Goal: Task Accomplishment & Management: Manage account settings

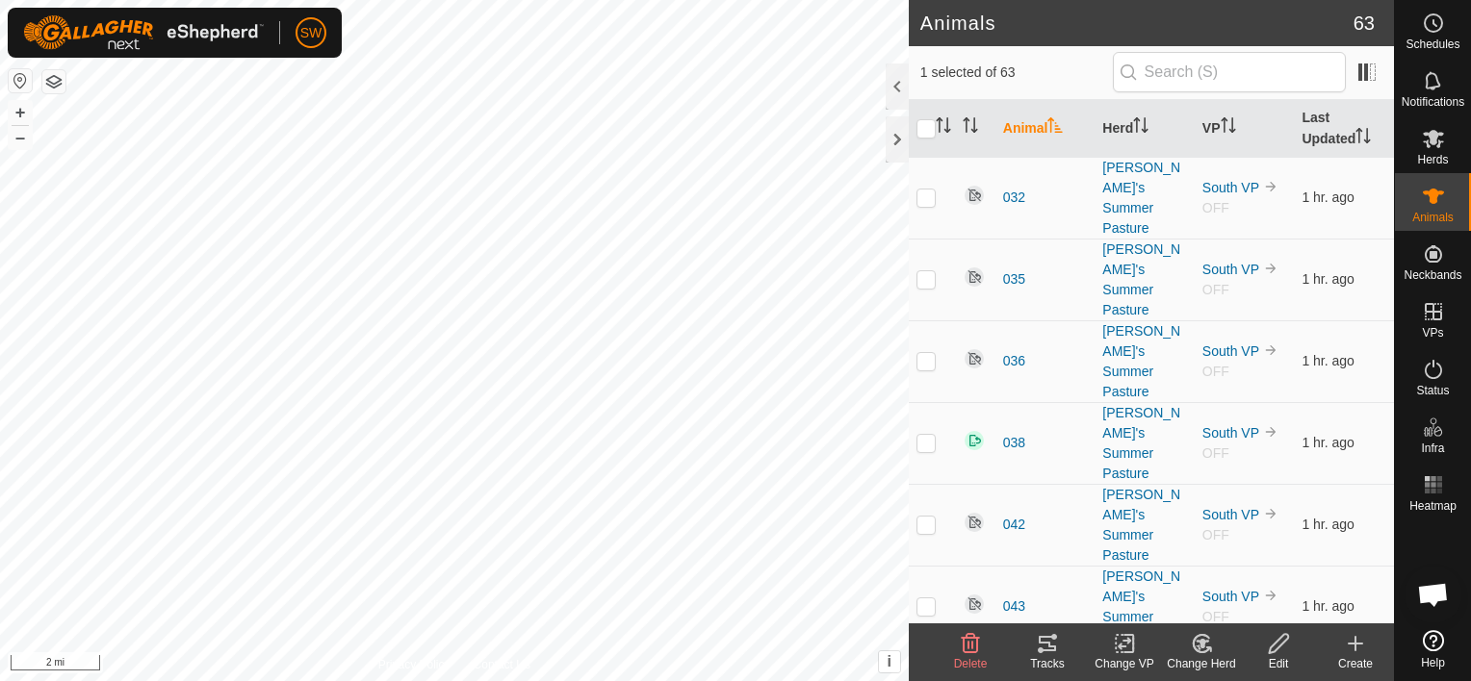
scroll to position [10476, 0]
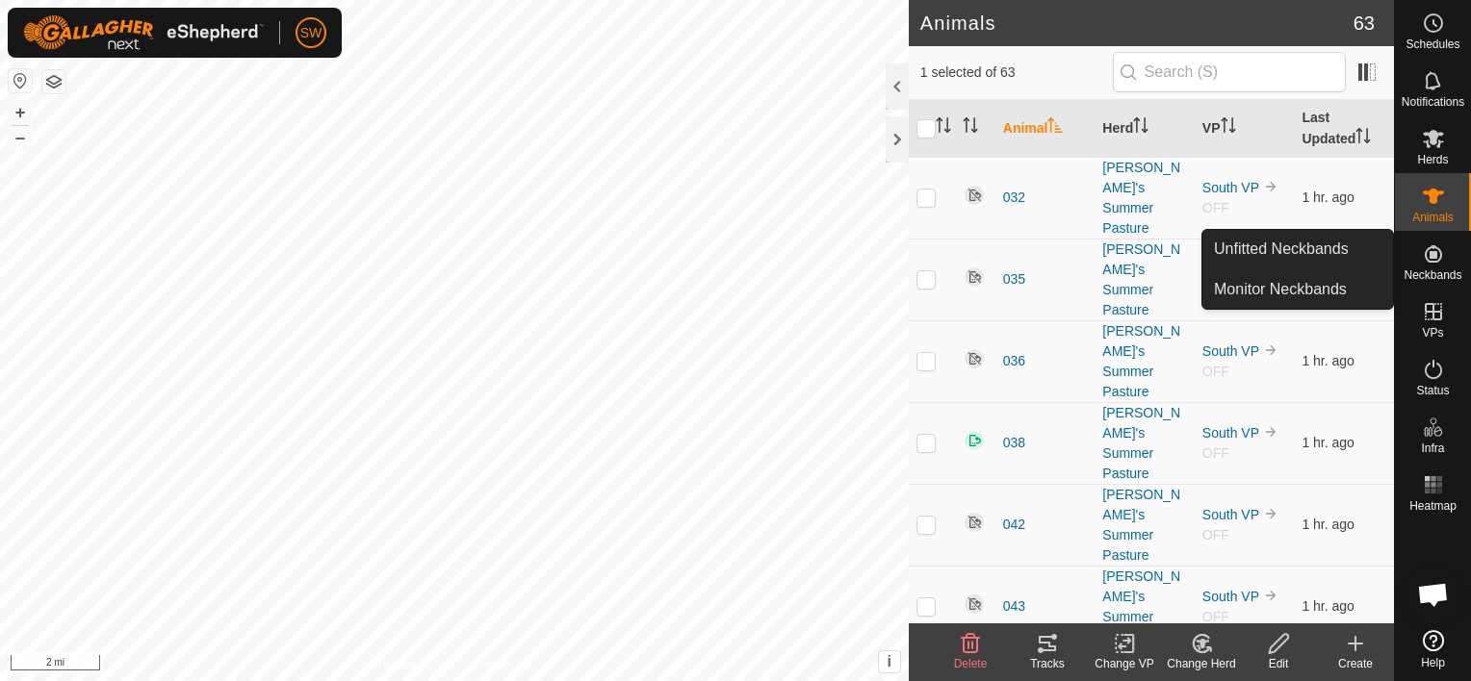
drag, startPoint x: 1431, startPoint y: 231, endPoint x: 1436, endPoint y: 252, distance: 21.7
click at [1436, 252] on icon at bounding box center [1433, 253] width 17 height 17
click at [1322, 284] on link "Monitor Neckbands" at bounding box center [1297, 289] width 191 height 39
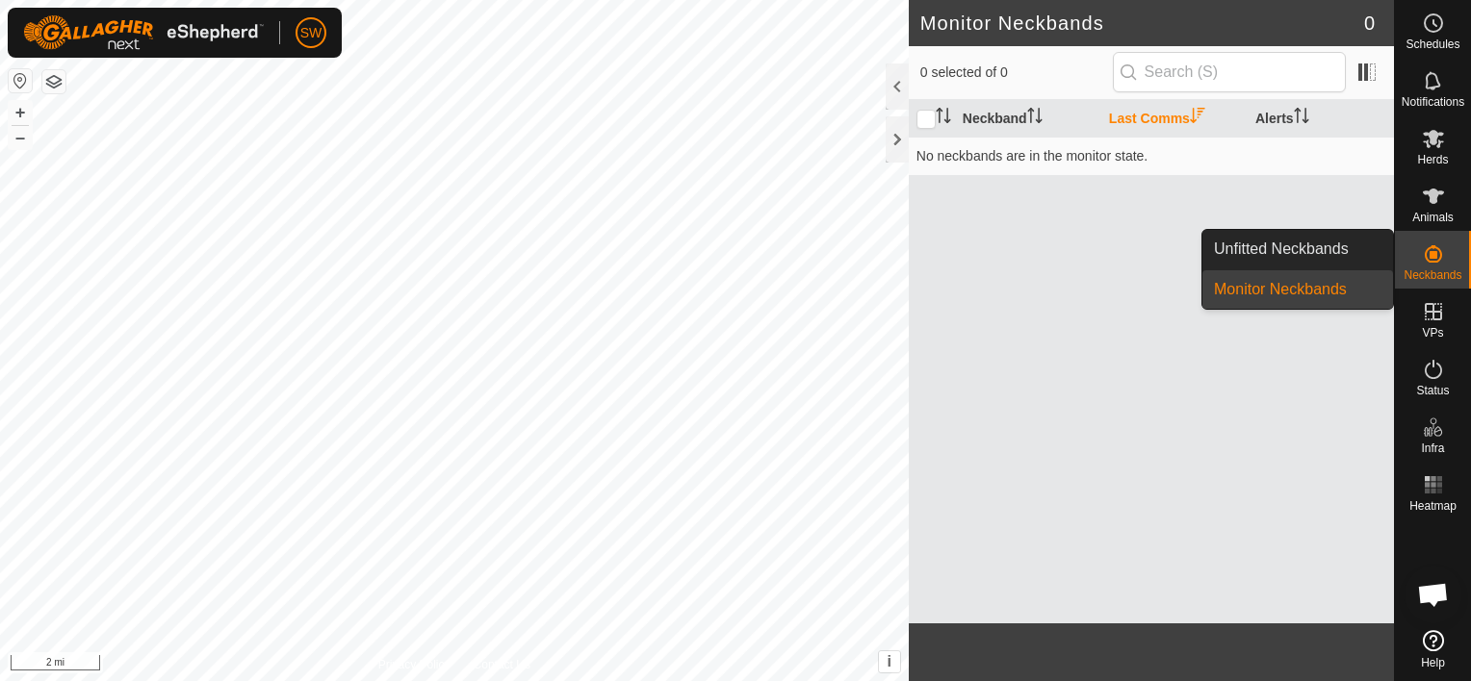
click at [1382, 246] on link "Unfitted Neckbands" at bounding box center [1297, 249] width 191 height 39
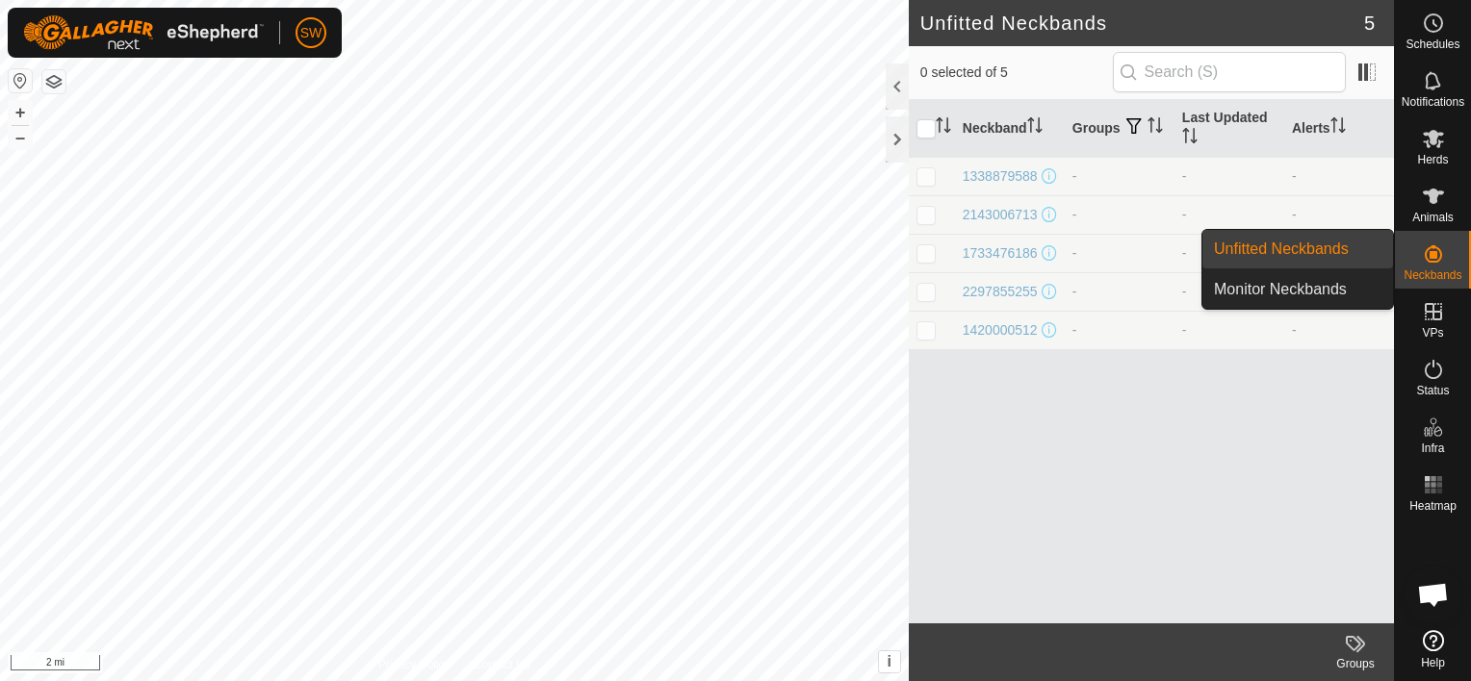
click at [1382, 246] on link "Unfitted Neckbands" at bounding box center [1297, 249] width 191 height 39
click at [1440, 258] on icon at bounding box center [1433, 253] width 17 height 17
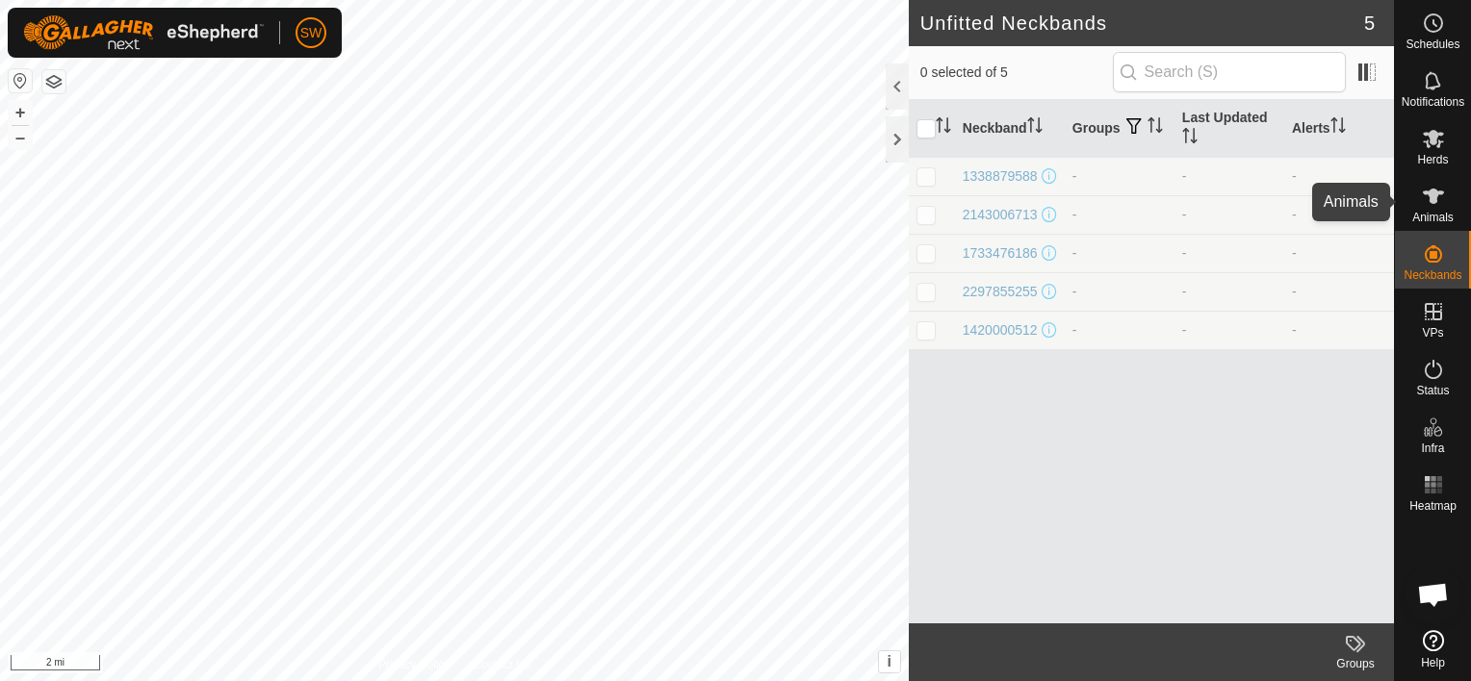
click at [1437, 193] on icon at bounding box center [1433, 196] width 21 height 15
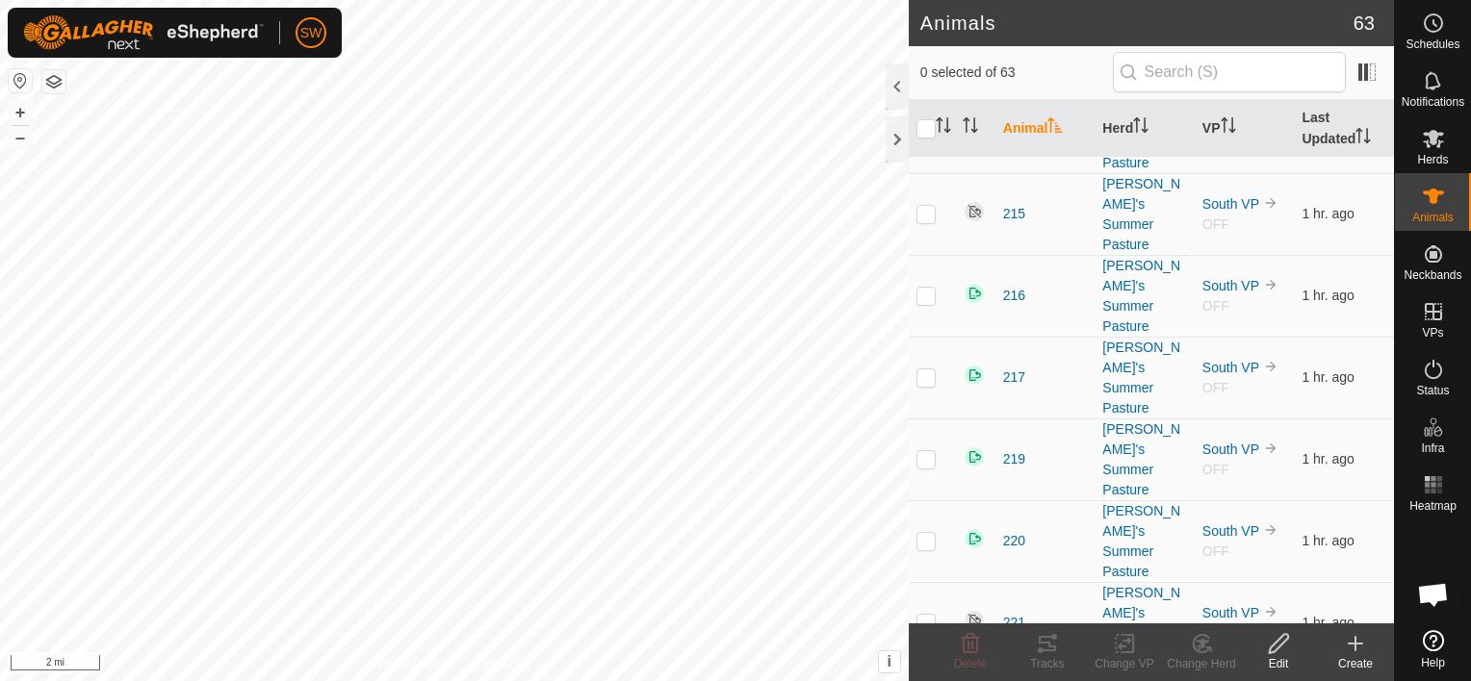
scroll to position [1897, 0]
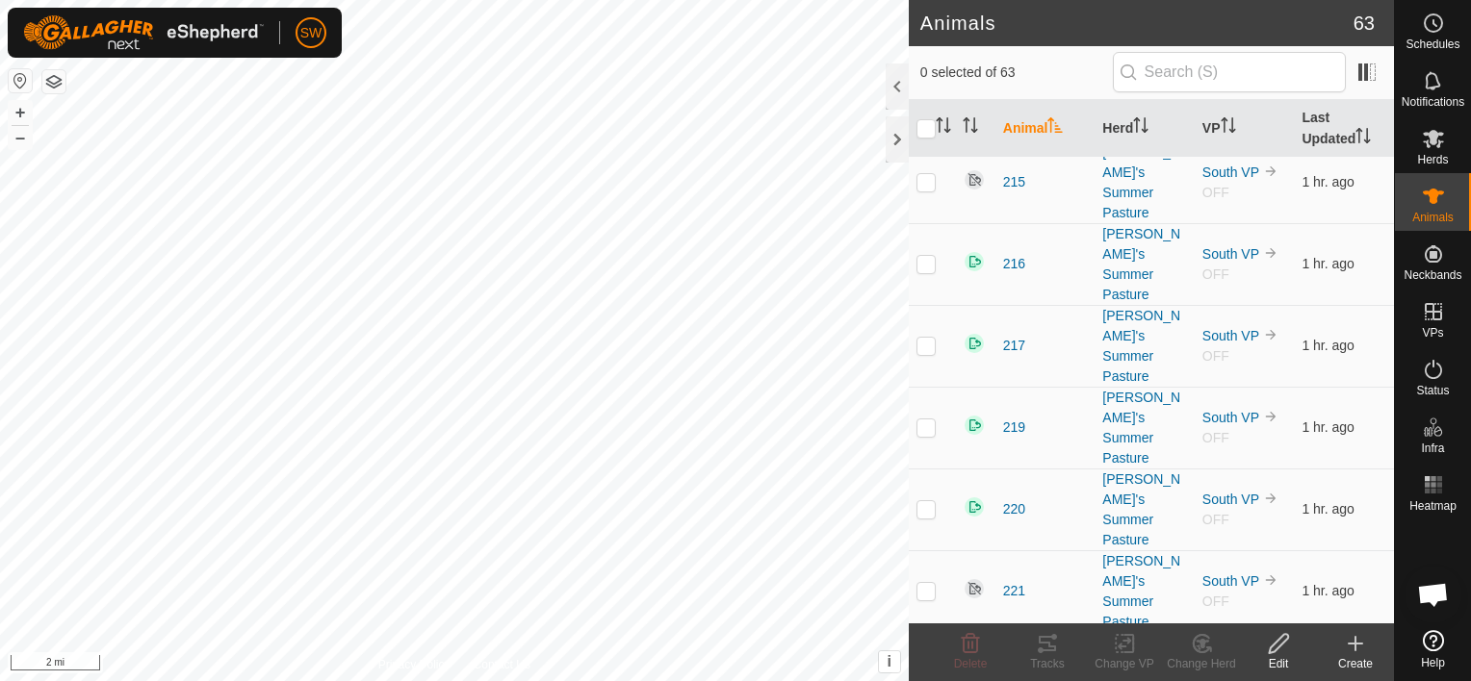
checkbox input "true"
click at [1267, 654] on icon at bounding box center [1279, 643] width 24 height 23
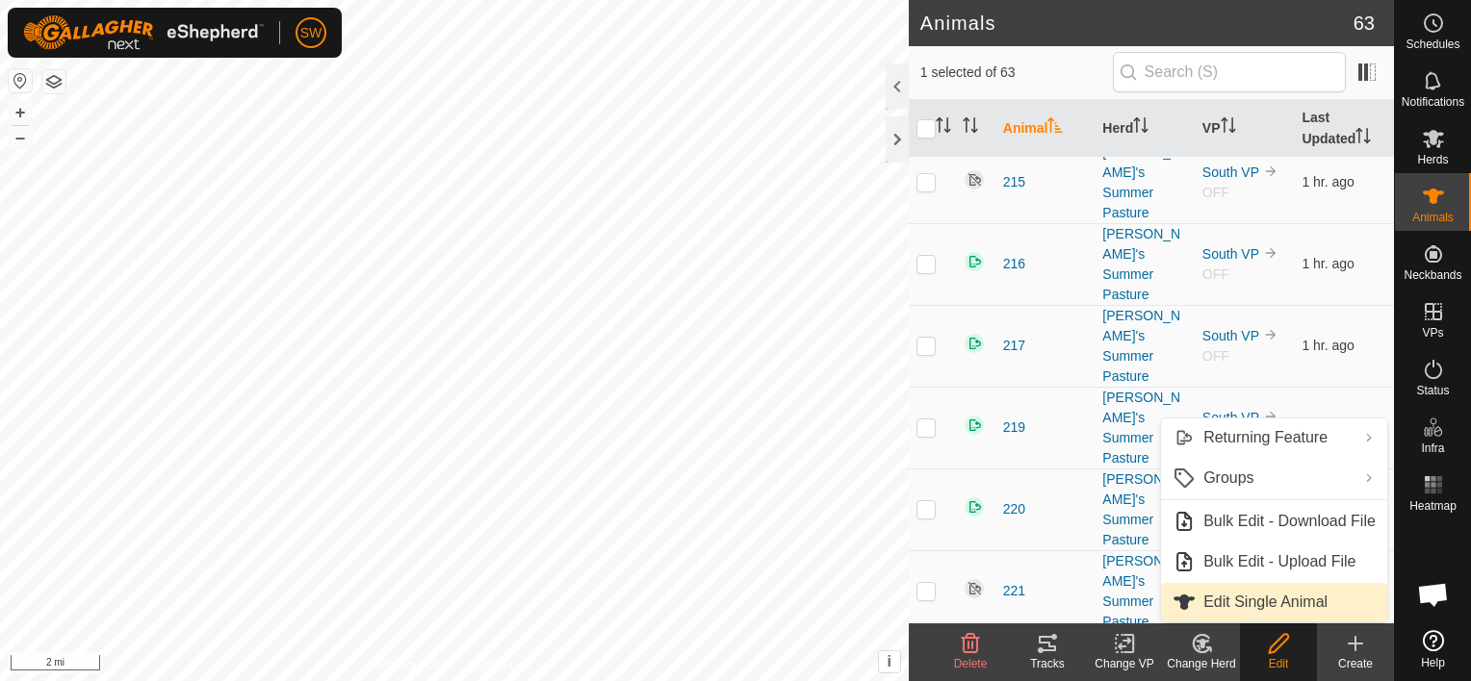
click at [1267, 609] on link "Edit Single Animal" at bounding box center [1274, 602] width 226 height 39
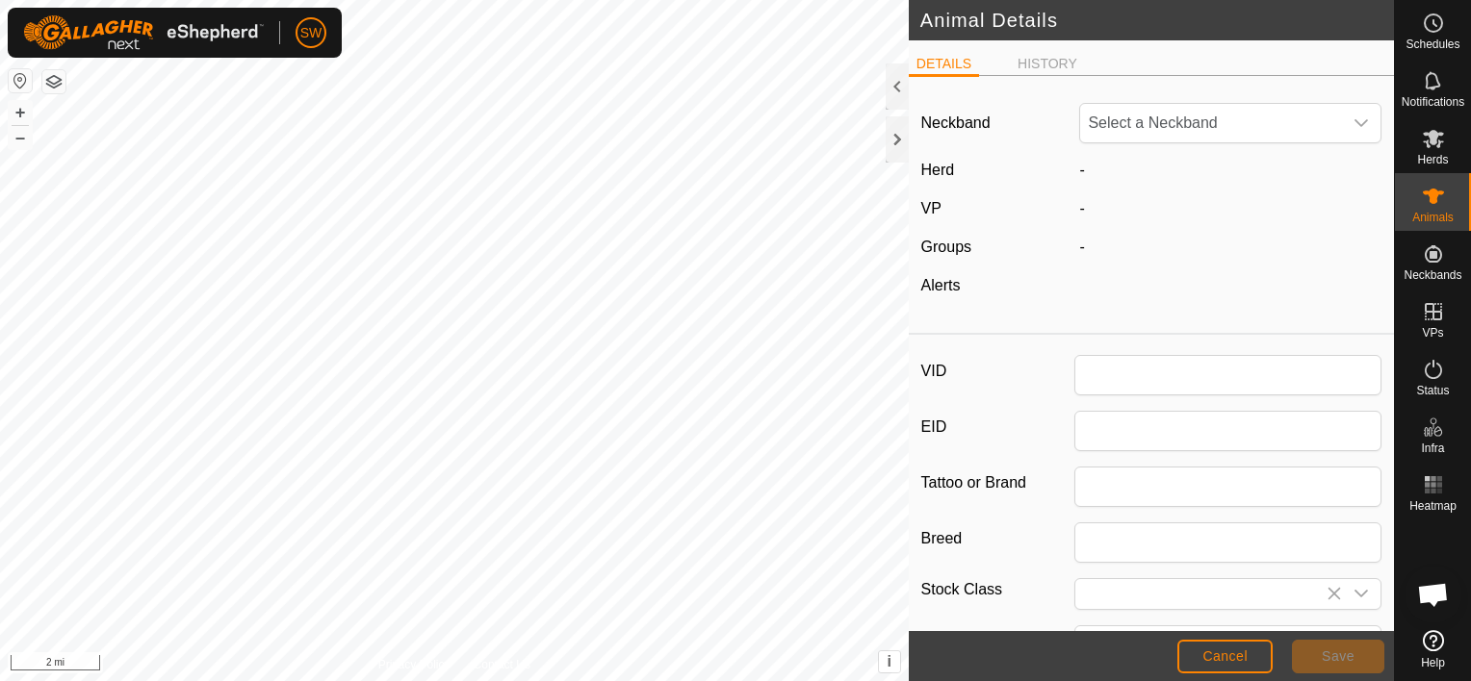
type input "259"
type input "Black Baldy"
type input "0"
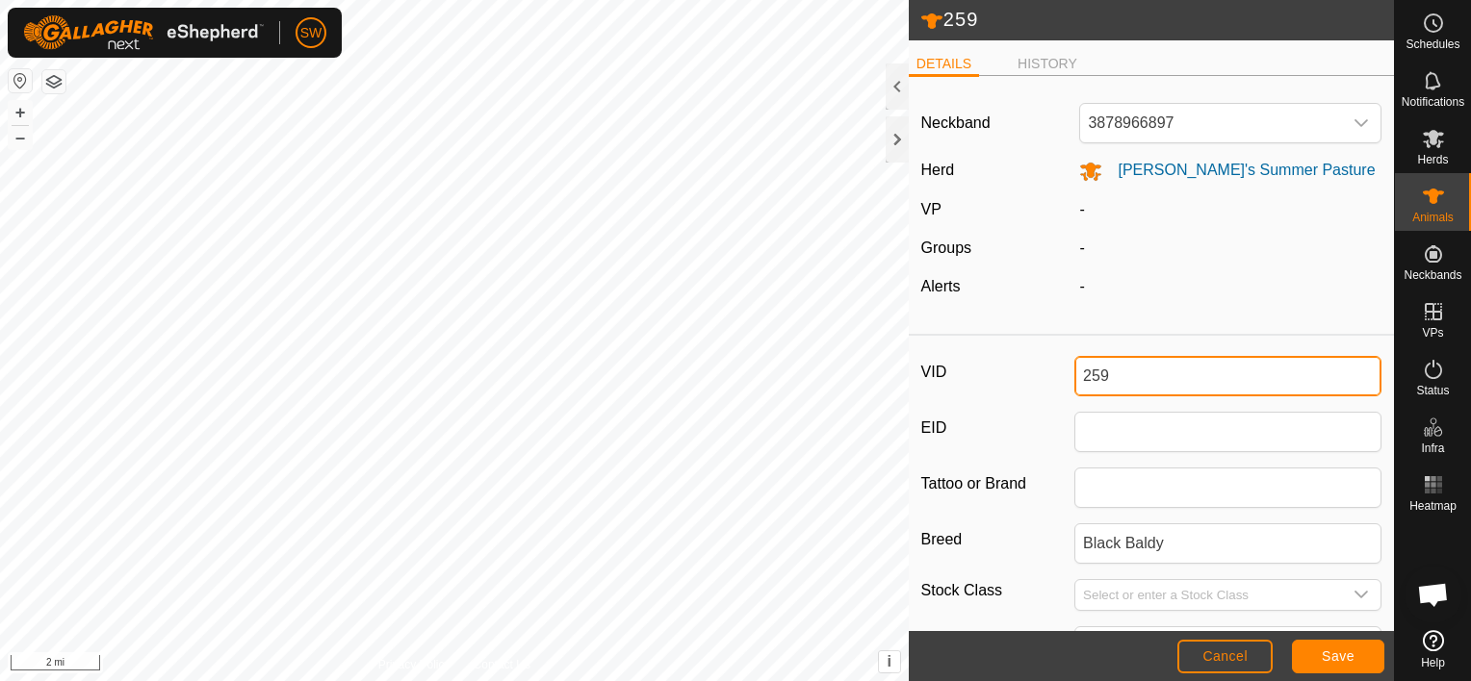
click at [1149, 384] on input "259" at bounding box center [1227, 376] width 307 height 40
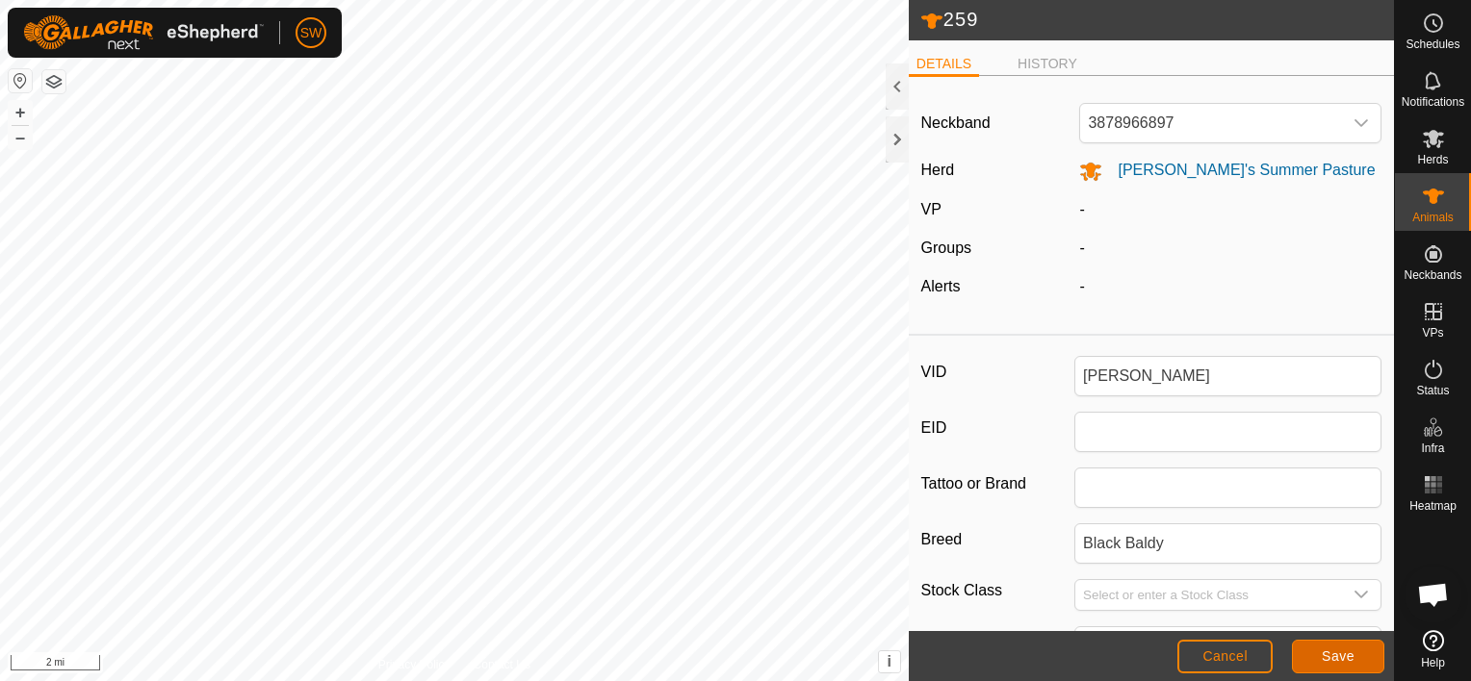
click at [1334, 645] on button "Save" at bounding box center [1338, 657] width 92 height 34
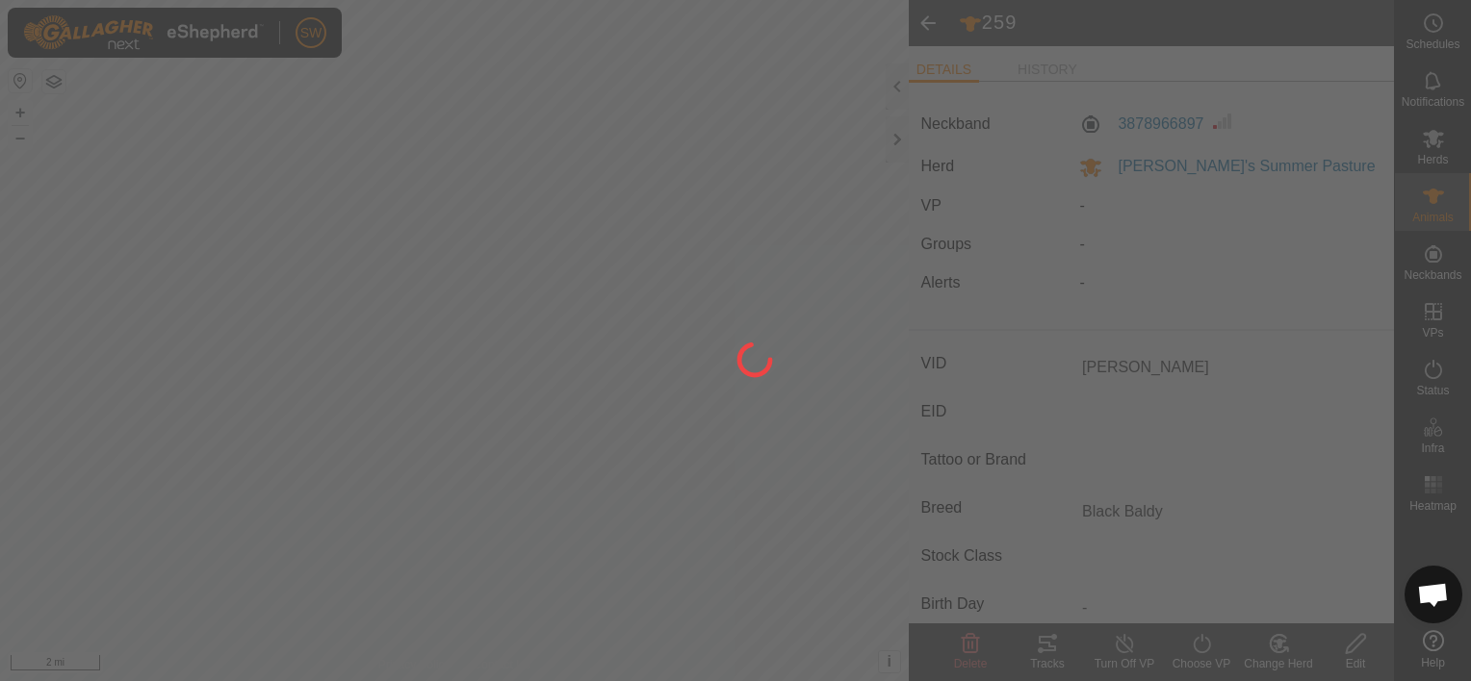
type input "259"
type input "-"
type input "0 kg"
type input "-"
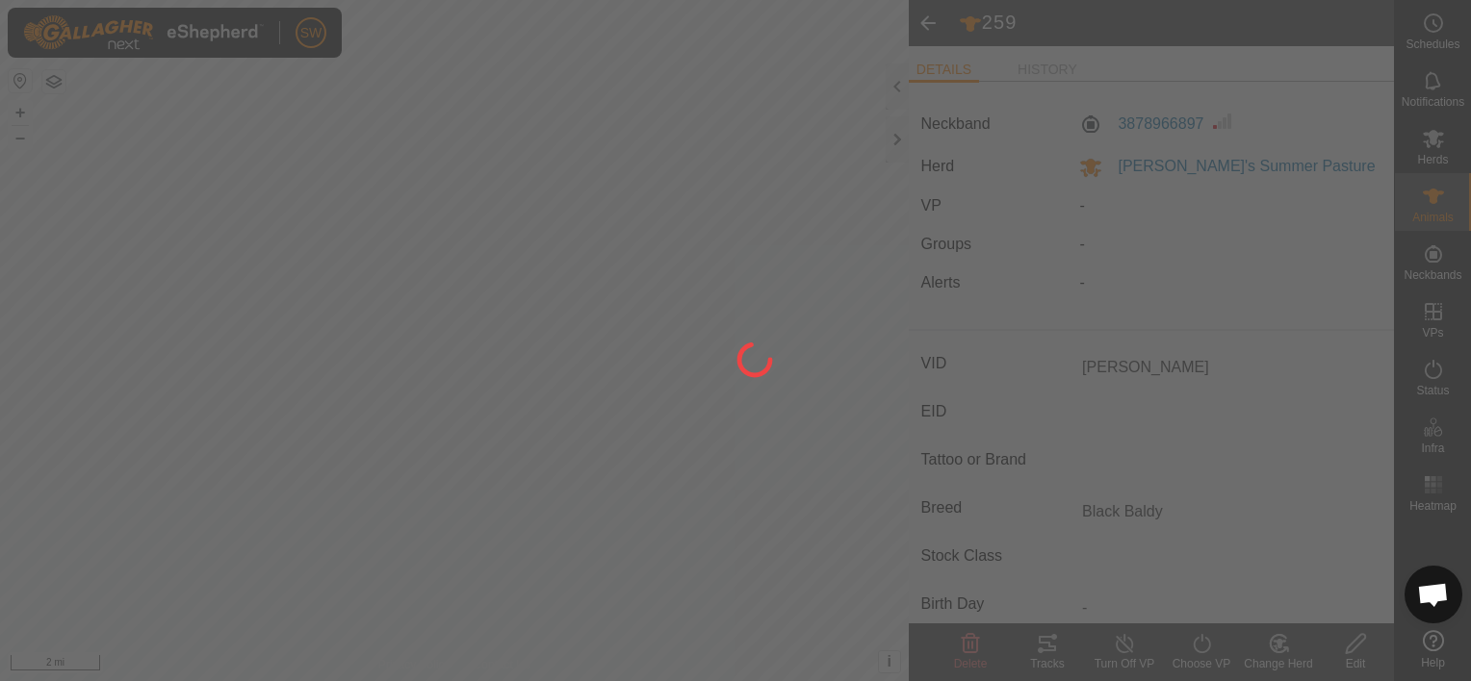
type input "-"
type input "[PERSON_NAME]"
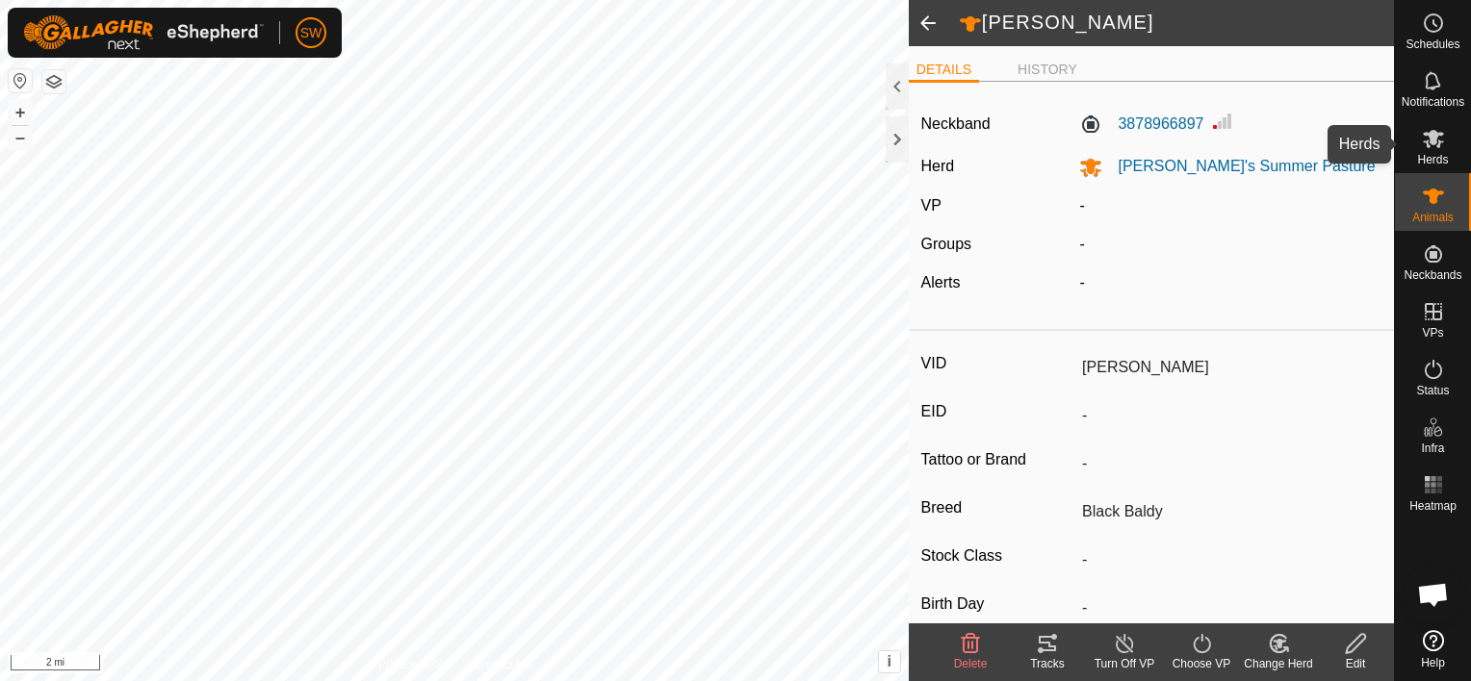
click at [1445, 137] on es-mob-svg-icon at bounding box center [1433, 138] width 35 height 31
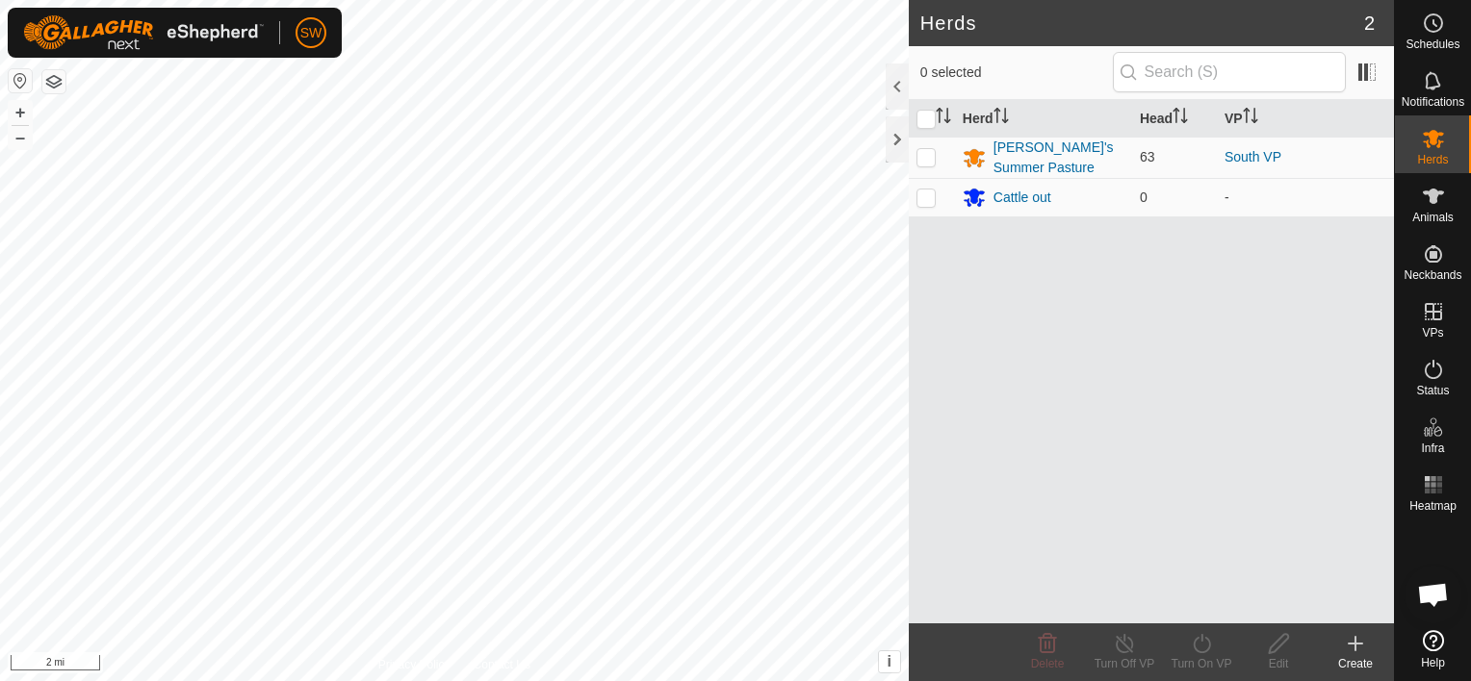
drag, startPoint x: 1343, startPoint y: 663, endPoint x: 1087, endPoint y: 543, distance: 282.9
click at [1087, 543] on div "Herd Head VP [PERSON_NAME]'s Summer Pasture 63 South VP Cattle out 0 -" at bounding box center [1151, 362] width 485 height 524
click at [1374, 664] on div "Create" at bounding box center [1355, 663] width 77 height 17
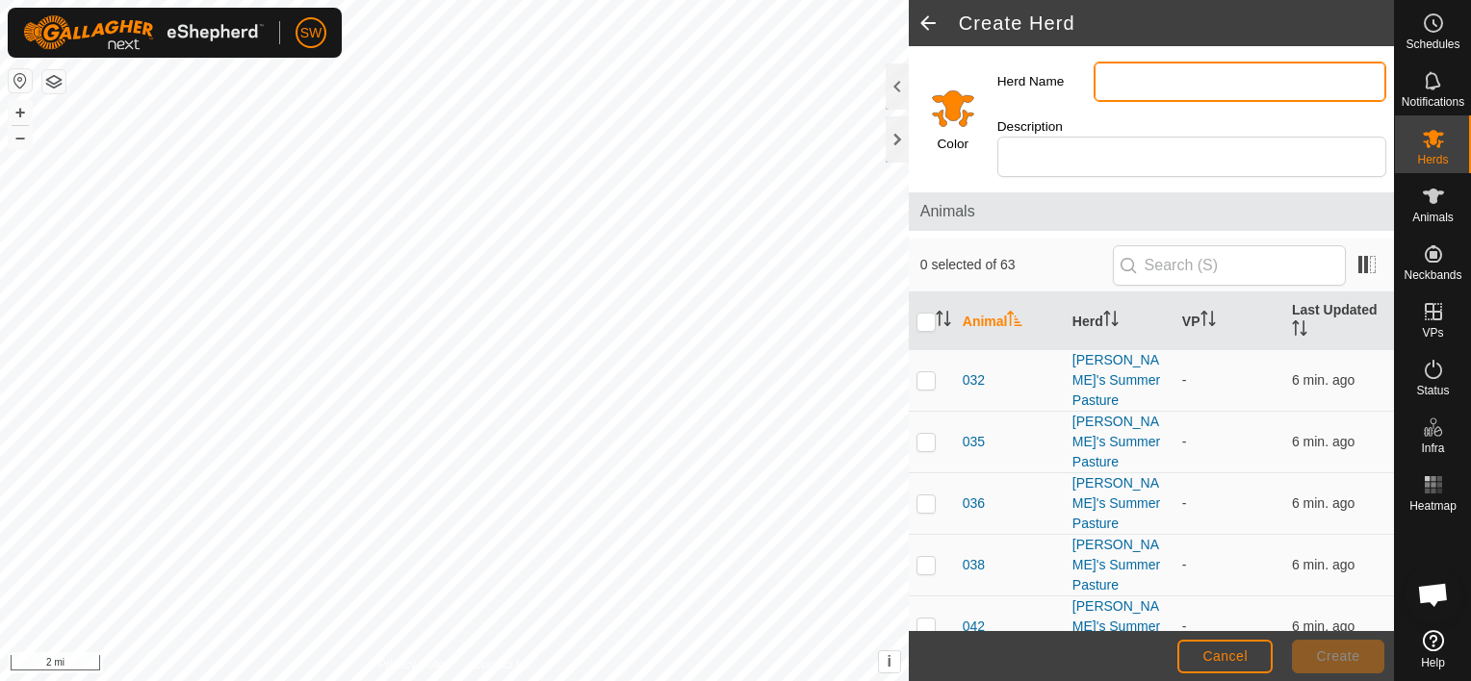
click at [1131, 90] on input "Herd Name" at bounding box center [1239, 82] width 293 height 40
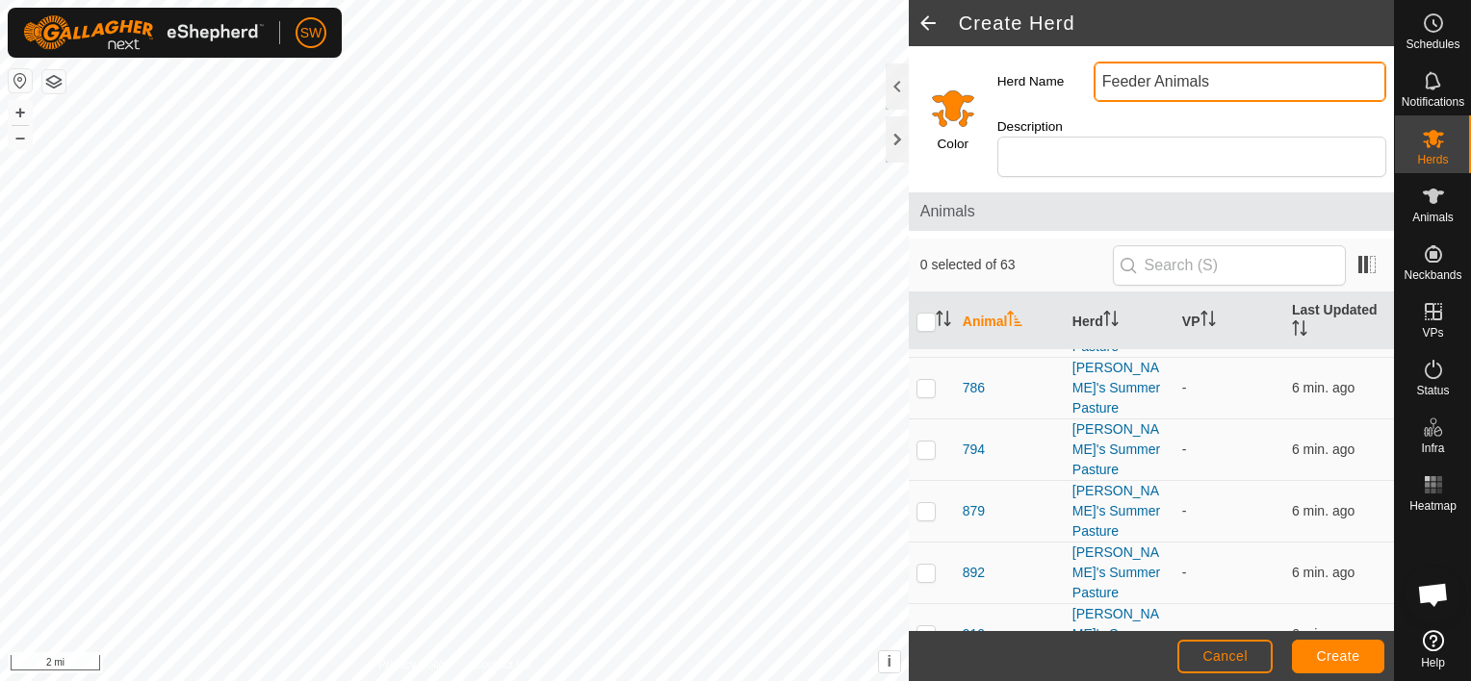
scroll to position [3565, 0]
type input "Feeder Animals"
click at [921, 627] on p-tablecheckbox at bounding box center [925, 634] width 19 height 15
checkbox input "true"
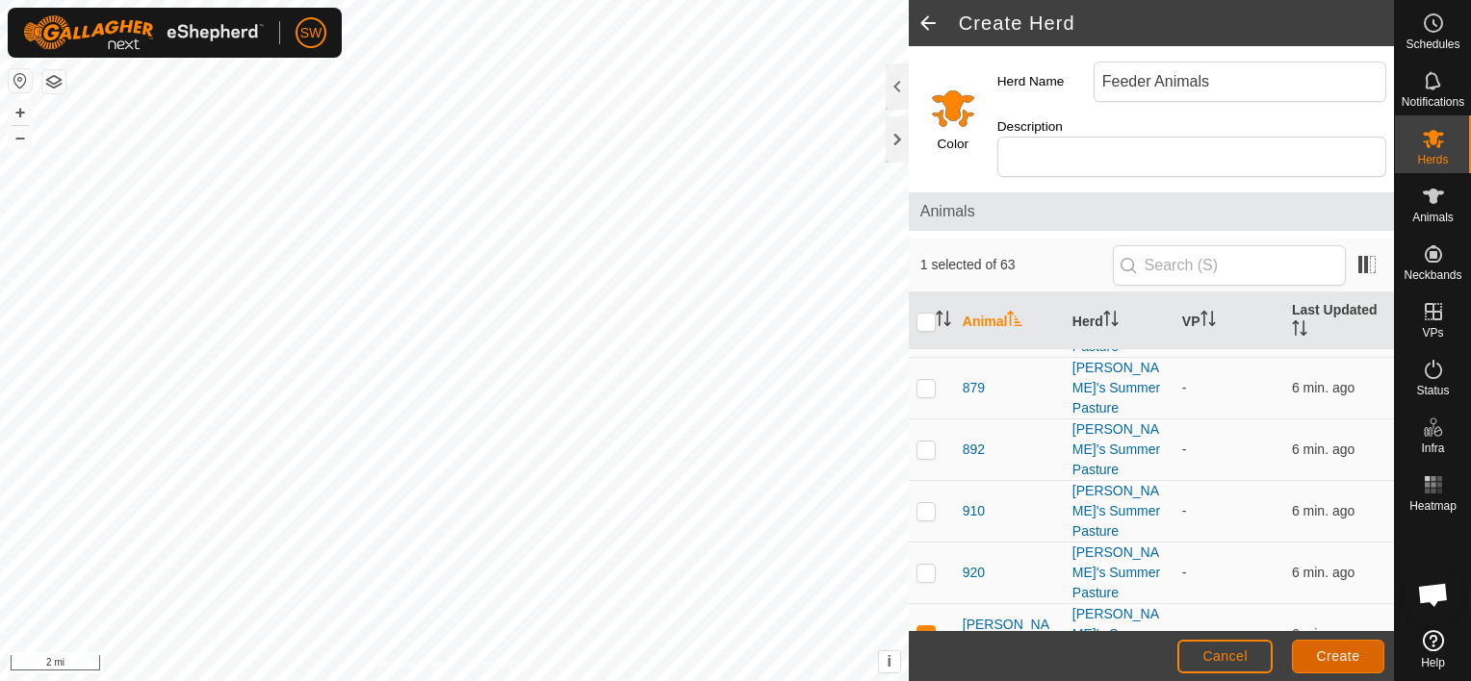
drag, startPoint x: 1342, startPoint y: 656, endPoint x: 1351, endPoint y: 662, distance: 11.2
click at [1351, 662] on span "Create" at bounding box center [1338, 656] width 43 height 15
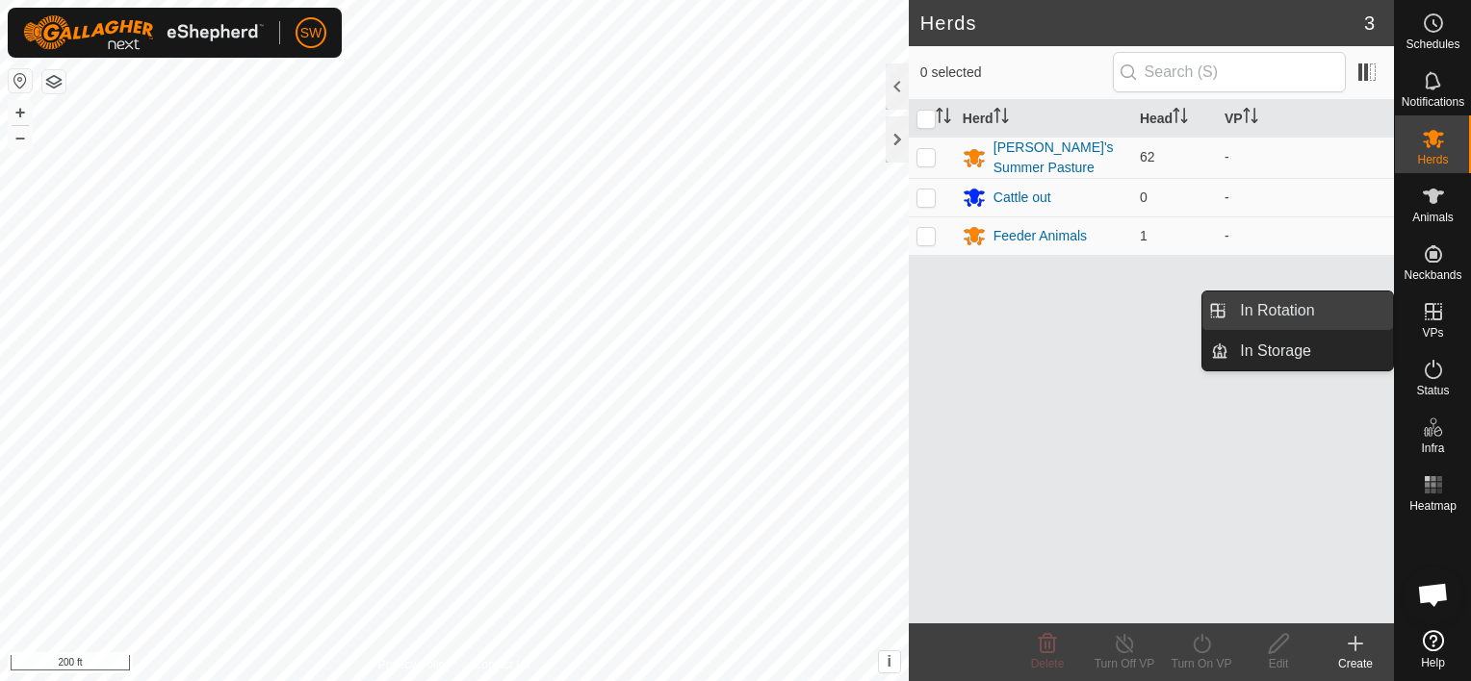
click at [1310, 320] on link "In Rotation" at bounding box center [1310, 311] width 165 height 39
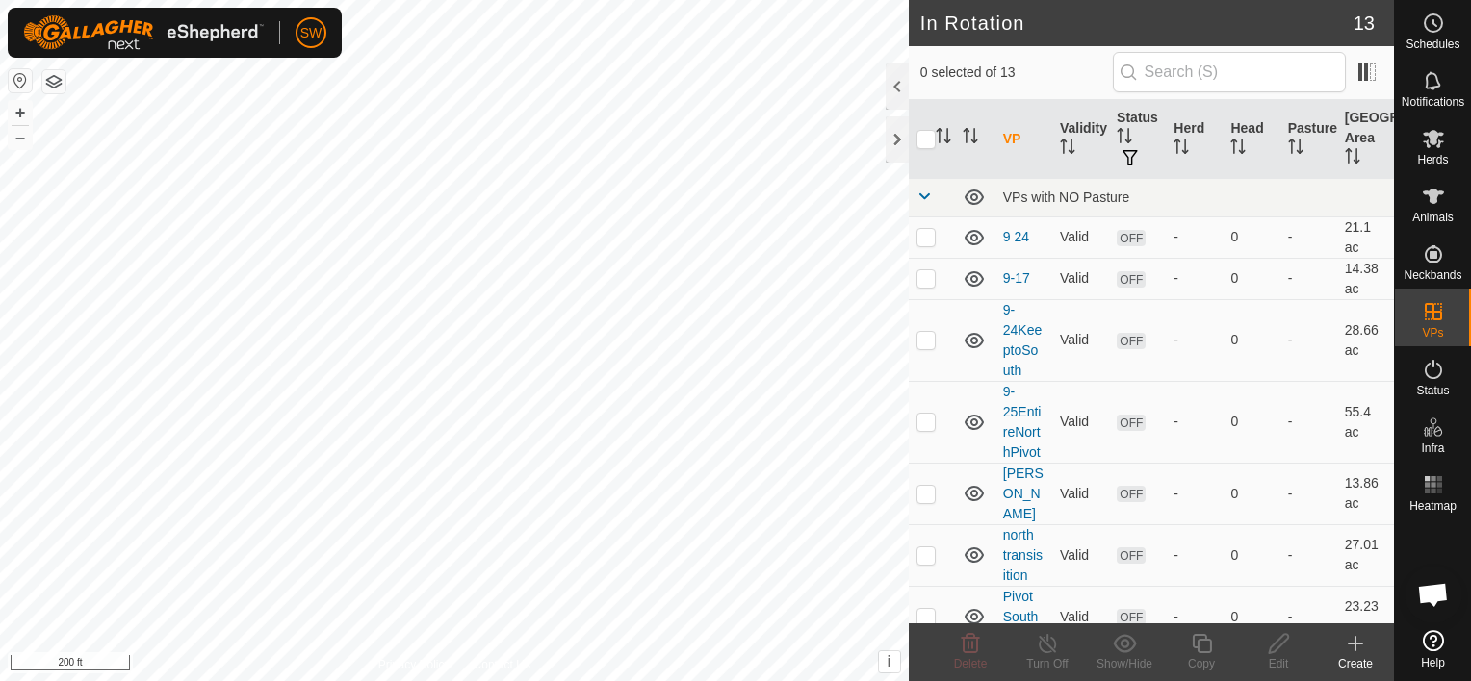
click at [1331, 660] on div "Create" at bounding box center [1355, 663] width 77 height 17
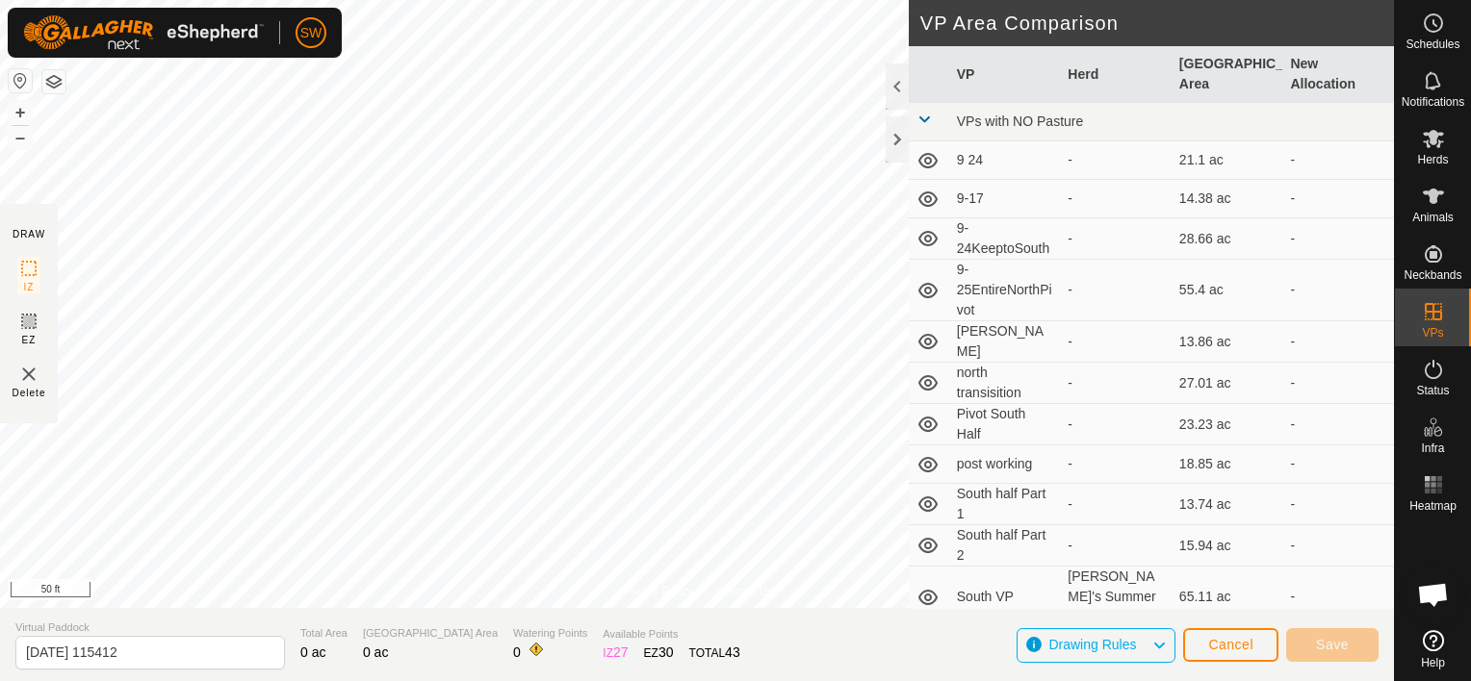
click at [27, 381] on img at bounding box center [28, 374] width 23 height 23
click at [1223, 647] on span "Cancel" at bounding box center [1230, 644] width 45 height 15
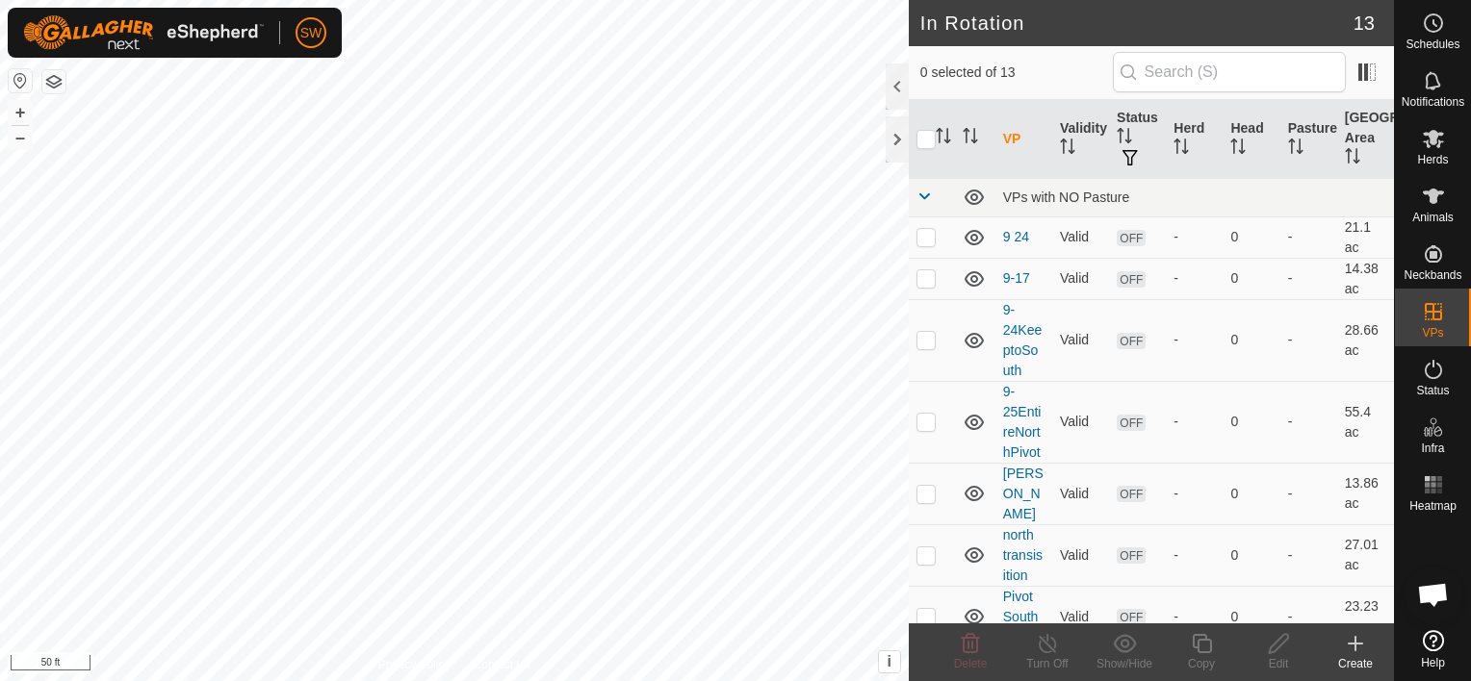
click at [1353, 649] on icon at bounding box center [1355, 643] width 23 height 23
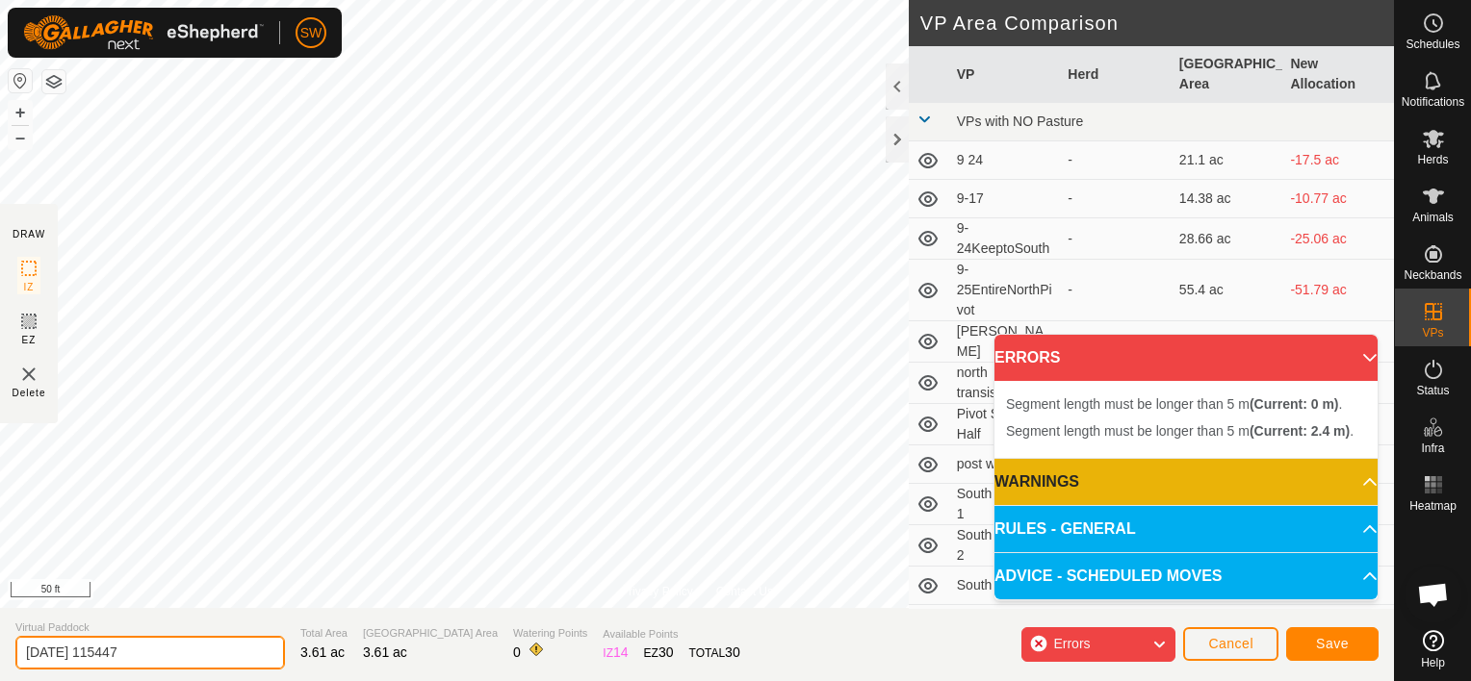
click at [203, 650] on input "[DATE] 115447" at bounding box center [150, 653] width 270 height 34
type input "B"
type input "[PERSON_NAME]'s Pen"
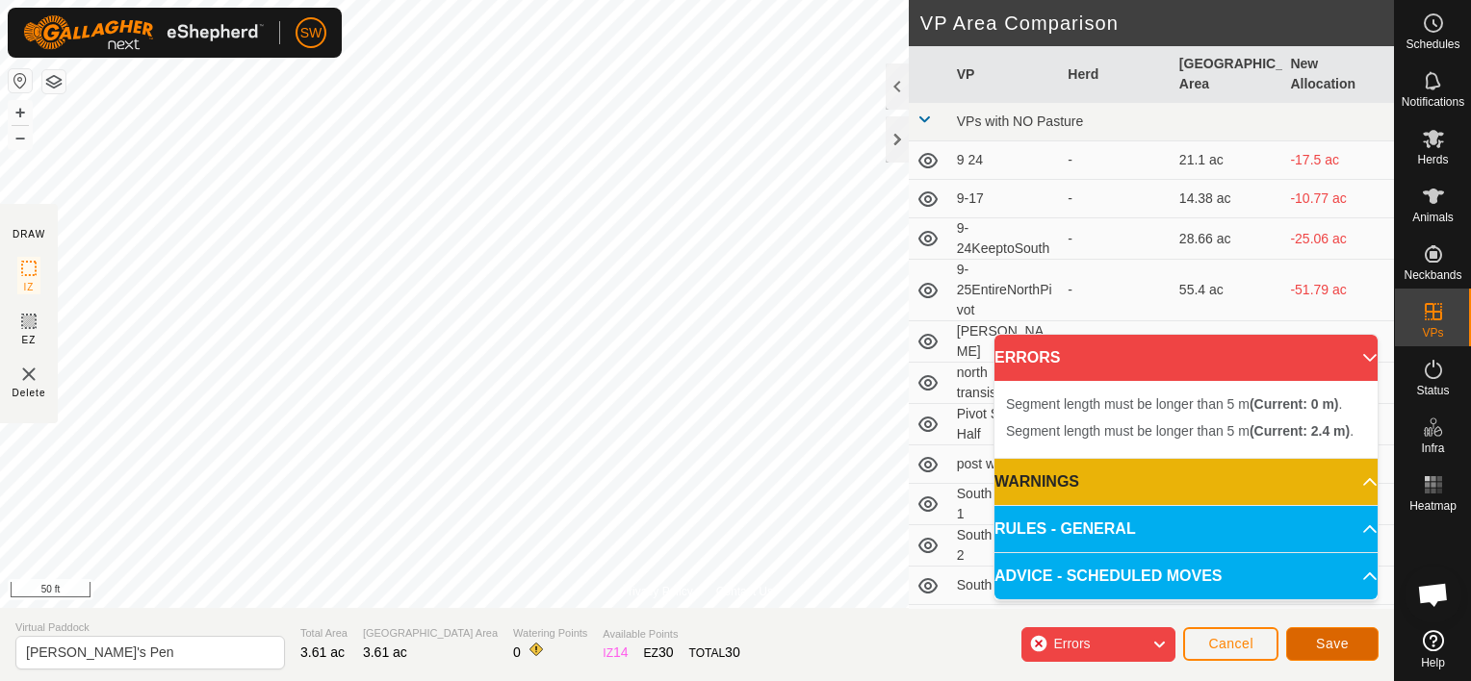
click at [1321, 636] on span "Save" at bounding box center [1332, 643] width 33 height 15
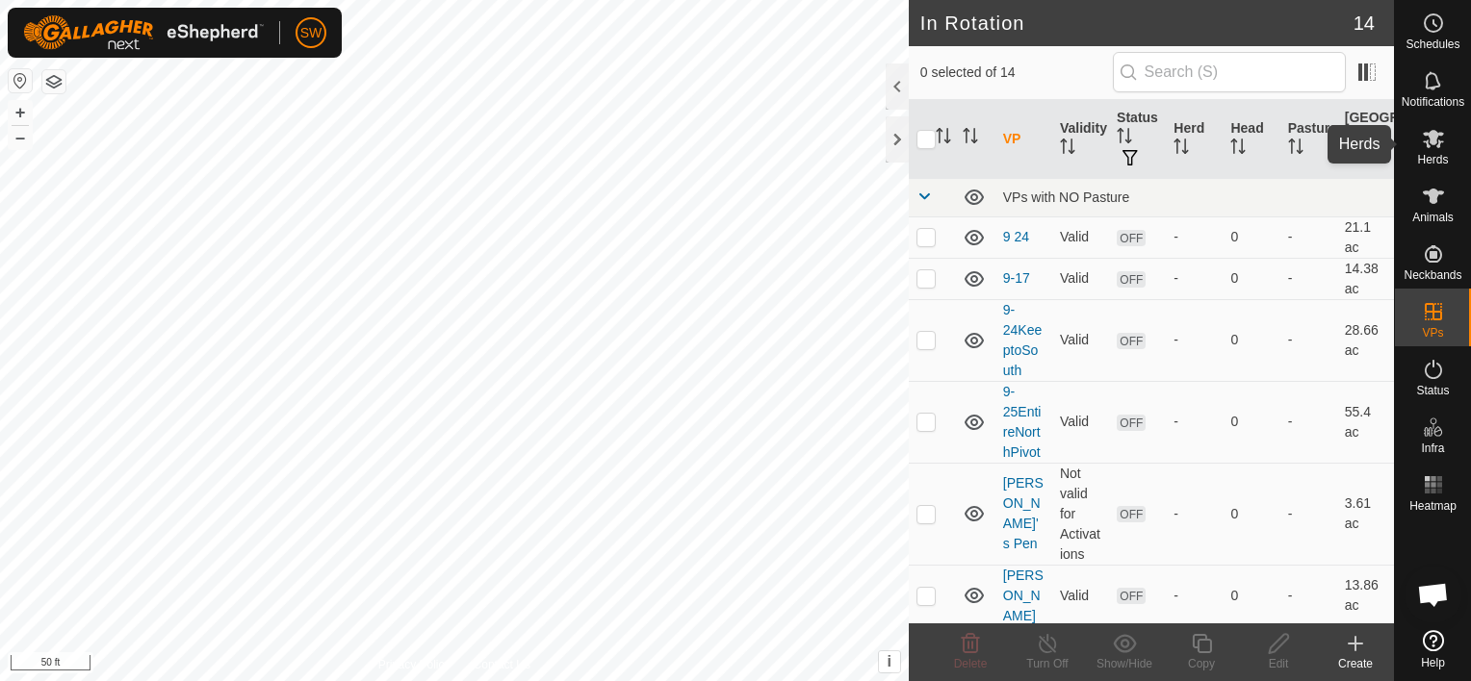
click at [1428, 142] on icon at bounding box center [1433, 139] width 21 height 18
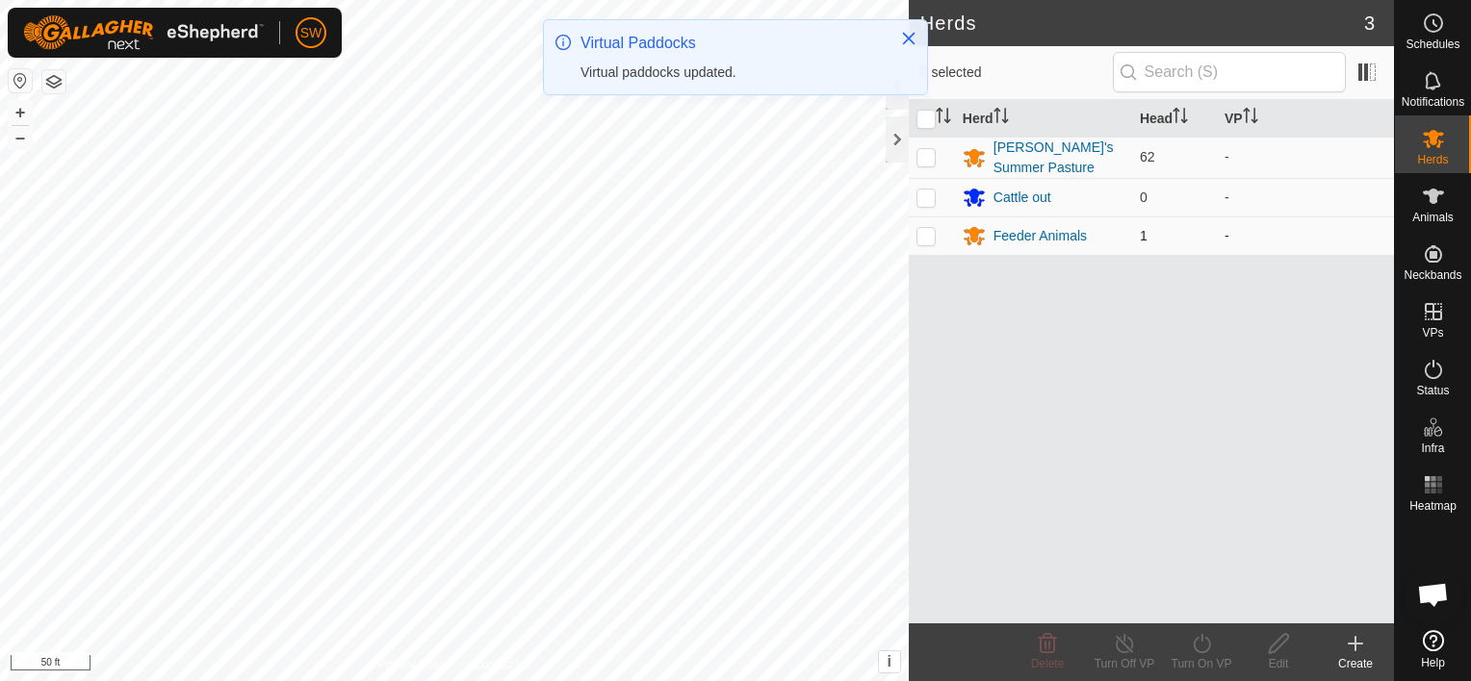
click at [923, 234] on p-checkbox at bounding box center [925, 235] width 19 height 15
checkbox input "true"
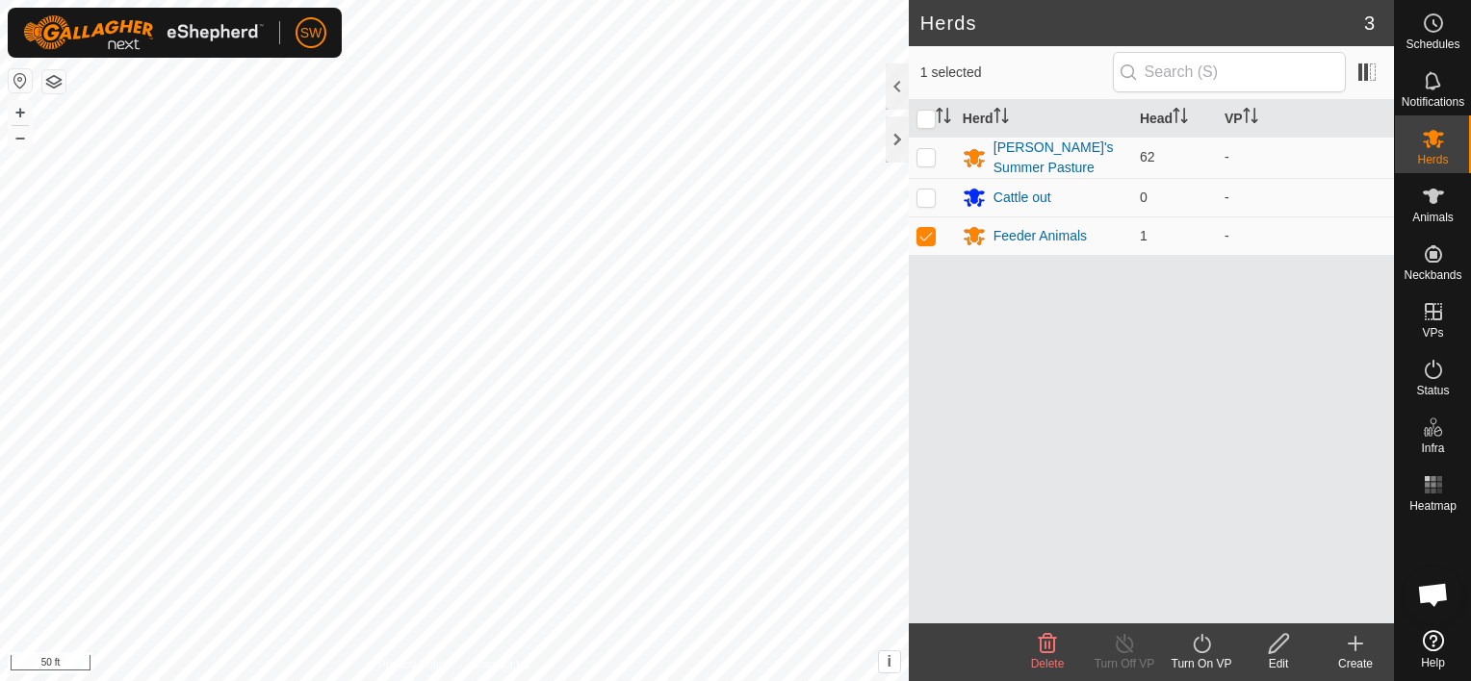
click at [1194, 655] on div "Turn On VP" at bounding box center [1201, 663] width 77 height 17
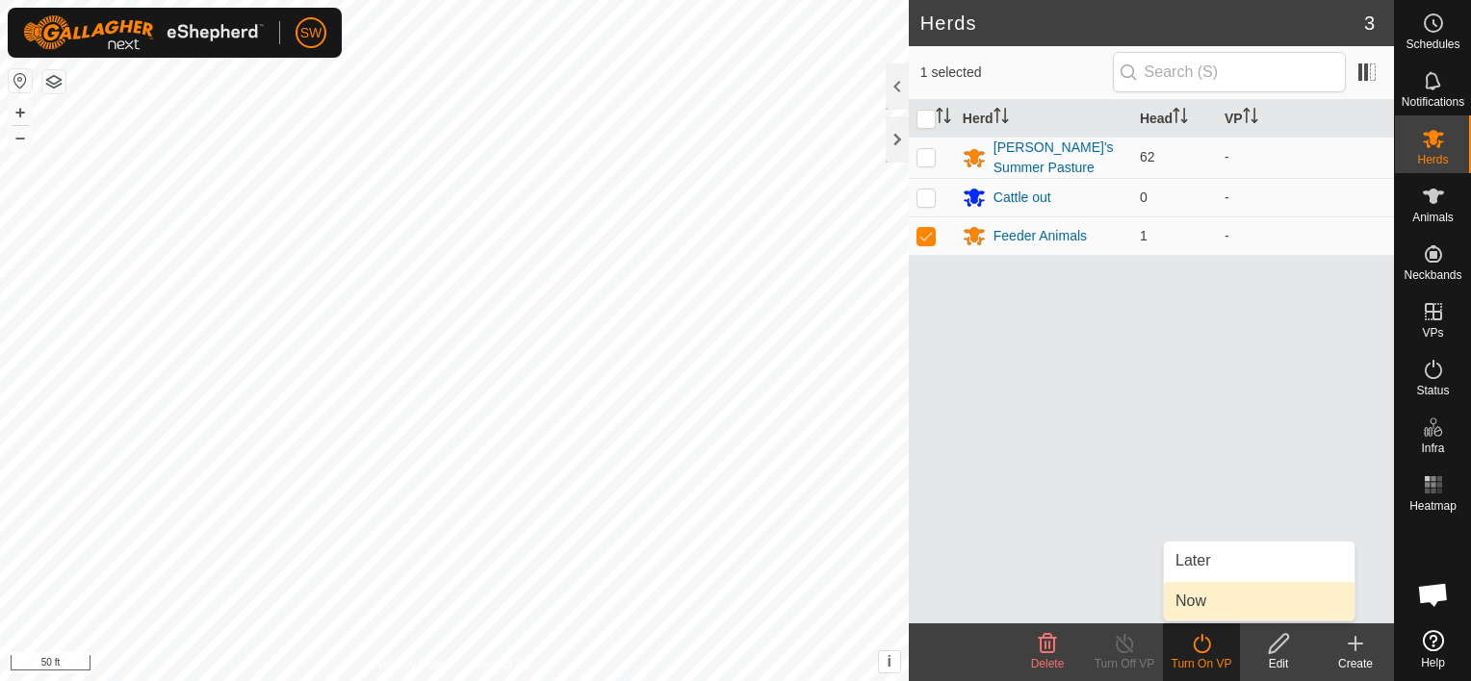
click at [1203, 612] on link "Now" at bounding box center [1259, 601] width 191 height 39
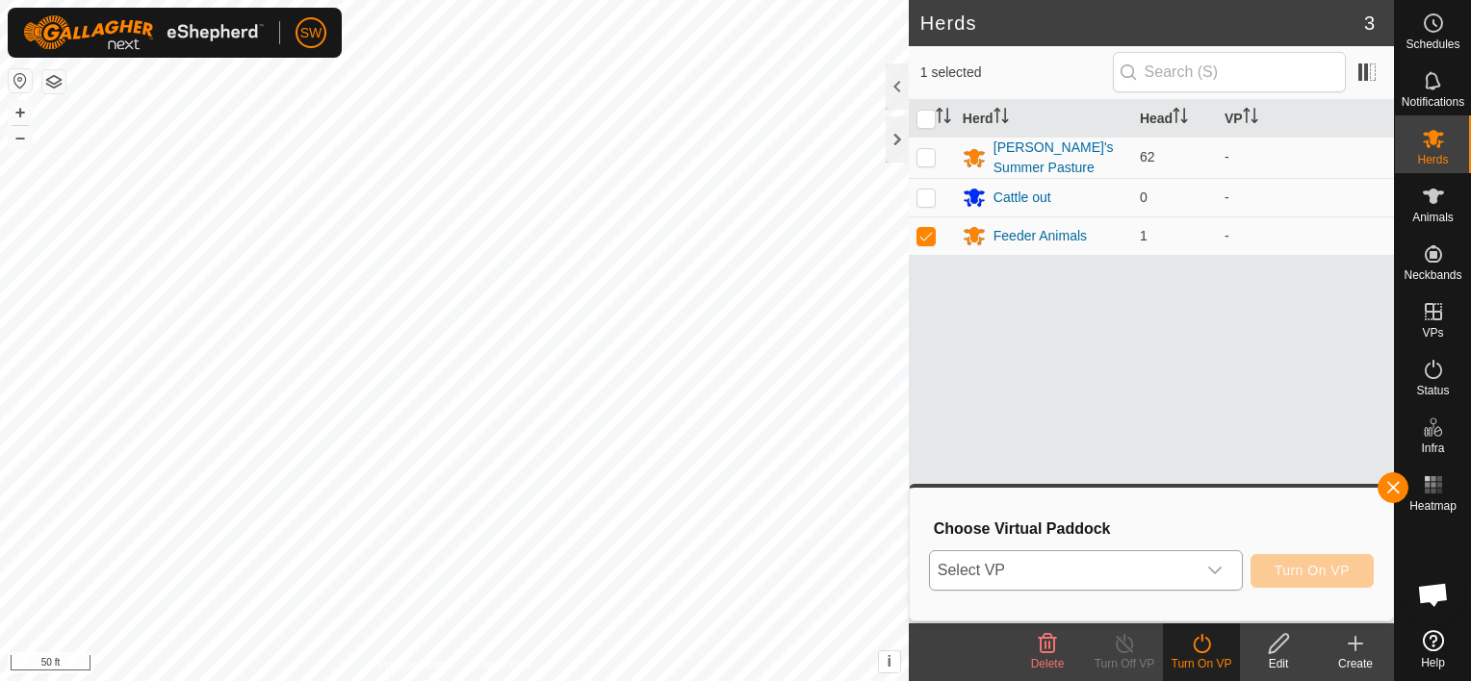
click at [1166, 578] on span "Select VP" at bounding box center [1063, 571] width 266 height 39
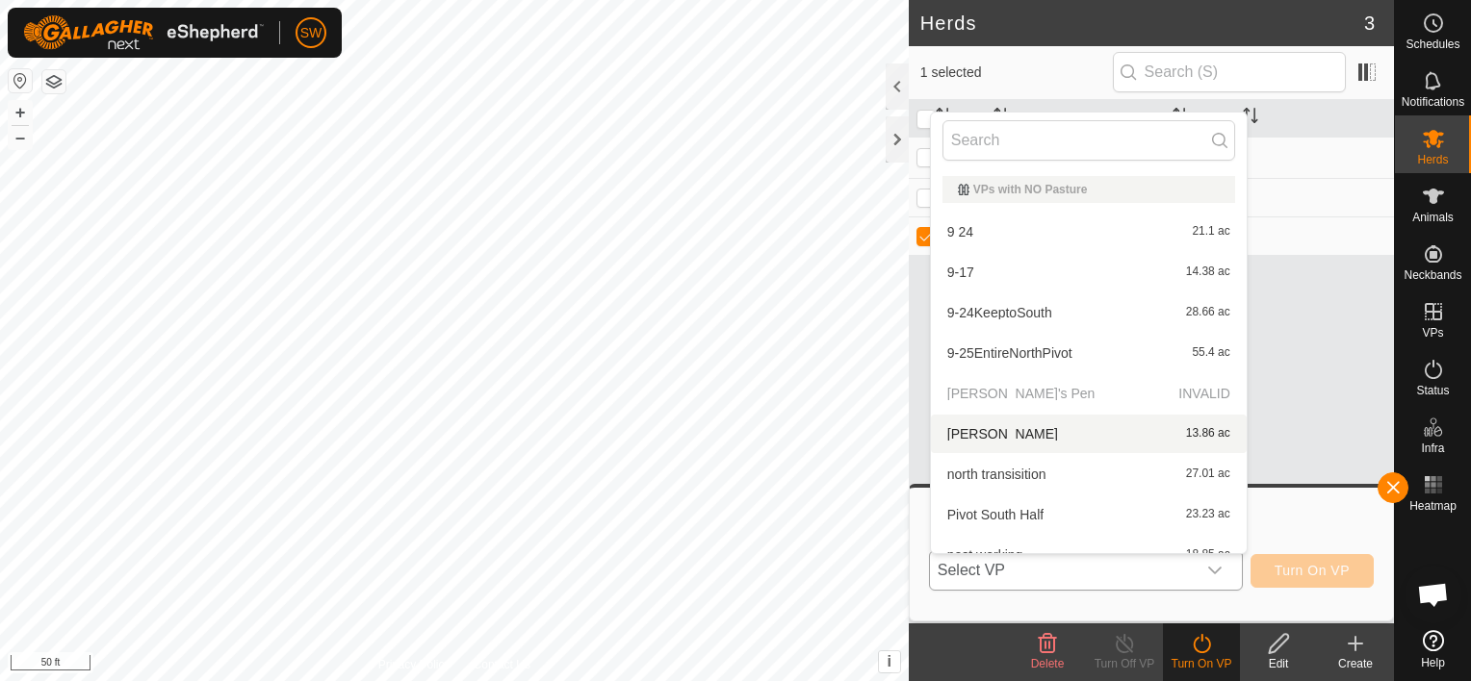
click at [1090, 387] on p-selectitem "[PERSON_NAME]'s Pen INVALID" at bounding box center [1089, 393] width 316 height 39
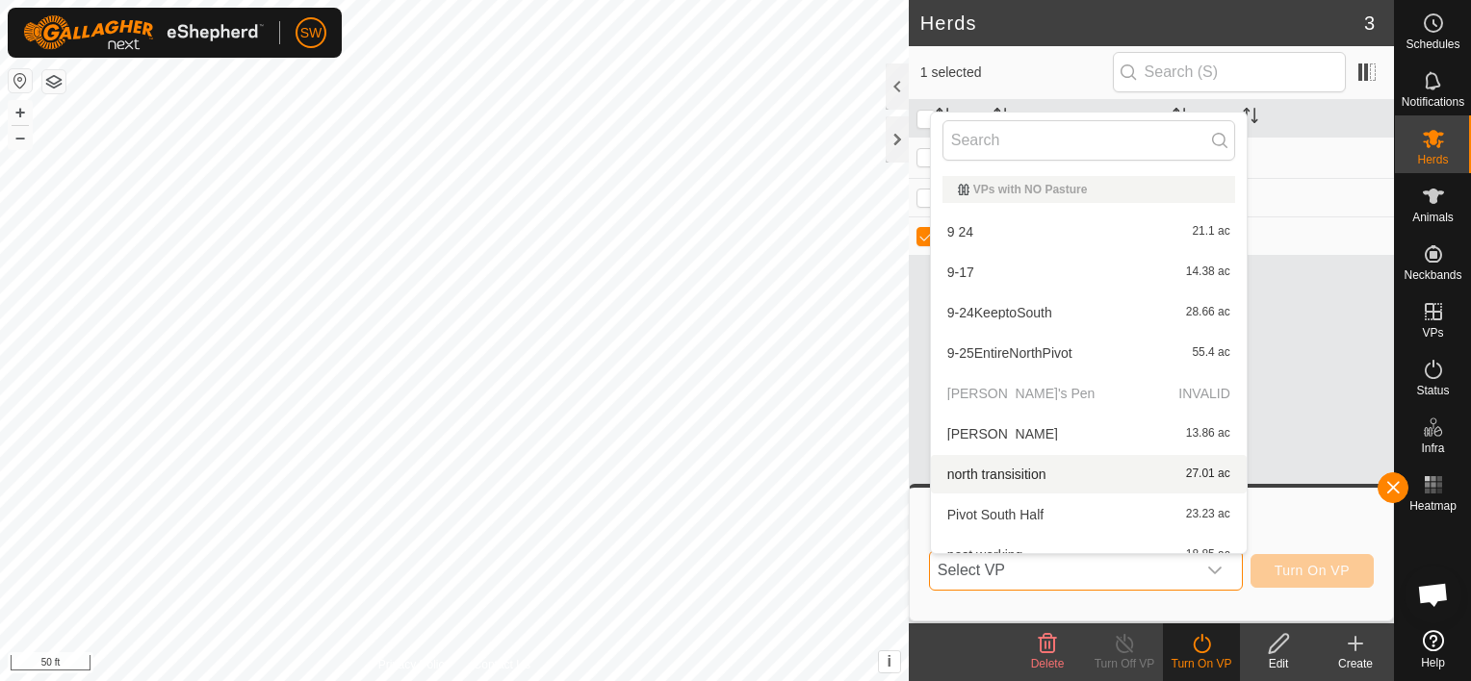
click at [1284, 534] on h3 "Choose Virtual Paddock" at bounding box center [1154, 529] width 440 height 18
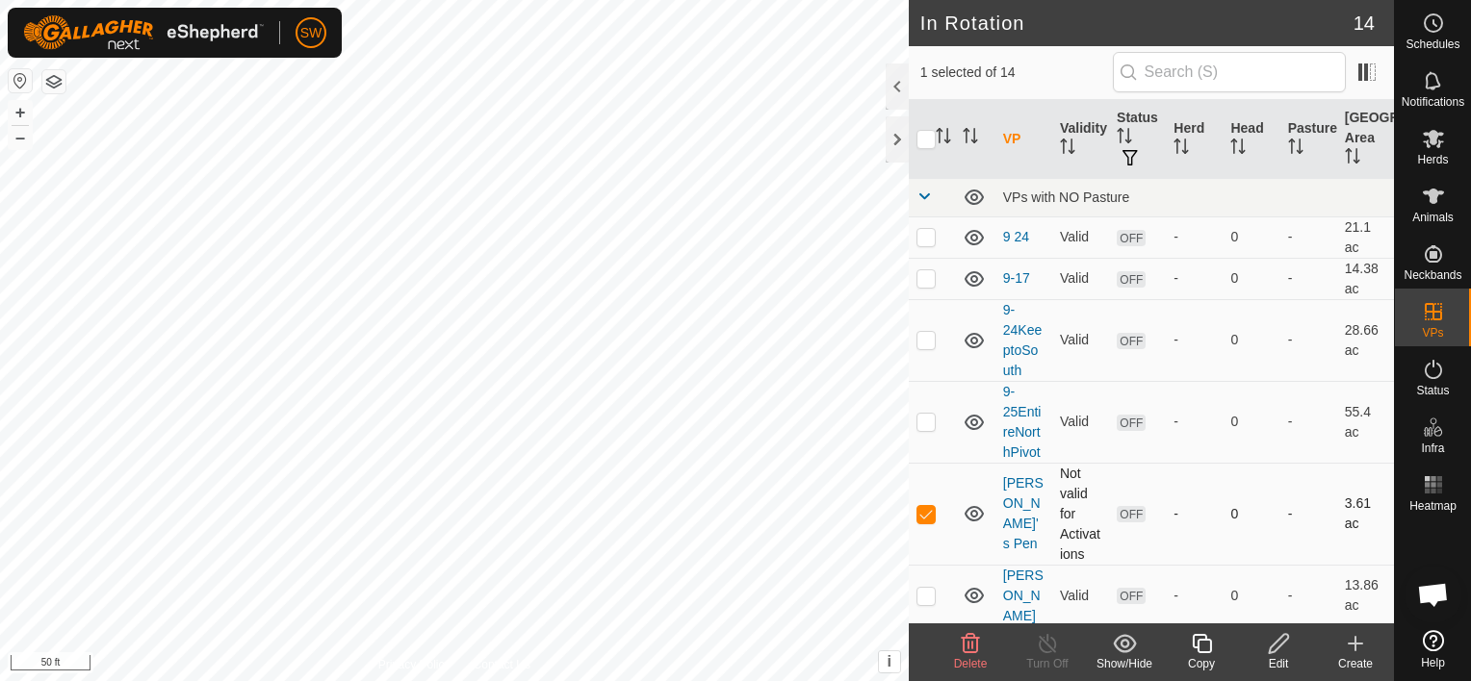
click at [1076, 487] on td "Not valid for Activations" at bounding box center [1080, 514] width 57 height 102
click at [1436, 593] on span "Open chat" at bounding box center [1433, 596] width 32 height 27
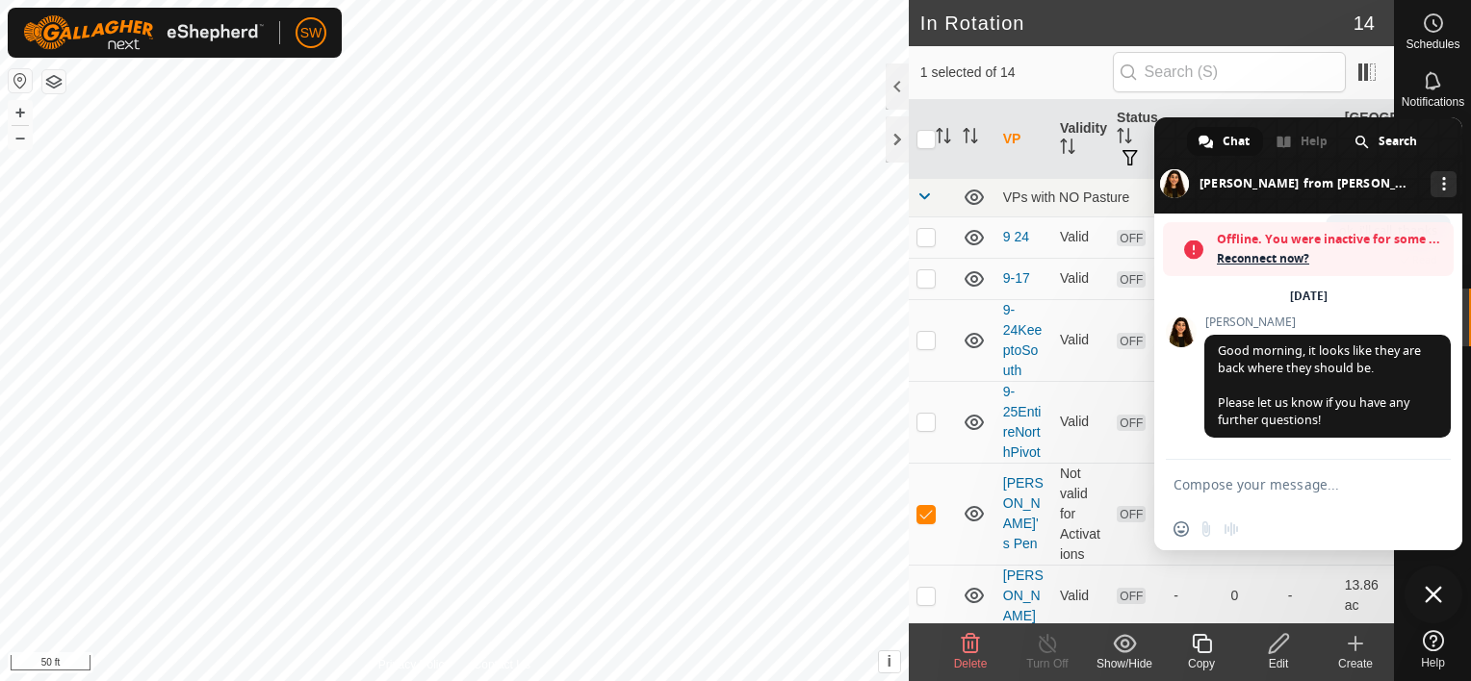
scroll to position [10540, 0]
click at [1439, 635] on icon at bounding box center [1433, 640] width 21 height 21
click at [1222, 135] on span "Chat" at bounding box center [1235, 141] width 27 height 29
drag, startPoint x: 1381, startPoint y: 139, endPoint x: 1345, endPoint y: 130, distance: 37.6
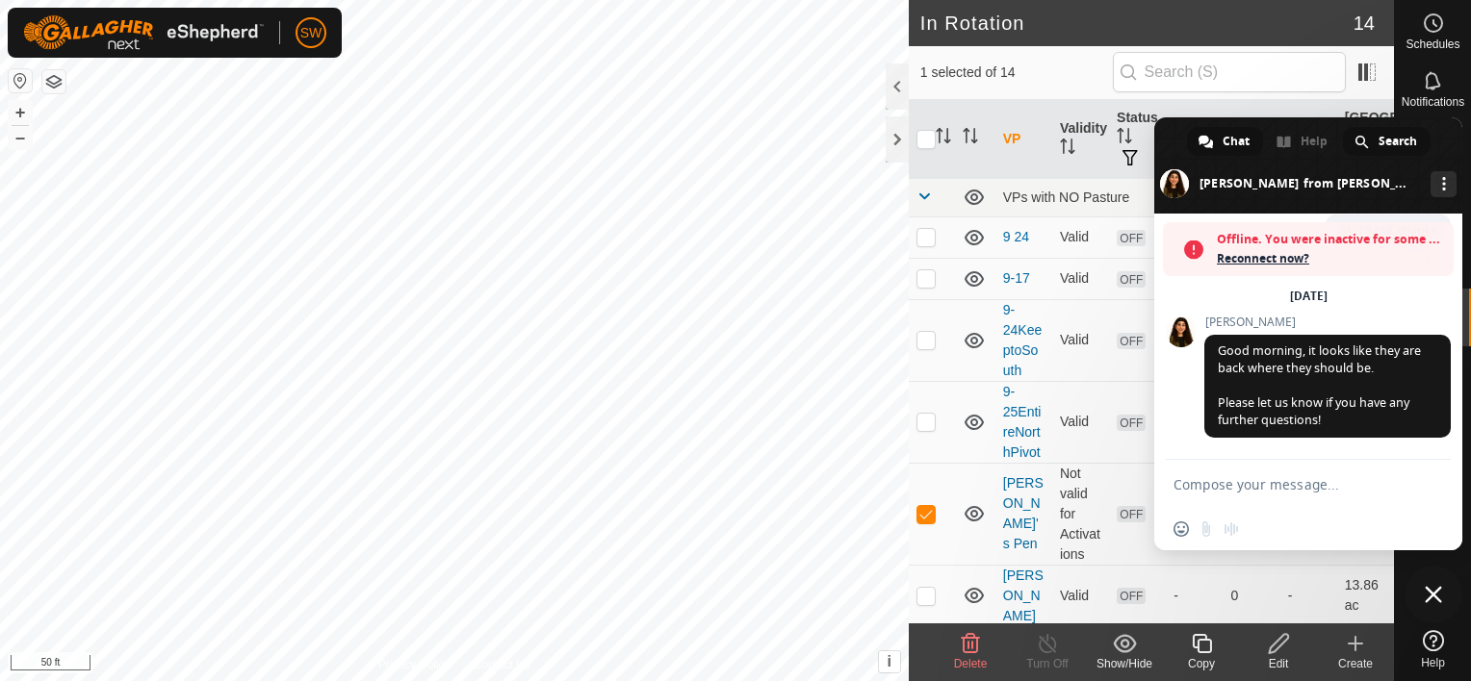
click at [1345, 130] on div "Chat Help Search [PERSON_NAME] from [PERSON_NAME] eShepherd More channels" at bounding box center [1308, 165] width 308 height 96
click at [1409, 138] on span "Search" at bounding box center [1397, 141] width 39 height 29
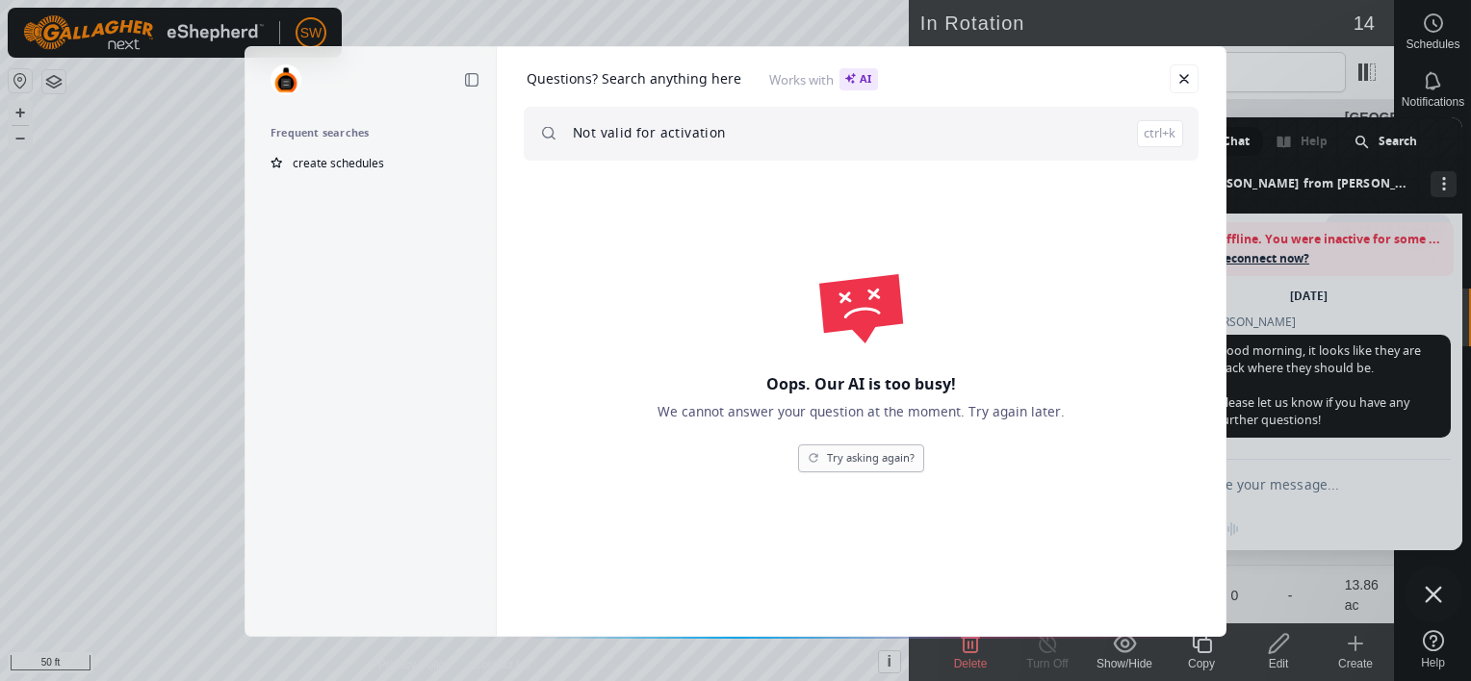
type input "Not valid for activation"
click at [912, 454] on link "Try asking again?" at bounding box center [861, 459] width 126 height 28
click at [1183, 75] on link "Close" at bounding box center [1183, 78] width 29 height 29
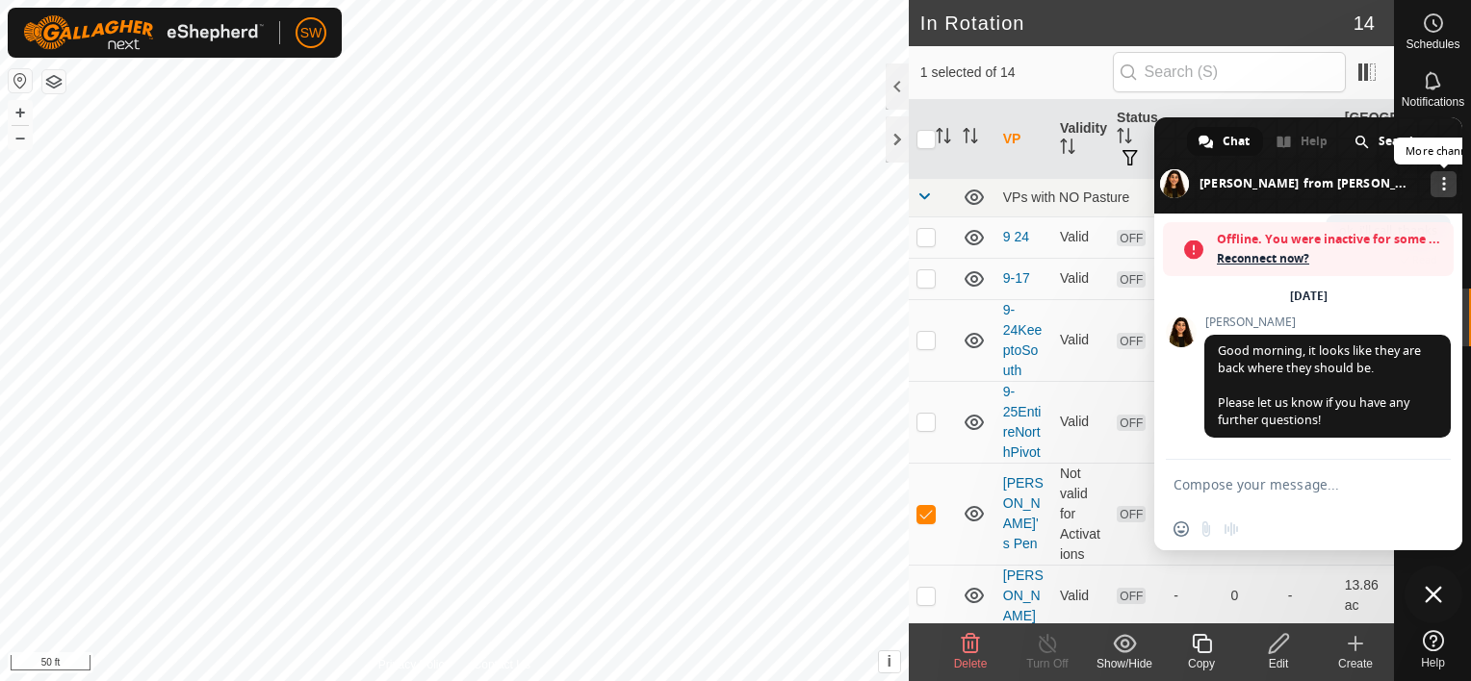
click at [1443, 173] on div "More channels" at bounding box center [1443, 184] width 26 height 26
click at [1378, 145] on span "Search" at bounding box center [1397, 141] width 39 height 29
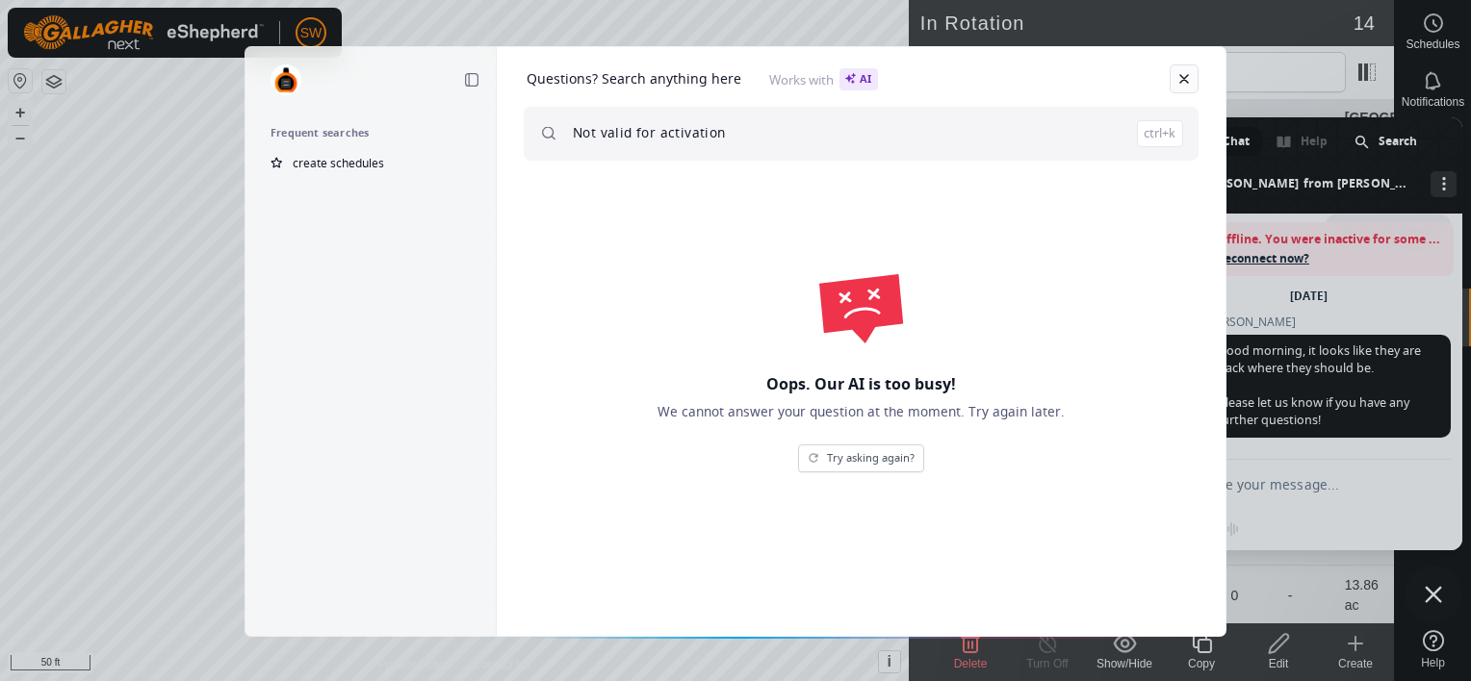
click at [1179, 85] on link "Close" at bounding box center [1183, 78] width 29 height 29
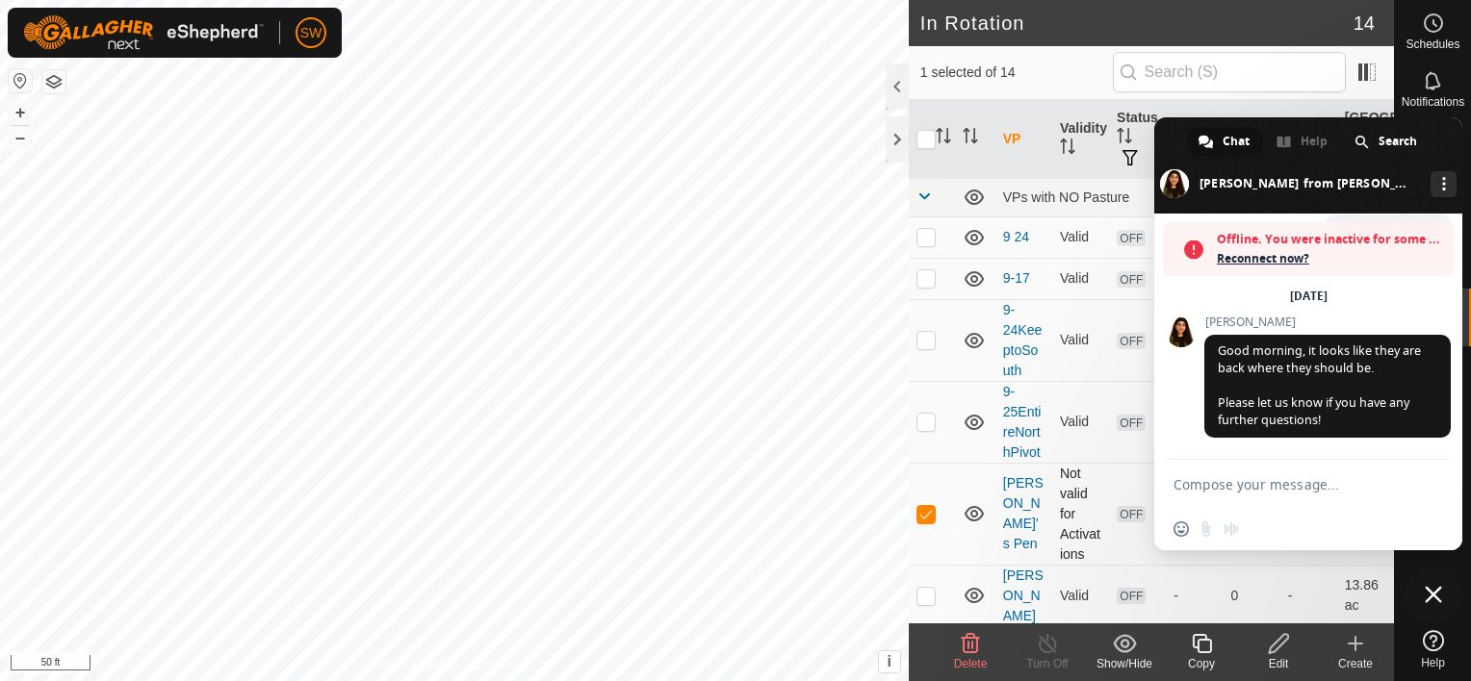
drag, startPoint x: 1084, startPoint y: 515, endPoint x: 1066, endPoint y: 501, distance: 22.6
click at [1066, 501] on td "Not valid for Activations" at bounding box center [1080, 514] width 57 height 102
drag, startPoint x: 1018, startPoint y: 527, endPoint x: 973, endPoint y: 509, distance: 48.8
click at [973, 509] on icon at bounding box center [974, 513] width 23 height 23
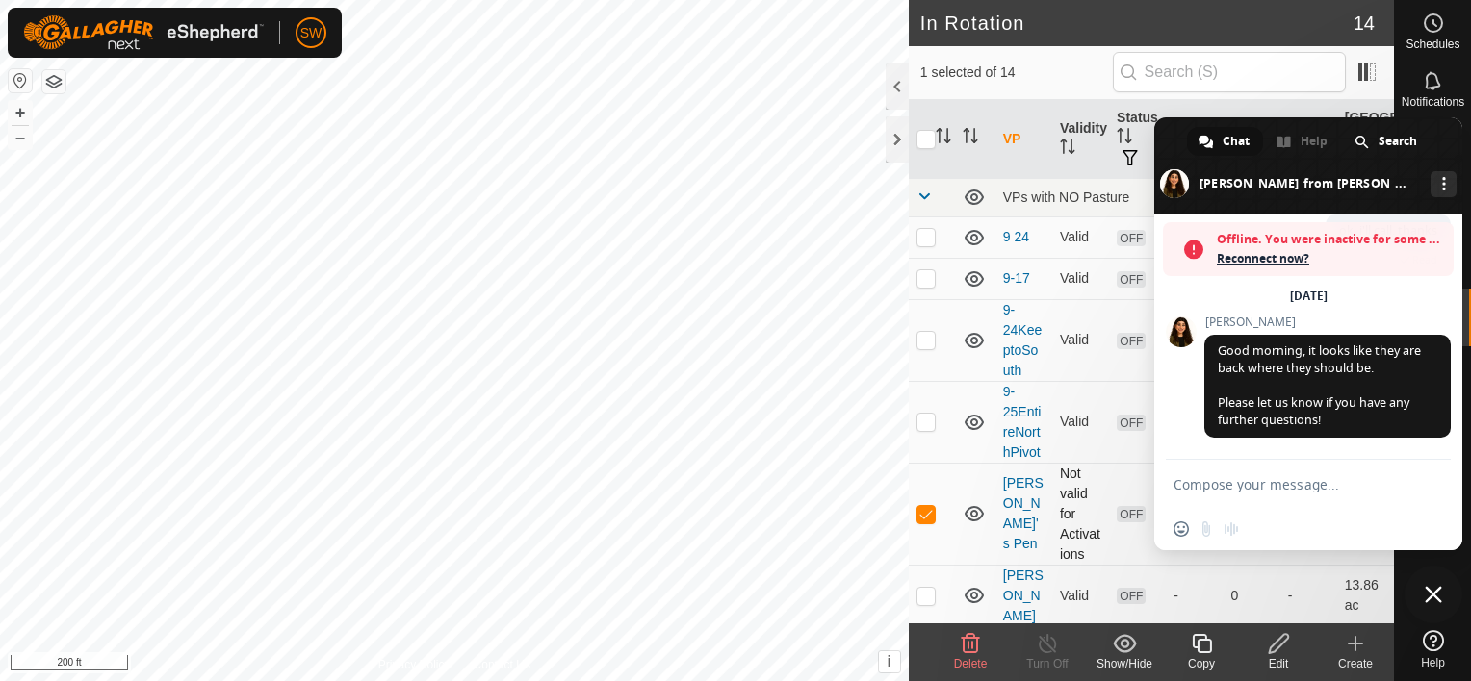
click at [1434, 594] on span "Close chat" at bounding box center [1433, 594] width 17 height 17
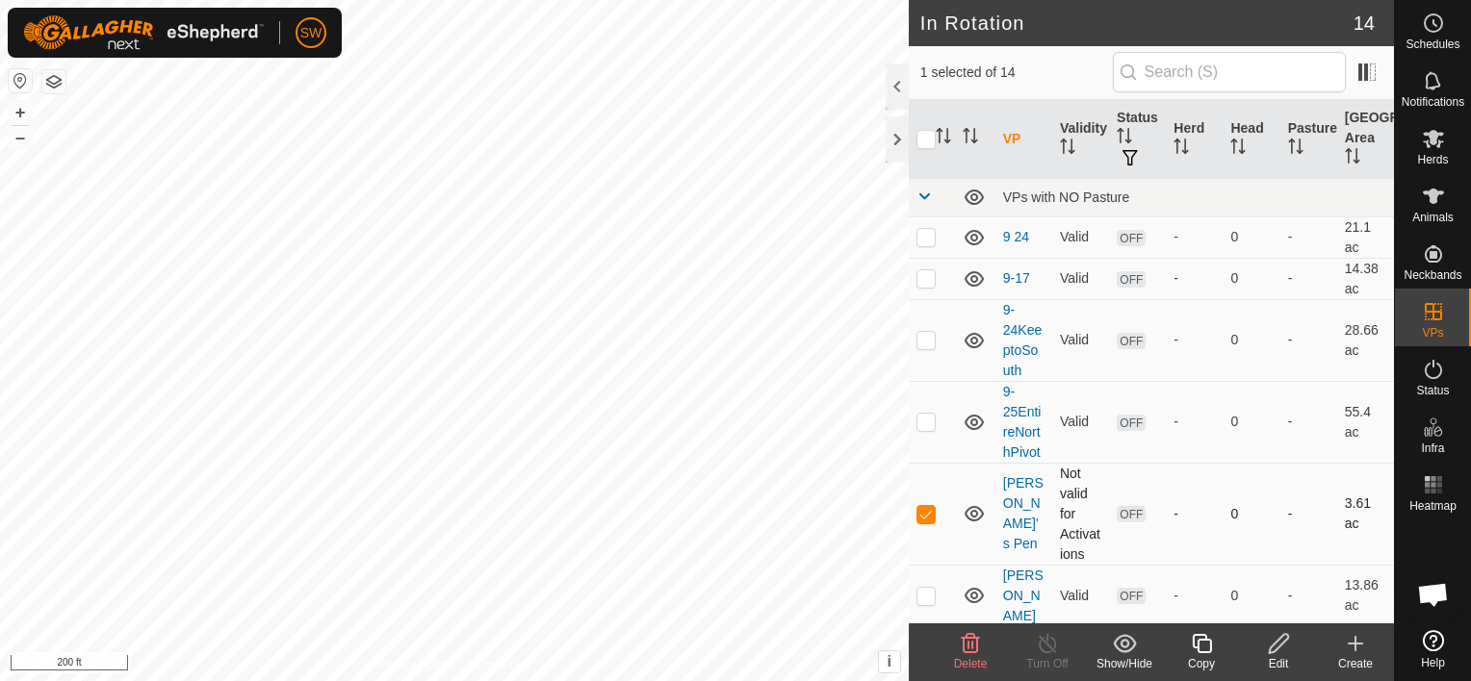
click at [1123, 519] on span "OFF" at bounding box center [1131, 514] width 29 height 16
click at [1443, 609] on span "Open chat" at bounding box center [1433, 595] width 58 height 58
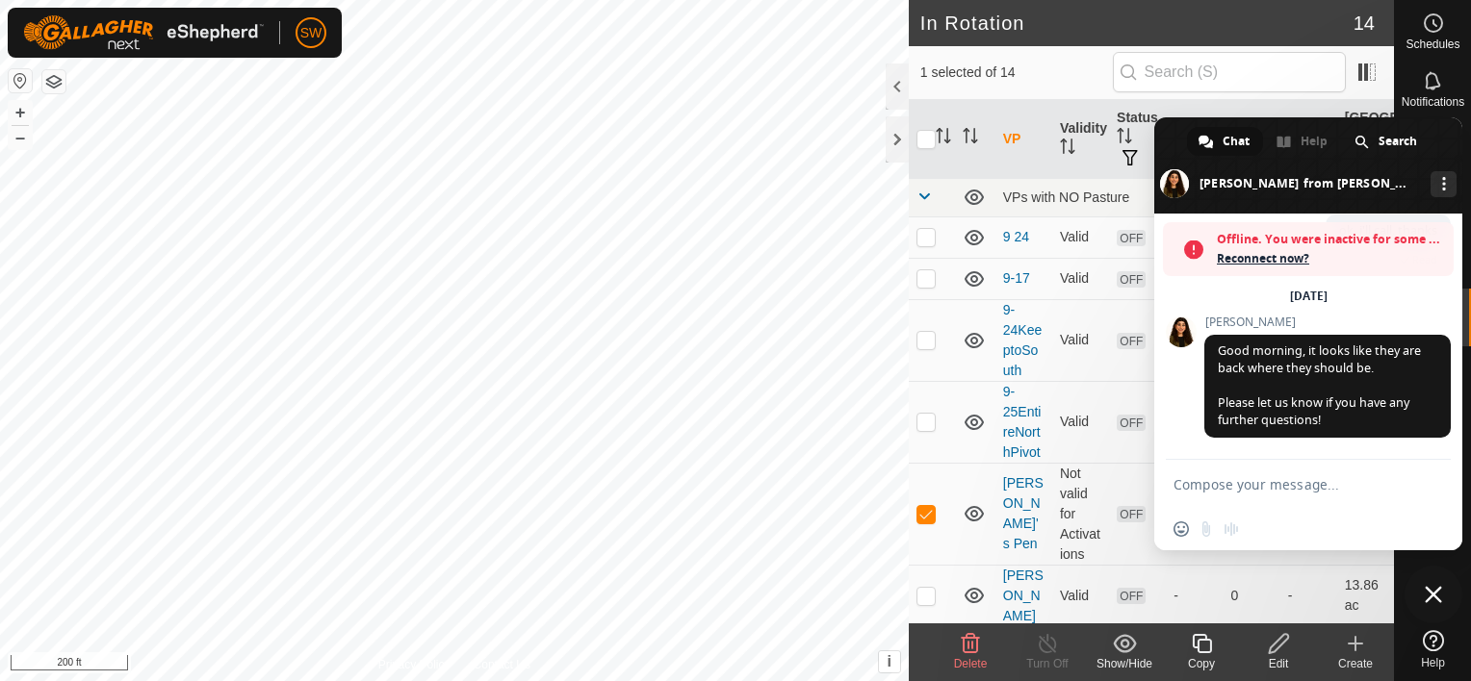
click at [1363, 483] on textarea "Compose your message..." at bounding box center [1286, 484] width 227 height 17
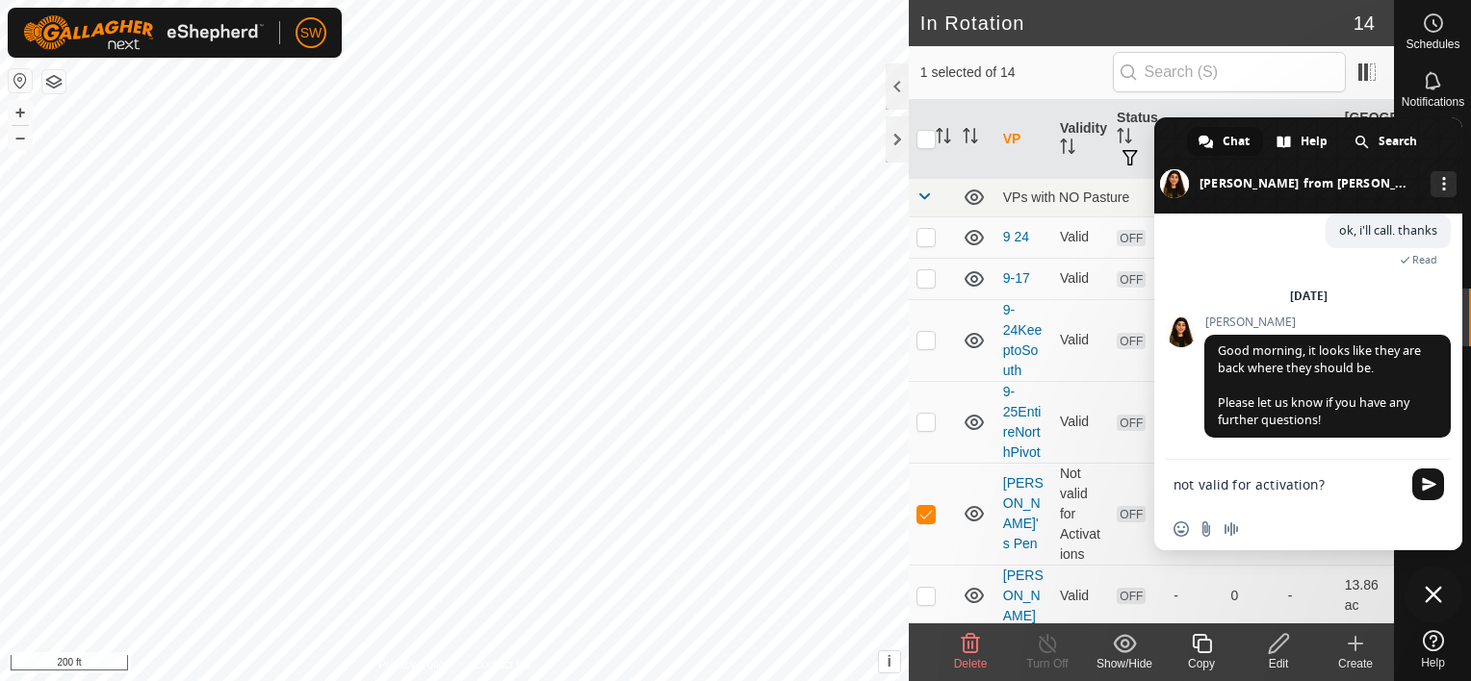
scroll to position [10476, 0]
type textarea "not valid for activation?"
click at [1428, 482] on span "Send" at bounding box center [1429, 484] width 14 height 14
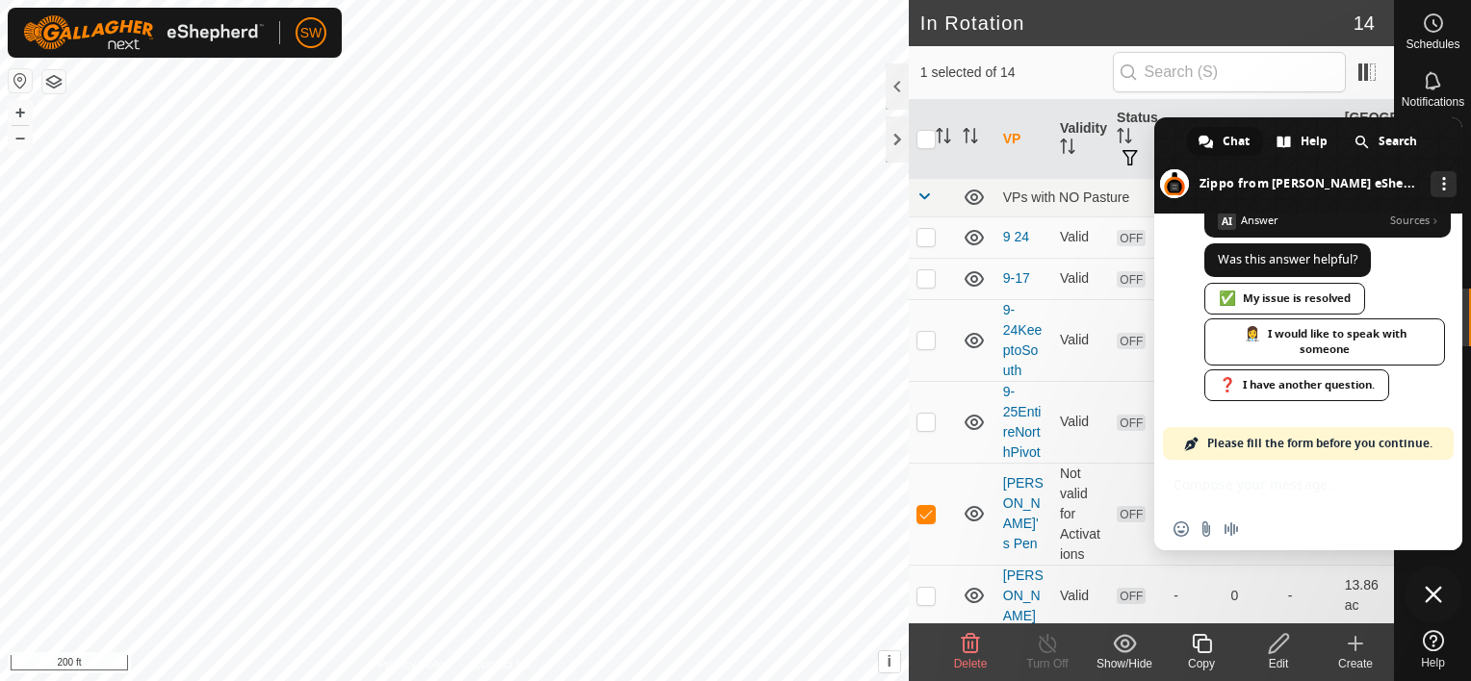
scroll to position [11411, 0]
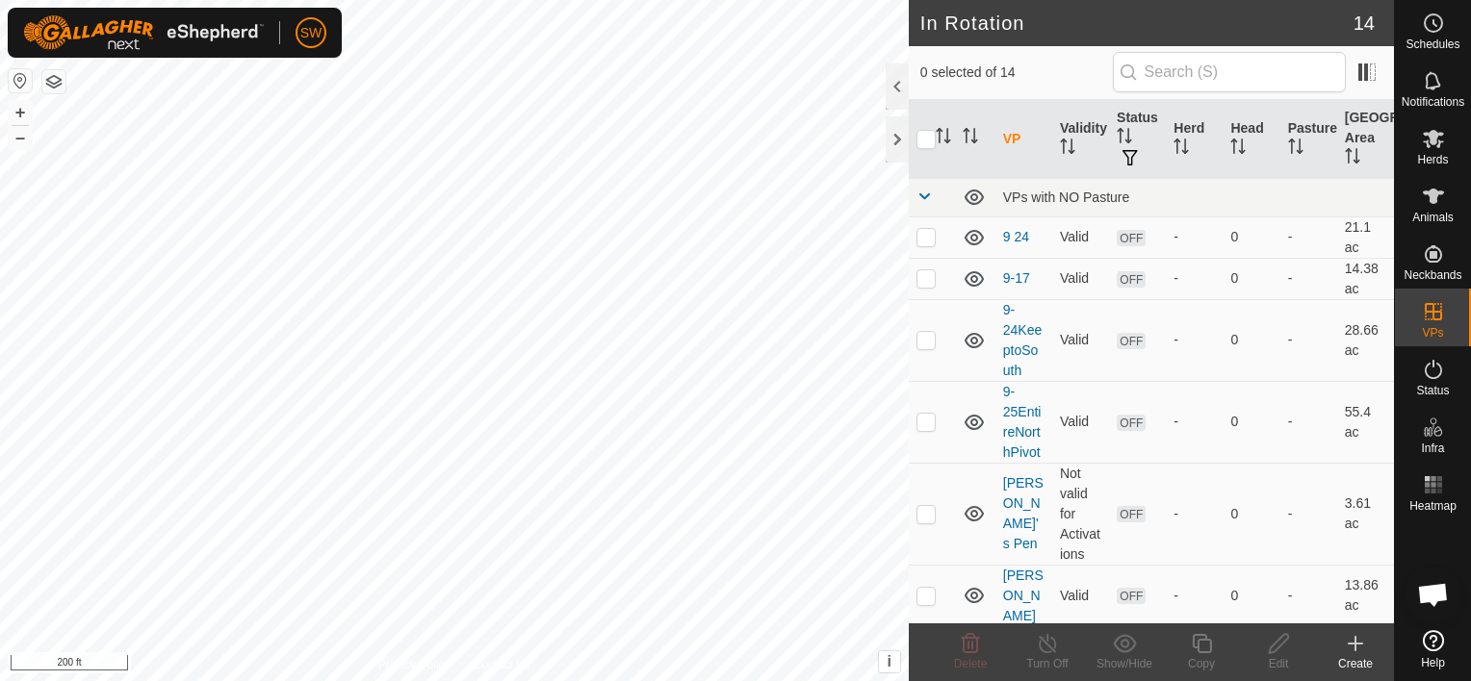
scroll to position [11404, 0]
click at [928, 513] on p-checkbox at bounding box center [925, 513] width 19 height 15
checkbox input "true"
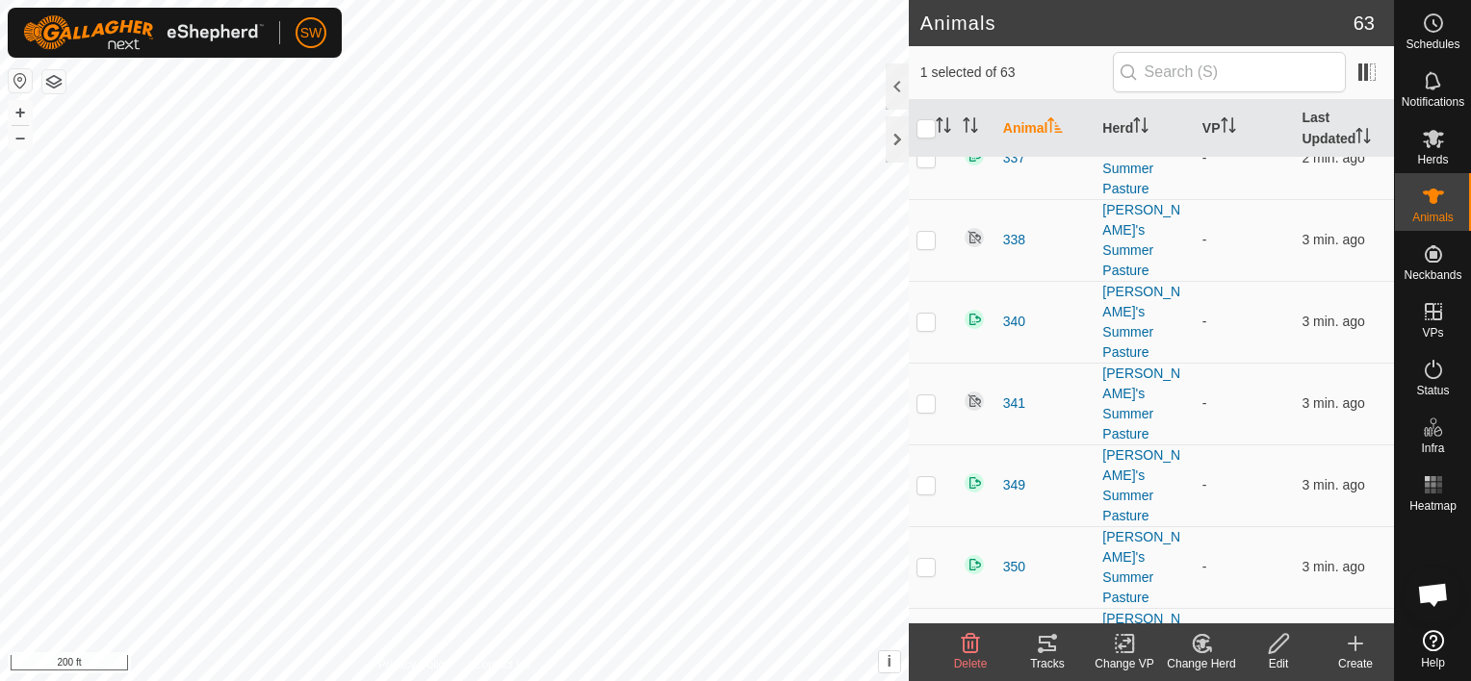
scroll to position [3381, 0]
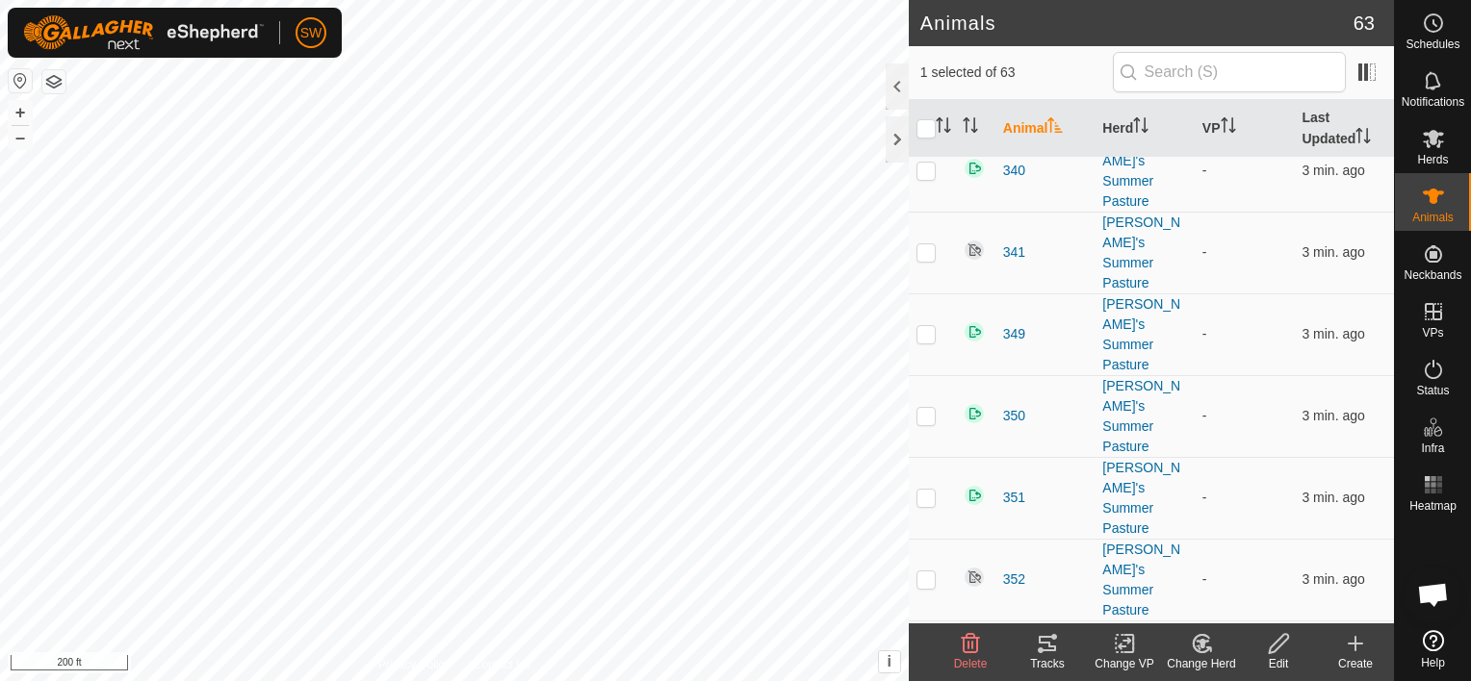
click at [1193, 652] on icon at bounding box center [1202, 643] width 24 height 23
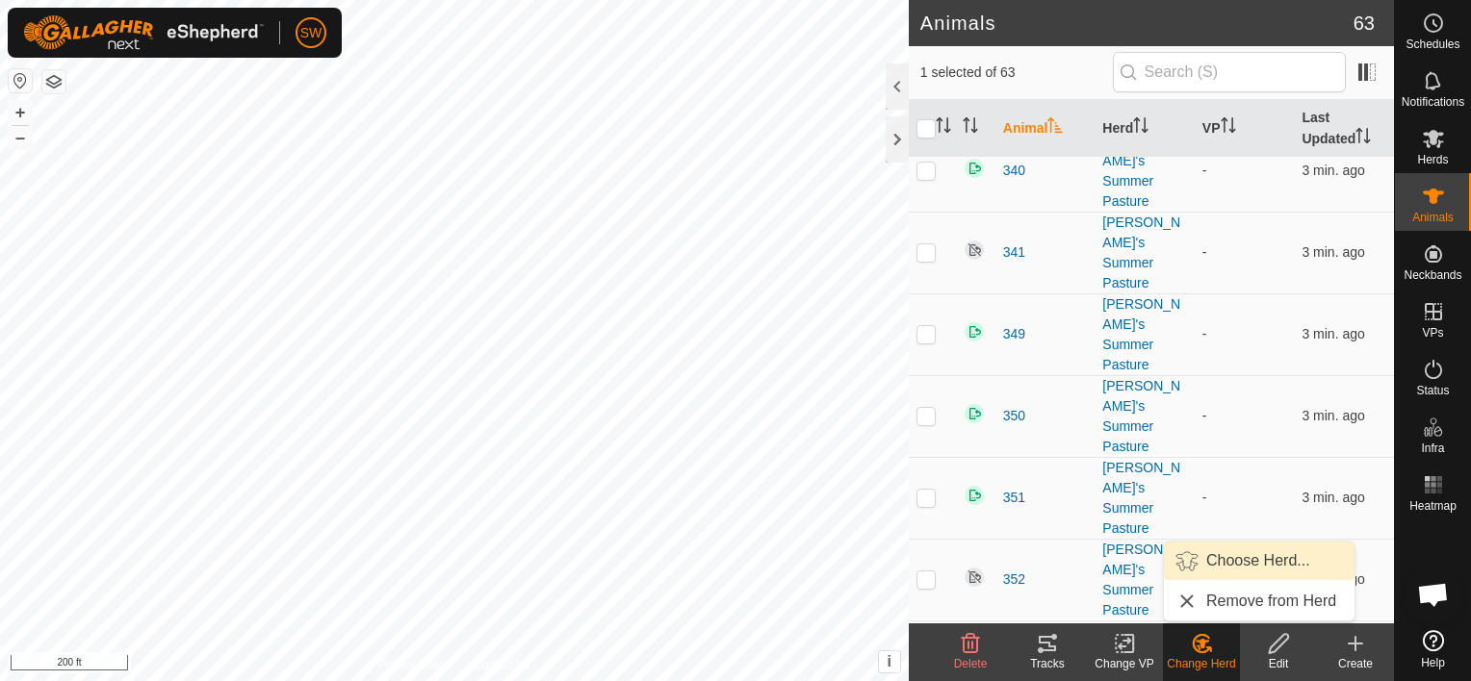
click at [1253, 562] on link "Choose Herd..." at bounding box center [1259, 561] width 191 height 39
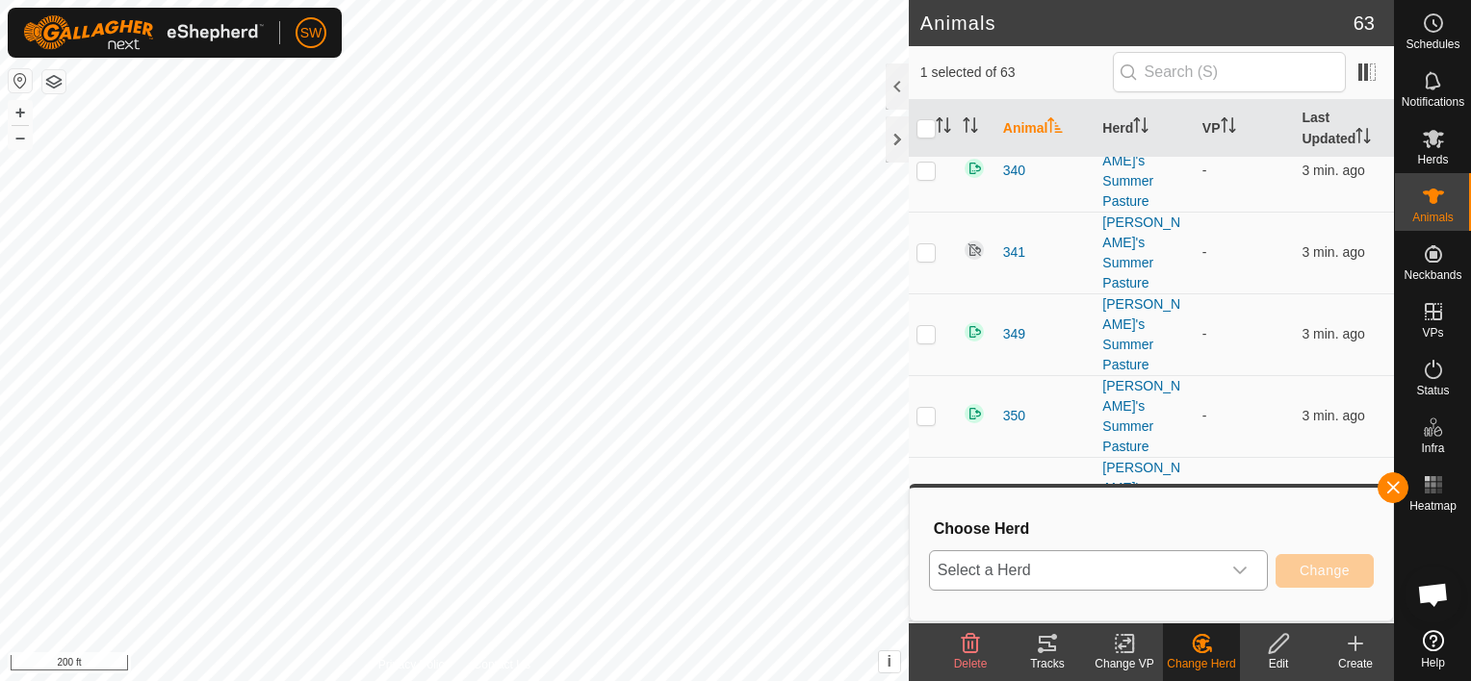
click at [1217, 567] on span "Select a Herd" at bounding box center [1075, 571] width 291 height 39
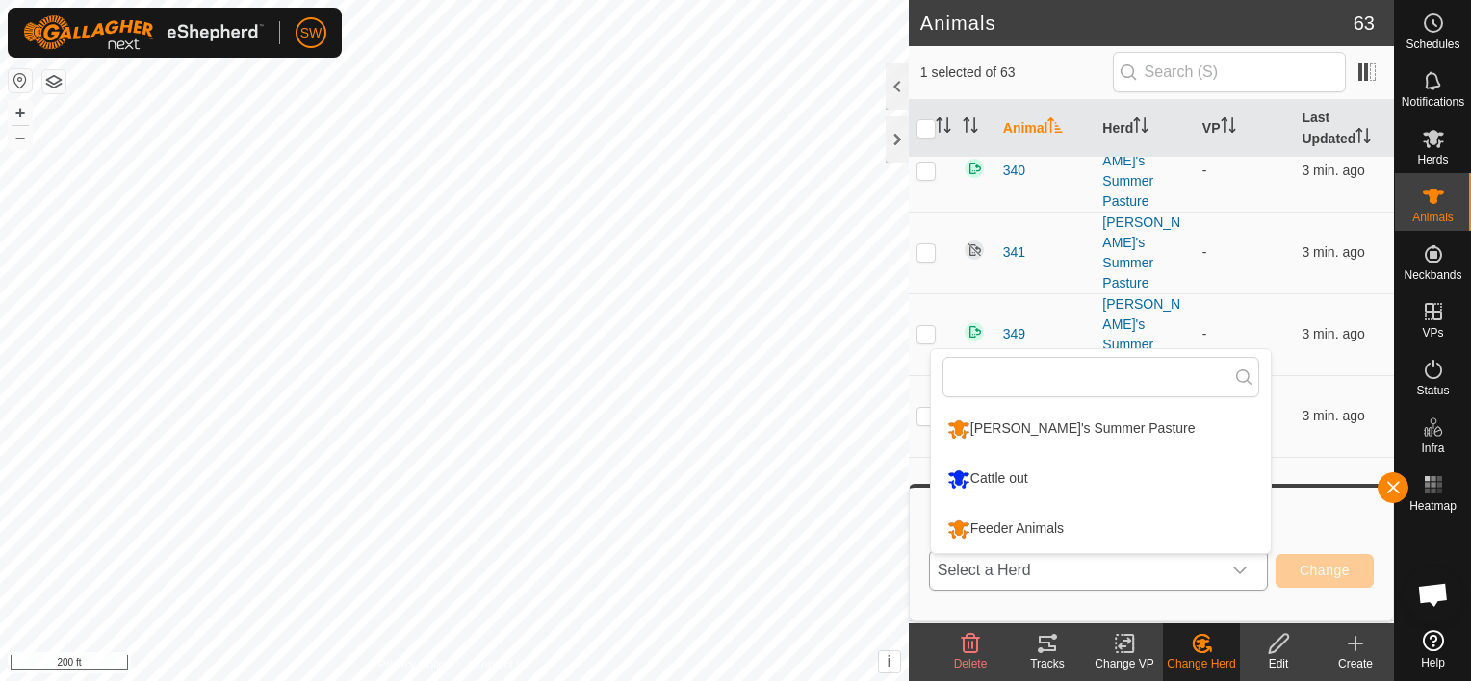
click at [1187, 542] on li "Feeder Animals" at bounding box center [1101, 529] width 340 height 48
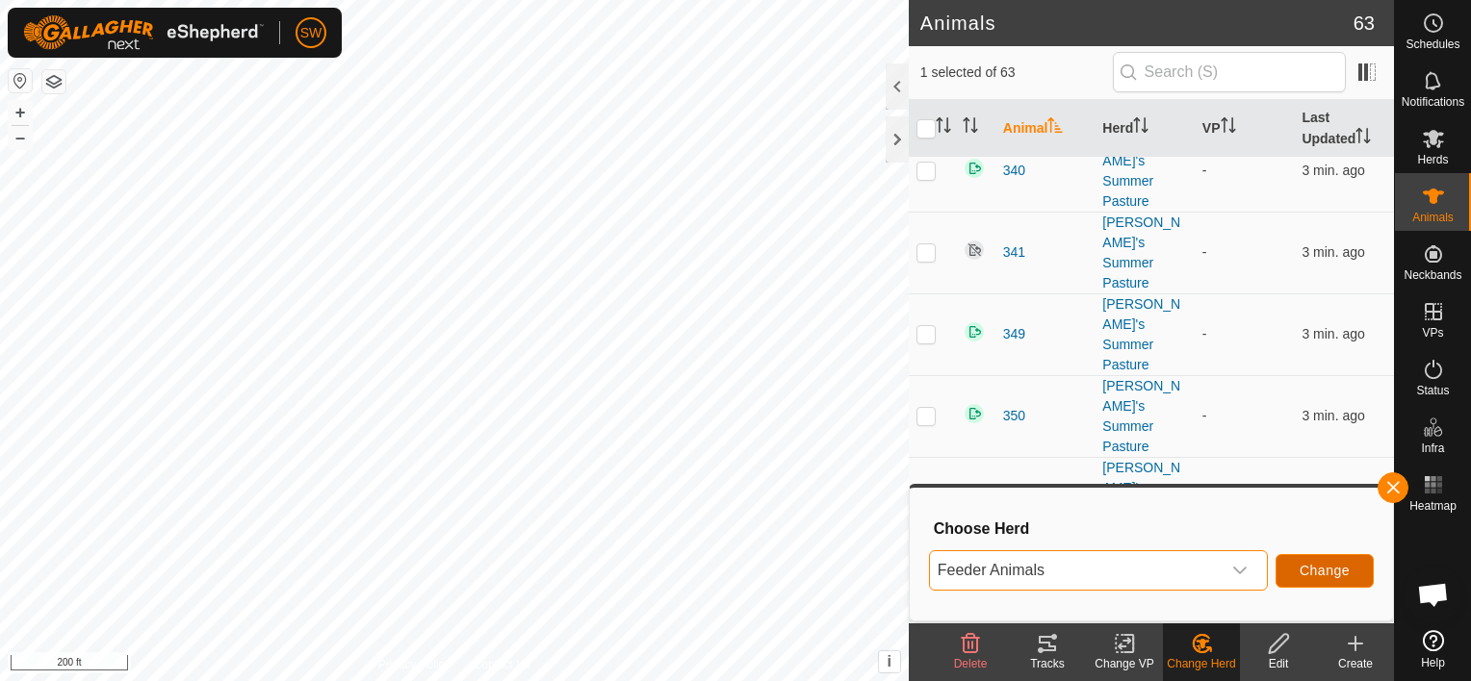
click at [1313, 575] on span "Change" at bounding box center [1324, 570] width 50 height 15
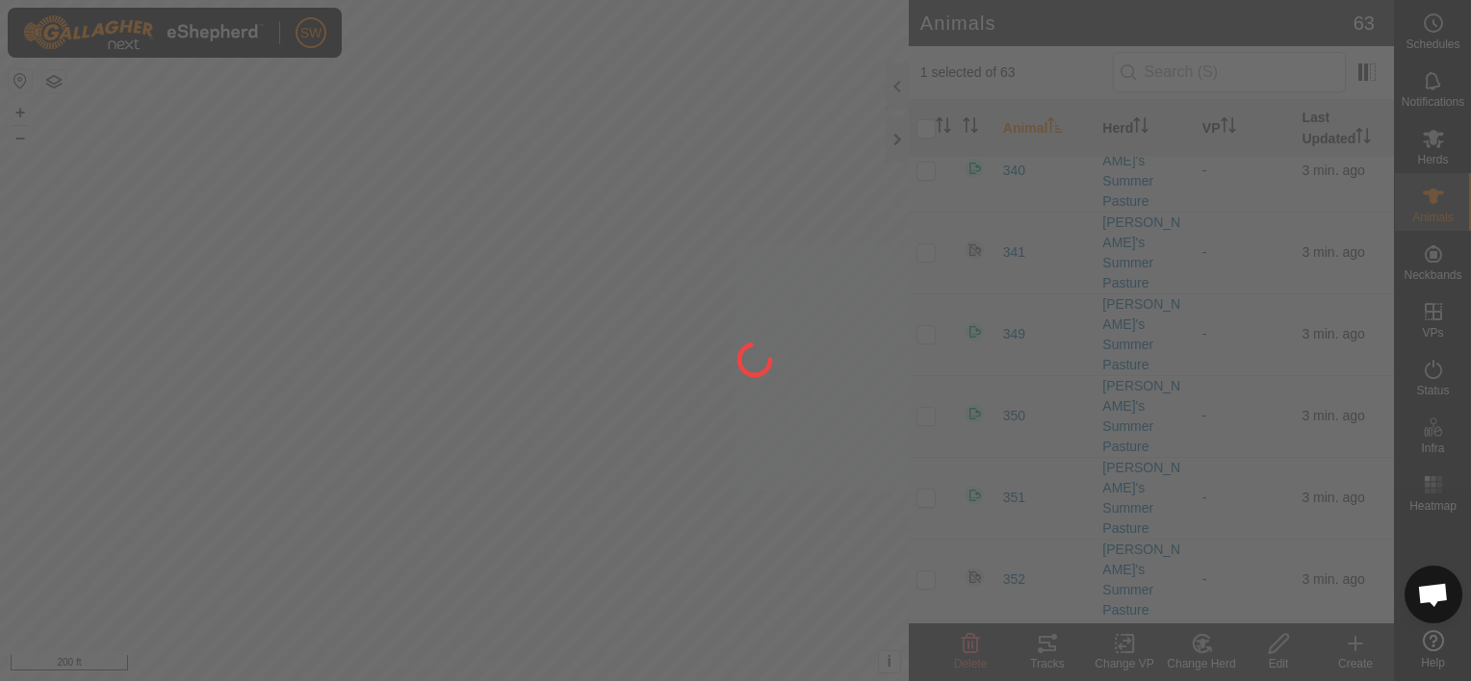
checkbox input "false"
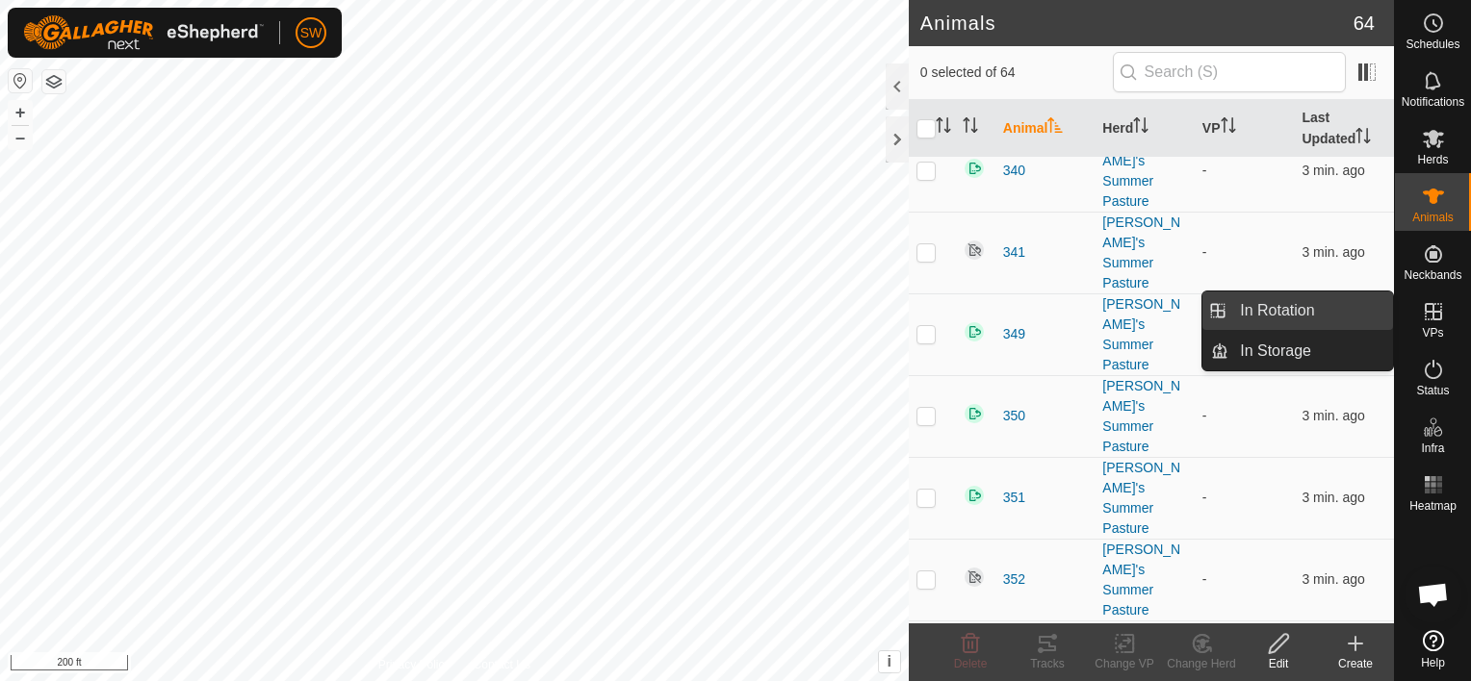
click at [1321, 311] on link "In Rotation" at bounding box center [1310, 311] width 165 height 39
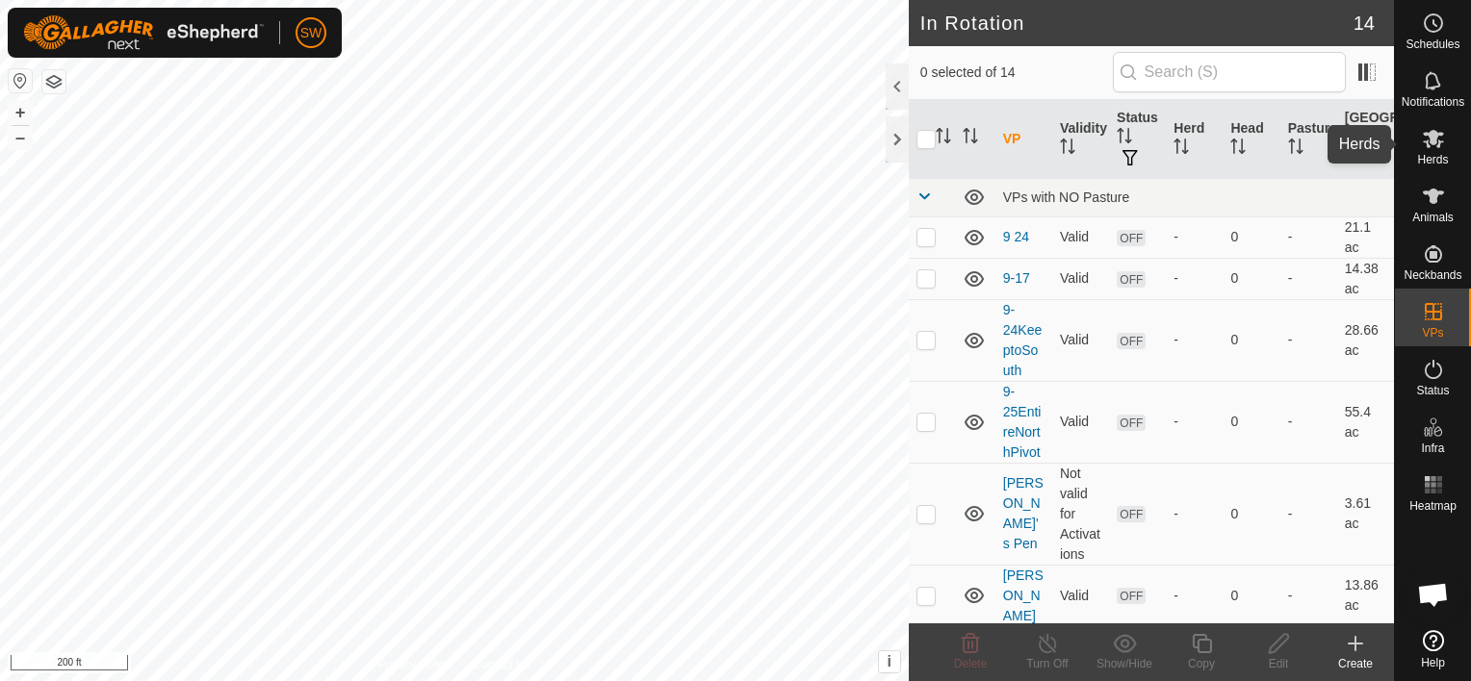
click at [1424, 151] on es-mob-svg-icon at bounding box center [1433, 138] width 35 height 31
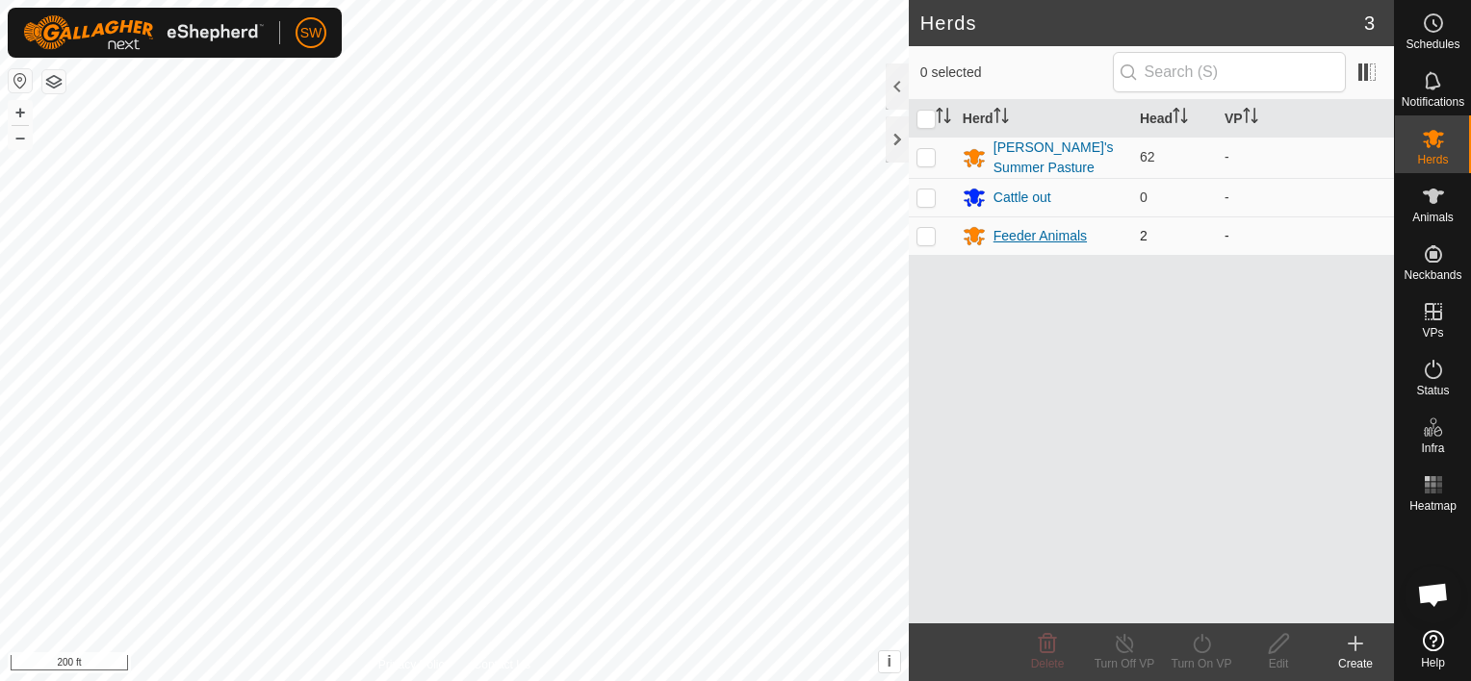
click at [1024, 227] on div "Feeder Animals" at bounding box center [1039, 236] width 93 height 20
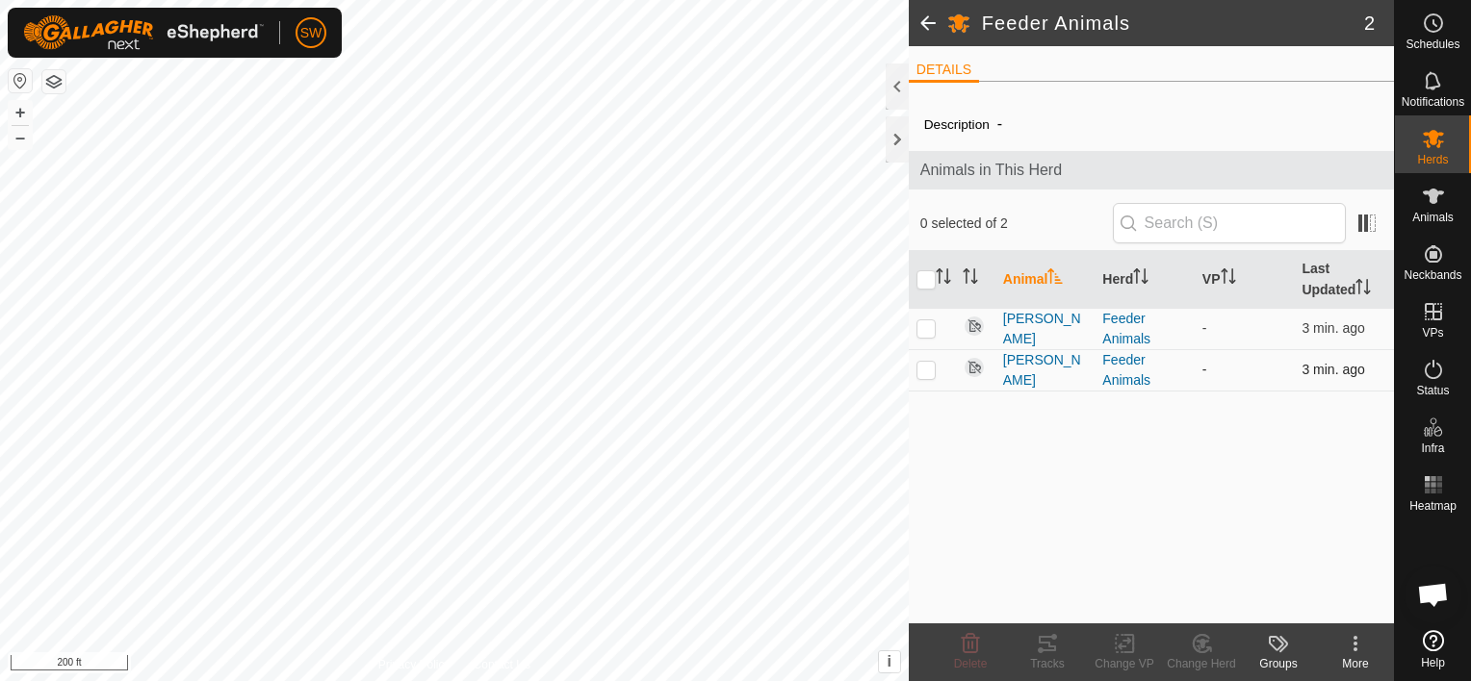
click at [935, 357] on td at bounding box center [932, 369] width 46 height 41
checkbox input "true"
click at [932, 323] on p-checkbox at bounding box center [925, 328] width 19 height 15
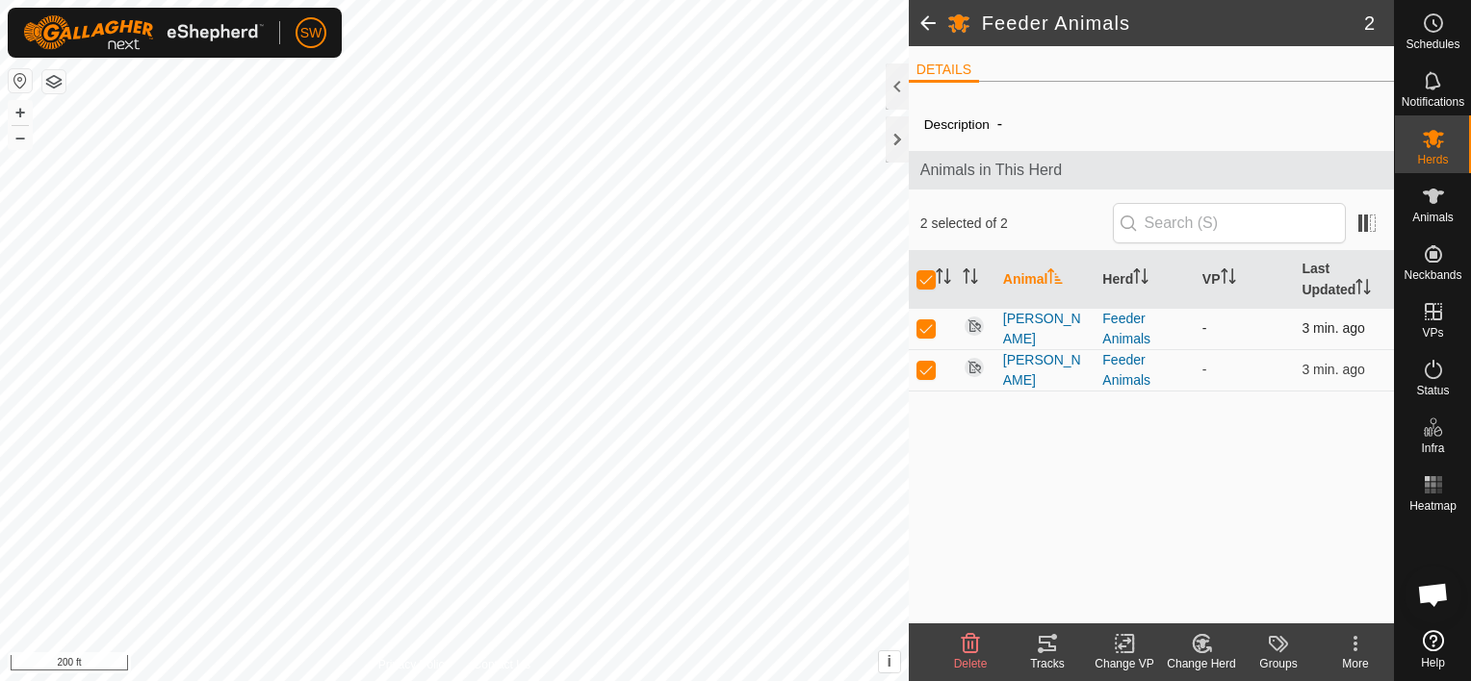
checkbox input "false"
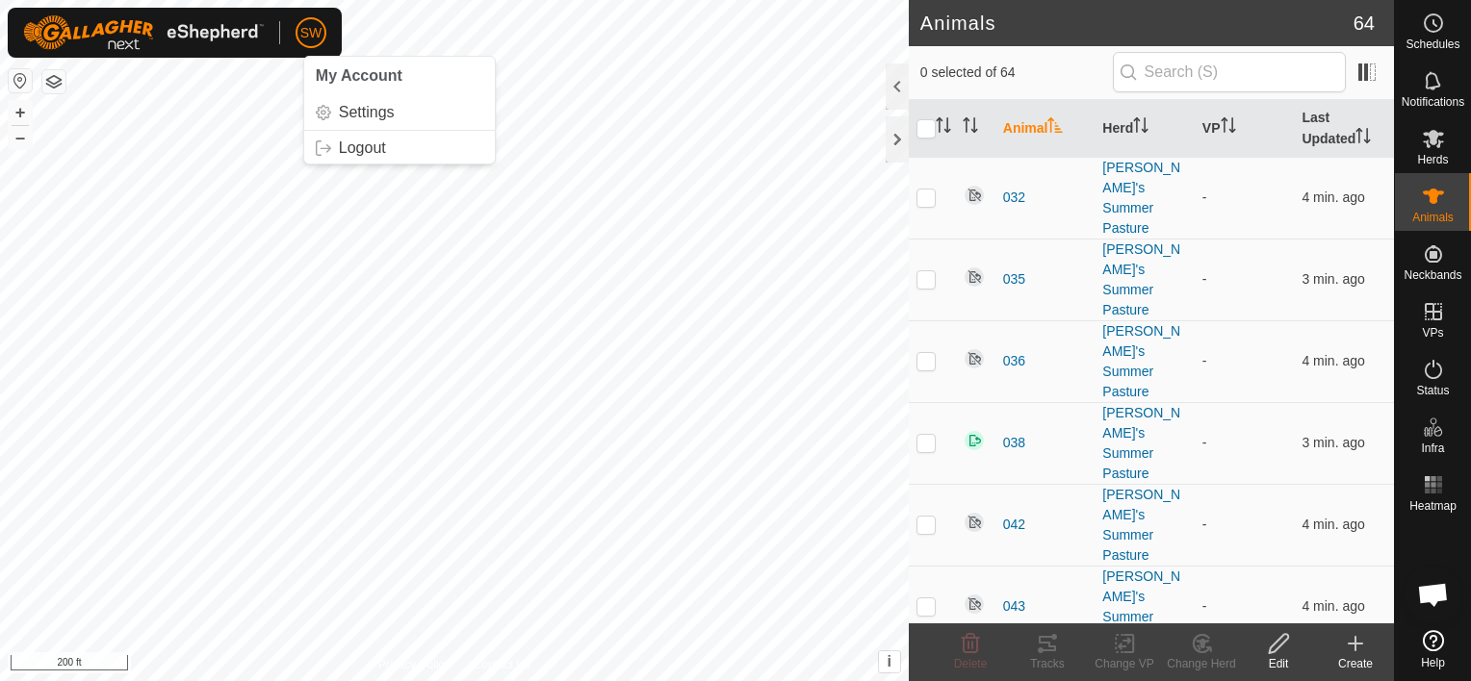
click at [305, 33] on span "SW" at bounding box center [311, 33] width 22 height 20
click at [351, 147] on link "Logout" at bounding box center [399, 148] width 191 height 31
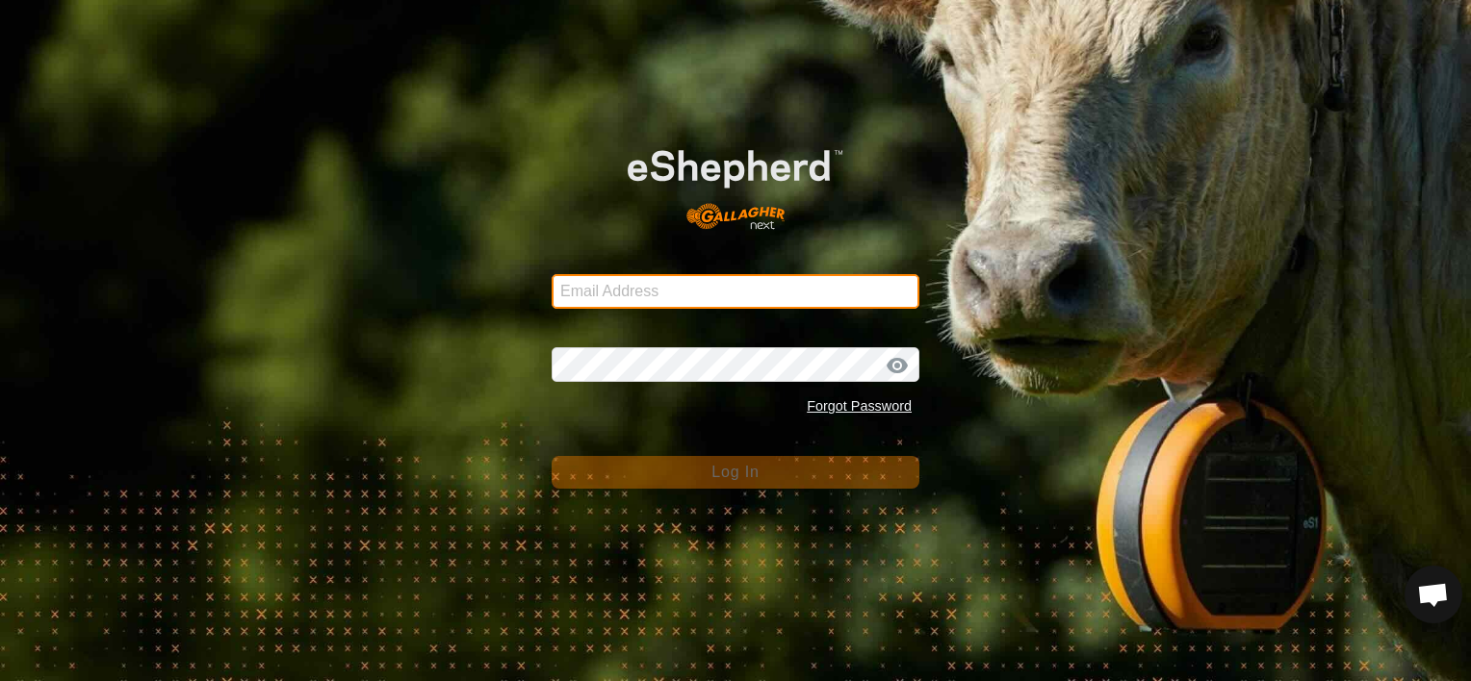
type input "shiellcanyoncattle@gmail.com"
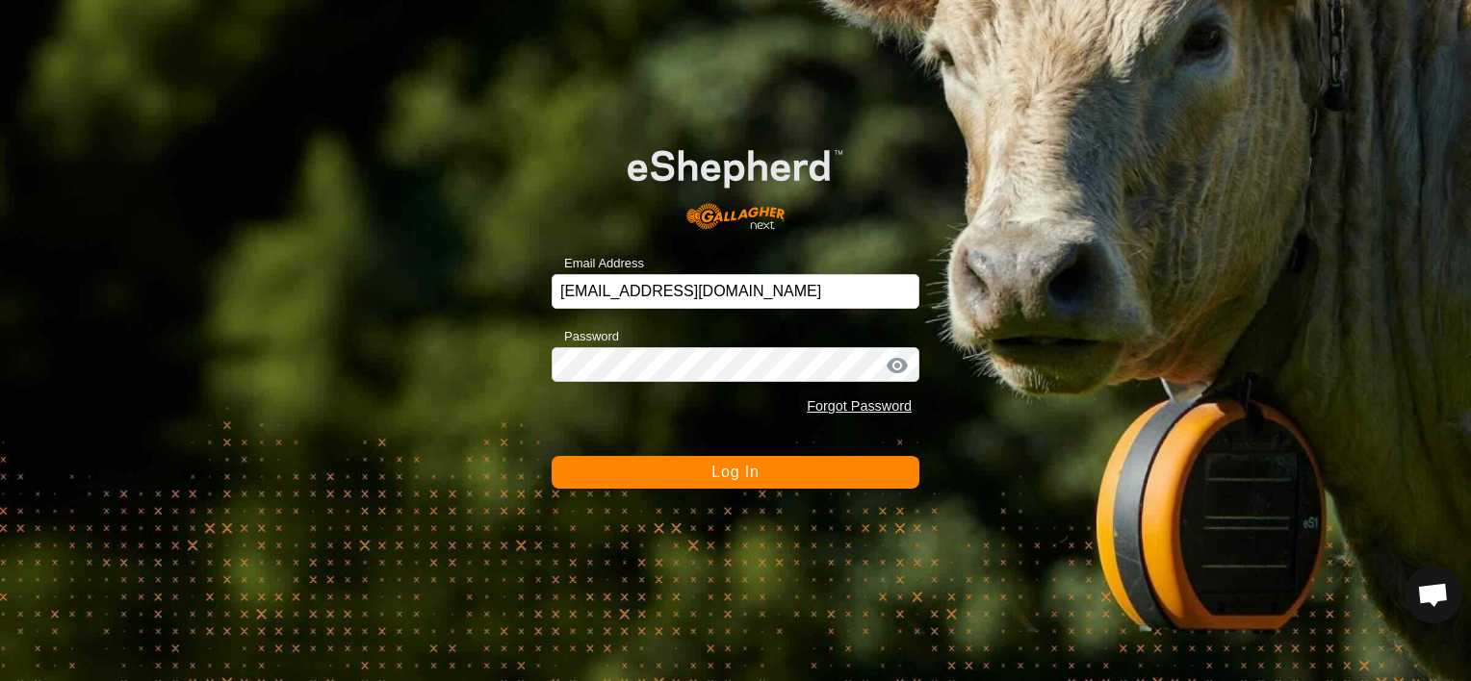
click at [695, 470] on button "Log In" at bounding box center [736, 472] width 368 height 33
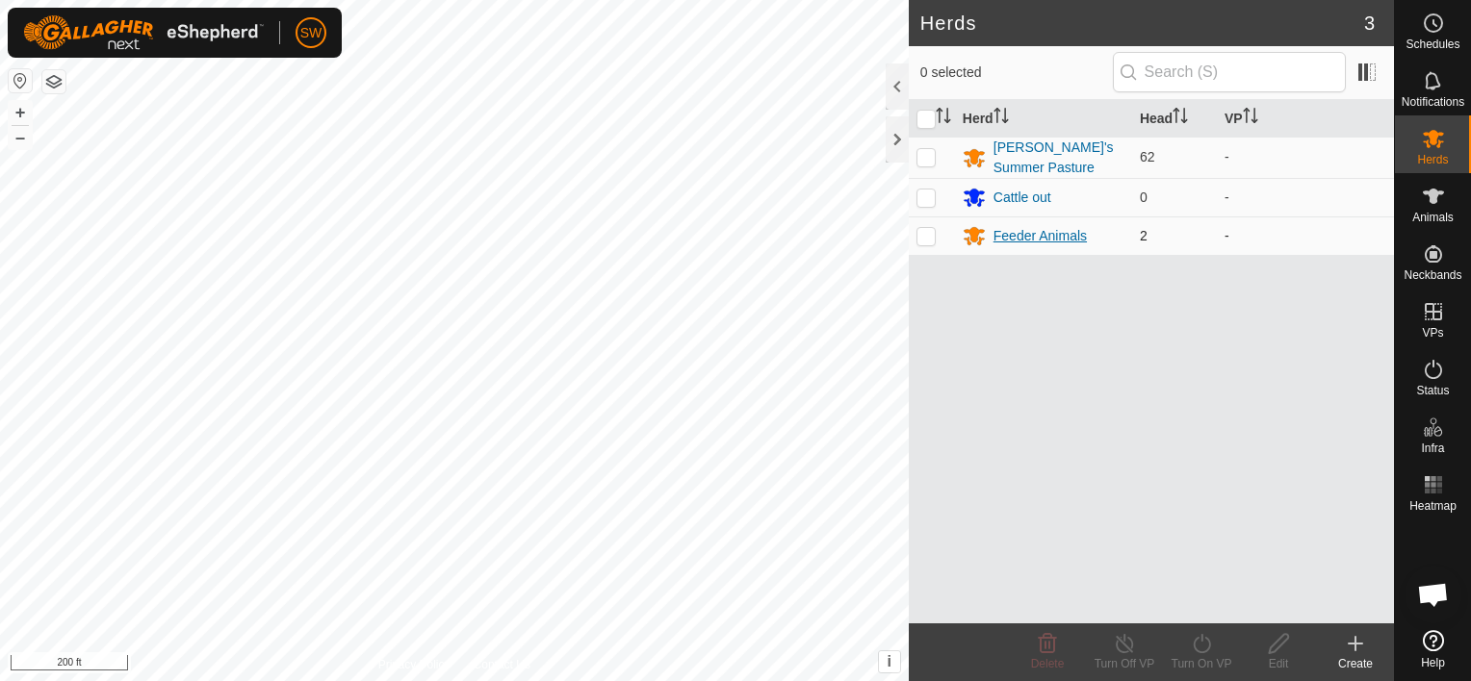
click at [993, 240] on div "Feeder Animals" at bounding box center [1039, 236] width 93 height 20
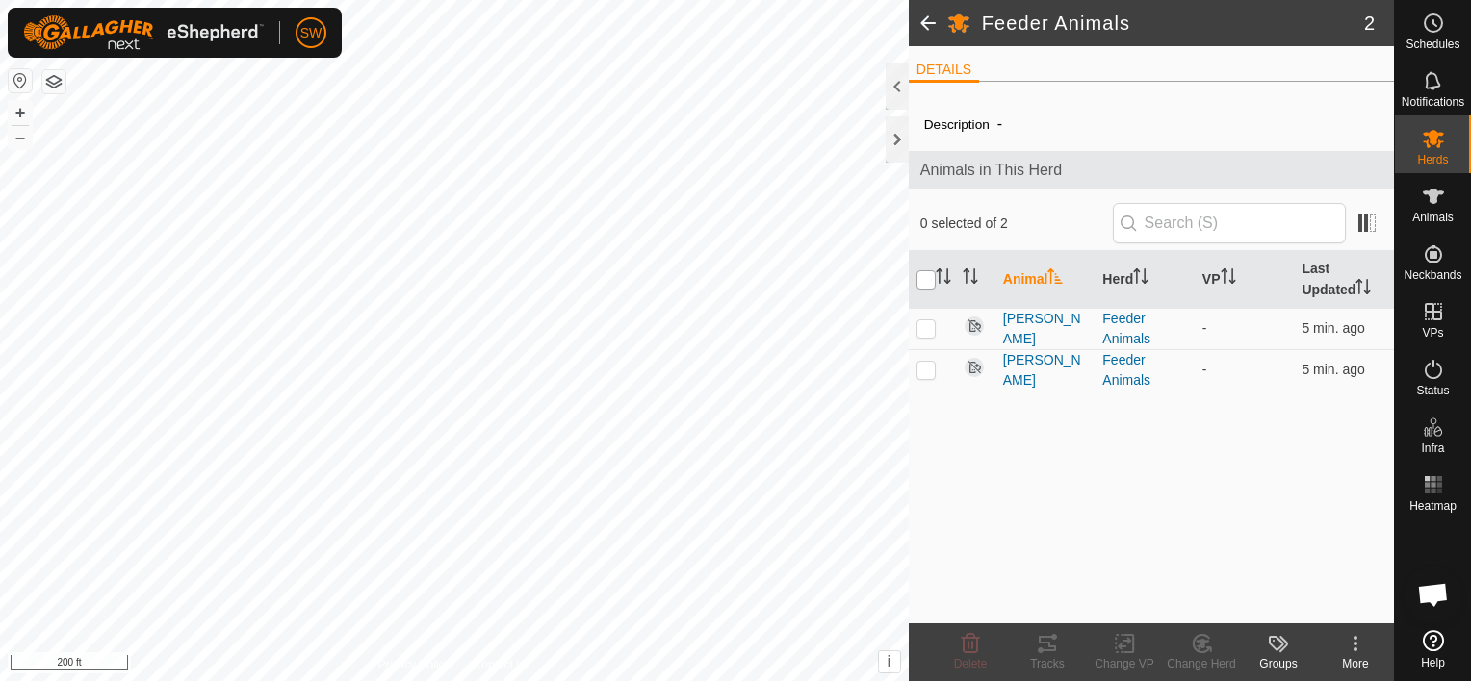
click at [924, 281] on input "checkbox" at bounding box center [925, 279] width 19 height 19
checkbox input "true"
click at [924, 281] on input "checkbox" at bounding box center [925, 279] width 19 height 19
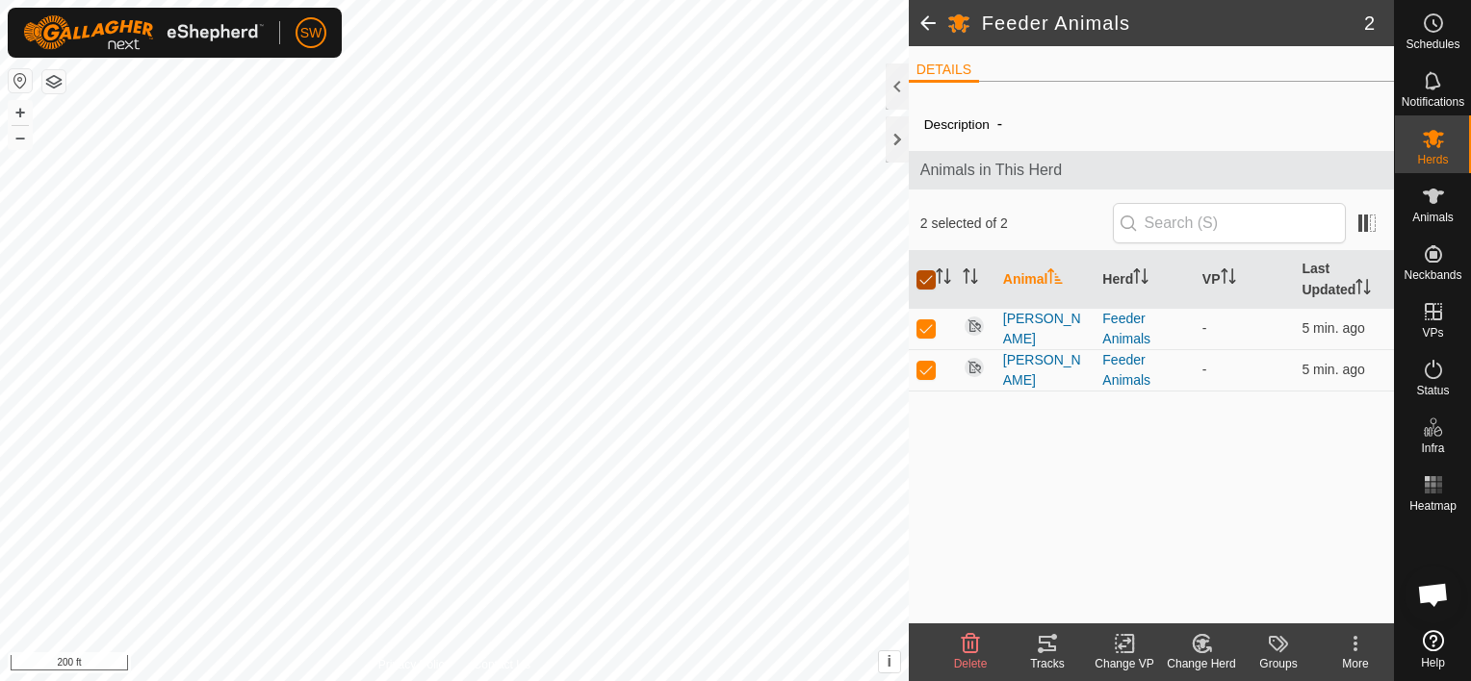
checkbox input "false"
click at [924, 281] on input "checkbox" at bounding box center [925, 279] width 19 height 19
checkbox input "true"
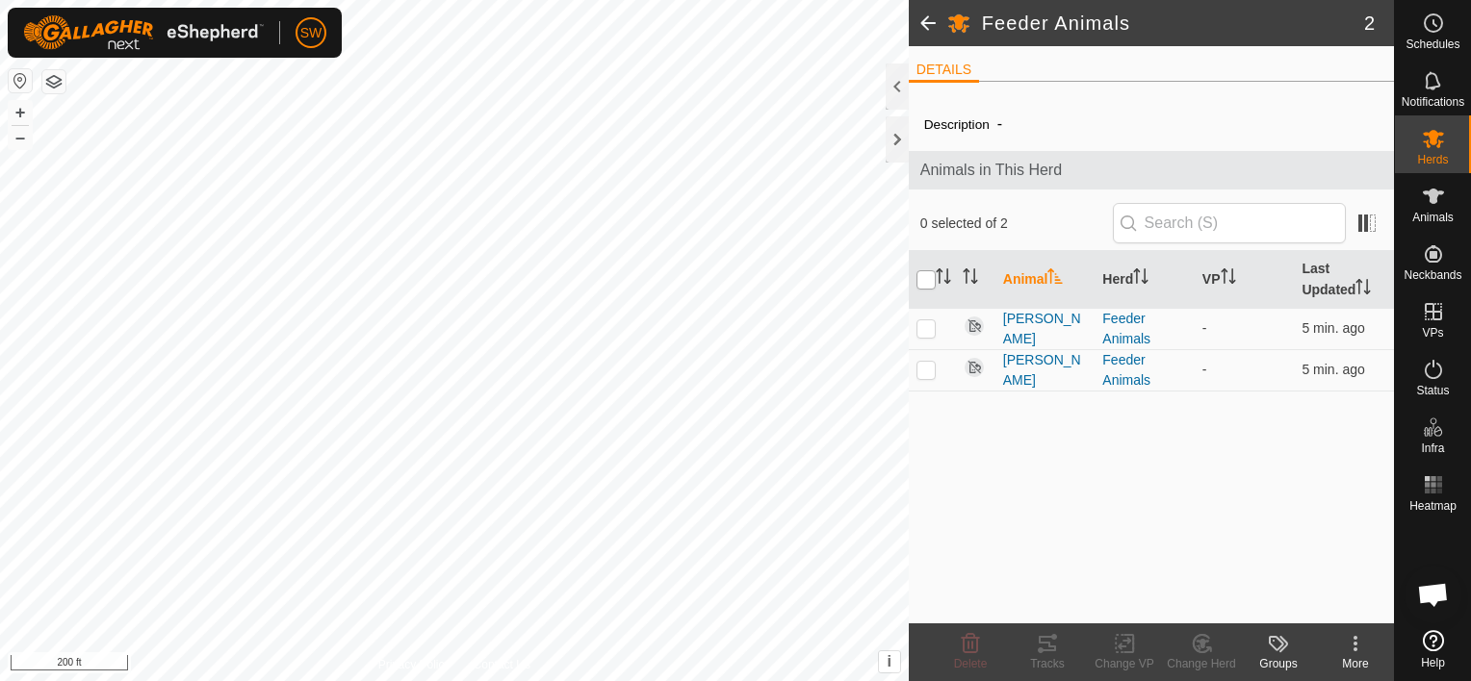
checkbox input "true"
click at [1341, 663] on div "More" at bounding box center [1355, 663] width 77 height 17
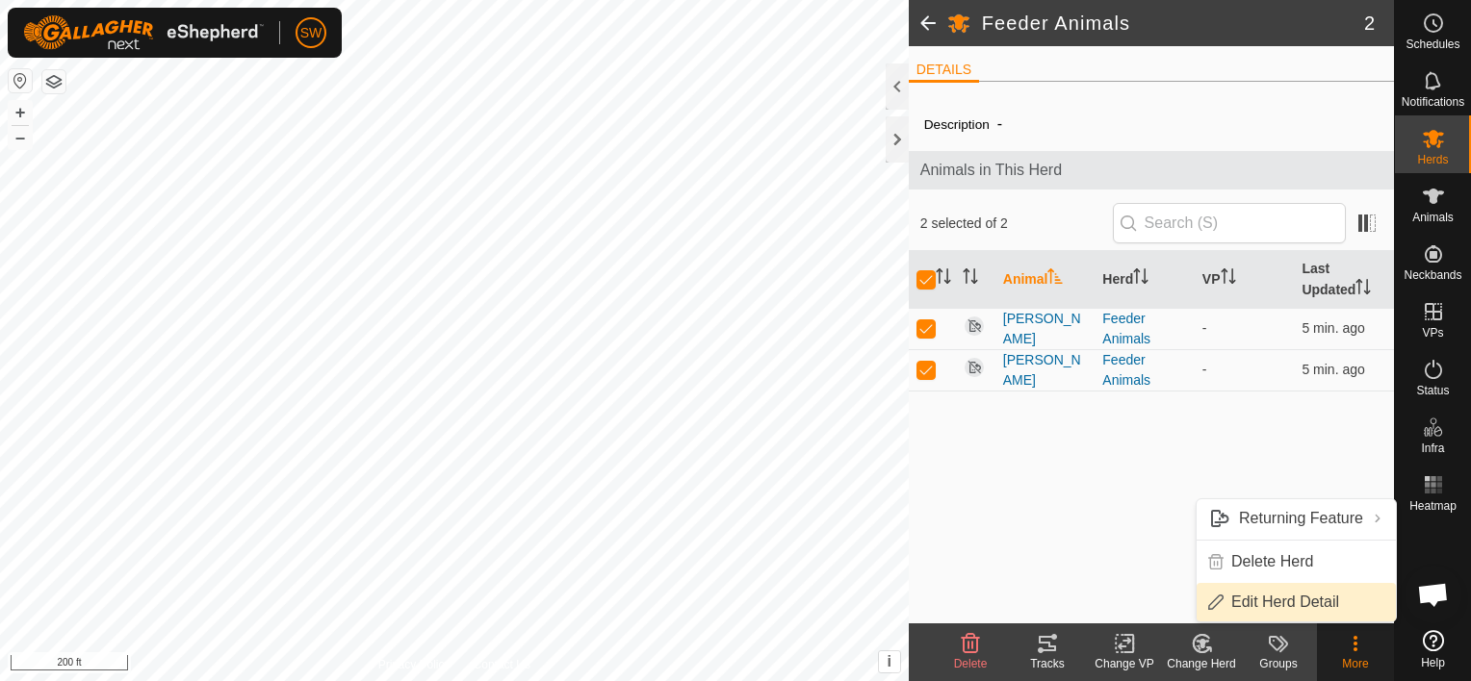
click at [1309, 607] on link "Edit Herd Detail" at bounding box center [1295, 602] width 199 height 39
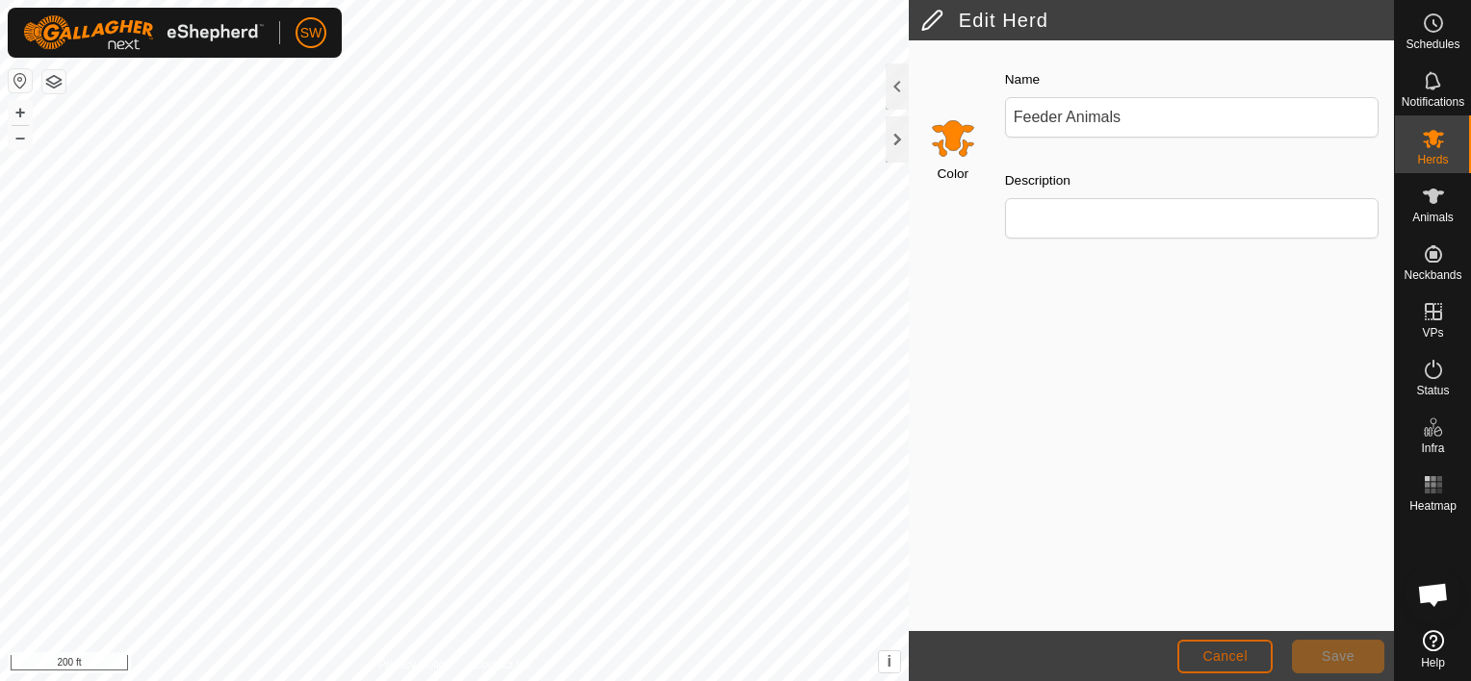
click at [1263, 663] on button "Cancel" at bounding box center [1224, 657] width 95 height 34
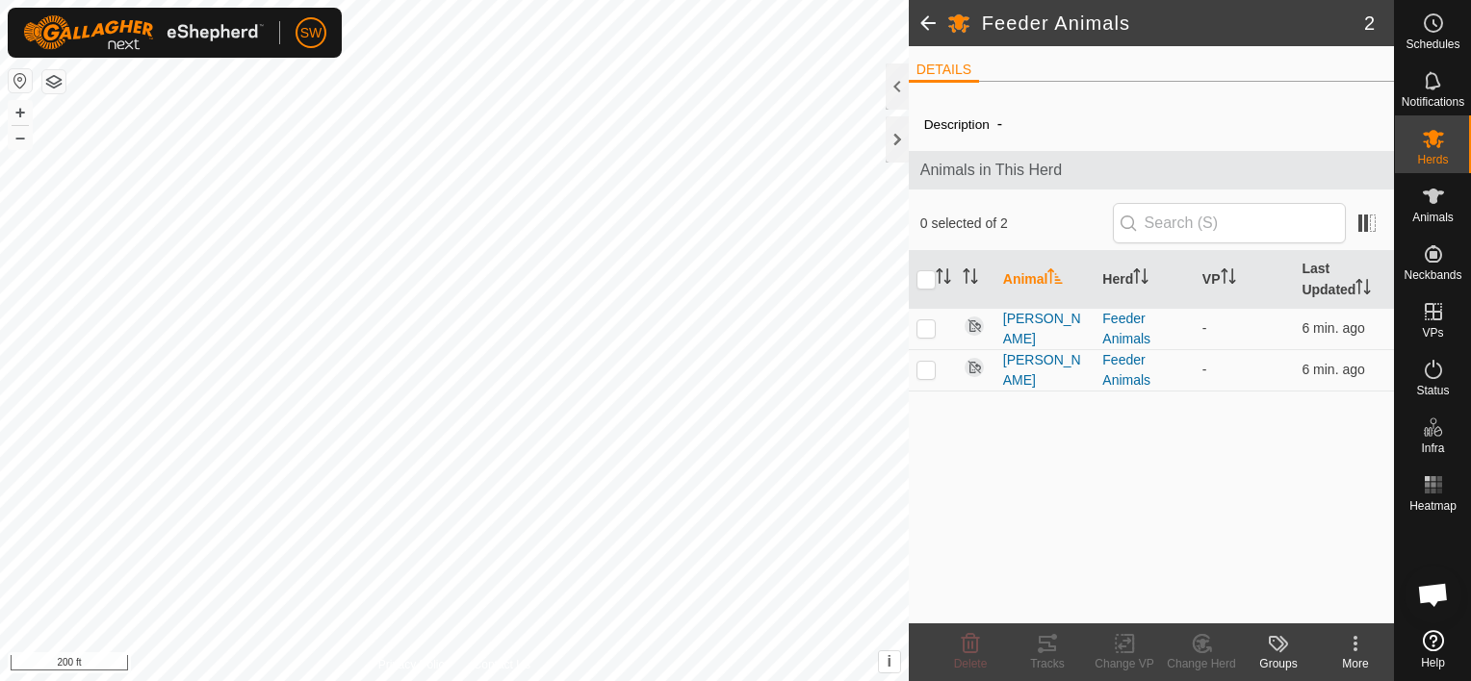
click at [1361, 653] on icon at bounding box center [1355, 643] width 23 height 23
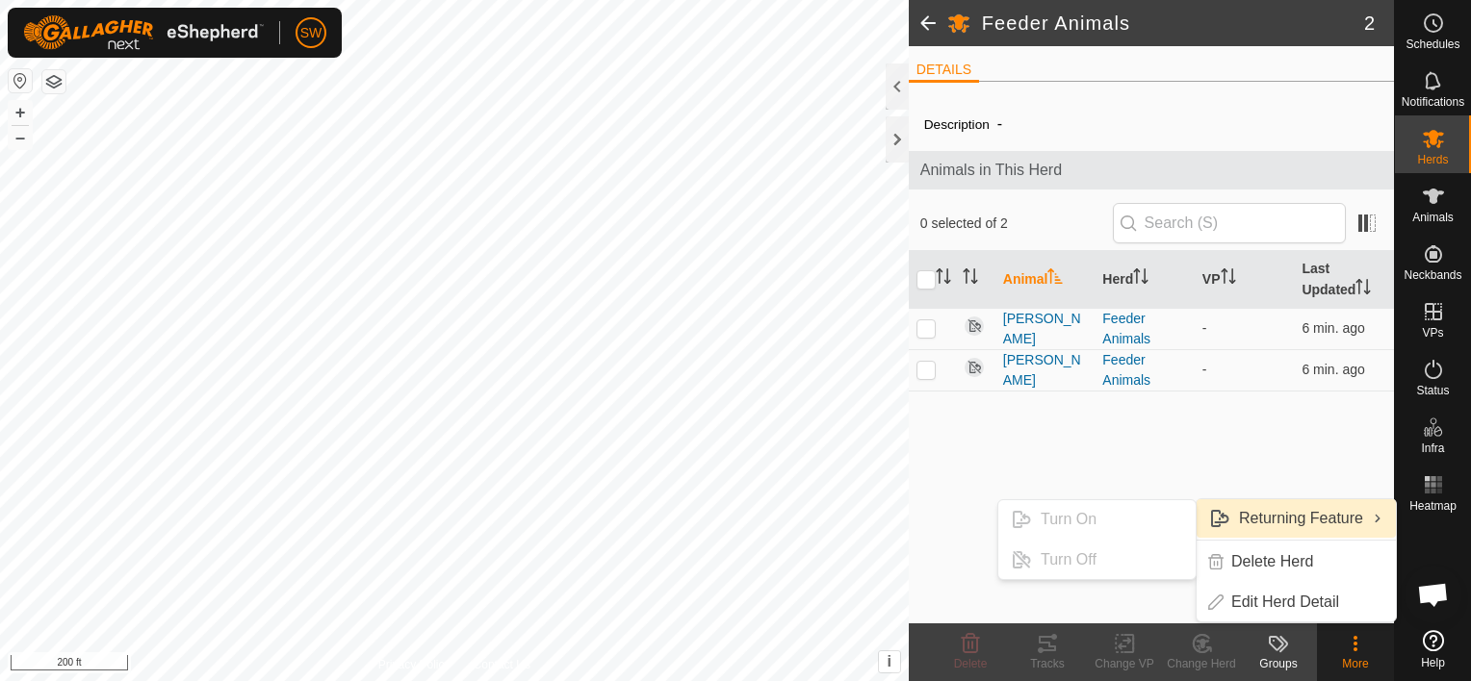
click at [936, 399] on div "Description - Animals in This Herd 0 selected of 2 Animal Herd VP Last Updated …" at bounding box center [1151, 360] width 485 height 526
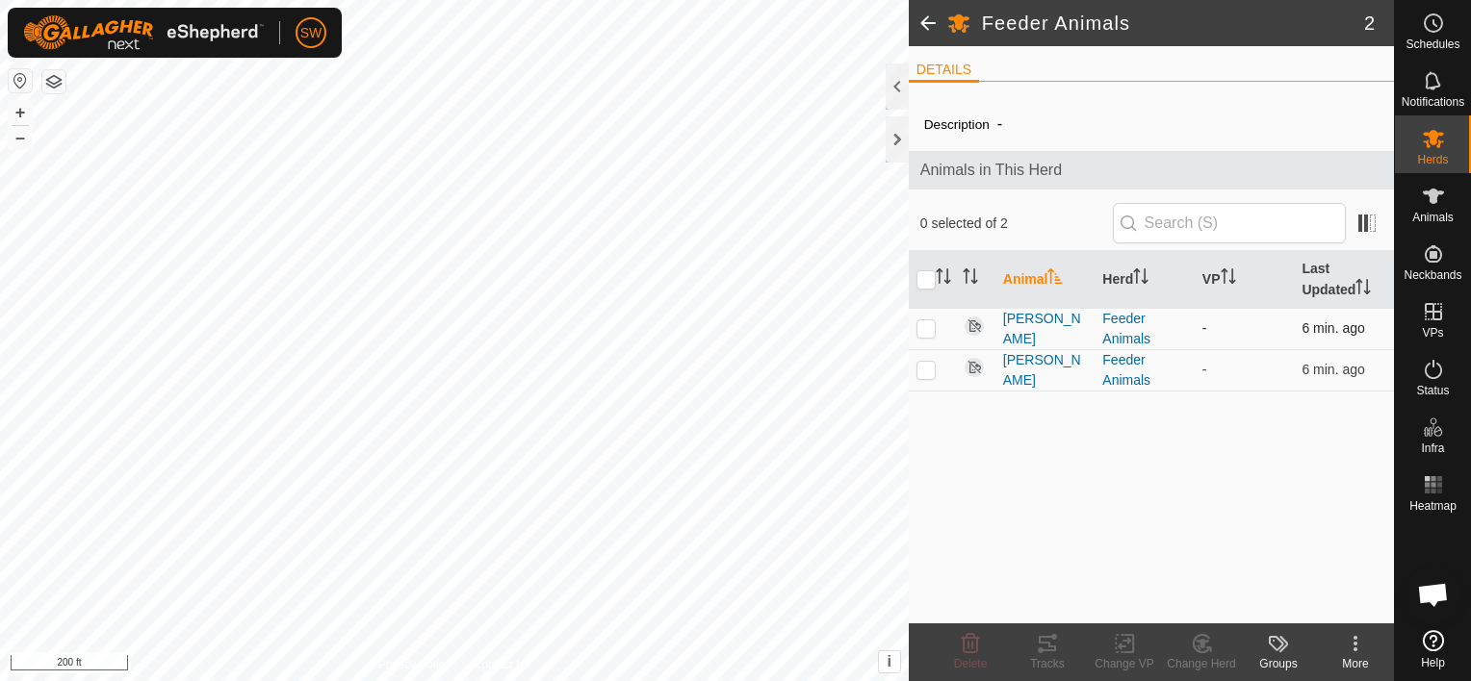
click at [927, 331] on p-checkbox at bounding box center [925, 328] width 19 height 15
checkbox input "true"
click at [958, 663] on span "Delete" at bounding box center [971, 663] width 34 height 13
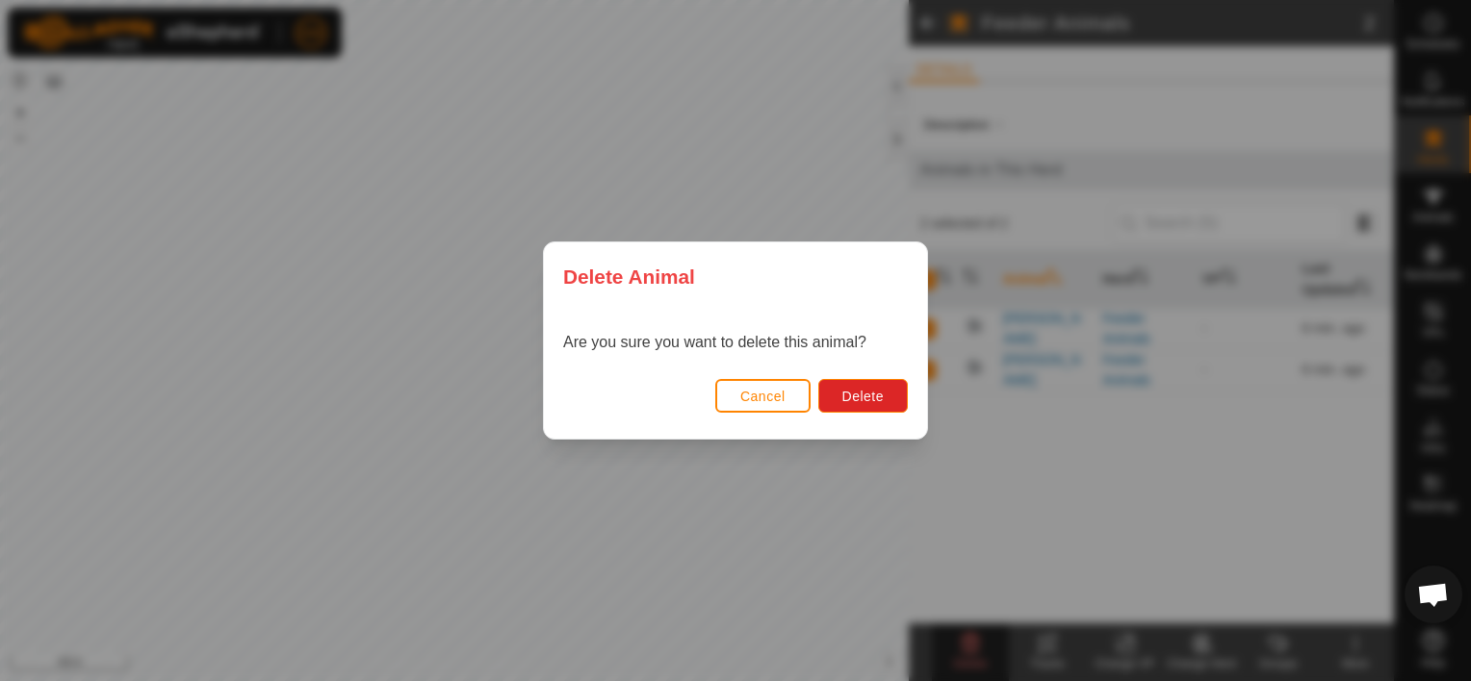
click at [979, 511] on div "Delete Animal Are you sure you want to delete this animal? Cancel Delete" at bounding box center [735, 340] width 1471 height 681
click at [886, 402] on button "Delete" at bounding box center [863, 396] width 90 height 34
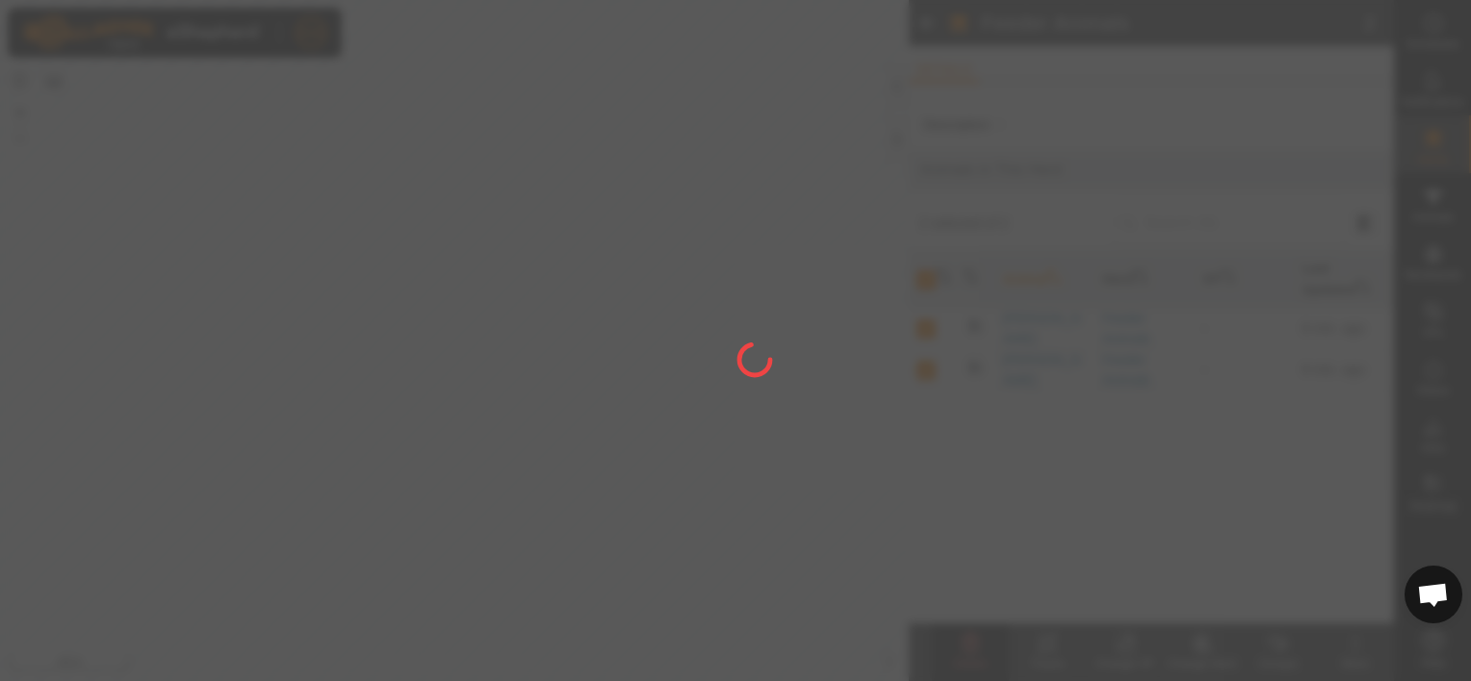
checkbox input "false"
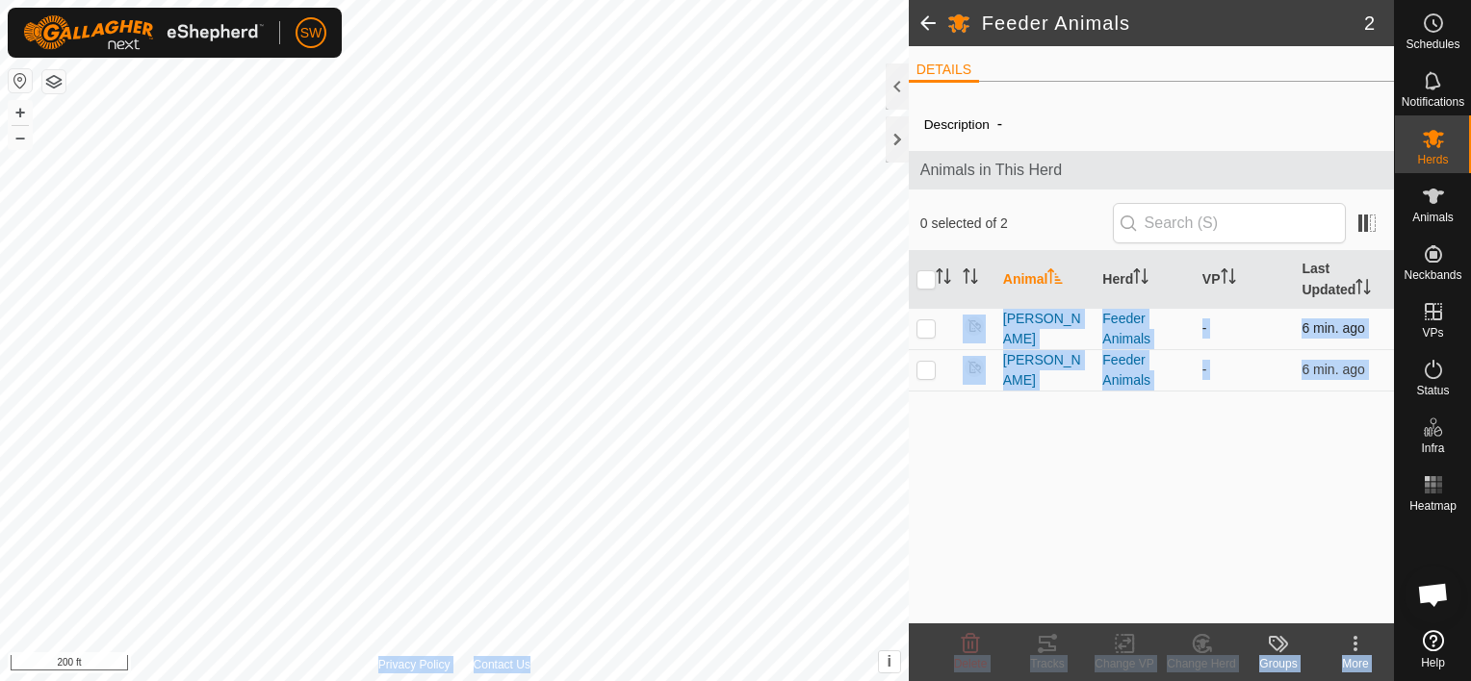
click at [497, 394] on div "Feeder Animals 2 DETAILS Description - Animals in This Herd 0 selected of 2 Ani…" at bounding box center [697, 340] width 1394 height 681
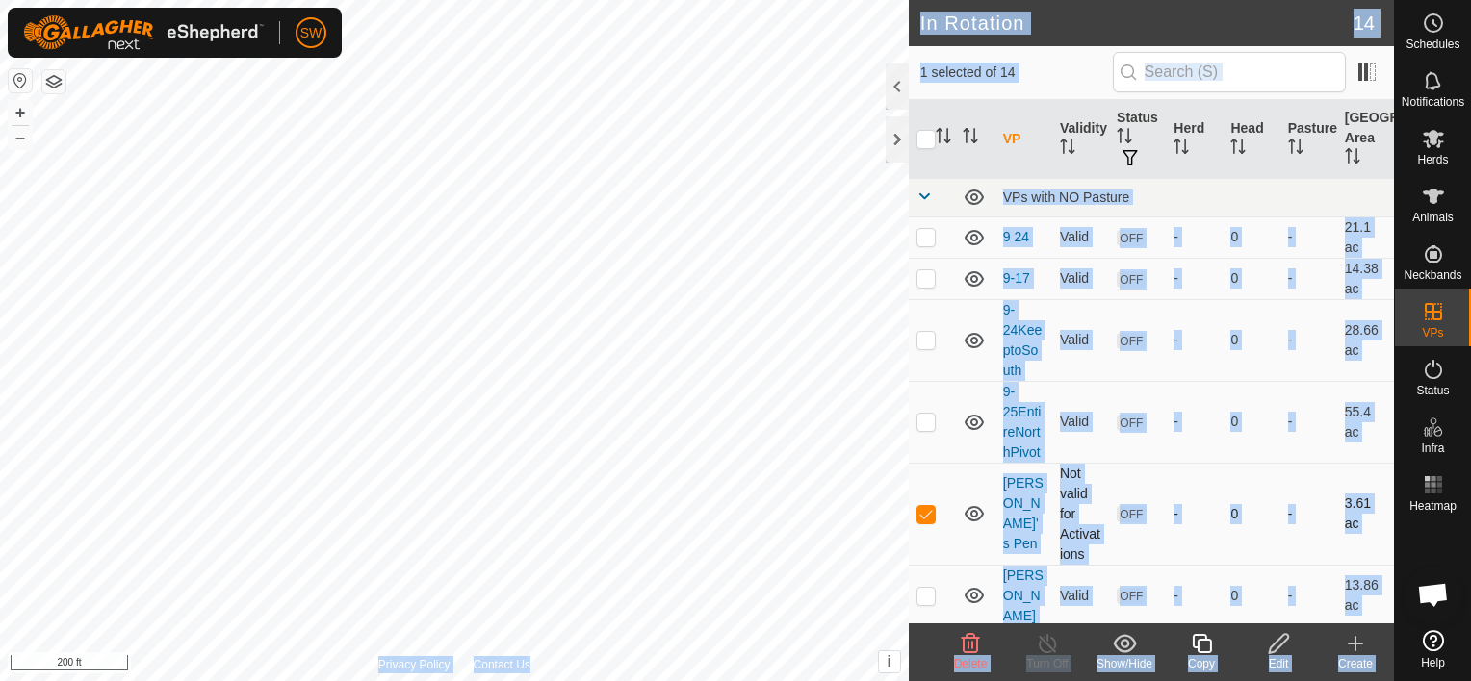
click at [930, 513] on p-checkbox at bounding box center [925, 513] width 19 height 15
checkbox input "false"
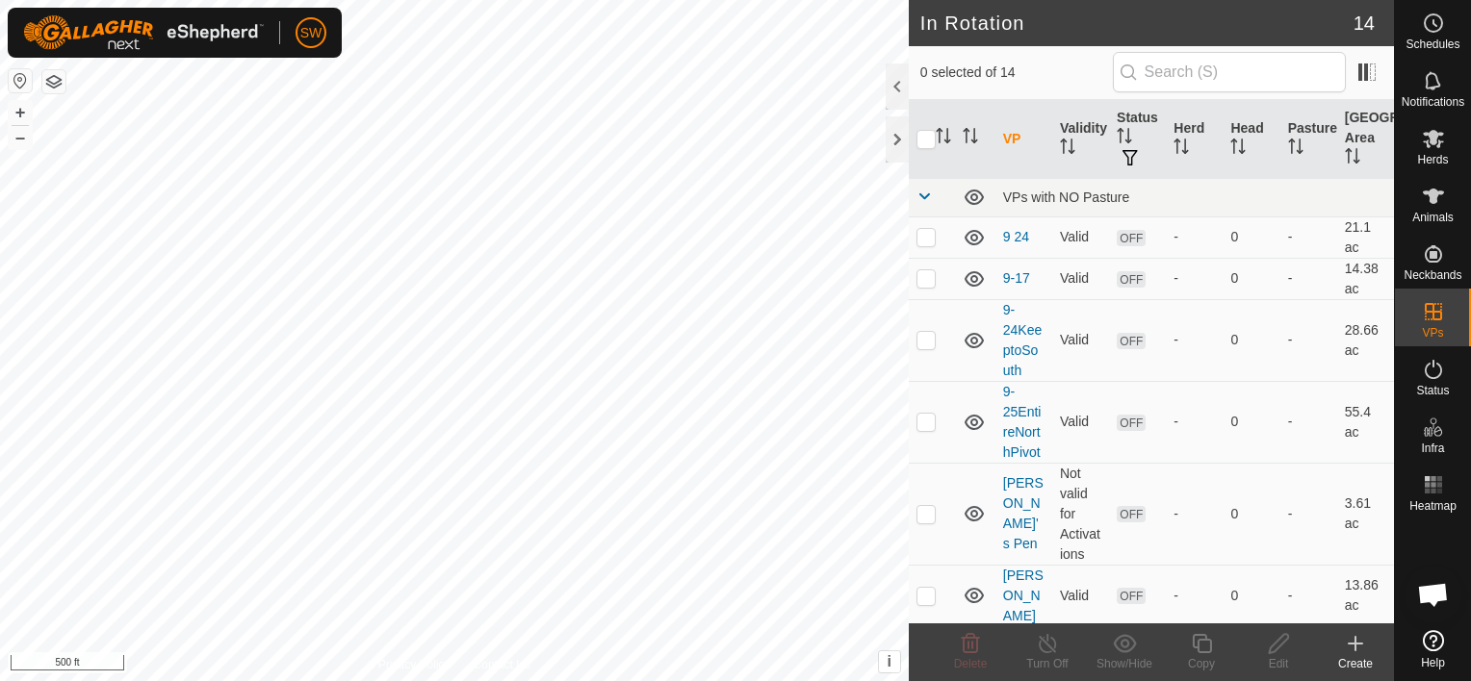
click at [1394, 681] on p-menu "Unfitted Neckbands Monitor Neckbands" at bounding box center [1394, 681] width 0 height 0
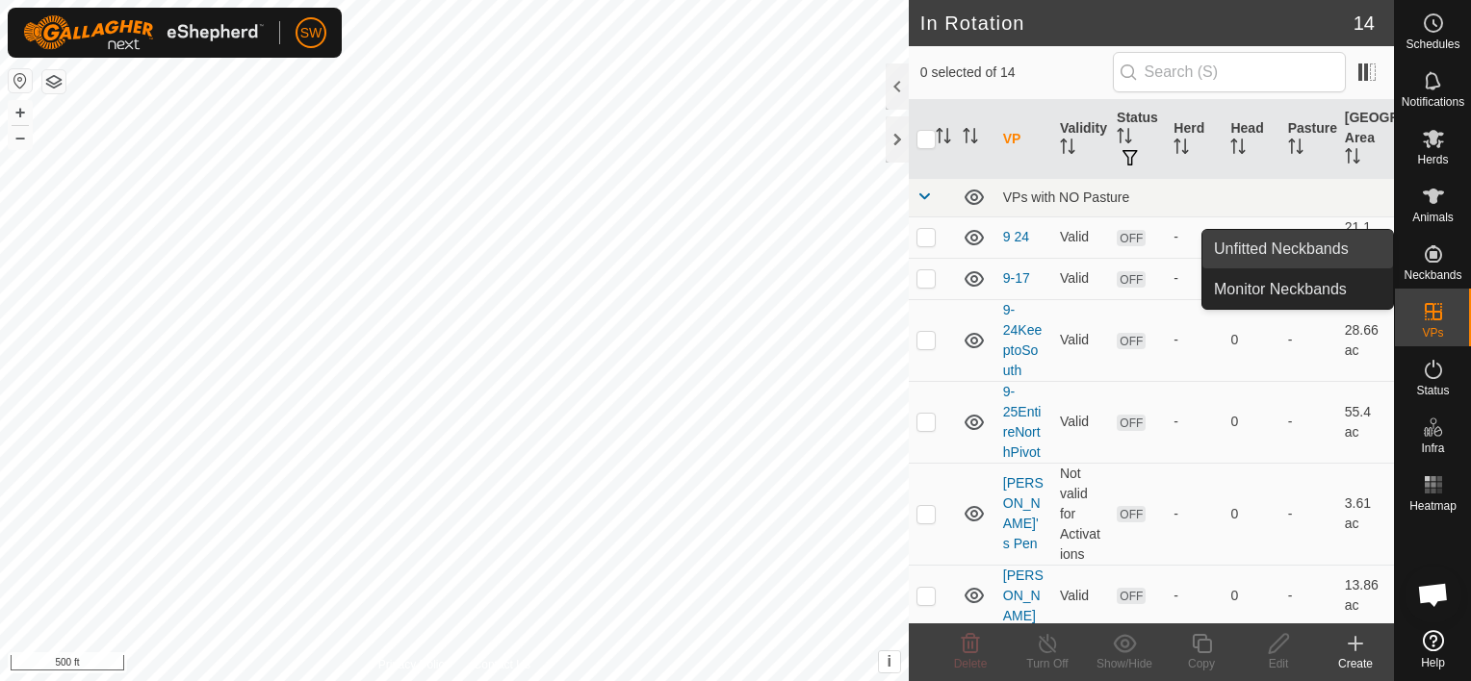
click at [1348, 243] on link "Unfitted Neckbands" at bounding box center [1297, 249] width 191 height 39
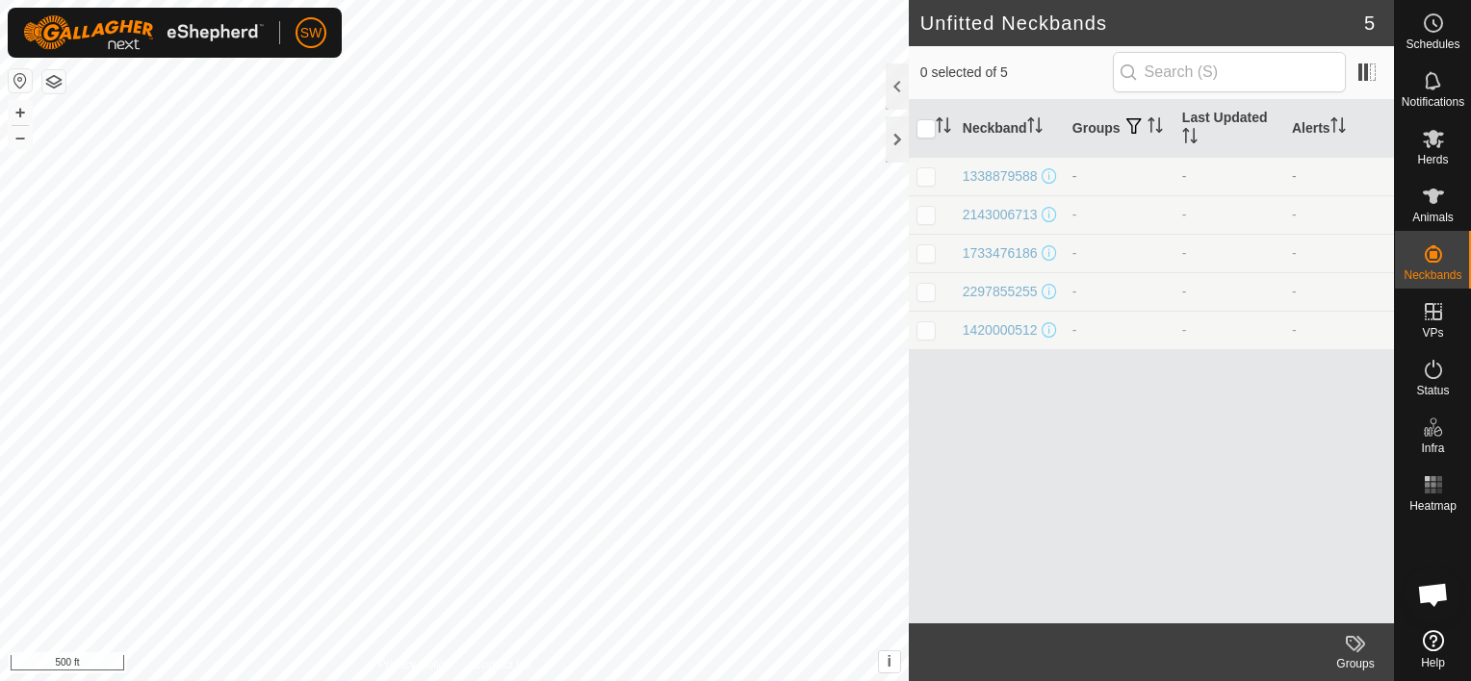
click at [924, 179] on p-checkbox at bounding box center [925, 175] width 19 height 15
checkbox input "true"
click at [924, 219] on p-checkbox at bounding box center [925, 214] width 19 height 15
checkbox input "true"
click at [930, 269] on td at bounding box center [932, 253] width 46 height 39
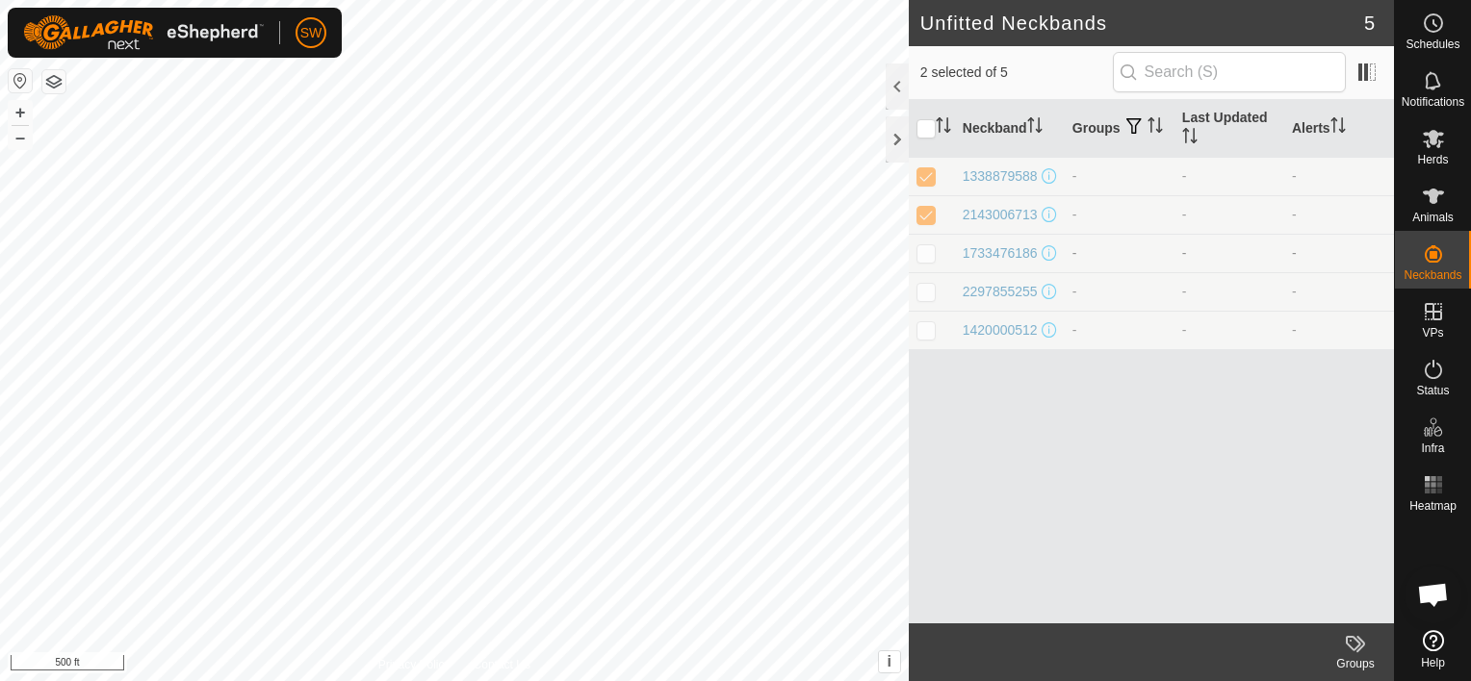
checkbox input "true"
click at [928, 291] on td at bounding box center [932, 291] width 46 height 39
checkbox input "true"
click at [928, 349] on td at bounding box center [932, 330] width 46 height 39
checkbox input "true"
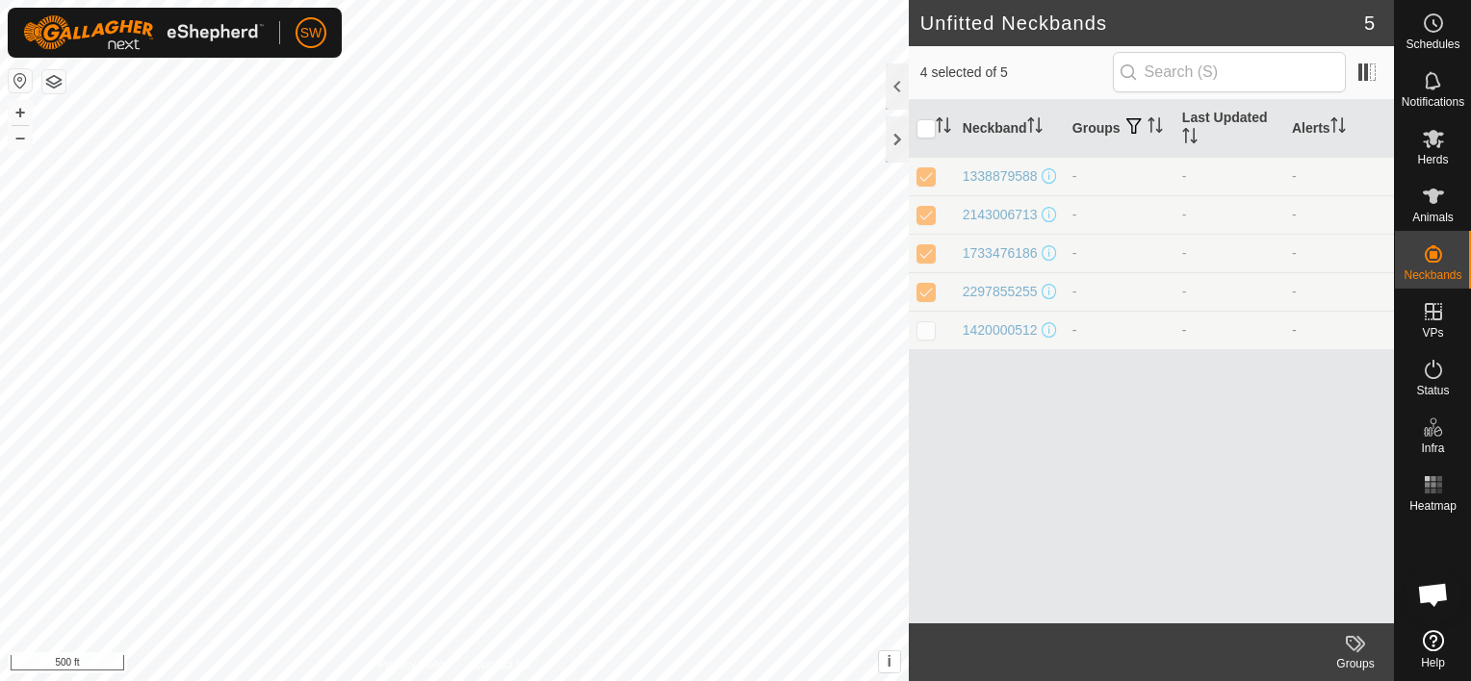
checkbox input "true"
click at [921, 135] on input "checkbox" at bounding box center [925, 128] width 19 height 19
checkbox input "false"
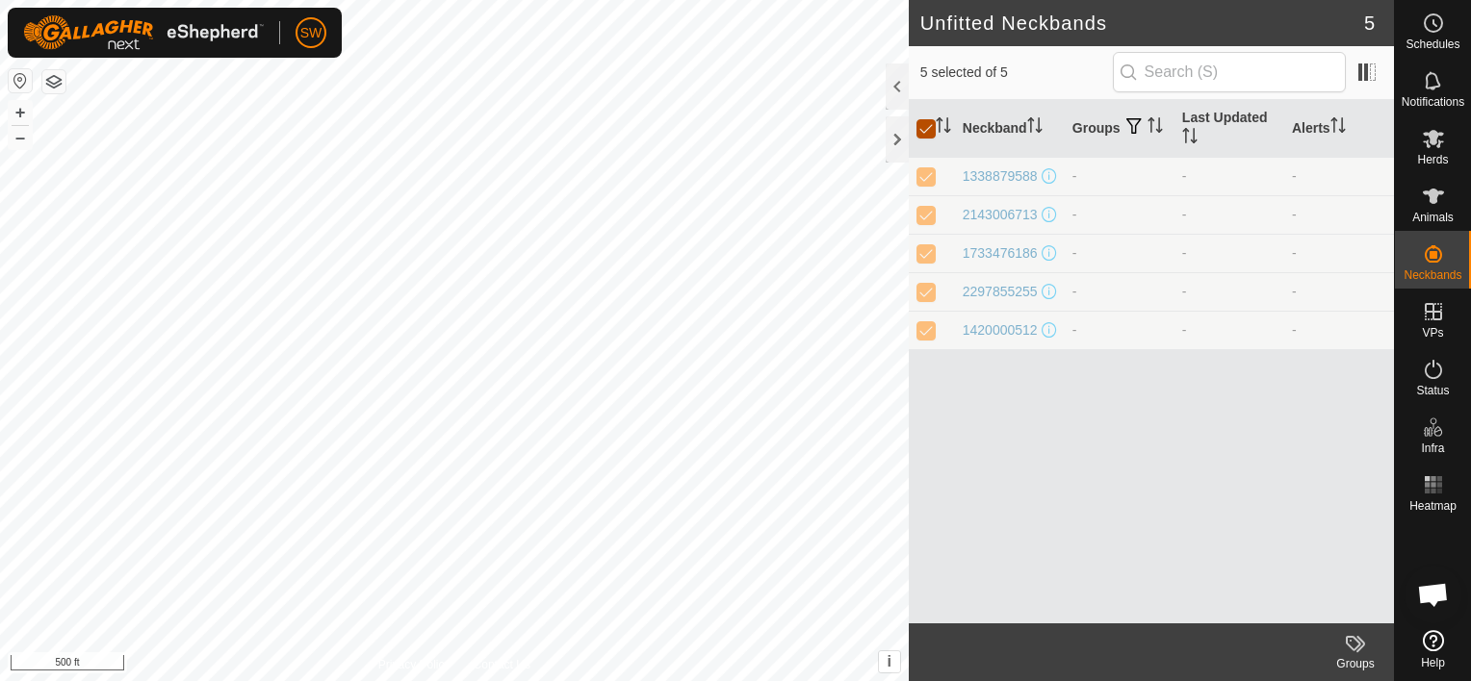
checkbox input "false"
click at [1052, 182] on div "Unfitted Neckbands 5 0 selected of 5 Neckband Groups Last Updated Alerts 133887…" at bounding box center [697, 340] width 1394 height 681
click at [1450, 128] on div "Herds" at bounding box center [1433, 145] width 76 height 58
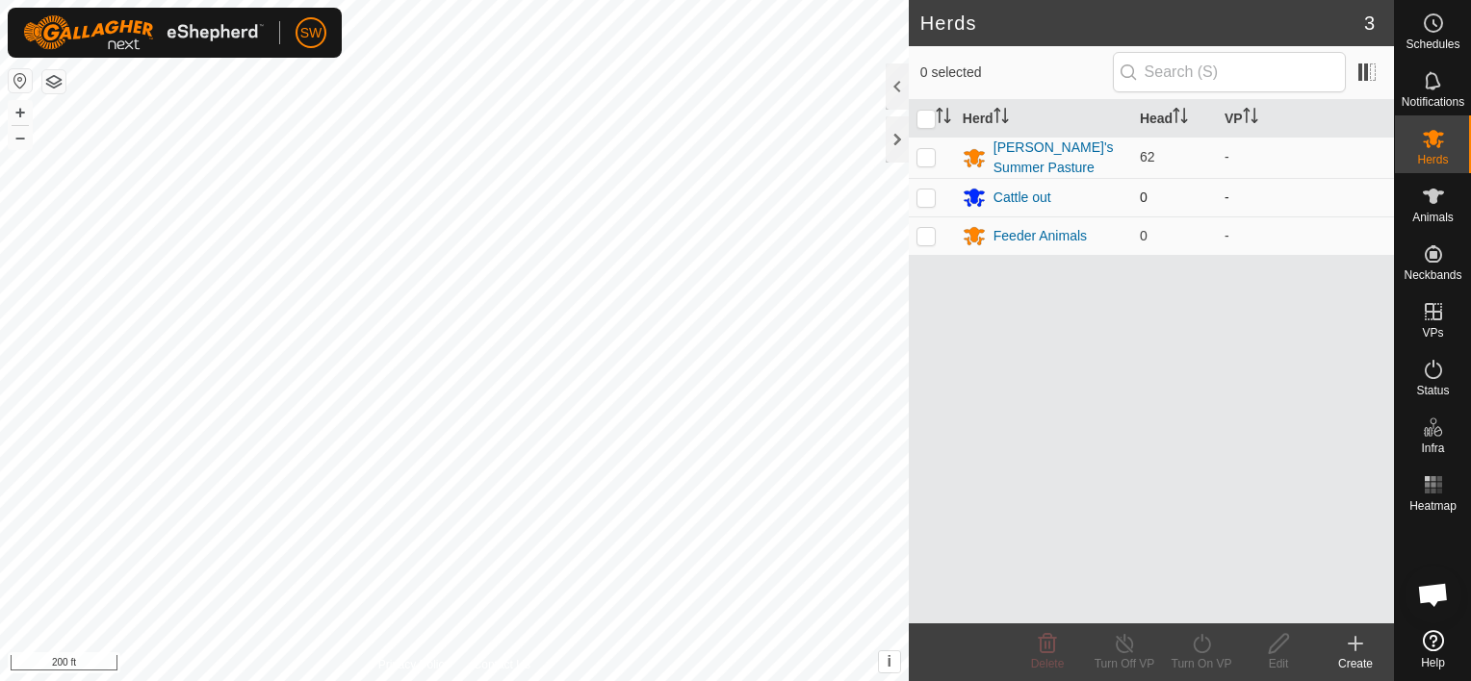
click at [1228, 182] on td "-" at bounding box center [1305, 197] width 177 height 39
click at [1420, 369] on es-activation-svg-icon at bounding box center [1433, 369] width 35 height 31
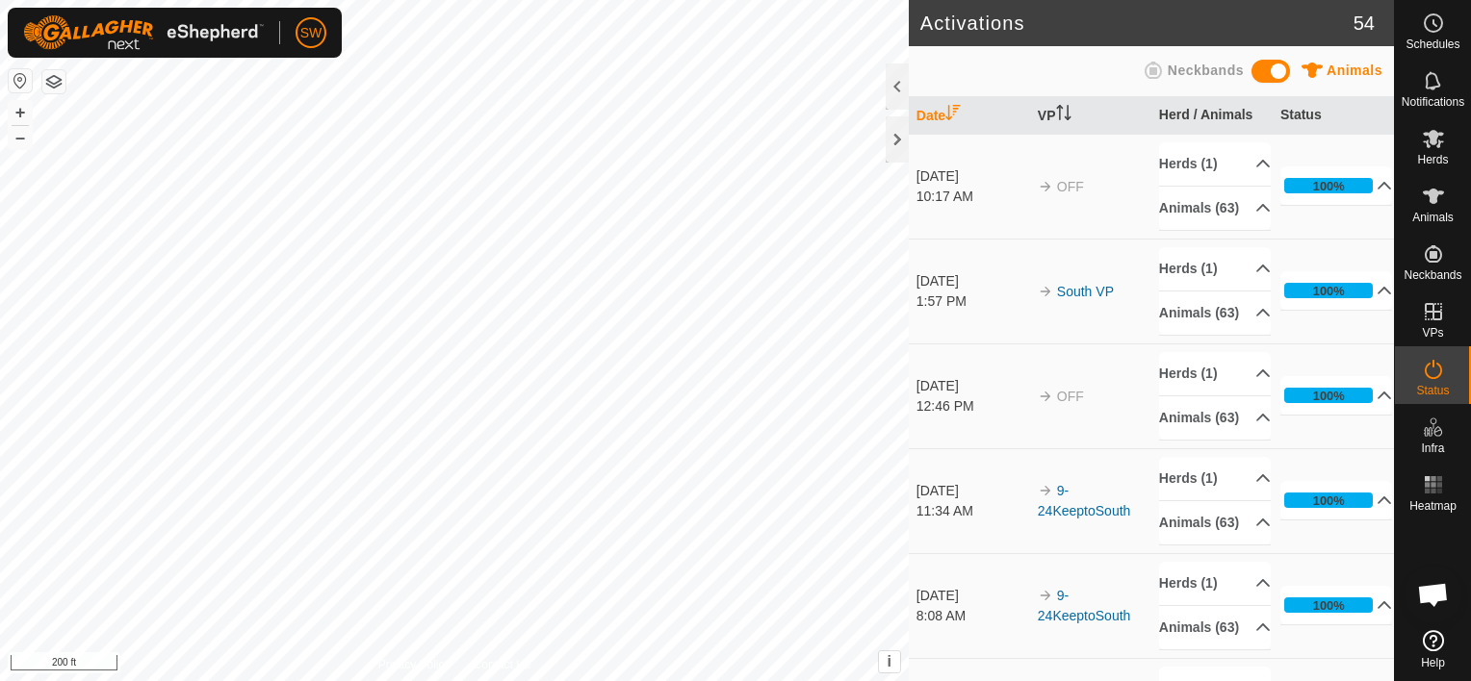
drag, startPoint x: 1420, startPoint y: 369, endPoint x: 1435, endPoint y: 372, distance: 15.9
click at [1442, 276] on es-menu-bar "Schedules Notifications Herds Animals Neckbands VPs Status Infra Heatmap Help" at bounding box center [1432, 340] width 77 height 681
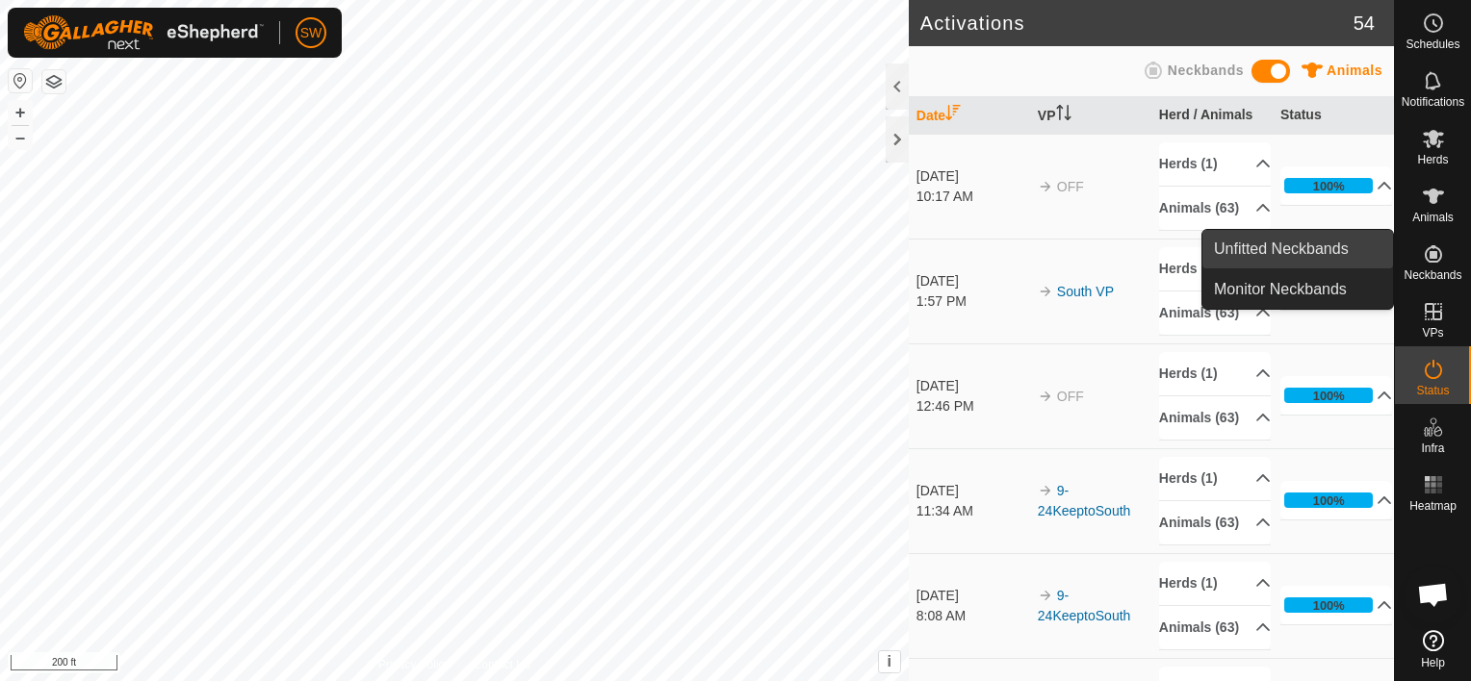
drag, startPoint x: 1320, startPoint y: 258, endPoint x: 1231, endPoint y: 254, distance: 88.6
click at [1231, 254] on link "Unfitted Neckbands" at bounding box center [1297, 249] width 191 height 39
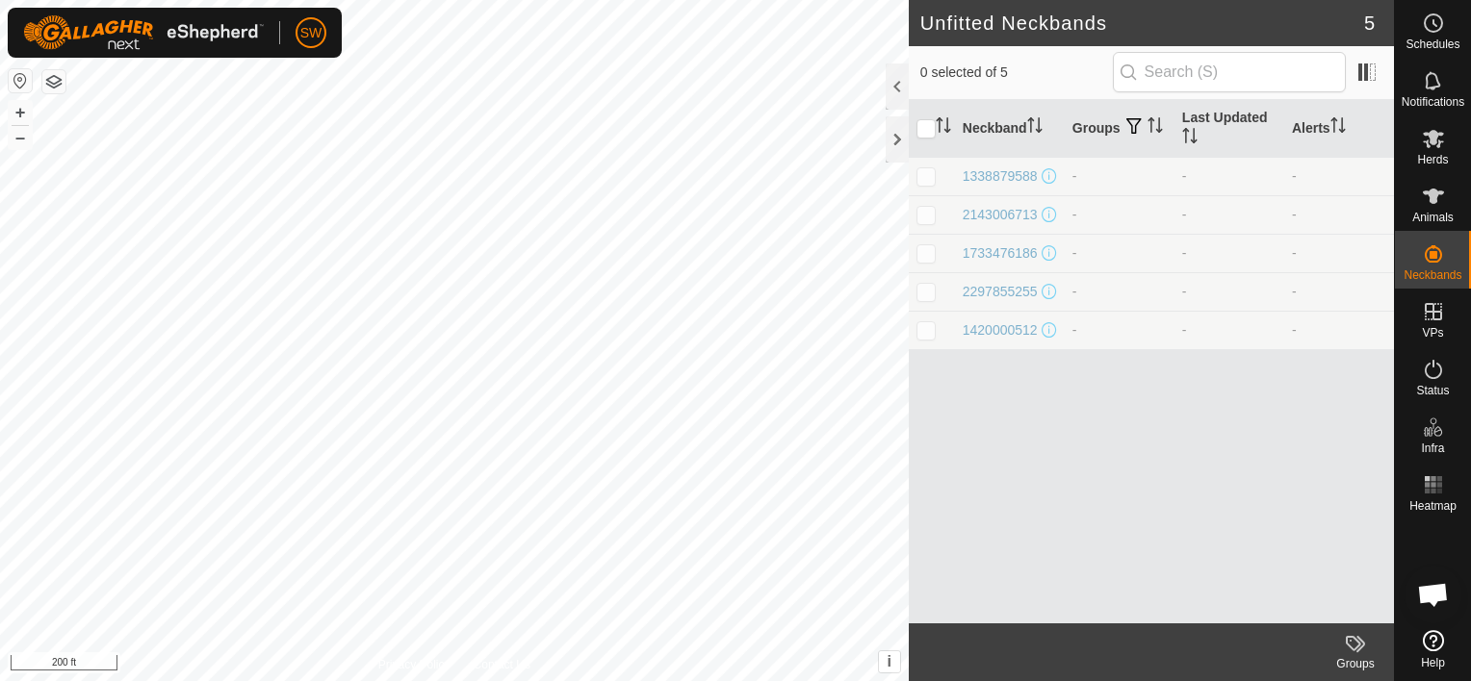
drag, startPoint x: 1425, startPoint y: 589, endPoint x: 1439, endPoint y: 593, distance: 14.0
click at [1439, 593] on span "Open chat" at bounding box center [1433, 596] width 32 height 27
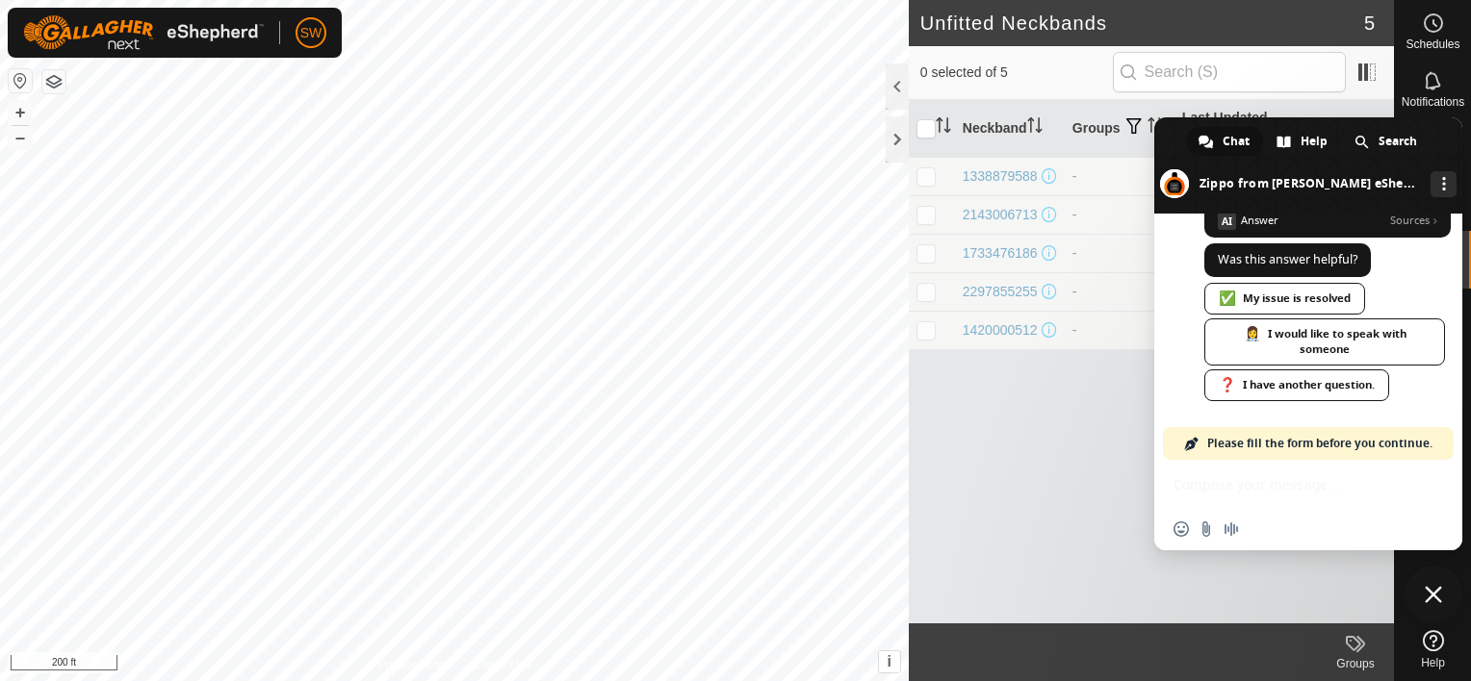
scroll to position [11516, 0]
click at [1367, 525] on div "Insert an emoji Send a file Audio message" at bounding box center [1308, 529] width 308 height 42
drag, startPoint x: 1309, startPoint y: 522, endPoint x: 1304, endPoint y: 543, distance: 21.7
drag, startPoint x: 1304, startPoint y: 543, endPoint x: 1318, endPoint y: 617, distance: 75.3
click at [1318, 617] on div "Neckband Groups Last Updated Alerts 1338879588 - - - 2143006713 - - - 173347618…" at bounding box center [1151, 362] width 485 height 524
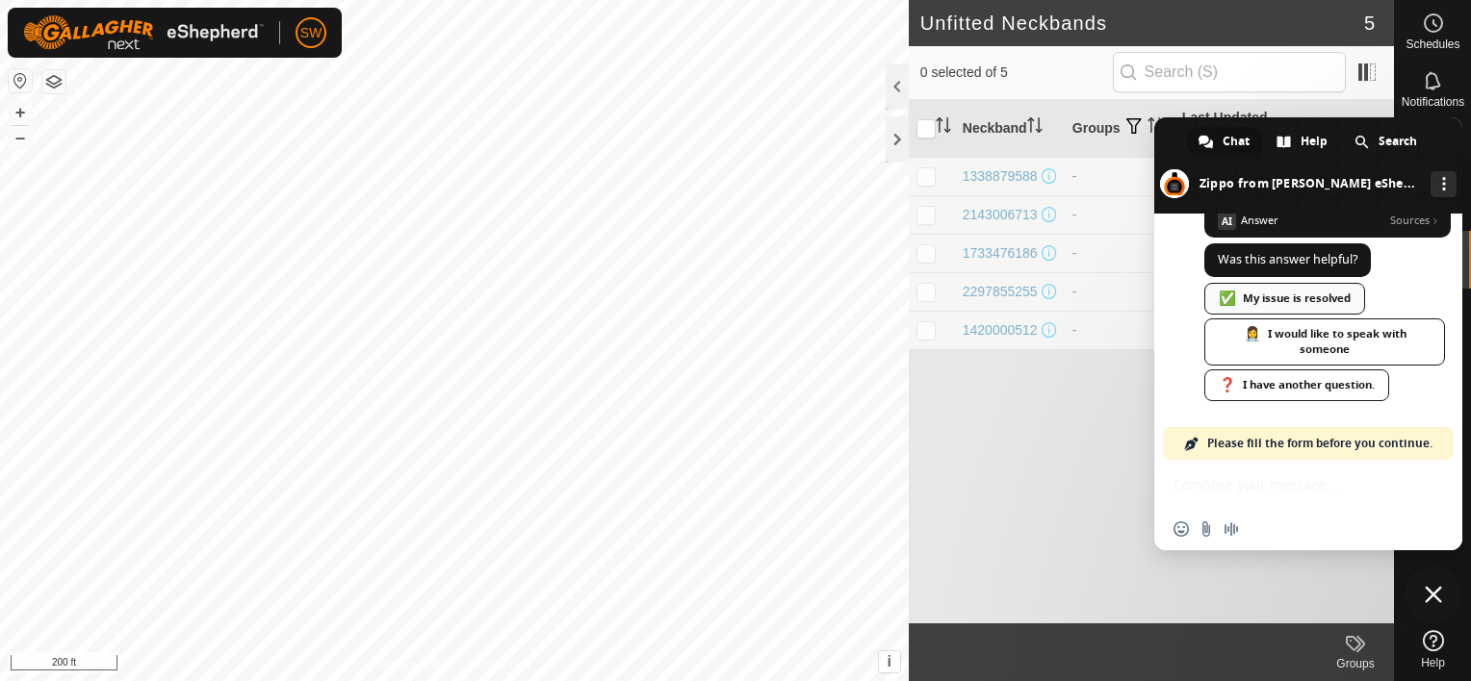
drag, startPoint x: 1318, startPoint y: 295, endPoint x: 1334, endPoint y: 302, distance: 17.7
click at [1334, 302] on div "✅ My issue is resolved" at bounding box center [1284, 299] width 161 height 32
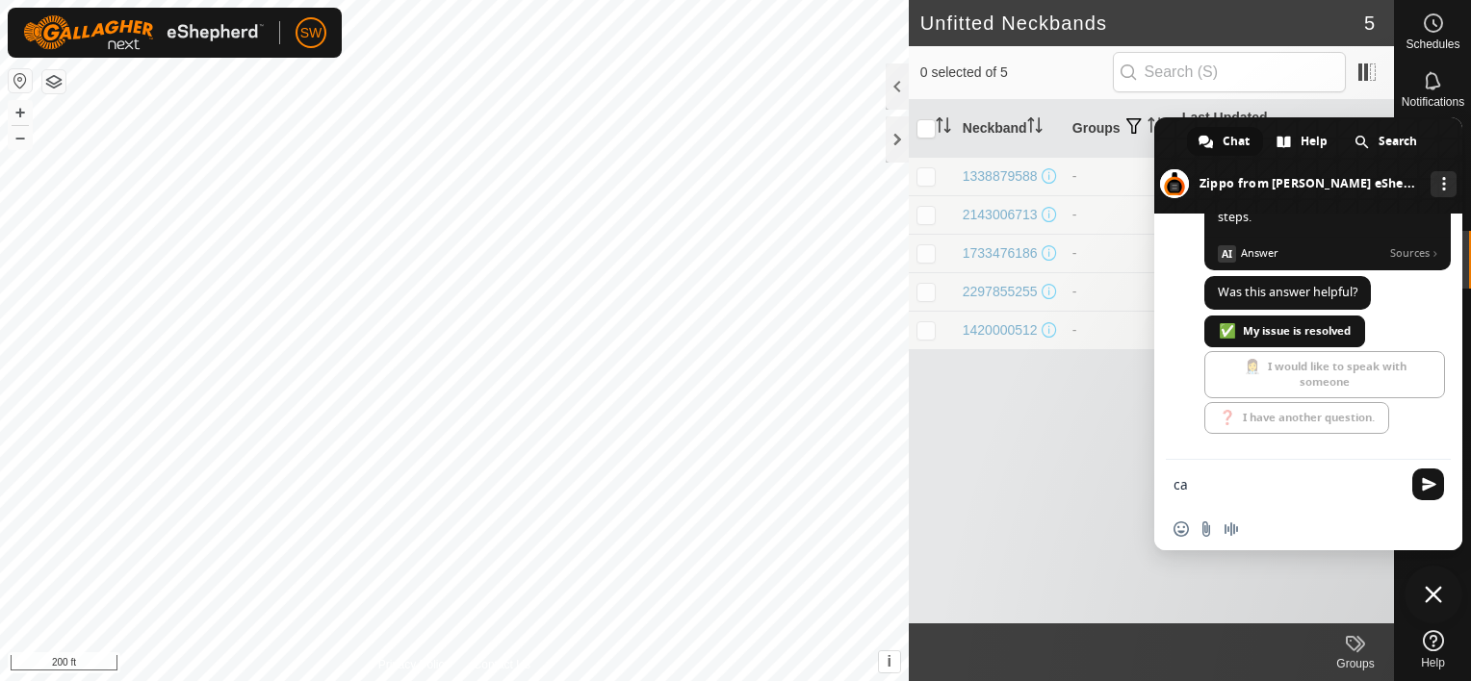
scroll to position [11542, 0]
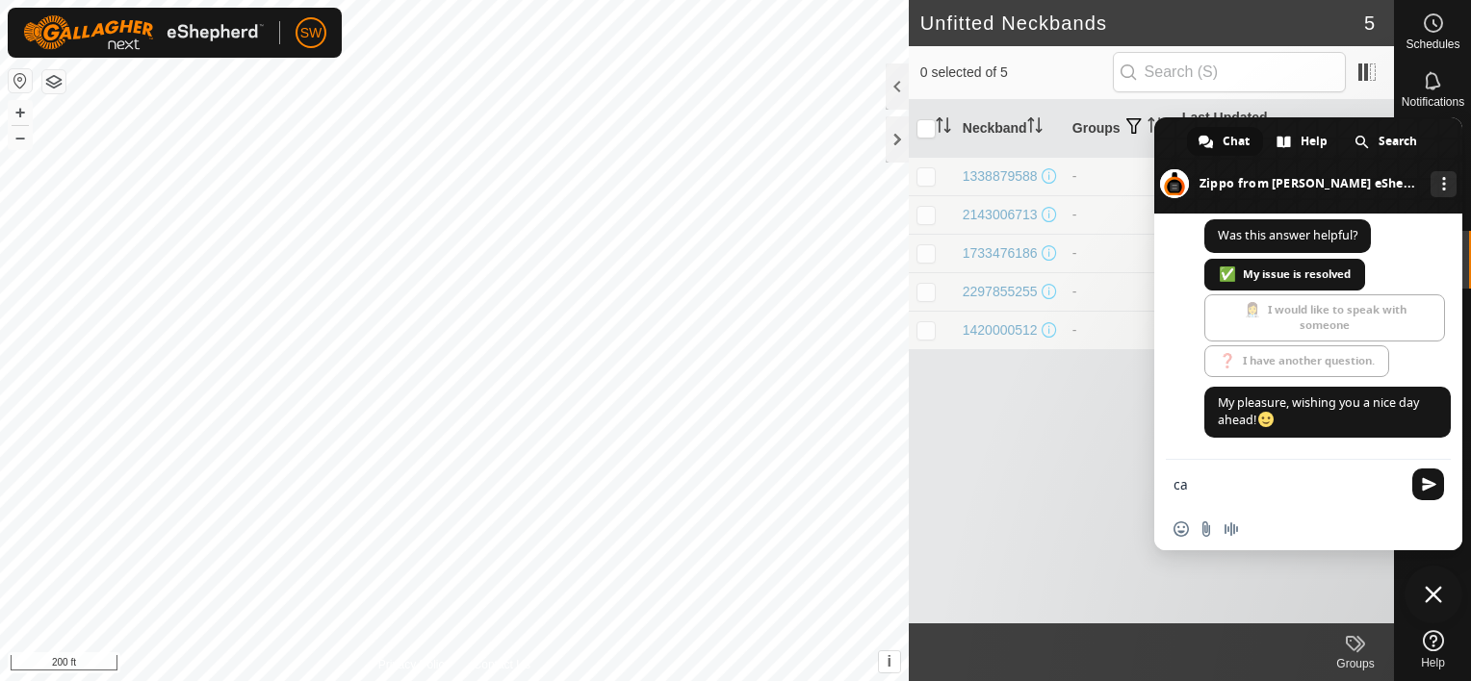
type textarea "c"
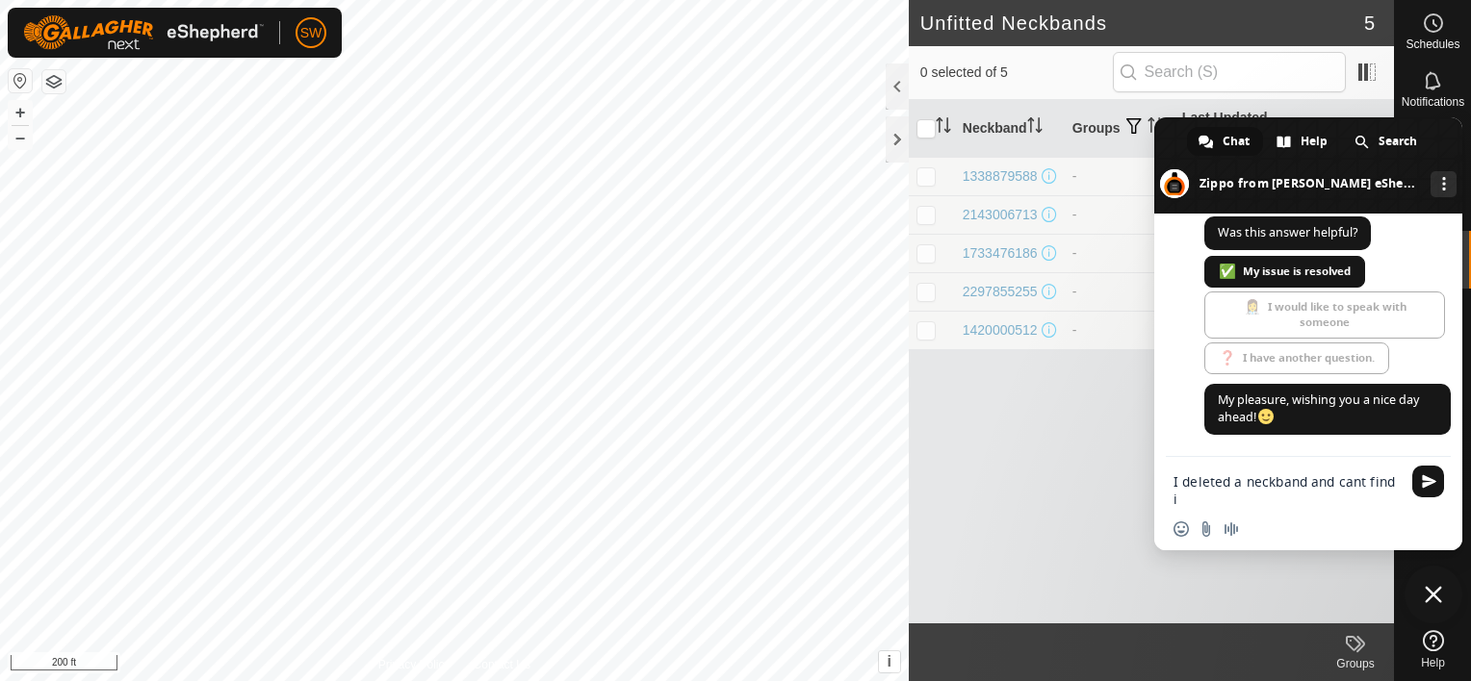
type textarea "I deleted a neckband and cant find it"
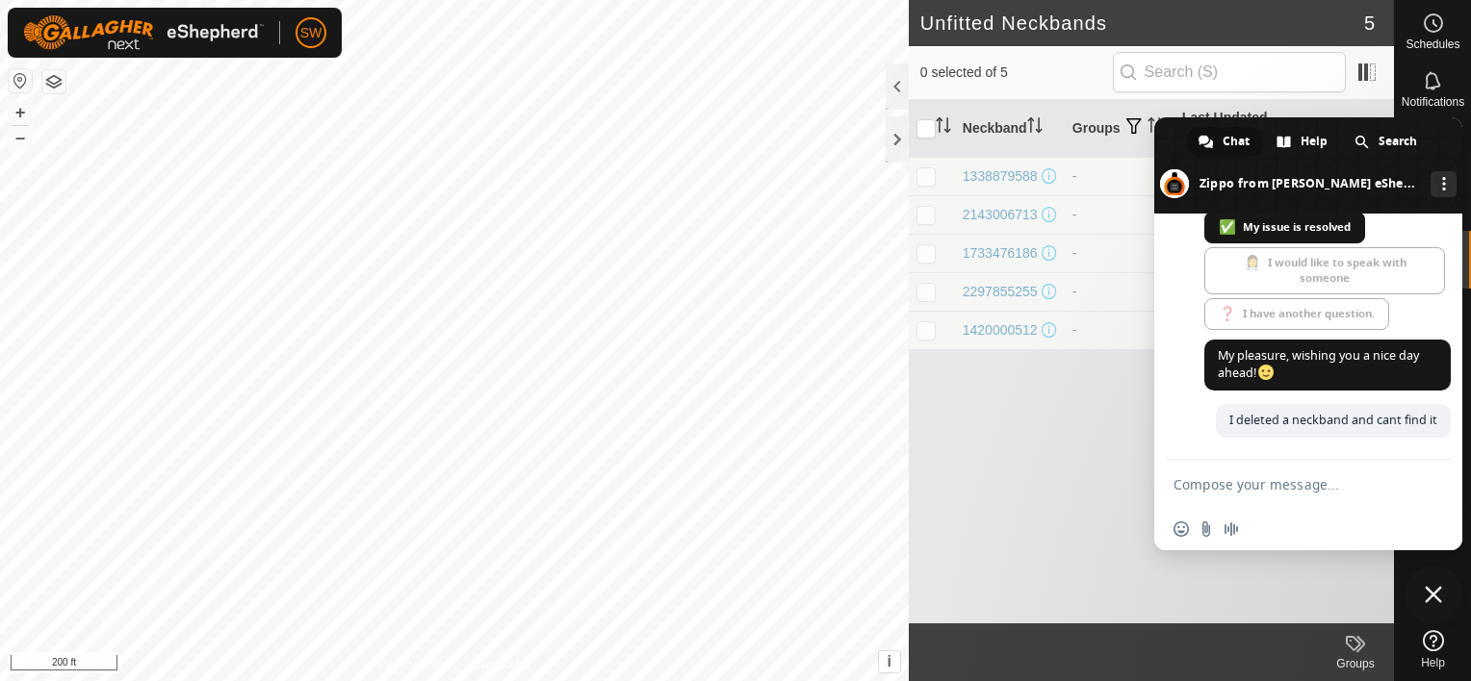
scroll to position [11608, 0]
click at [1433, 141] on span at bounding box center [1308, 165] width 308 height 96
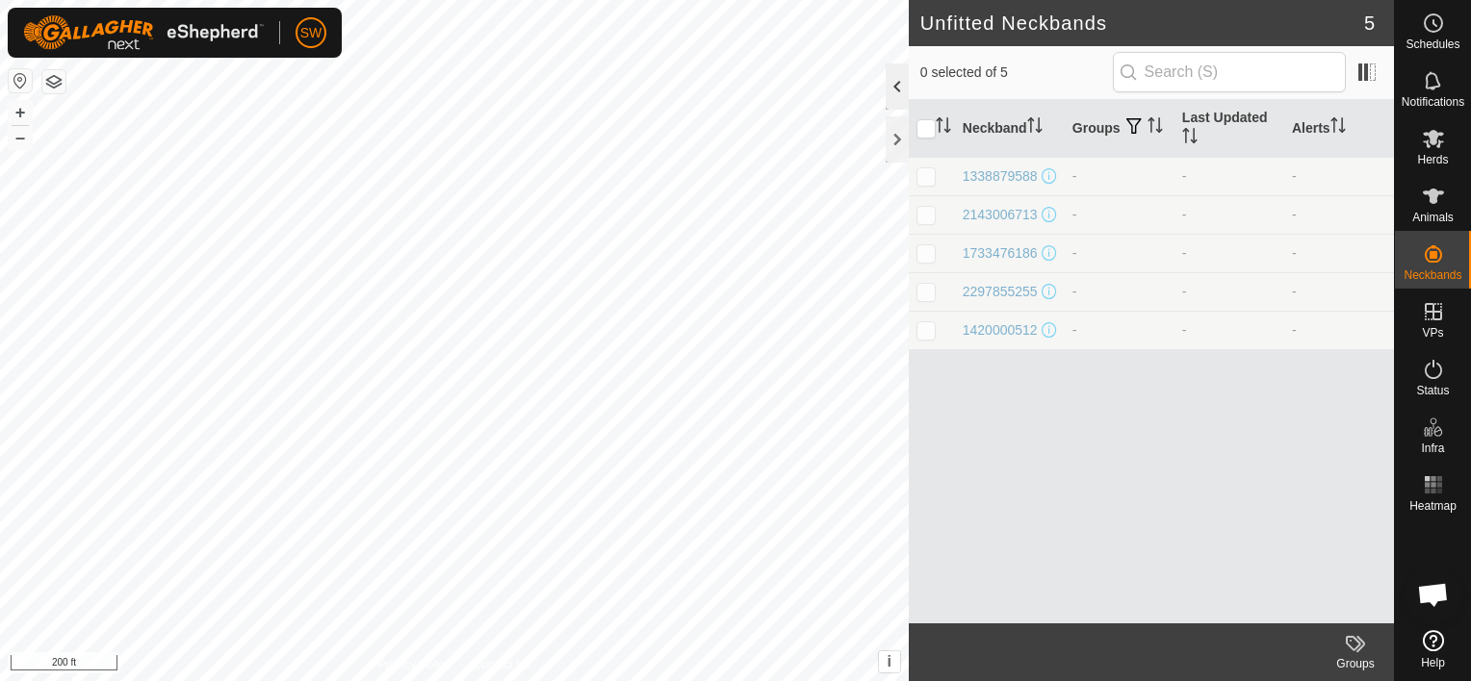
click at [890, 90] on div at bounding box center [897, 87] width 23 height 46
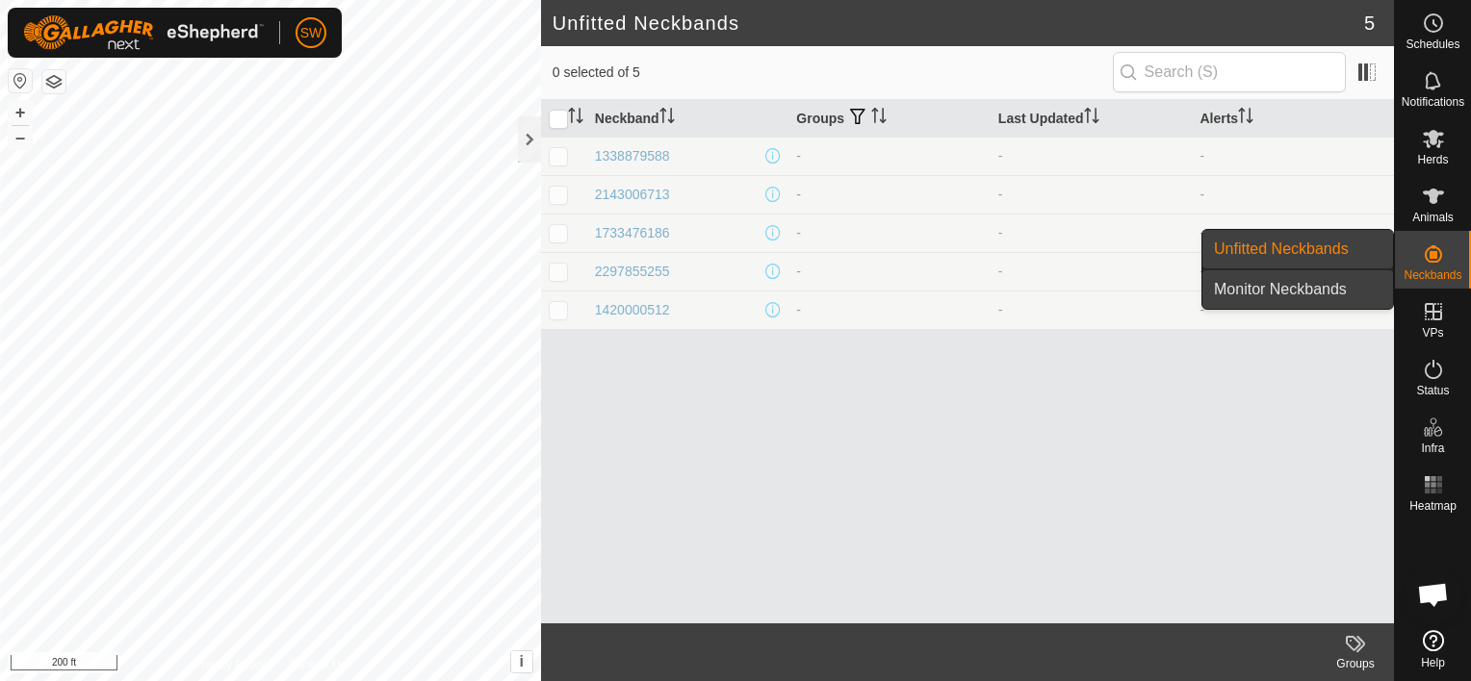
click at [1327, 289] on link "Monitor Neckbands" at bounding box center [1297, 289] width 191 height 39
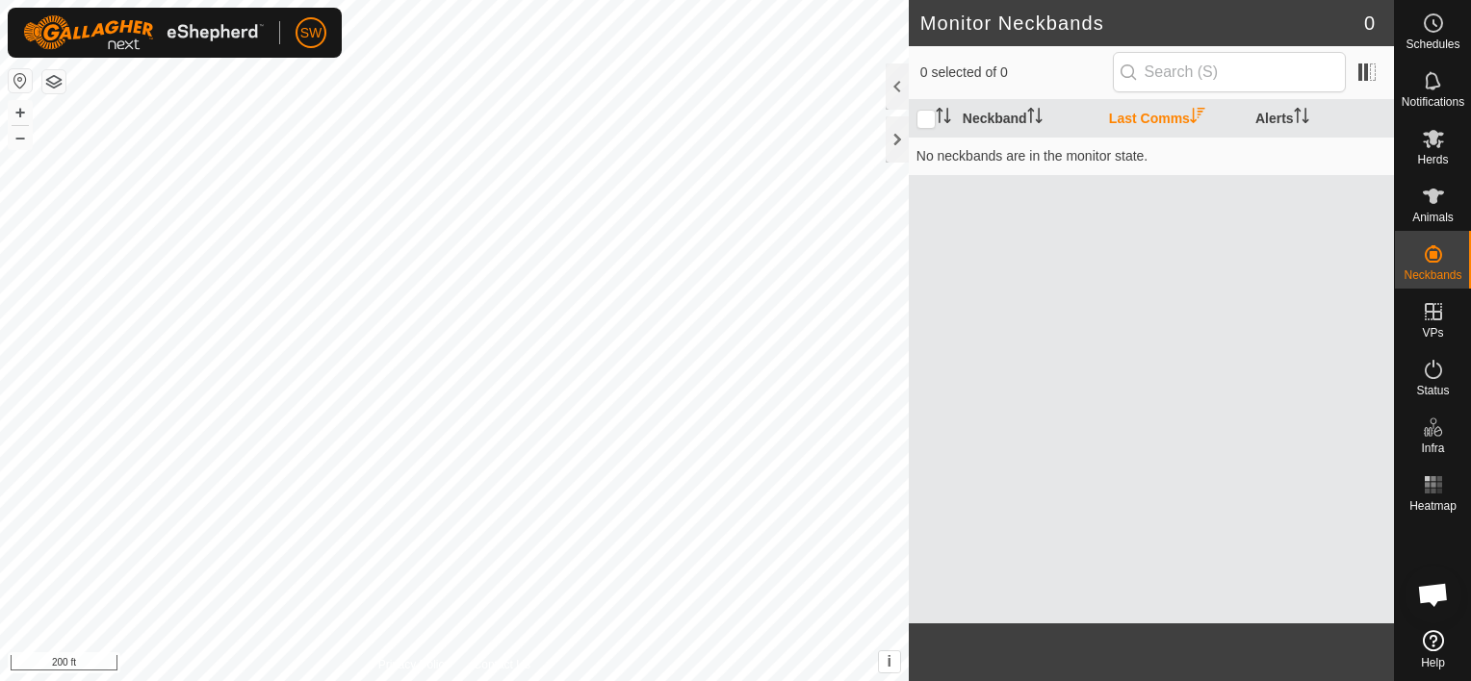
click at [1146, 116] on th "Last Comms" at bounding box center [1174, 119] width 146 height 38
click at [1447, 204] on es-animals-svg-icon at bounding box center [1433, 196] width 35 height 31
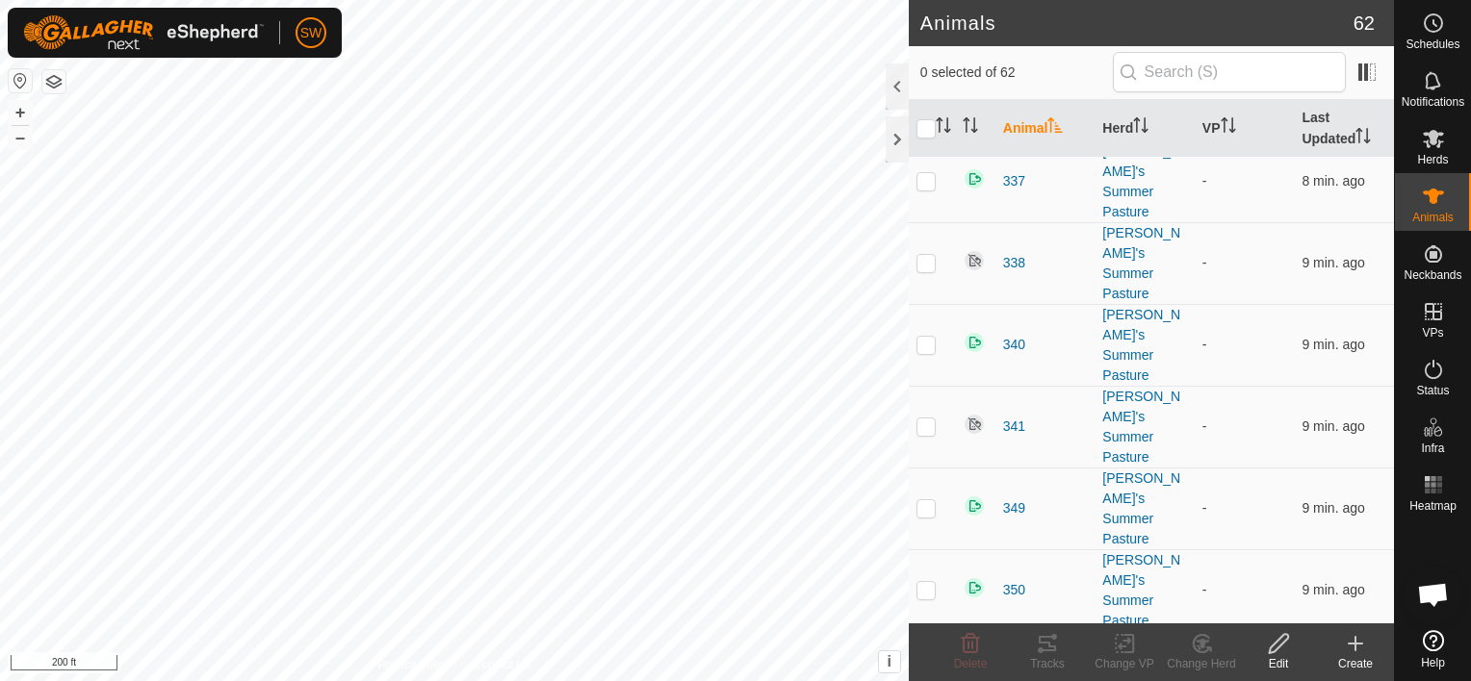
scroll to position [3340, 0]
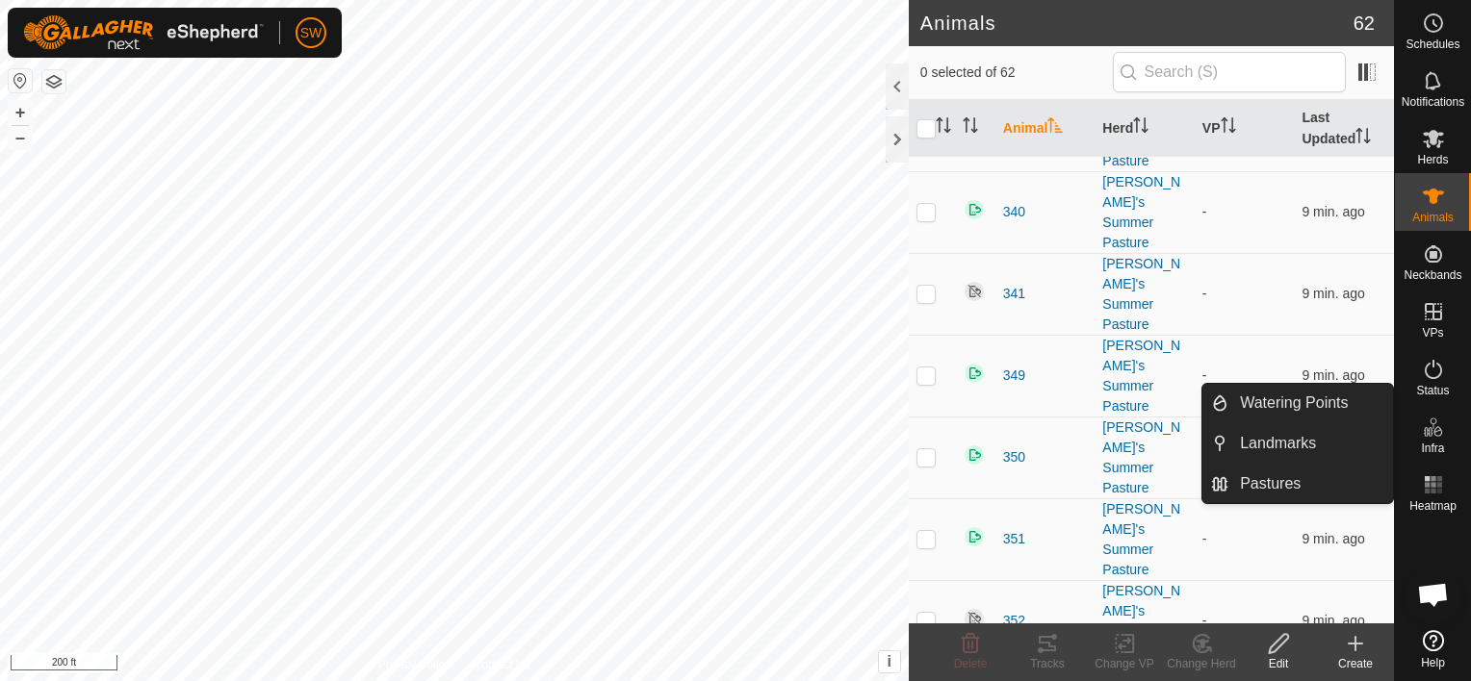
click at [1434, 424] on icon at bounding box center [1433, 427] width 23 height 23
click at [1312, 404] on link "Watering Points" at bounding box center [1310, 403] width 165 height 39
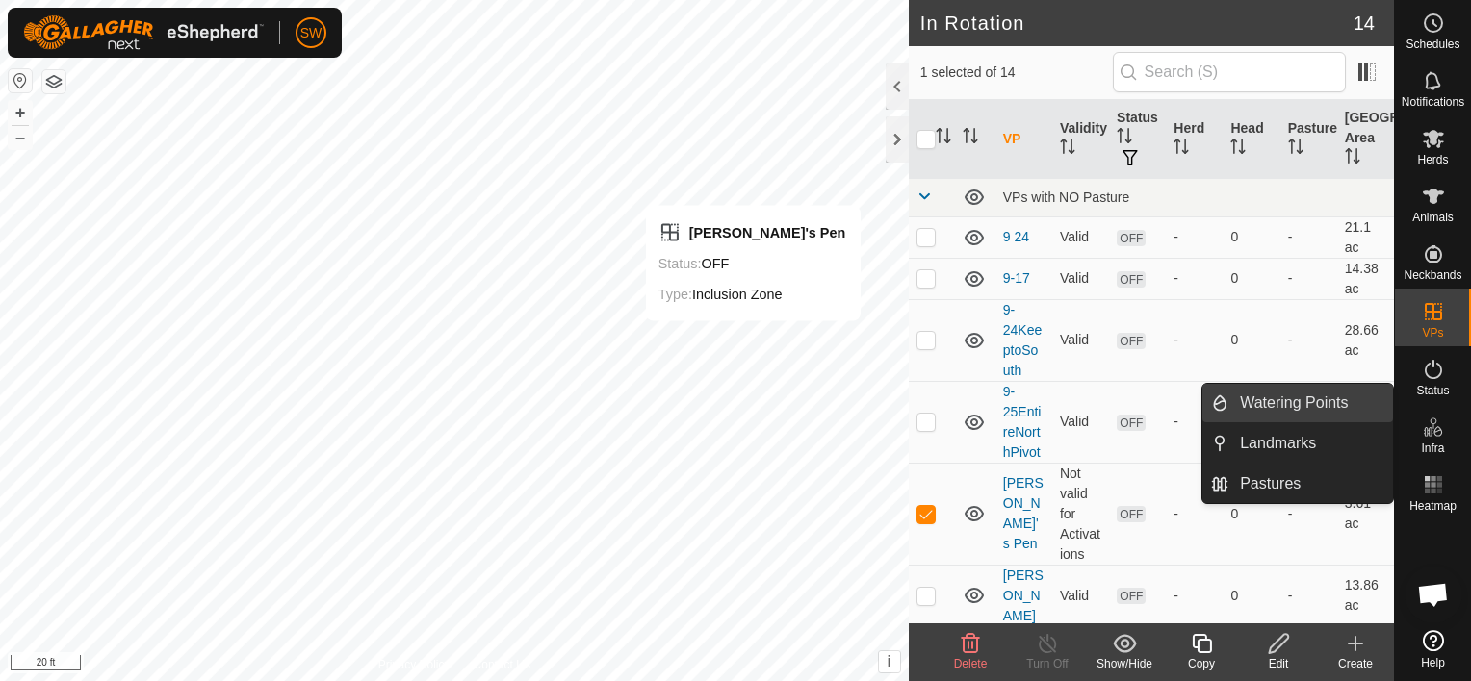
click at [1307, 412] on link "Watering Points" at bounding box center [1310, 403] width 165 height 39
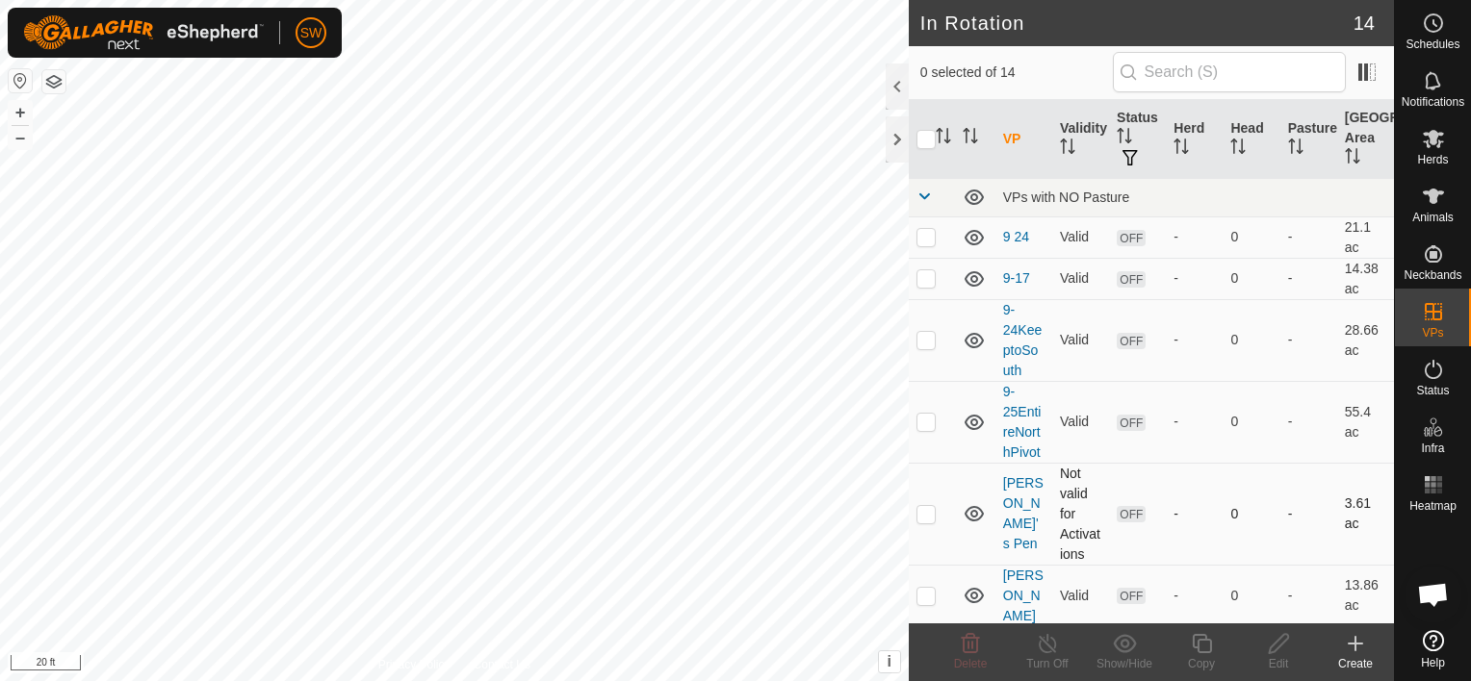
click at [929, 506] on p-checkbox at bounding box center [925, 513] width 19 height 15
checkbox input "true"
click at [1273, 643] on icon at bounding box center [1278, 643] width 19 height 19
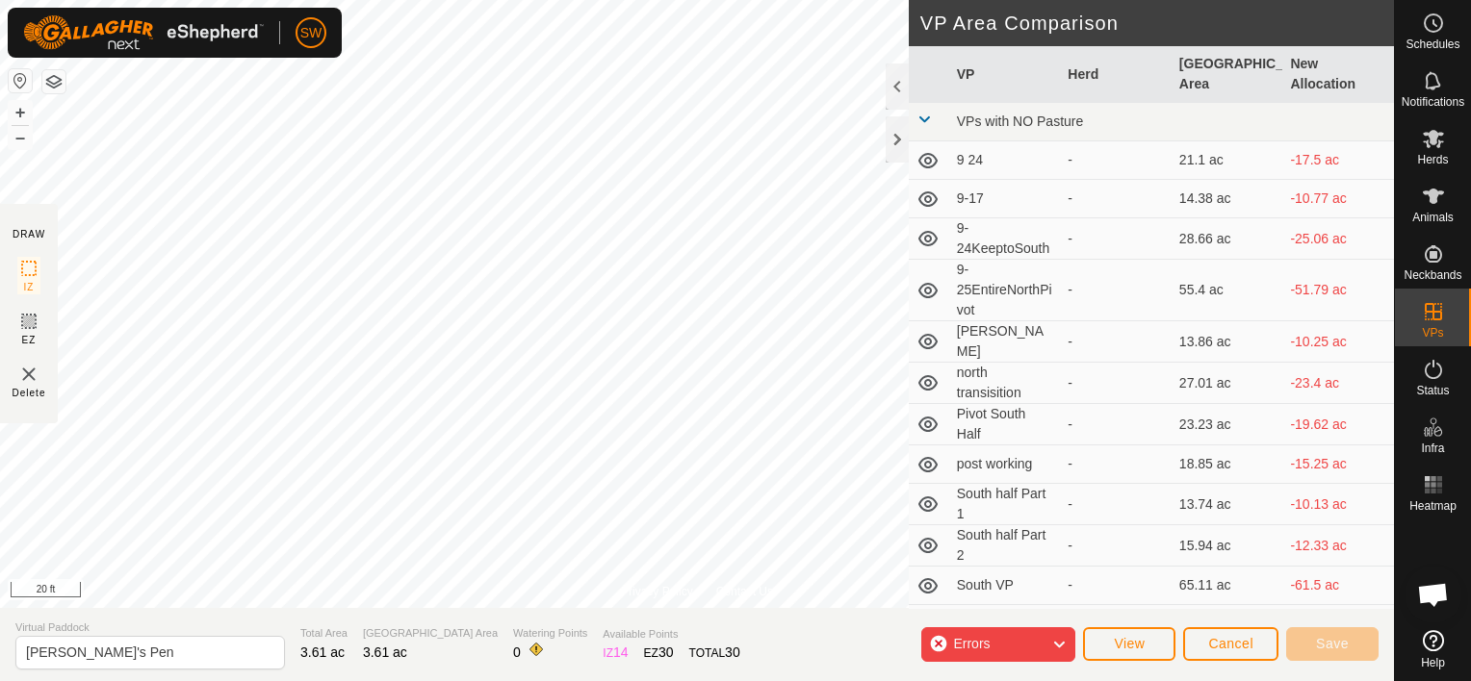
click at [1062, 655] on icon at bounding box center [1058, 644] width 15 height 25
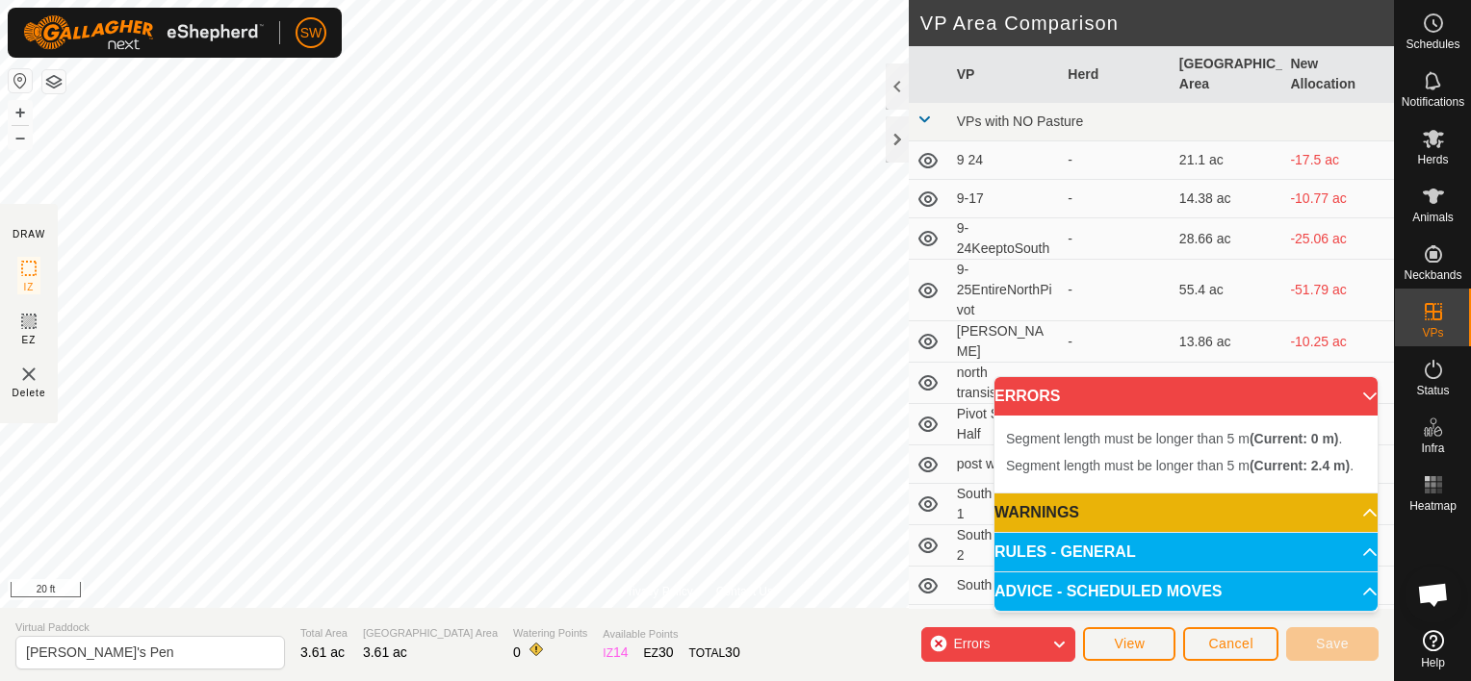
click at [1062, 655] on icon at bounding box center [1058, 644] width 15 height 25
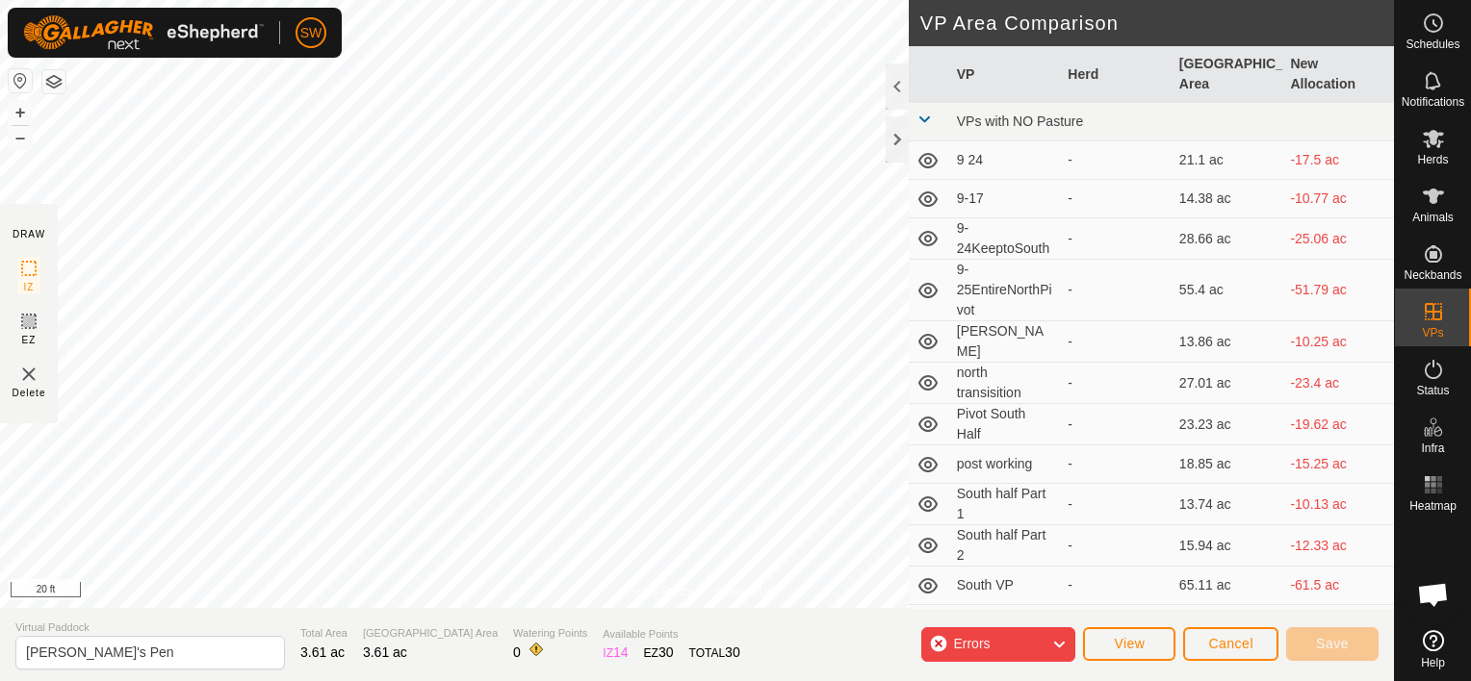
click at [1062, 655] on icon at bounding box center [1058, 644] width 15 height 25
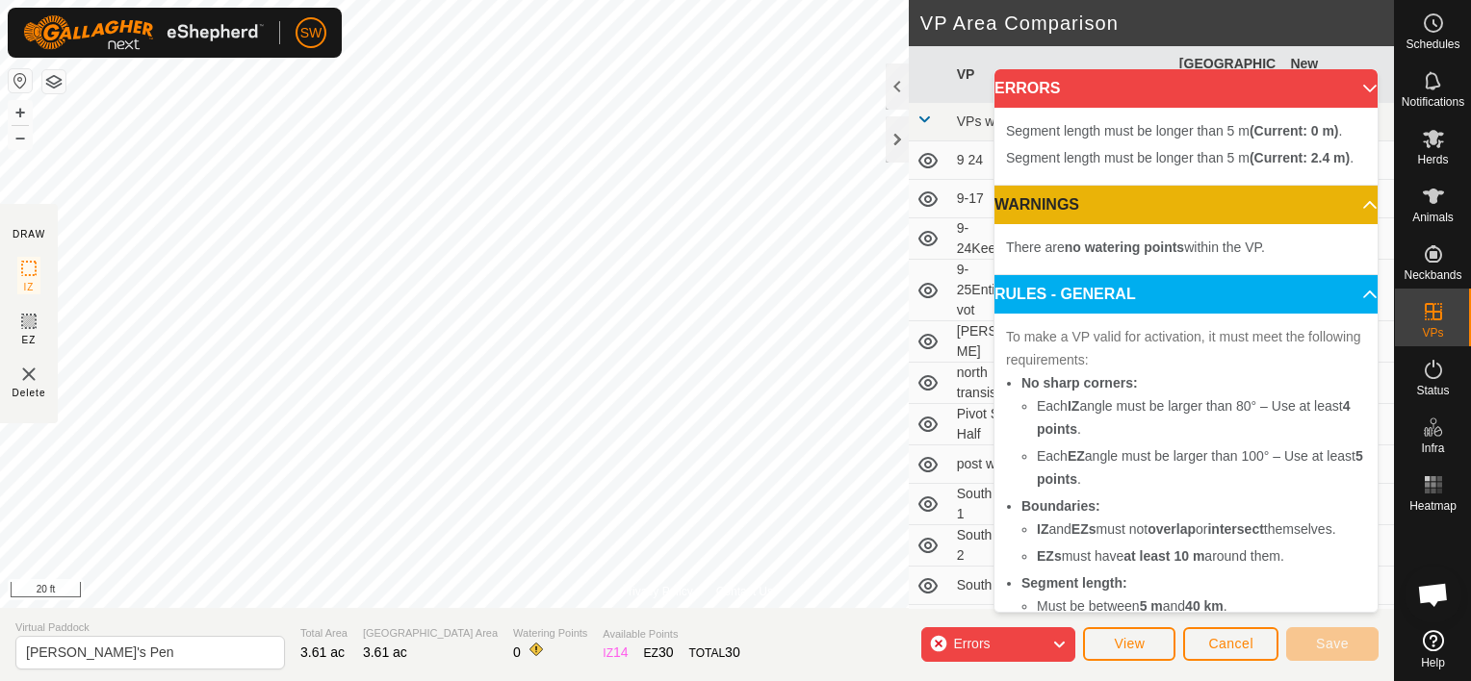
click at [1062, 655] on icon at bounding box center [1058, 644] width 15 height 25
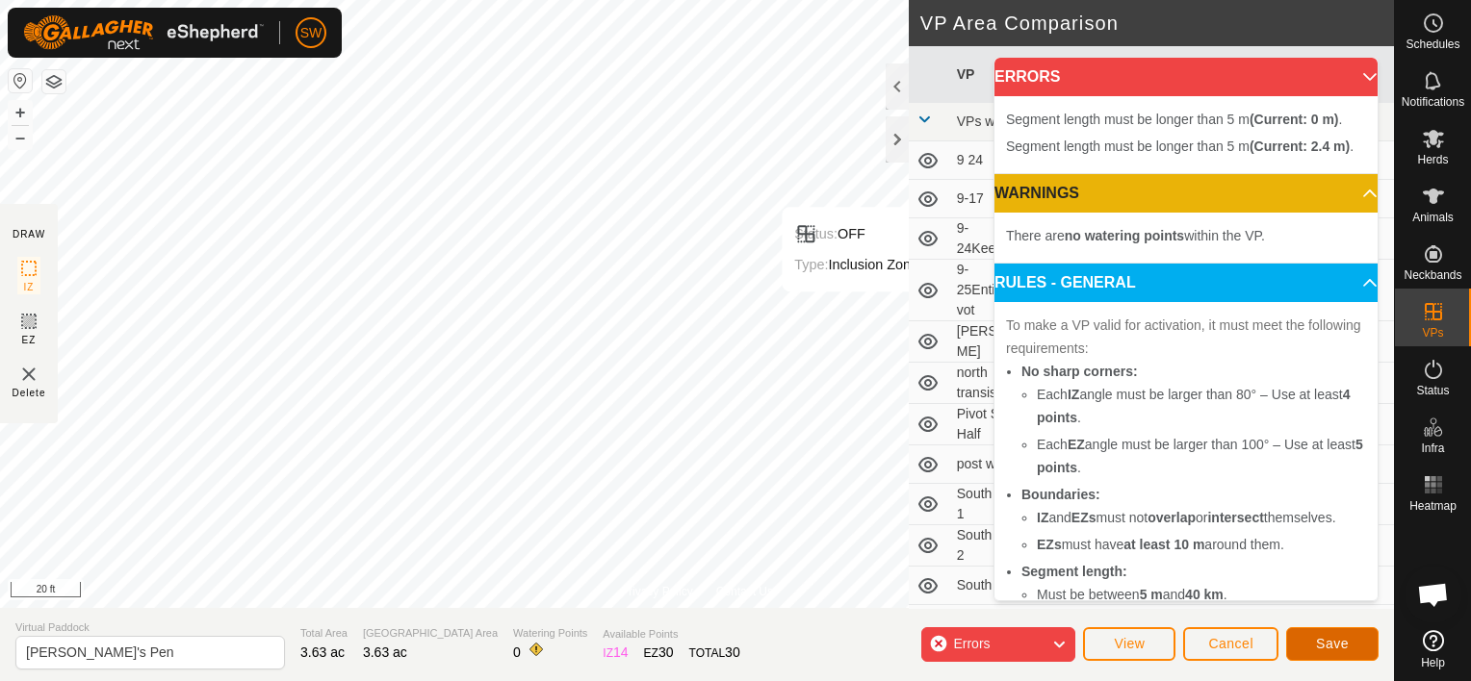
click at [1308, 634] on button "Save" at bounding box center [1332, 645] width 92 height 34
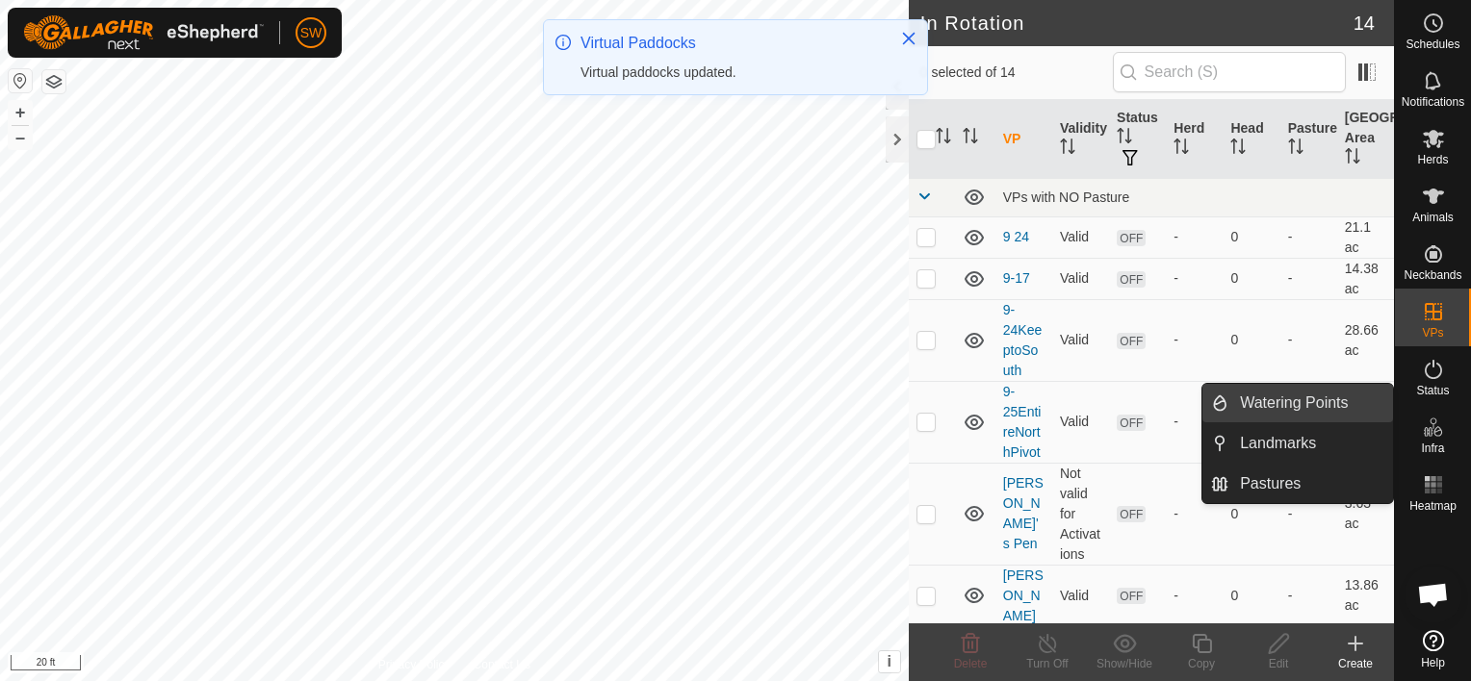
click at [1361, 403] on link "Watering Points" at bounding box center [1310, 403] width 165 height 39
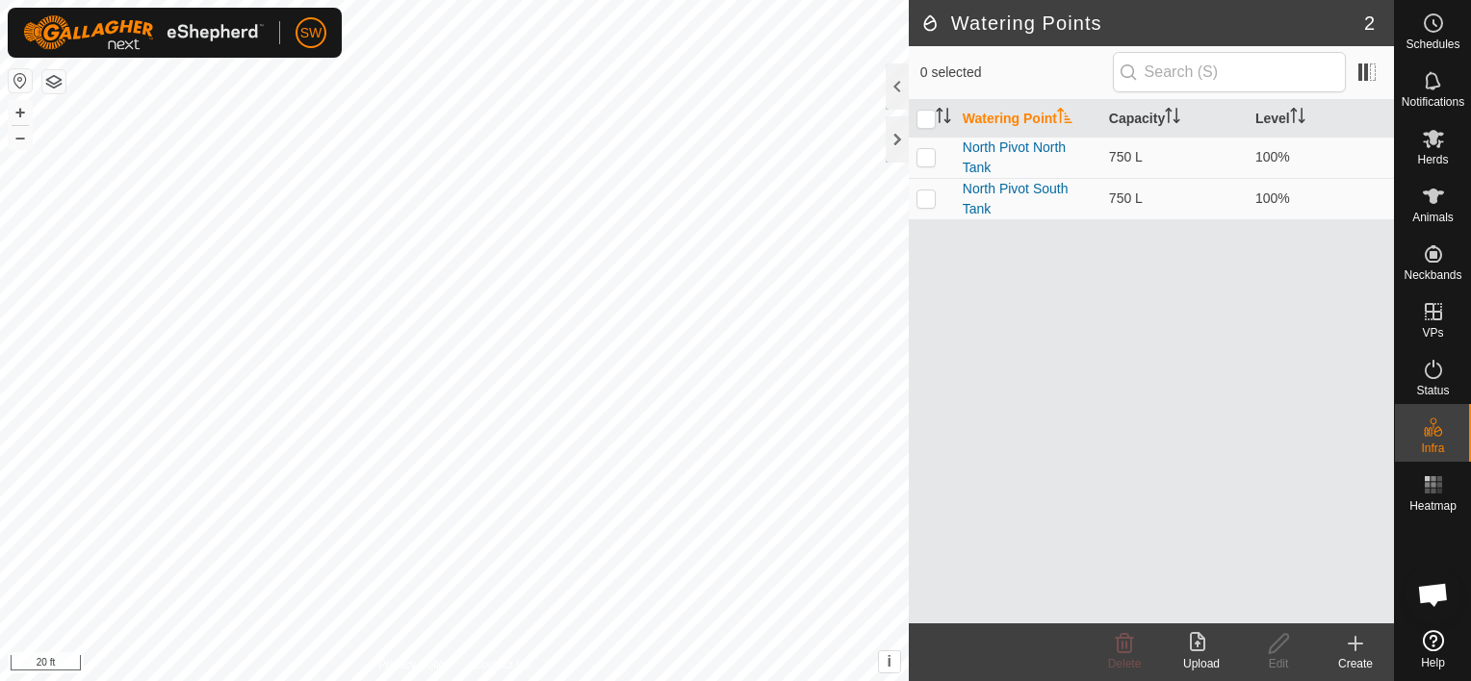
click at [1342, 643] on create-svg-icon at bounding box center [1355, 643] width 77 height 23
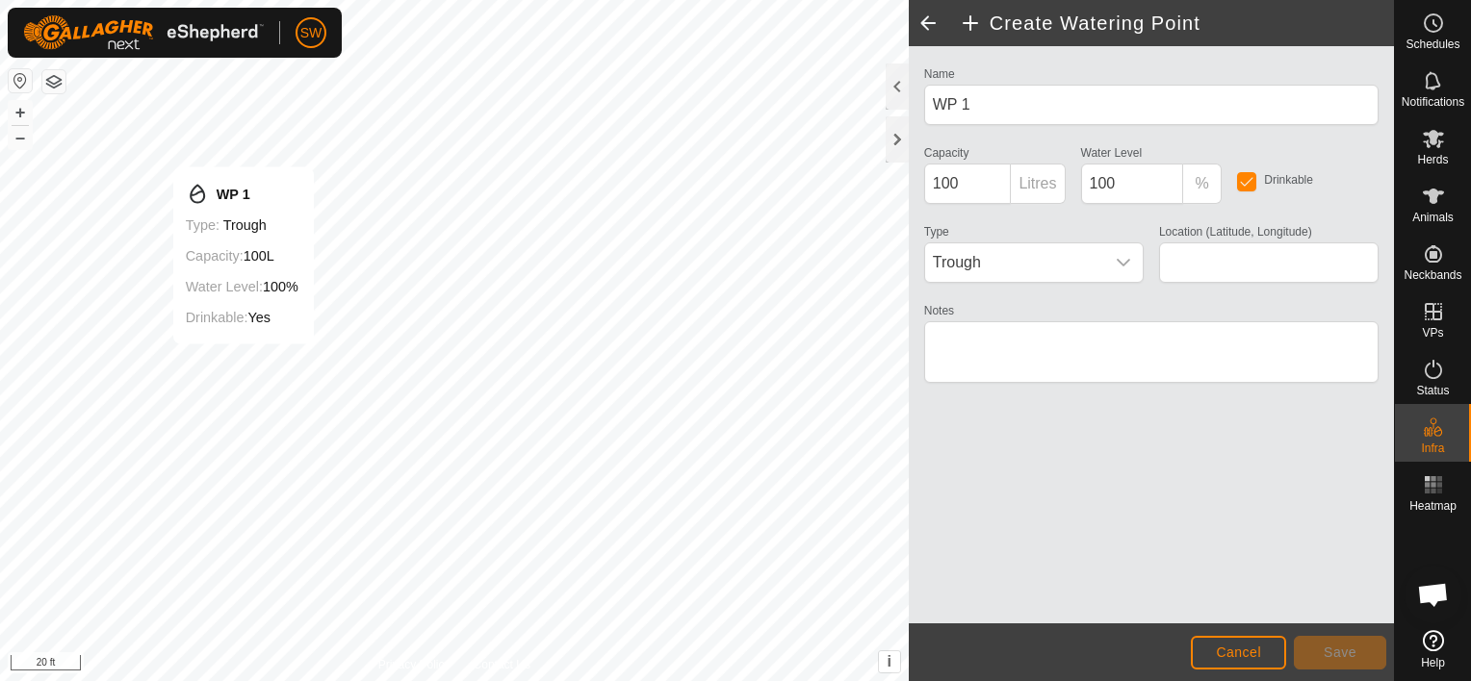
type input "46.853264, -109.738894"
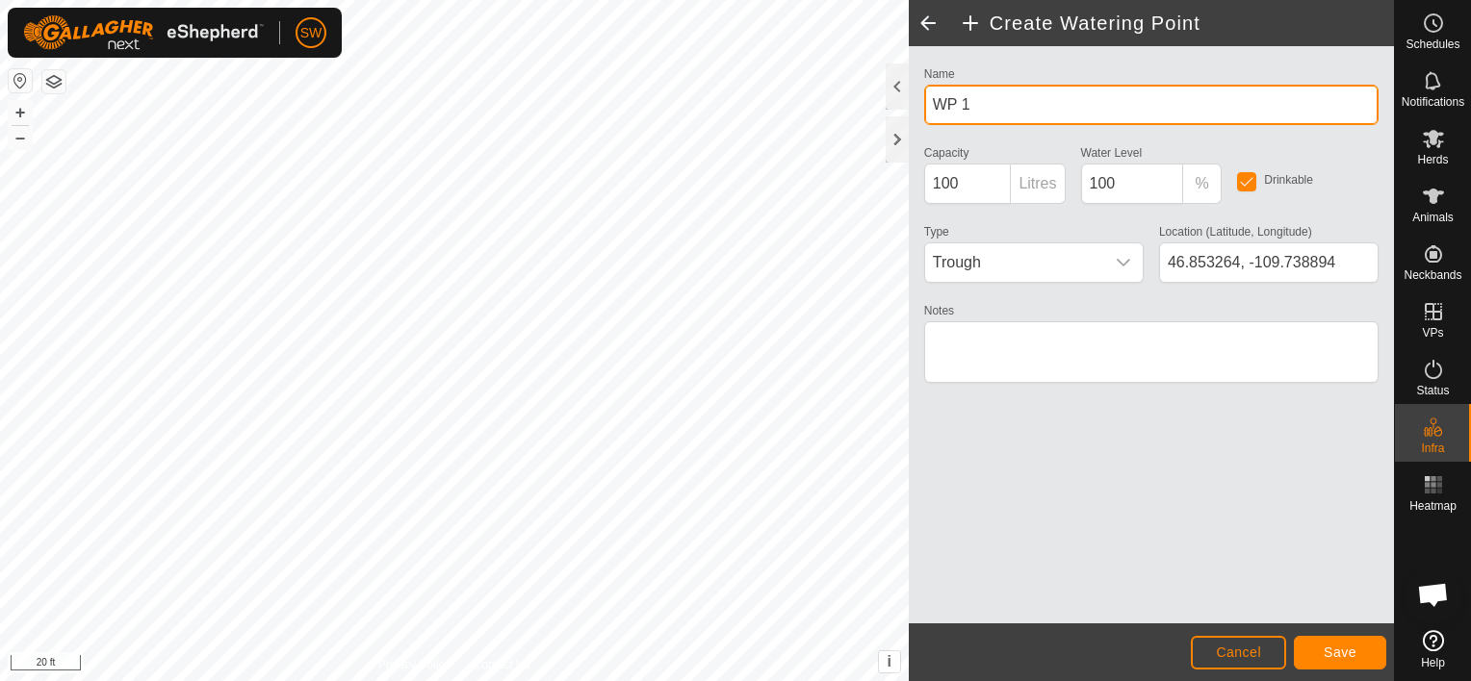
click at [1020, 107] on input "WP 1" at bounding box center [1151, 105] width 454 height 40
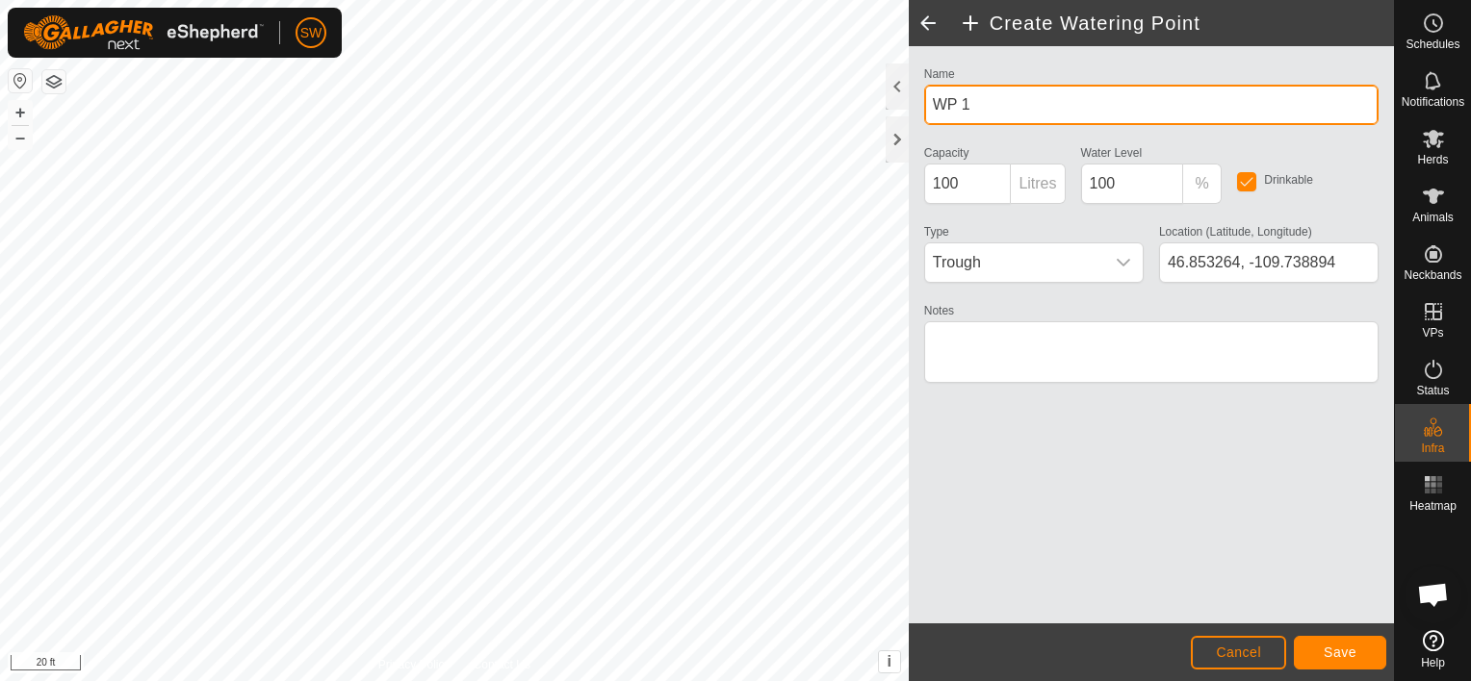
type input "A"
type input "Frost Free Water Pen A"
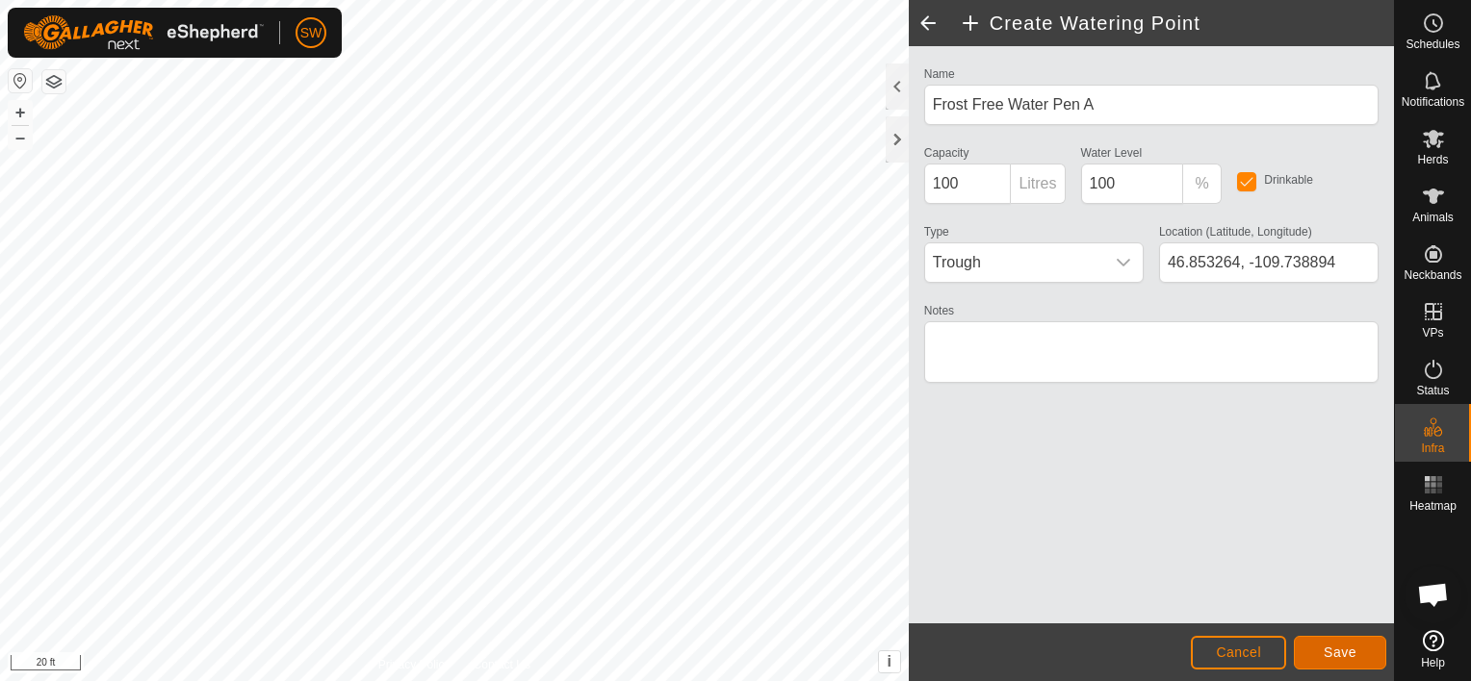
click at [1362, 642] on button "Save" at bounding box center [1340, 653] width 92 height 34
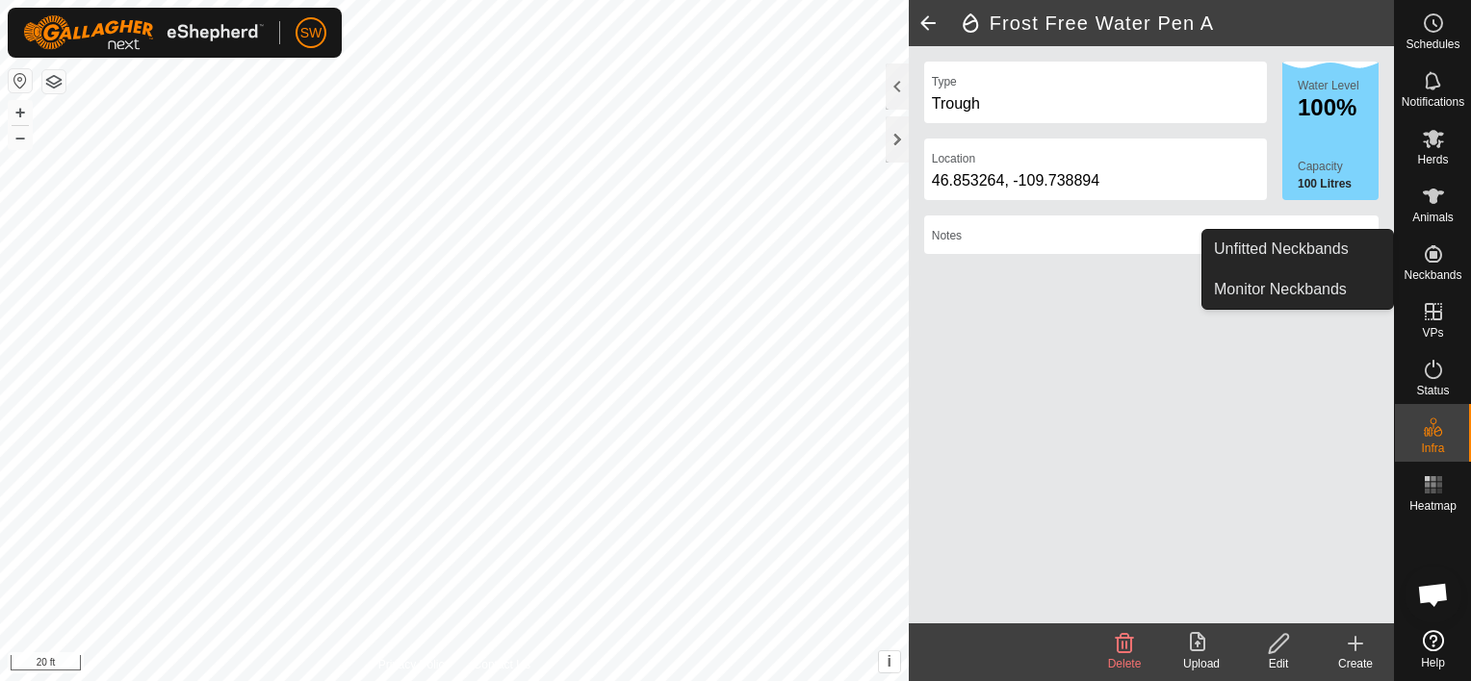
drag, startPoint x: 1437, startPoint y: 281, endPoint x: 1433, endPoint y: 270, distance: 12.2
click at [1433, 270] on span "Neckbands" at bounding box center [1432, 276] width 58 height 12
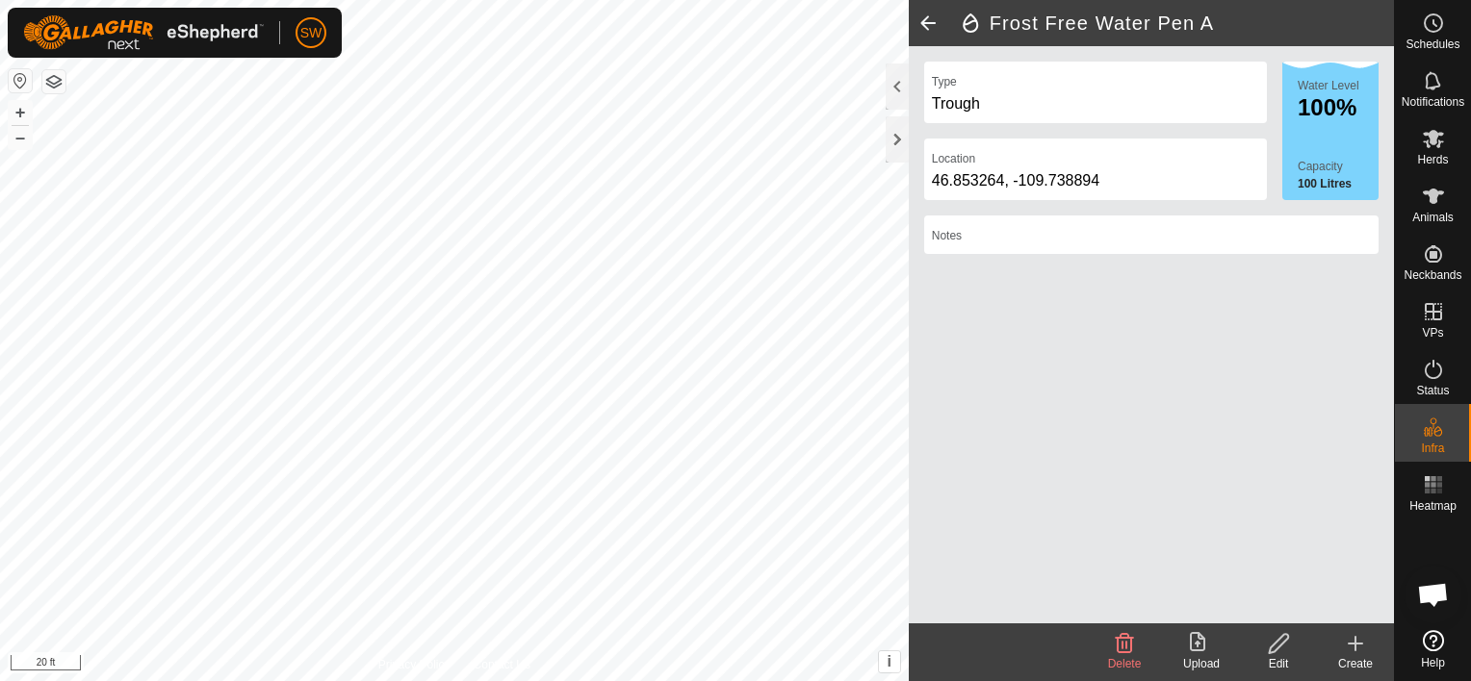
click at [1105, 468] on div "Type Trough Location 46.853264, -109.738894 Water Level 100% Capacity 100 Litre…" at bounding box center [1151, 335] width 485 height 578
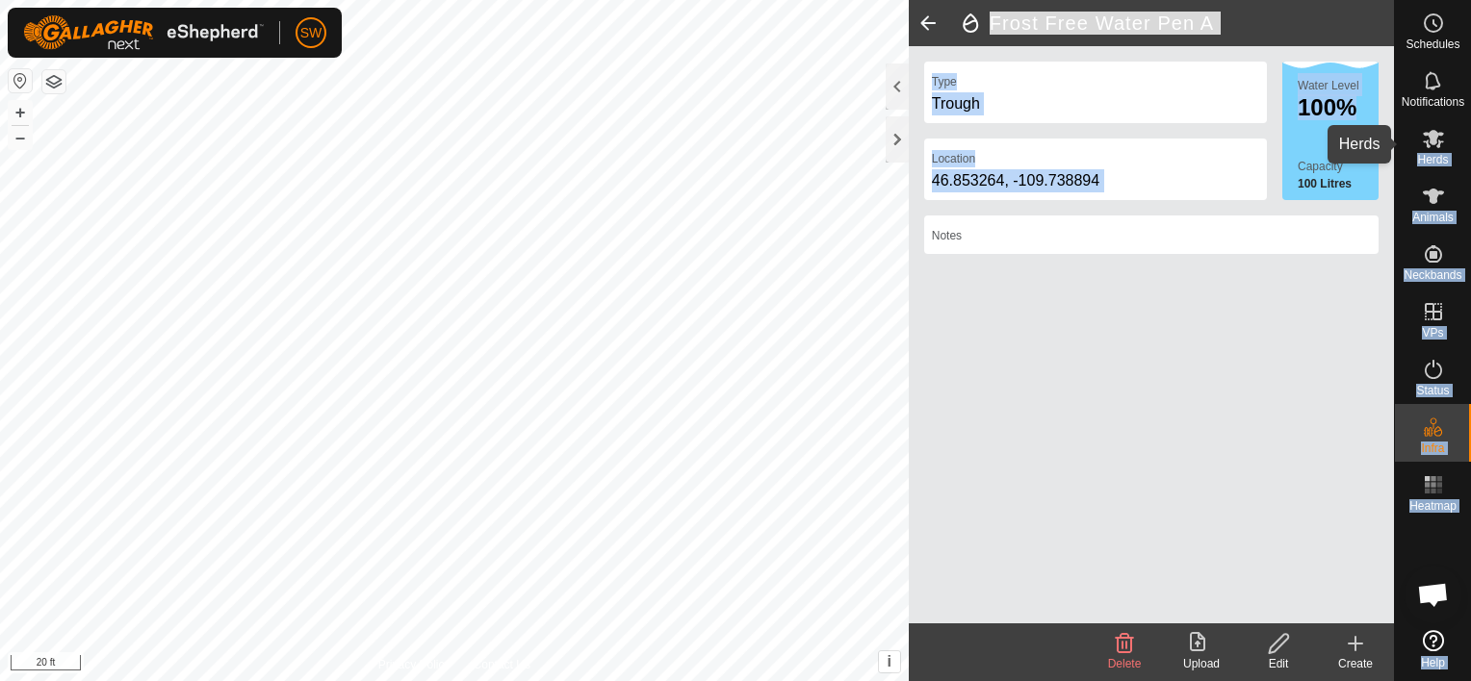
drag, startPoint x: 1425, startPoint y: 146, endPoint x: 1371, endPoint y: 124, distance: 58.3
click at [1371, 124] on div "Schedules Notifications Herds Animals Neckbands VPs Status Infra Heatmap Help F…" at bounding box center [735, 340] width 1471 height 681
drag, startPoint x: 1371, startPoint y: 124, endPoint x: 1435, endPoint y: 167, distance: 77.7
click at [1435, 167] on div "Herds" at bounding box center [1433, 145] width 76 height 58
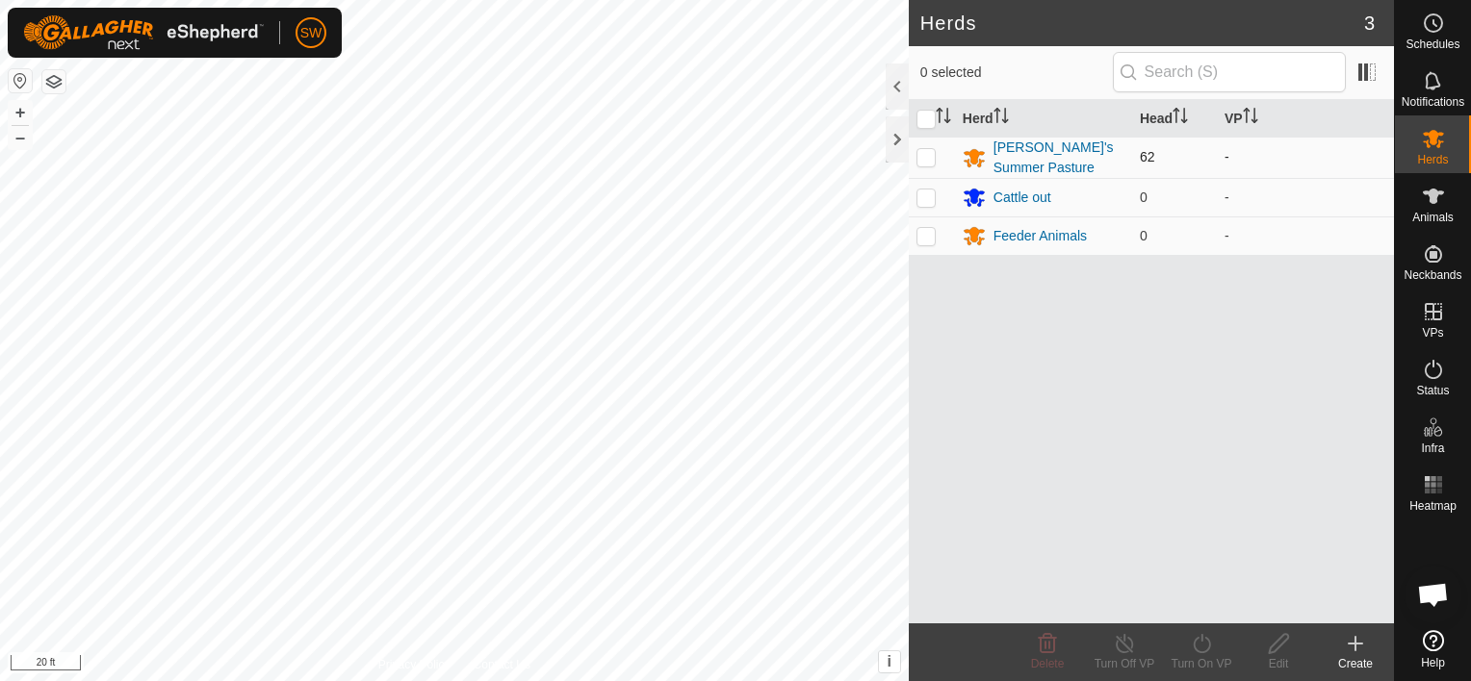
drag, startPoint x: 1435, startPoint y: 167, endPoint x: 1376, endPoint y: 164, distance: 58.8
click at [1376, 164] on div "Schedules Notifications Herds Animals Neckbands VPs Status Infra Heatmap Help H…" at bounding box center [735, 340] width 1471 height 681
click at [1439, 193] on icon at bounding box center [1433, 196] width 21 height 15
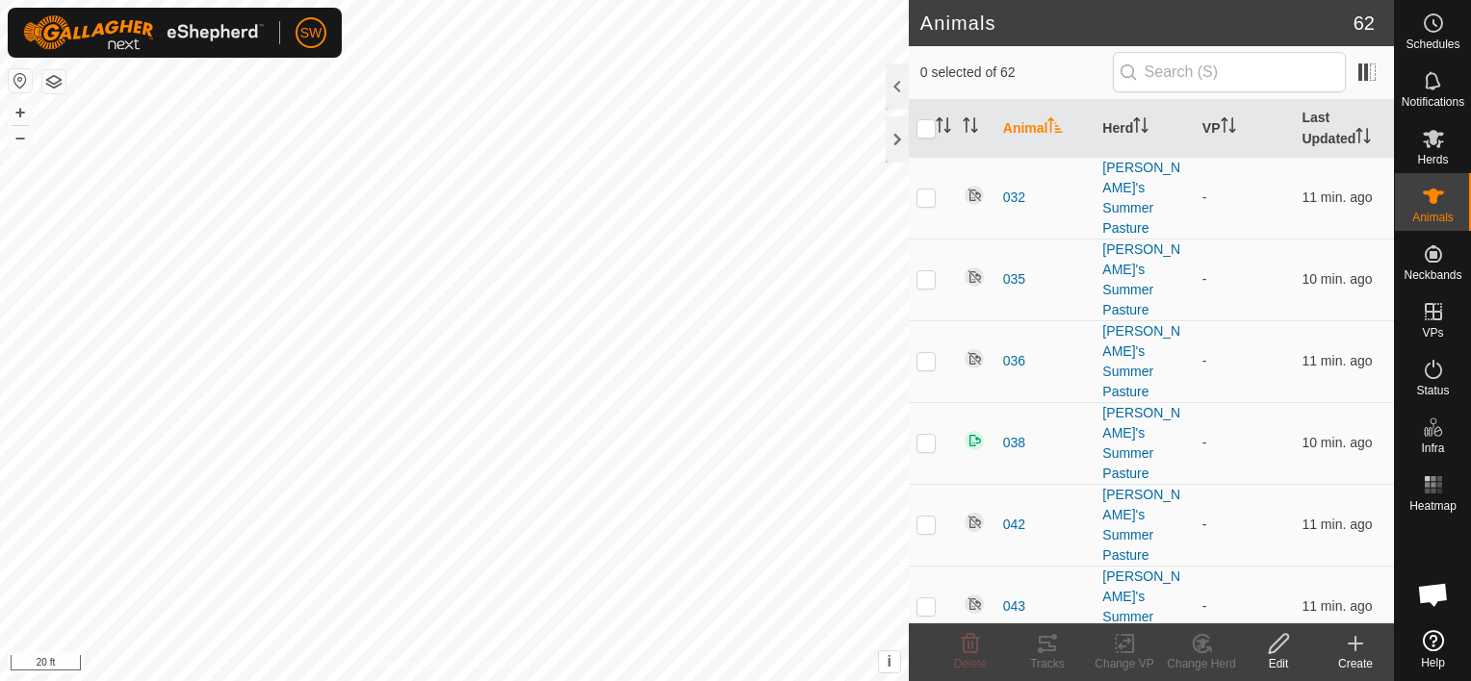
click at [1054, 134] on p-sorticon "Activate to sort" at bounding box center [1054, 127] width 15 height 15
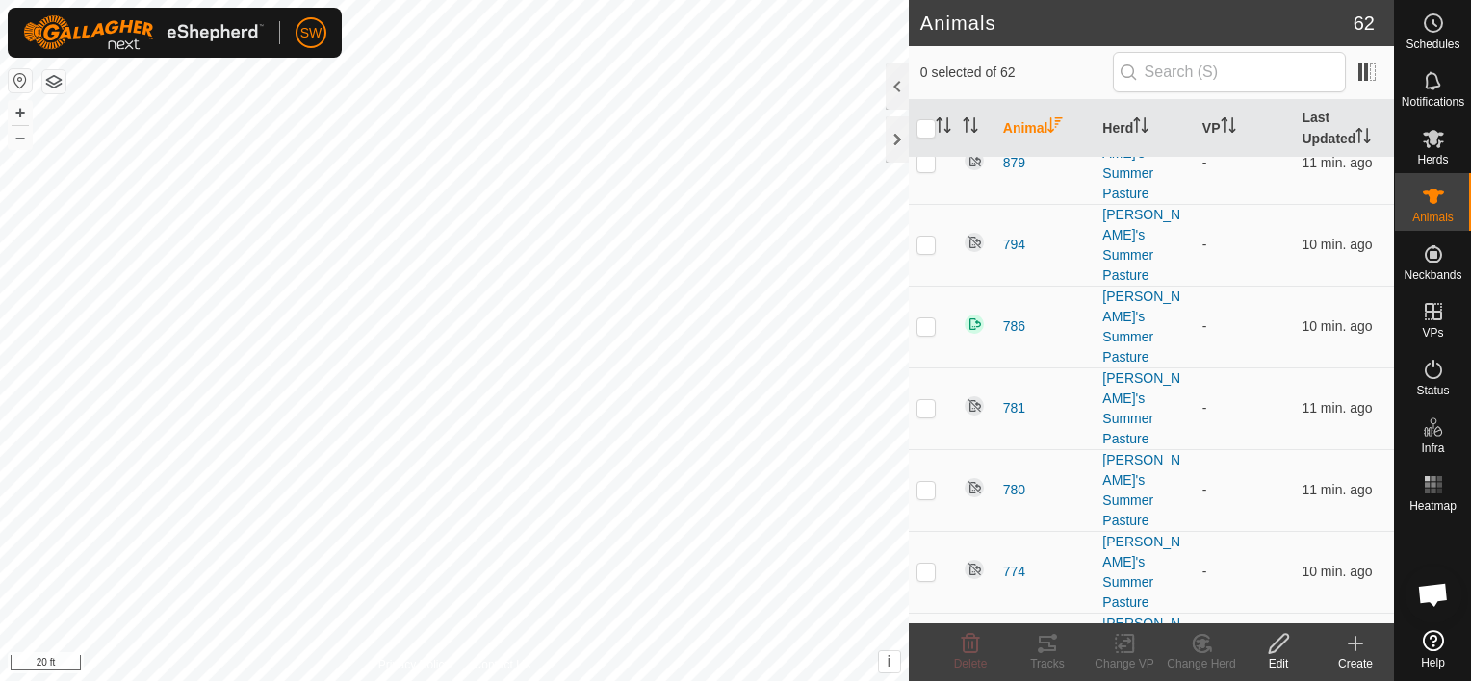
scroll to position [281, 0]
click at [1345, 645] on icon at bounding box center [1355, 643] width 23 height 23
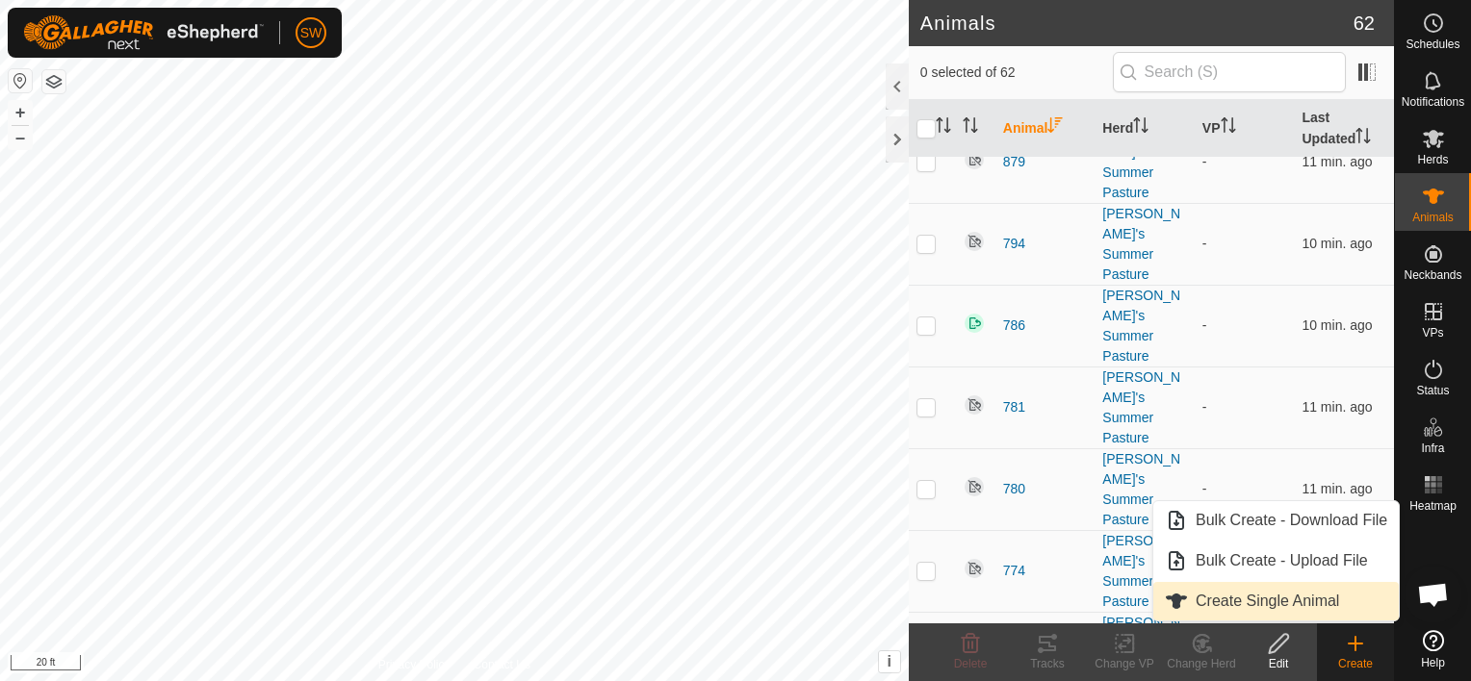
click at [1309, 599] on link "Create Single Animal" at bounding box center [1275, 601] width 245 height 39
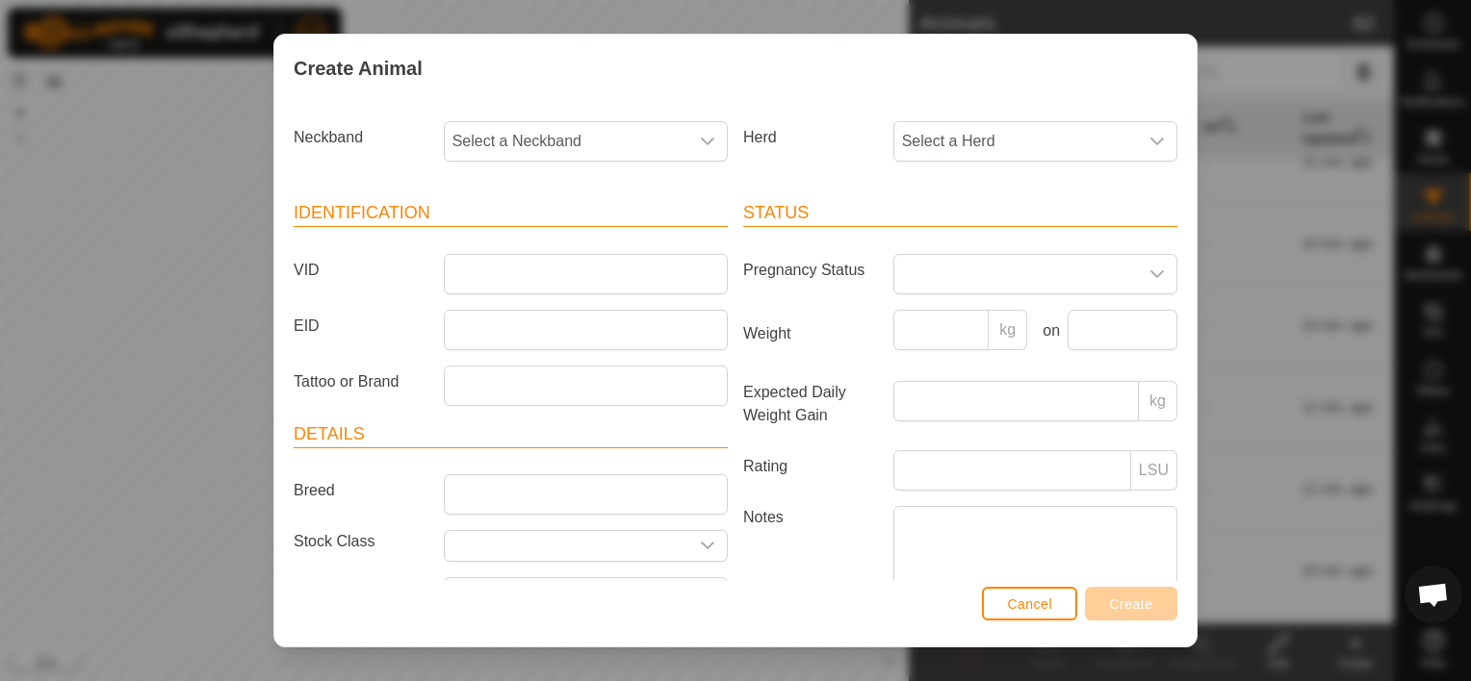
click at [1309, 599] on div "Create Animal Neckband Select a Neckband Herd Select a Herd Identification VID …" at bounding box center [735, 340] width 1471 height 681
click at [604, 149] on span "Select a Neckband" at bounding box center [567, 141] width 244 height 39
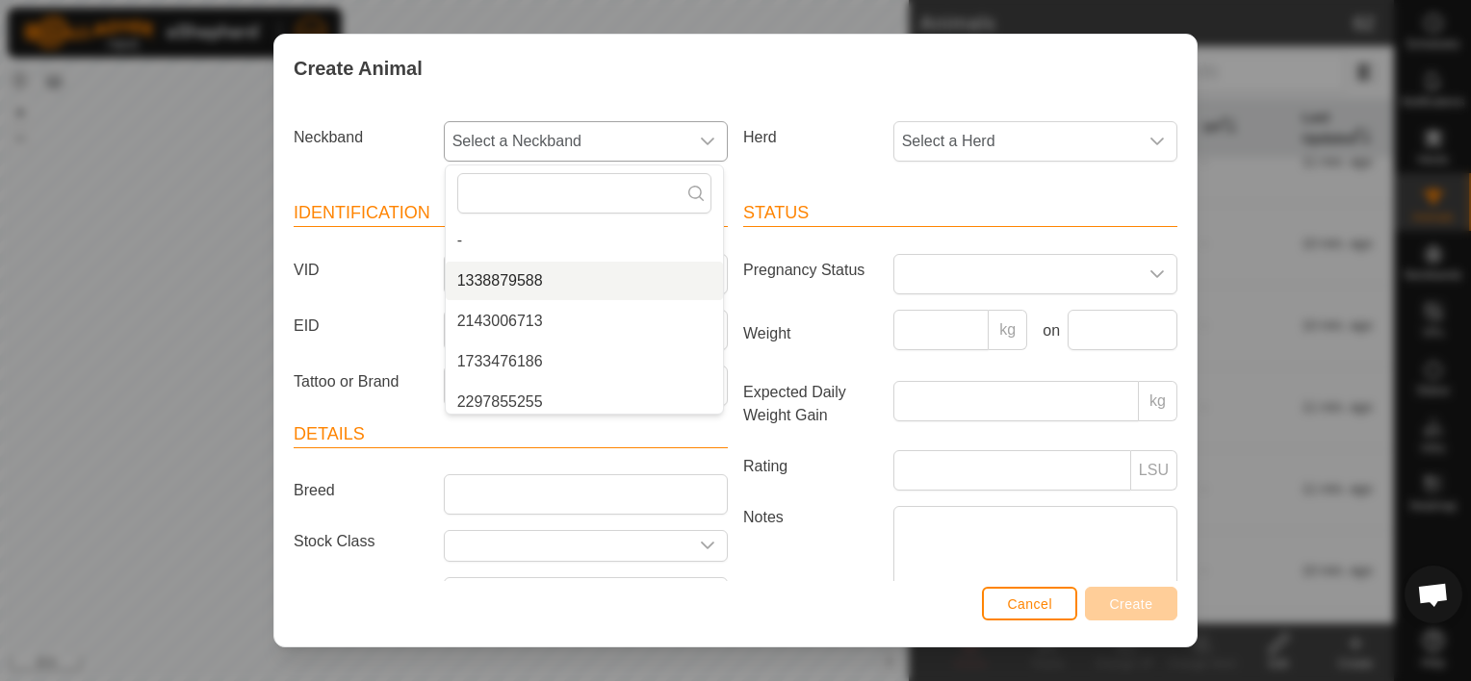
scroll to position [47, 0]
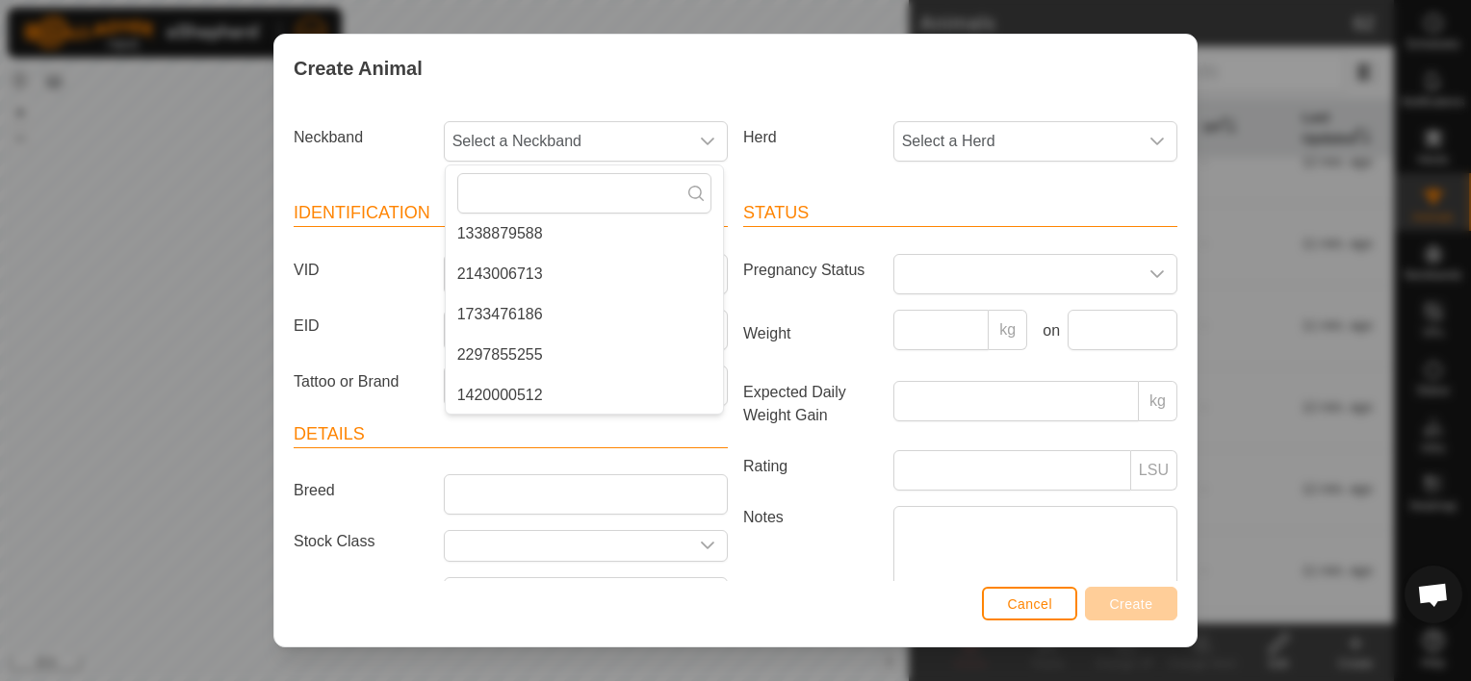
click at [735, 167] on div "Herd Select a Herd" at bounding box center [959, 149] width 449 height 71
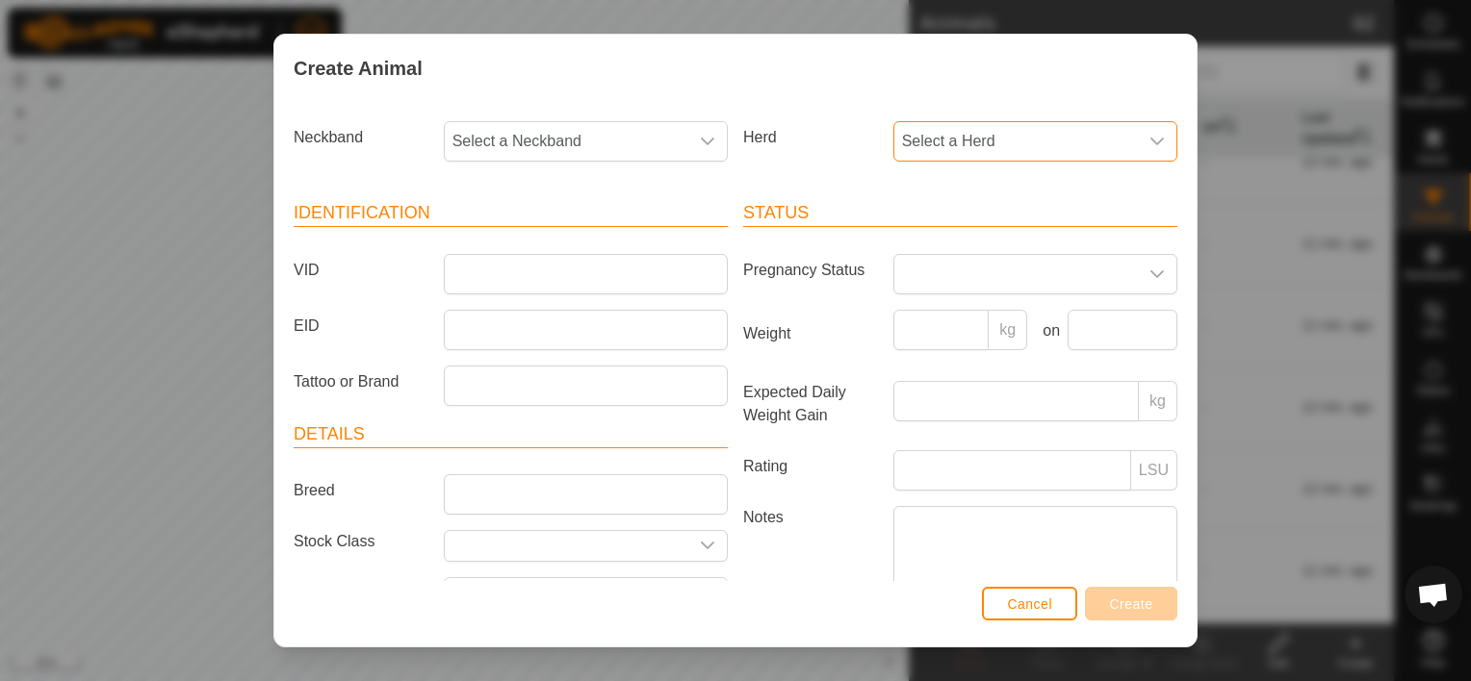
click at [901, 152] on span "Select a Herd" at bounding box center [1016, 141] width 244 height 39
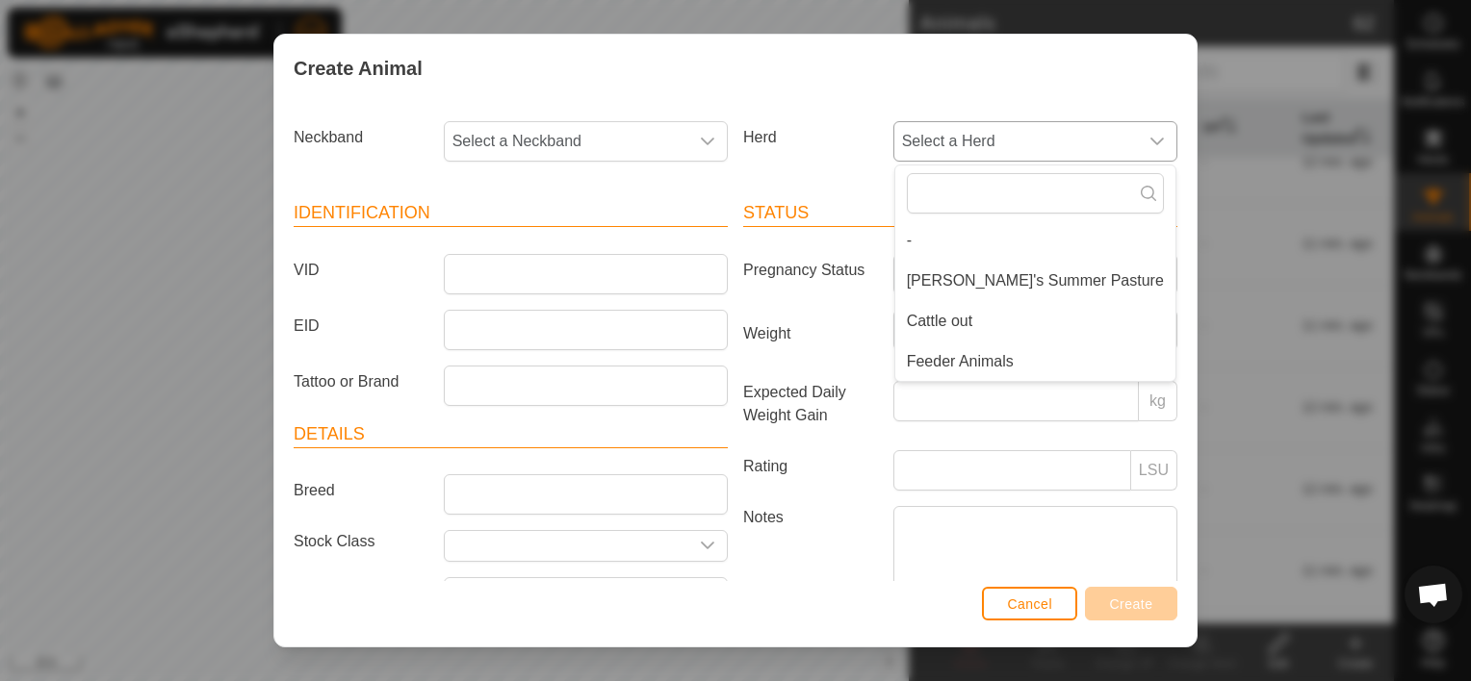
click at [908, 361] on li "Feeder Animals" at bounding box center [1035, 362] width 280 height 39
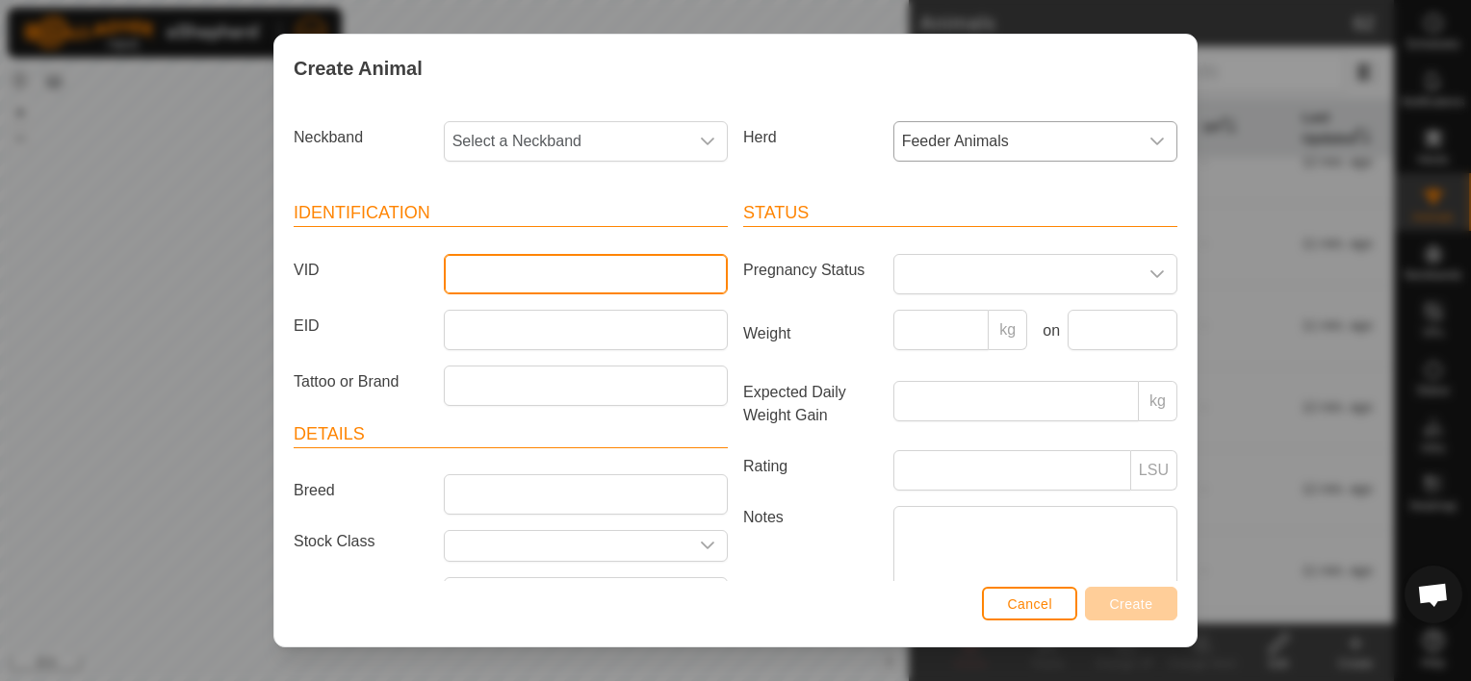
click at [629, 290] on input "VID" at bounding box center [586, 274] width 284 height 40
type input "[PERSON_NAME]"
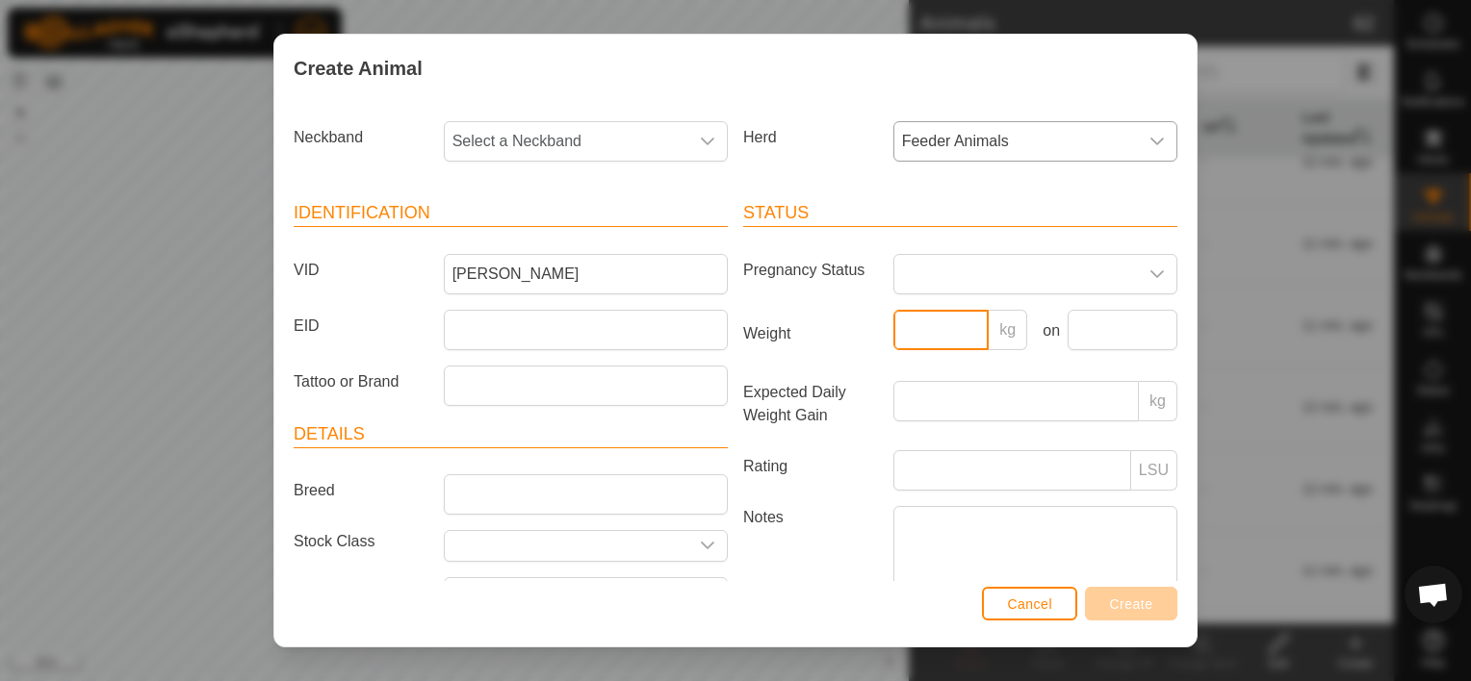
type input "0"
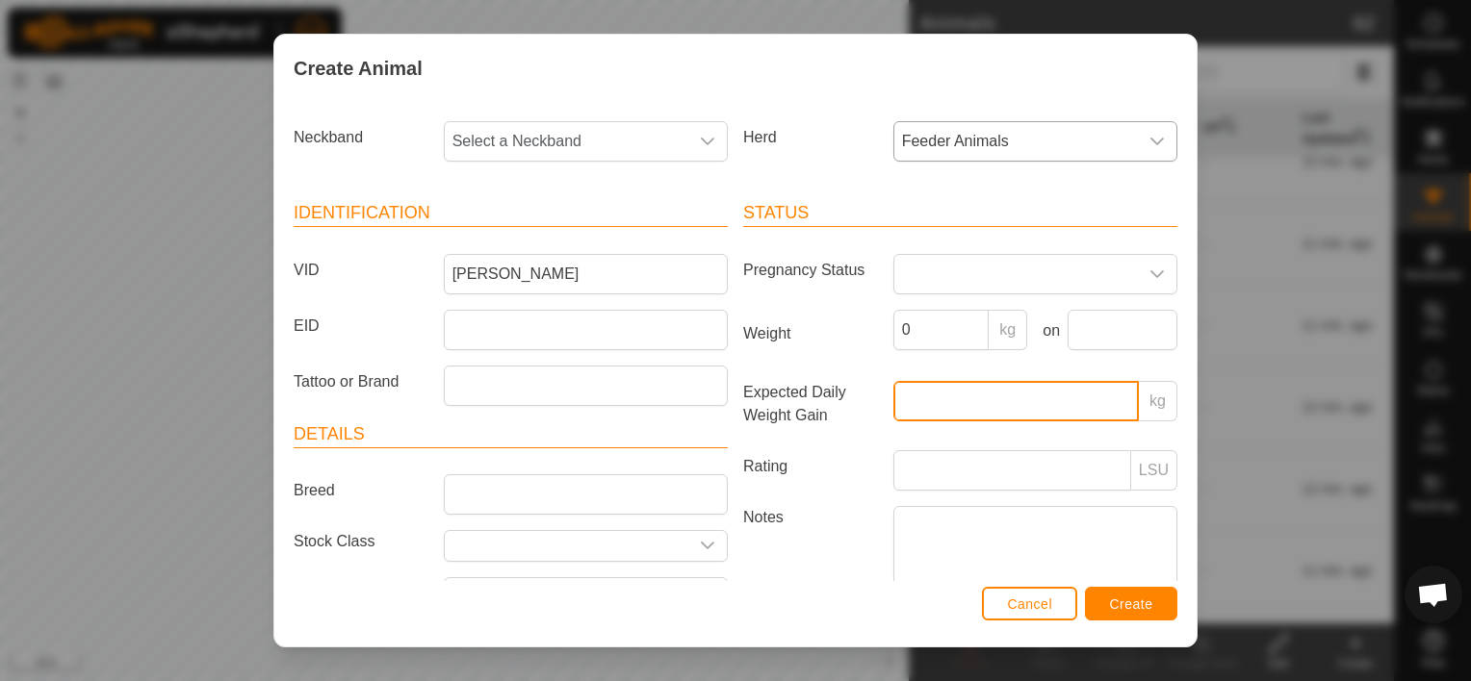
click at [886, 390] on div "kg" at bounding box center [1035, 408] width 299 height 54
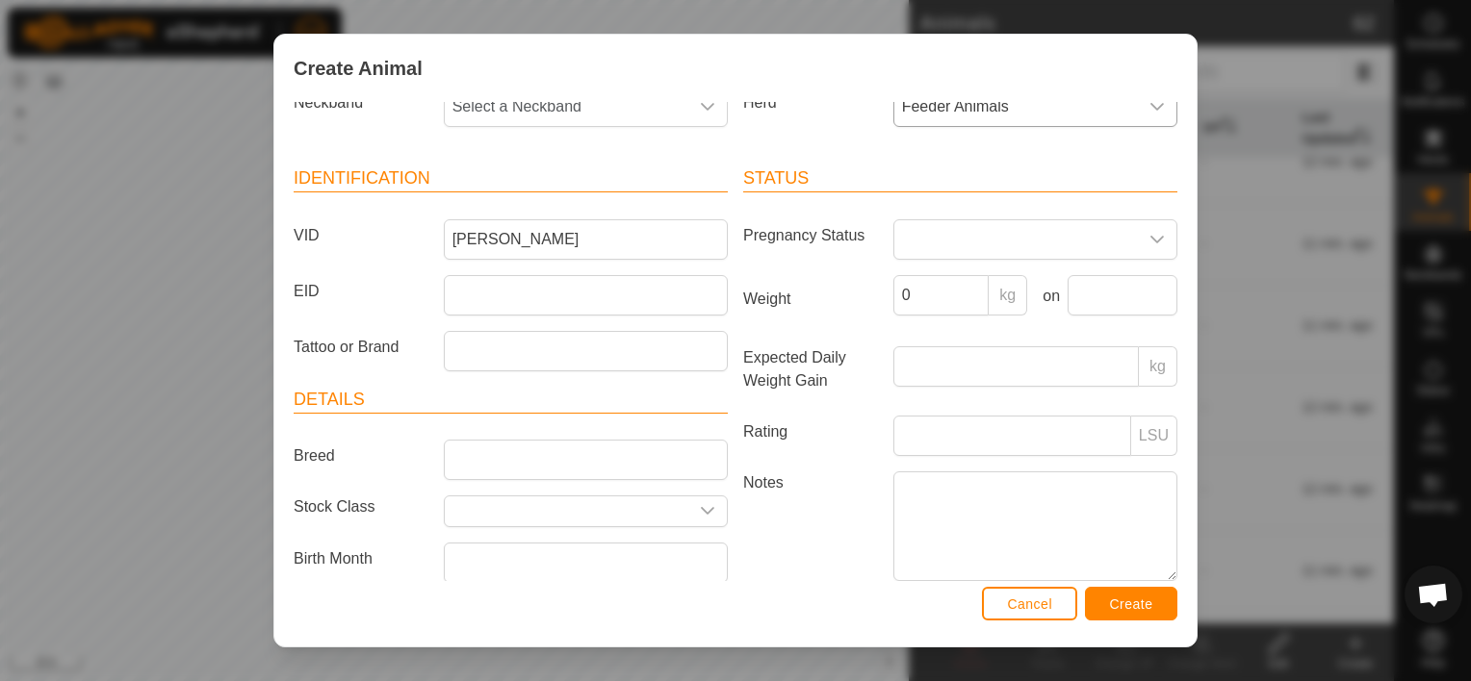
scroll to position [61, 0]
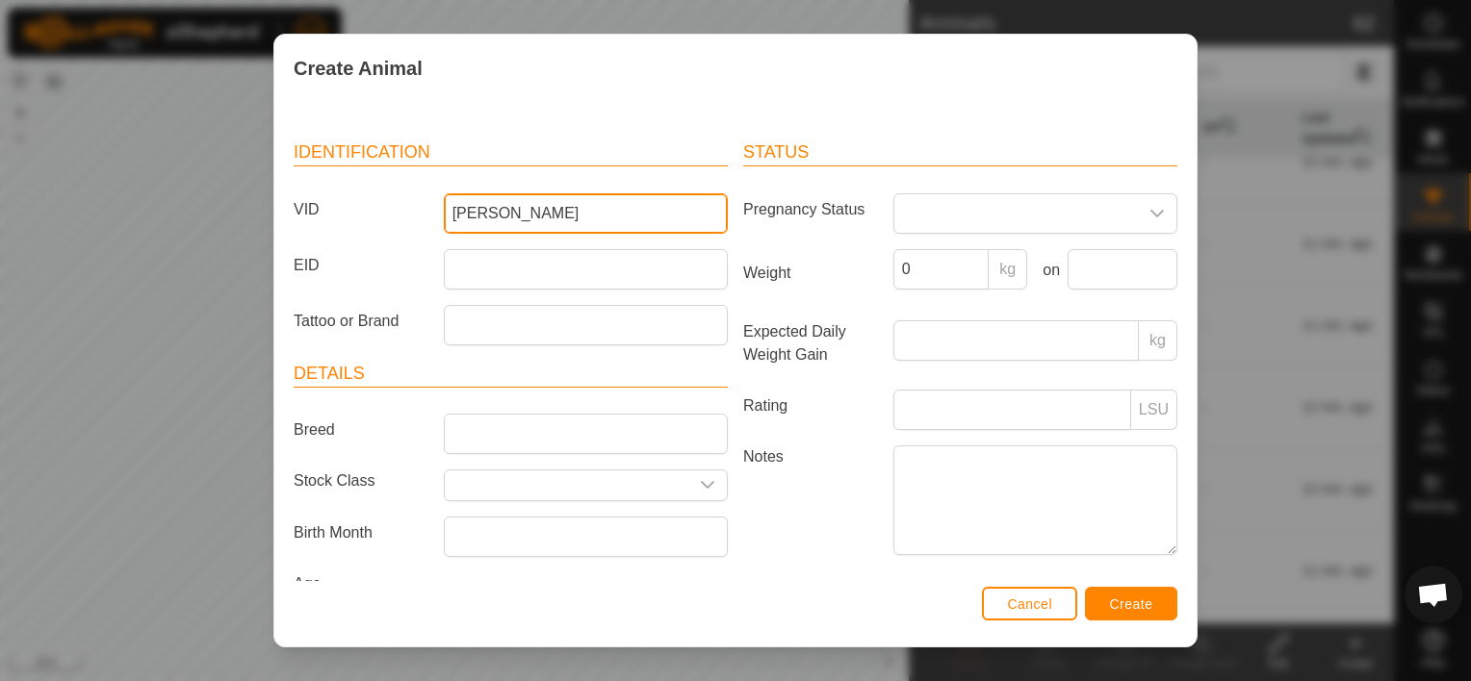
click at [570, 203] on input "[PERSON_NAME]" at bounding box center [586, 213] width 284 height 40
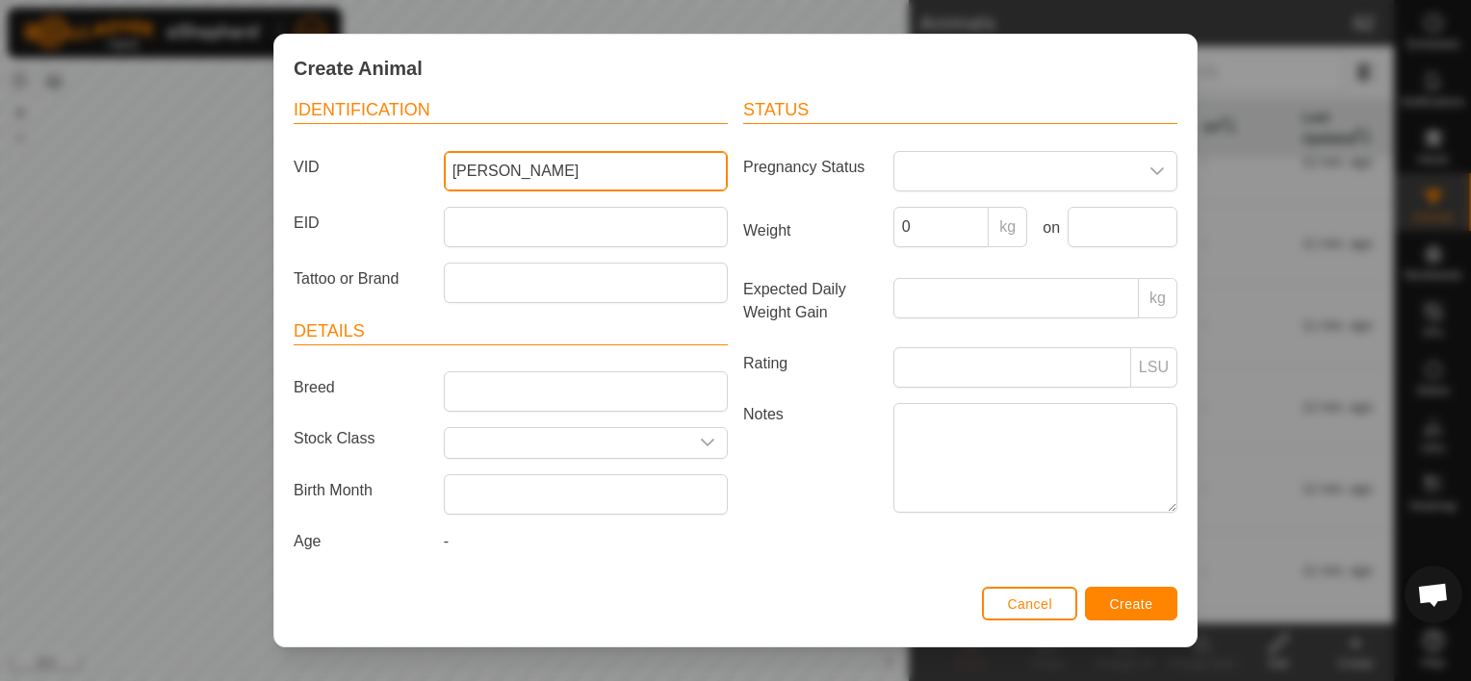
scroll to position [0, 0]
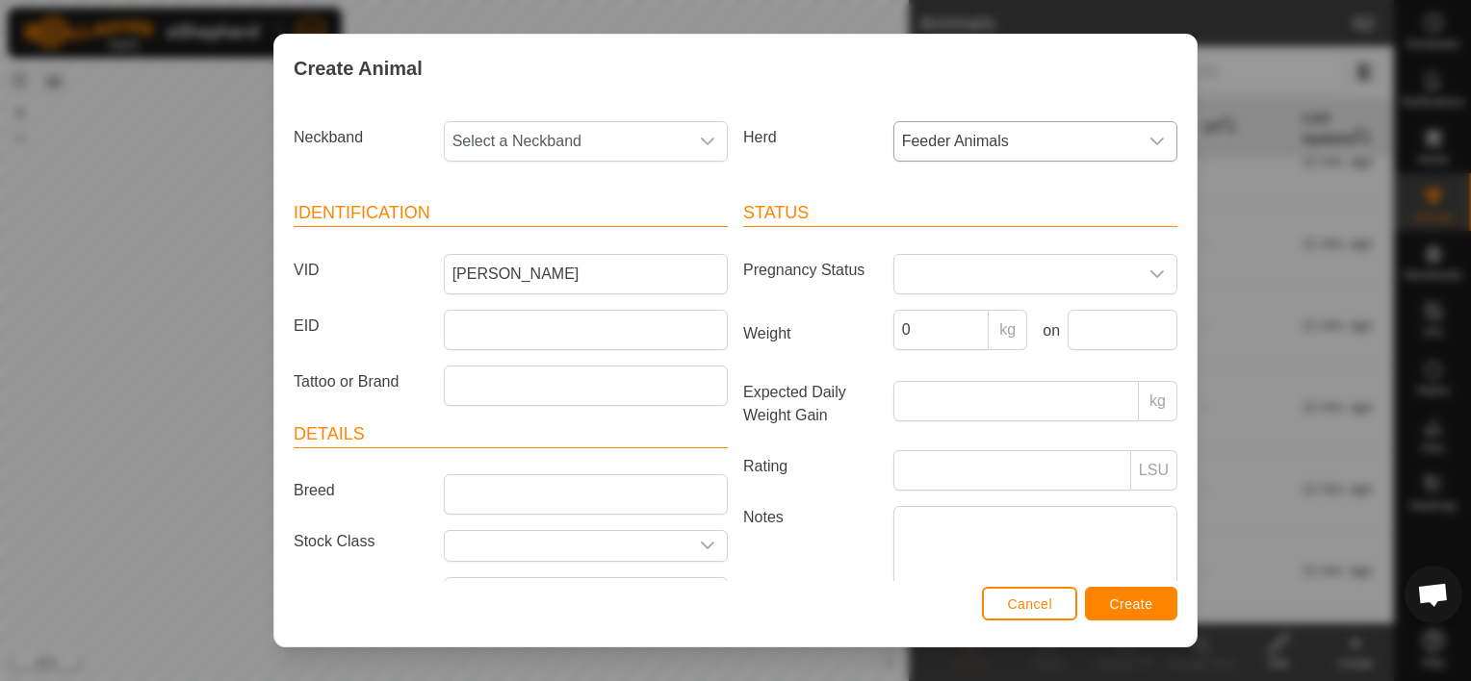
click at [616, 200] on header "Identification" at bounding box center [511, 213] width 434 height 27
click at [664, 161] on p-select "Select a Neckband" at bounding box center [586, 141] width 284 height 40
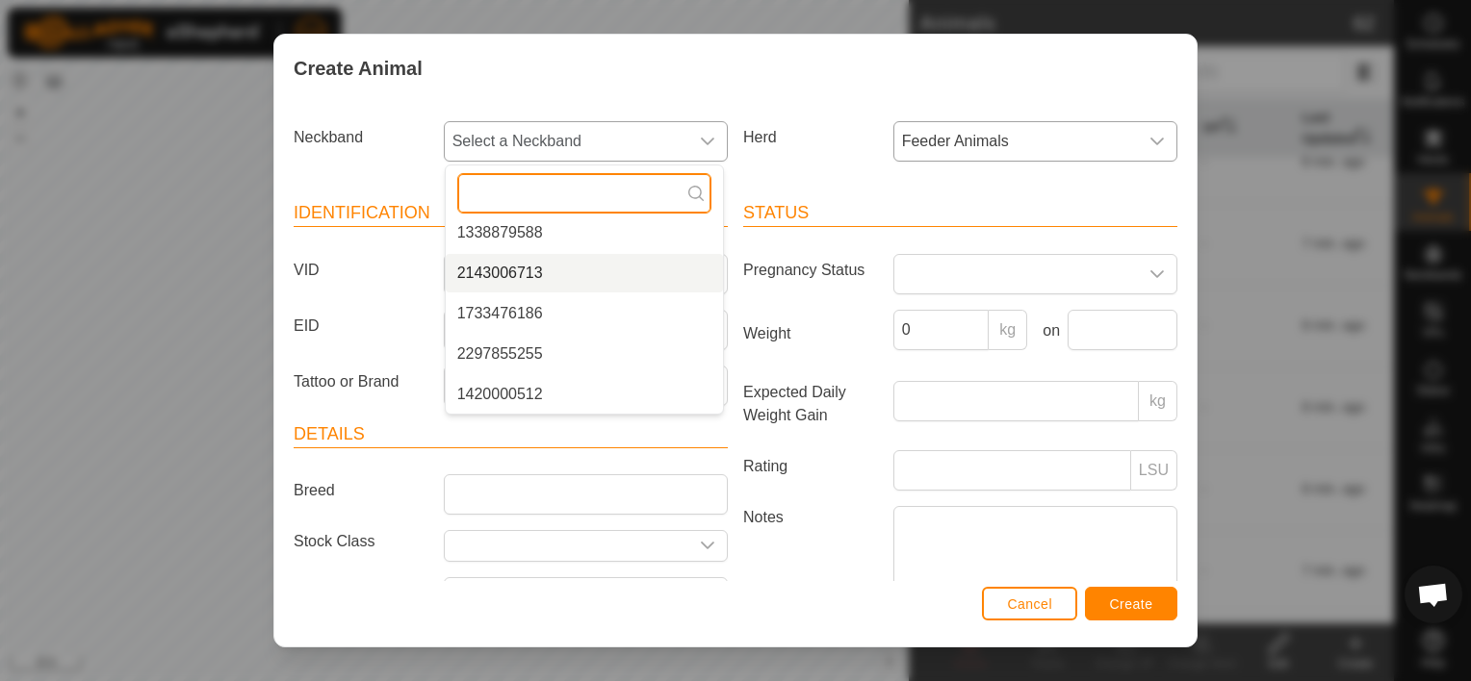
scroll to position [40, 0]
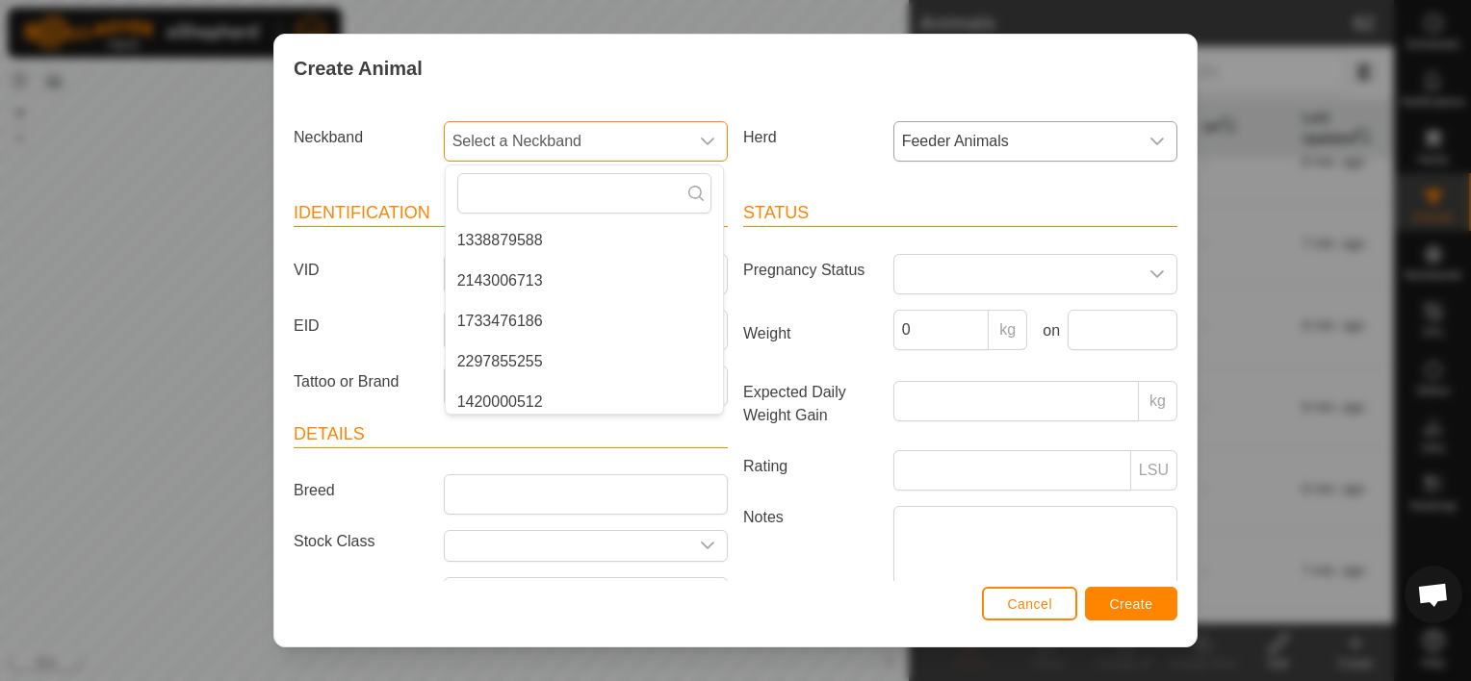
click at [676, 123] on span "Select a Neckband" at bounding box center [567, 141] width 244 height 39
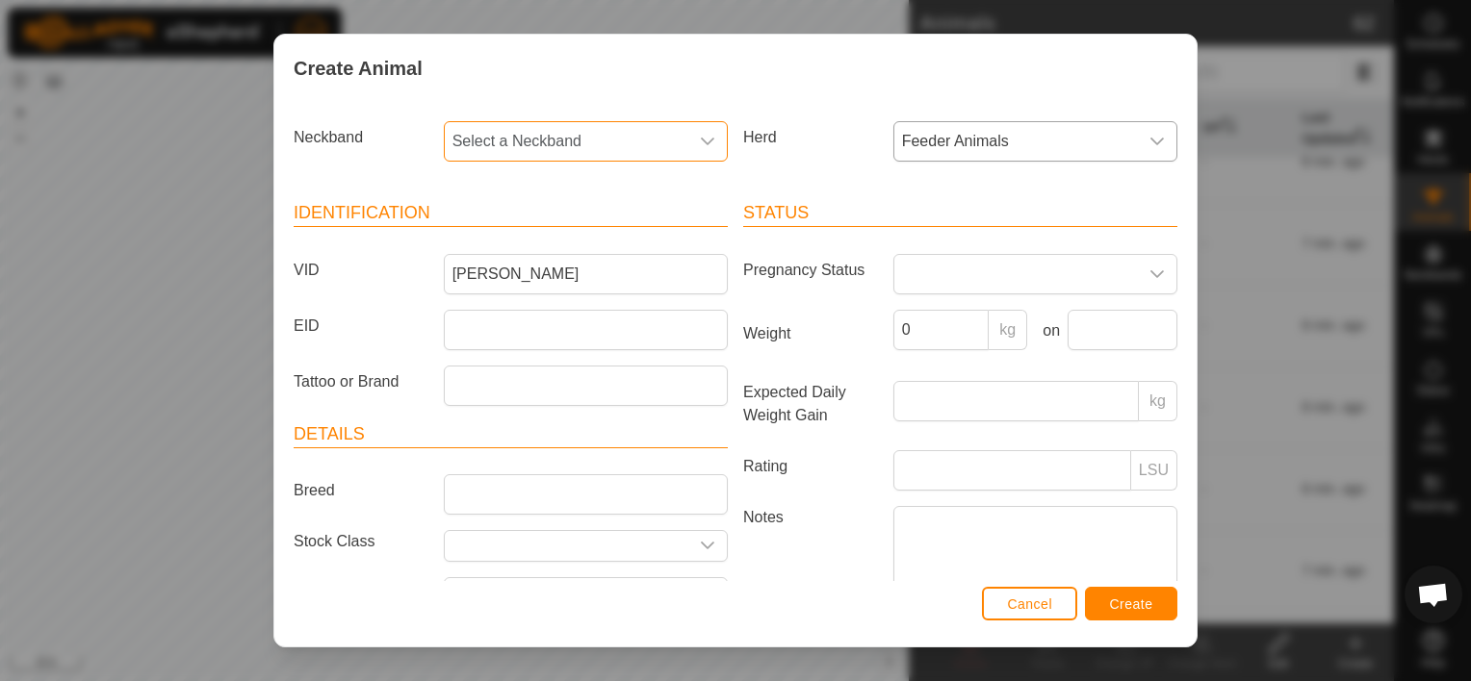
click at [676, 123] on span "Select a Neckband" at bounding box center [567, 141] width 244 height 39
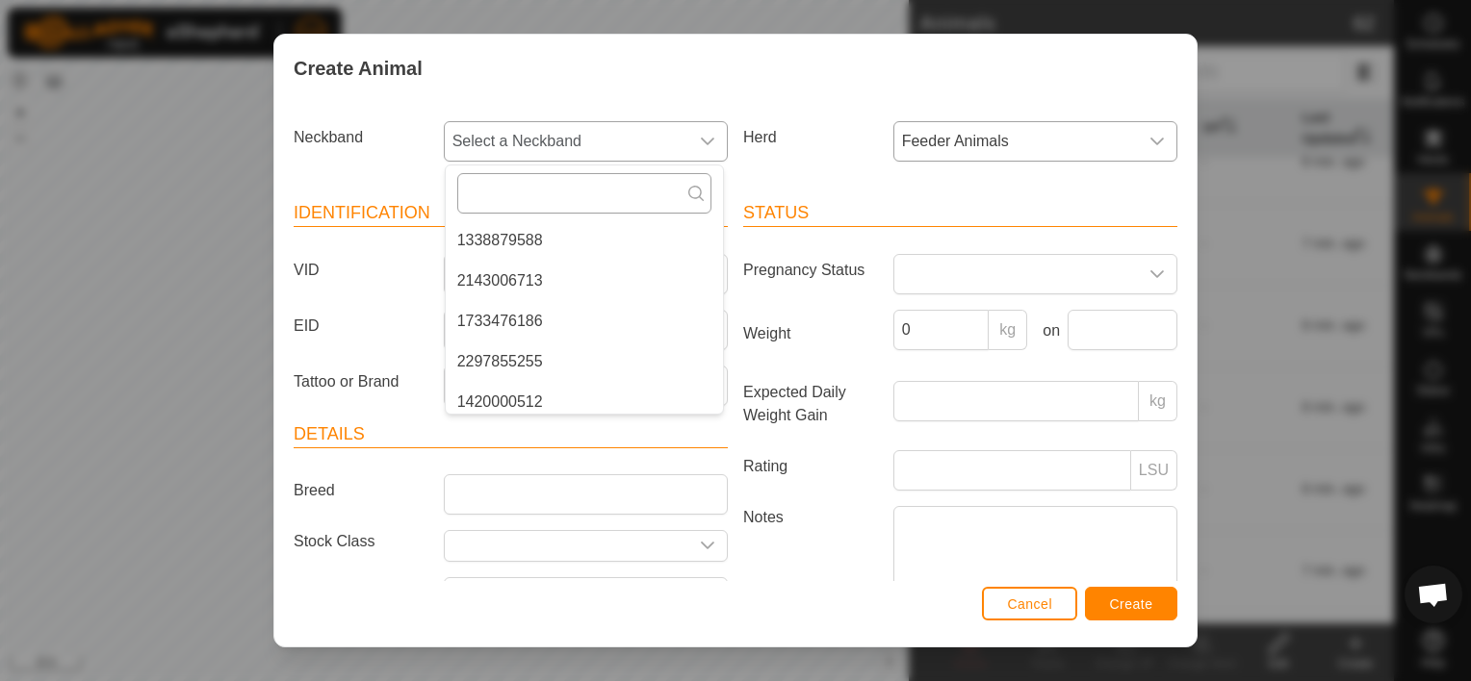
drag, startPoint x: 623, startPoint y: 248, endPoint x: 597, endPoint y: 193, distance: 61.6
click at [597, 193] on div "- 1338879588 2143006713 1733476186 2297855255 1420000512" at bounding box center [584, 290] width 279 height 250
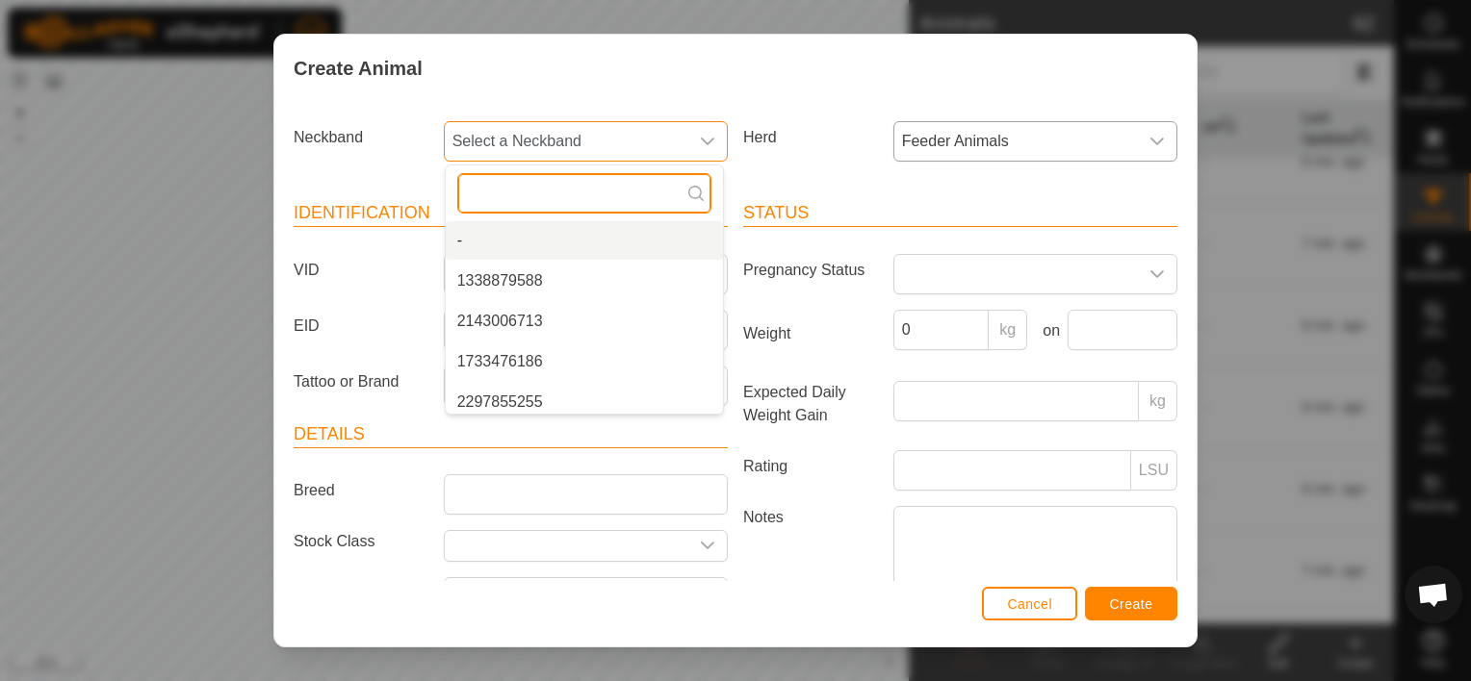
click at [578, 185] on input "text" at bounding box center [584, 193] width 254 height 40
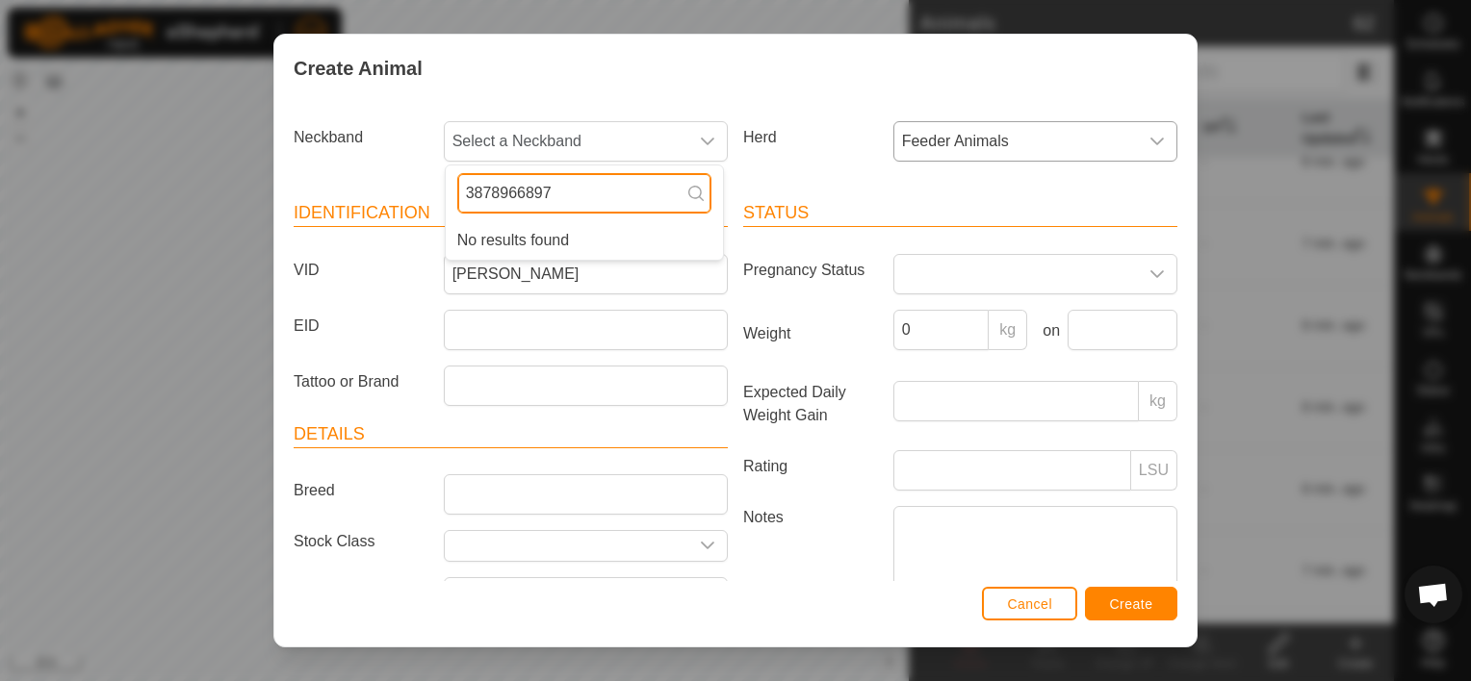
type input "3878966897"
click at [809, 157] on div "Herd Feeder Animals" at bounding box center [959, 141] width 449 height 40
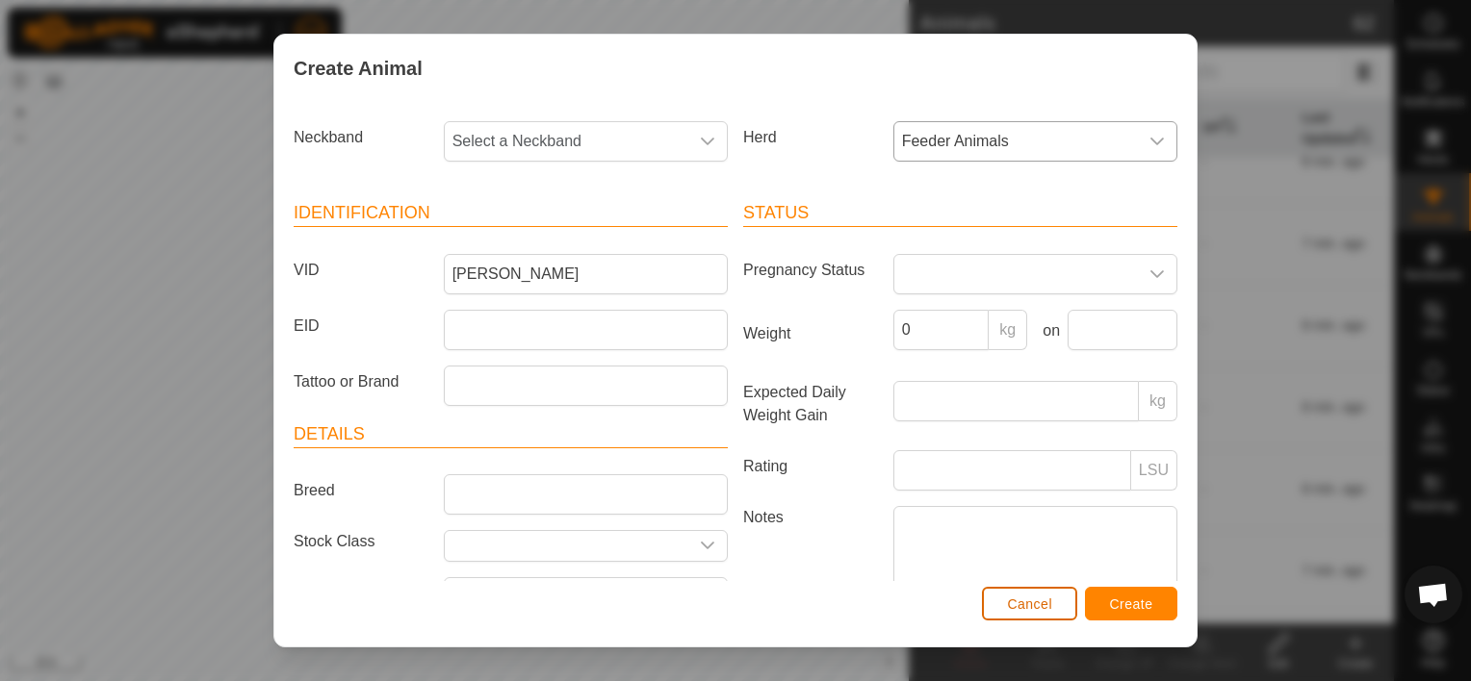
click at [1045, 593] on button "Cancel" at bounding box center [1029, 604] width 95 height 34
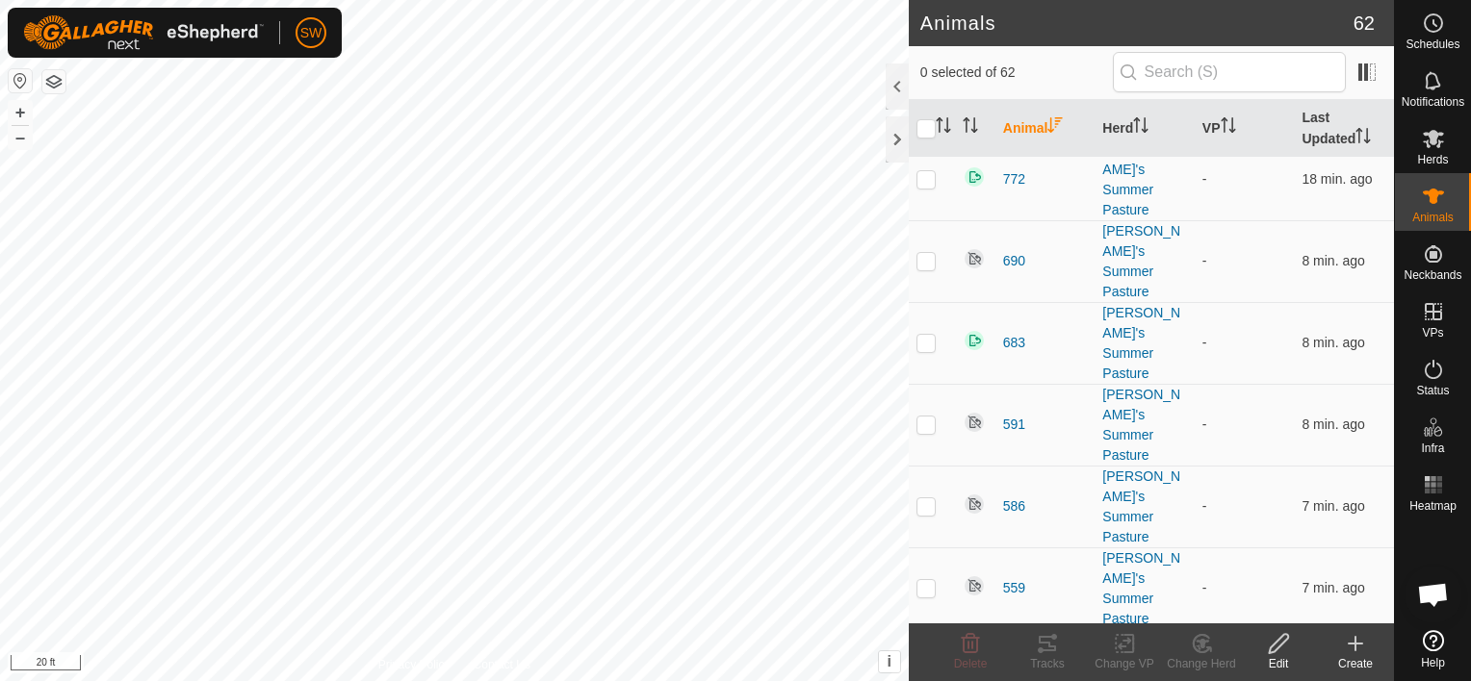
scroll to position [757, 0]
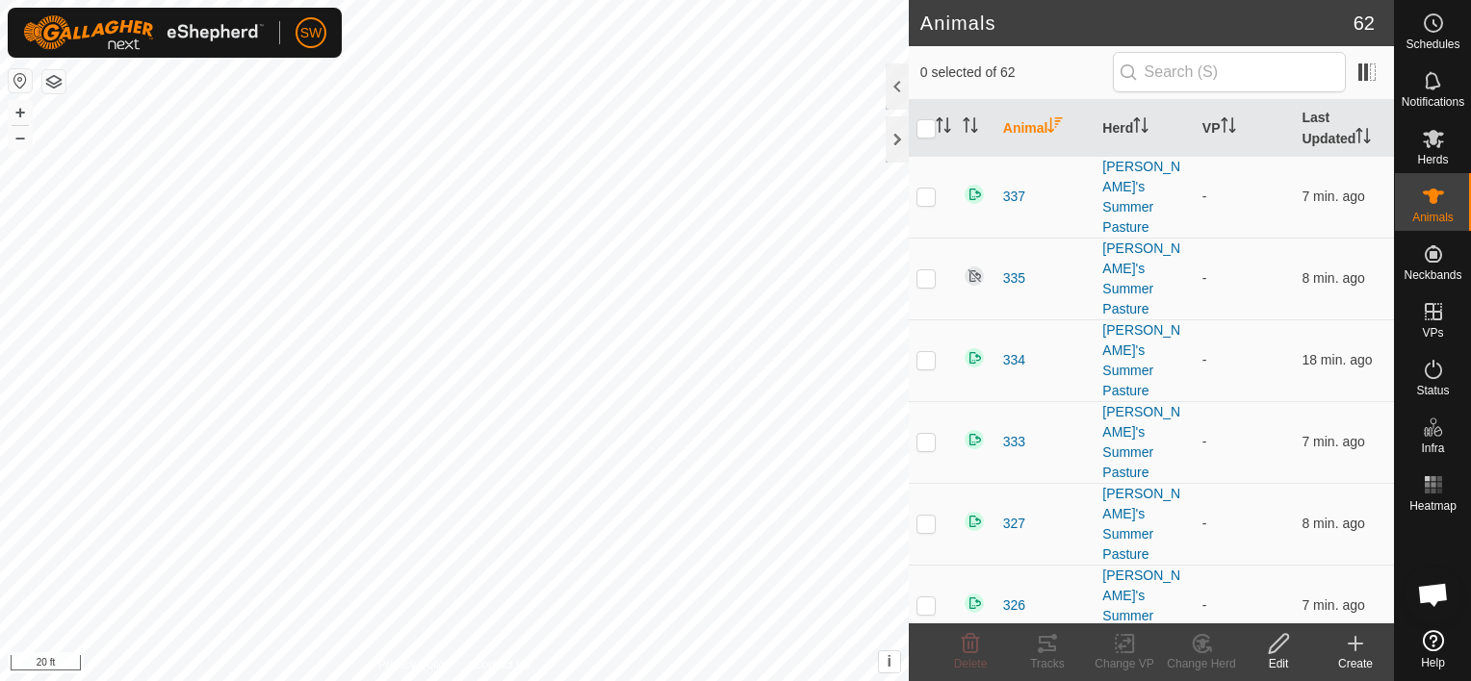
scroll to position [1809, 0]
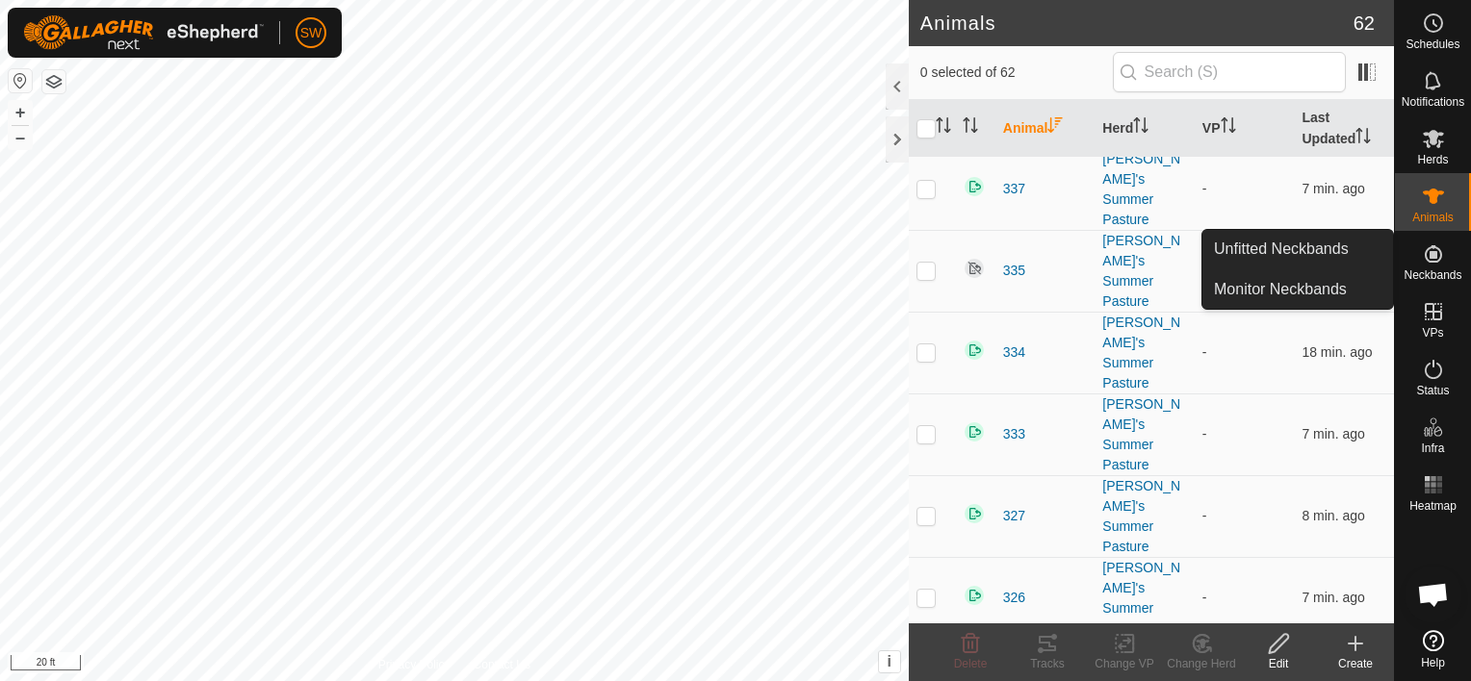
click at [1429, 251] on icon at bounding box center [1433, 253] width 17 height 17
click at [1374, 251] on link "Unfitted Neckbands" at bounding box center [1297, 249] width 191 height 39
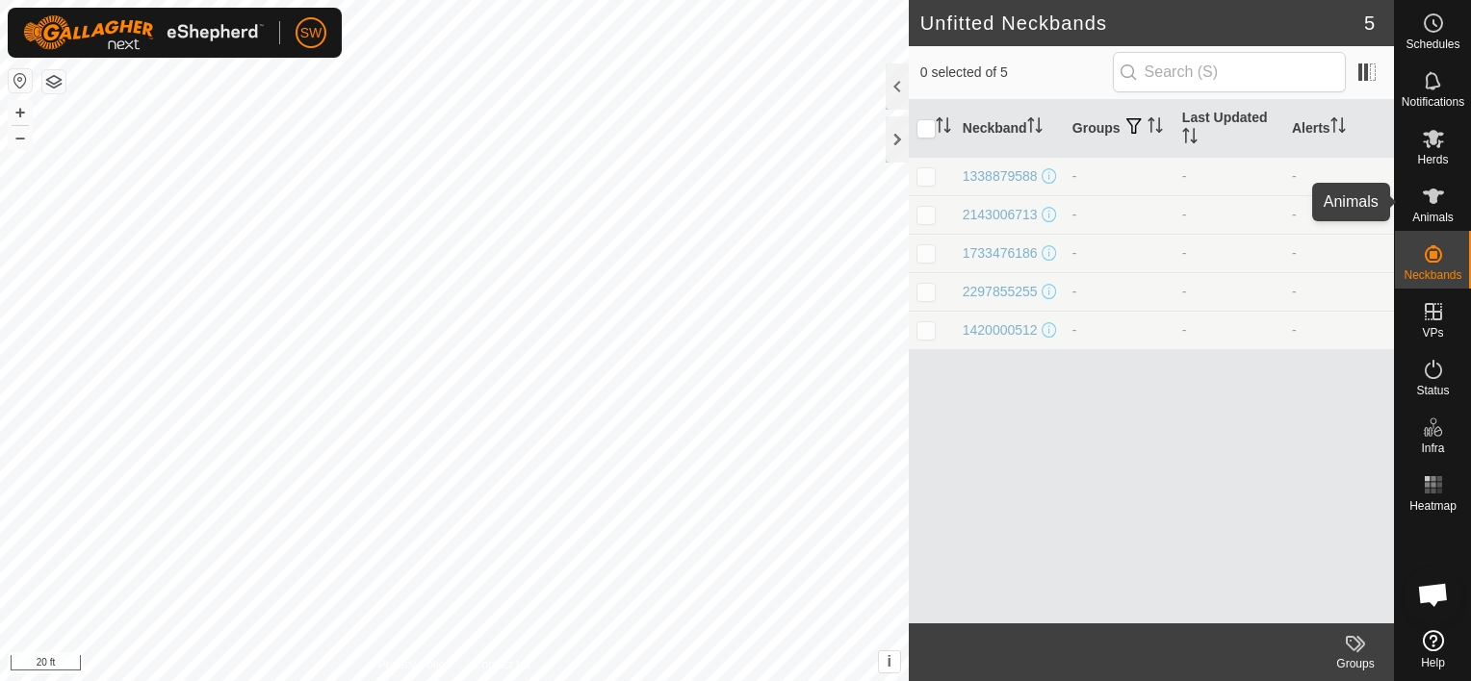
click at [1441, 193] on icon at bounding box center [1433, 196] width 21 height 15
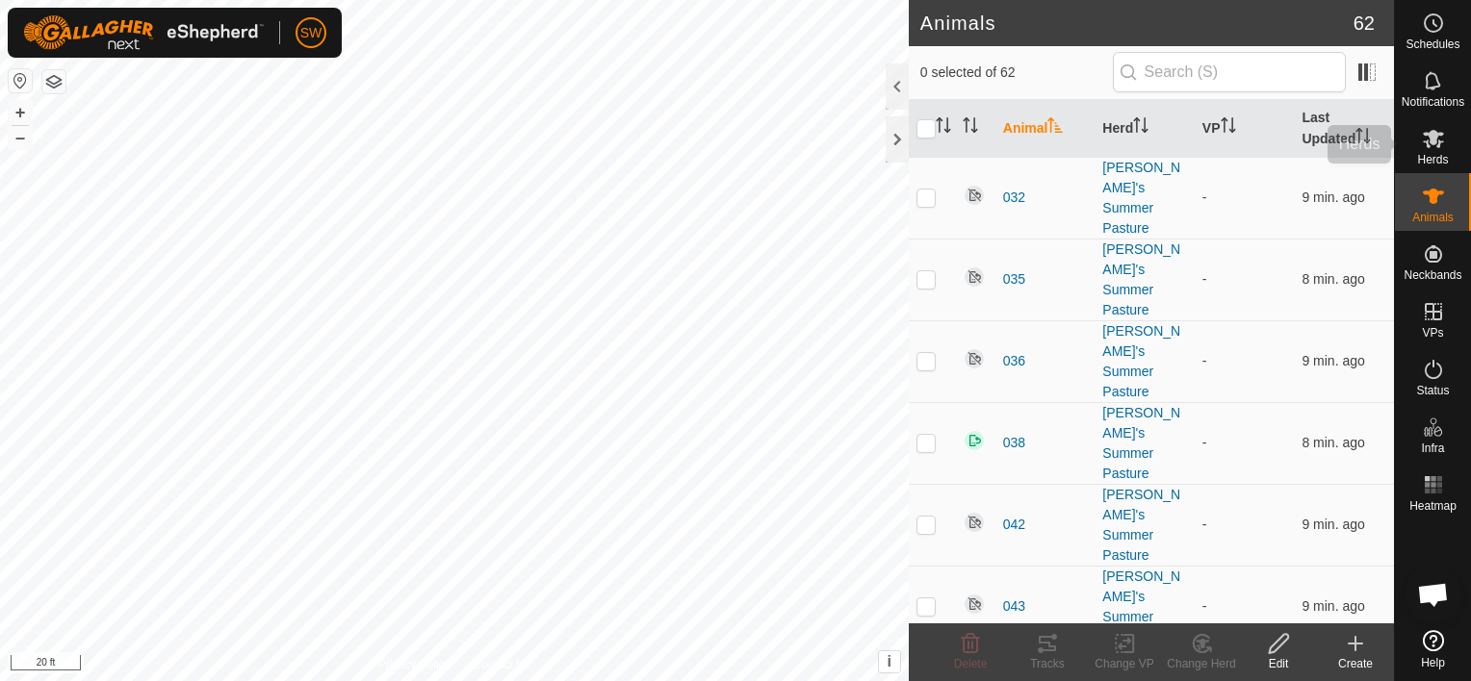
click at [1440, 143] on icon at bounding box center [1433, 138] width 23 height 23
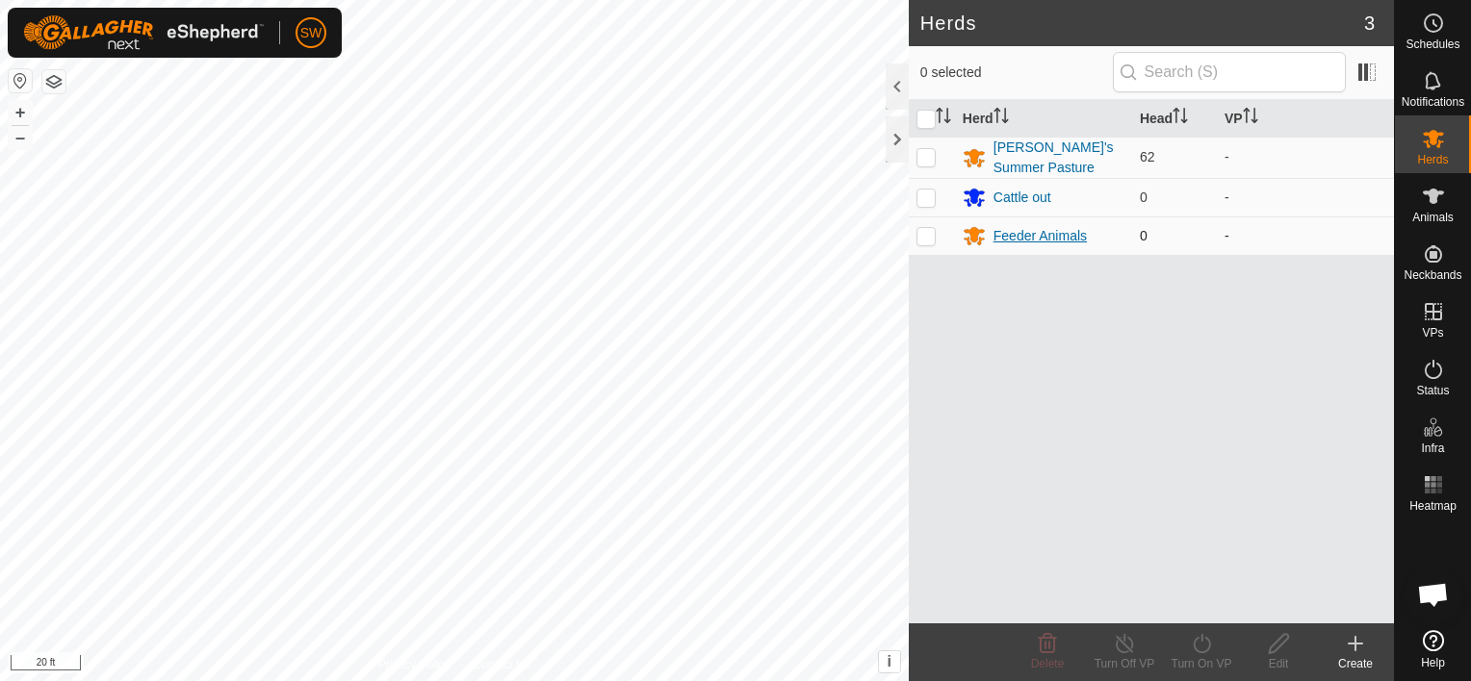
click at [1070, 235] on div "Feeder Animals" at bounding box center [1039, 236] width 93 height 20
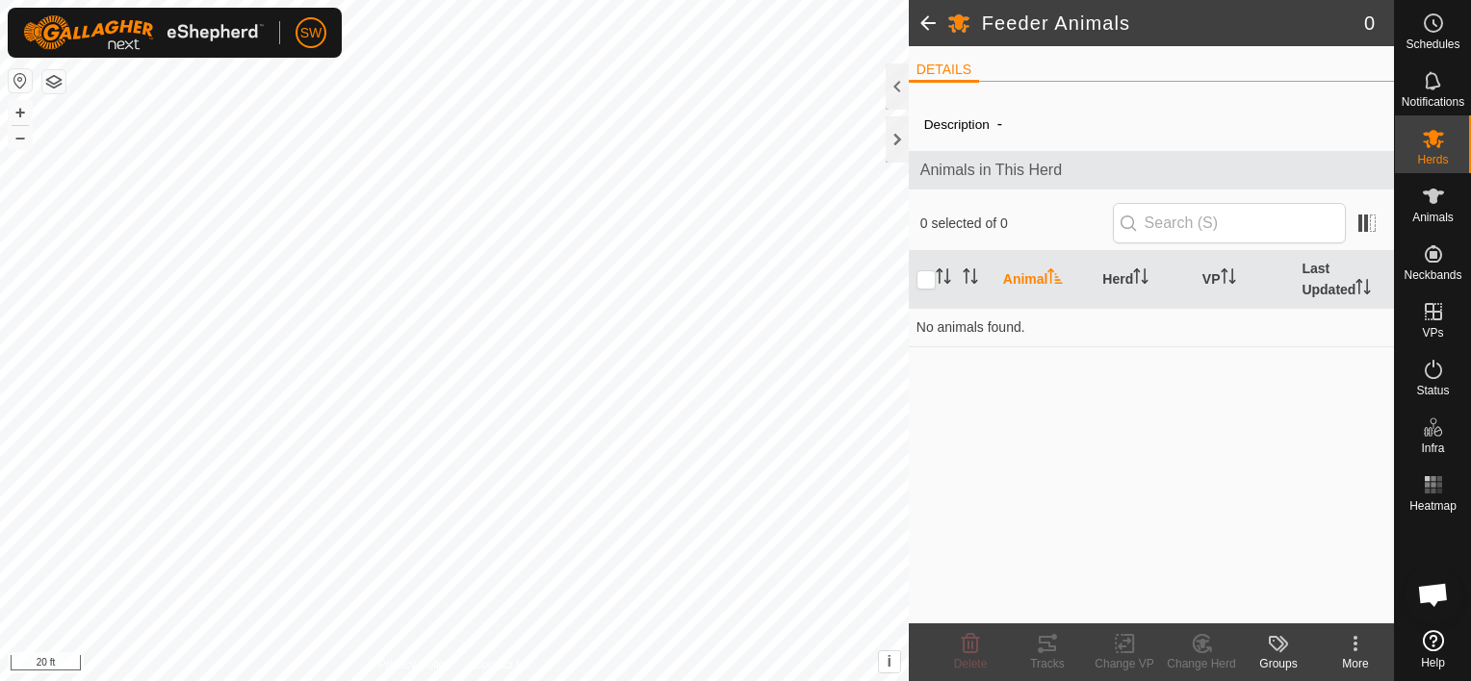
click at [1281, 649] on icon at bounding box center [1278, 643] width 23 height 23
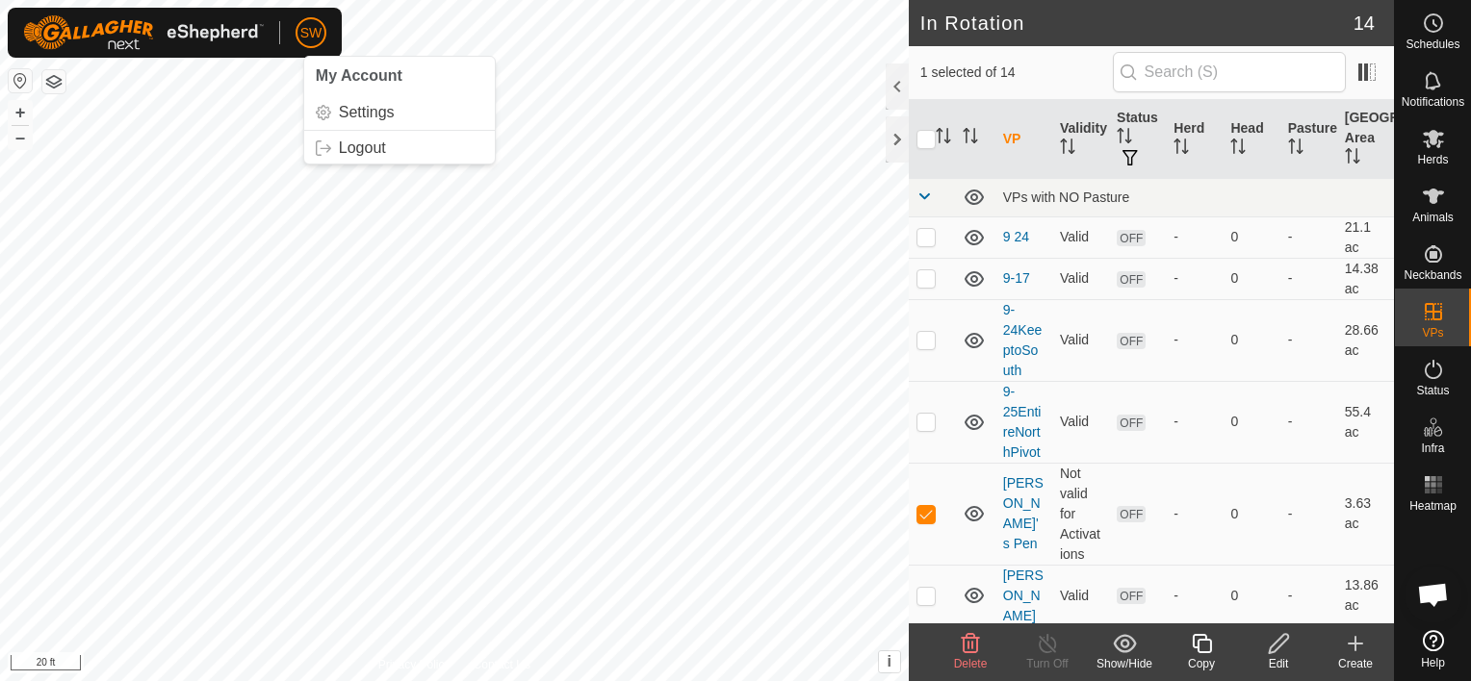
click at [314, 42] on p-avatar "SW" at bounding box center [310, 32] width 31 height 31
click at [354, 112] on link "Settings" at bounding box center [399, 112] width 191 height 31
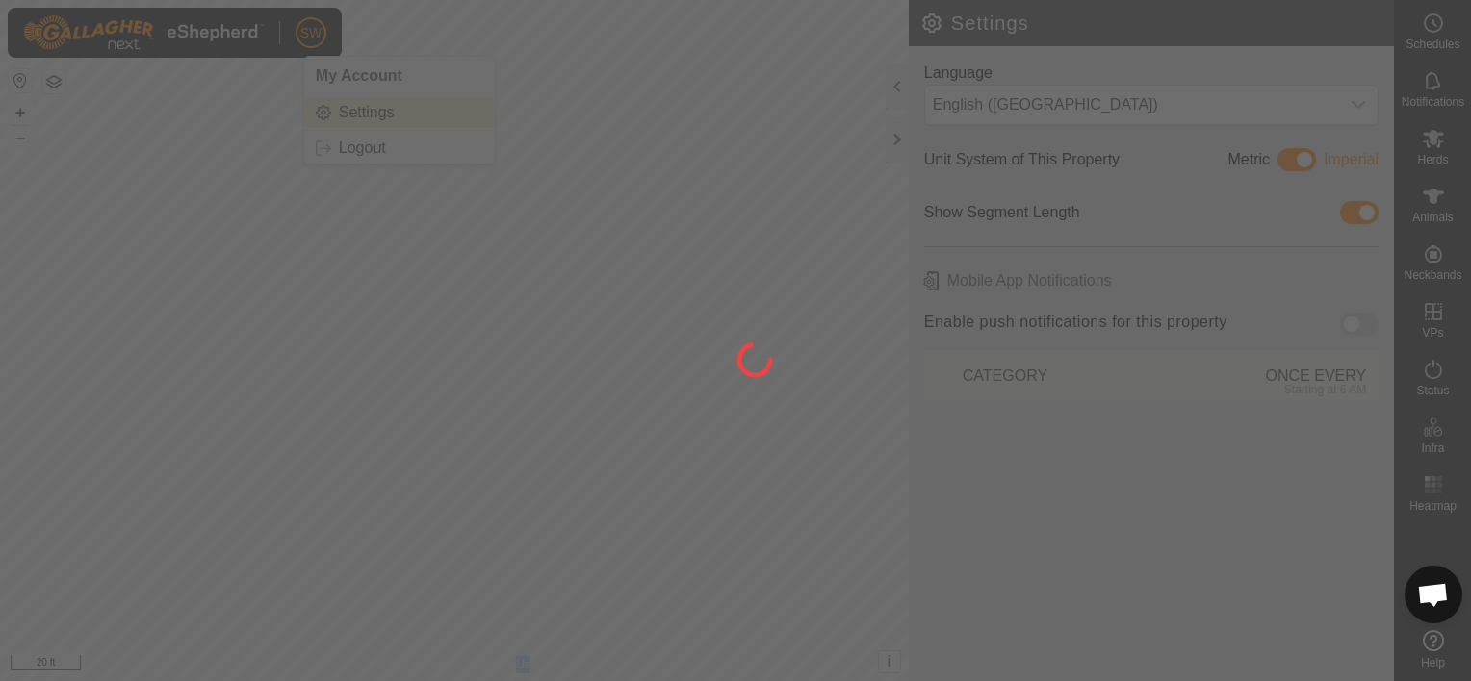
click at [354, 112] on div at bounding box center [735, 340] width 1471 height 681
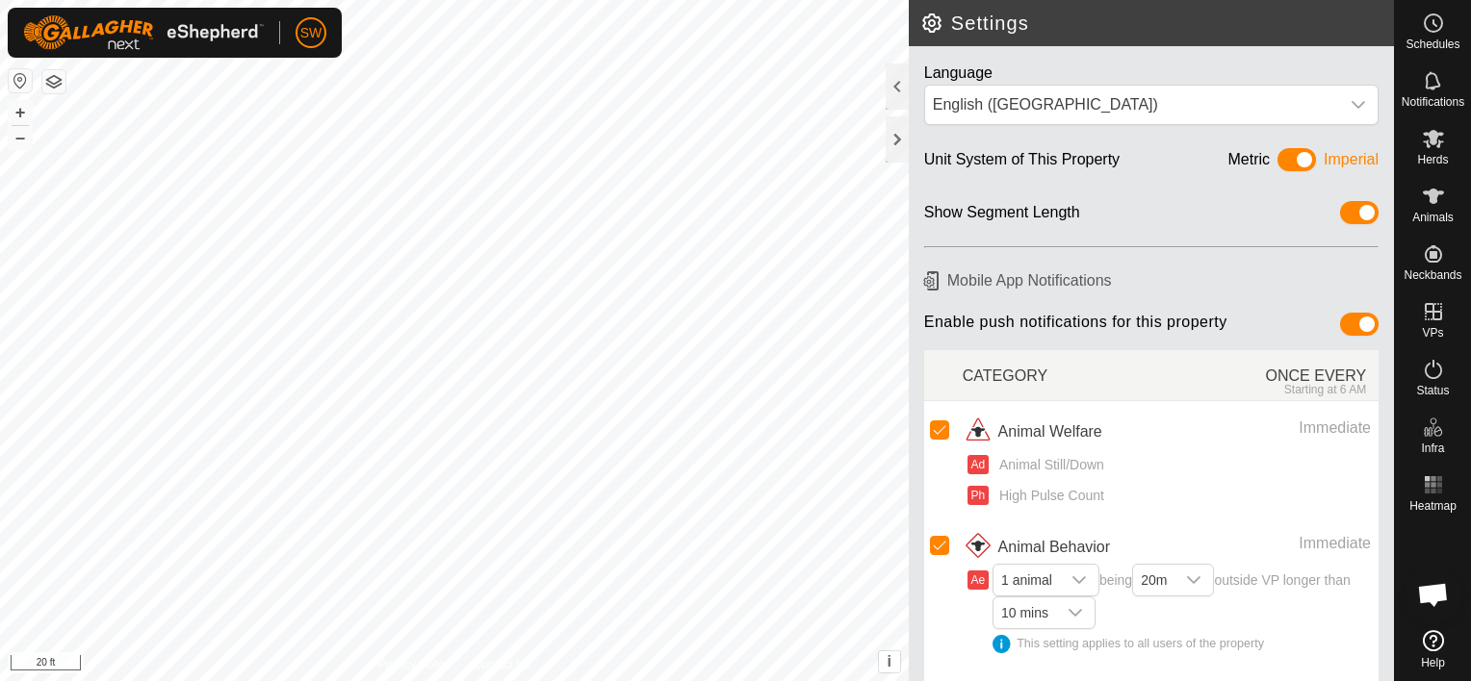
click at [1101, 522] on td "Animal Behavior Immediate Ae 1 animal being 20m outside VP longer than 10 mins …" at bounding box center [1171, 597] width 416 height 161
click at [1437, 89] on icon at bounding box center [1433, 80] width 23 height 23
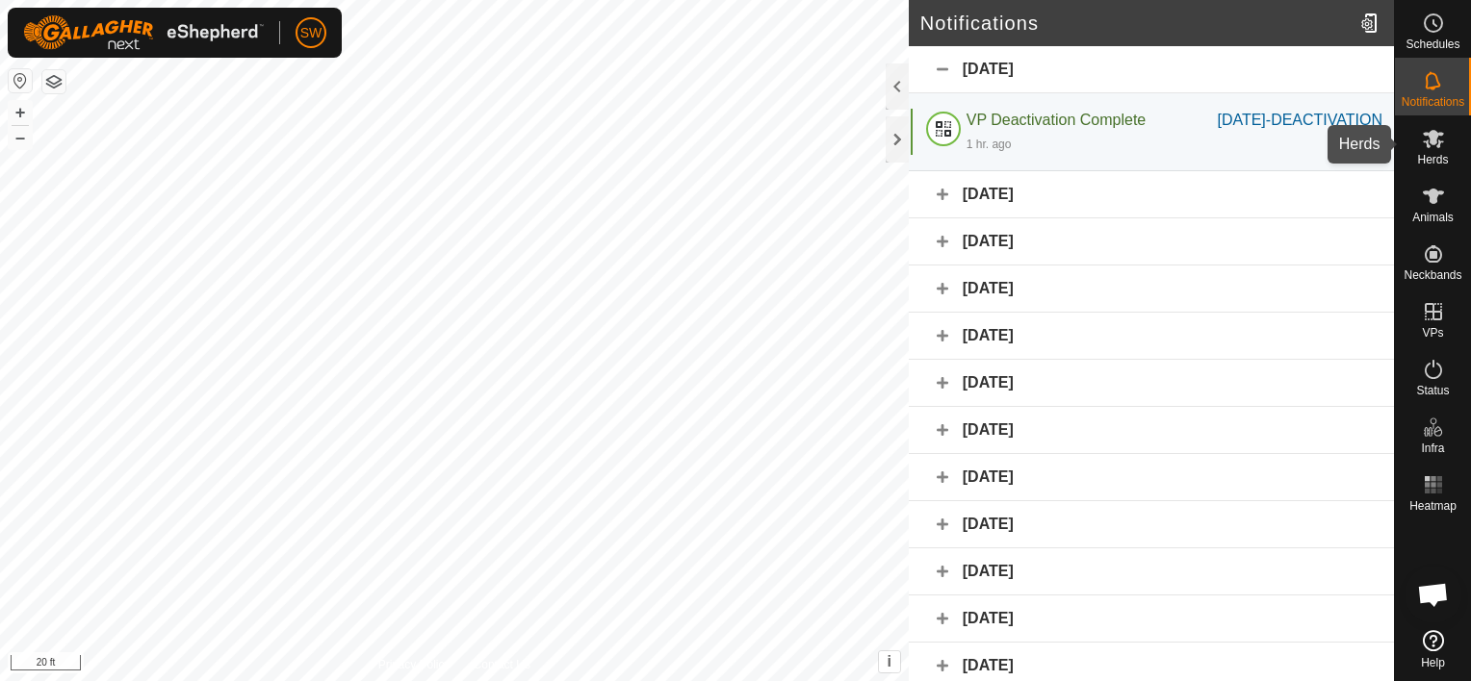
click at [1435, 131] on icon at bounding box center [1433, 139] width 21 height 18
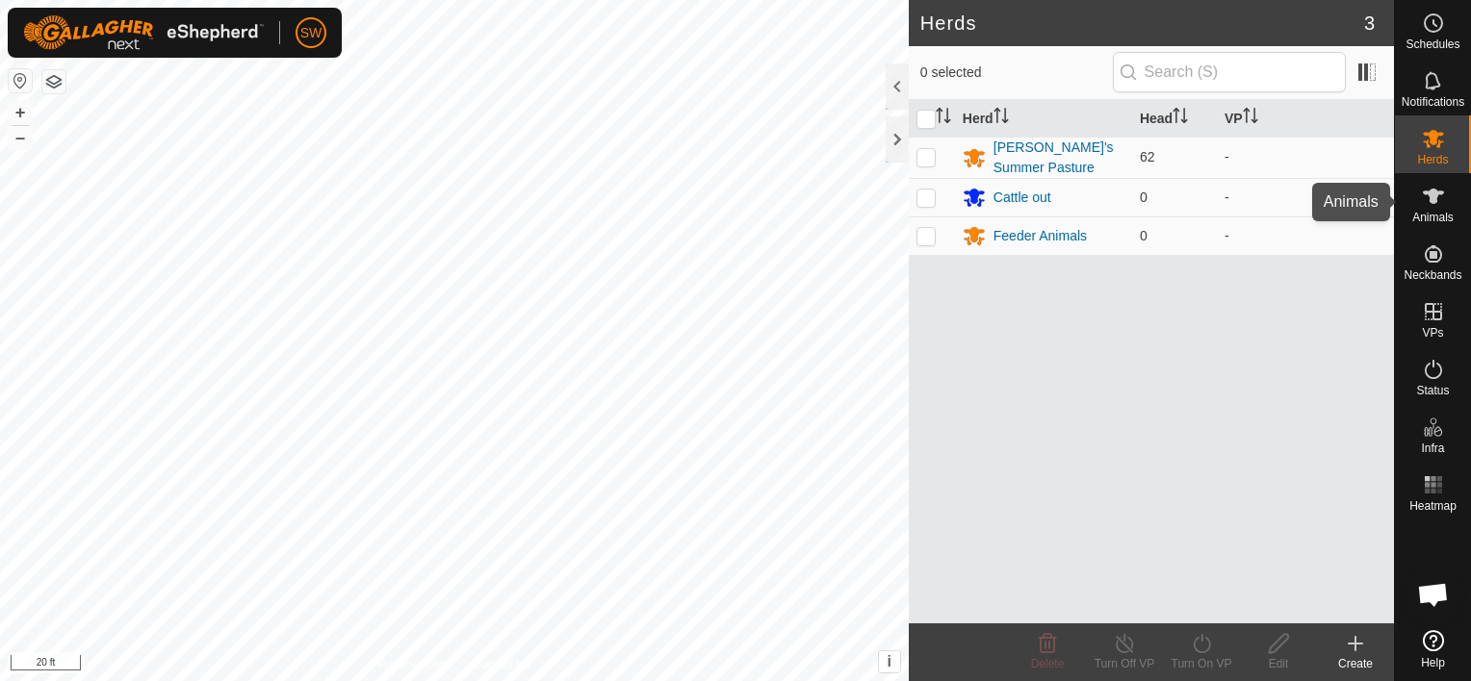
click at [1426, 199] on icon at bounding box center [1433, 196] width 23 height 23
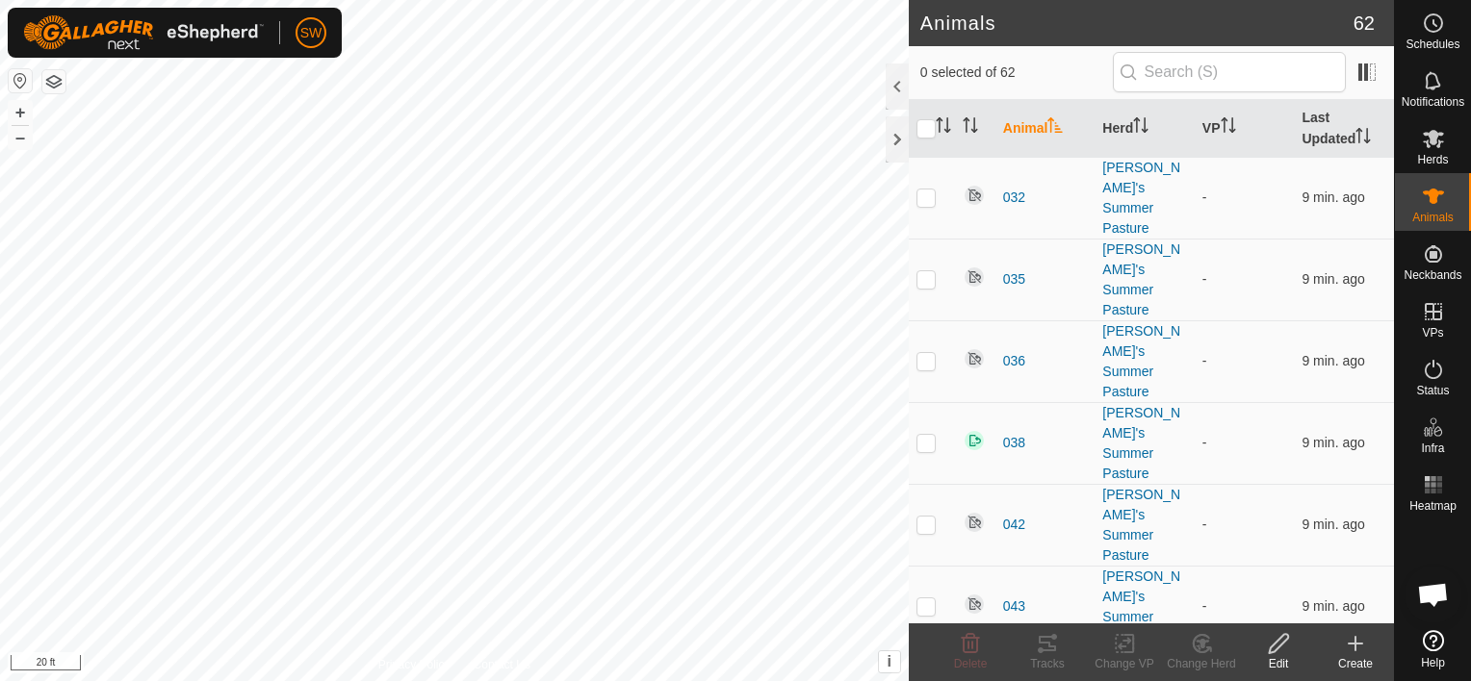
click at [1340, 638] on create-svg-icon at bounding box center [1355, 643] width 77 height 23
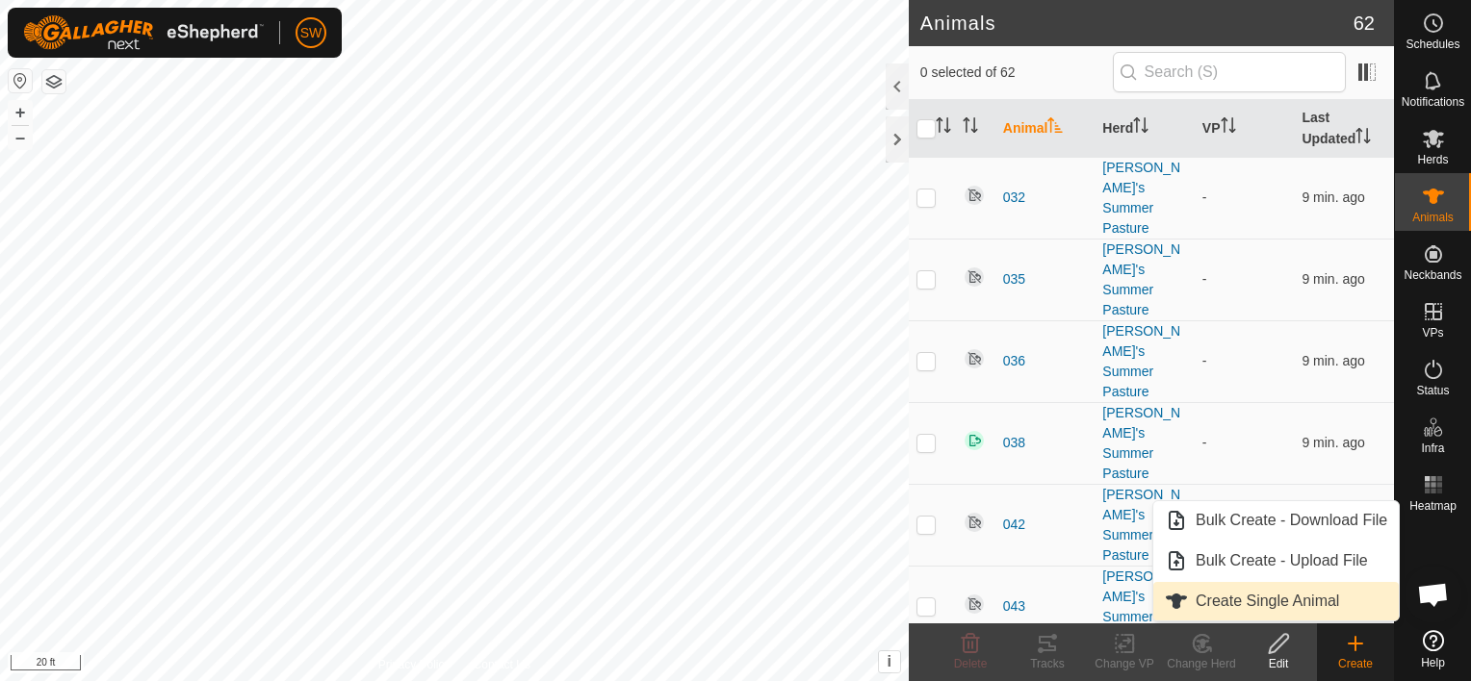
click at [1324, 590] on link "Create Single Animal" at bounding box center [1275, 601] width 245 height 39
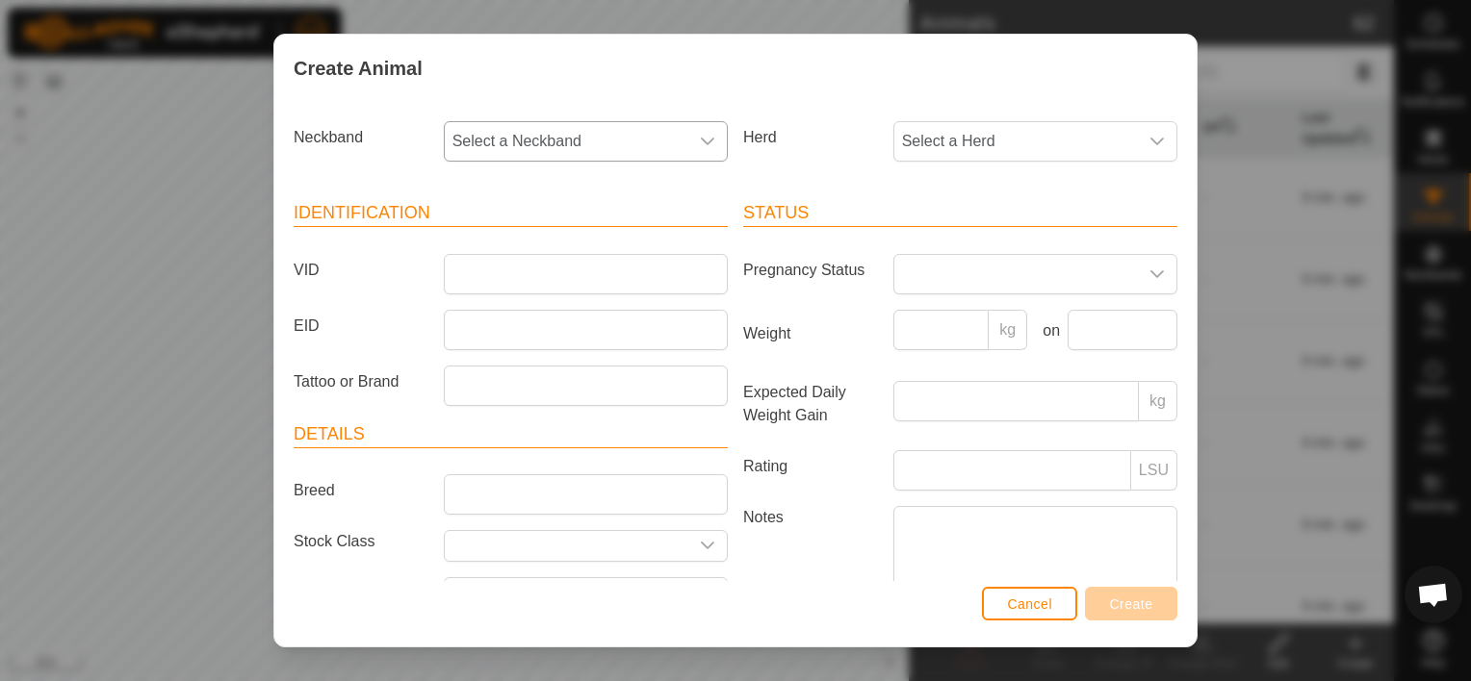
click at [647, 149] on span "Select a Neckband" at bounding box center [567, 141] width 244 height 39
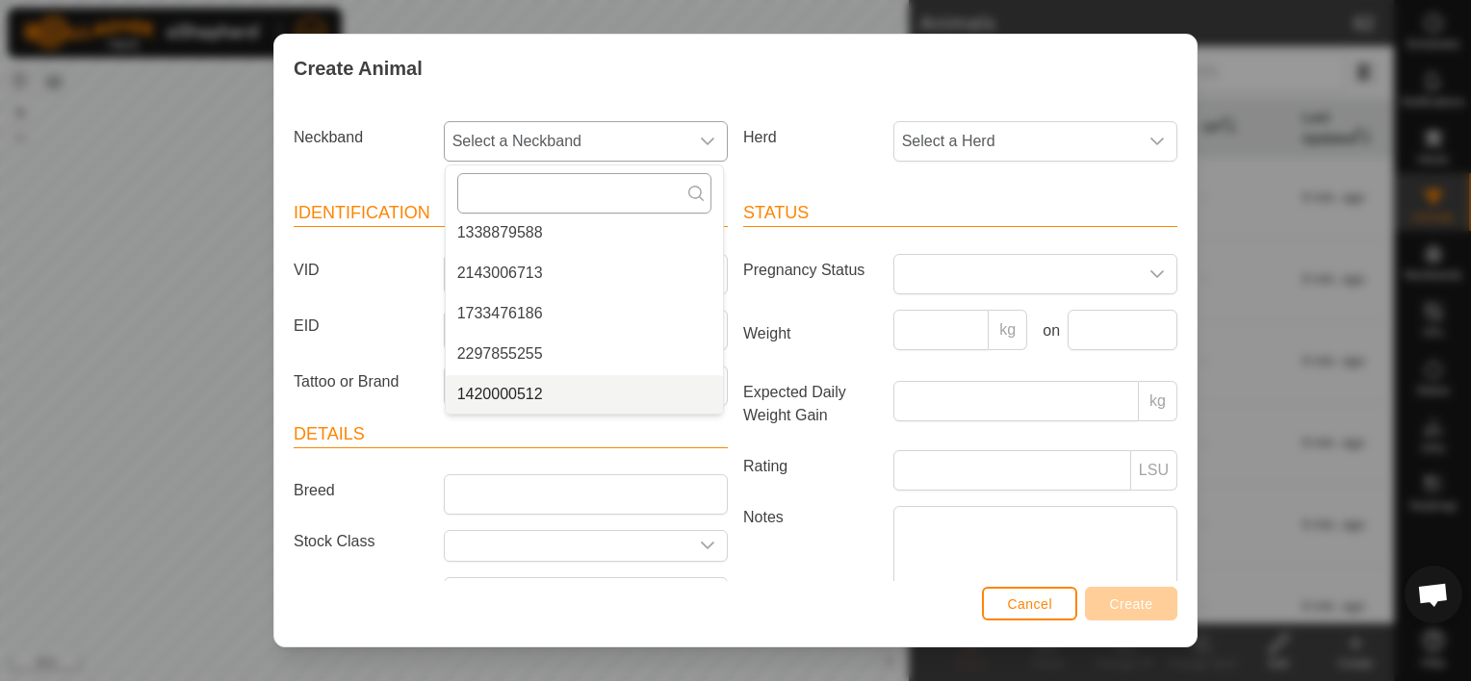
scroll to position [40, 0]
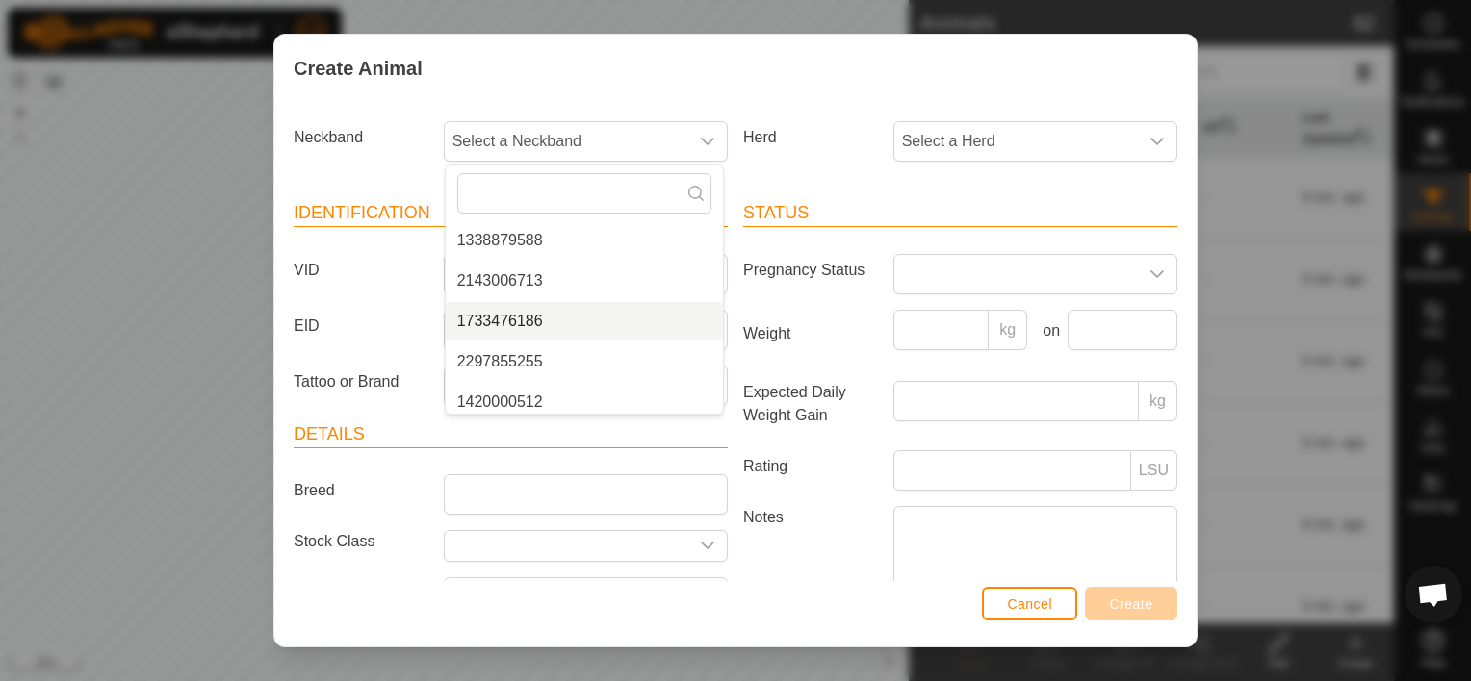
click at [1040, 622] on div "Cancel Create" at bounding box center [735, 613] width 922 height 65
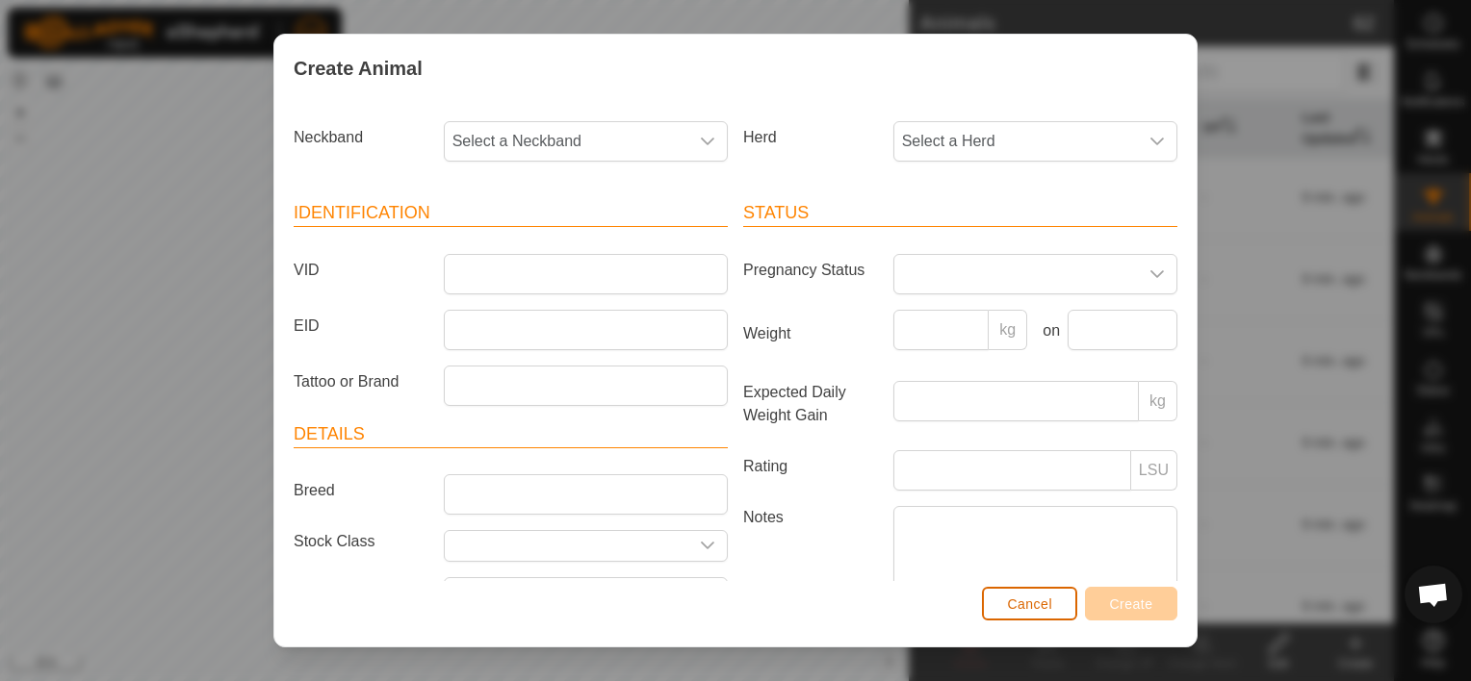
click at [1034, 588] on button "Cancel" at bounding box center [1029, 604] width 95 height 34
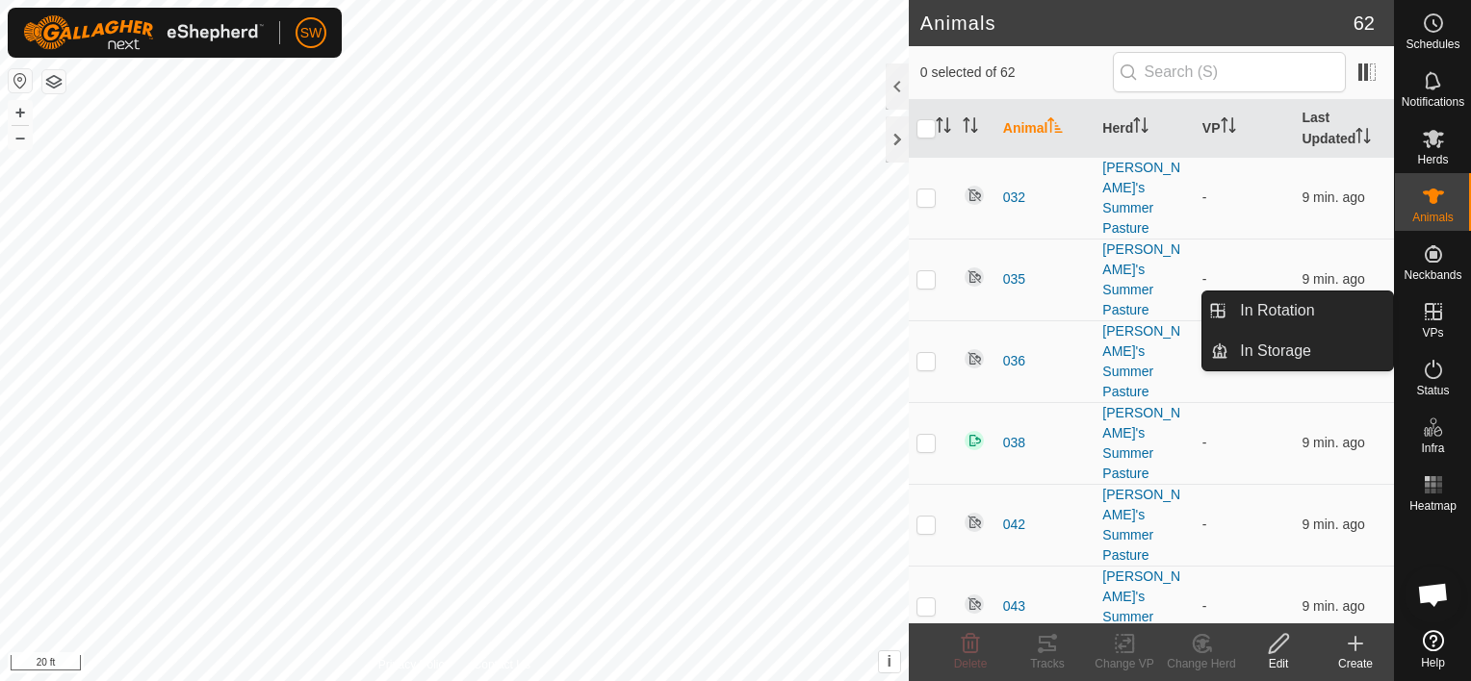
click at [1432, 310] on icon at bounding box center [1433, 311] width 17 height 17
click at [1332, 313] on link "In Rotation" at bounding box center [1310, 311] width 165 height 39
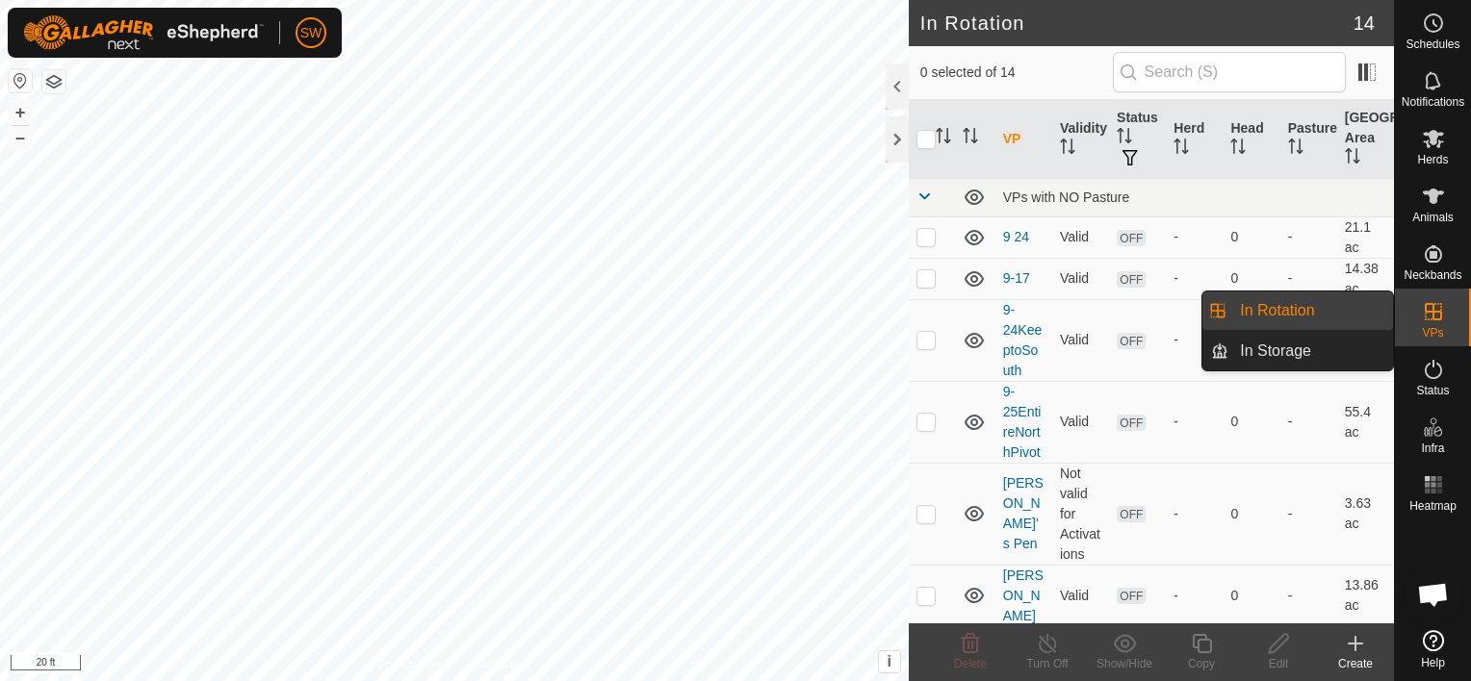
click at [1436, 309] on icon at bounding box center [1433, 311] width 23 height 23
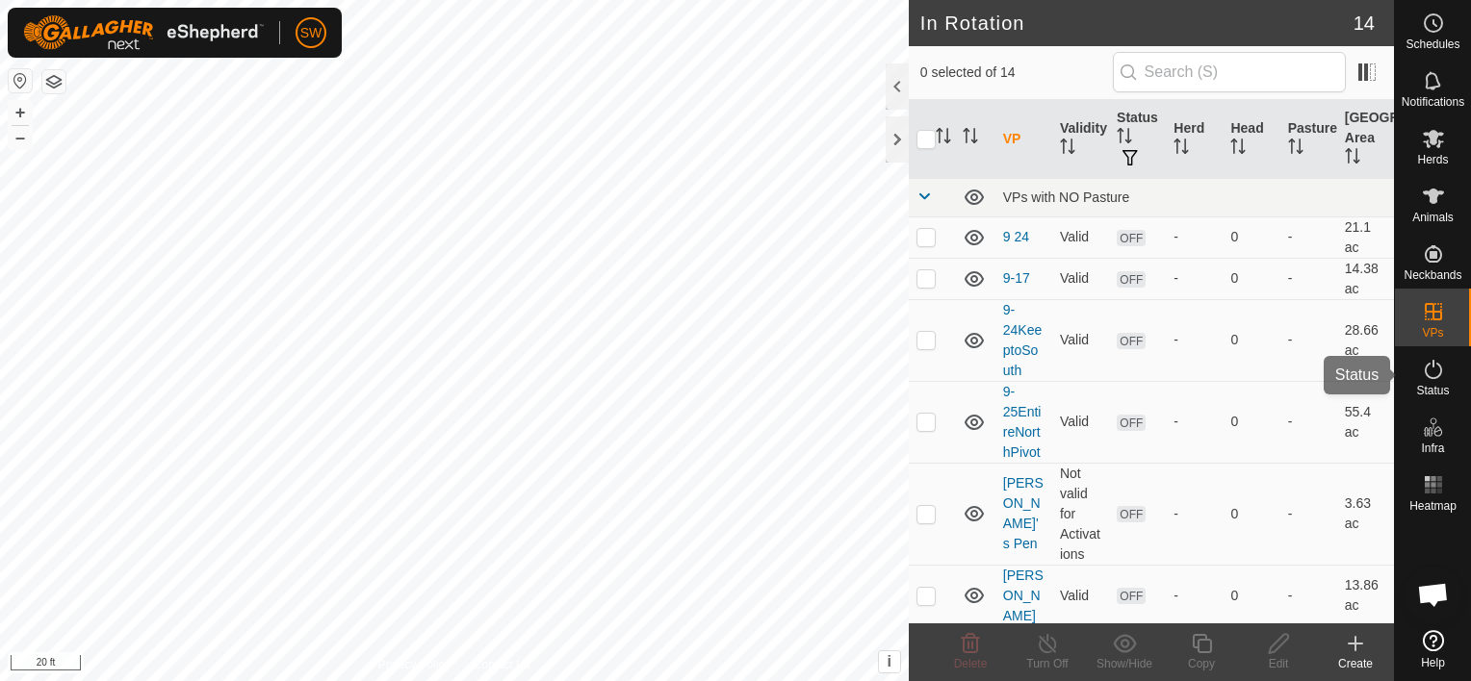
click at [1434, 385] on span "Status" at bounding box center [1432, 391] width 33 height 12
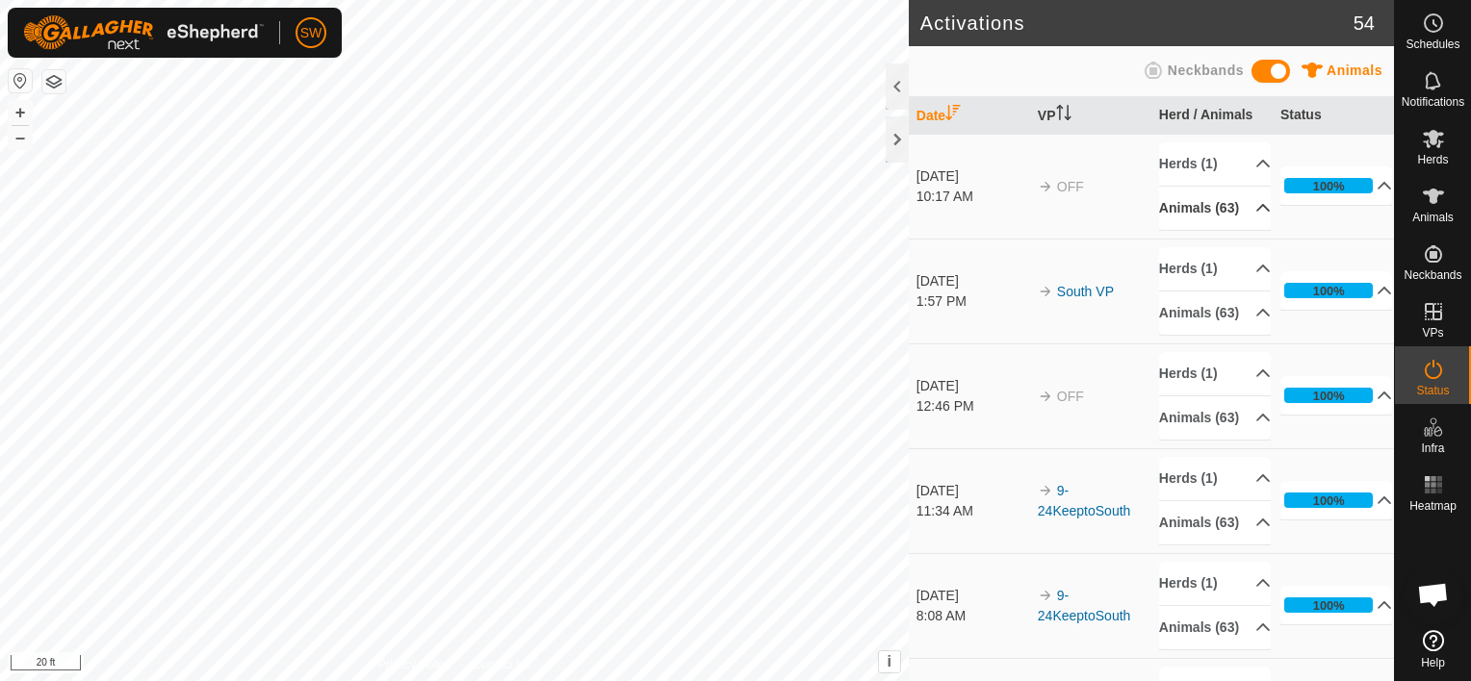
click at [1238, 208] on p-accordion-header "Animals (63)" at bounding box center [1215, 208] width 112 height 43
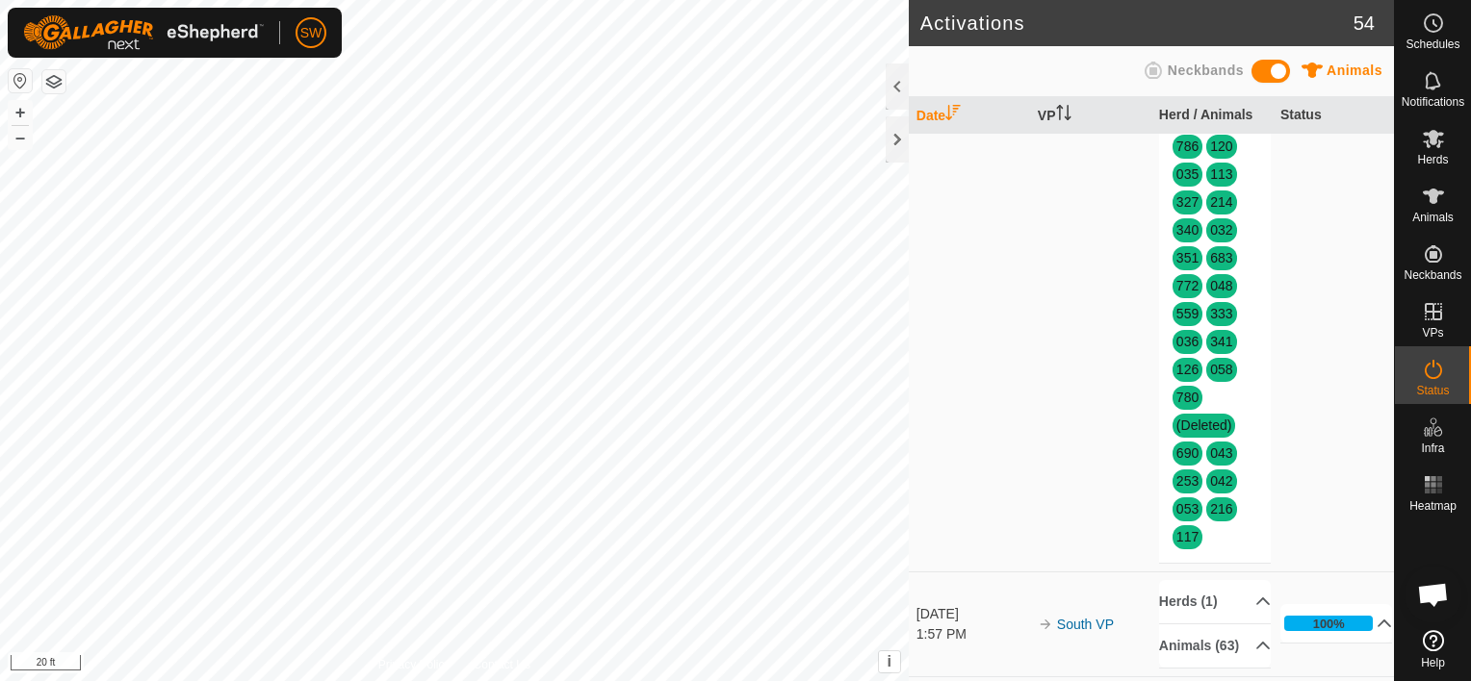
scroll to position [606, 0]
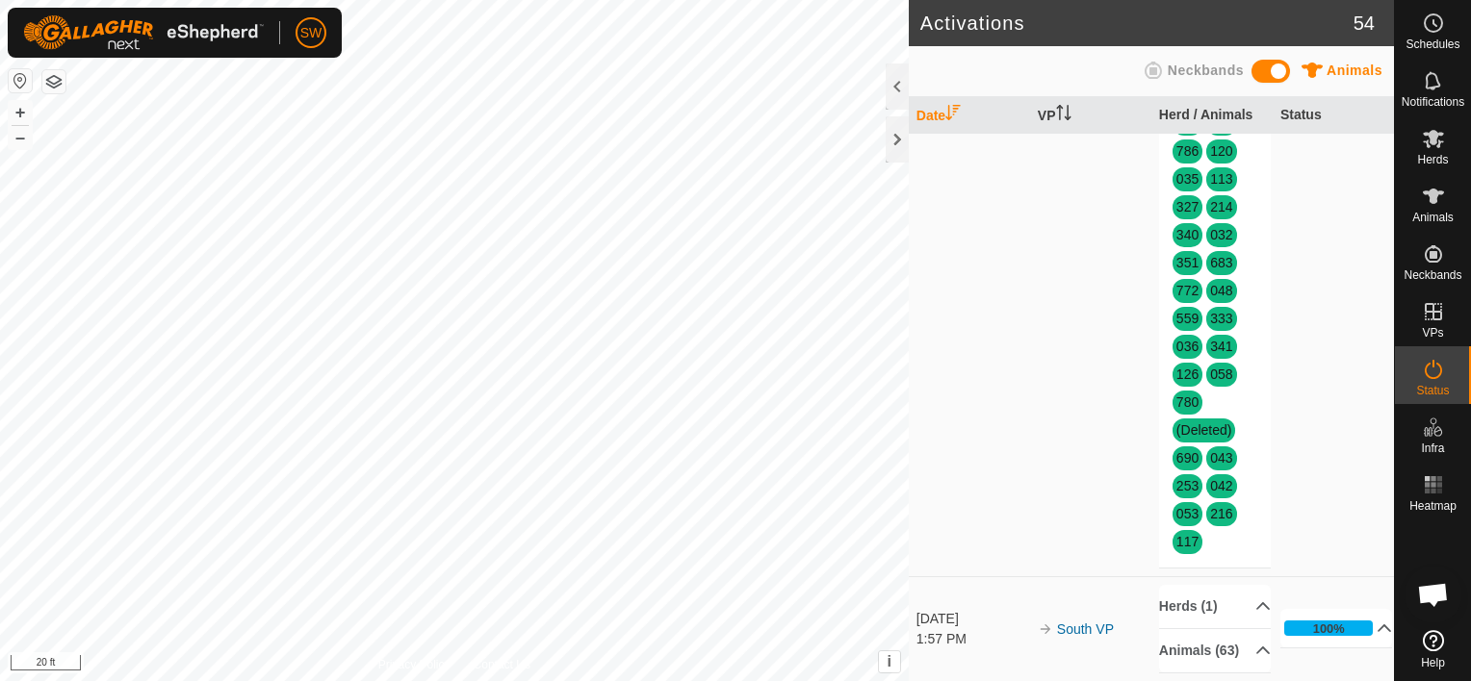
click at [1197, 443] on span "(Deleted)" at bounding box center [1204, 431] width 64 height 24
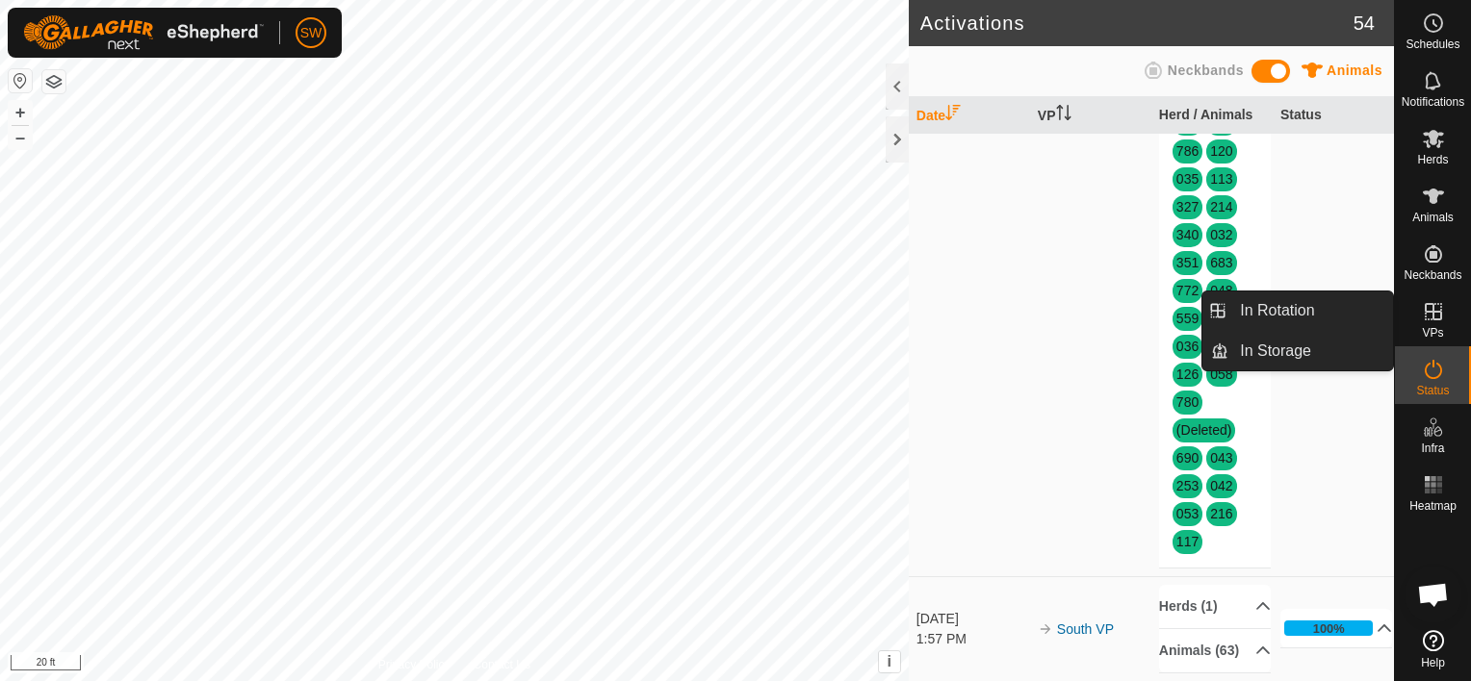
click at [1425, 322] on icon at bounding box center [1433, 311] width 23 height 23
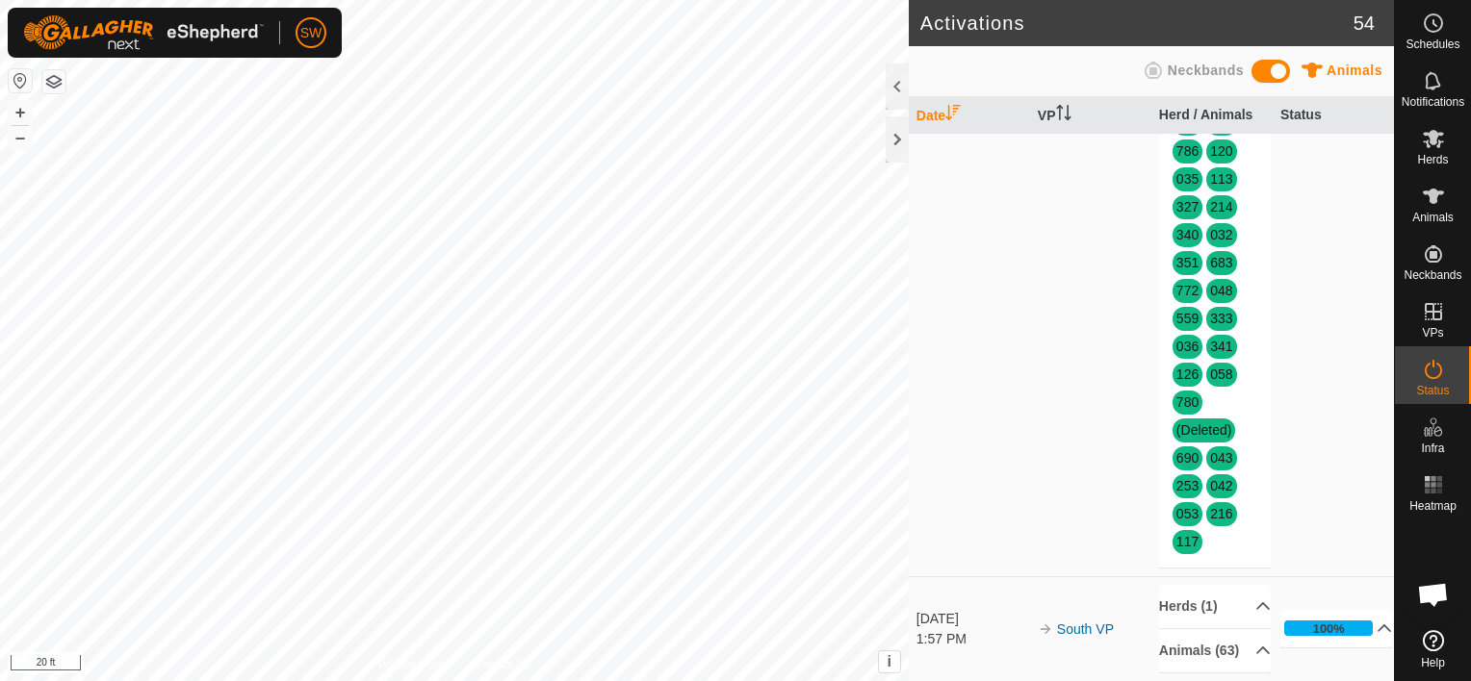
click at [1327, 493] on td "100% In Progress Pending 0 Sent 0 Completed Confirmed 63 Overridden 0 Cancelled…" at bounding box center [1332, 51] width 121 height 1049
click at [1431, 589] on span "Open chat" at bounding box center [1433, 596] width 32 height 27
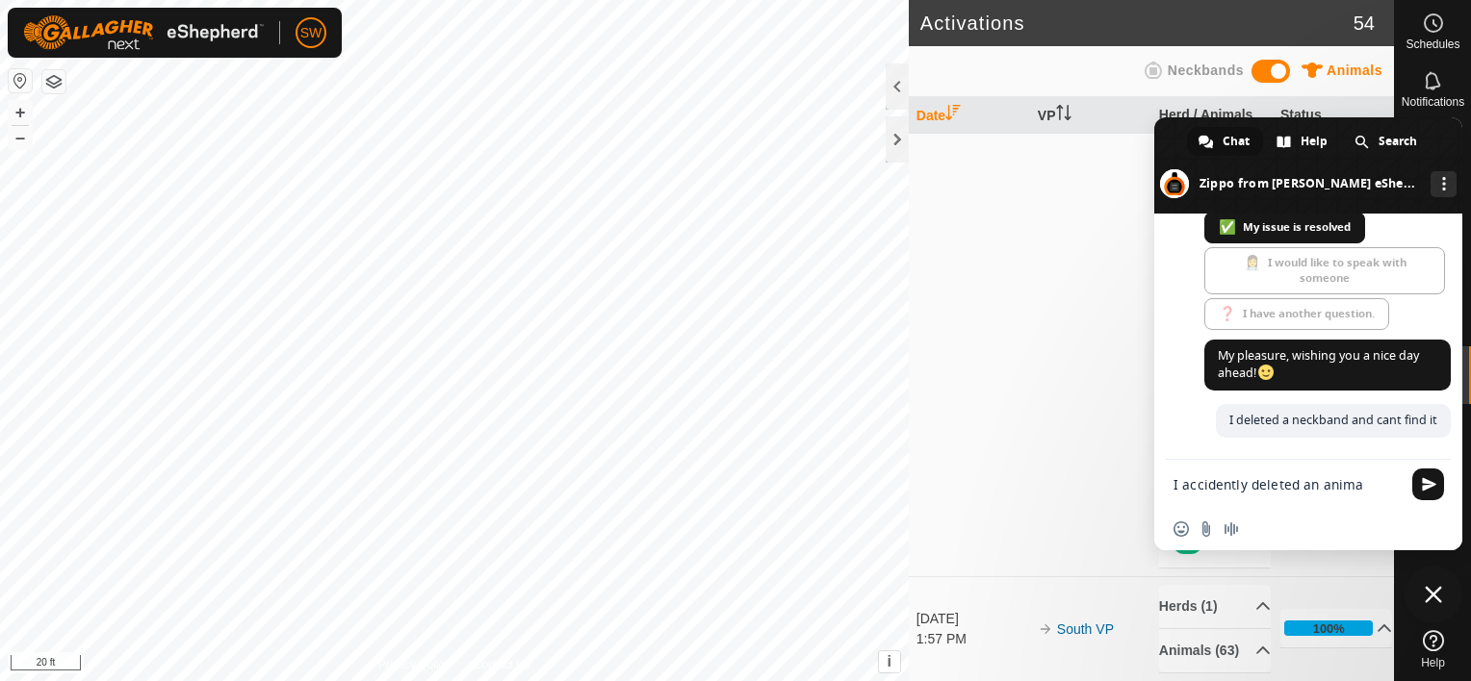
type textarea "I accidently deleted an animal"
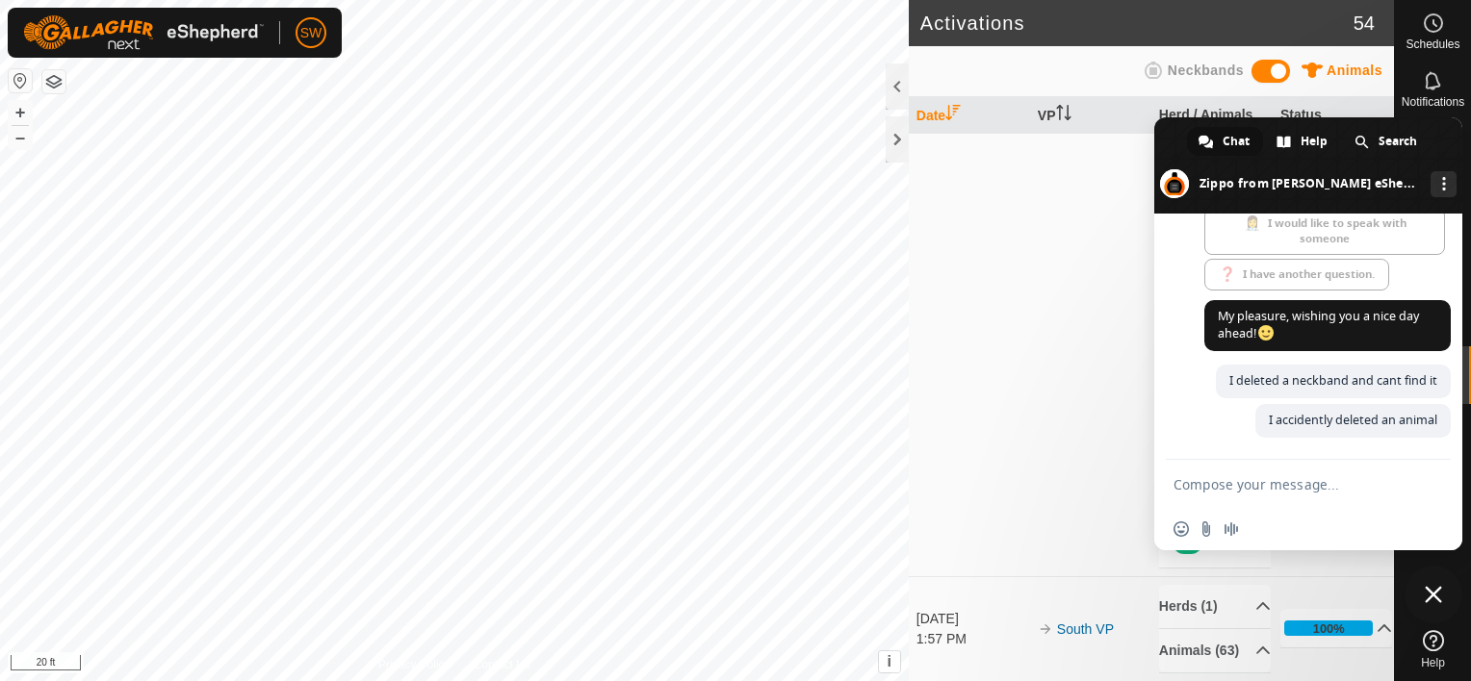
scroll to position [11647, 0]
click at [1445, 162] on span at bounding box center [1308, 165] width 308 height 96
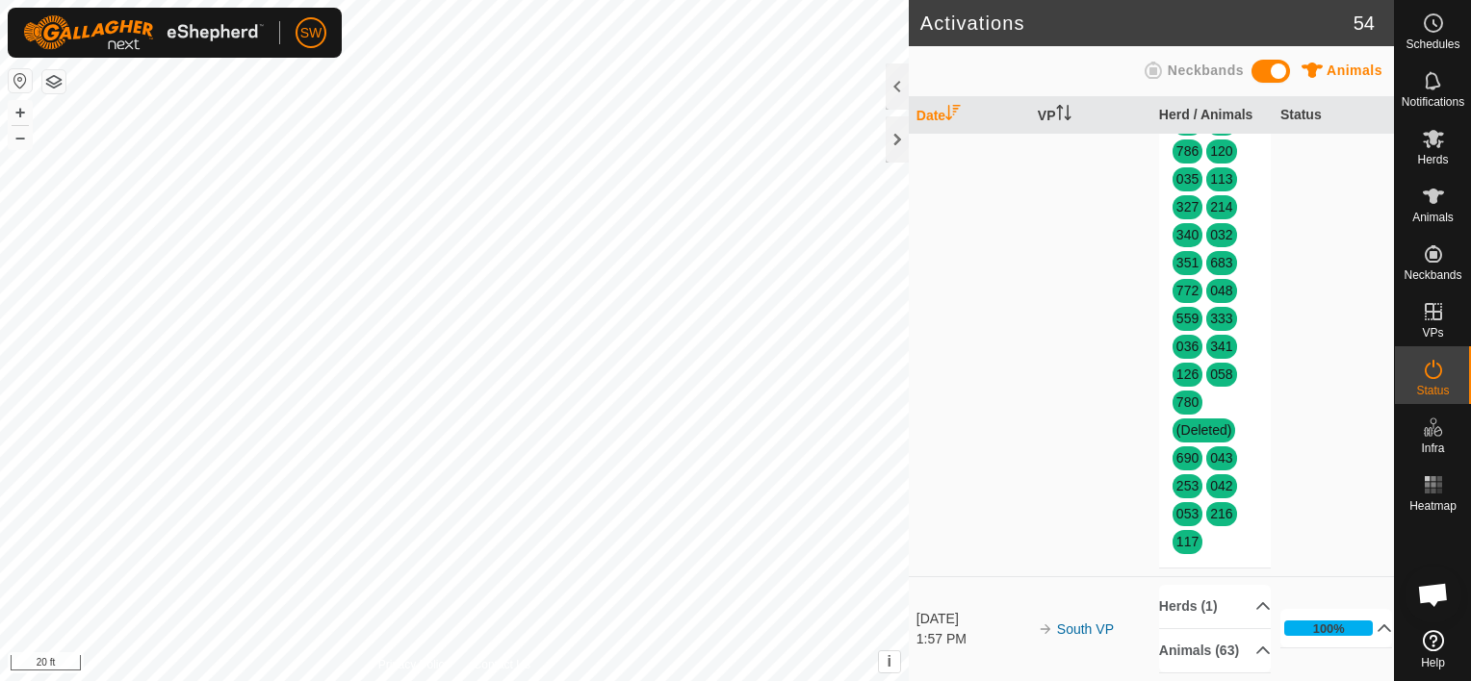
click at [1445, 638] on link "Help" at bounding box center [1433, 650] width 76 height 54
click at [1182, 68] on span "Neckbands" at bounding box center [1206, 70] width 76 height 15
click at [1309, 68] on icon at bounding box center [1311, 70] width 21 height 15
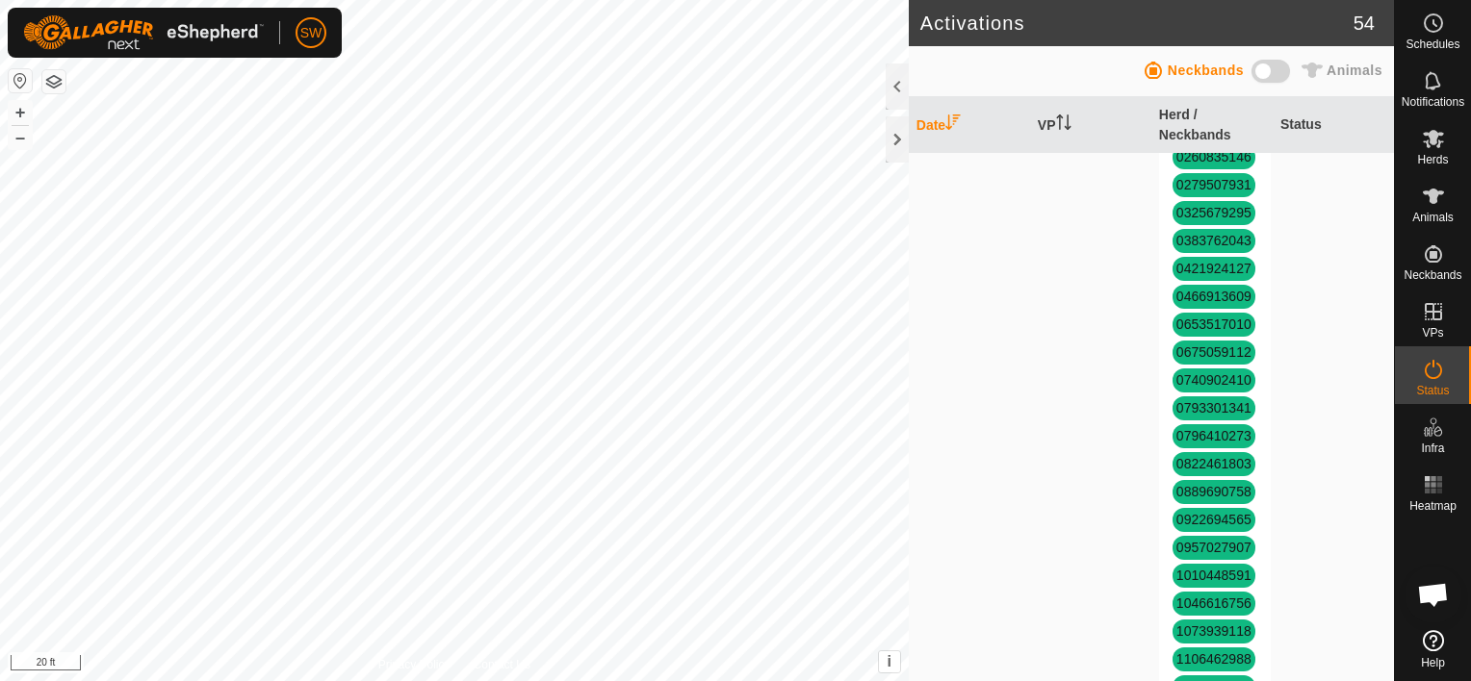
scroll to position [0, 0]
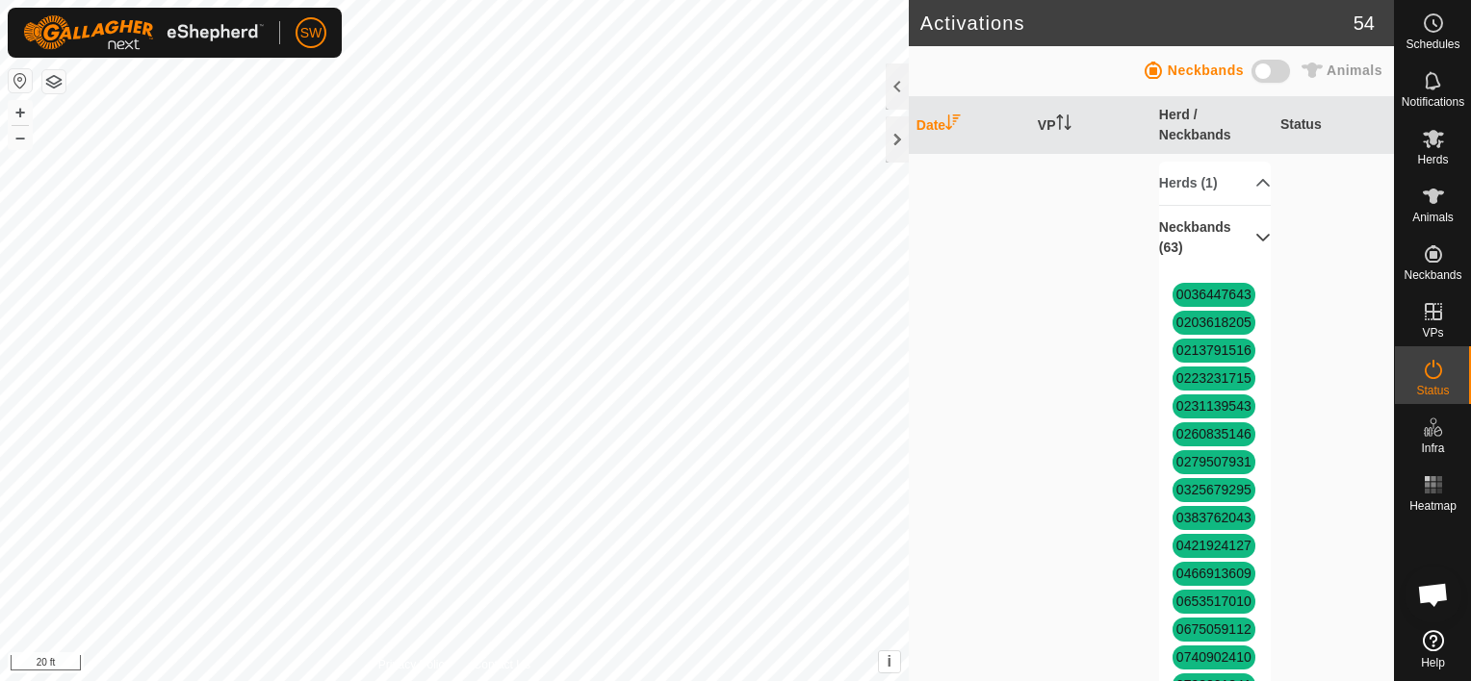
click at [1238, 225] on p-accordion-header "Neckbands (63)" at bounding box center [1215, 238] width 112 height 64
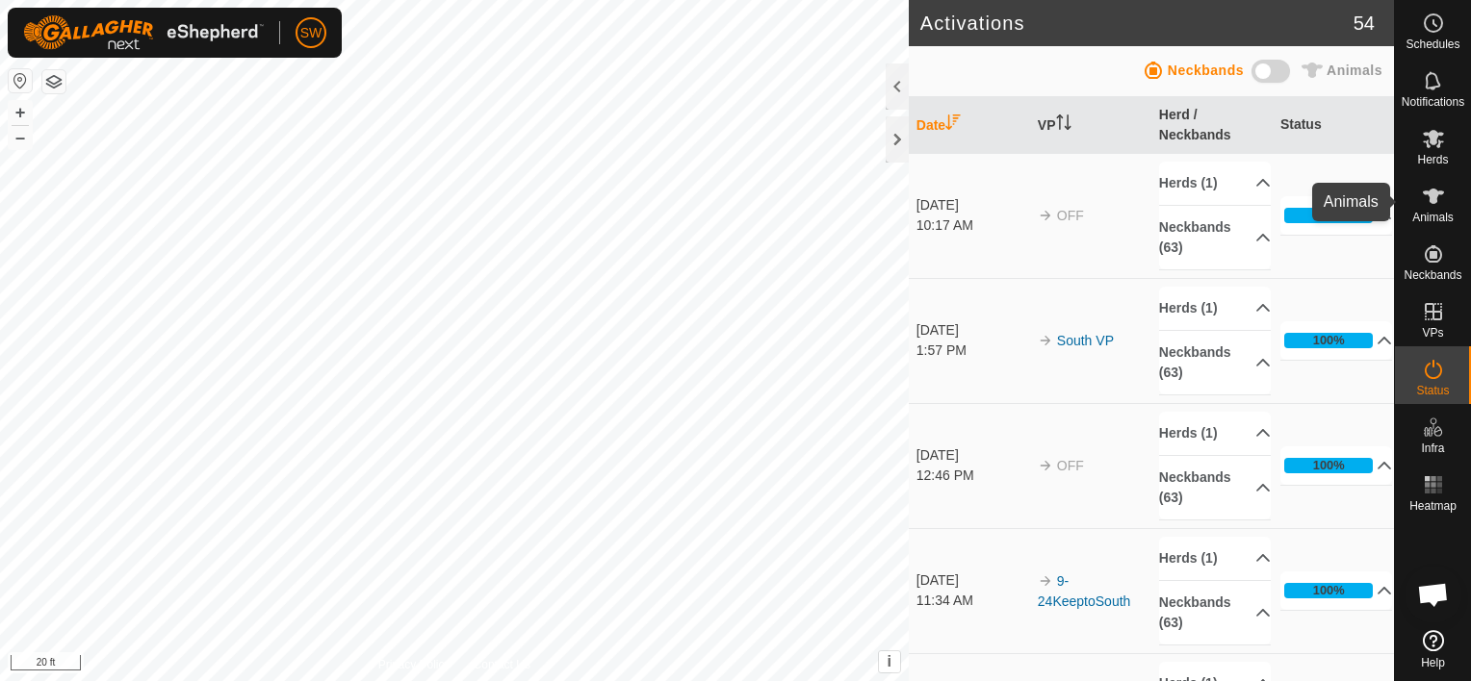
click at [1432, 204] on icon at bounding box center [1433, 196] width 23 height 23
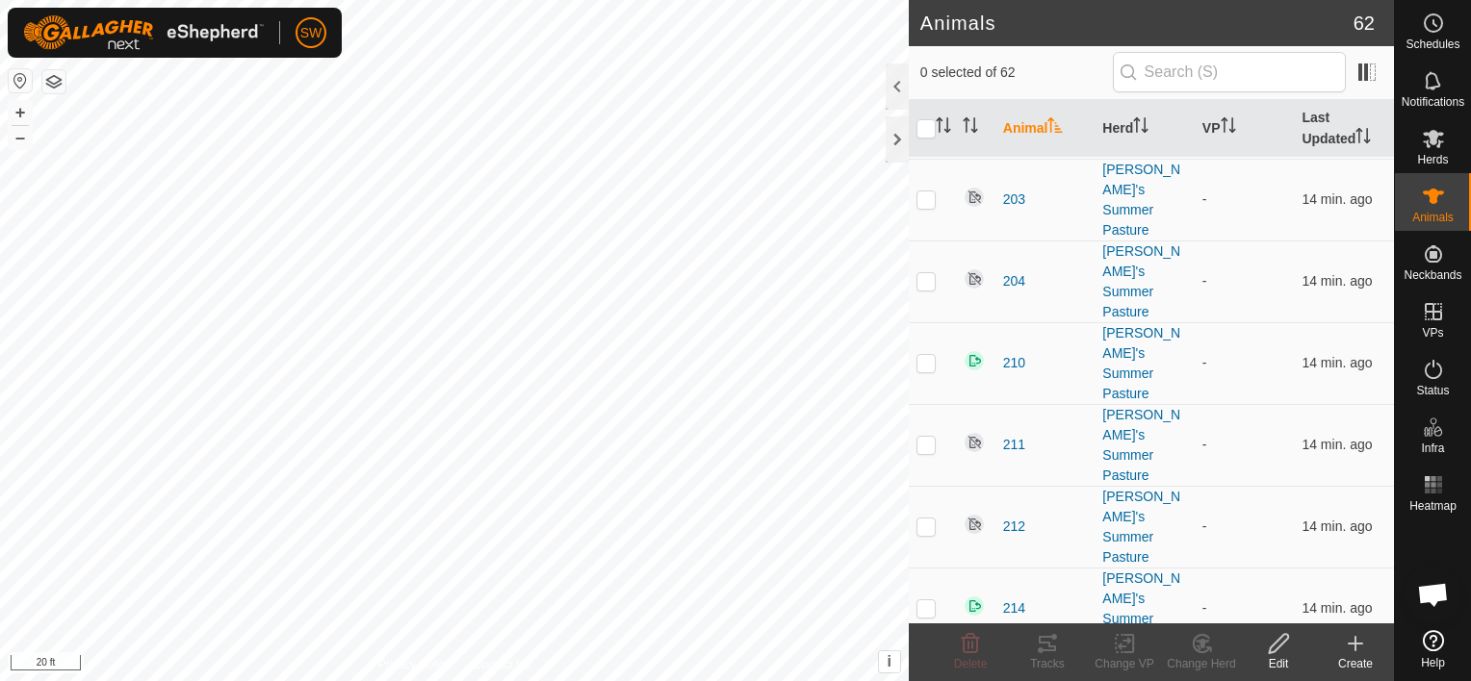
scroll to position [1388, 0]
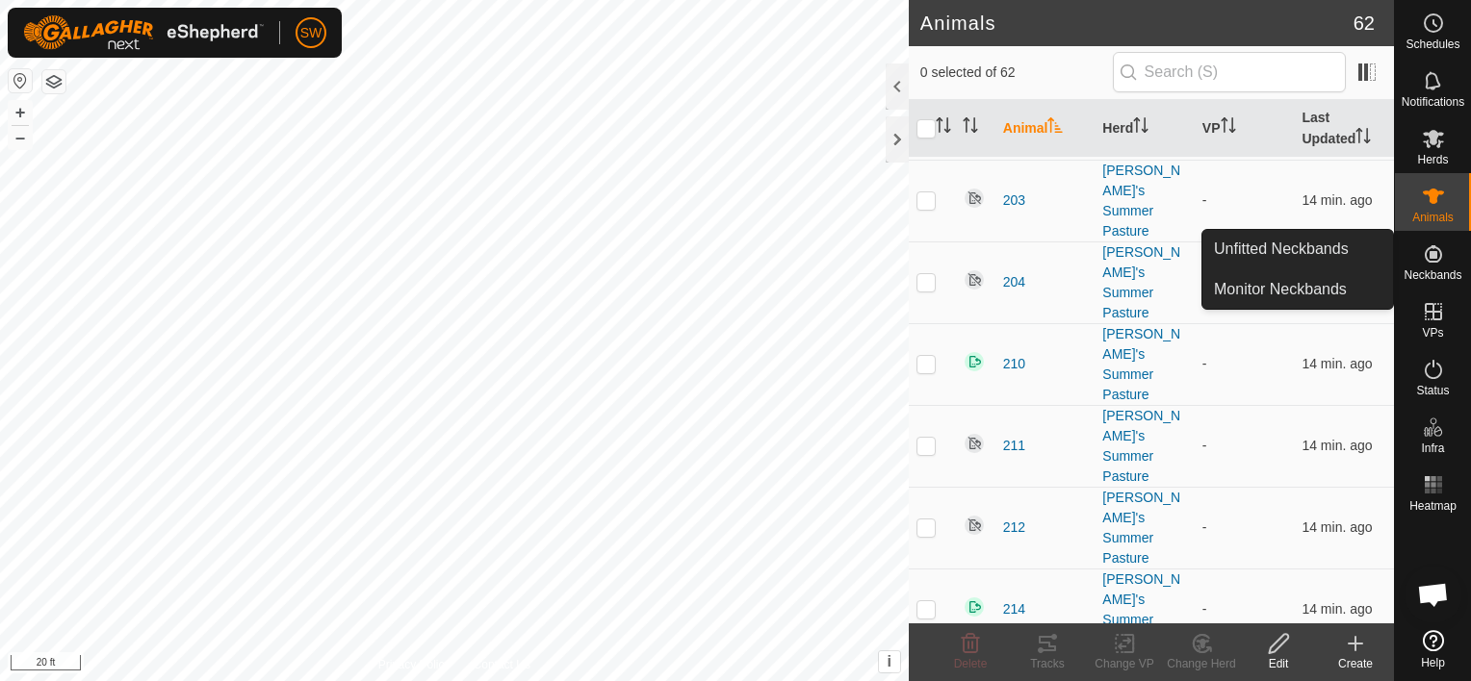
click at [1435, 256] on icon at bounding box center [1433, 253] width 17 height 17
click at [1317, 239] on link "Unfitted Neckbands" at bounding box center [1297, 249] width 191 height 39
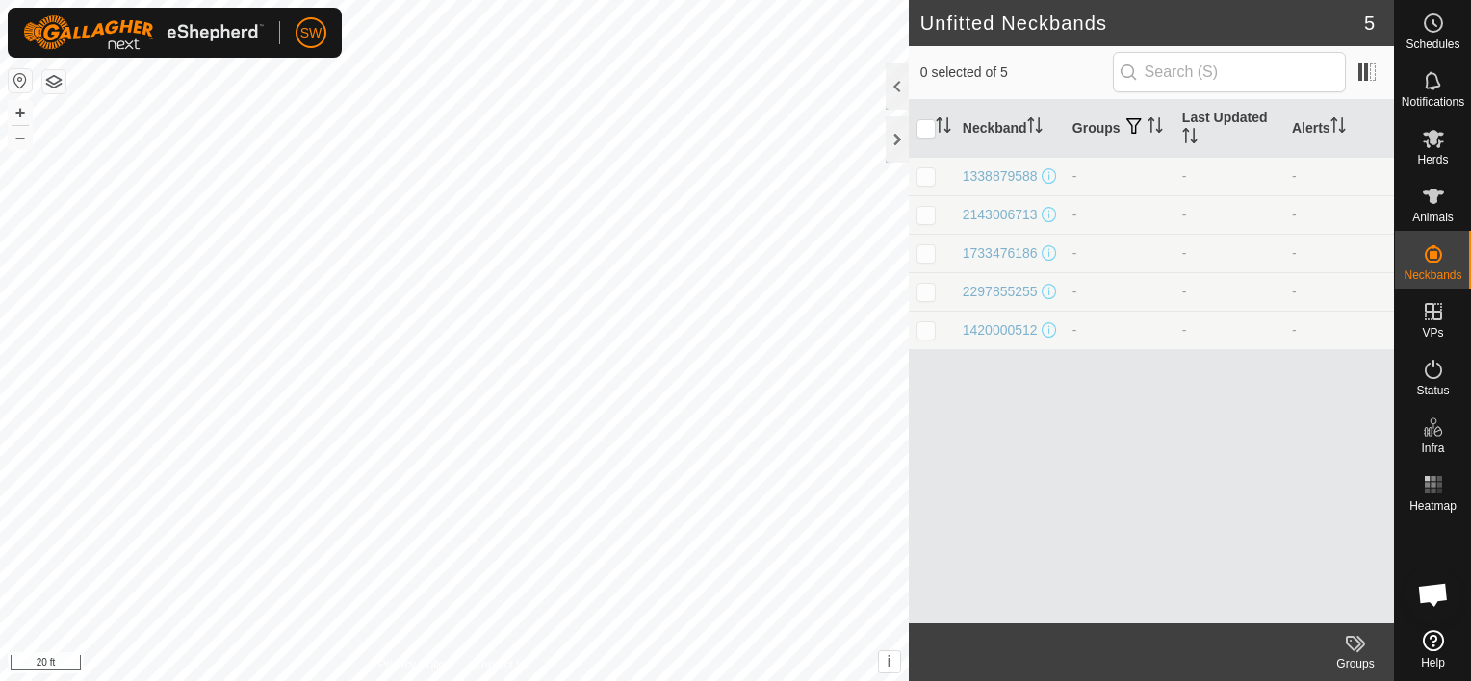
click at [1351, 641] on icon at bounding box center [1355, 643] width 23 height 23
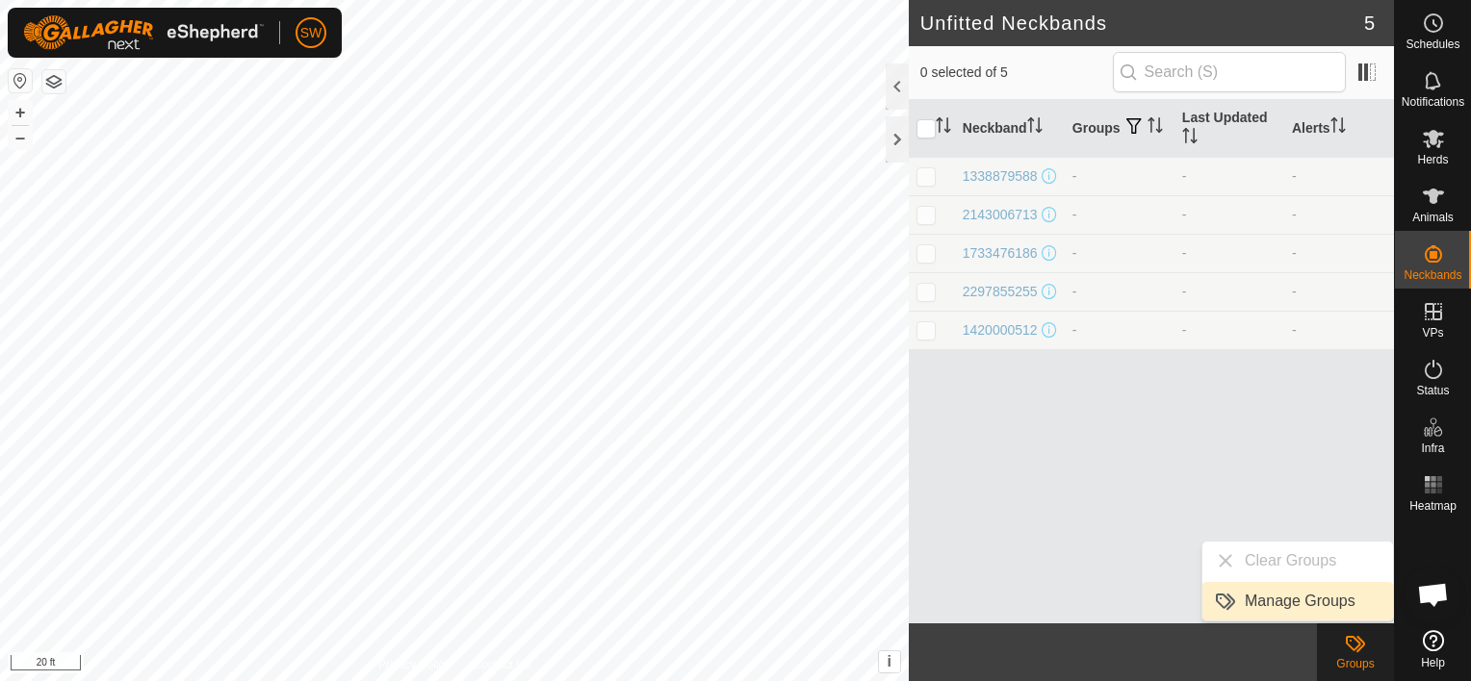
click at [1319, 592] on link "Manage Groups" at bounding box center [1297, 601] width 191 height 39
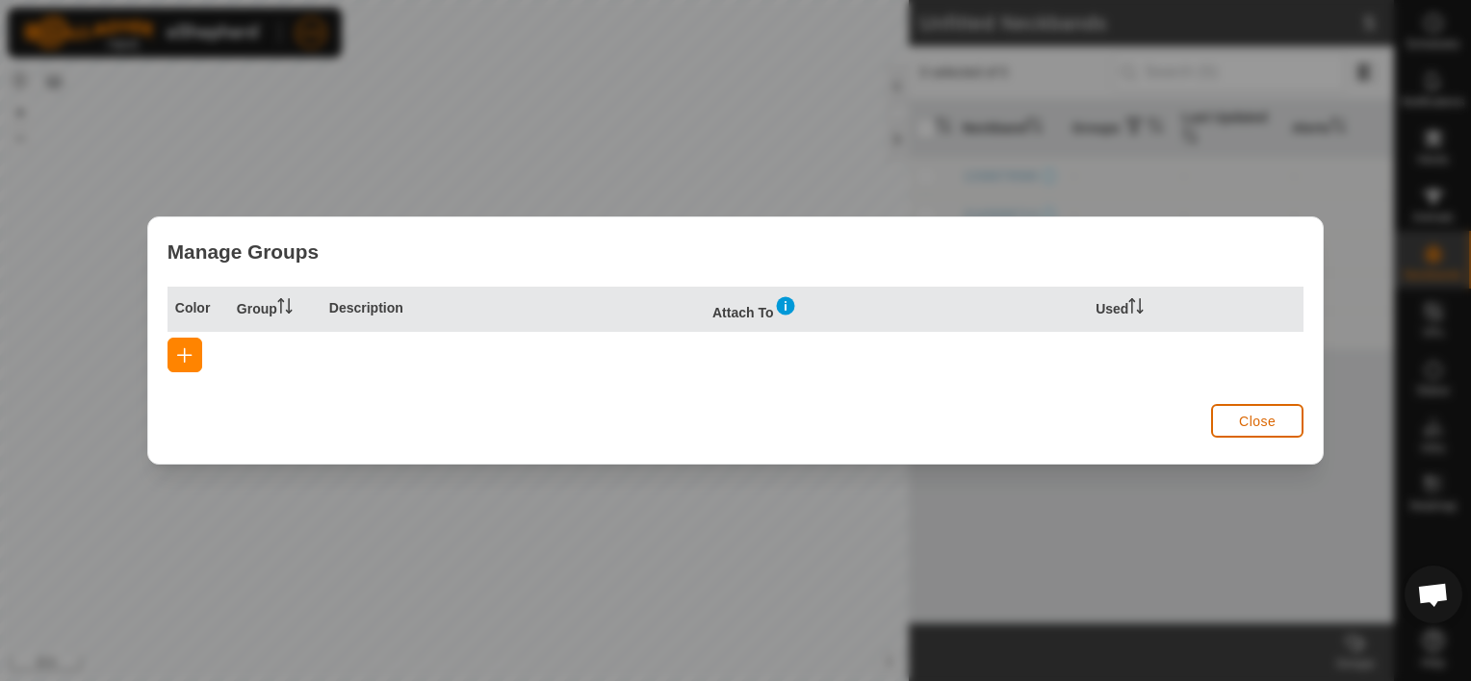
click at [1268, 424] on span "Close" at bounding box center [1257, 421] width 37 height 15
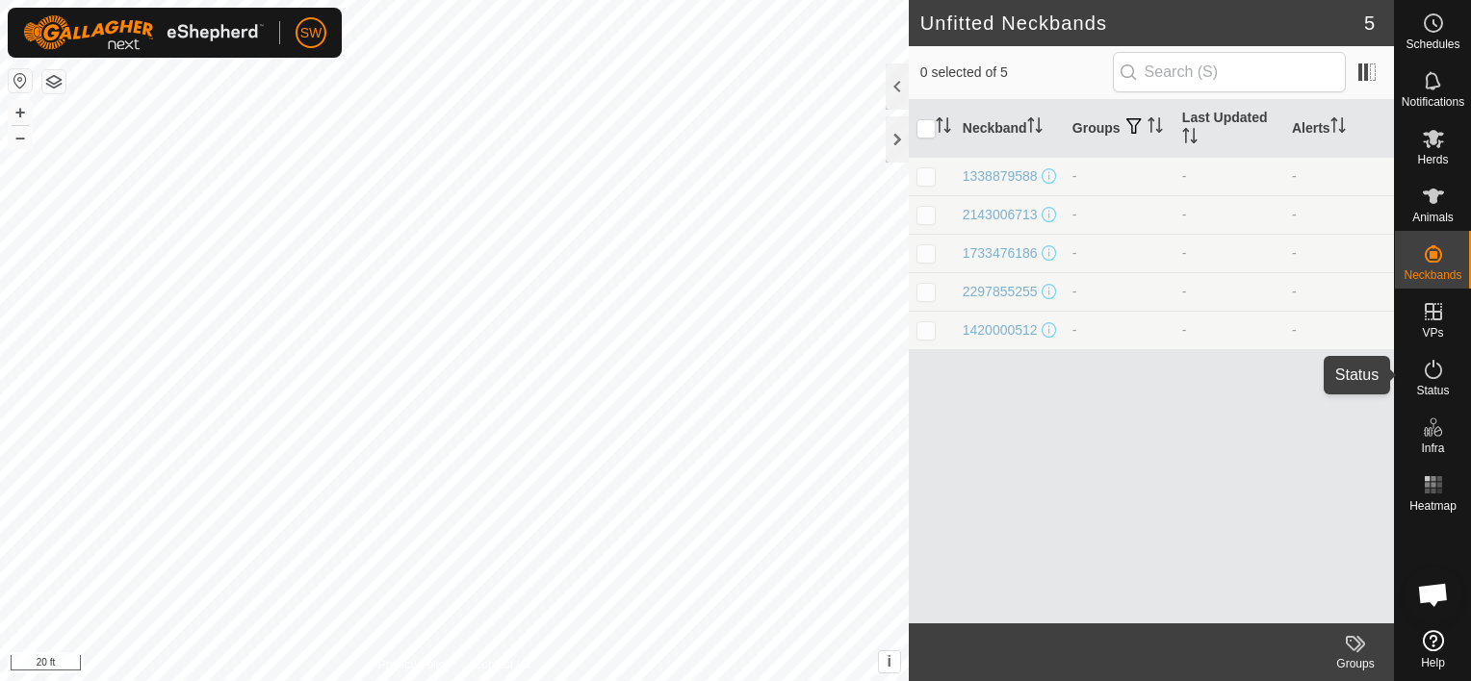
click at [1431, 372] on icon at bounding box center [1433, 369] width 23 height 23
click at [1433, 371] on icon at bounding box center [1433, 369] width 23 height 23
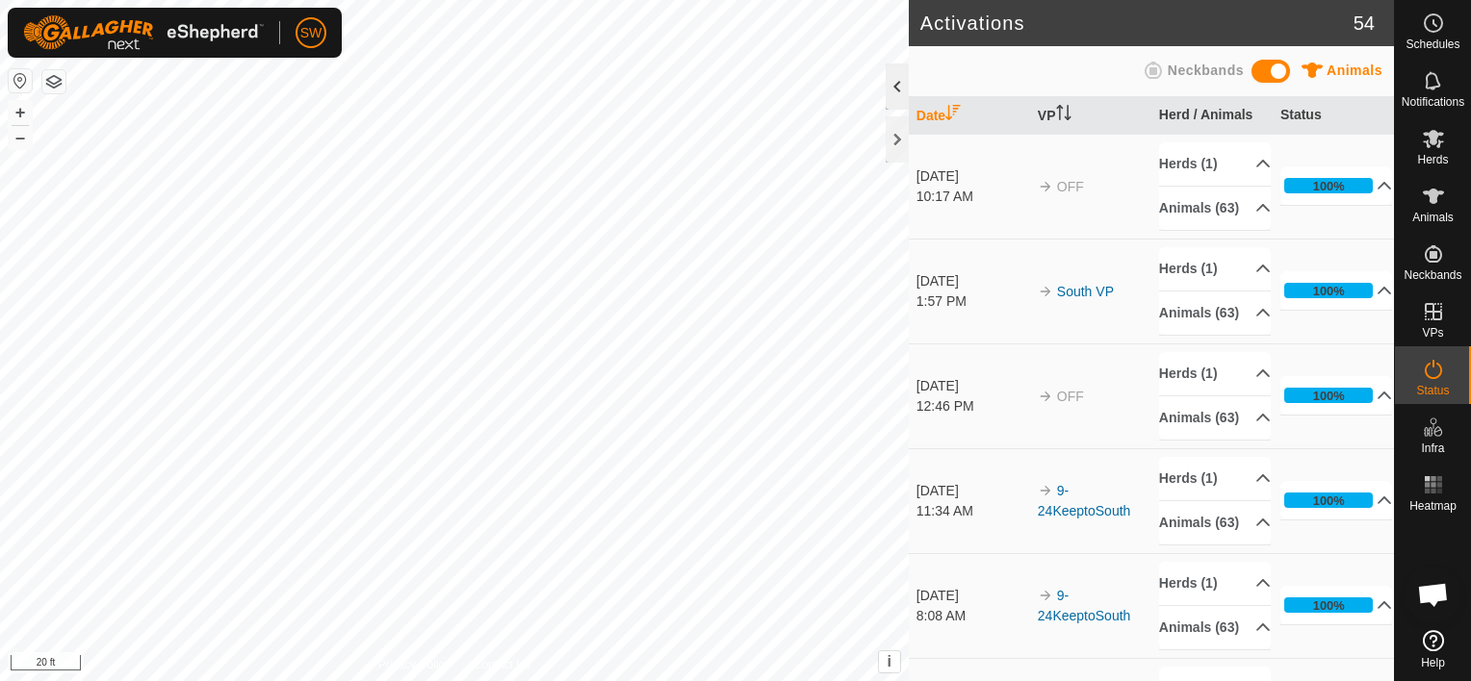
click at [895, 83] on div at bounding box center [897, 87] width 23 height 46
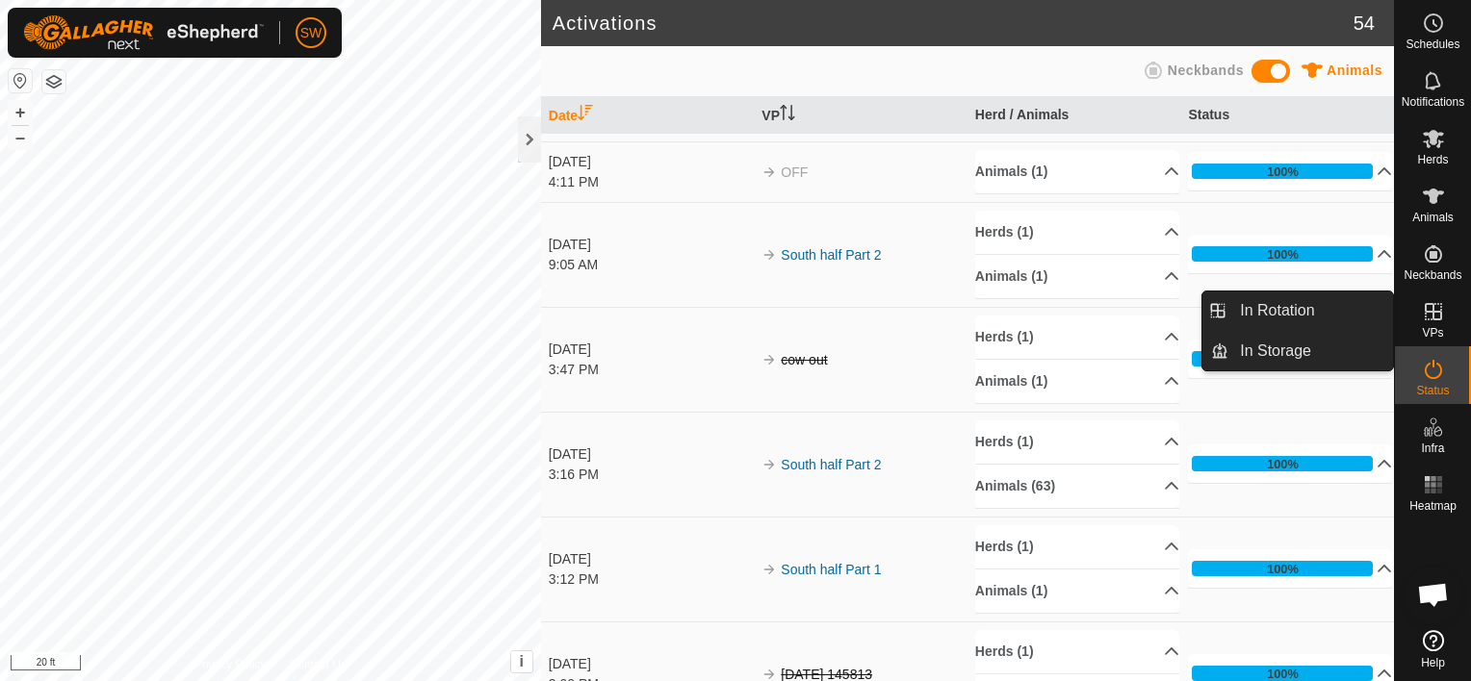
scroll to position [2618, 0]
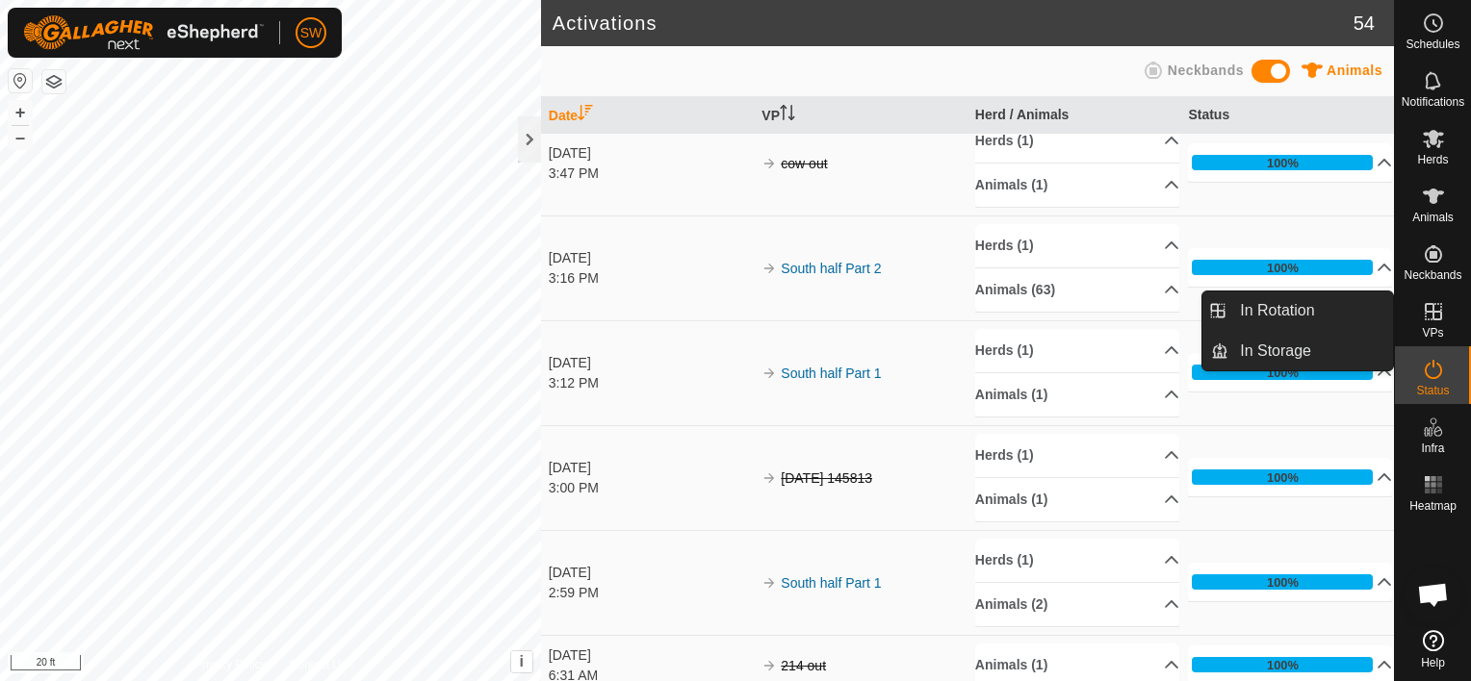
click at [1425, 329] on span "VPs" at bounding box center [1432, 333] width 21 height 12
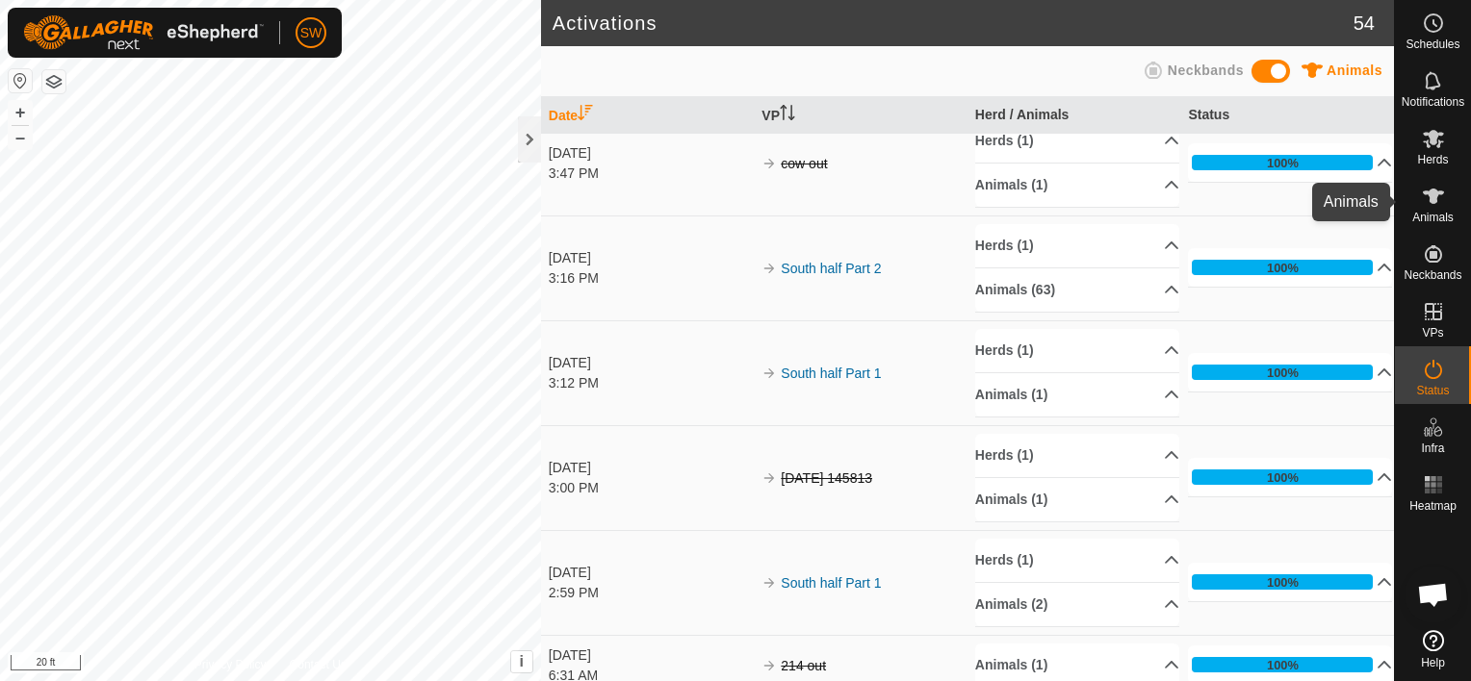
click at [1436, 179] on div "Animals" at bounding box center [1433, 202] width 76 height 58
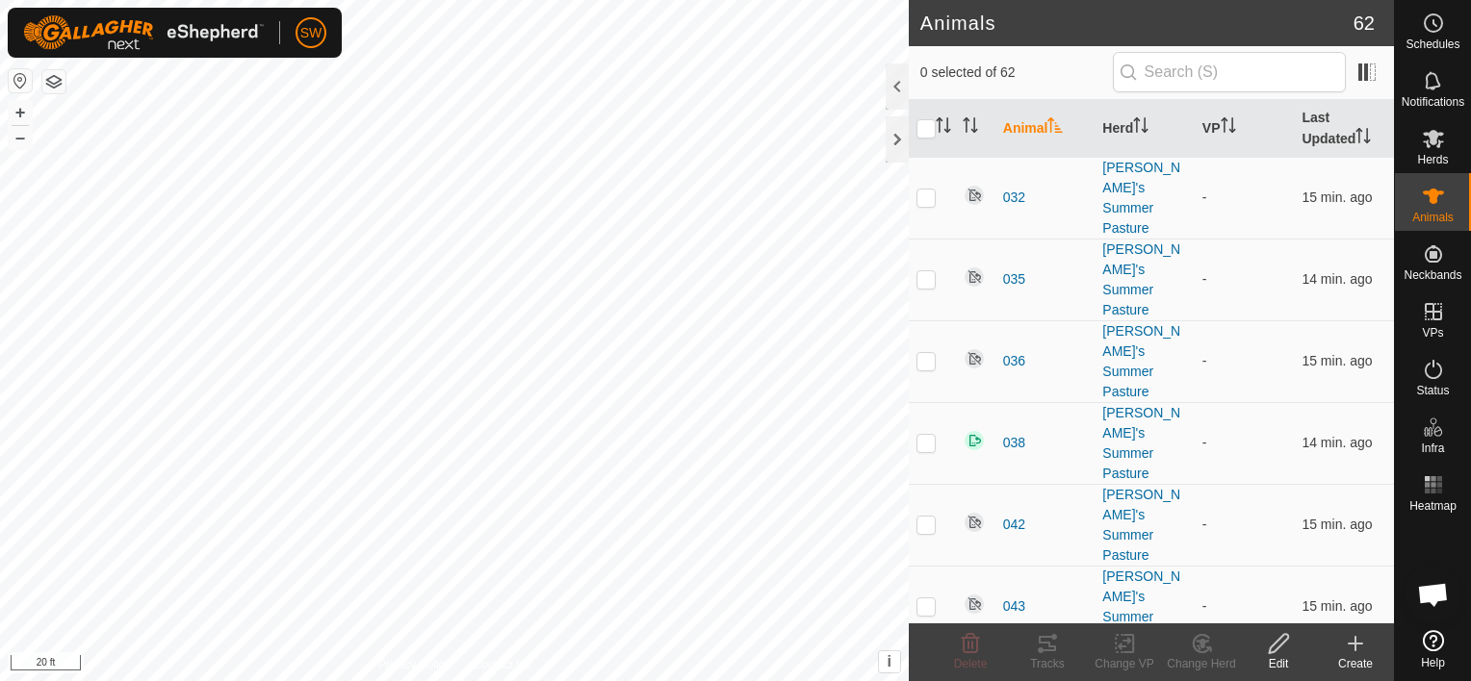
click at [1350, 629] on div "Create" at bounding box center [1355, 653] width 77 height 58
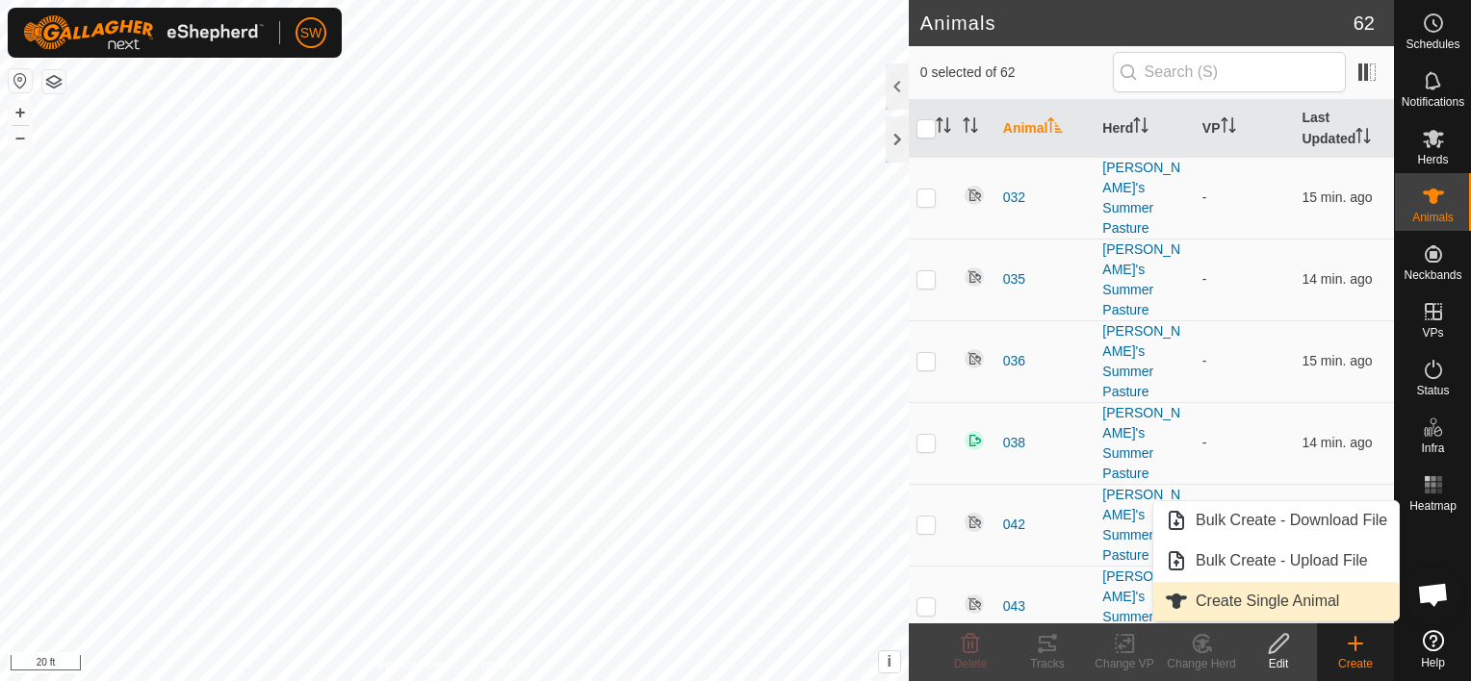
click at [1330, 604] on link "Create Single Animal" at bounding box center [1275, 601] width 245 height 39
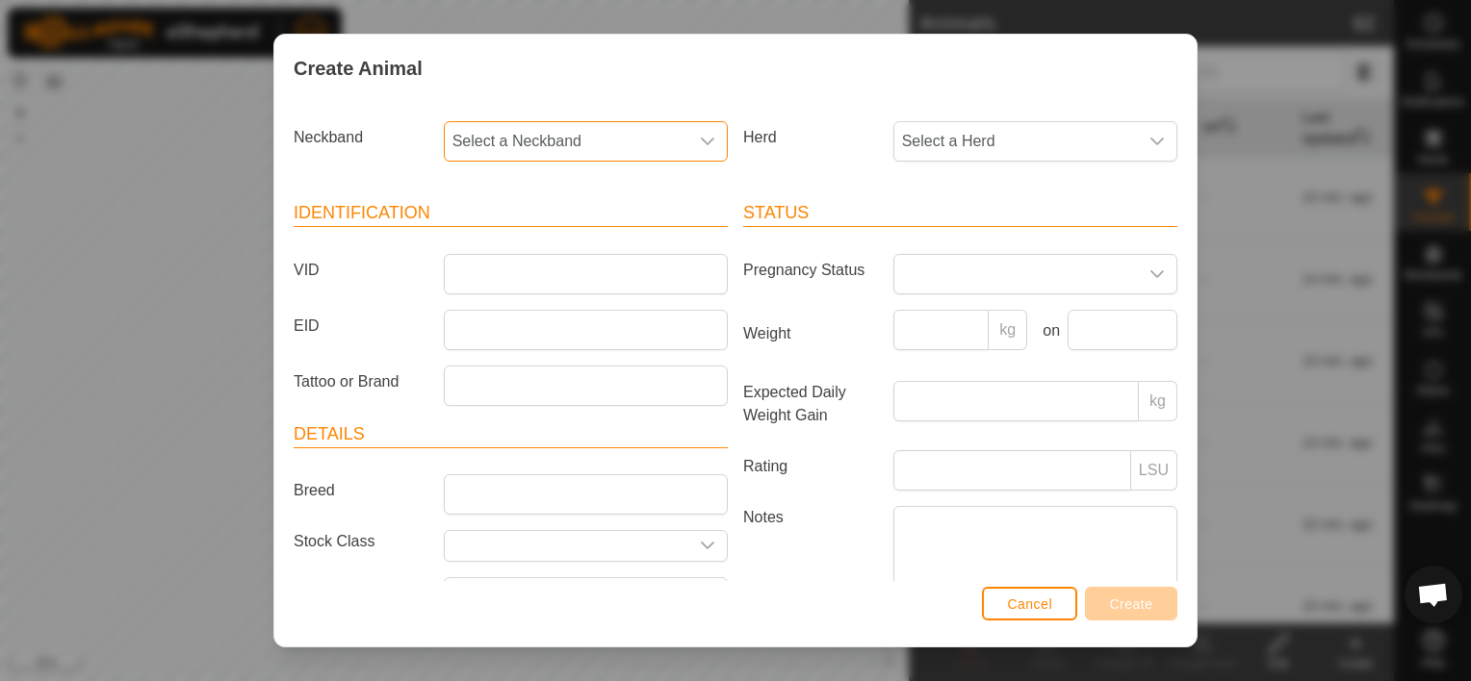
click at [609, 151] on span "Select a Neckband" at bounding box center [567, 141] width 244 height 39
click at [476, 231] on li "-" at bounding box center [584, 240] width 277 height 39
click at [688, 157] on div "dropdown trigger" at bounding box center [707, 141] width 39 height 39
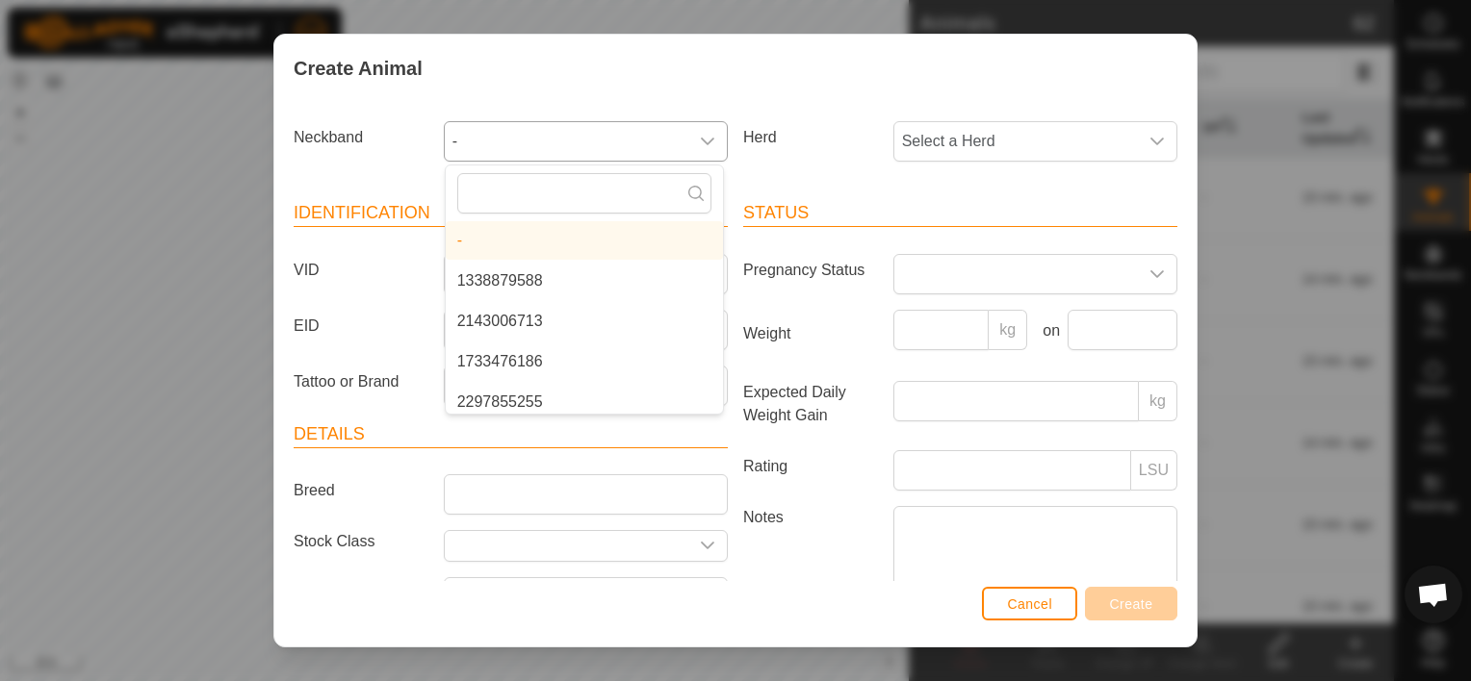
click at [688, 157] on div "dropdown trigger" at bounding box center [707, 141] width 39 height 39
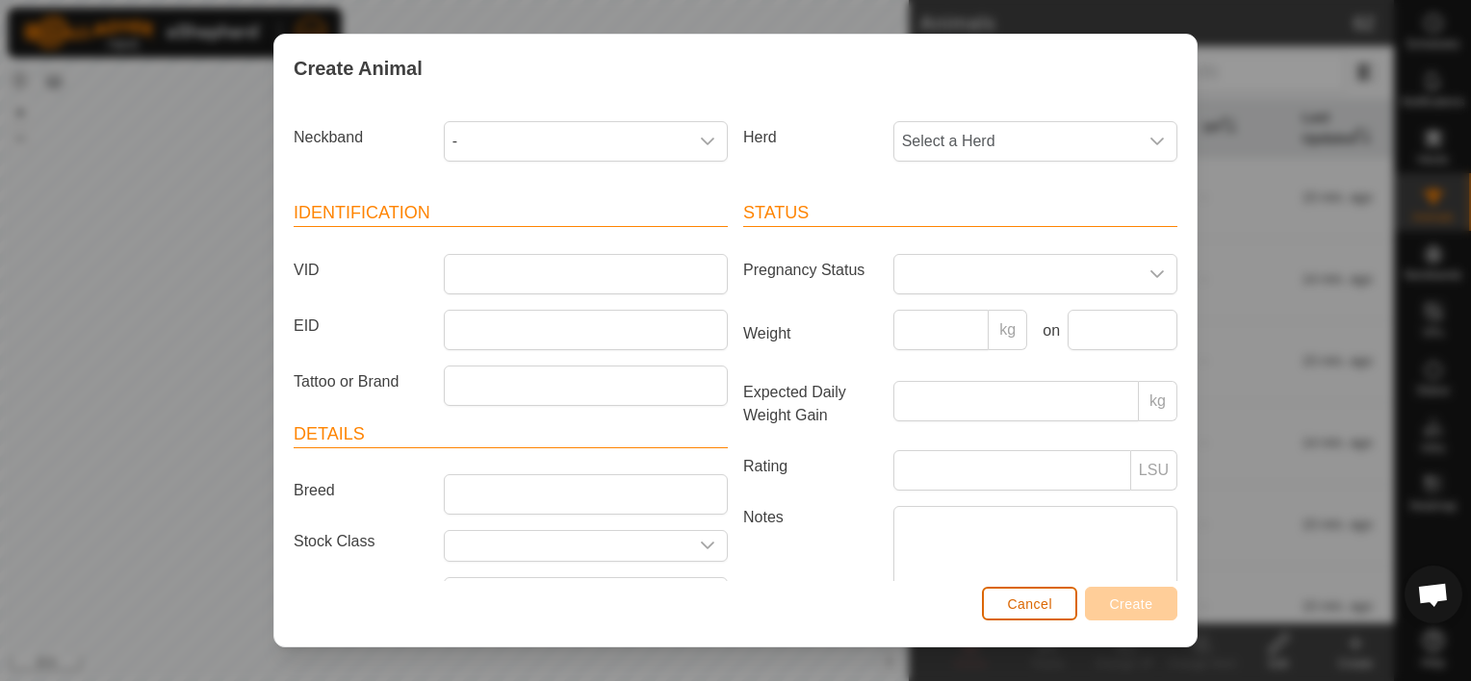
click at [1033, 604] on span "Cancel" at bounding box center [1029, 604] width 45 height 15
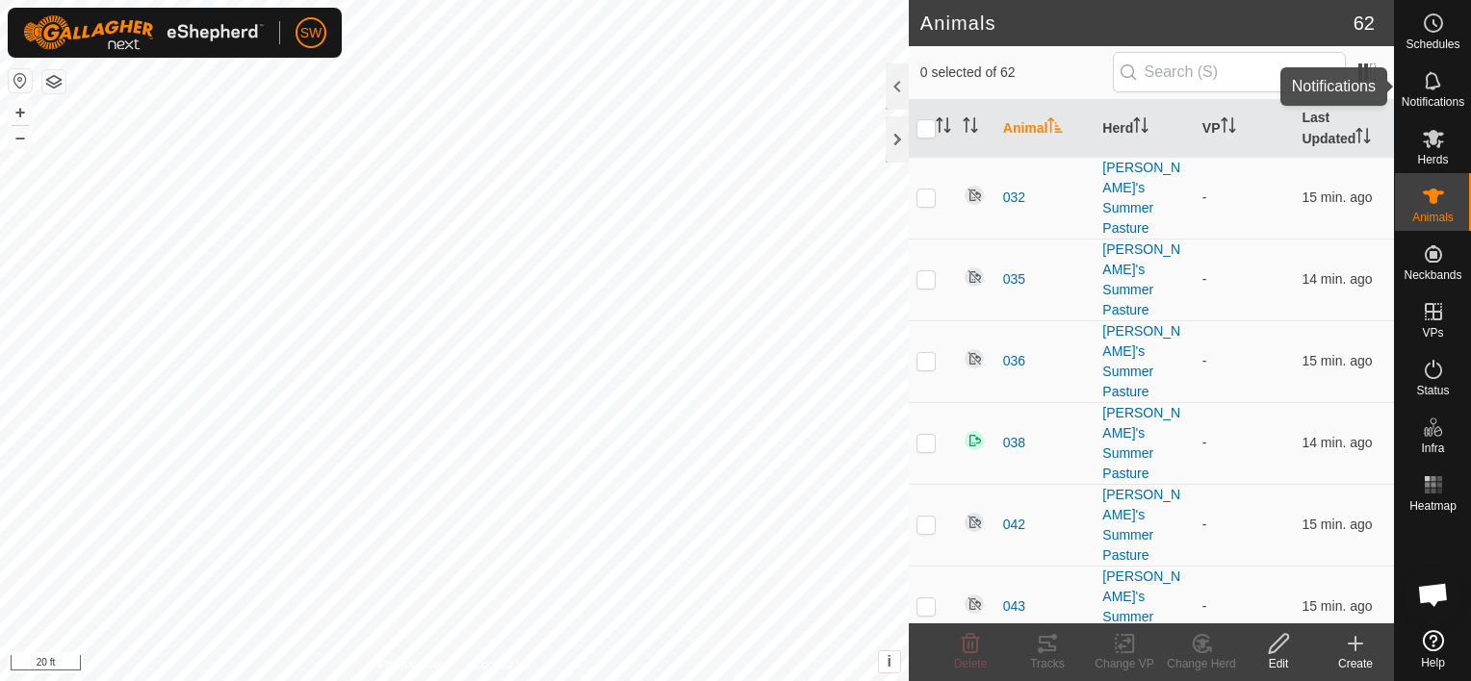
click at [1446, 85] on es-notification-svg-icon at bounding box center [1433, 80] width 35 height 31
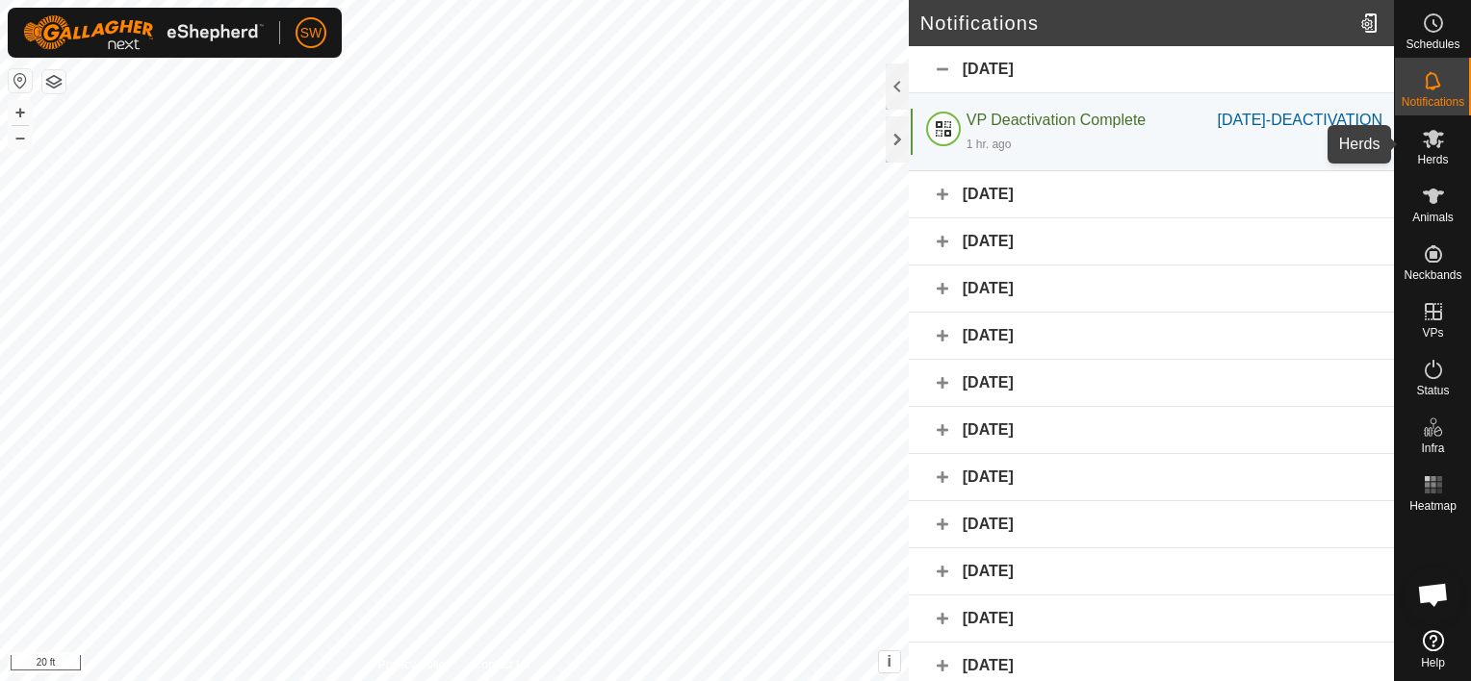
click at [1428, 124] on es-mob-svg-icon at bounding box center [1433, 138] width 35 height 31
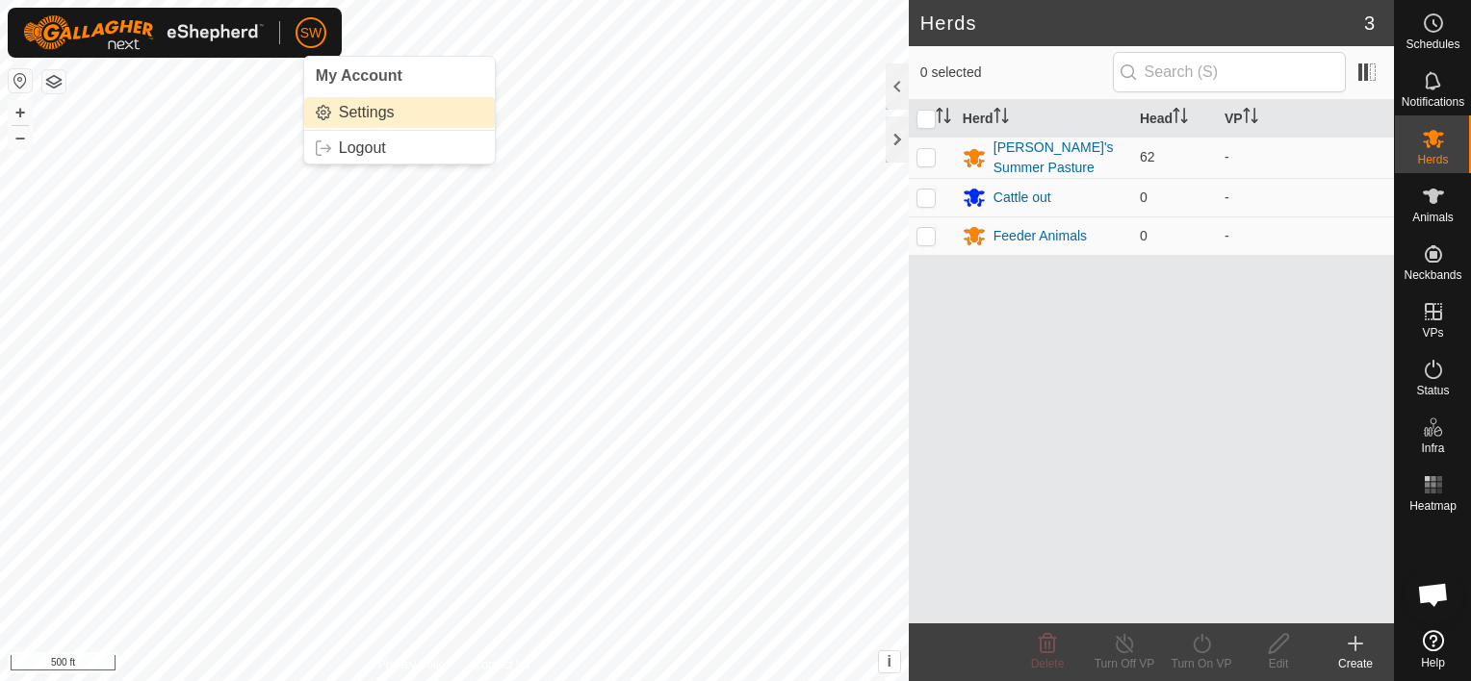
click at [345, 116] on link "Settings" at bounding box center [399, 112] width 191 height 31
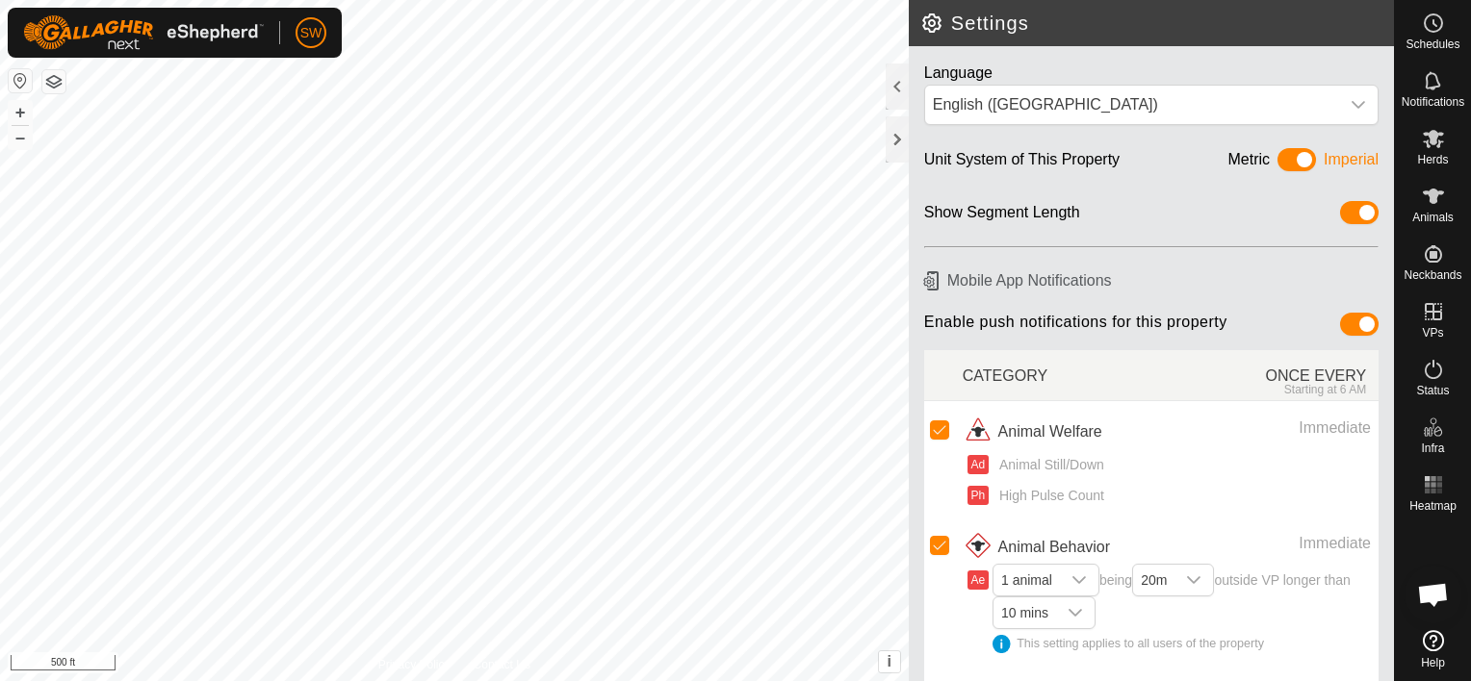
scroll to position [132, 0]
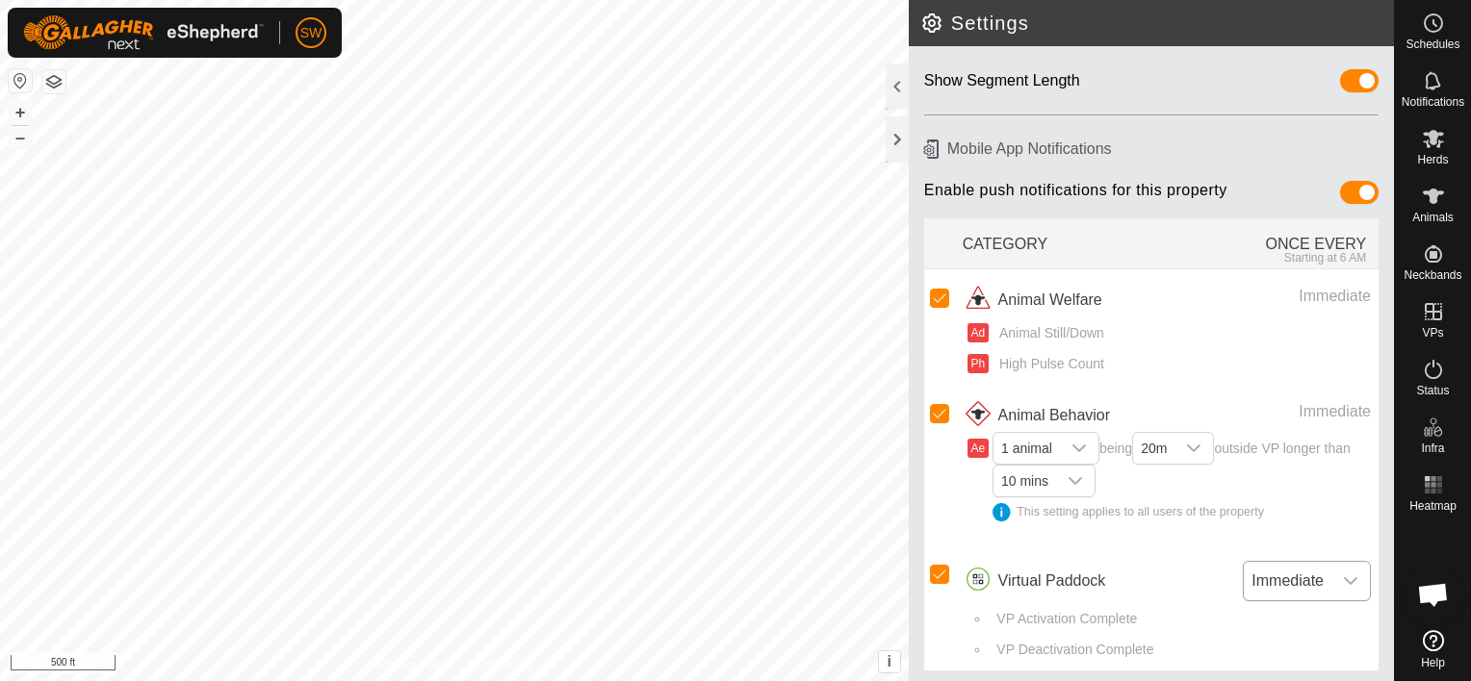
click at [1288, 581] on span "Immediate" at bounding box center [1288, 581] width 88 height 39
click at [1308, 458] on span "1 animal being 20m outside VP longer than 10 mins This setting applies to all u…" at bounding box center [1181, 487] width 378 height 96
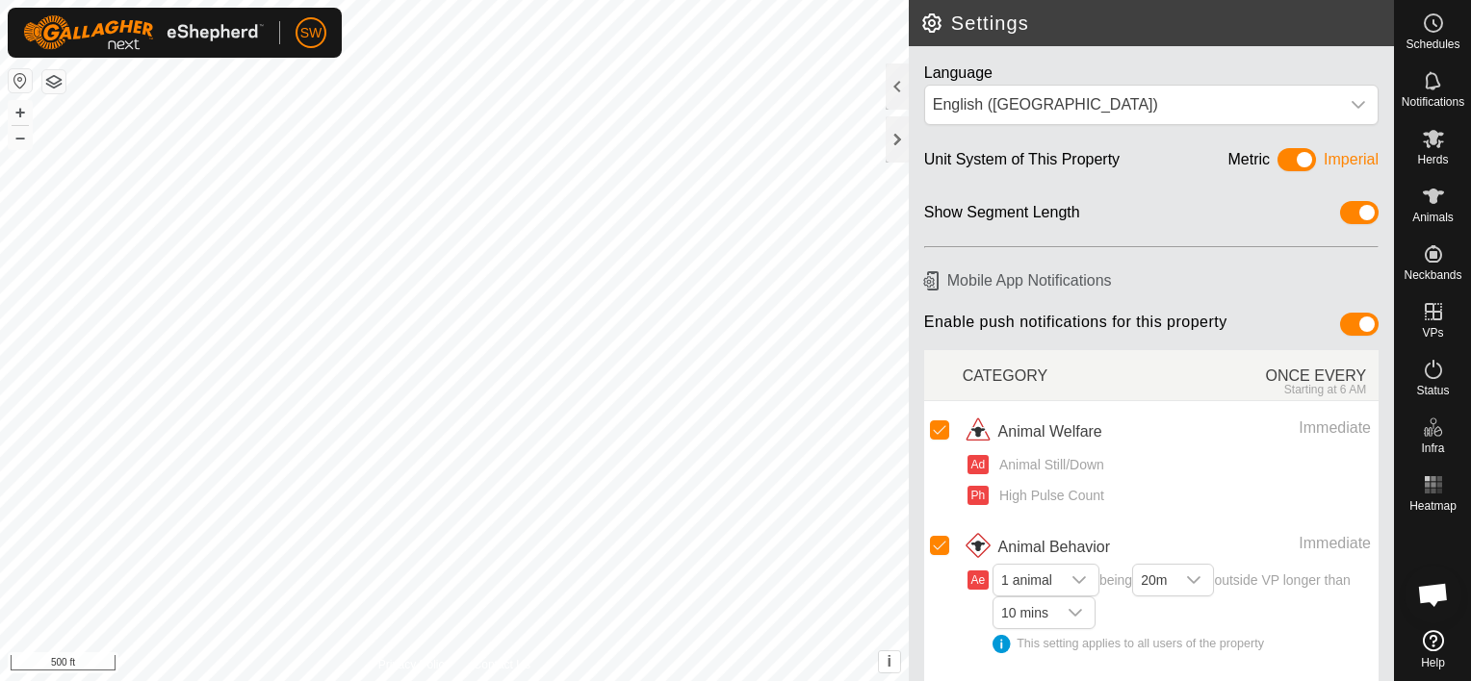
click at [1308, 458] on div "Ad Animal Still/Down" at bounding box center [1168, 465] width 403 height 20
click at [900, 77] on div at bounding box center [897, 87] width 23 height 46
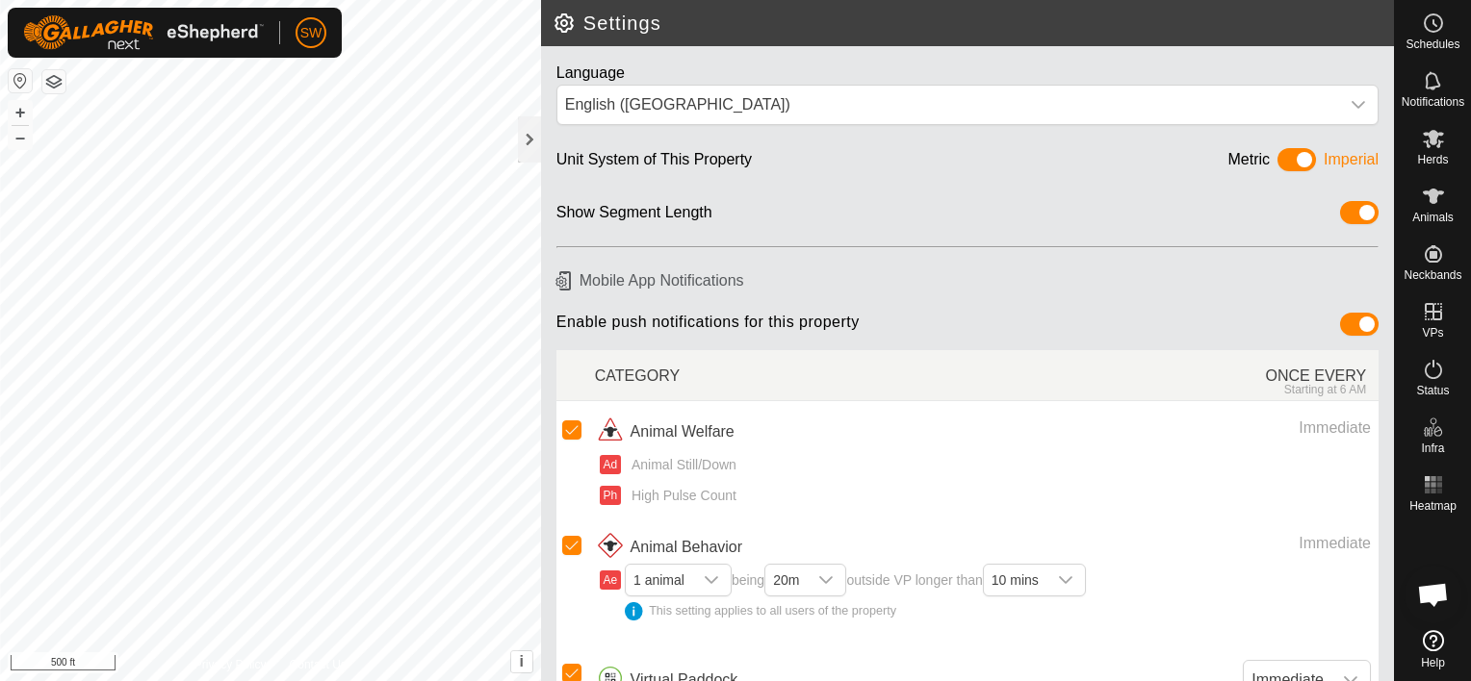
scroll to position [100, 0]
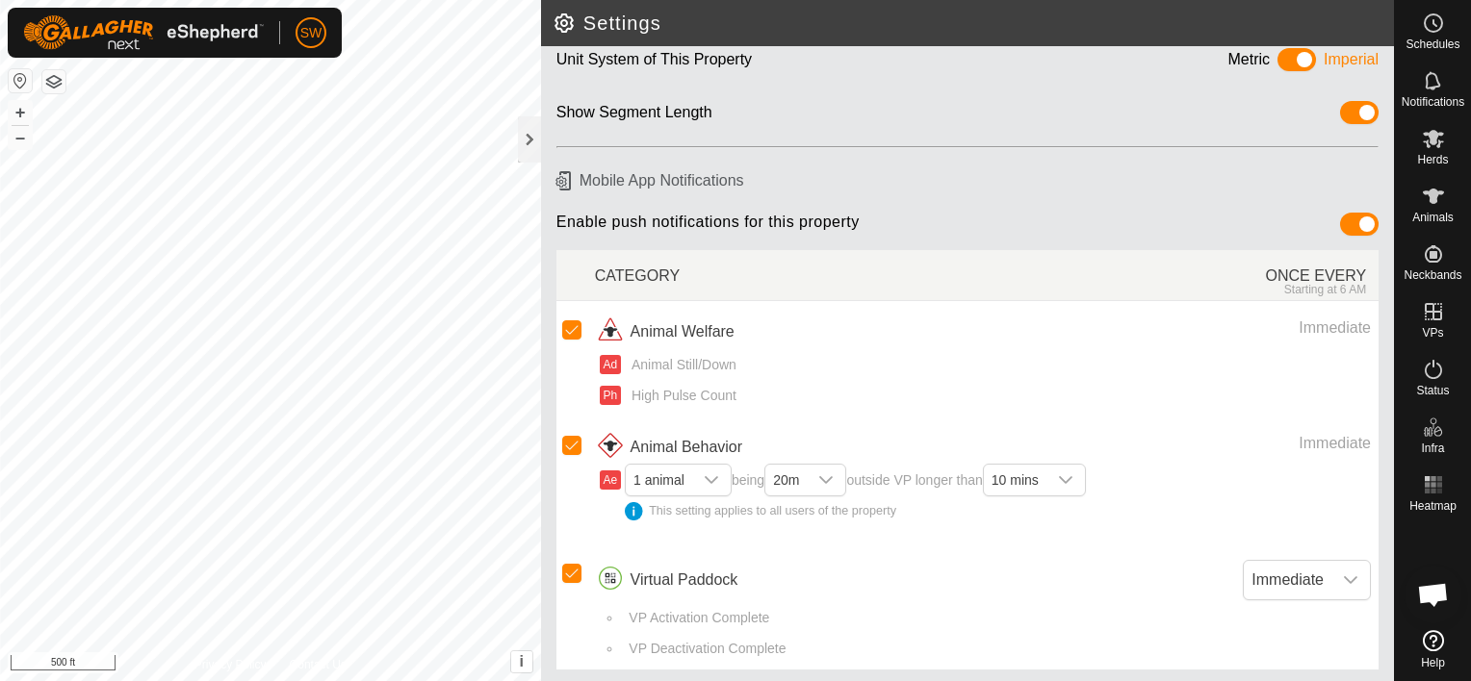
click at [245, 39] on img at bounding box center [143, 32] width 241 height 35
click at [127, 40] on img at bounding box center [143, 32] width 241 height 35
click at [323, 21] on div "SW" at bounding box center [310, 32] width 31 height 31
click at [53, 87] on button "button" at bounding box center [53, 81] width 23 height 23
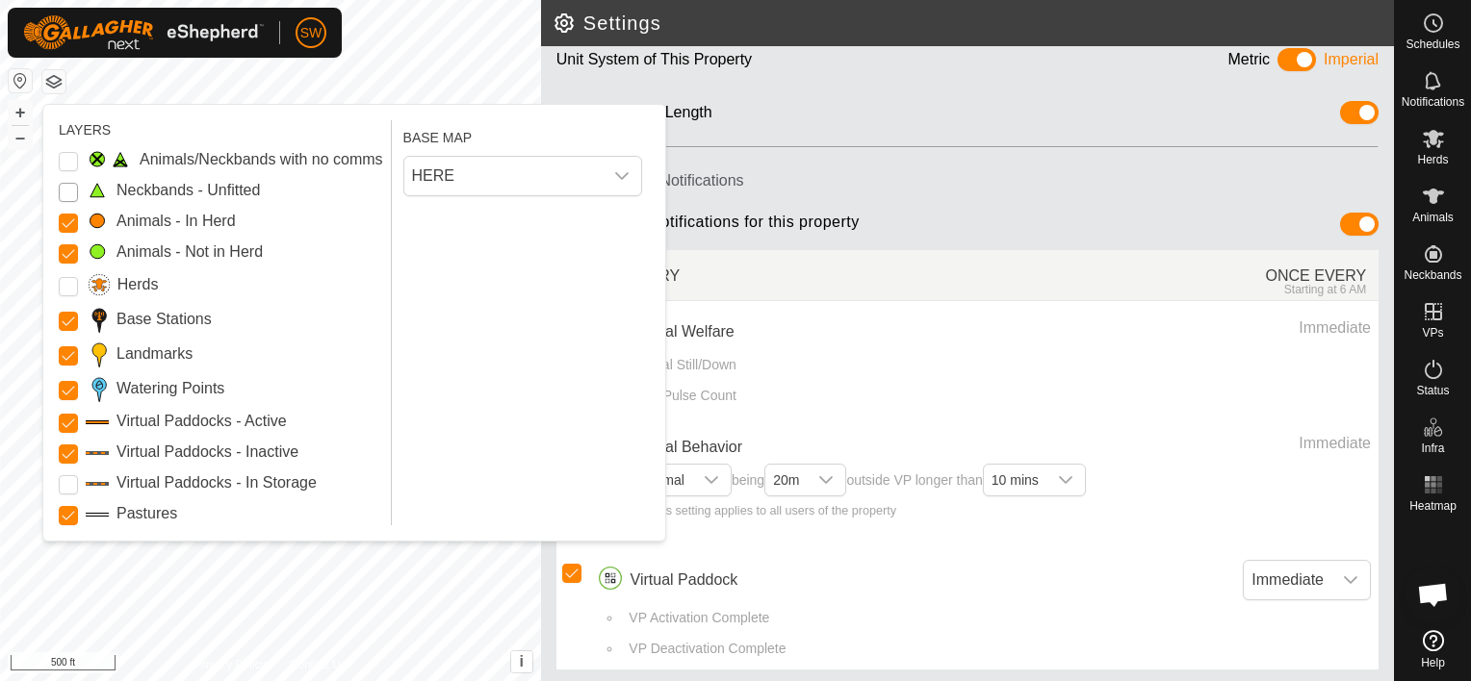
click at [72, 193] on Unfitted "Neckbands - Unfitted" at bounding box center [68, 192] width 19 height 19
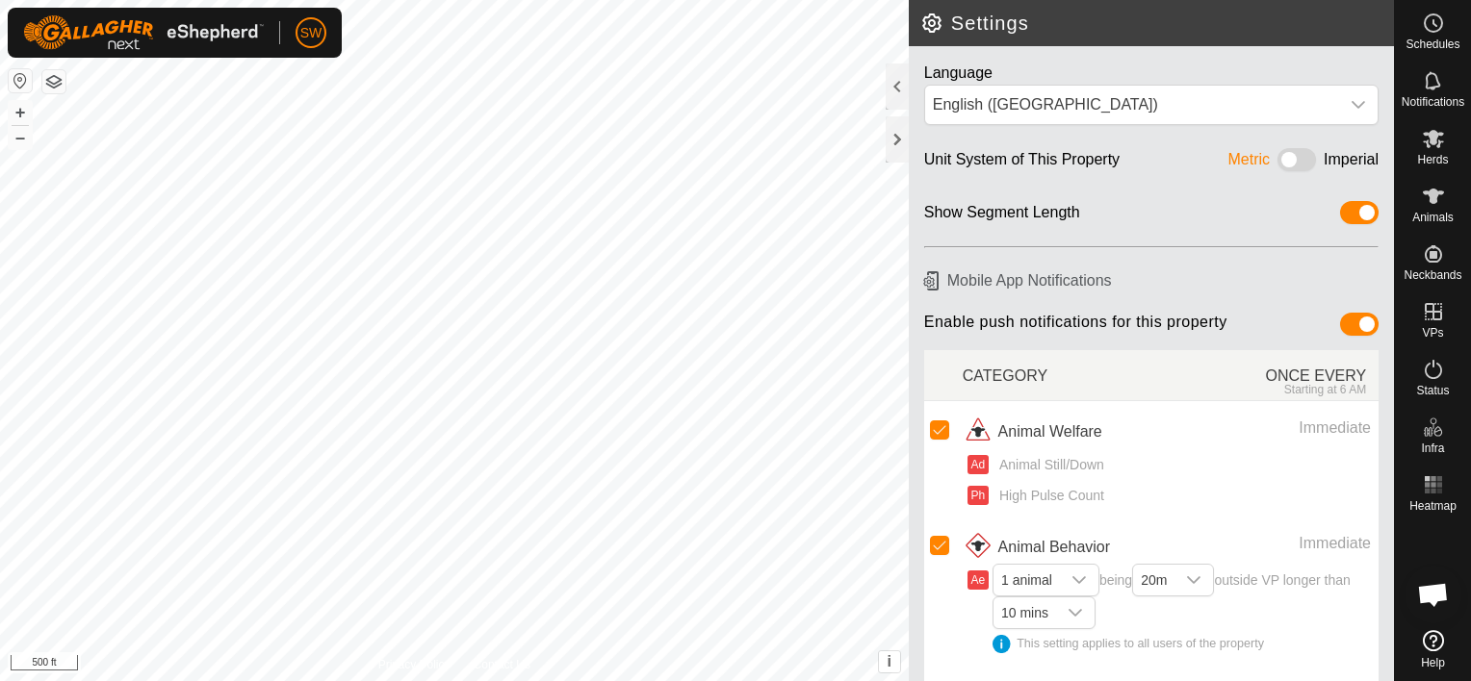
scroll to position [11647, 0]
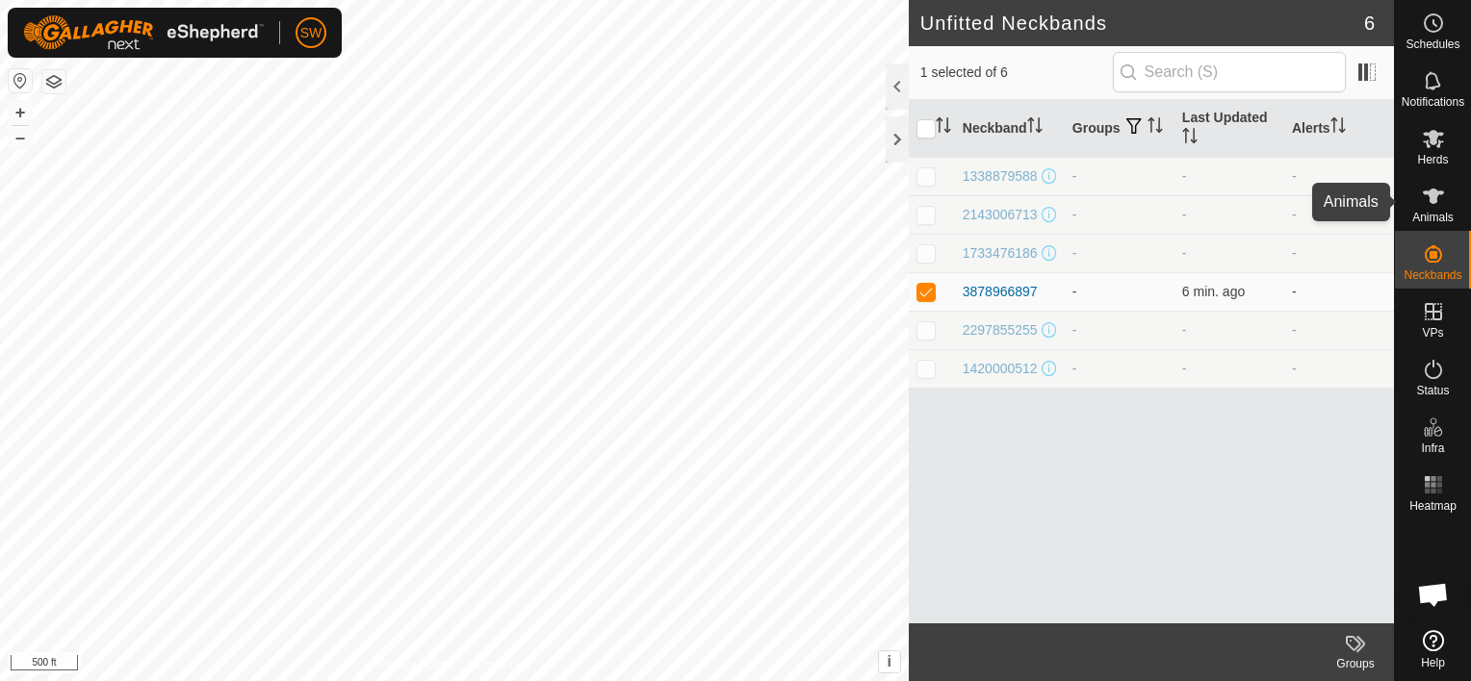
click at [1438, 206] on icon at bounding box center [1433, 196] width 23 height 23
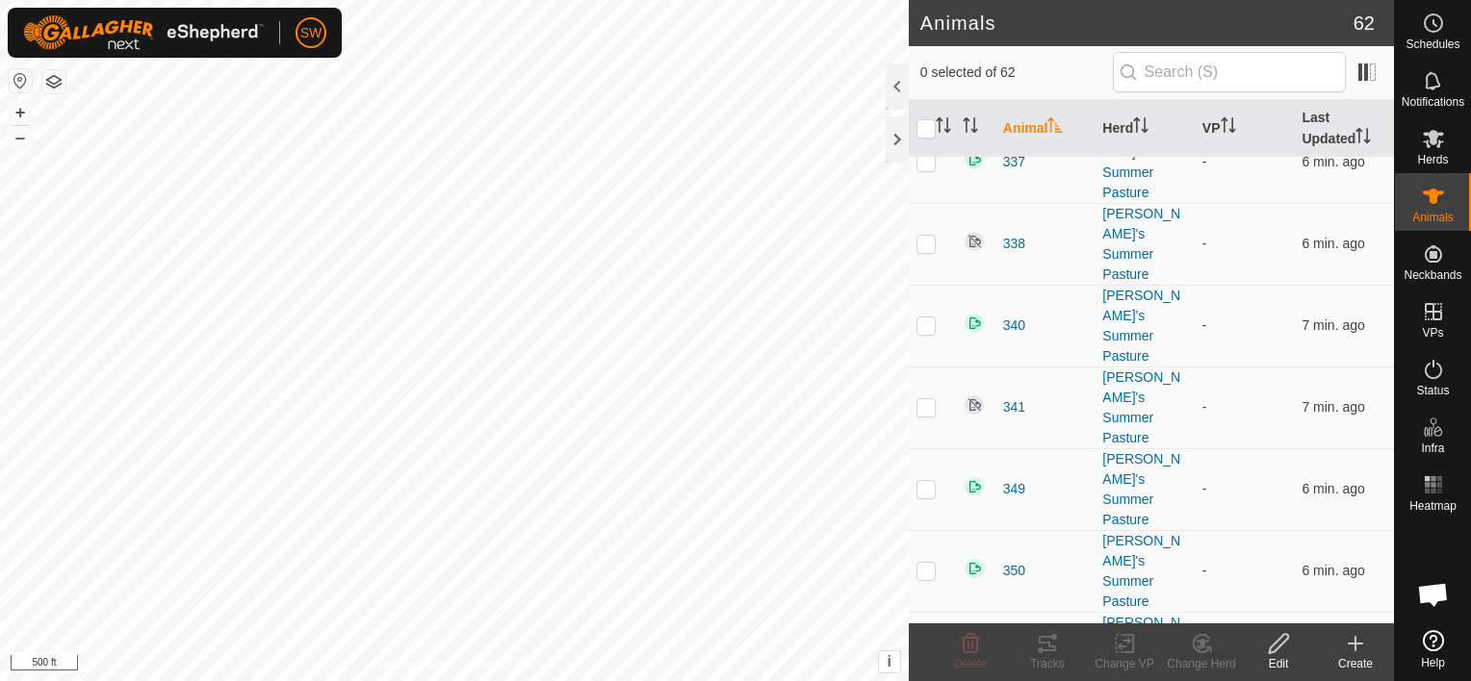
scroll to position [3340, 0]
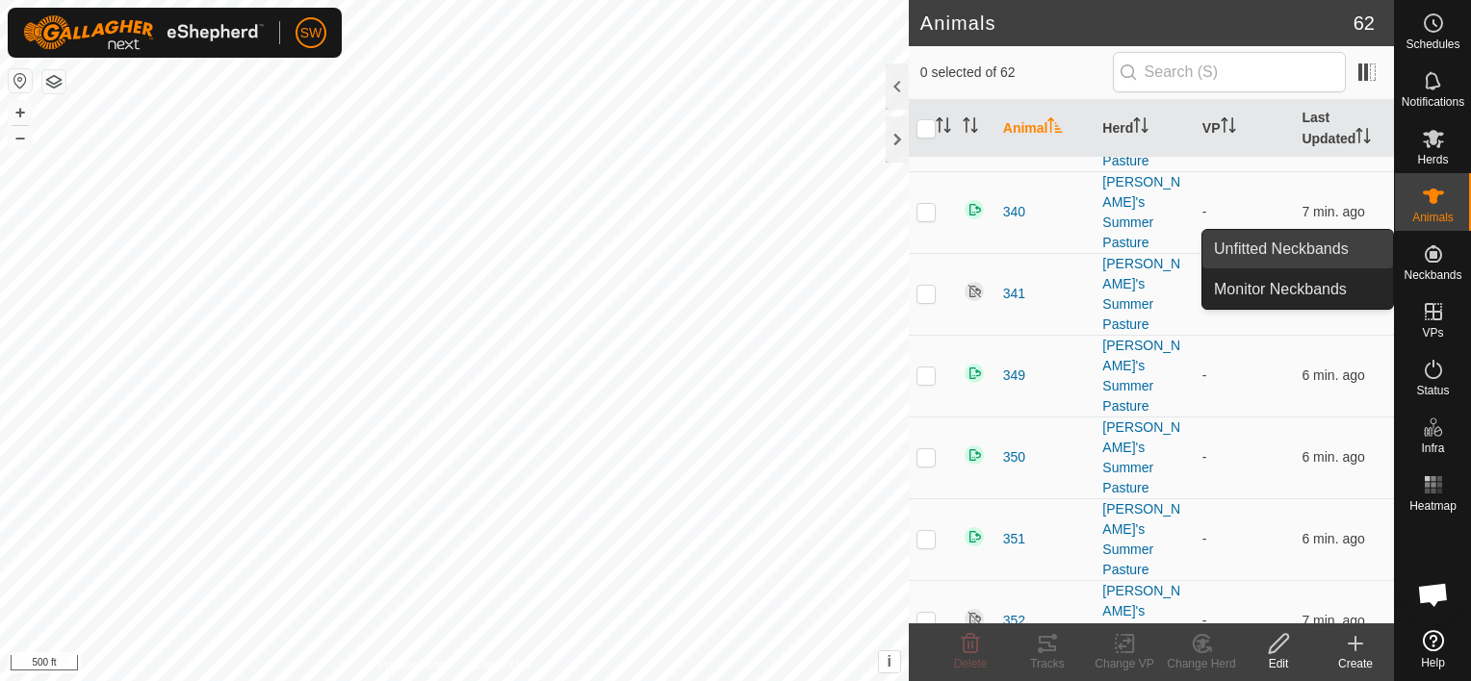
click at [1358, 245] on link "Unfitted Neckbands" at bounding box center [1297, 249] width 191 height 39
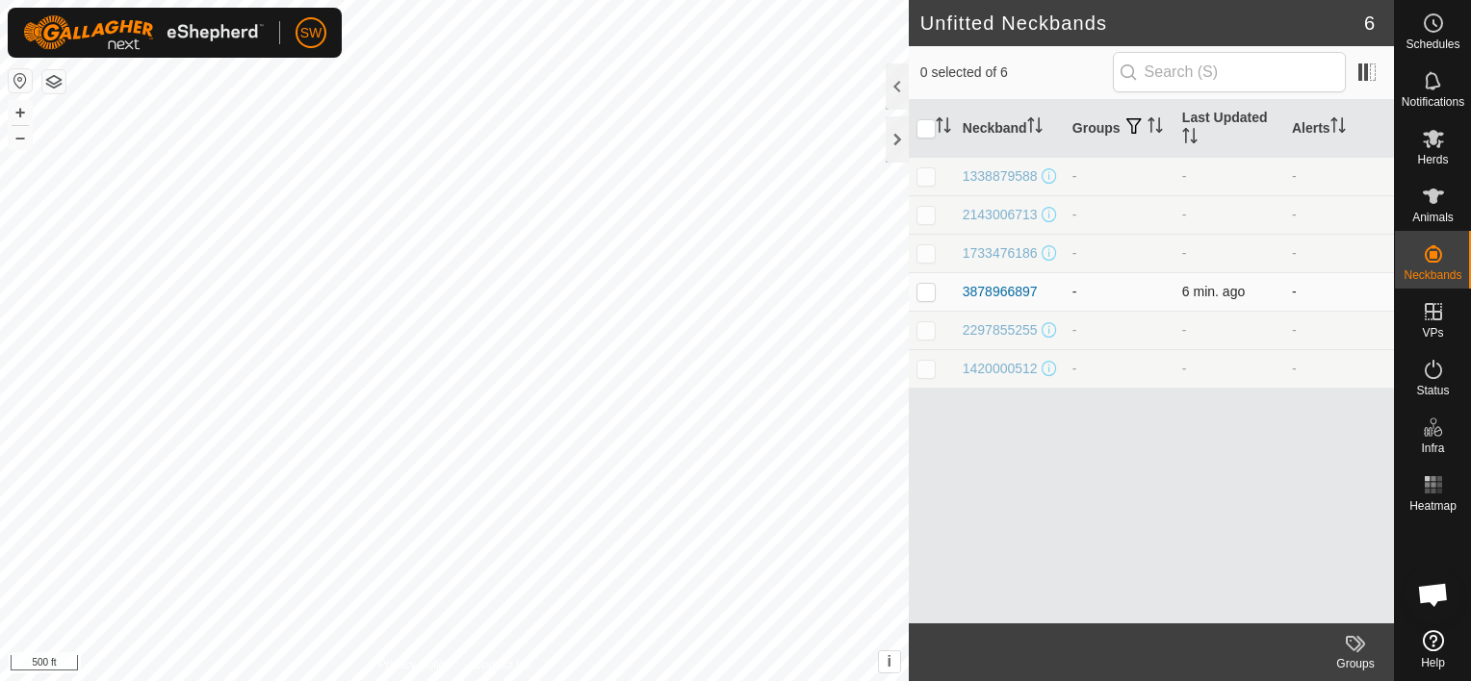
click at [924, 299] on p-checkbox at bounding box center [925, 291] width 19 height 15
click at [931, 299] on p-checkbox at bounding box center [925, 291] width 19 height 15
checkbox input "false"
click at [1433, 192] on icon at bounding box center [1433, 196] width 21 height 15
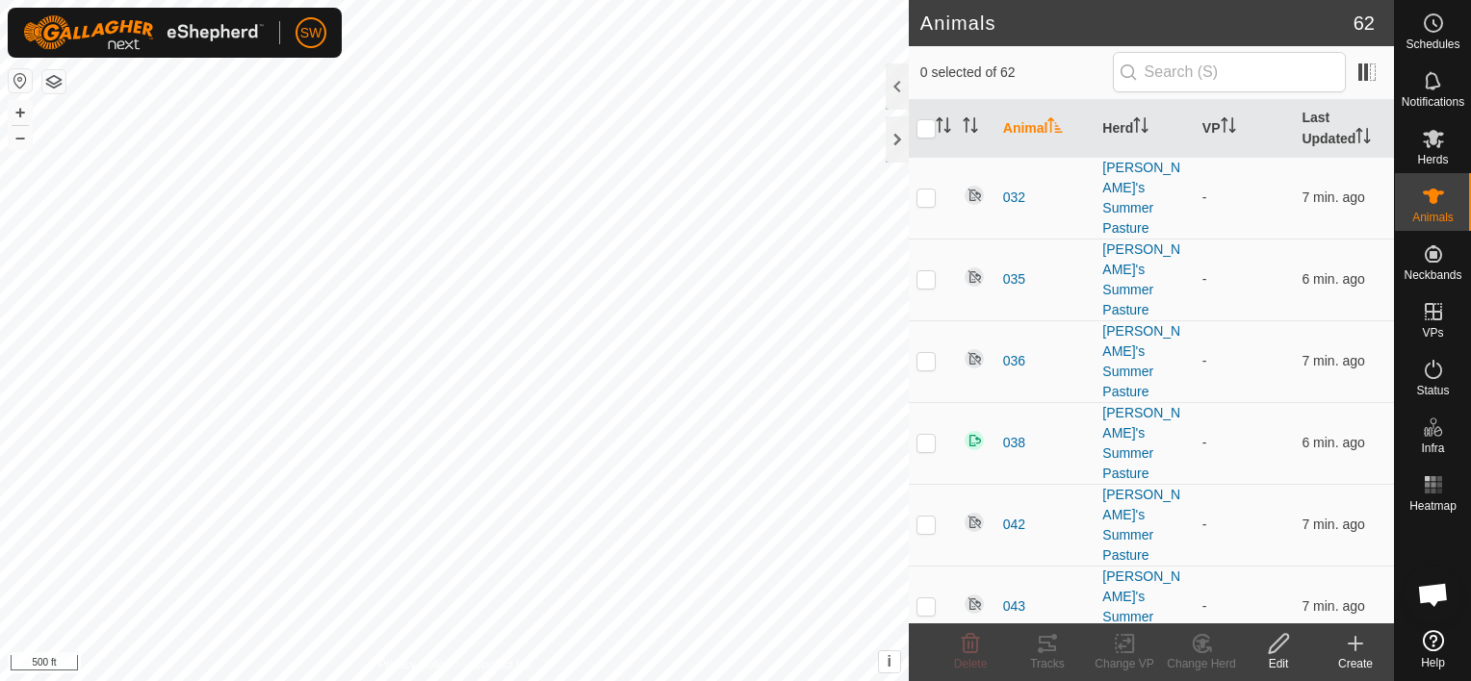
click at [1348, 644] on icon at bounding box center [1354, 644] width 13 height 0
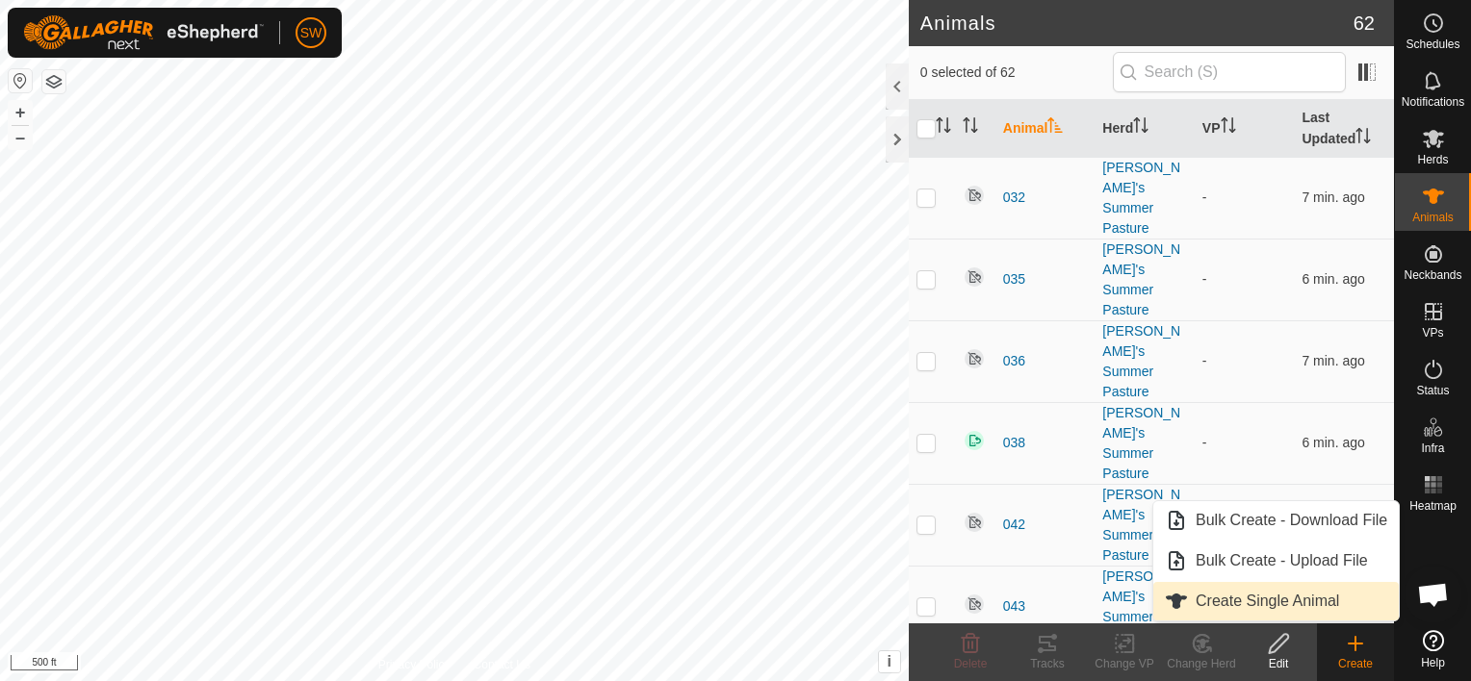
click at [1328, 620] on link "Create Single Animal" at bounding box center [1275, 601] width 245 height 39
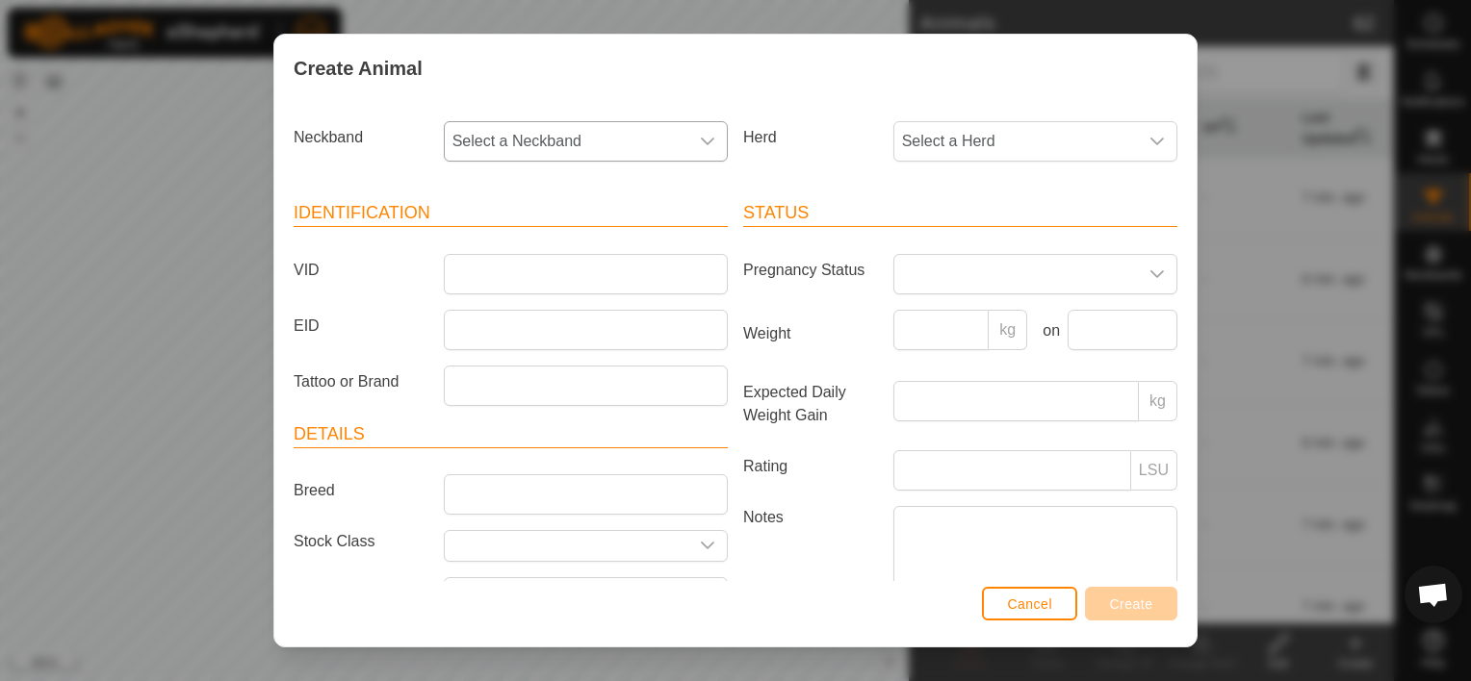
click at [531, 153] on span "Select a Neckband" at bounding box center [567, 141] width 244 height 39
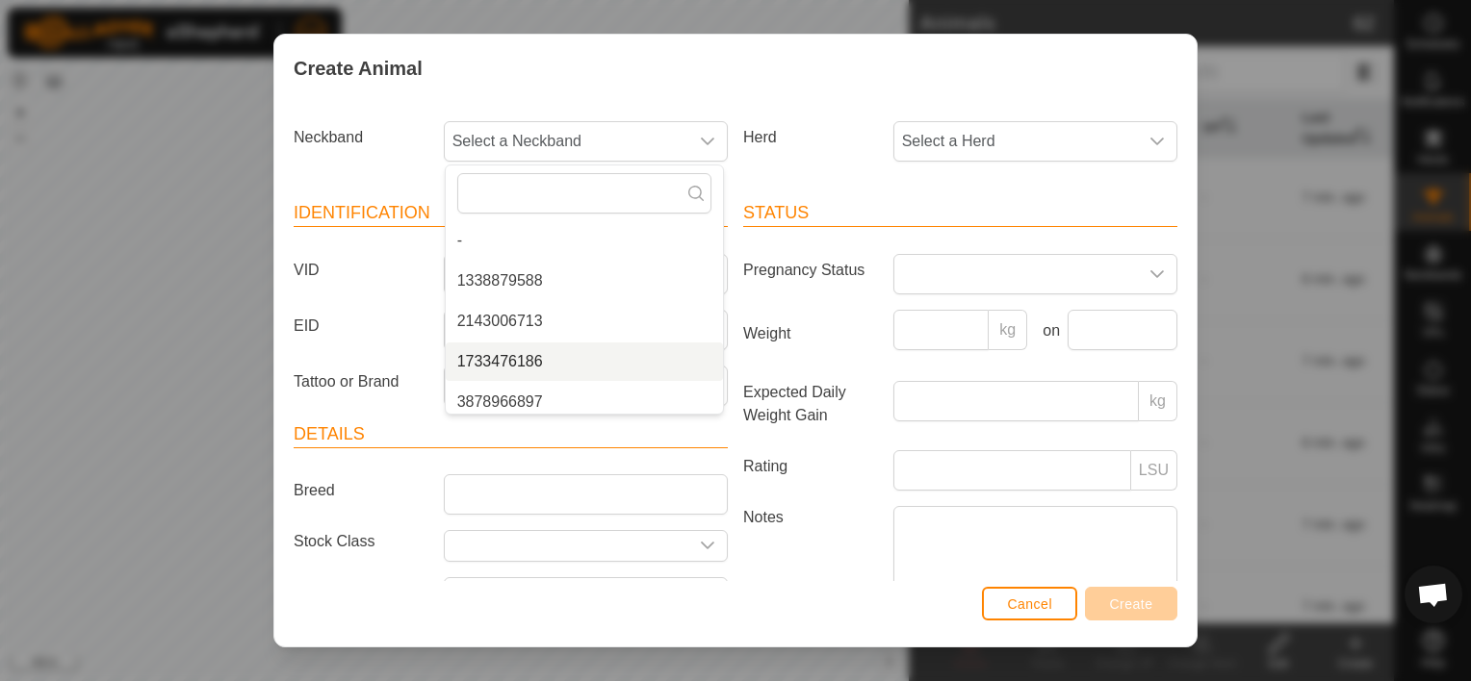
scroll to position [8, 0]
click at [532, 385] on li "3878966897" at bounding box center [584, 394] width 277 height 39
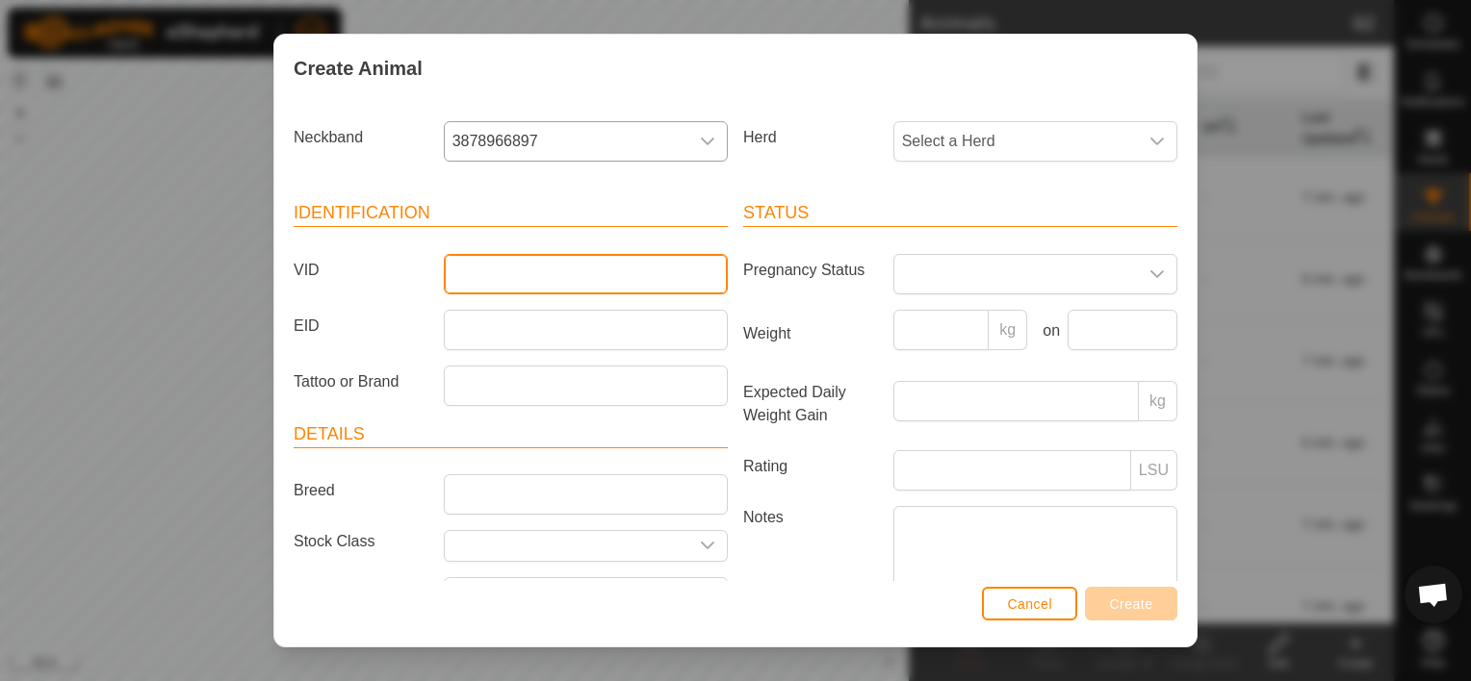
click at [578, 268] on input "VID" at bounding box center [586, 274] width 284 height 40
type input "[PERSON_NAME]"
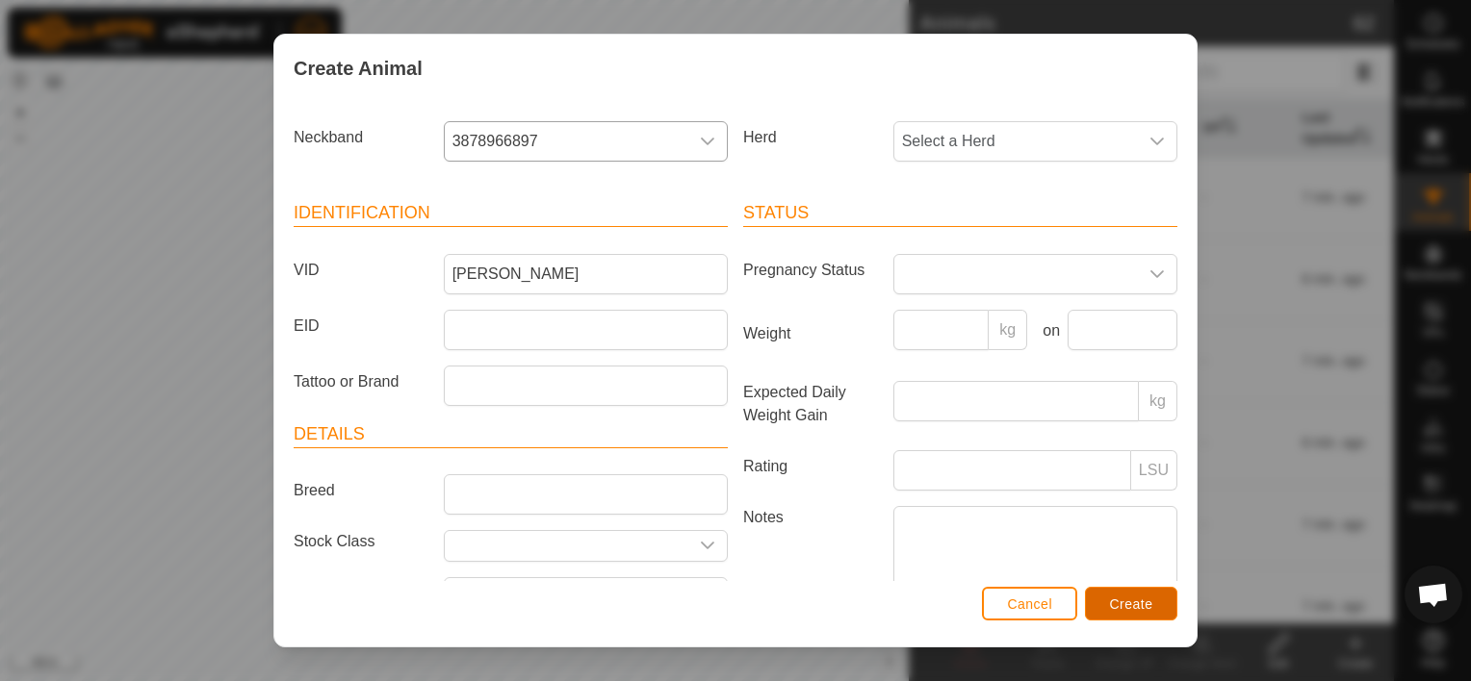
click at [1143, 608] on span "Create" at bounding box center [1131, 604] width 43 height 15
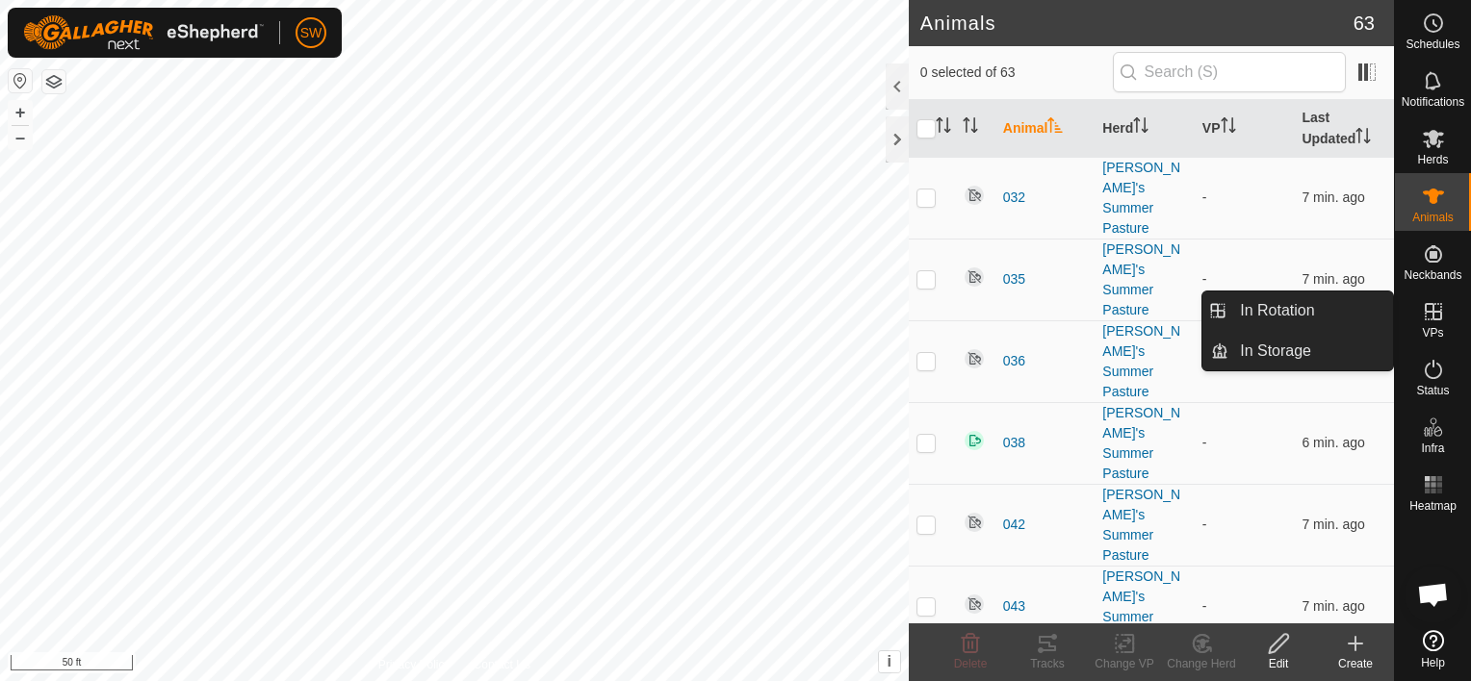
click at [1450, 306] on div "VPs" at bounding box center [1433, 318] width 76 height 58
click at [1370, 304] on link "In Rotation" at bounding box center [1310, 311] width 165 height 39
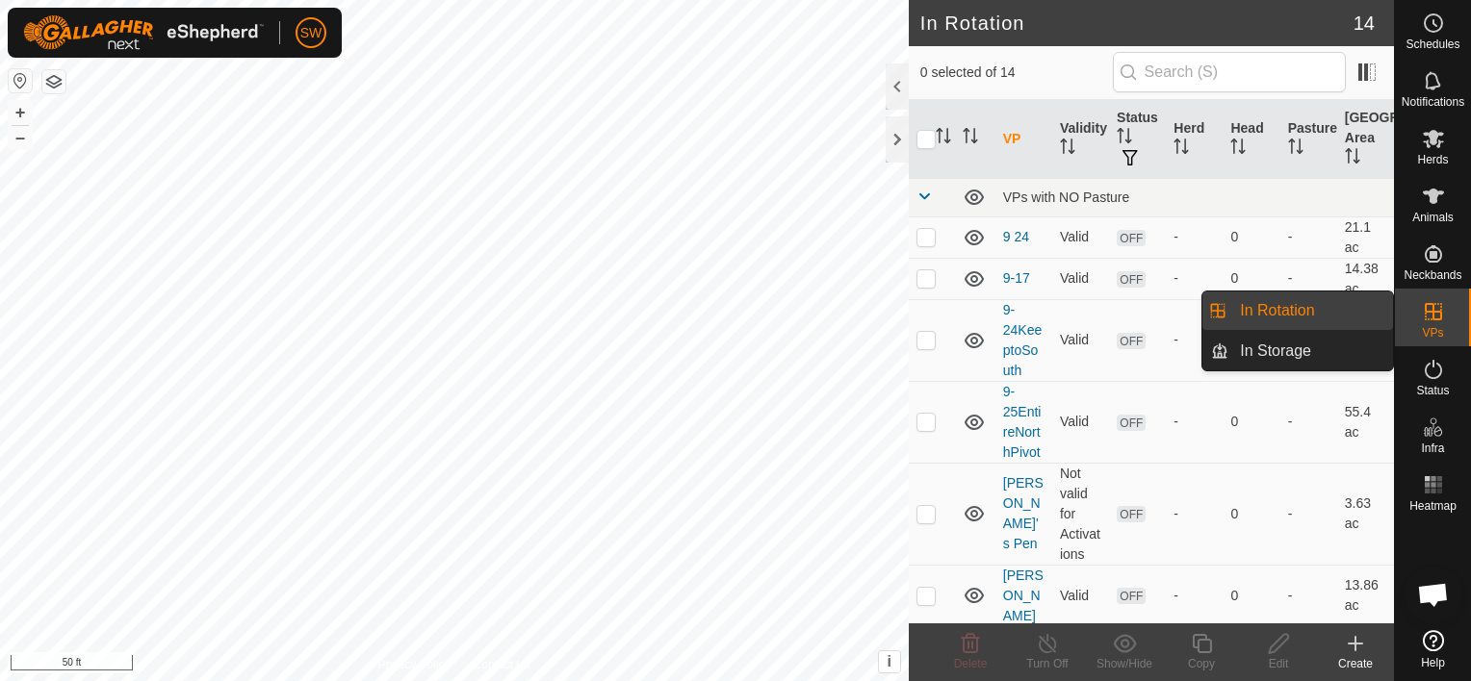
click at [1370, 304] on link "In Rotation" at bounding box center [1310, 311] width 165 height 39
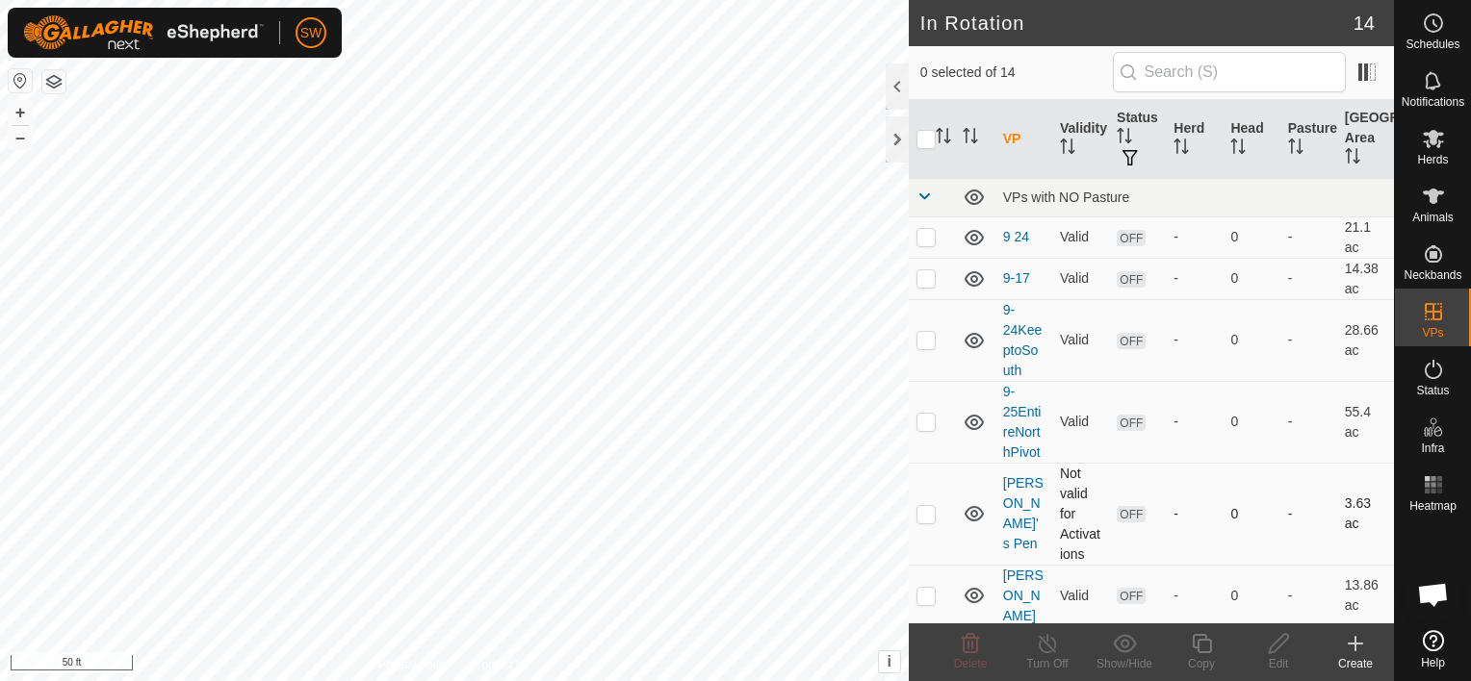
click at [936, 514] on td at bounding box center [932, 514] width 46 height 102
checkbox input "true"
click at [1276, 653] on icon at bounding box center [1279, 643] width 24 height 23
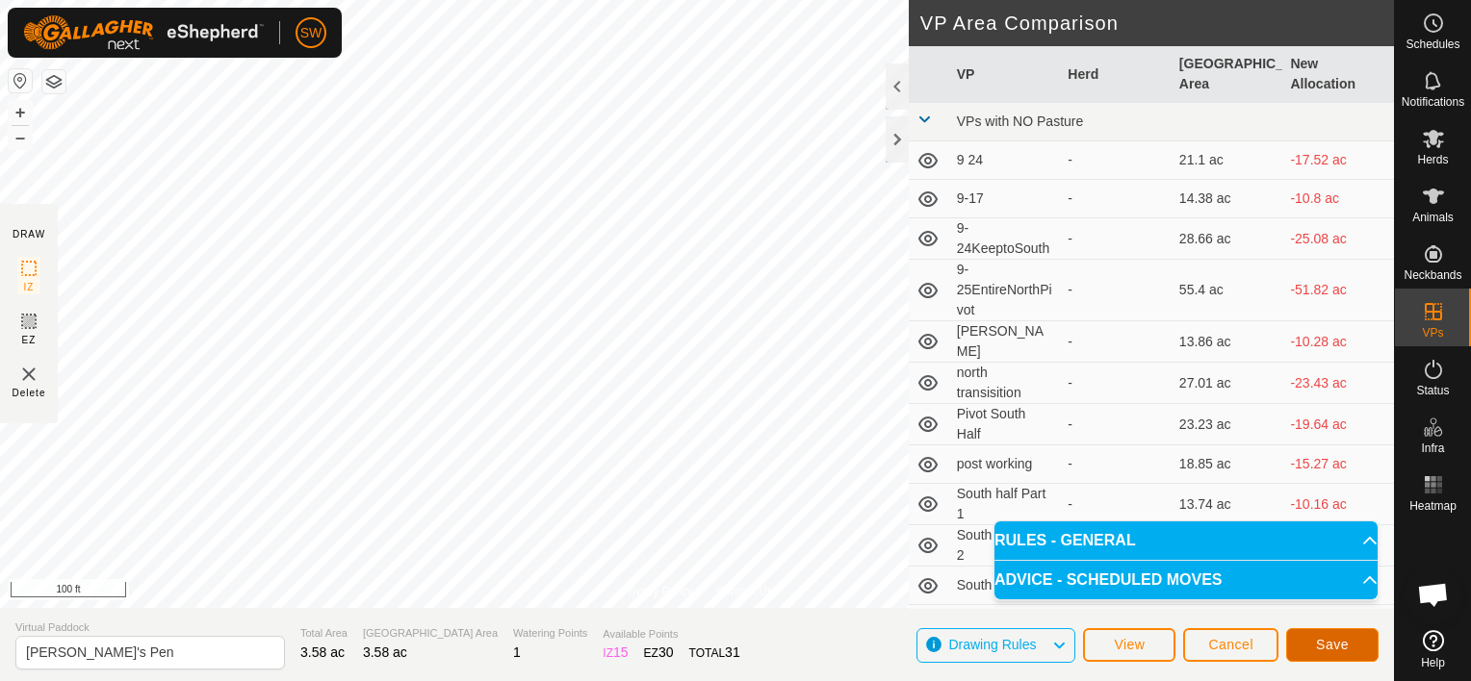
click at [1357, 635] on button "Save" at bounding box center [1332, 646] width 92 height 34
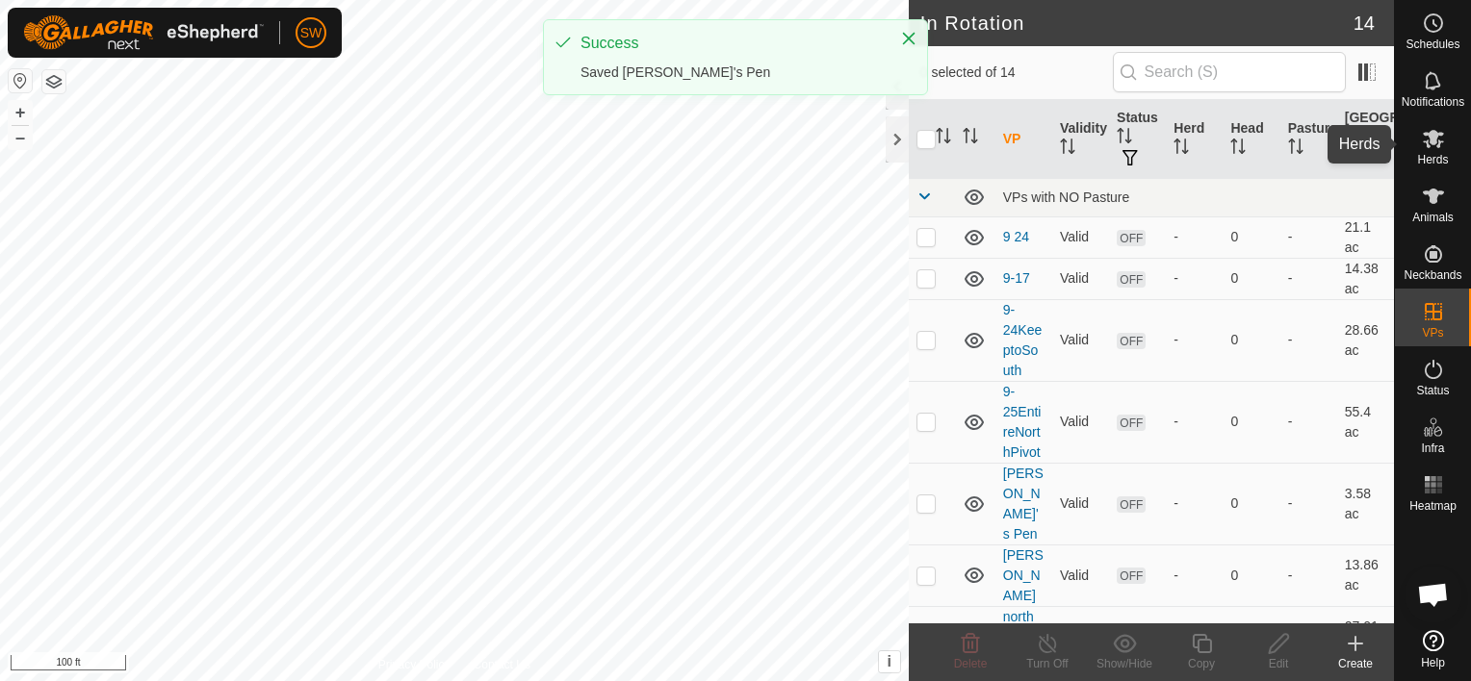
click at [1428, 140] on icon at bounding box center [1433, 138] width 23 height 23
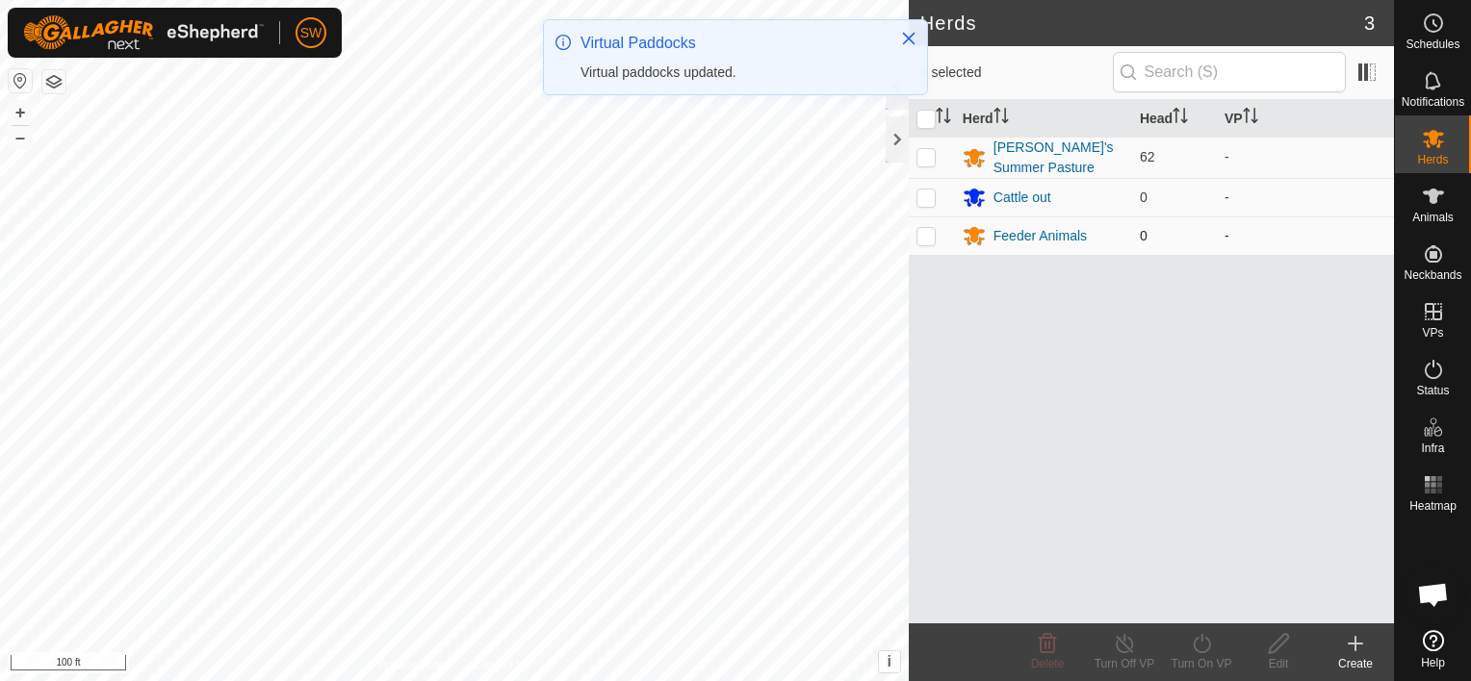
click at [925, 234] on p-checkbox at bounding box center [925, 235] width 19 height 15
checkbox input "true"
click at [1274, 659] on div "Edit" at bounding box center [1278, 663] width 77 height 17
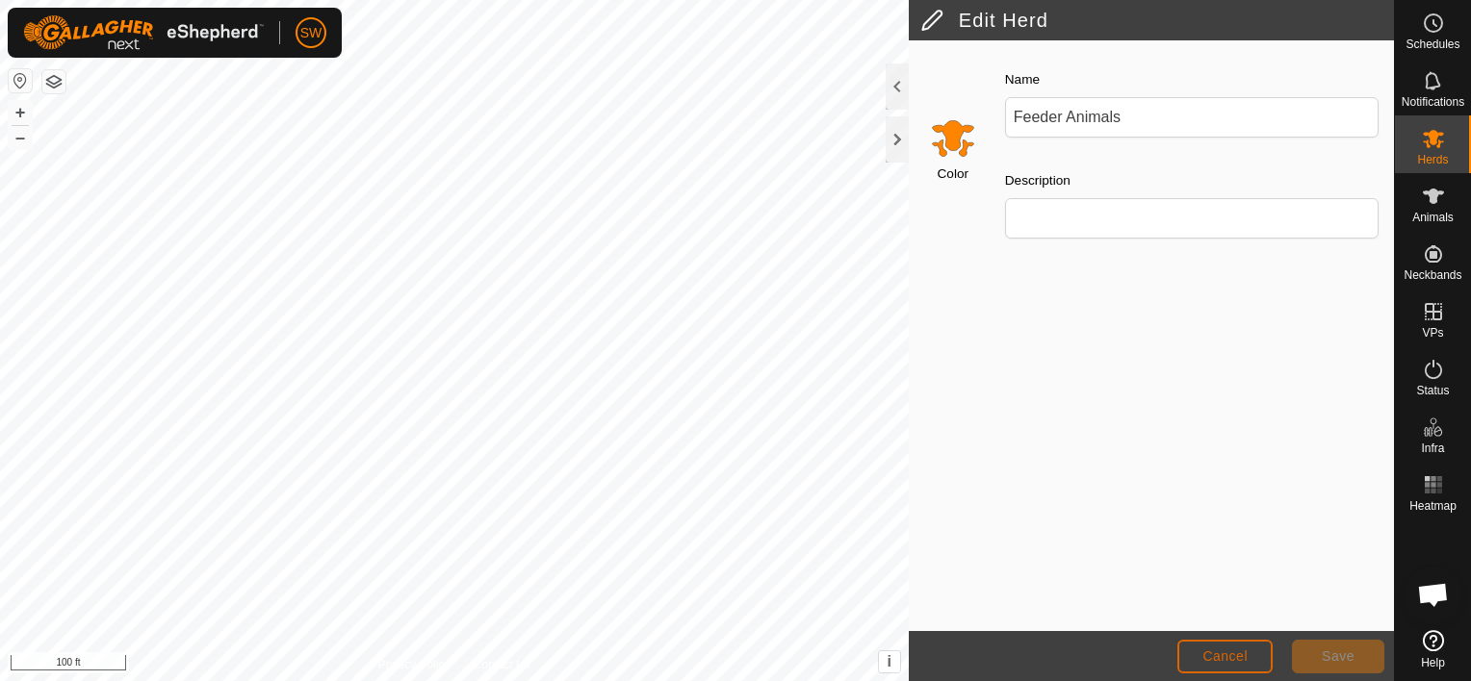
click at [1244, 661] on span "Cancel" at bounding box center [1224, 656] width 45 height 15
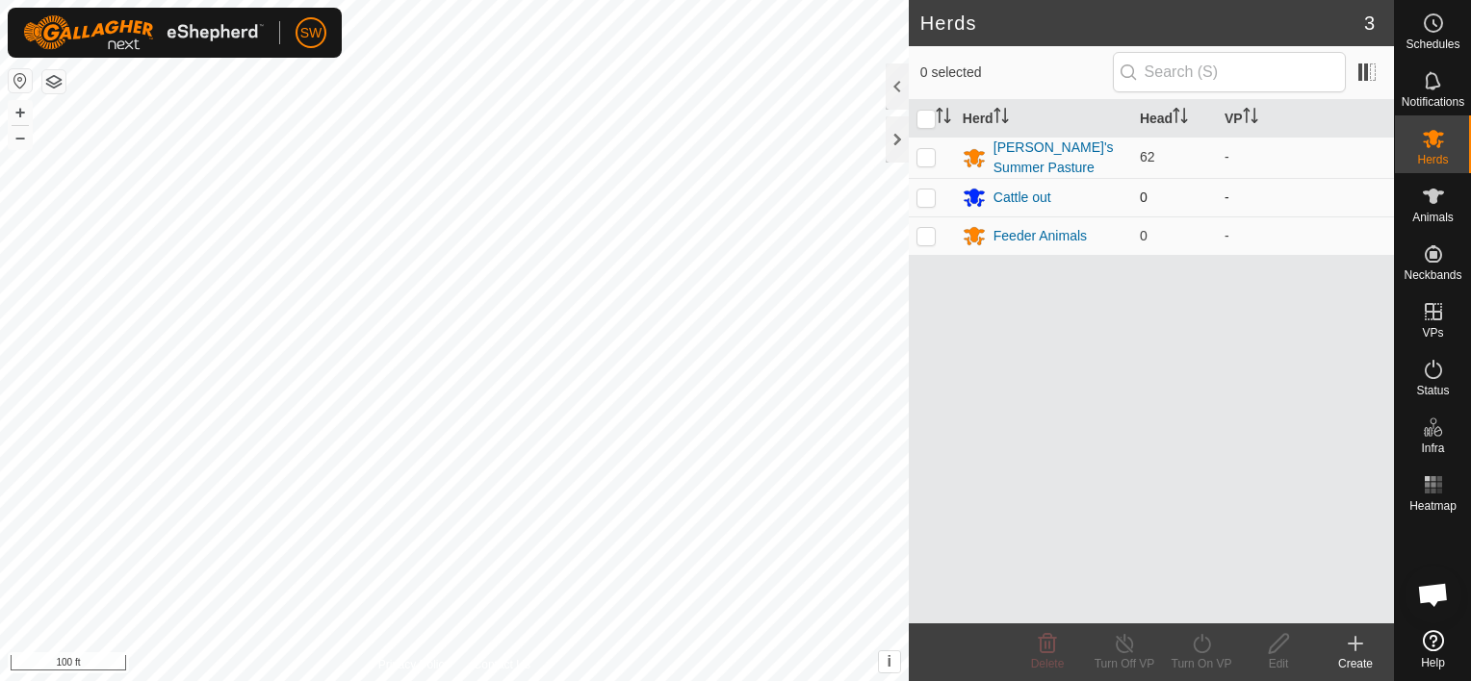
click at [1034, 215] on td "Cattle out" at bounding box center [1043, 197] width 177 height 39
click at [1038, 228] on div "Feeder Animals" at bounding box center [1039, 236] width 93 height 20
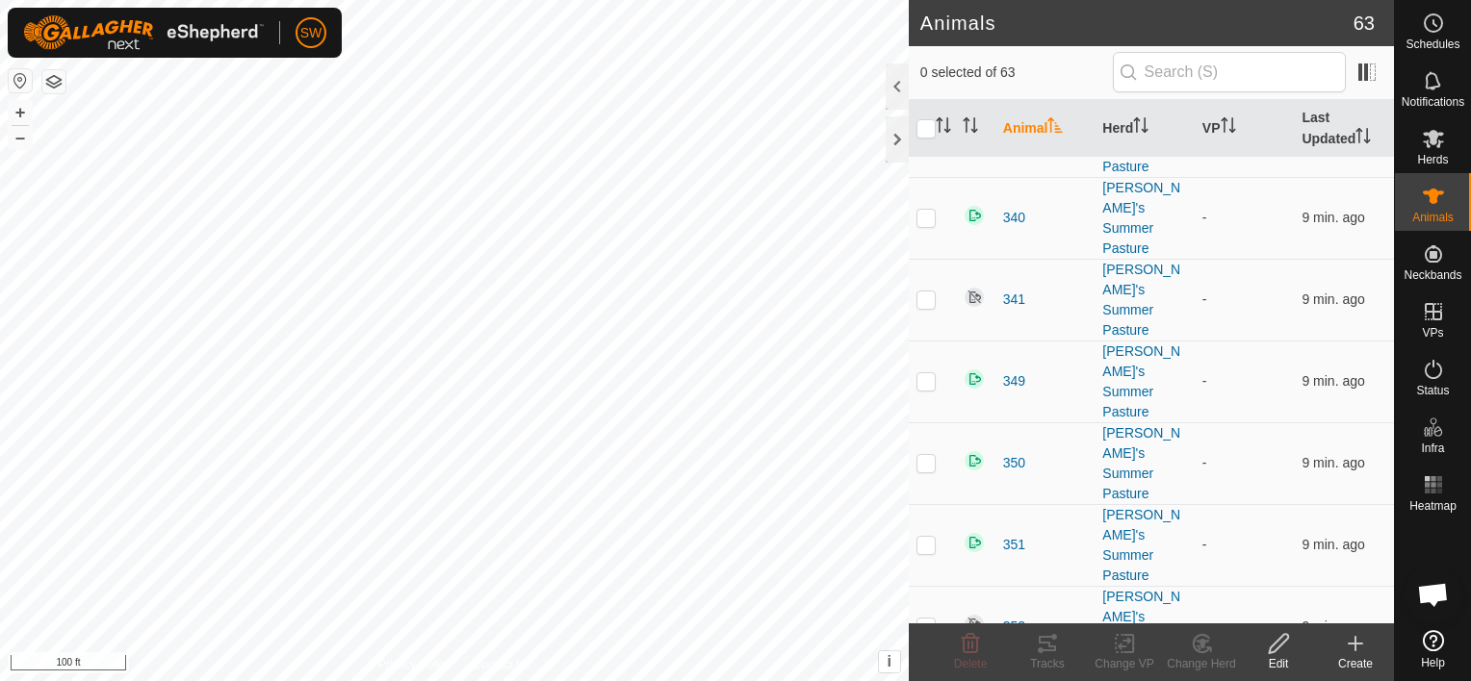
scroll to position [3378, 0]
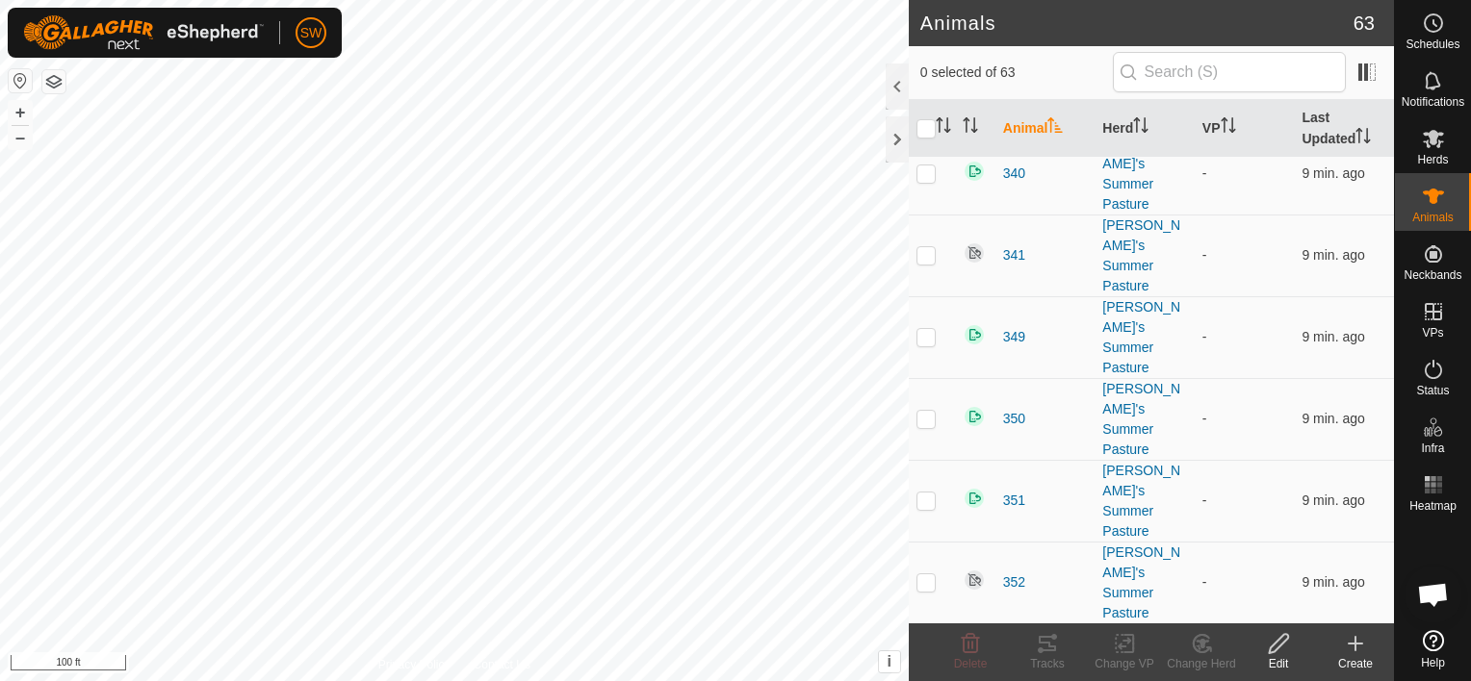
click at [1194, 642] on icon at bounding box center [1202, 643] width 24 height 23
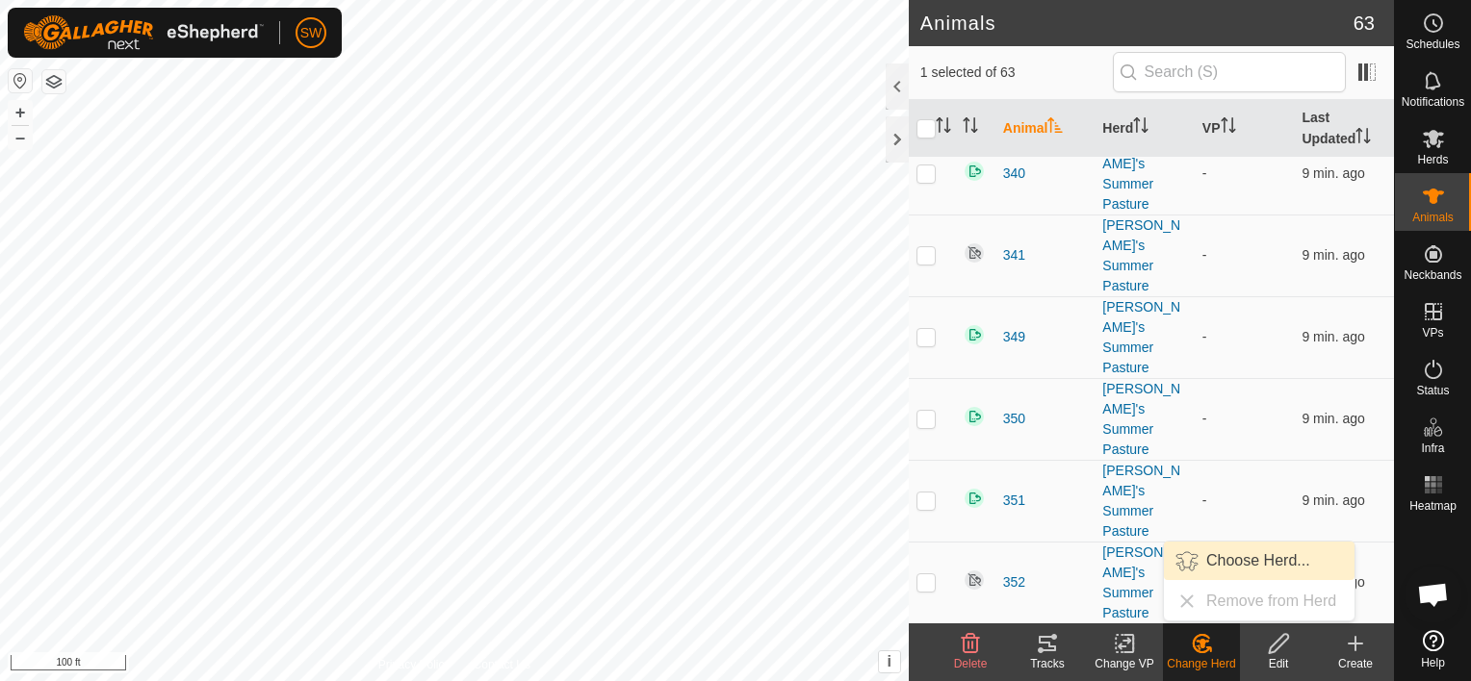
click at [1253, 554] on link "Choose Herd..." at bounding box center [1259, 561] width 191 height 39
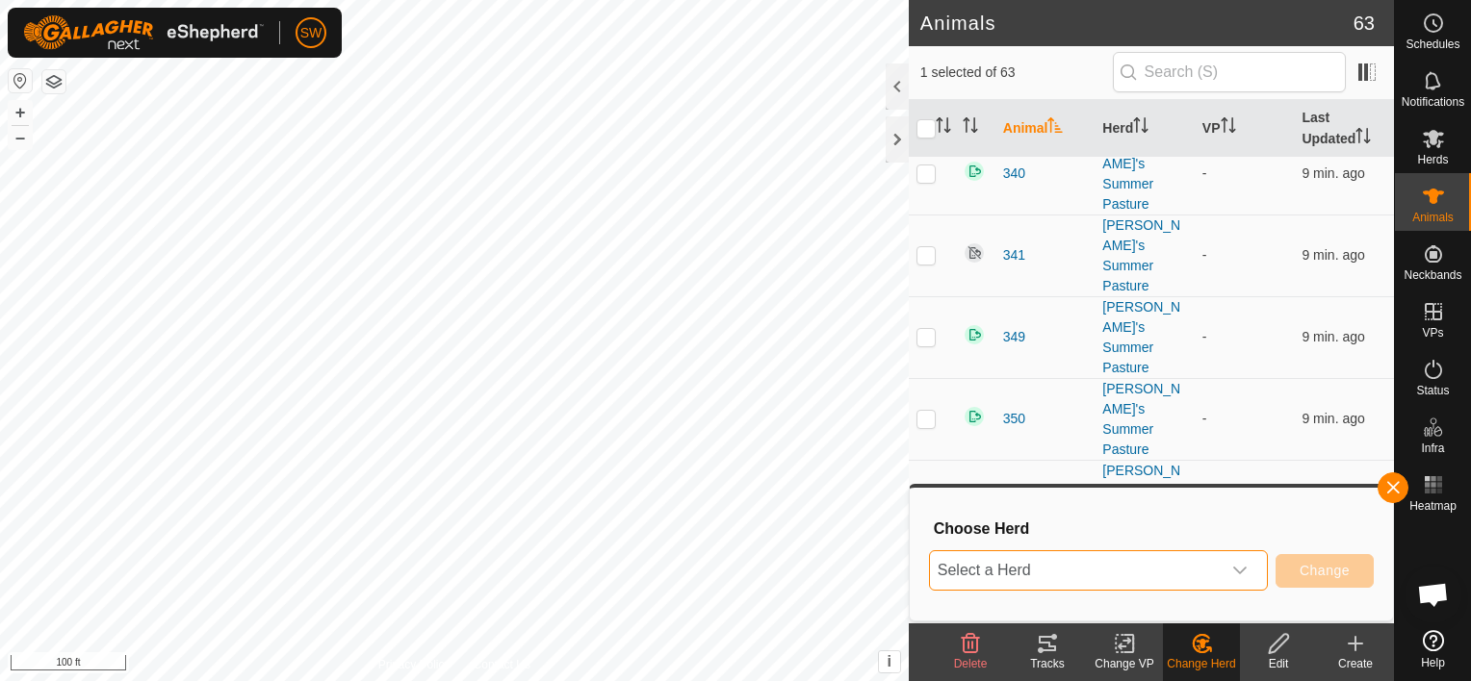
click at [1220, 569] on span "Select a Herd" at bounding box center [1075, 571] width 291 height 39
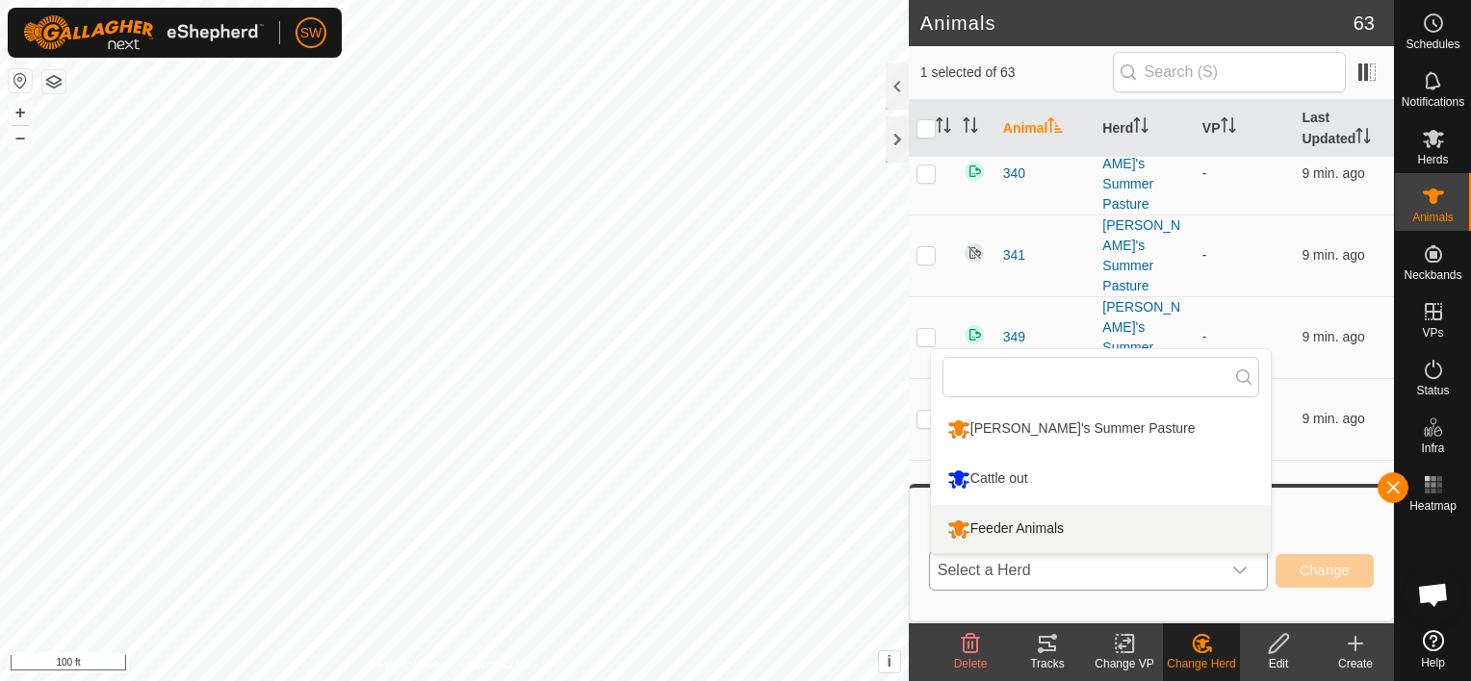
click at [1102, 524] on li "Feeder Animals" at bounding box center [1101, 529] width 340 height 48
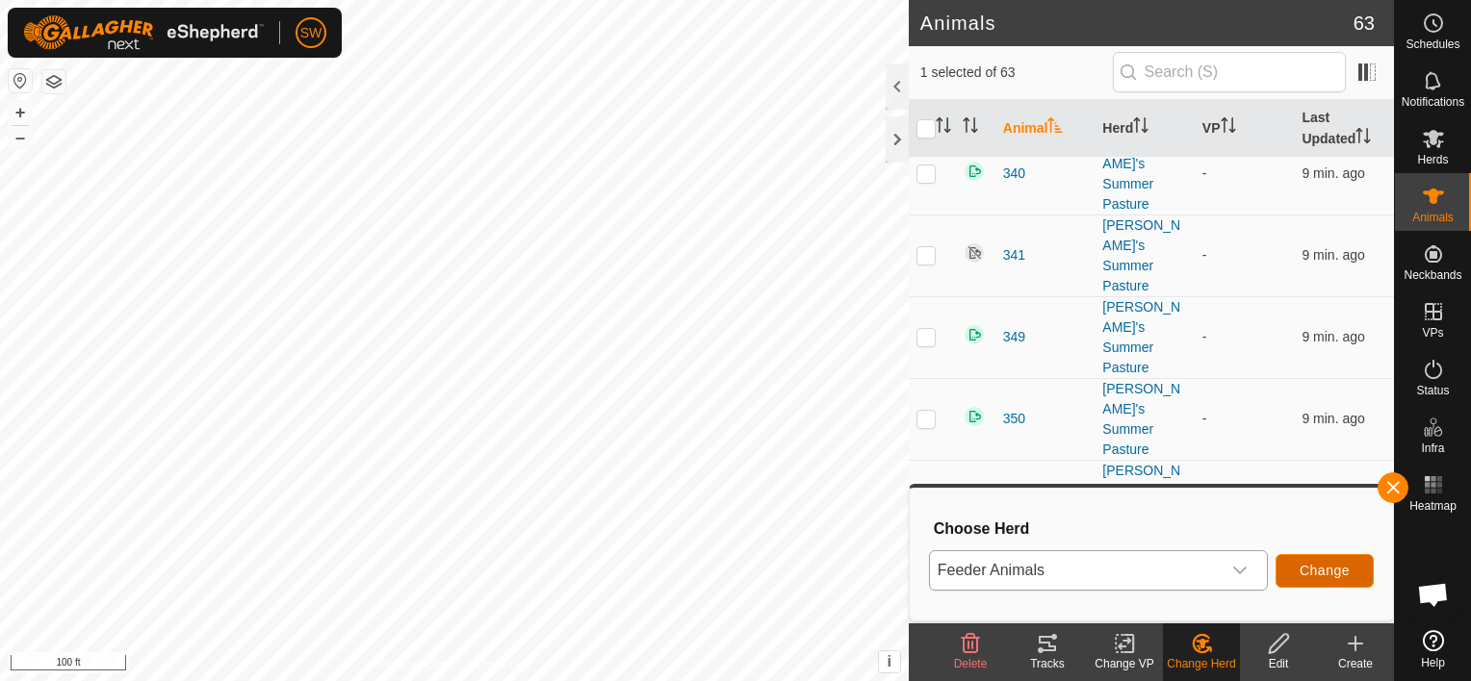
click at [1334, 572] on span "Change" at bounding box center [1324, 570] width 50 height 15
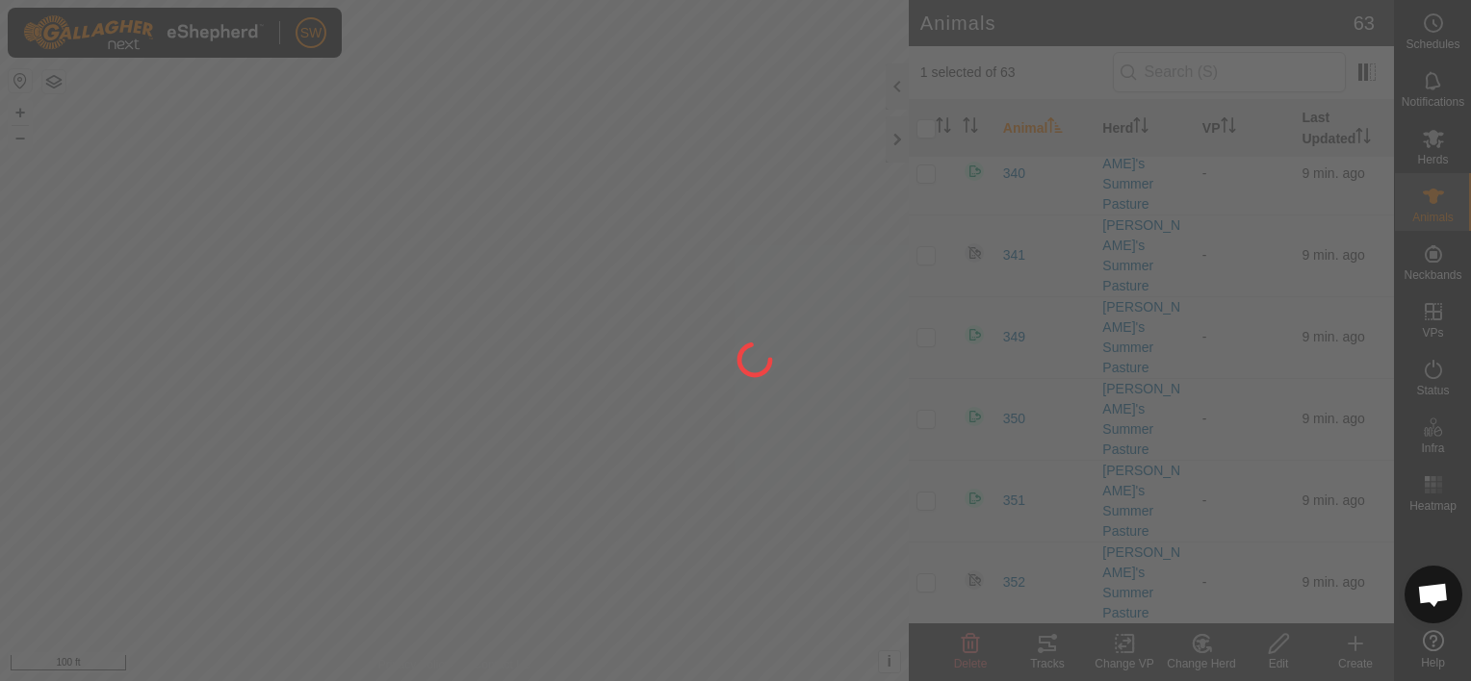
checkbox input "false"
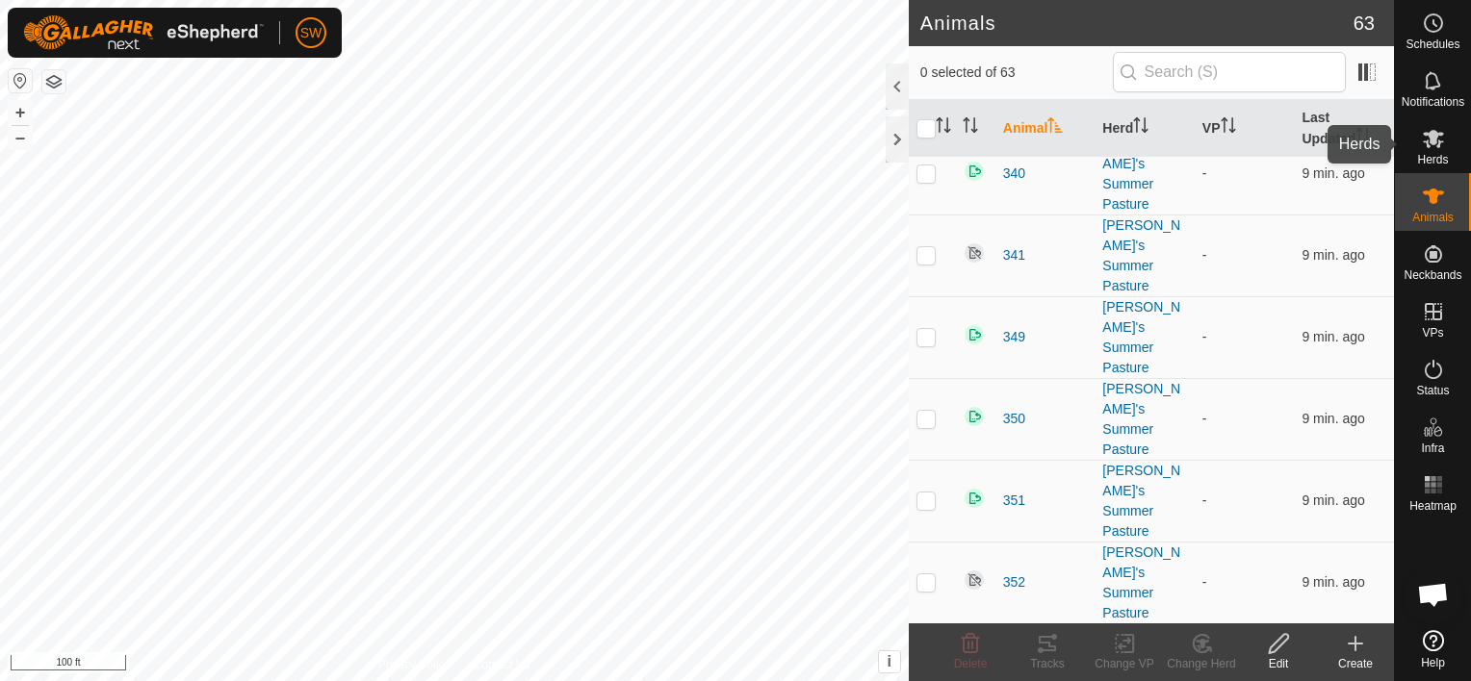
click at [1452, 151] on div "Herds" at bounding box center [1433, 145] width 76 height 58
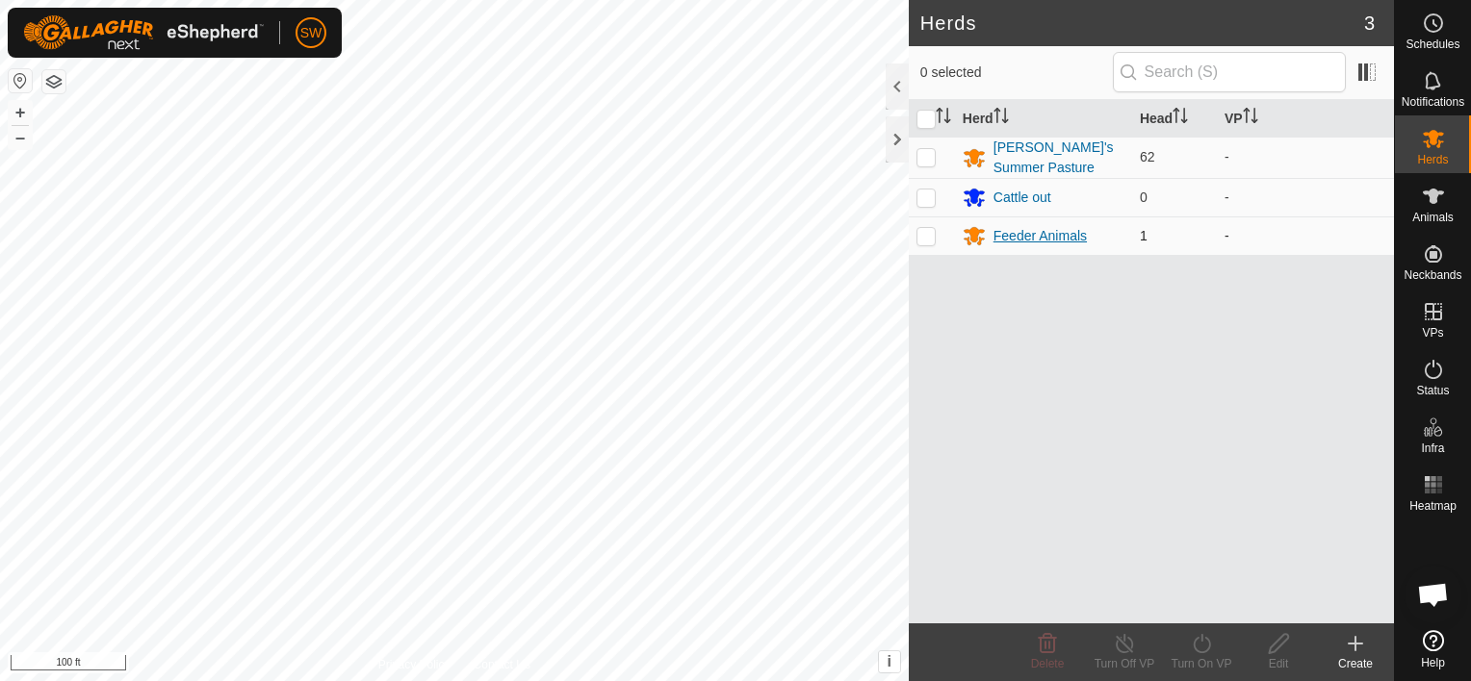
click at [1076, 245] on div "Feeder Animals" at bounding box center [1044, 235] width 162 height 23
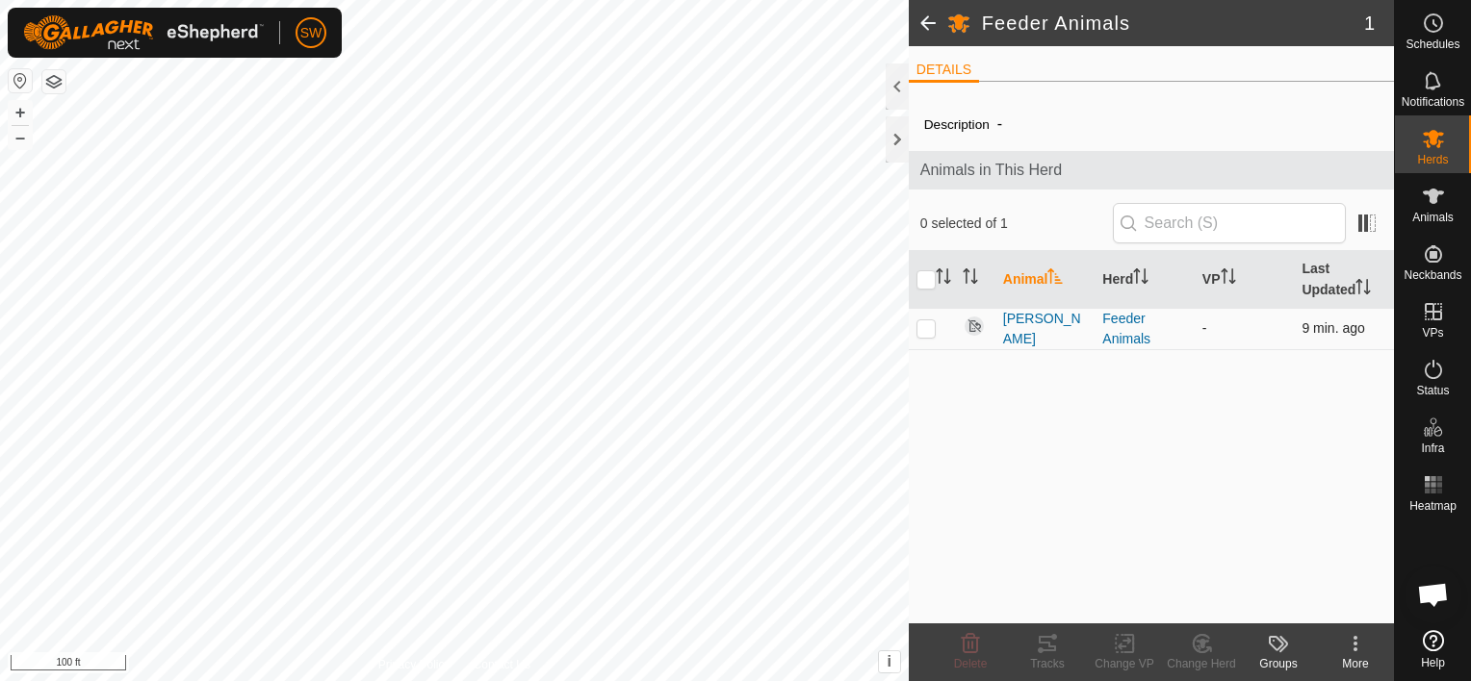
click at [920, 331] on p-checkbox at bounding box center [925, 328] width 19 height 15
checkbox input "true"
click at [1117, 646] on icon at bounding box center [1125, 643] width 24 height 23
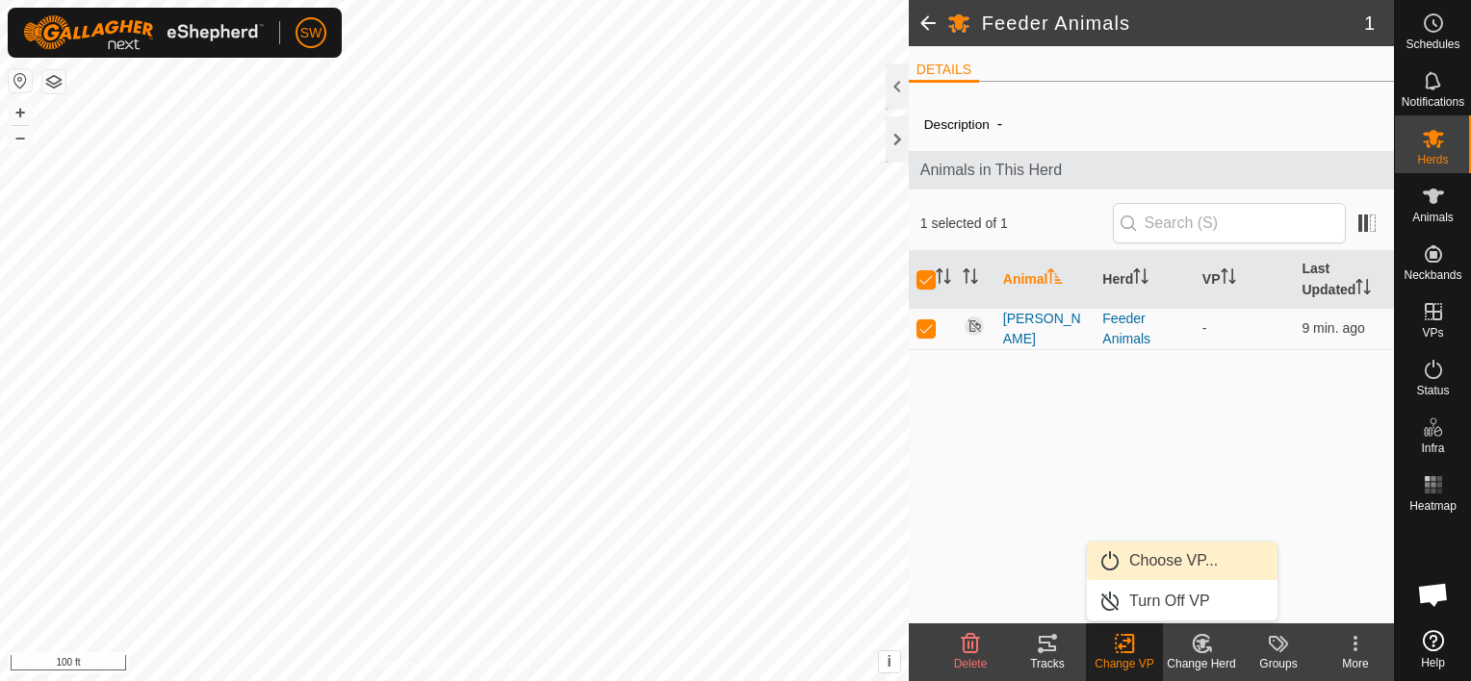
click at [1148, 553] on link "Choose VP..." at bounding box center [1182, 561] width 191 height 39
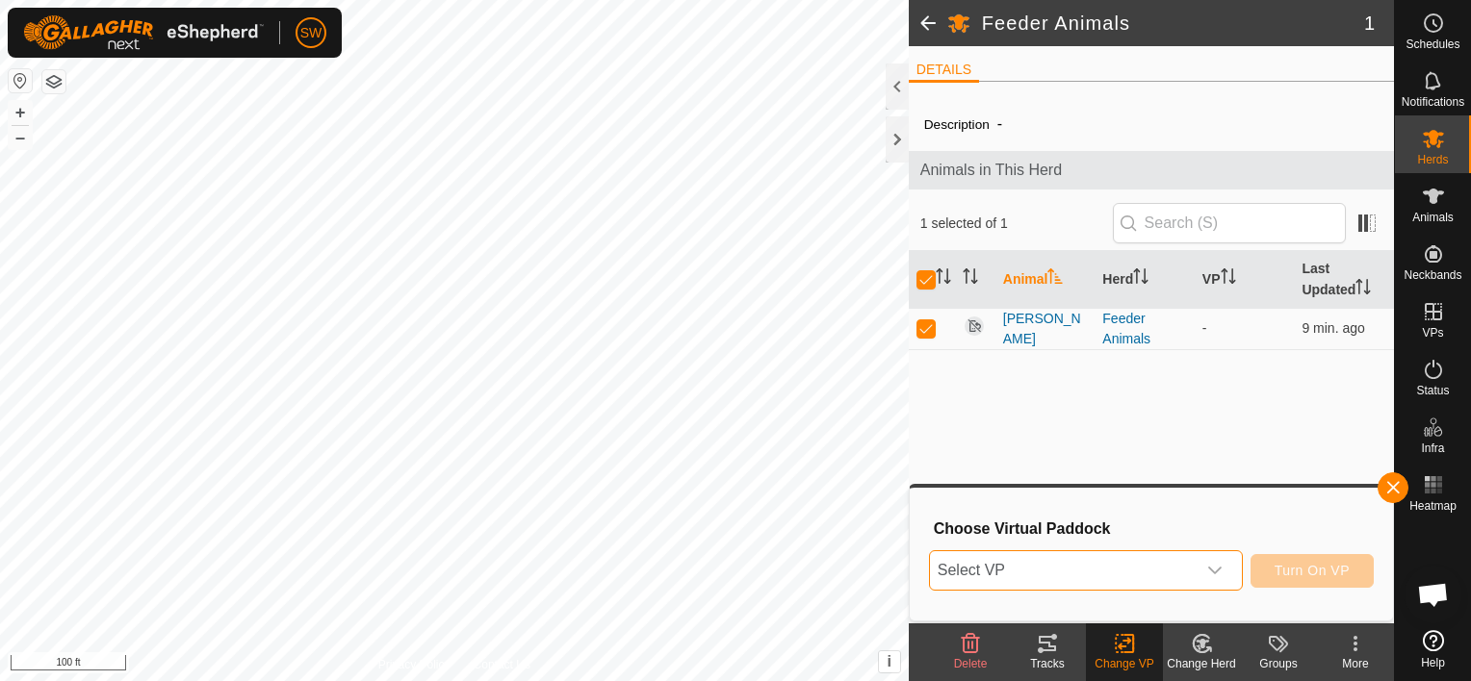
click at [1151, 565] on span "Select VP" at bounding box center [1063, 571] width 266 height 39
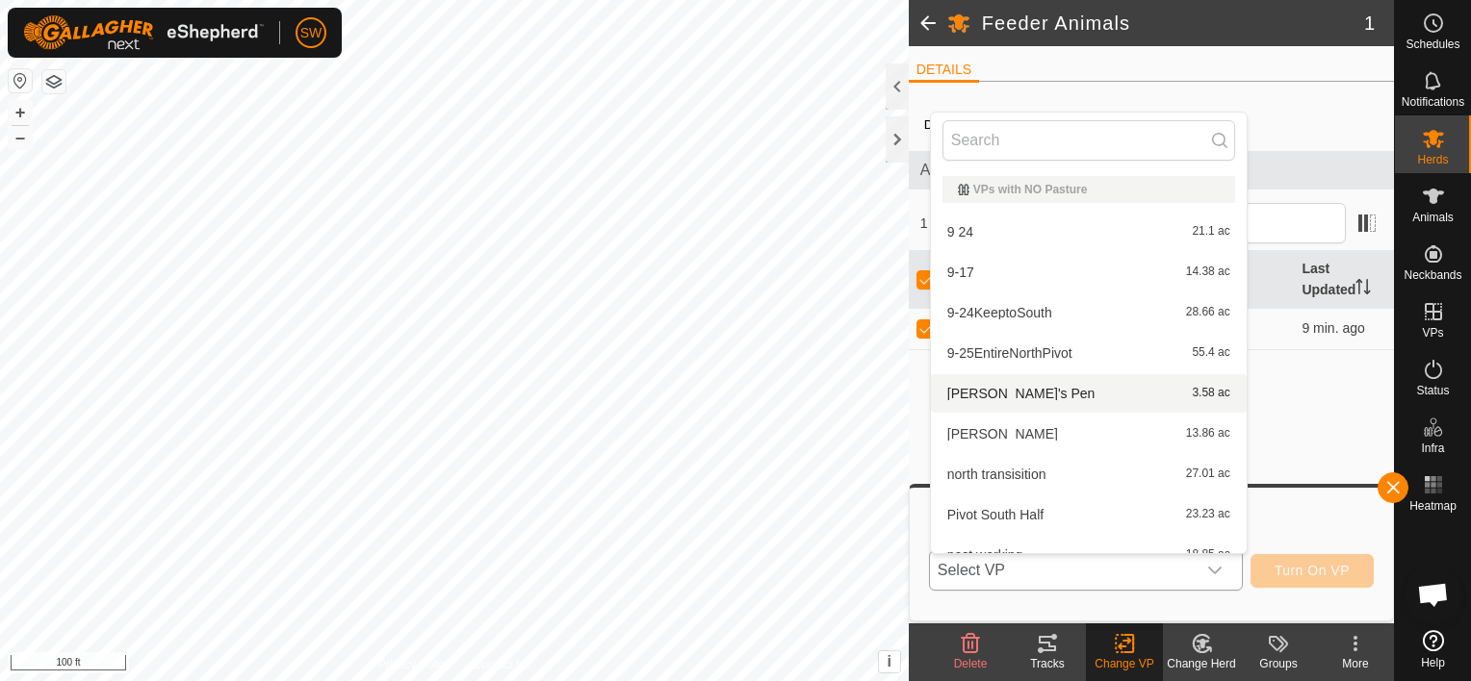
click at [1020, 393] on li "Bridget's Pen 3.58 ac" at bounding box center [1089, 393] width 316 height 39
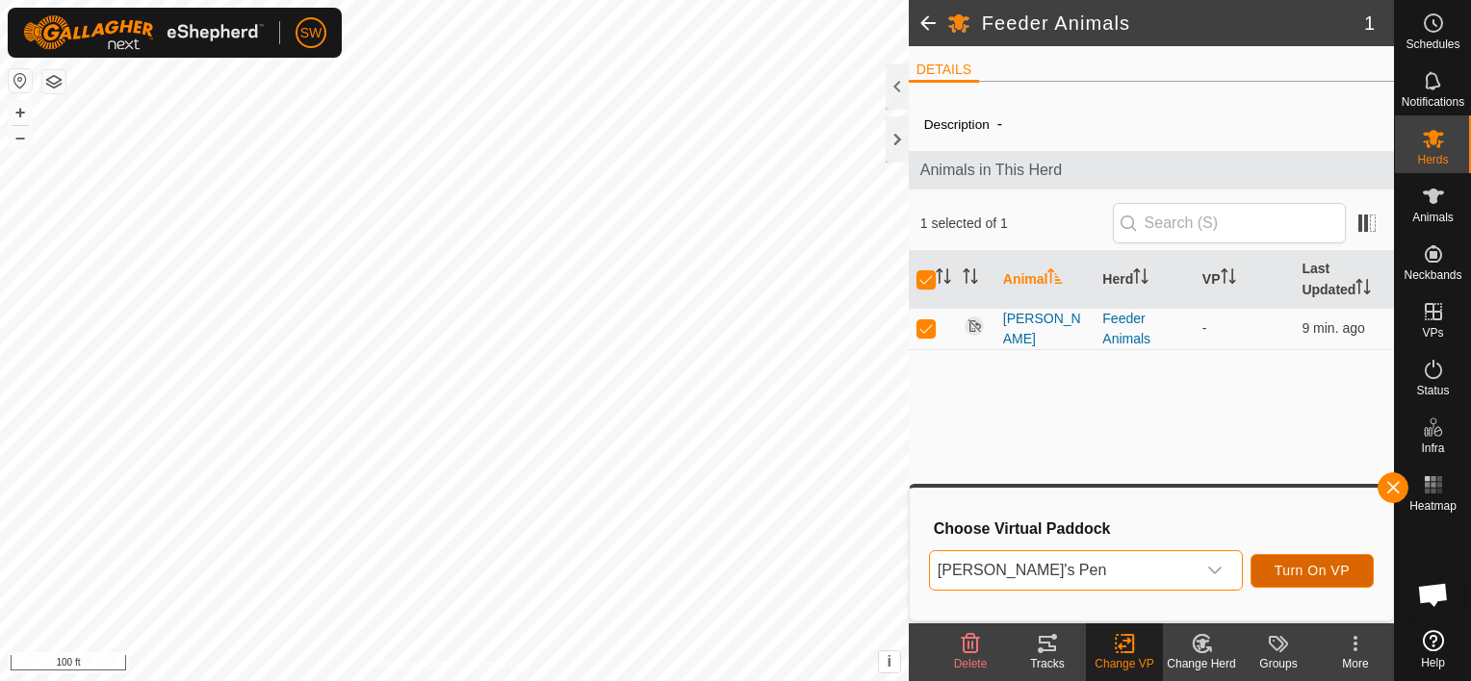
click at [1317, 579] on button "Turn On VP" at bounding box center [1311, 571] width 123 height 34
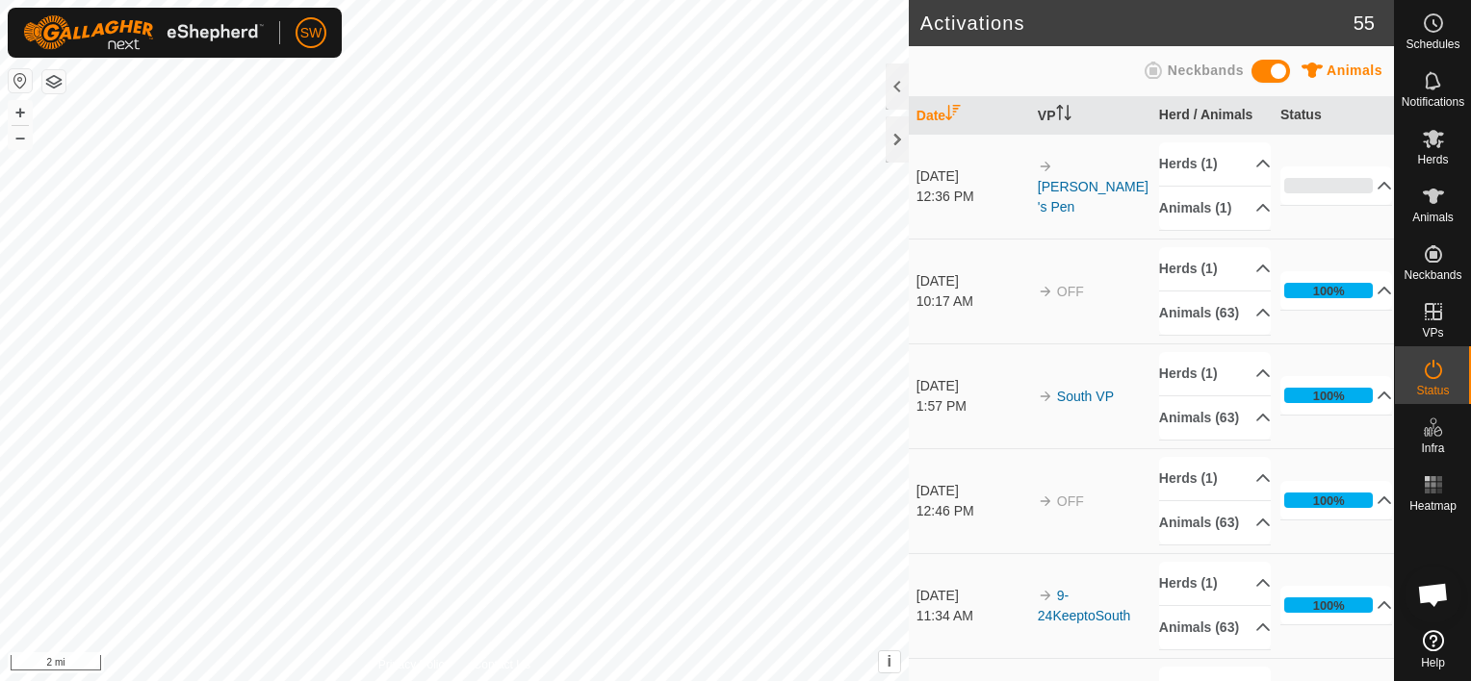
click at [386, 0] on html "SW Schedules Notifications Herds Animals Neckbands VPs Status Infra Heatmap Hel…" at bounding box center [735, 340] width 1471 height 681
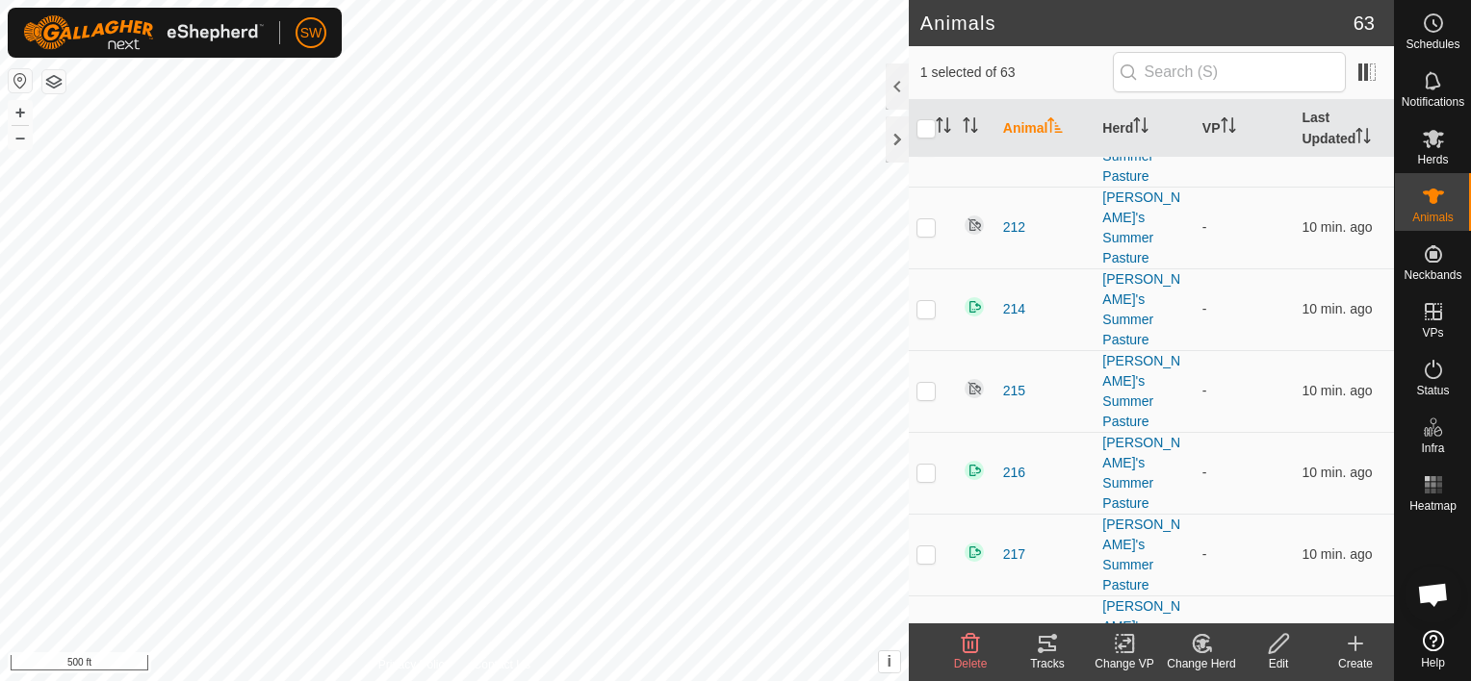
scroll to position [1704, 0]
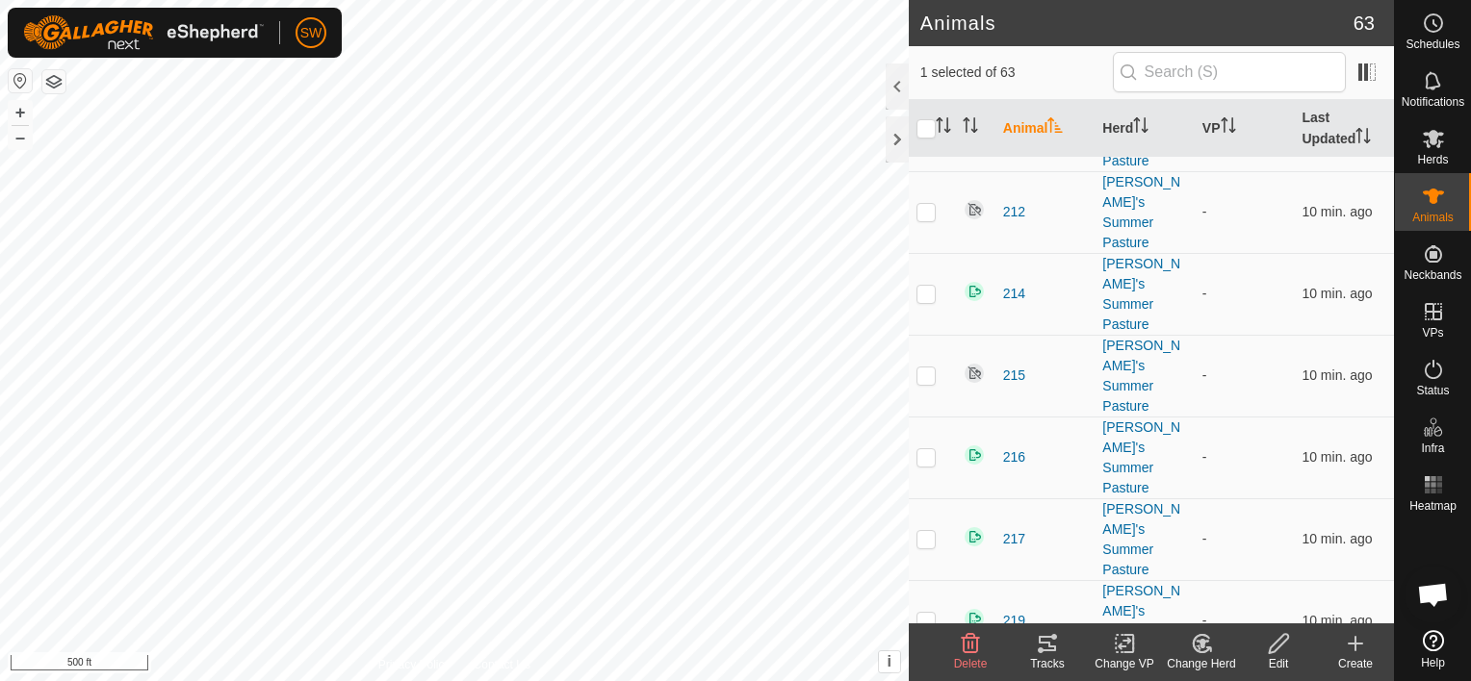
click at [1110, 655] on change-vp-svg-icon at bounding box center [1124, 643] width 77 height 23
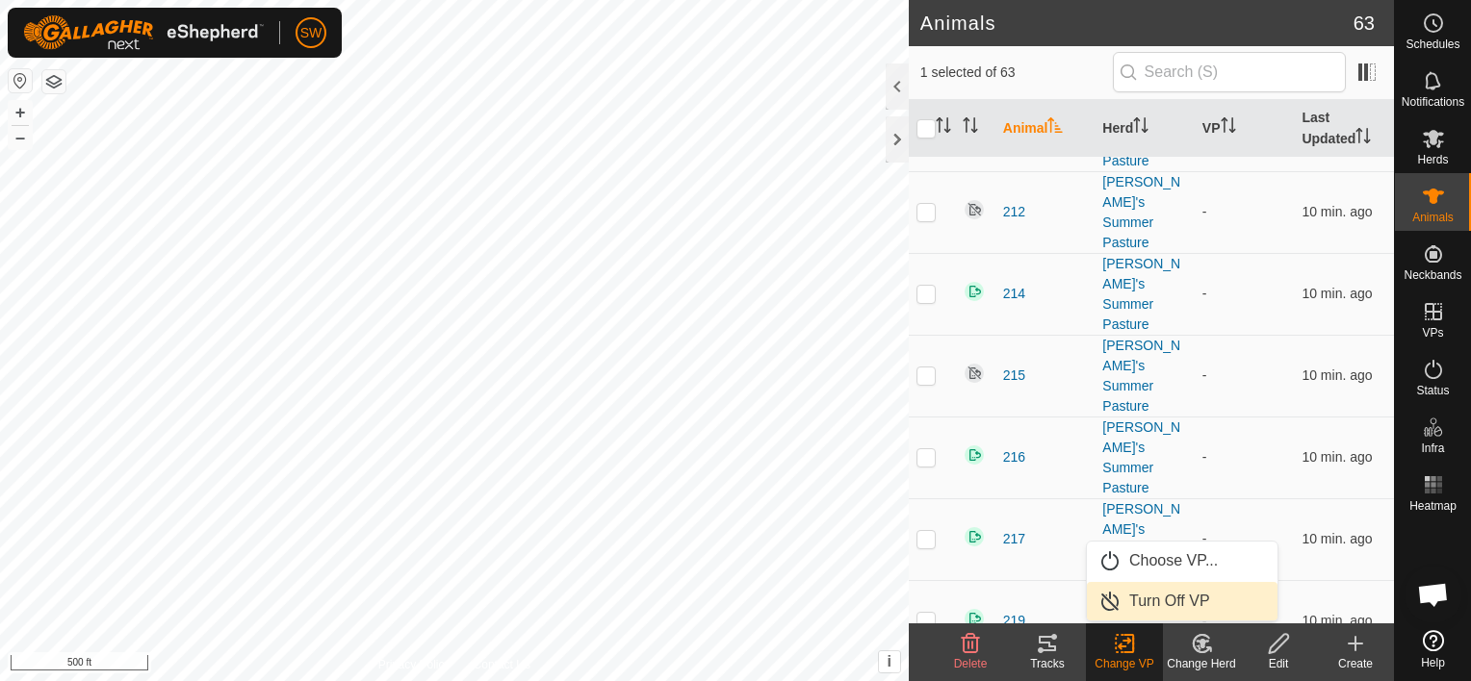
click at [1124, 596] on link "Turn Off VP" at bounding box center [1182, 601] width 191 height 39
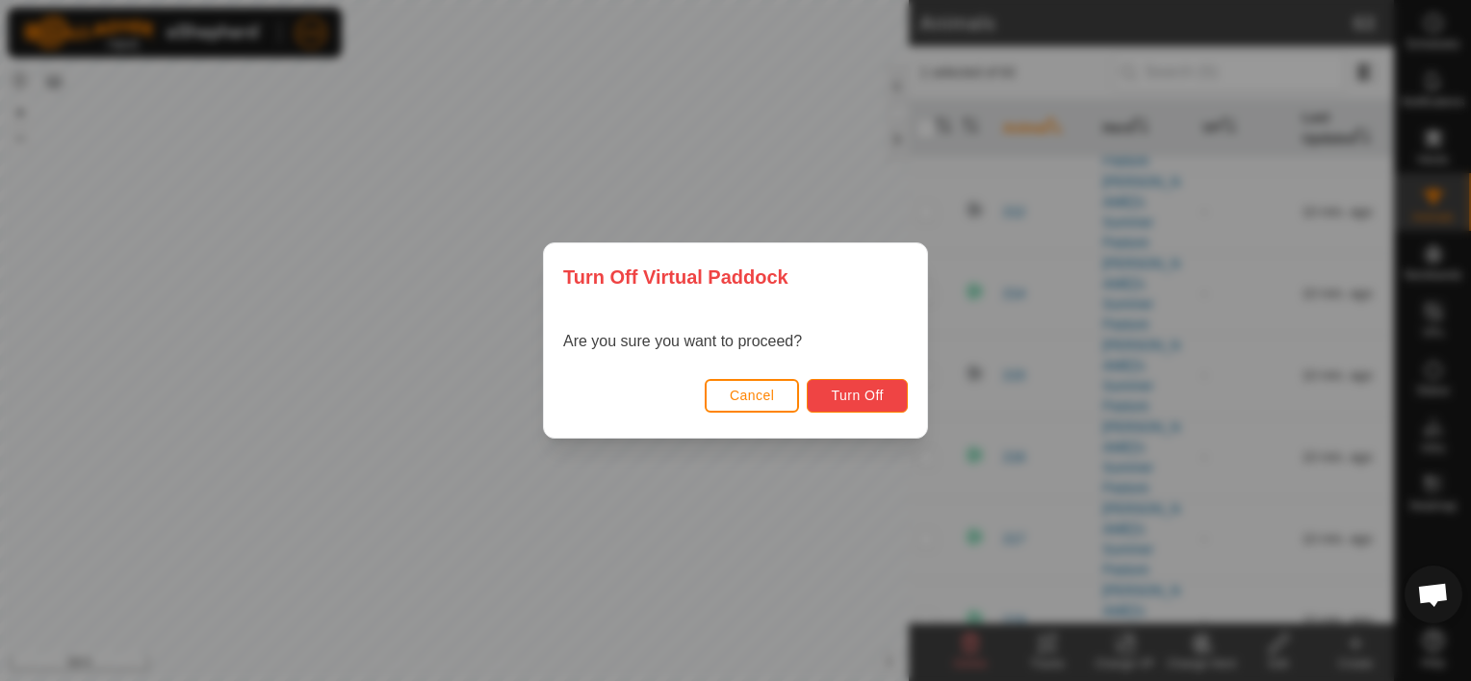
click at [847, 400] on span "Turn Off" at bounding box center [857, 395] width 53 height 15
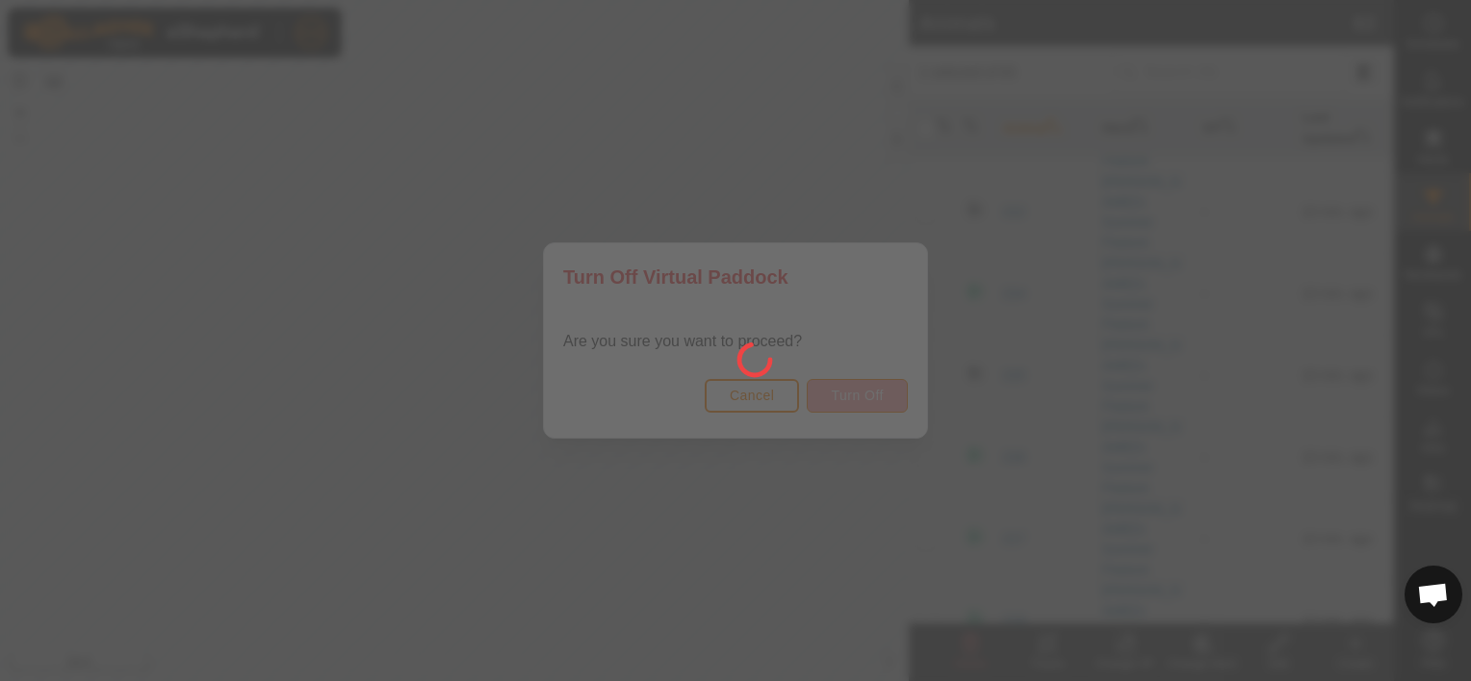
click at [847, 400] on div at bounding box center [735, 340] width 1471 height 681
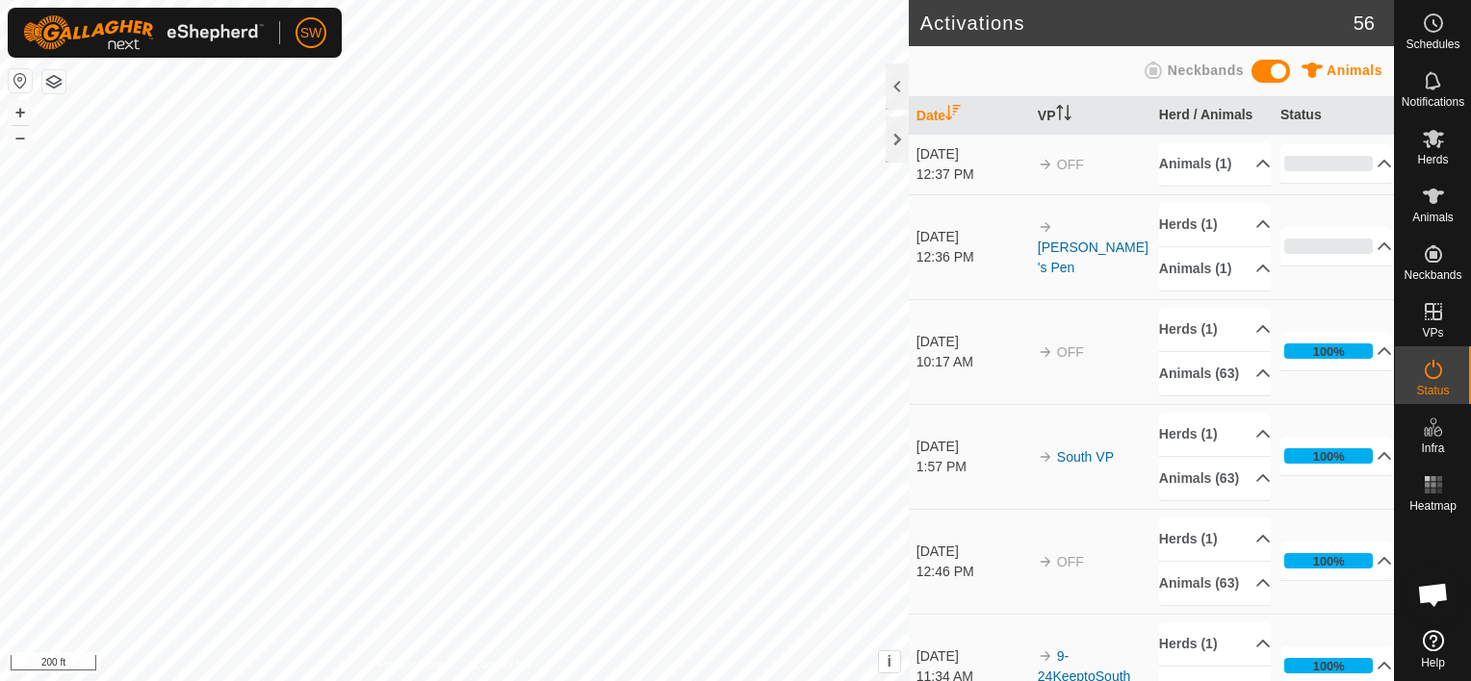
click at [624, 0] on html "SW Schedules Notifications Herds Animals Neckbands VPs Status Infra Heatmap Hel…" at bounding box center [735, 340] width 1471 height 681
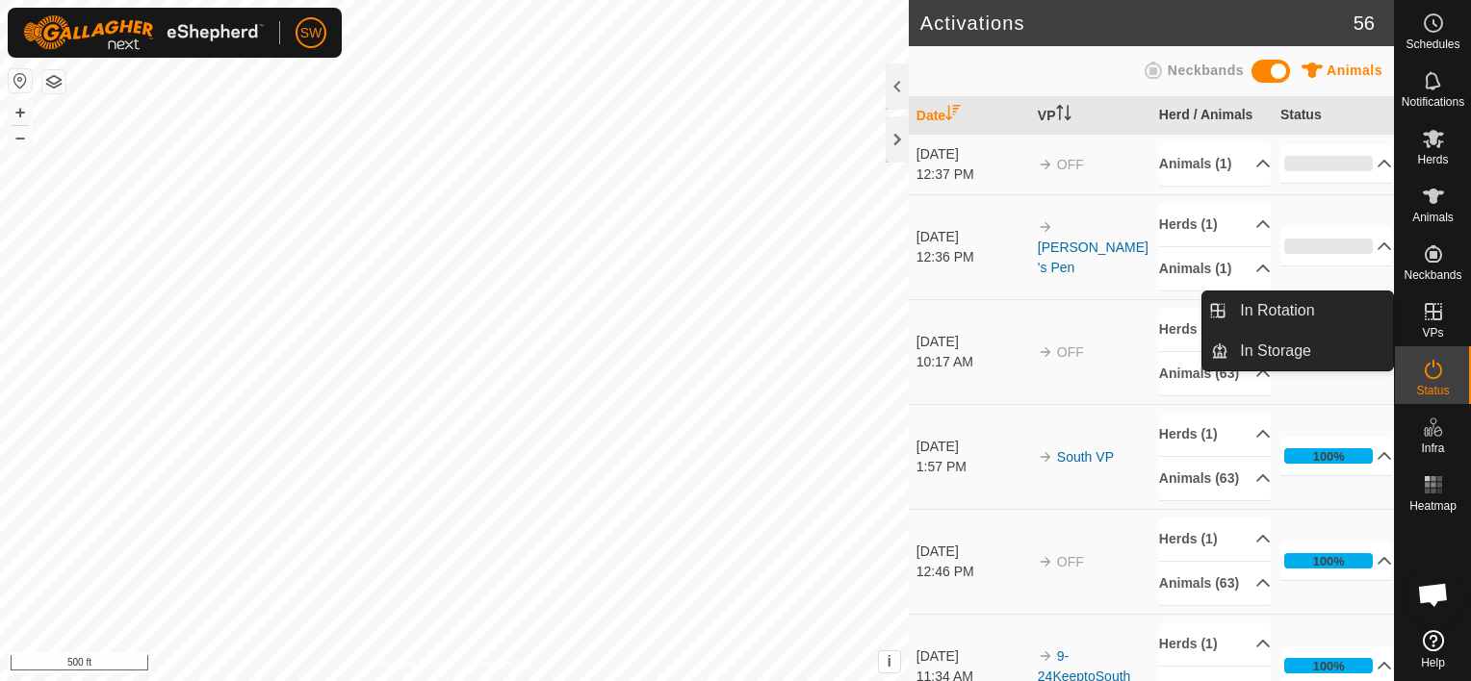
click at [1432, 314] on icon at bounding box center [1433, 311] width 17 height 17
click at [1400, 338] on div "VPs" at bounding box center [1433, 318] width 76 height 58
click at [1431, 322] on icon at bounding box center [1433, 311] width 23 height 23
click at [1271, 321] on link "In Rotation" at bounding box center [1310, 311] width 165 height 39
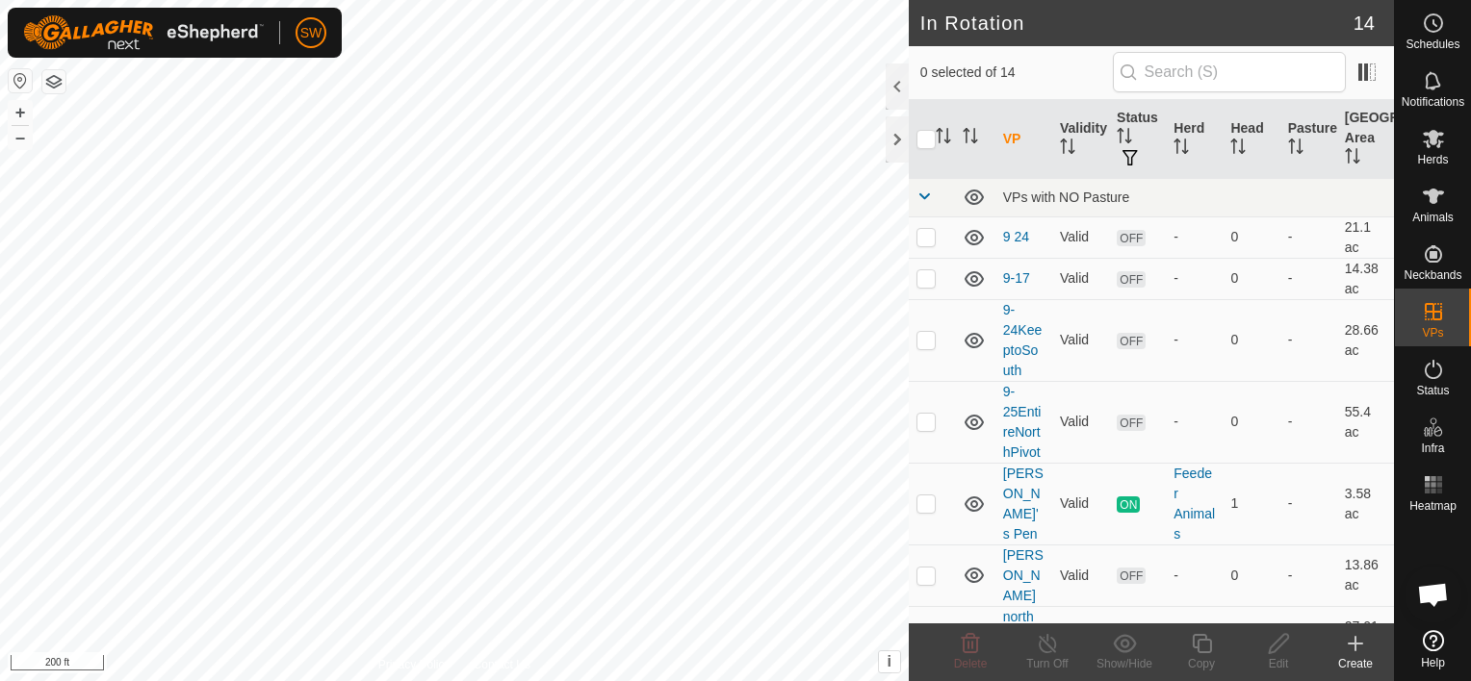
click at [1340, 669] on div "Create" at bounding box center [1355, 663] width 77 height 17
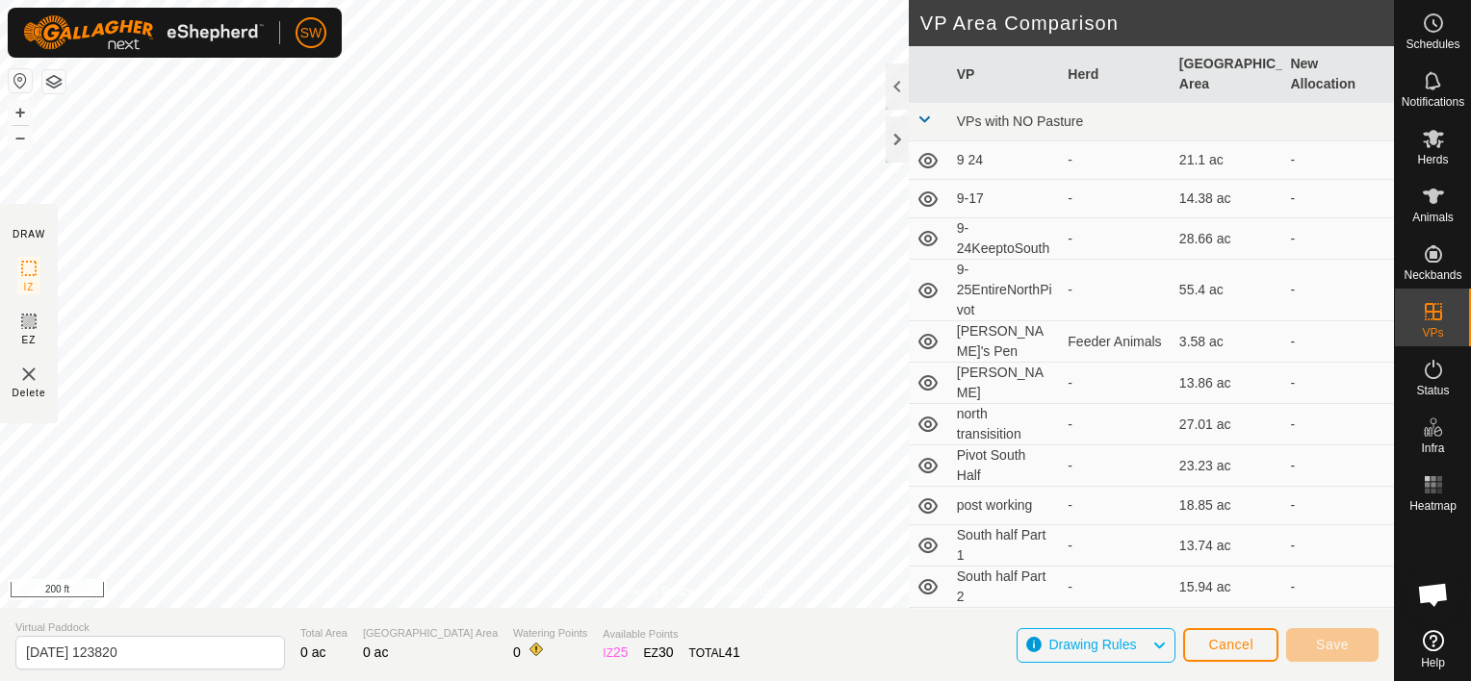
click at [644, 628] on div "Privacy Policy Contact Us 211 2277255205 Jake's Summer Pasture - + – ⇧ i This a…" at bounding box center [697, 340] width 1394 height 681
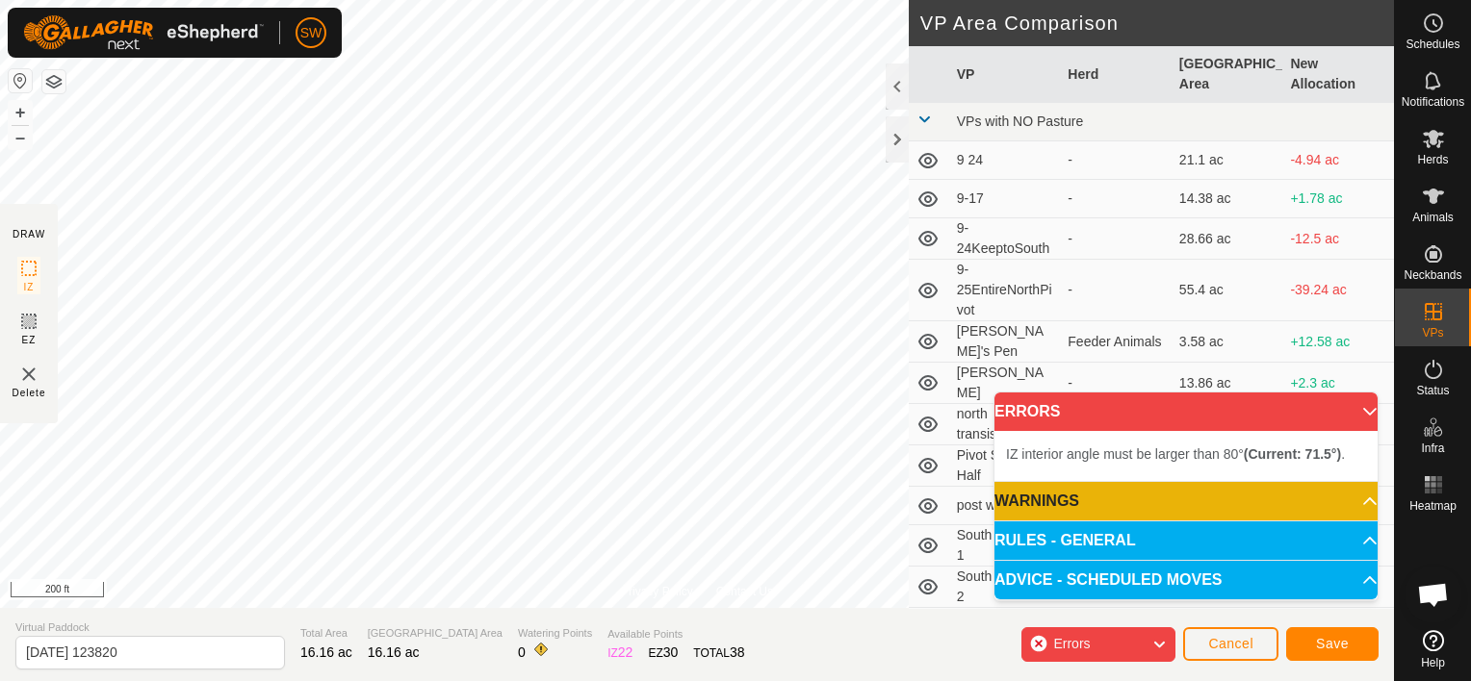
click at [573, 0] on html "SW Schedules Notifications Herds Animals Neckbands VPs Status Infra Heatmap Hel…" at bounding box center [735, 340] width 1471 height 681
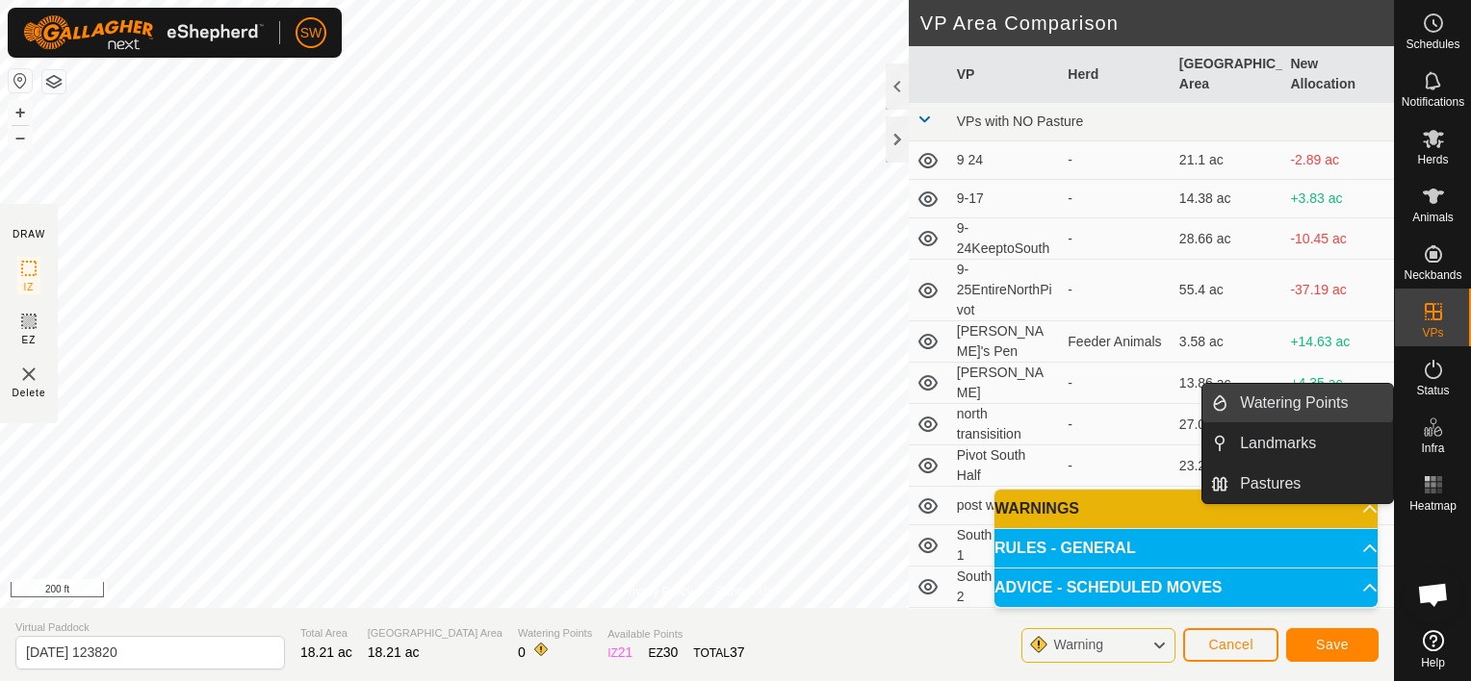
click at [1297, 405] on link "Watering Points" at bounding box center [1310, 403] width 165 height 39
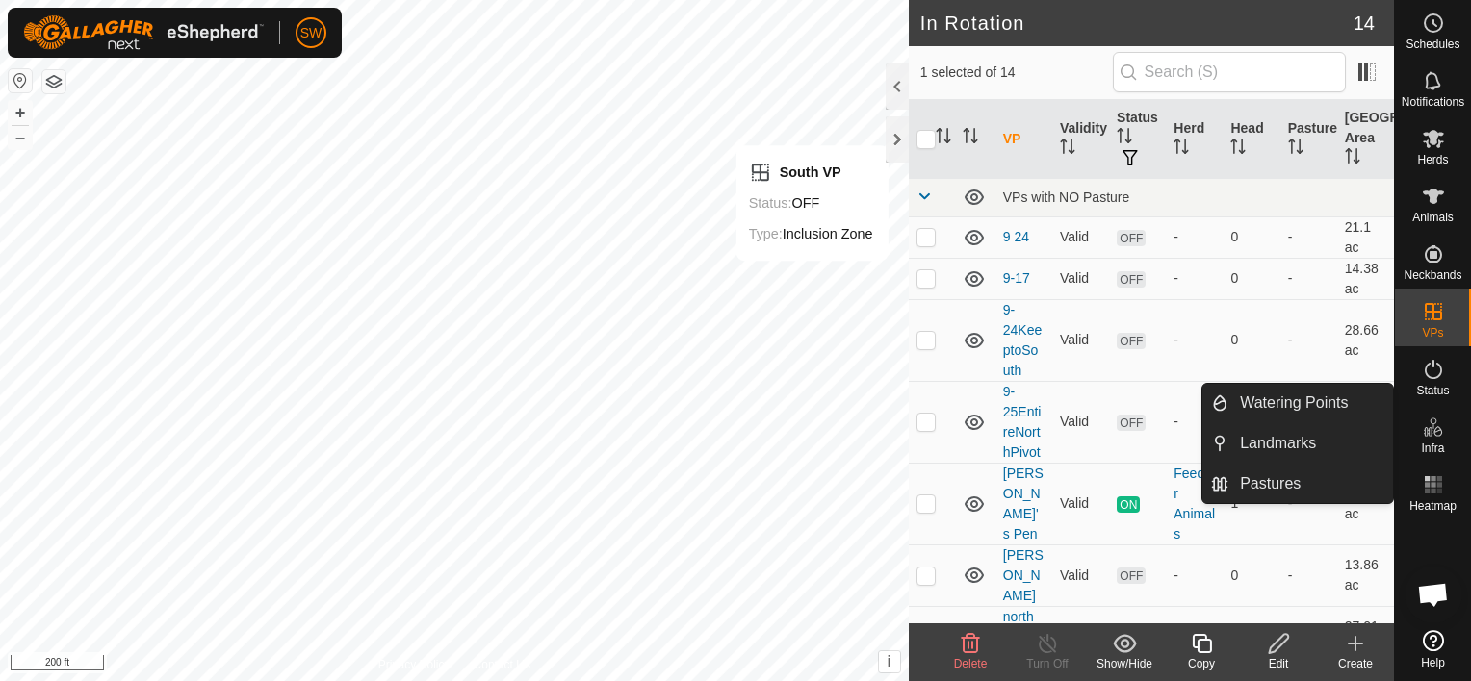
click at [1440, 434] on icon at bounding box center [1437, 431] width 9 height 11
click at [1317, 403] on link "Watering Points" at bounding box center [1310, 403] width 165 height 39
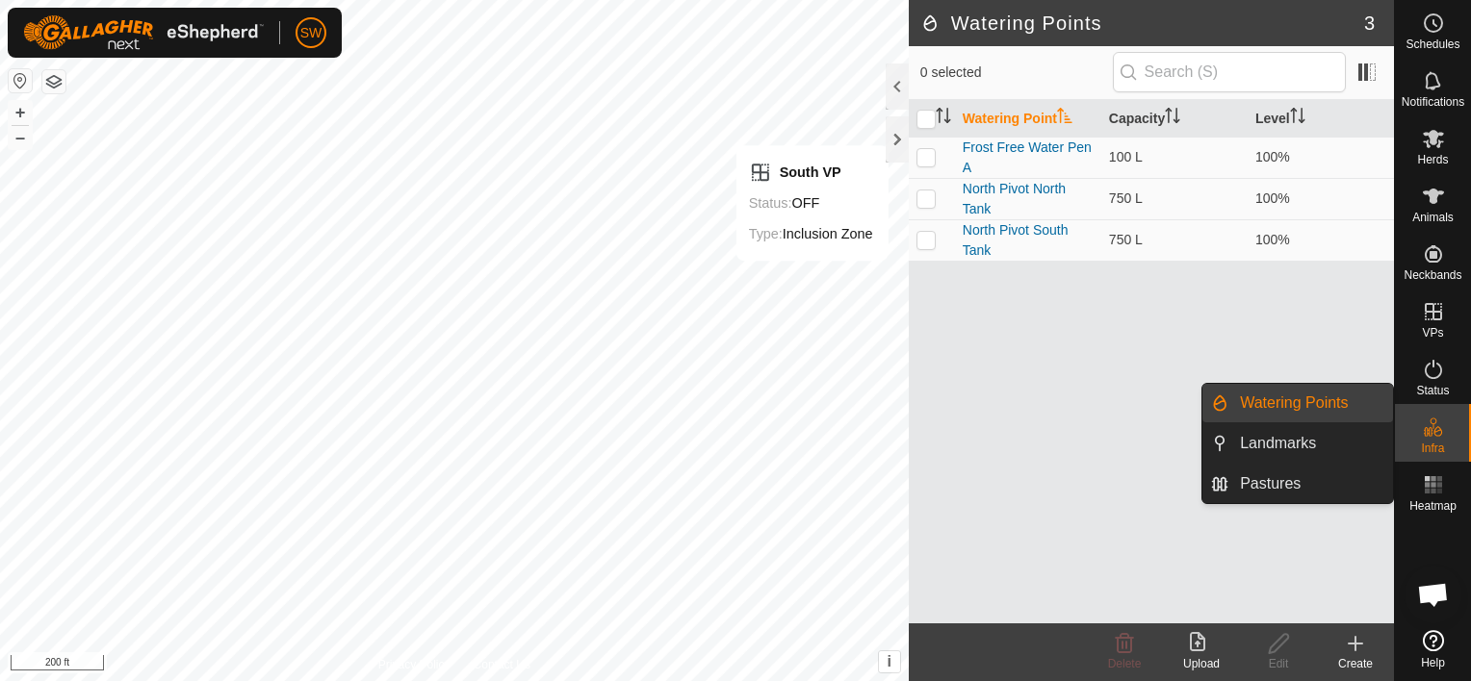
click at [1317, 403] on link "Watering Points" at bounding box center [1310, 403] width 165 height 39
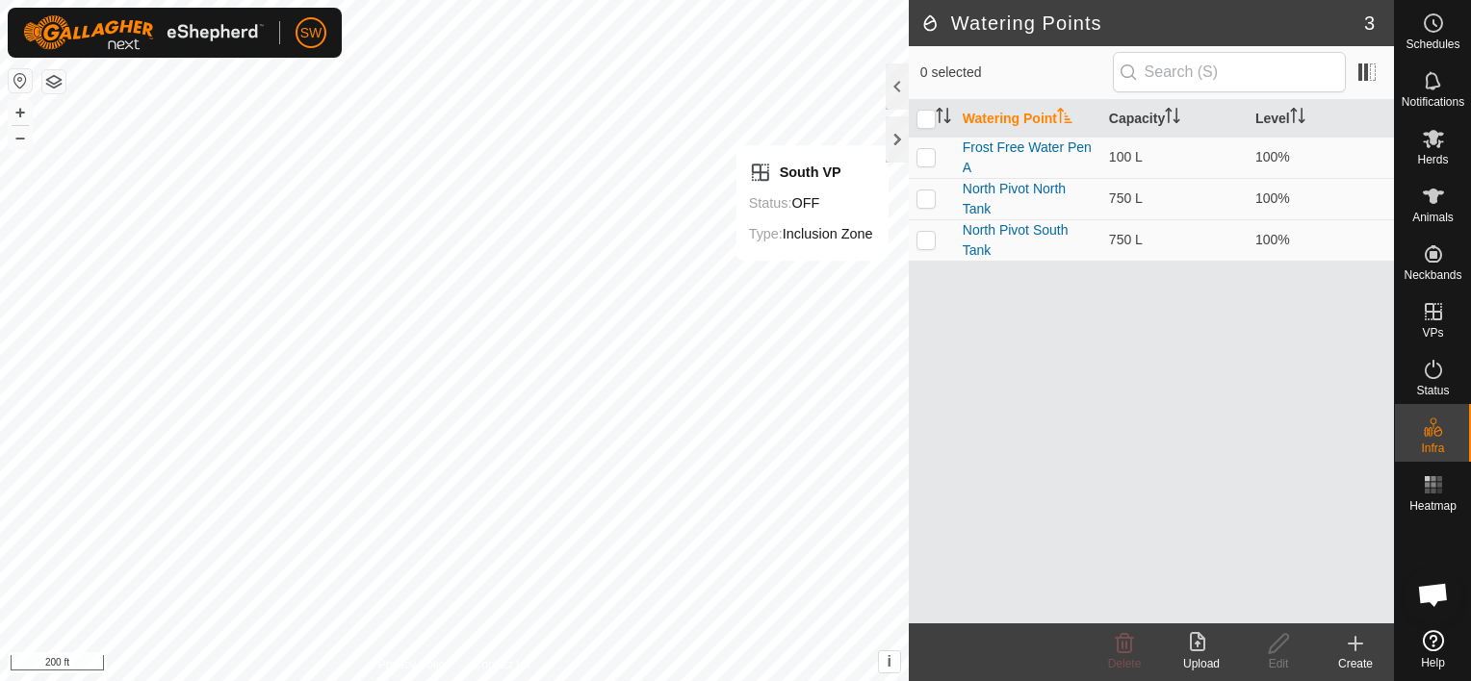
click at [1353, 656] on div "Create" at bounding box center [1355, 663] width 77 height 17
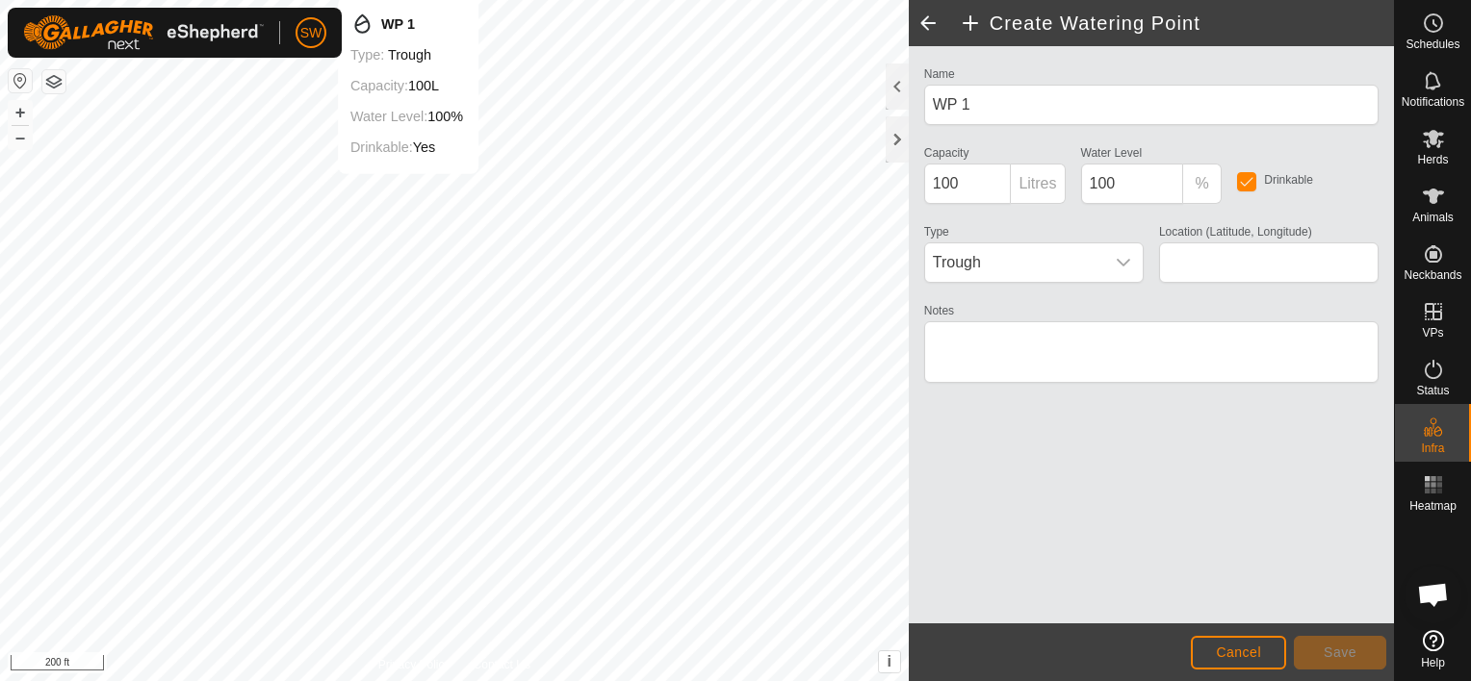
type input "45.628088, -108.817607"
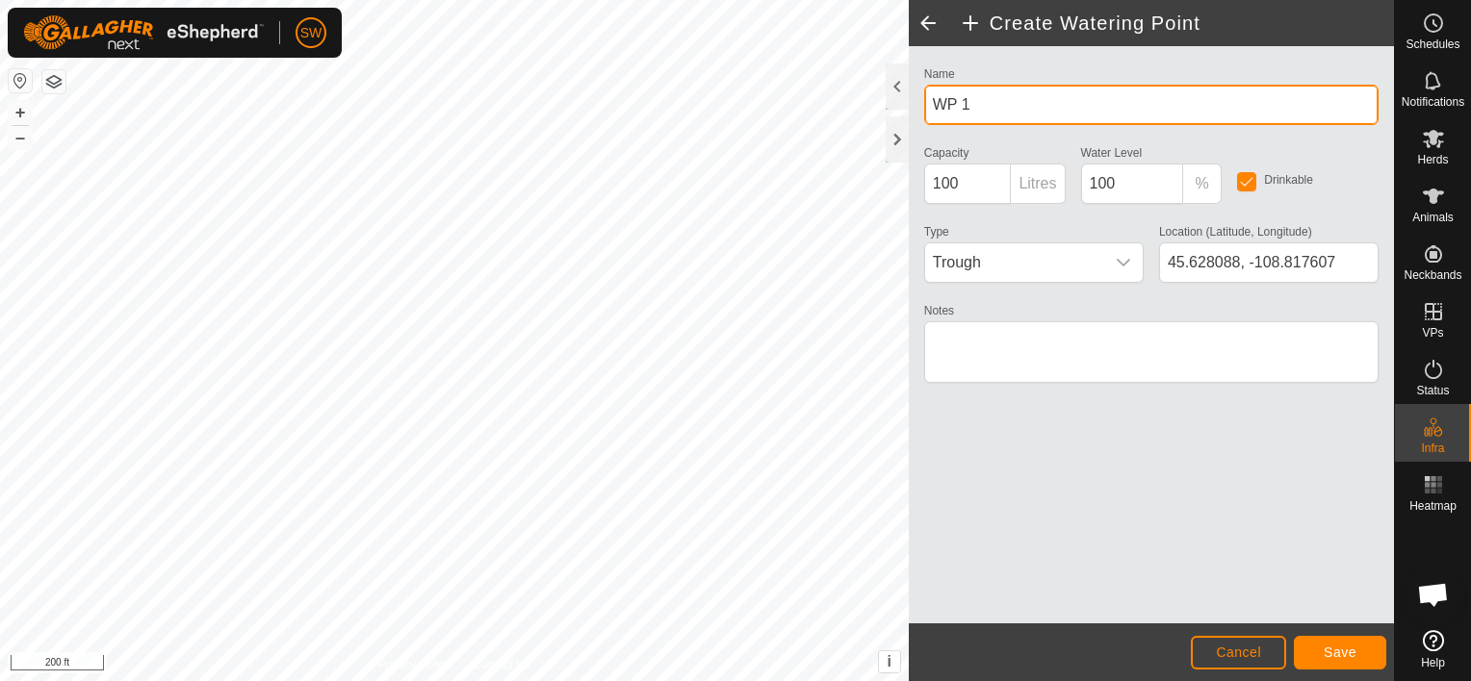
click at [1005, 102] on input "WP 1" at bounding box center [1151, 105] width 454 height 40
type input "Jake's South Pivot Water"
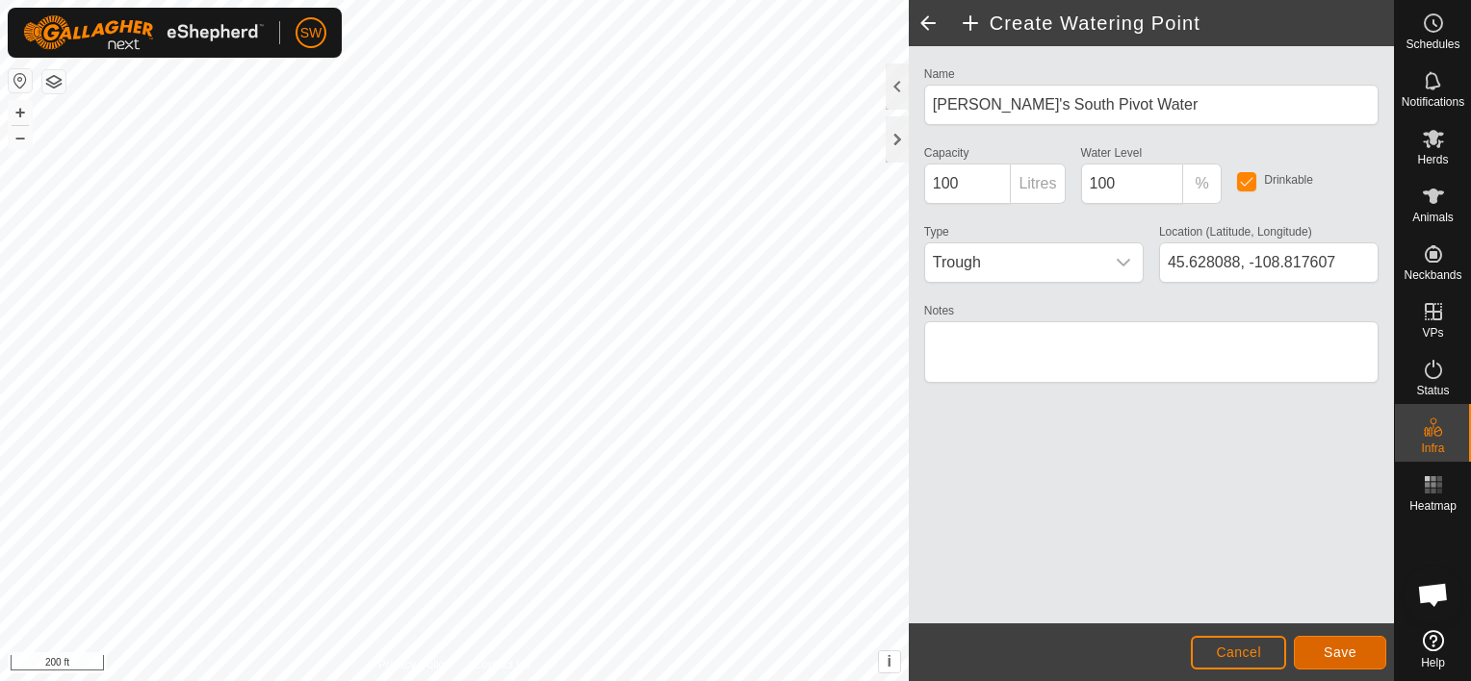
drag, startPoint x: 1341, startPoint y: 657, endPoint x: 1347, endPoint y: 666, distance: 10.4
click at [1347, 666] on button "Save" at bounding box center [1340, 653] width 92 height 34
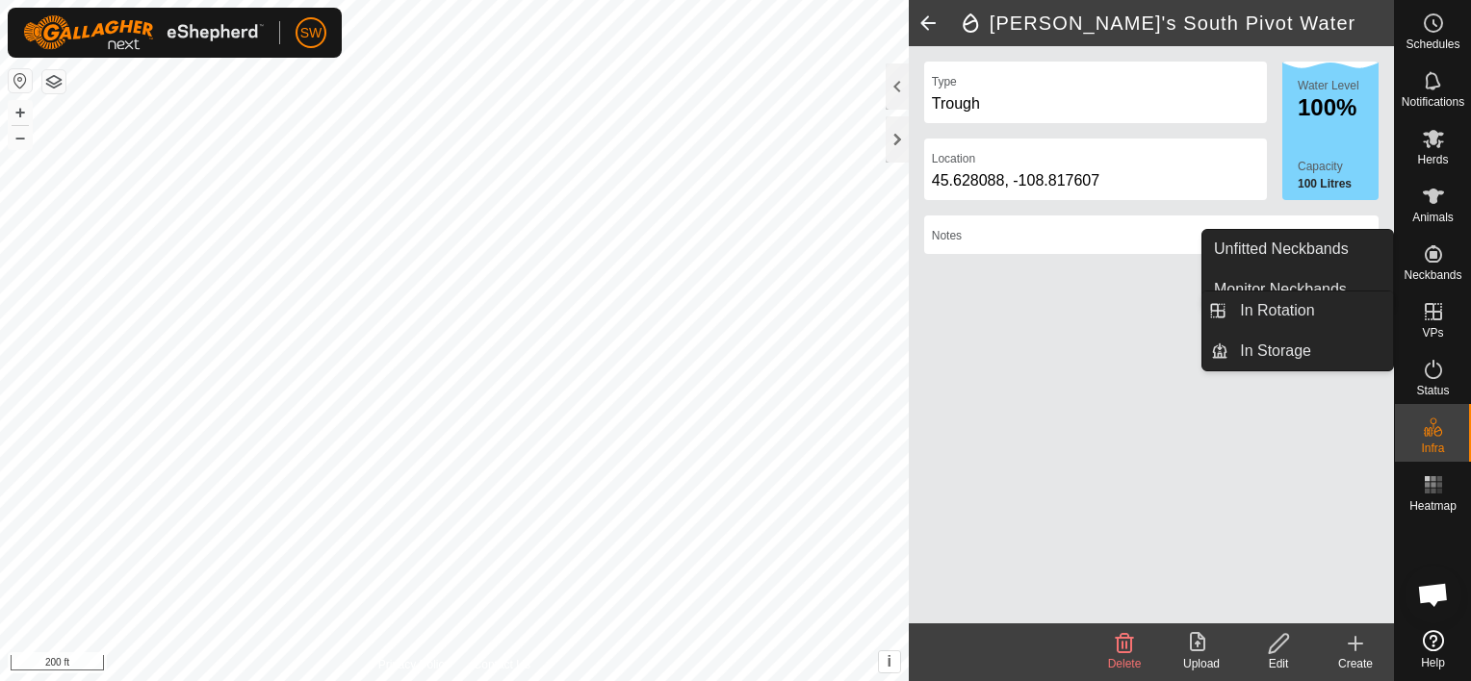
click at [1425, 313] on icon at bounding box center [1433, 311] width 23 height 23
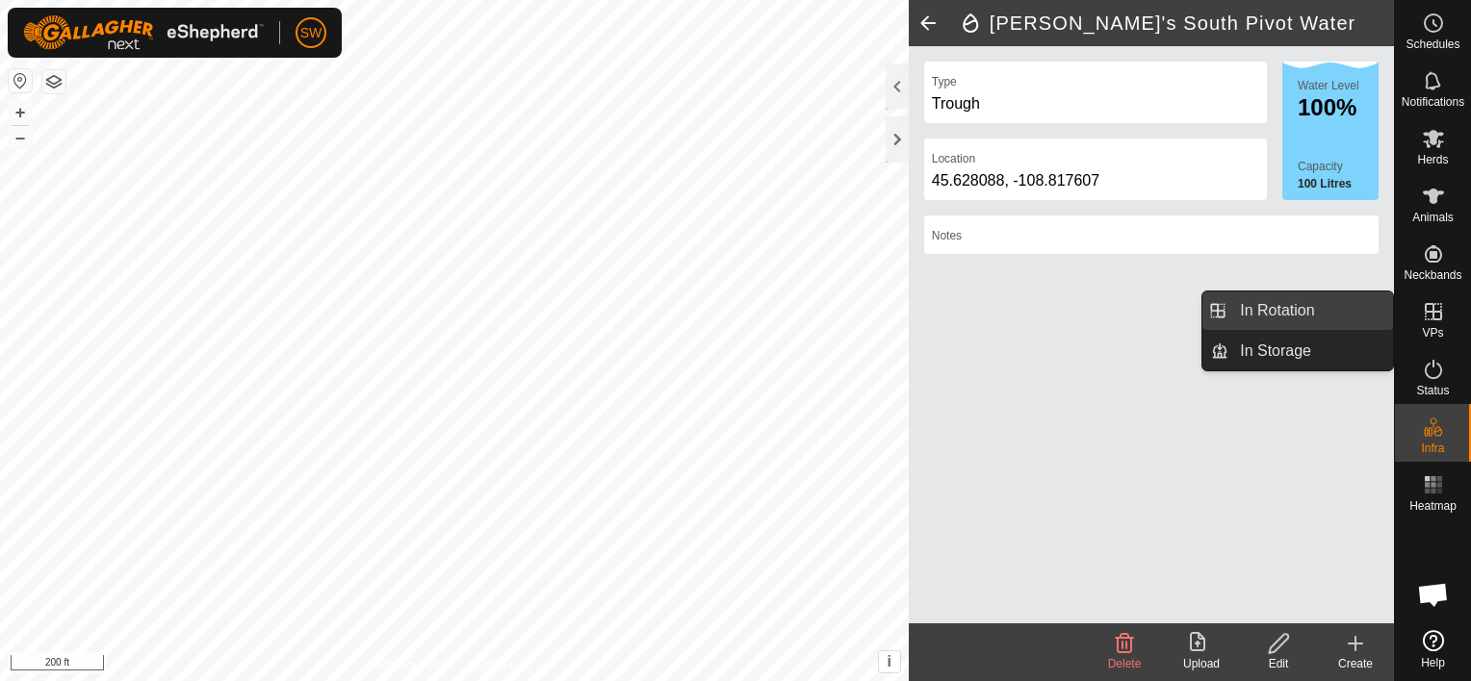
click at [1295, 322] on link "In Rotation" at bounding box center [1310, 311] width 165 height 39
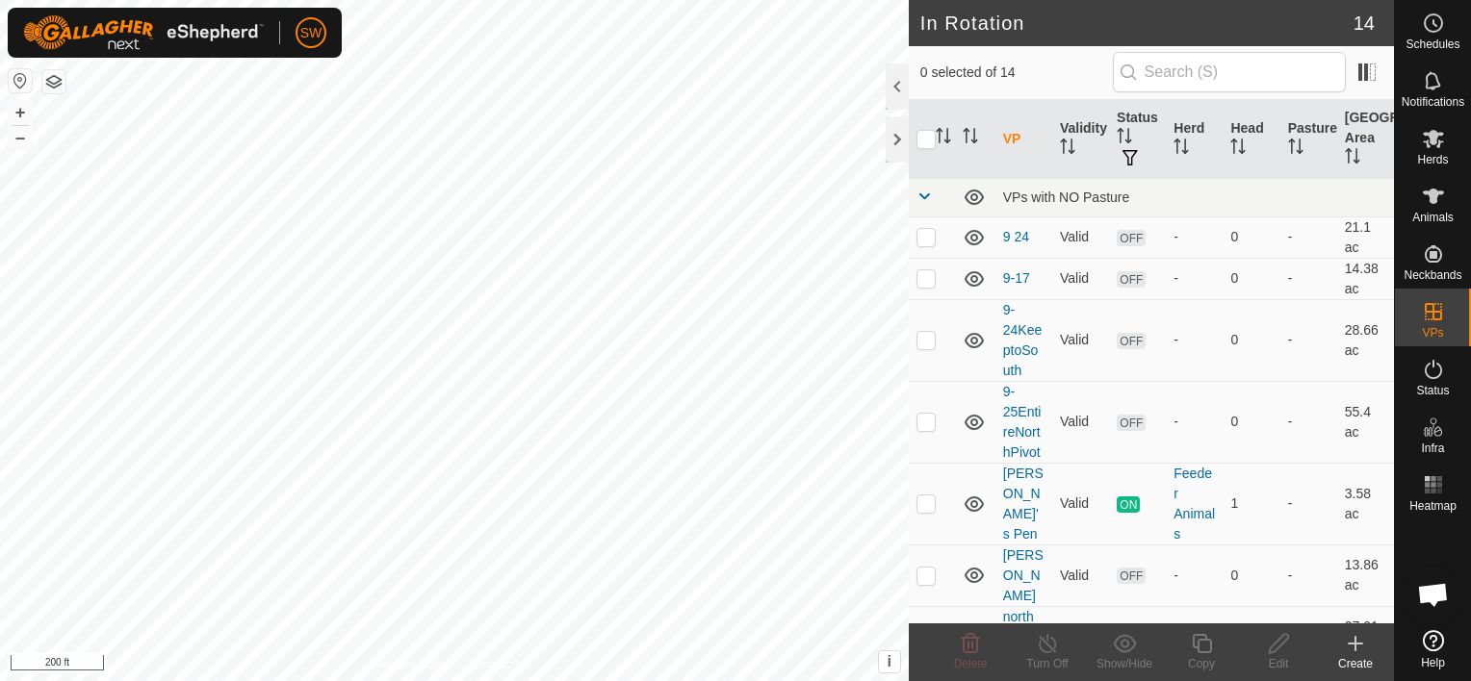
click at [1366, 647] on icon at bounding box center [1355, 643] width 23 height 23
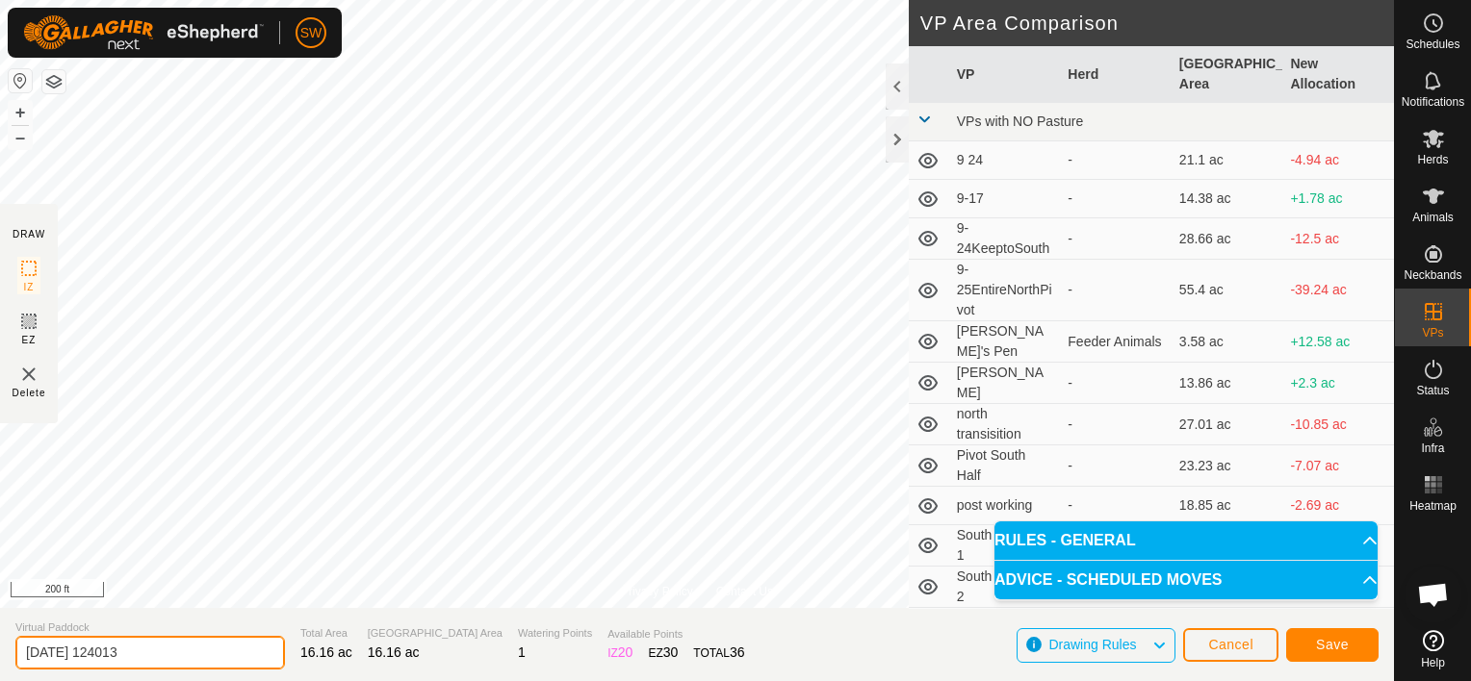
click at [220, 655] on input "2025-09-28 124013" at bounding box center [150, 653] width 270 height 34
type input "South Pivot Pasture 1"
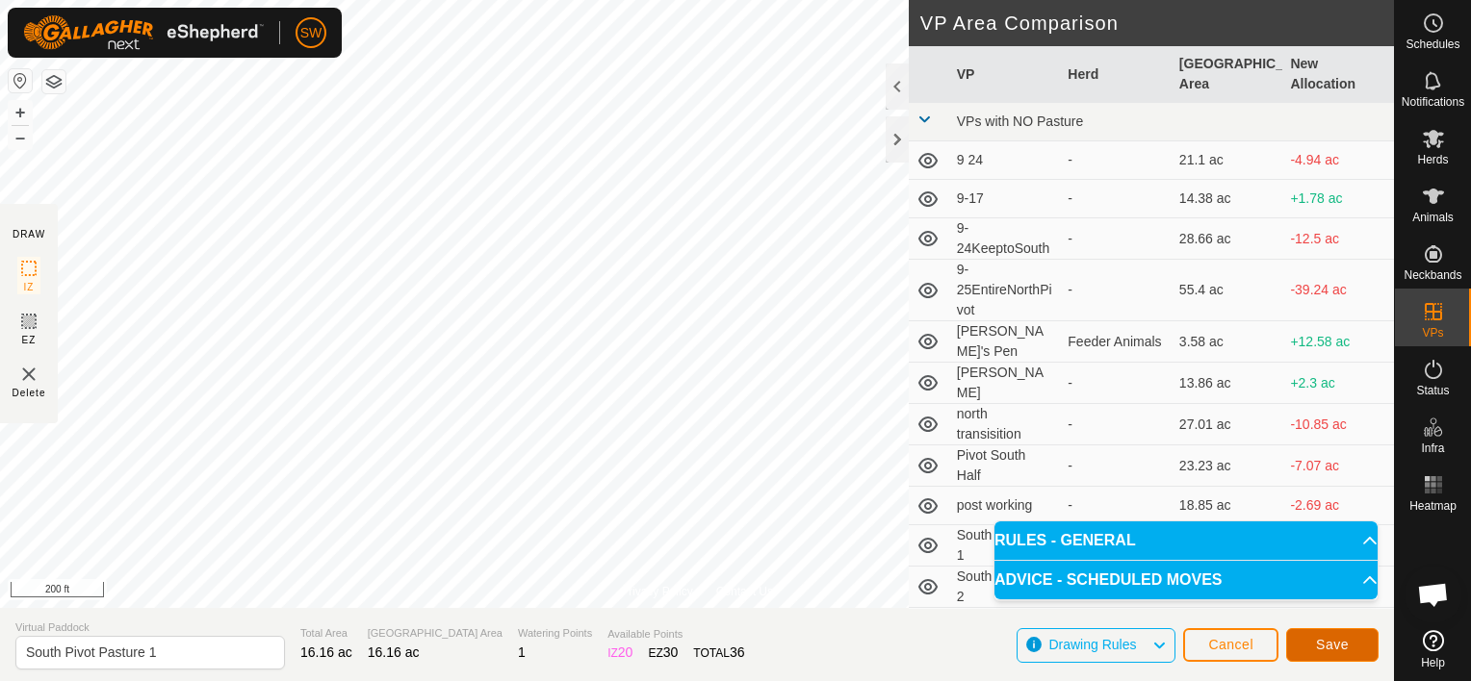
click at [1340, 642] on span "Save" at bounding box center [1332, 644] width 33 height 15
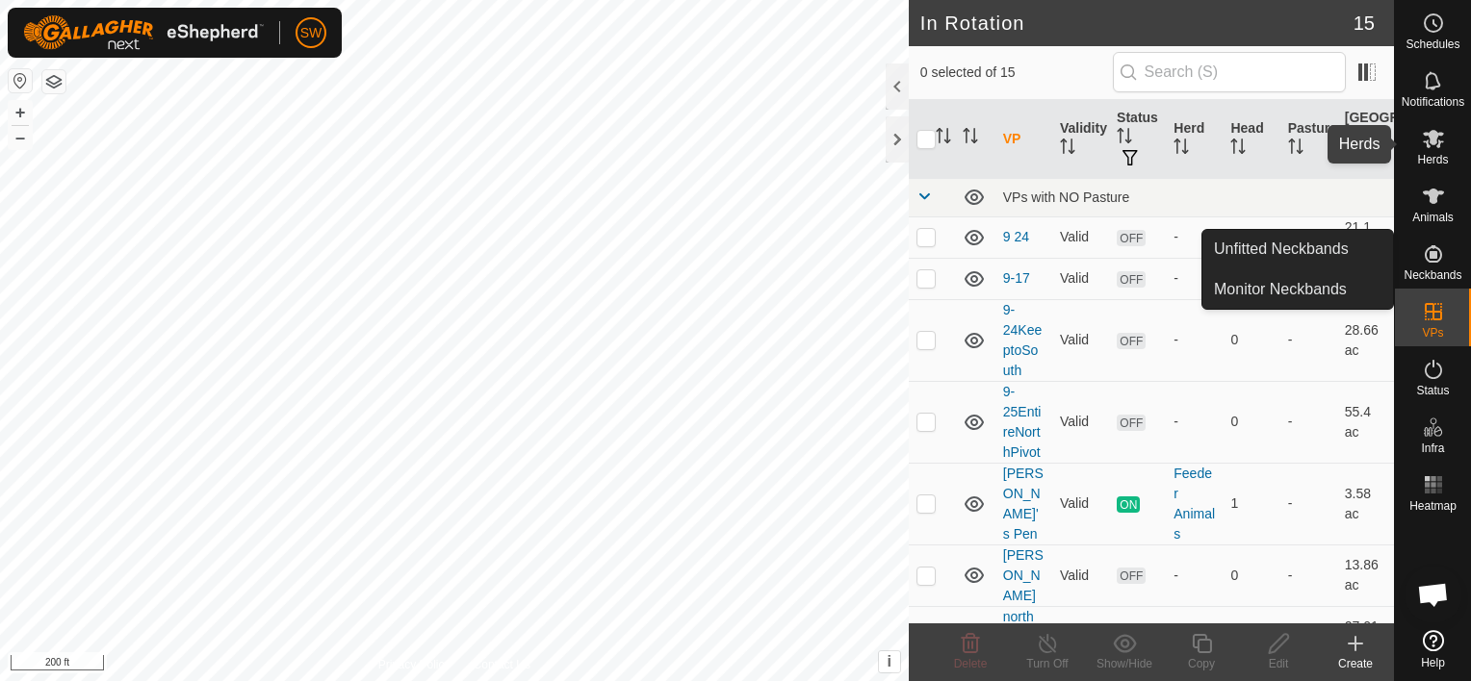
click at [1451, 135] on div "Herds" at bounding box center [1433, 145] width 76 height 58
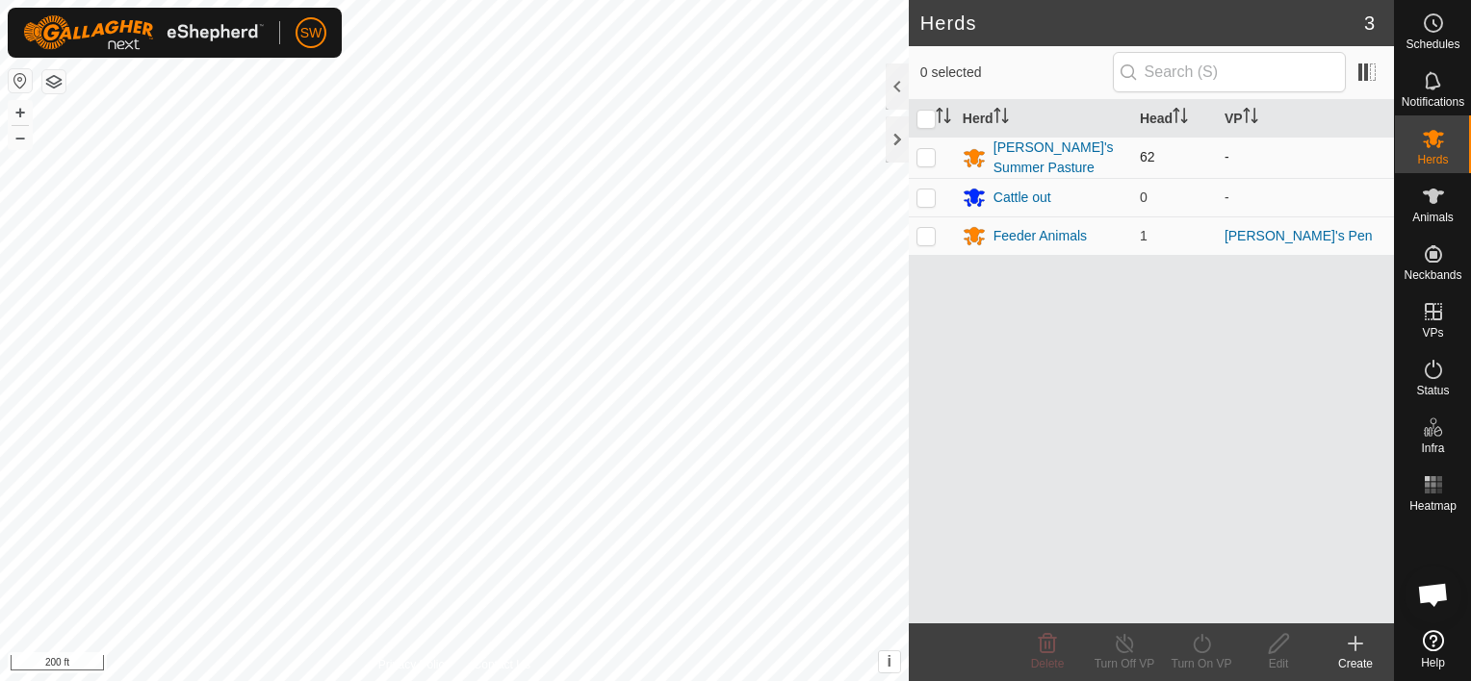
click at [912, 162] on td at bounding box center [932, 157] width 46 height 41
checkbox input "true"
click at [1021, 166] on div "[PERSON_NAME]'s Summer Pasture" at bounding box center [1058, 158] width 131 height 40
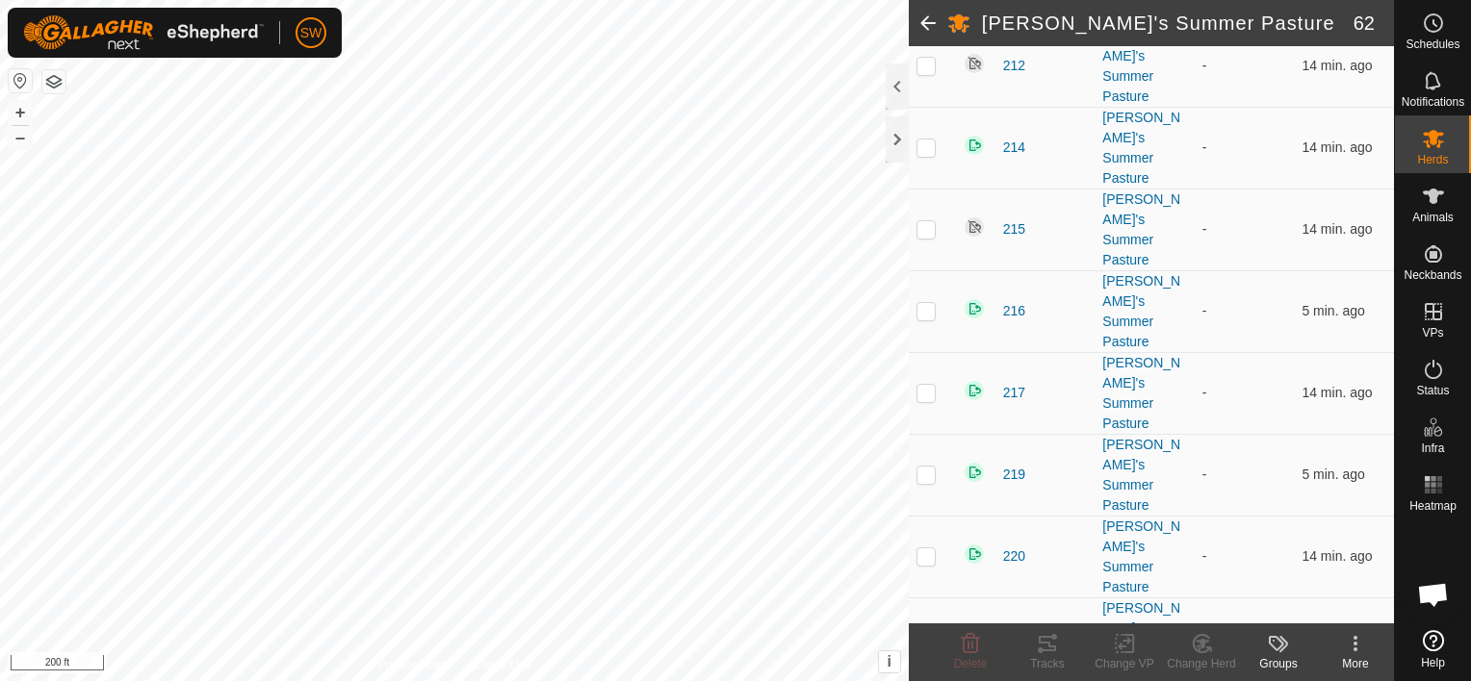
scroll to position [1956, 0]
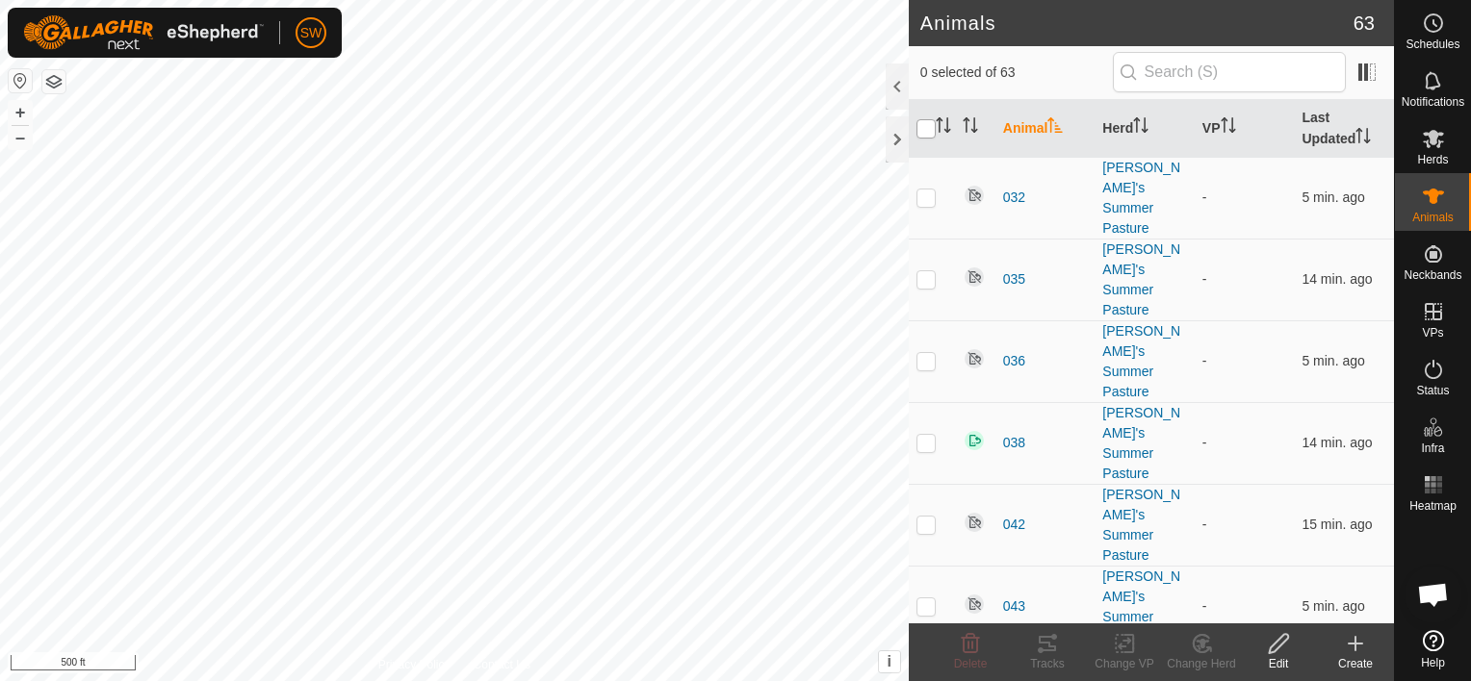
click at [920, 126] on input "checkbox" at bounding box center [925, 128] width 19 height 19
checkbox input "true"
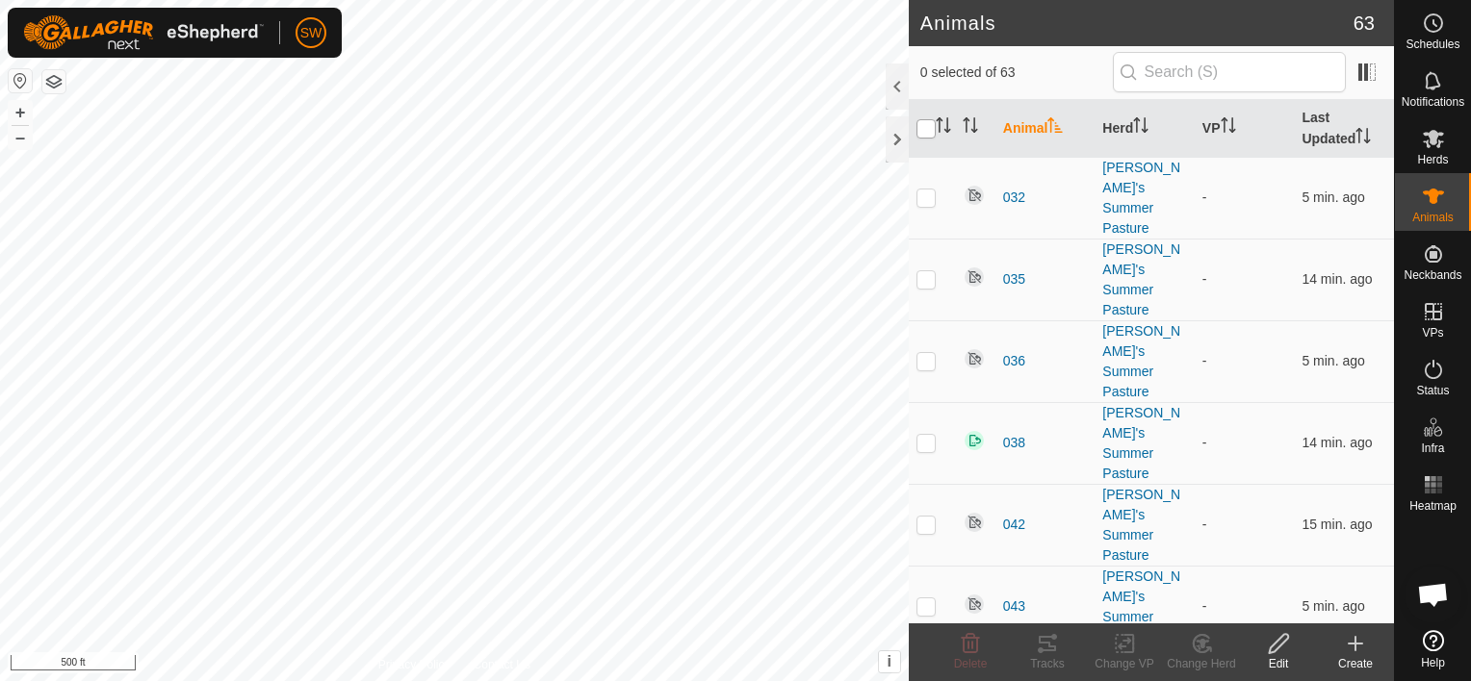
checkbox input "true"
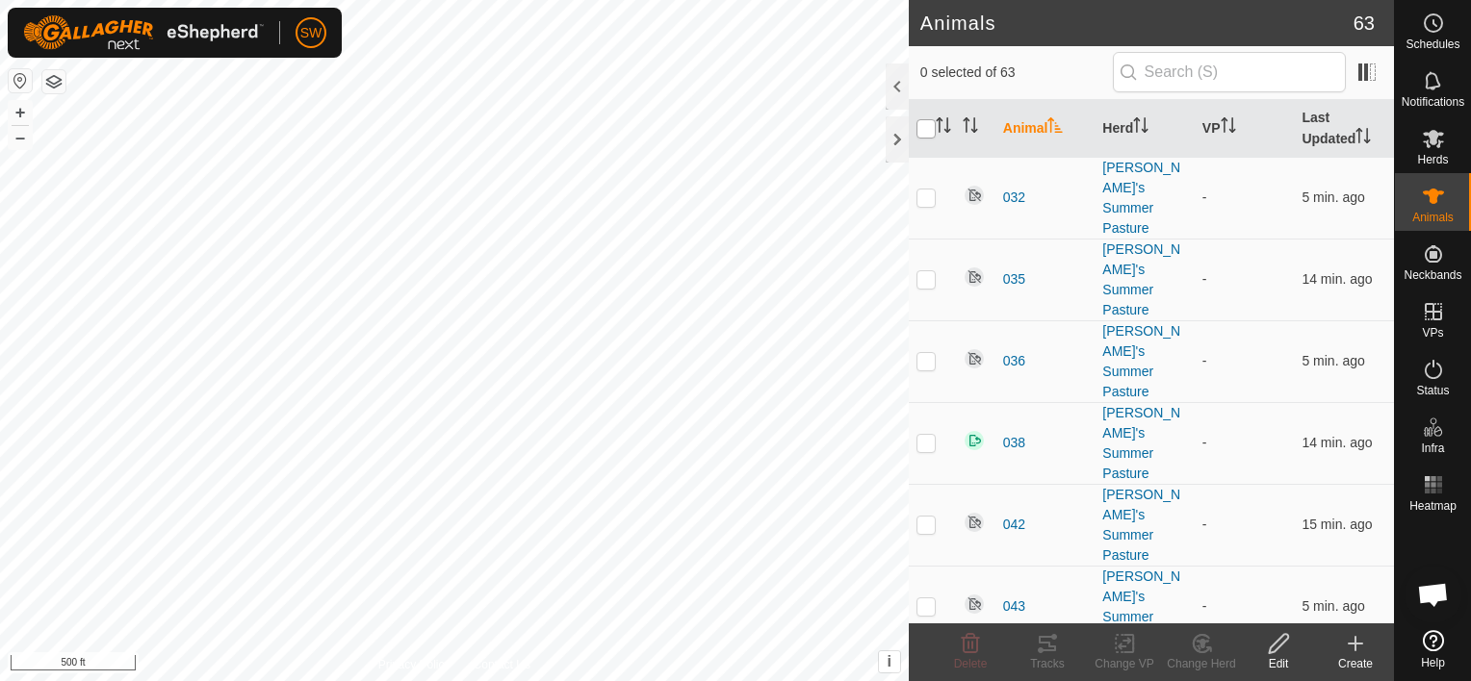
checkbox input "true"
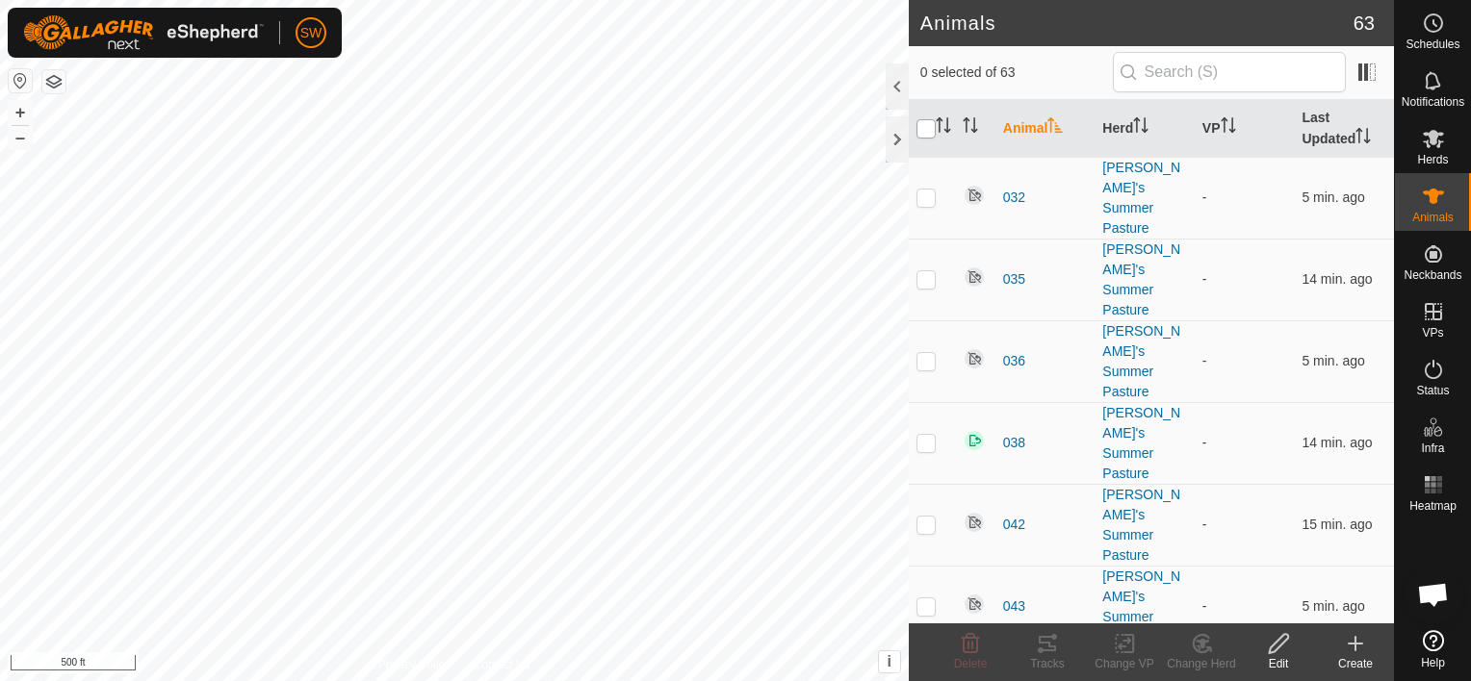
checkbox input "true"
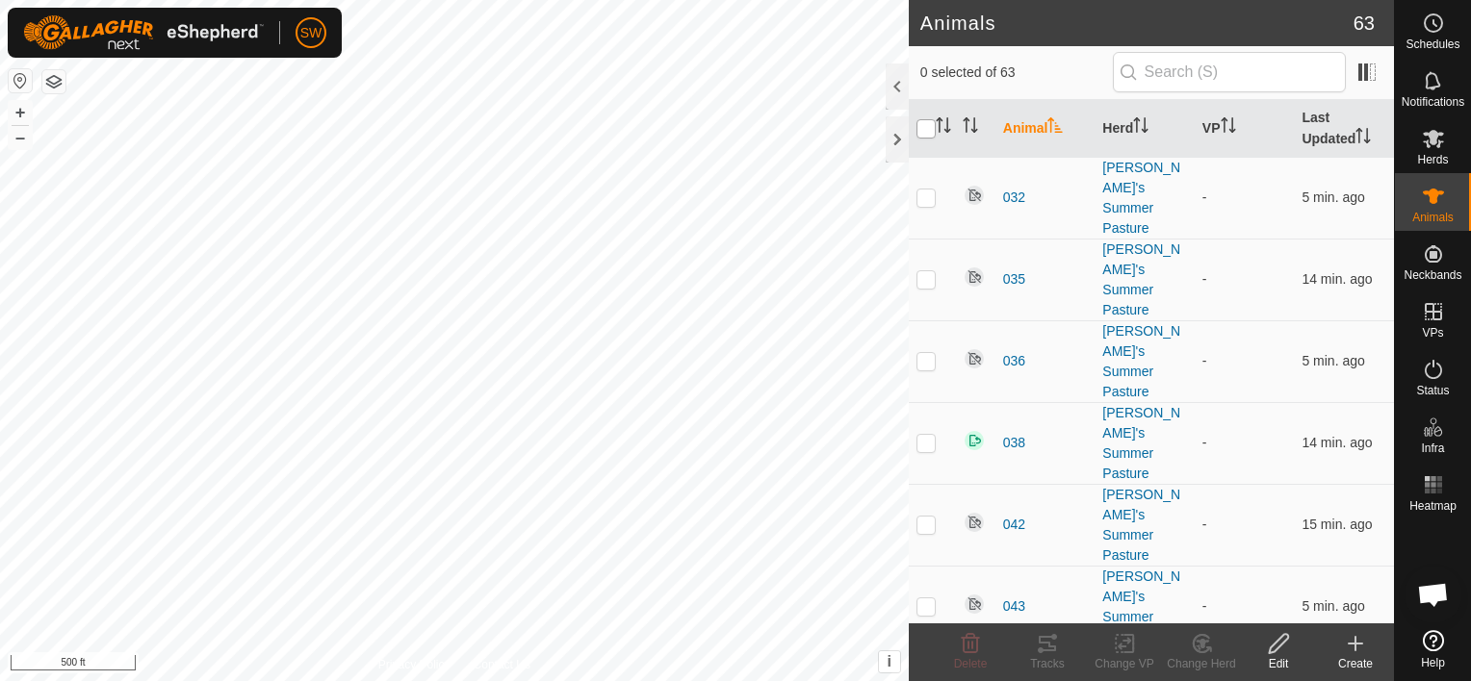
checkbox input "true"
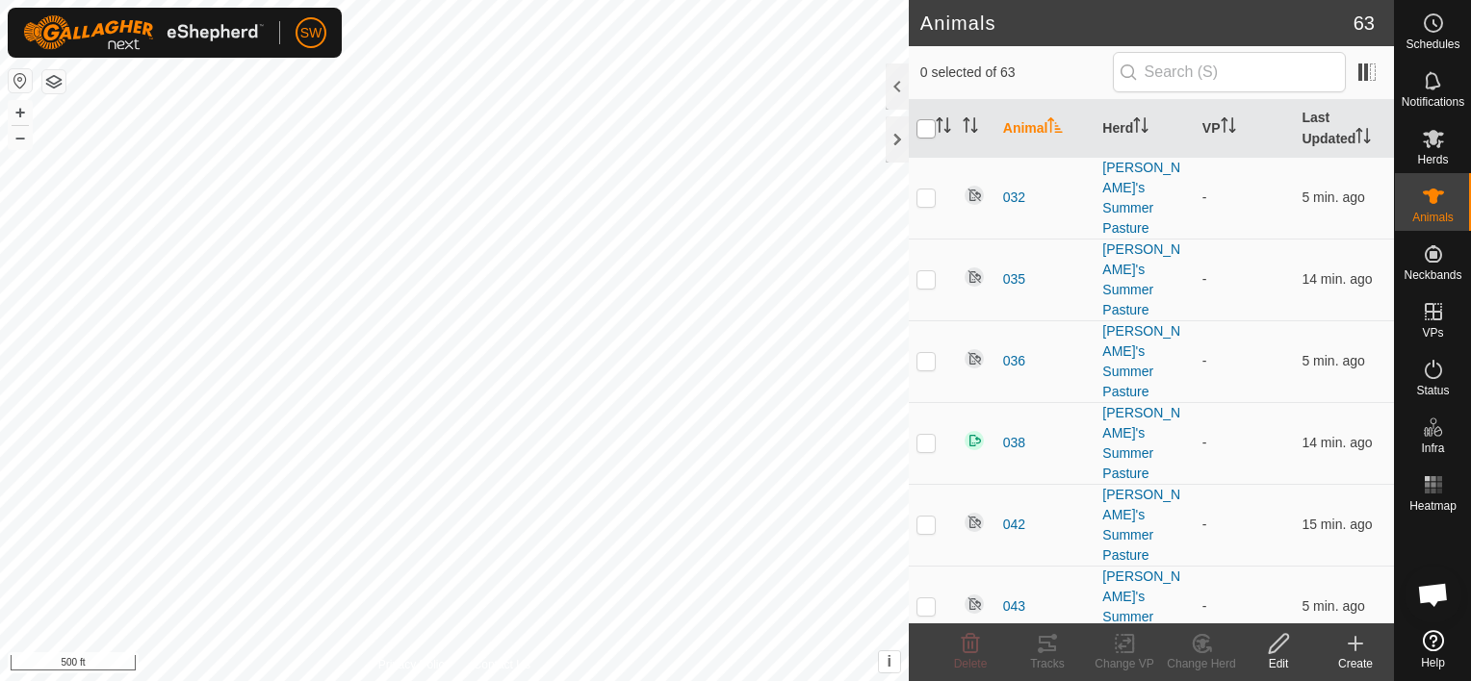
checkbox input "true"
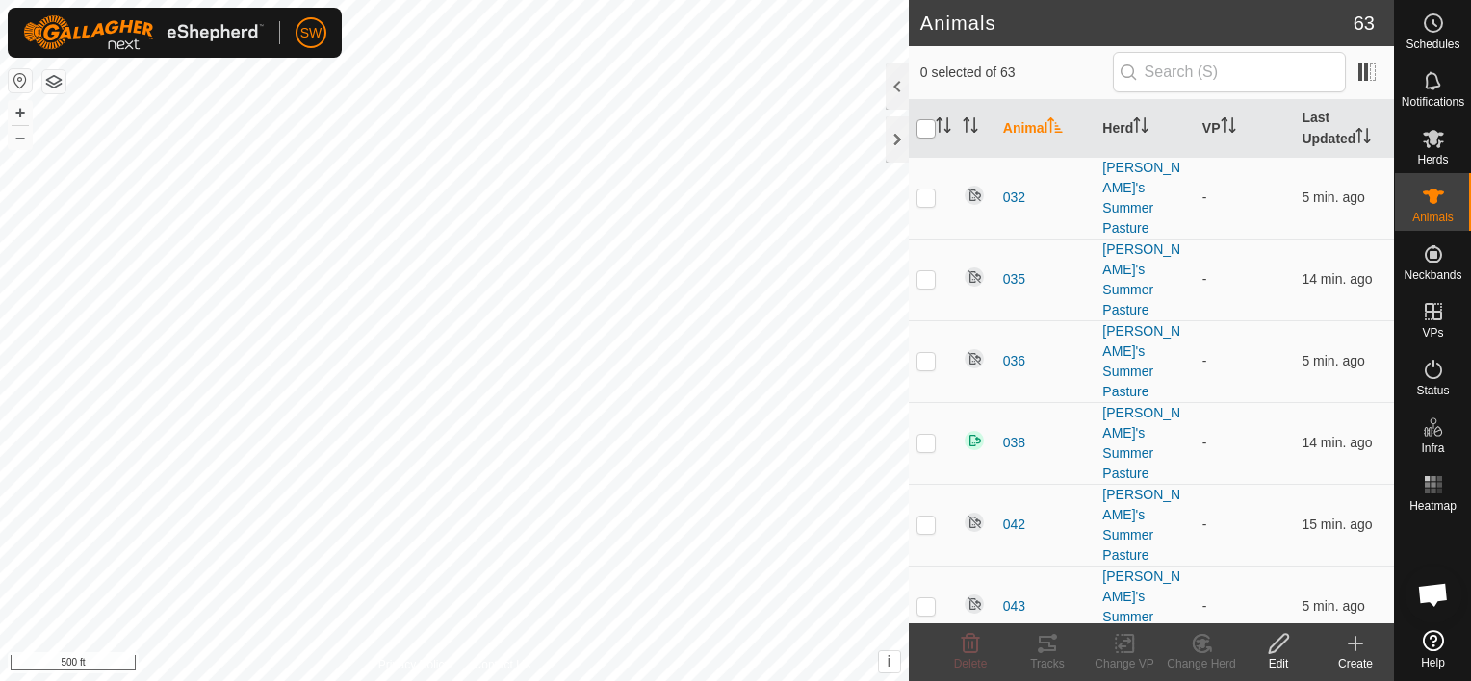
checkbox input "true"
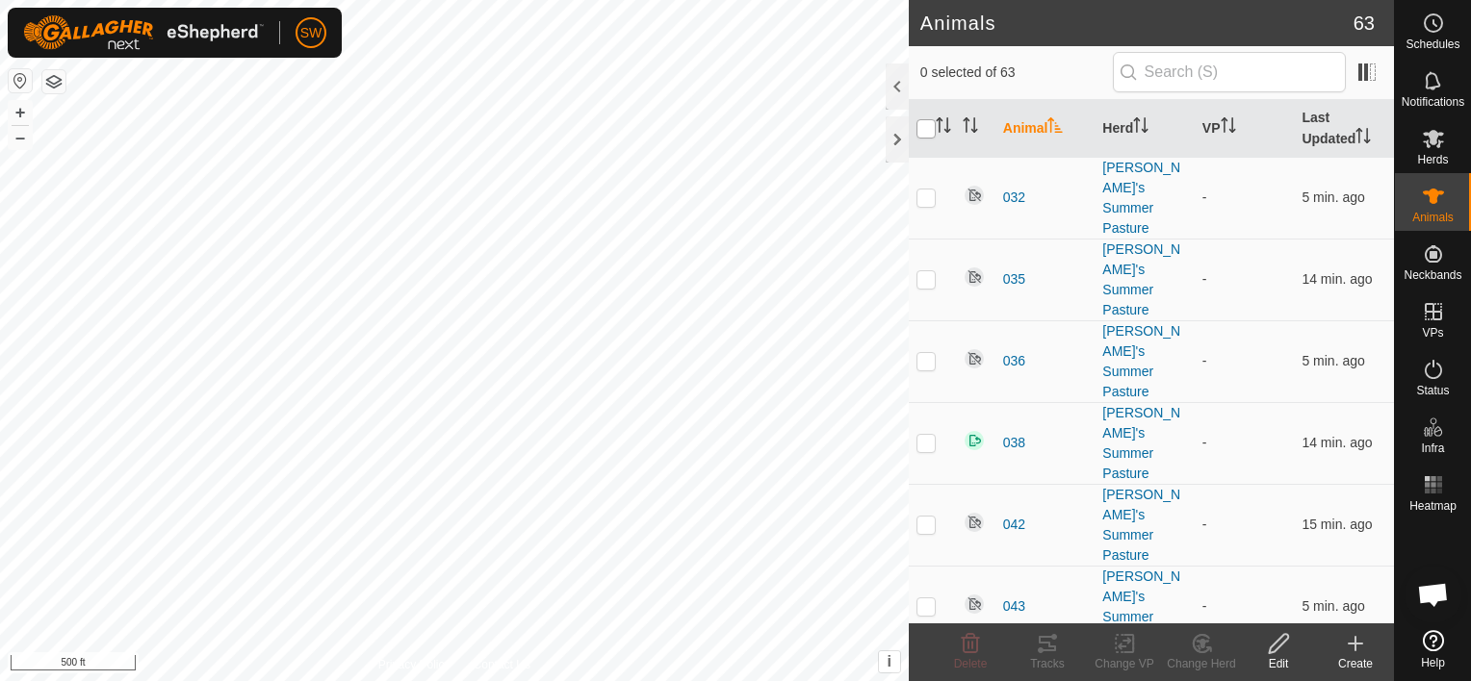
checkbox input "true"
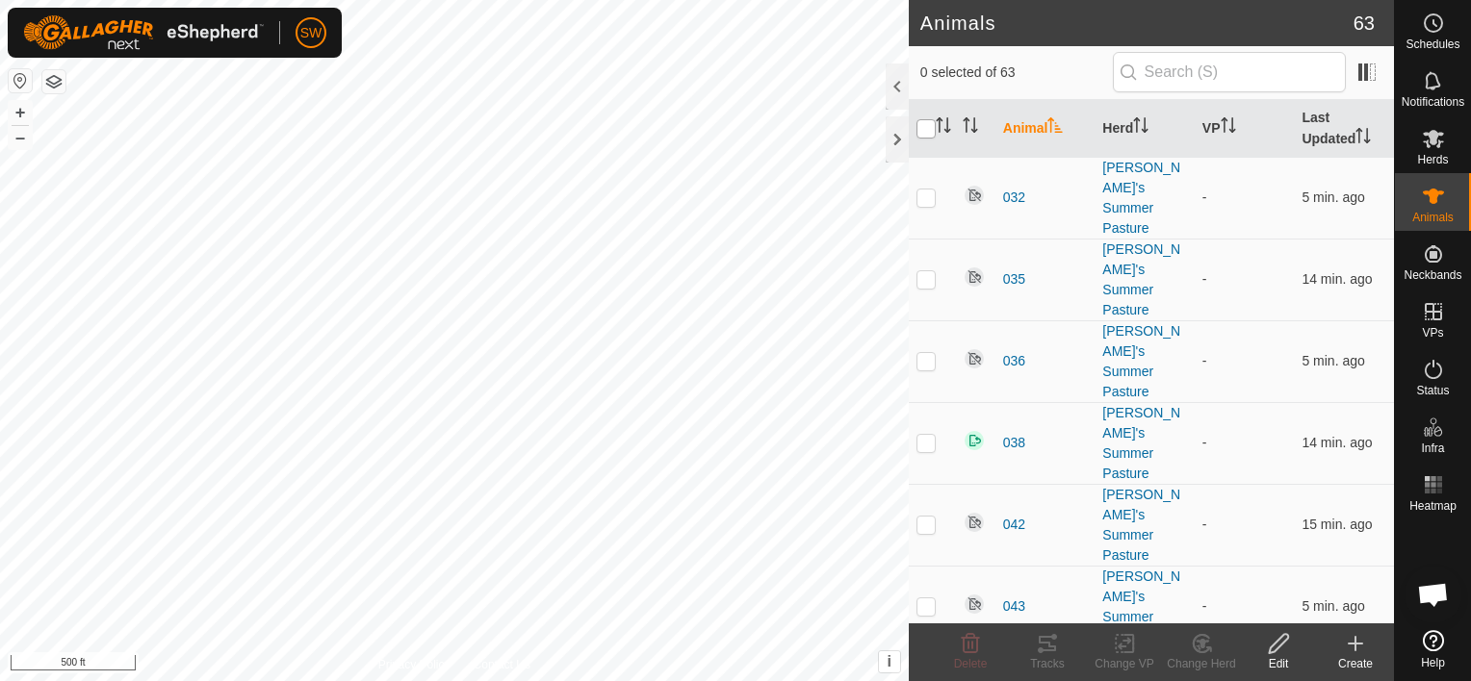
checkbox input "true"
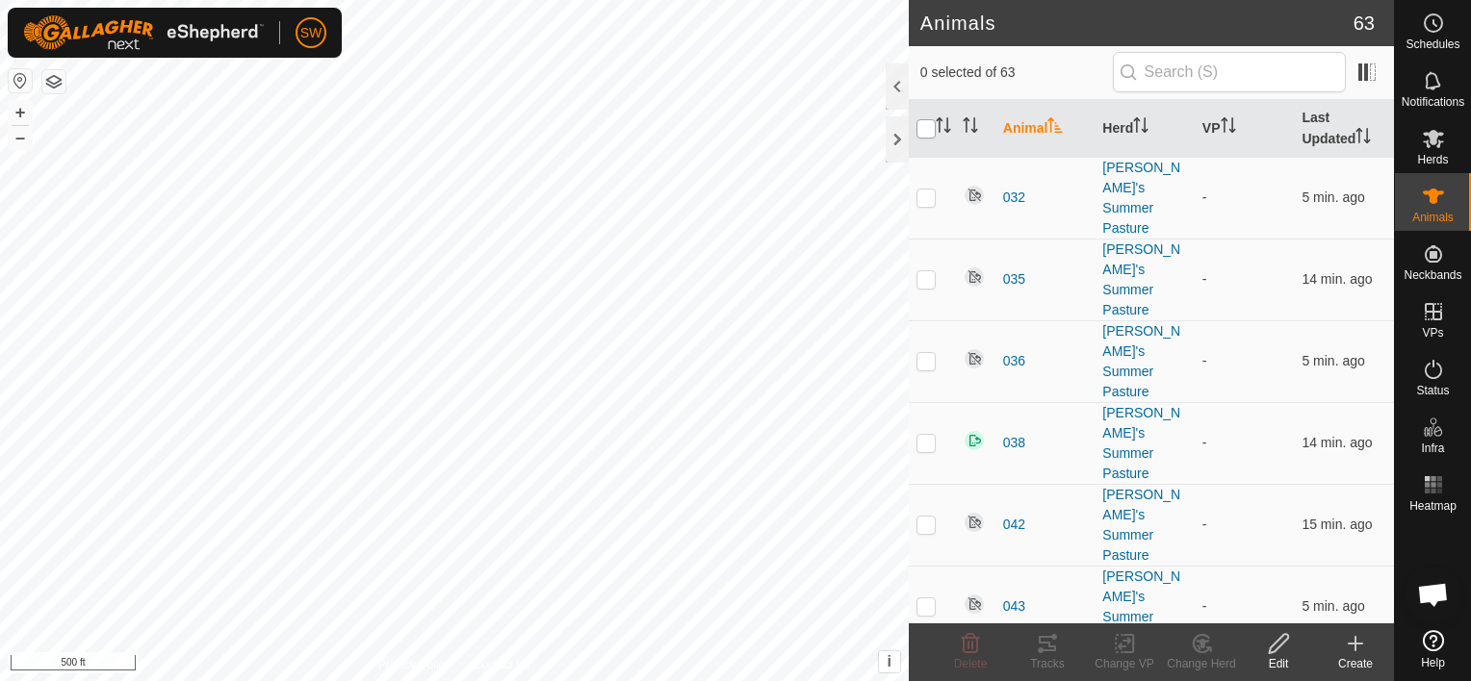
checkbox input "true"
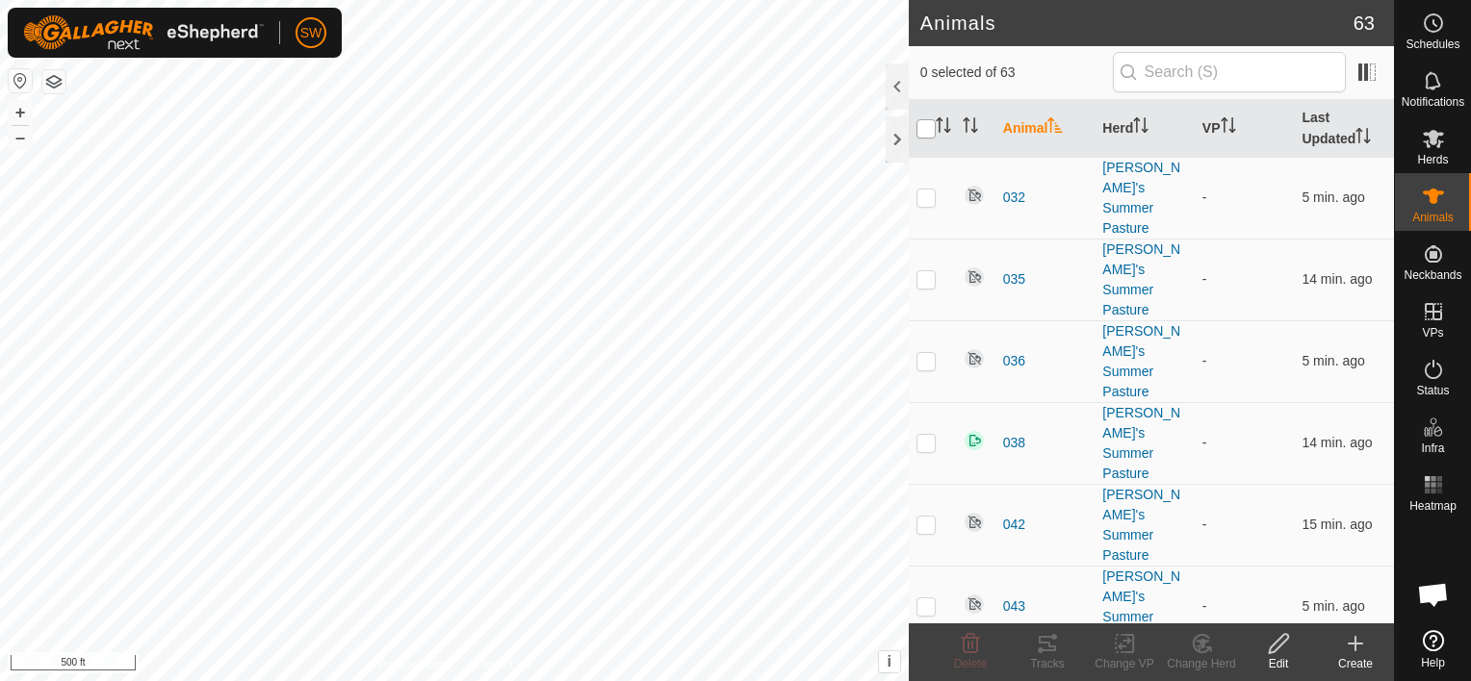
checkbox input "true"
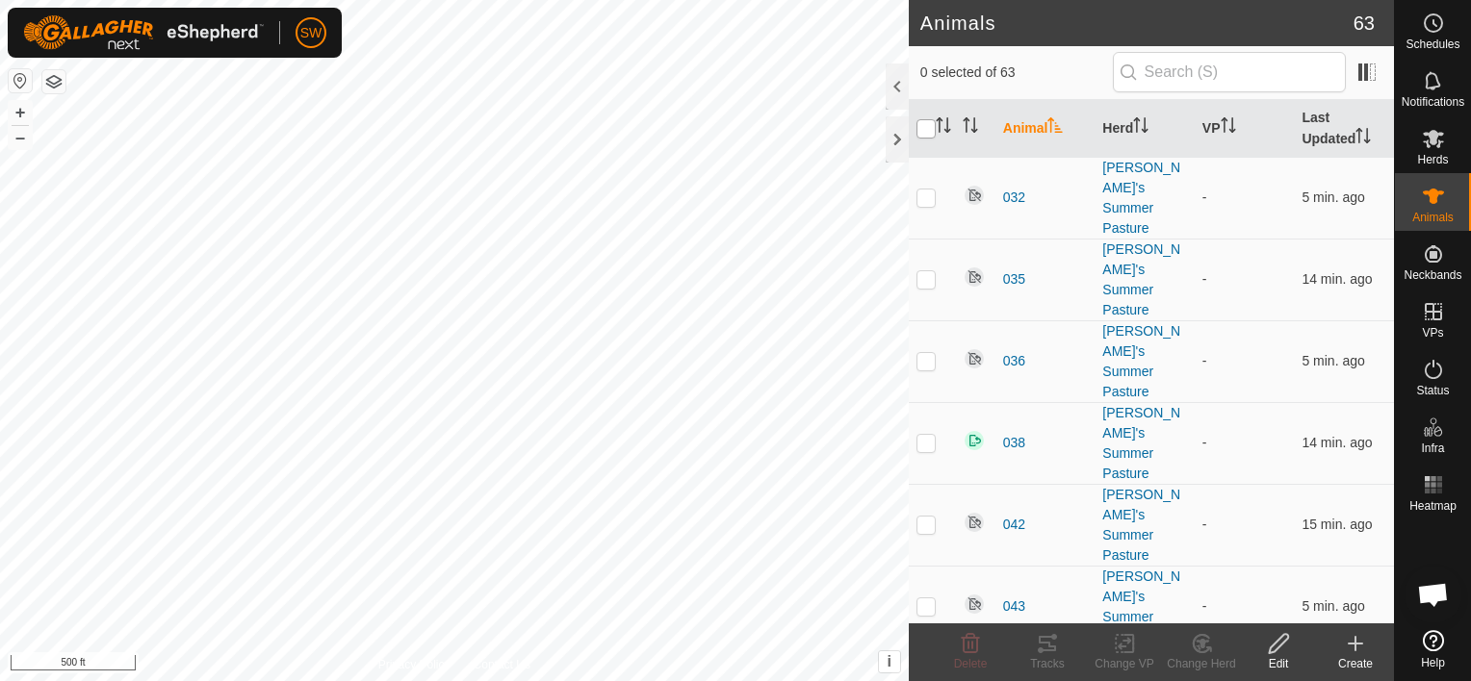
checkbox input "true"
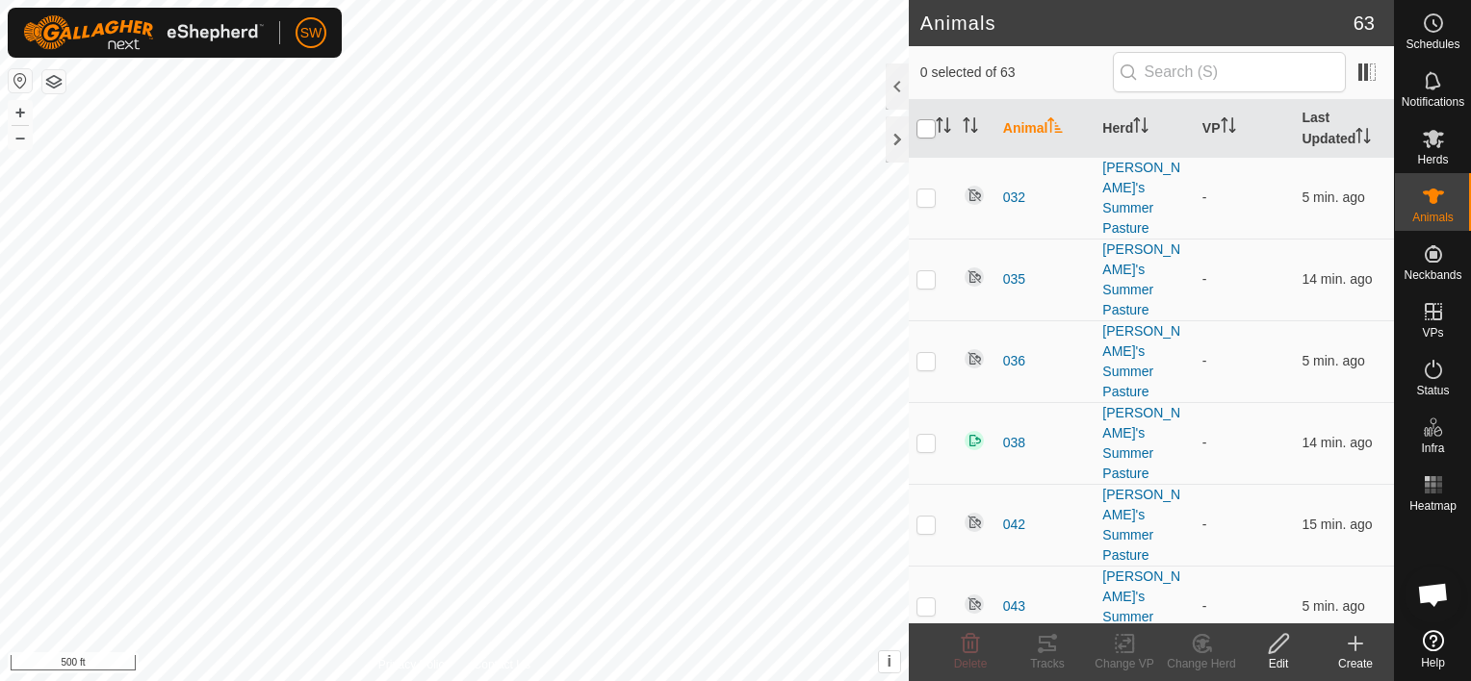
checkbox input "true"
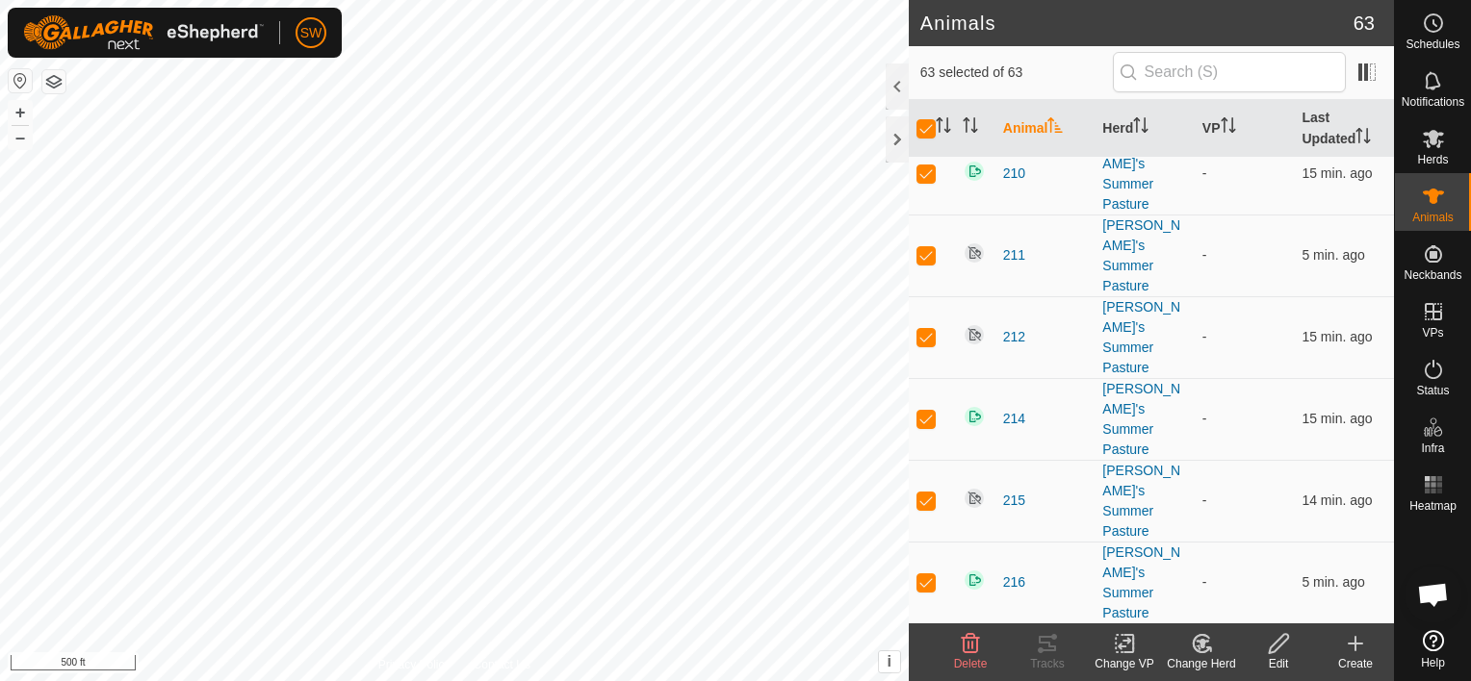
scroll to position [1578, 0]
checkbox input "false"
click at [1137, 650] on change-vp-svg-icon at bounding box center [1124, 643] width 77 height 23
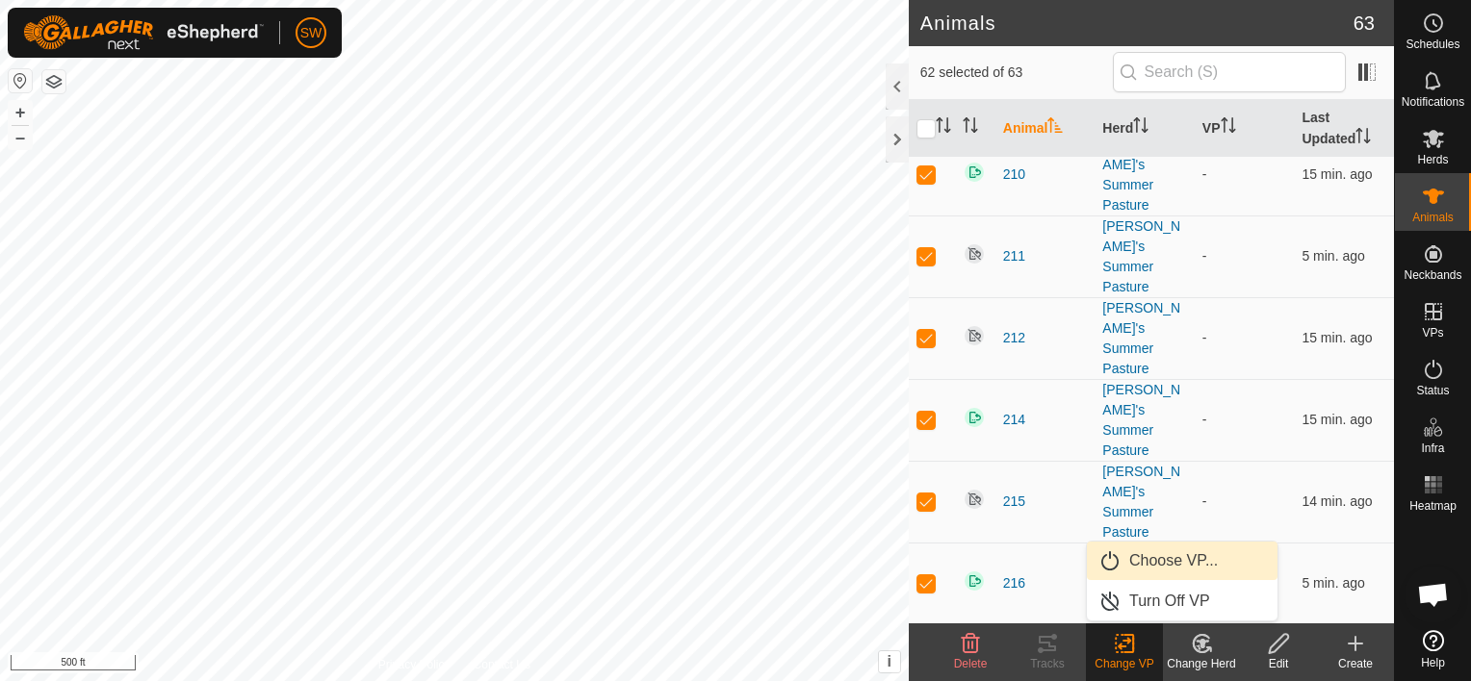
click at [1188, 552] on link "Choose VP..." at bounding box center [1182, 561] width 191 height 39
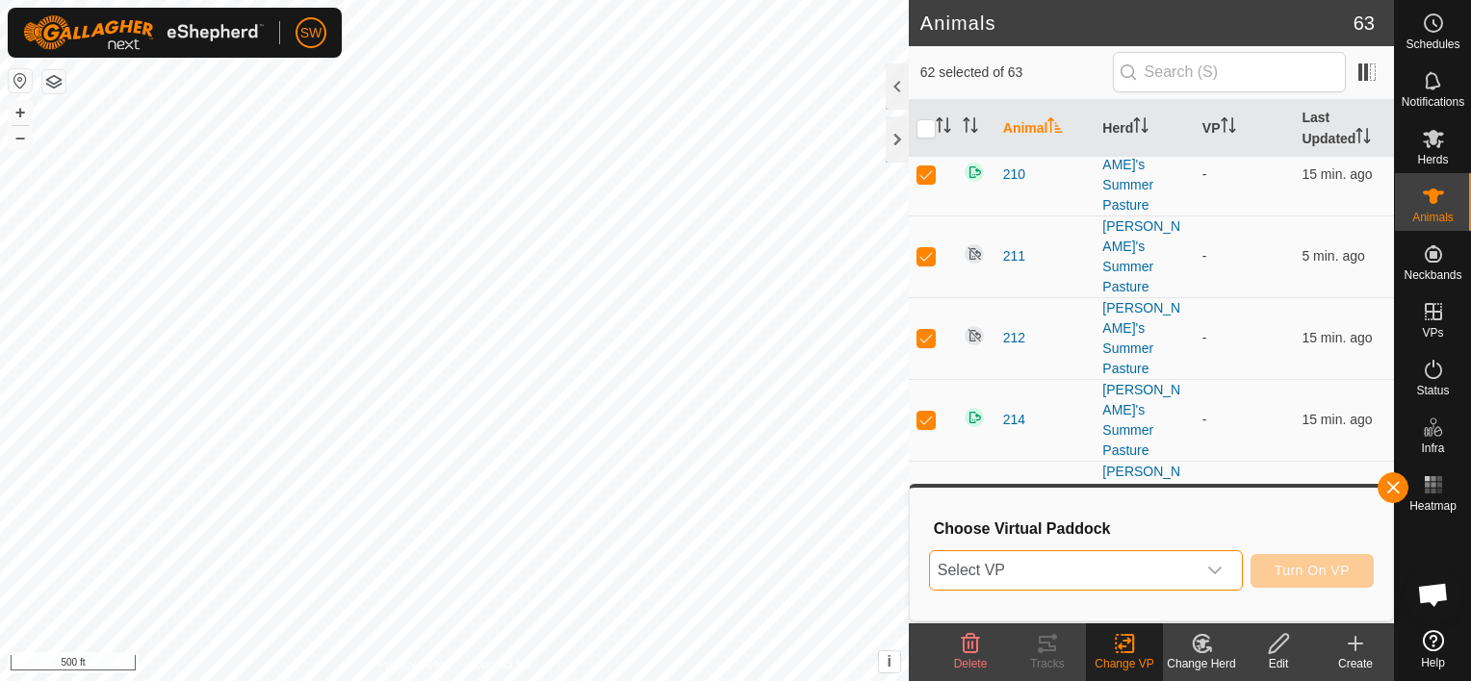
click at [1171, 571] on span "Select VP" at bounding box center [1063, 571] width 266 height 39
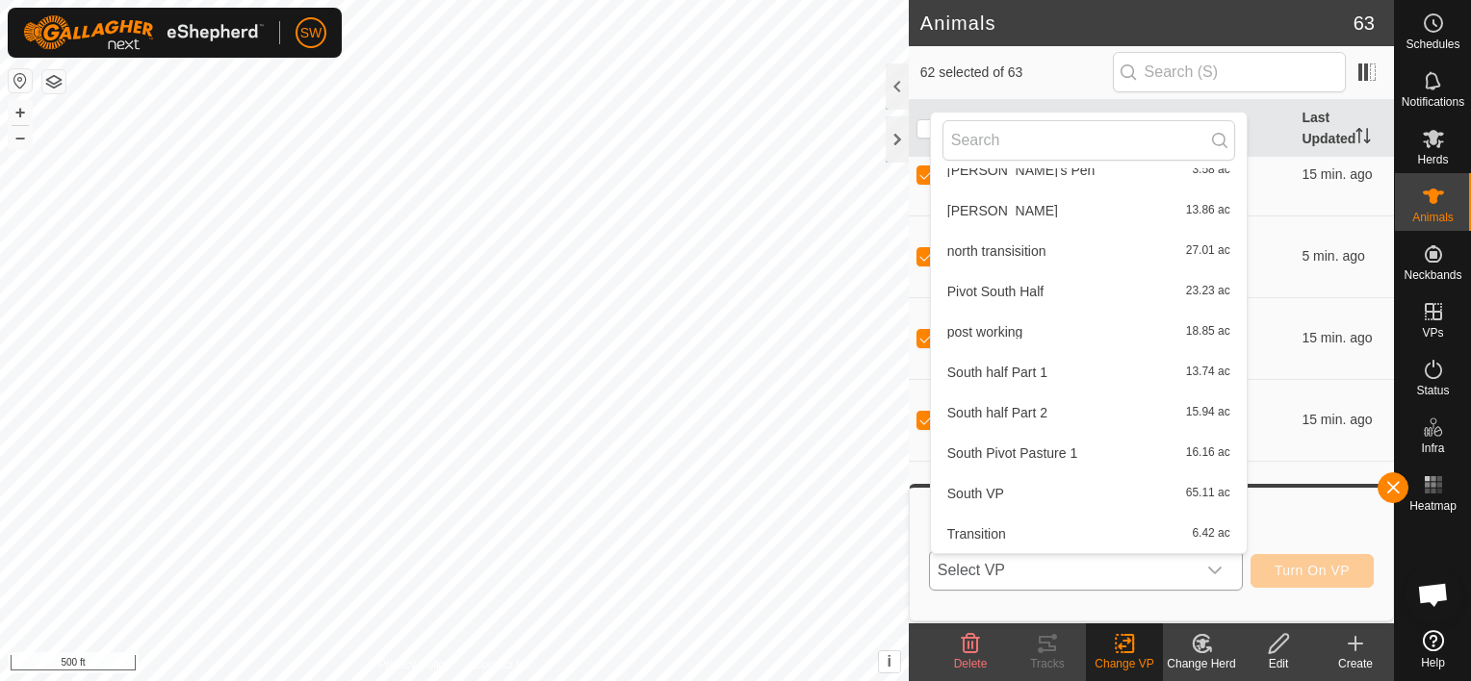
scroll to position [225, 0]
click at [1003, 451] on li "South Pivot Pasture 1 16.16 ac" at bounding box center [1089, 451] width 316 height 39
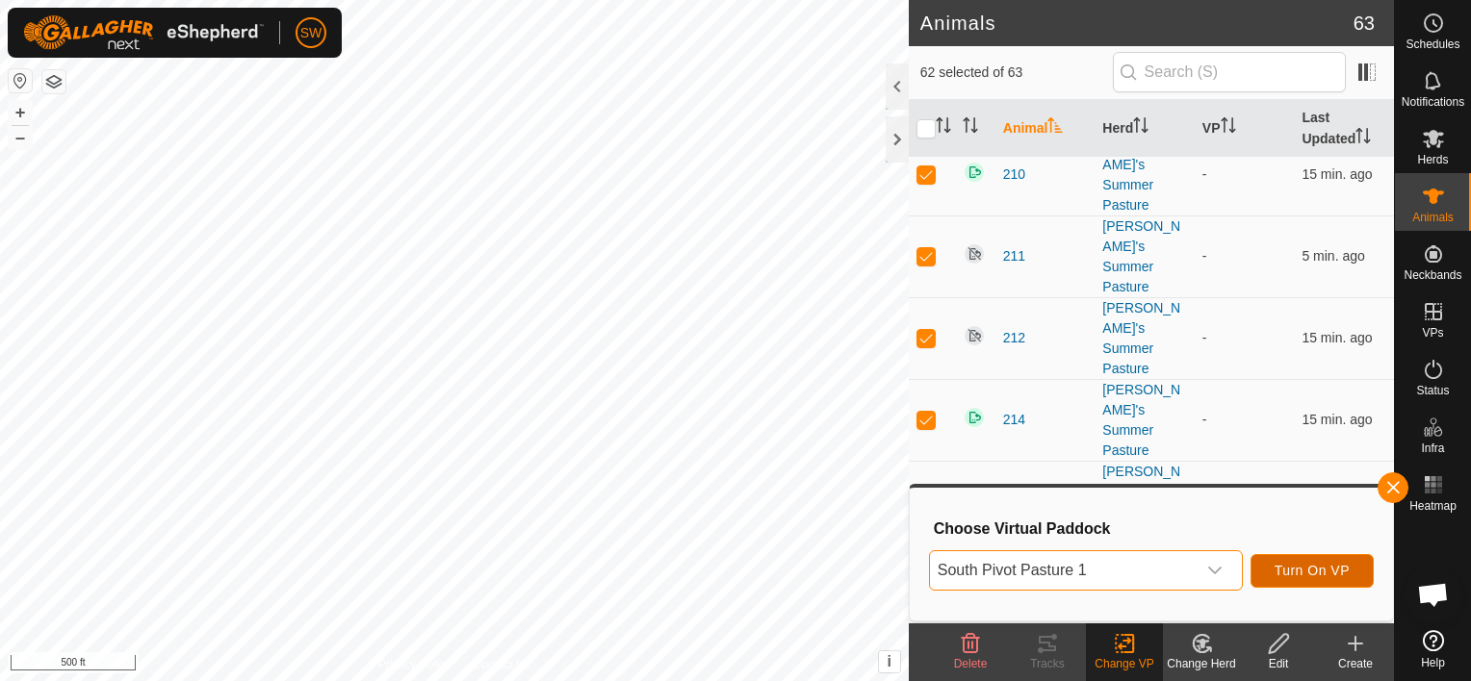
click at [1284, 565] on span "Turn On VP" at bounding box center [1311, 570] width 75 height 15
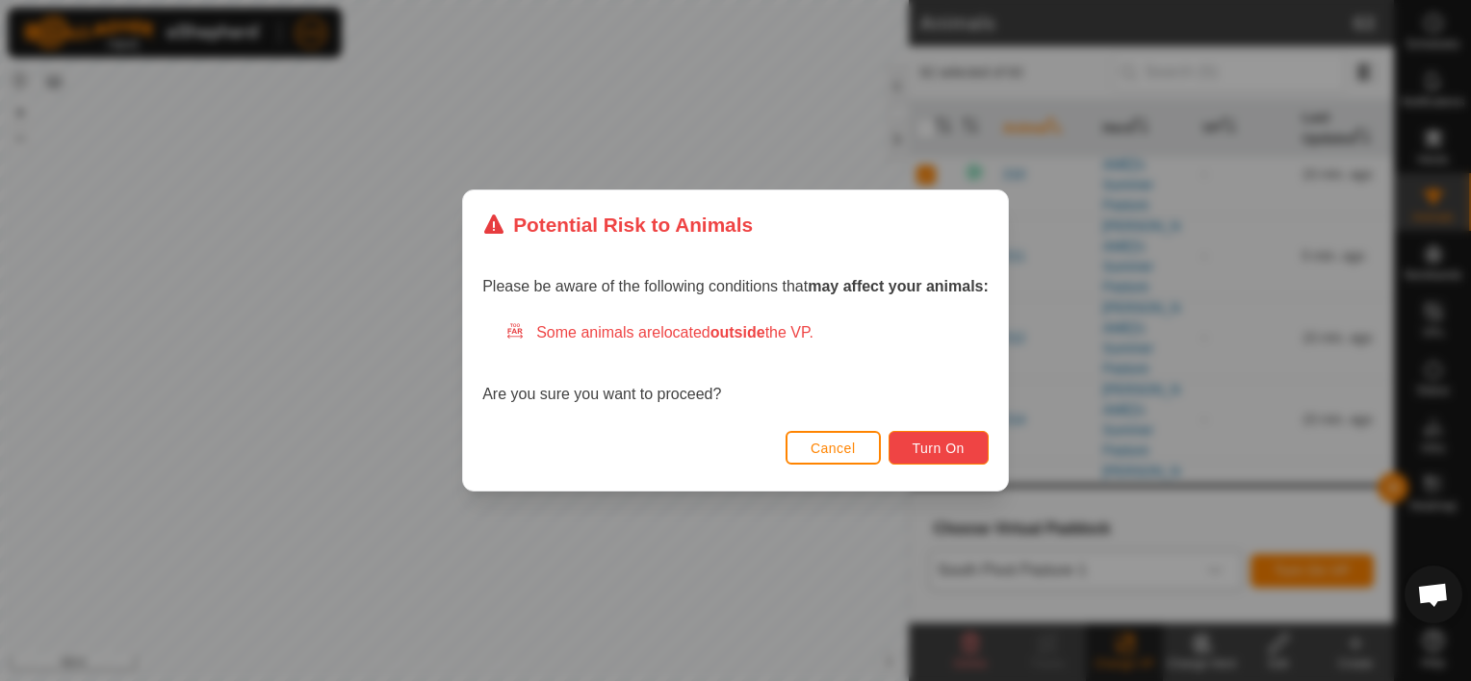
click at [919, 433] on button "Turn On" at bounding box center [938, 448] width 100 height 34
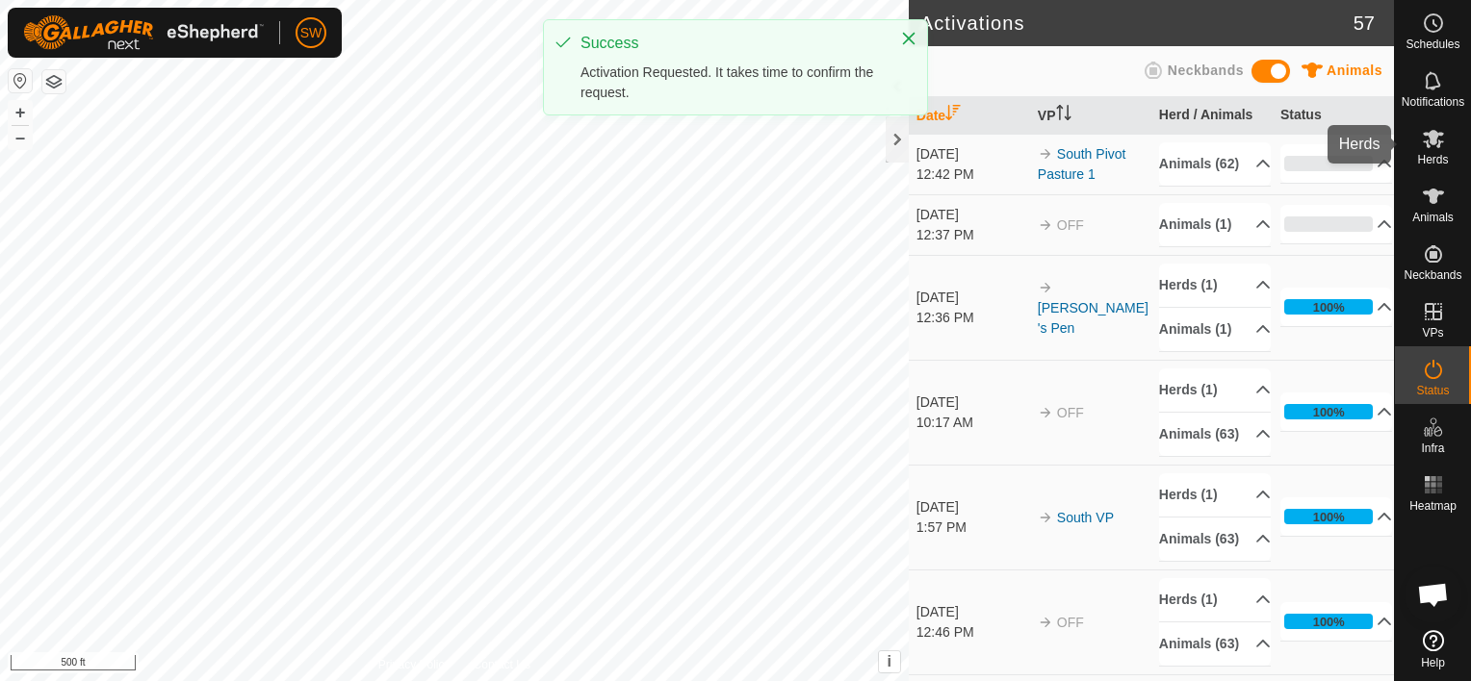
click at [1427, 130] on icon at bounding box center [1433, 138] width 23 height 23
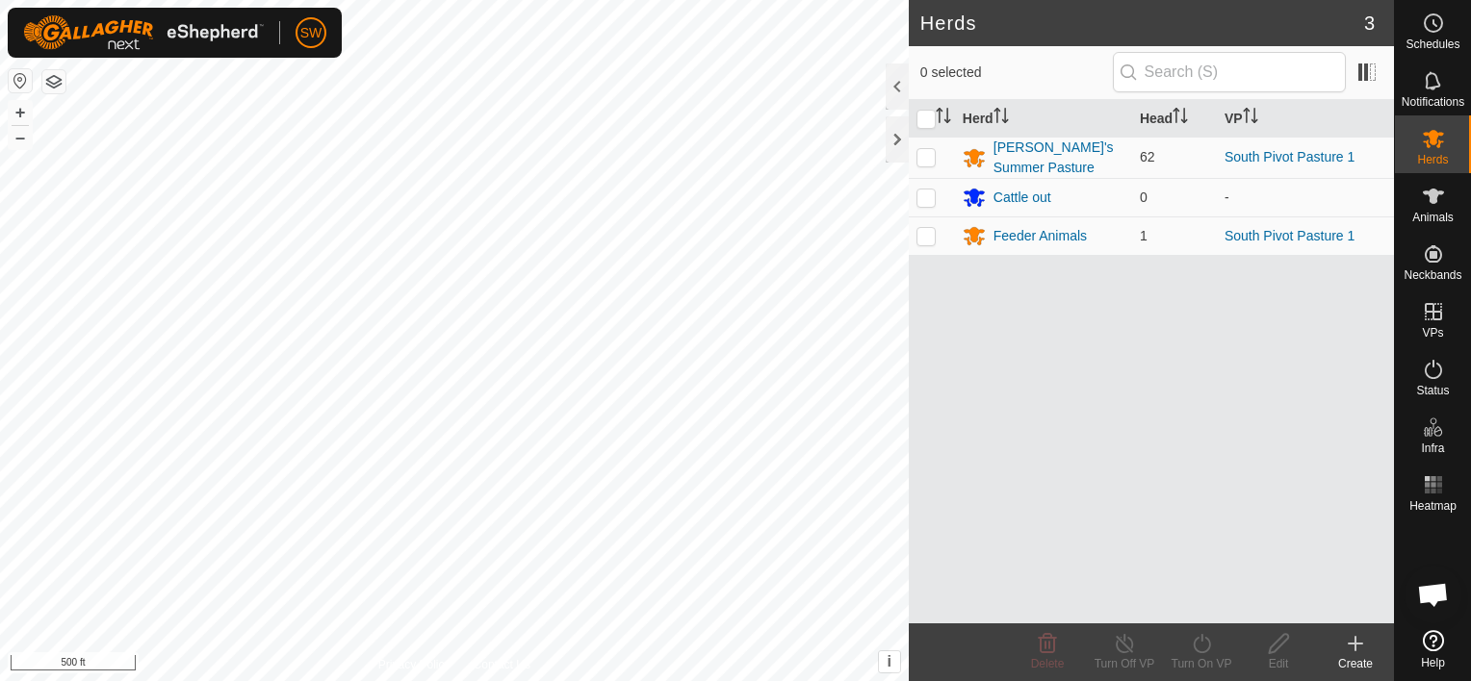
click at [1357, 640] on icon at bounding box center [1355, 643] width 23 height 23
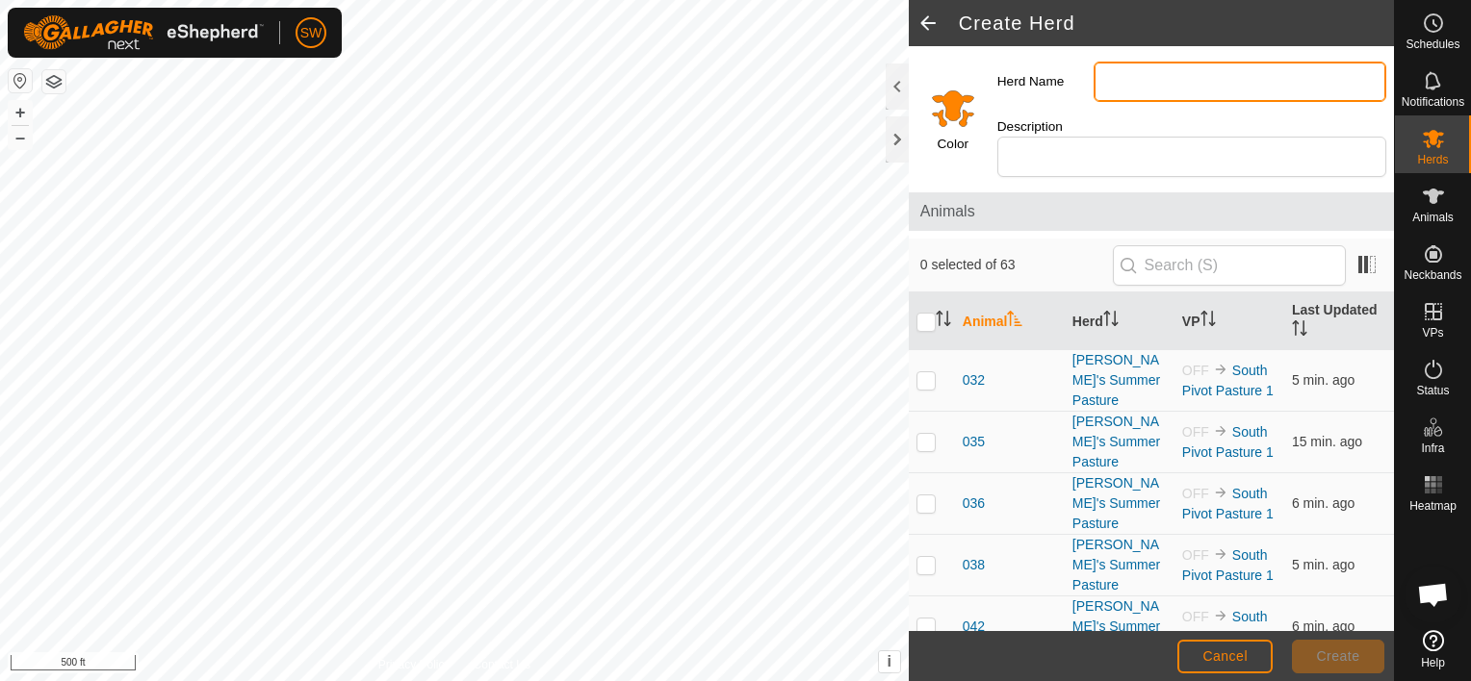
click at [1205, 69] on input "Herd Name" at bounding box center [1239, 82] width 293 height 40
type input "Lost Collars"
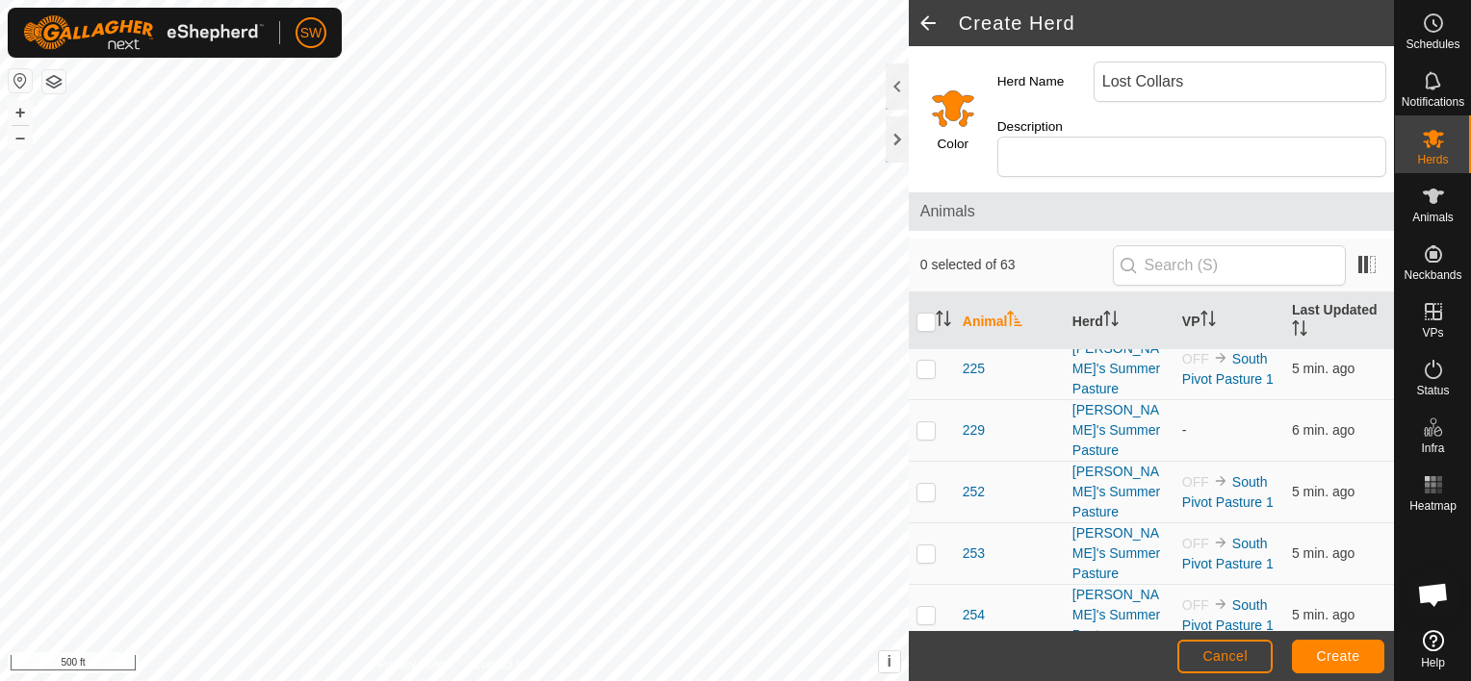
scroll to position [1800, 0]
click at [931, 410] on td at bounding box center [932, 429] width 46 height 62
drag, startPoint x: 931, startPoint y: 410, endPoint x: 920, endPoint y: 408, distance: 10.8
click at [920, 421] on p-checkbox at bounding box center [925, 428] width 19 height 15
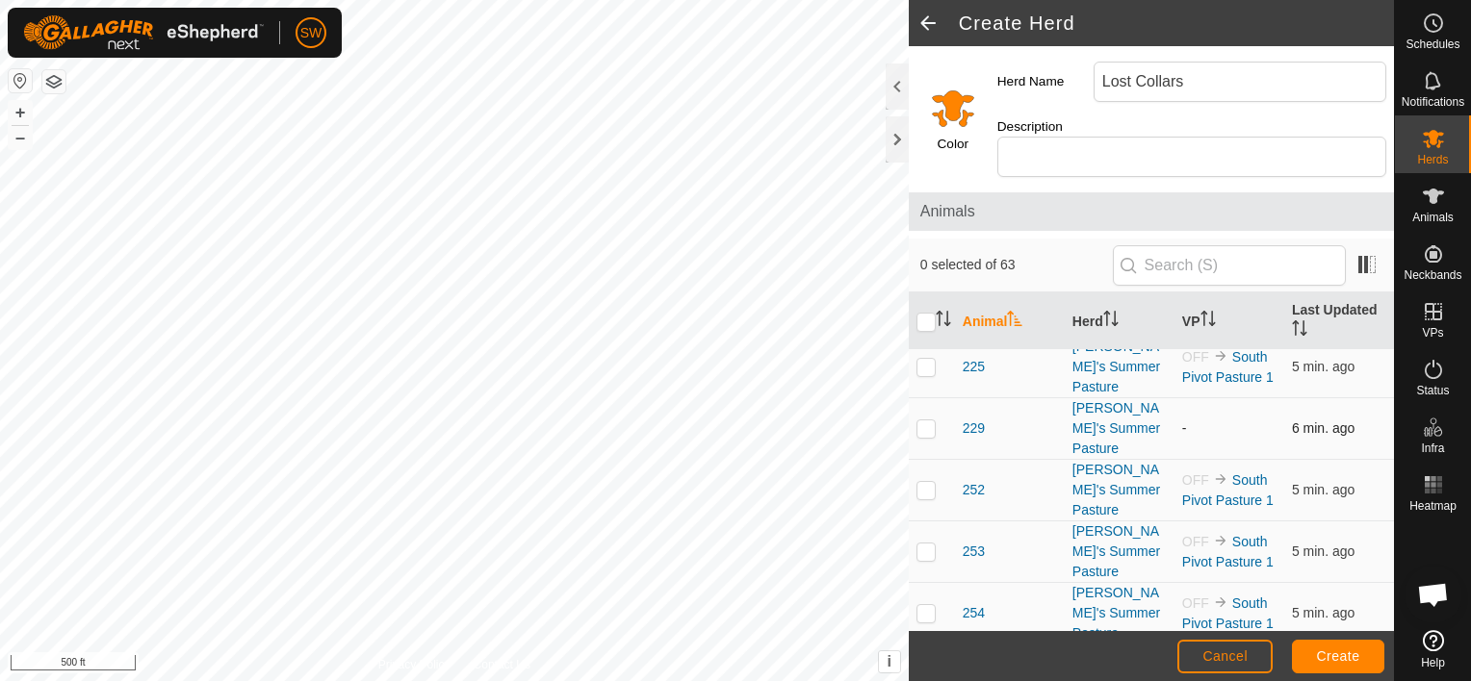
checkbox input "true"
click at [1330, 655] on span "Create" at bounding box center [1338, 656] width 43 height 15
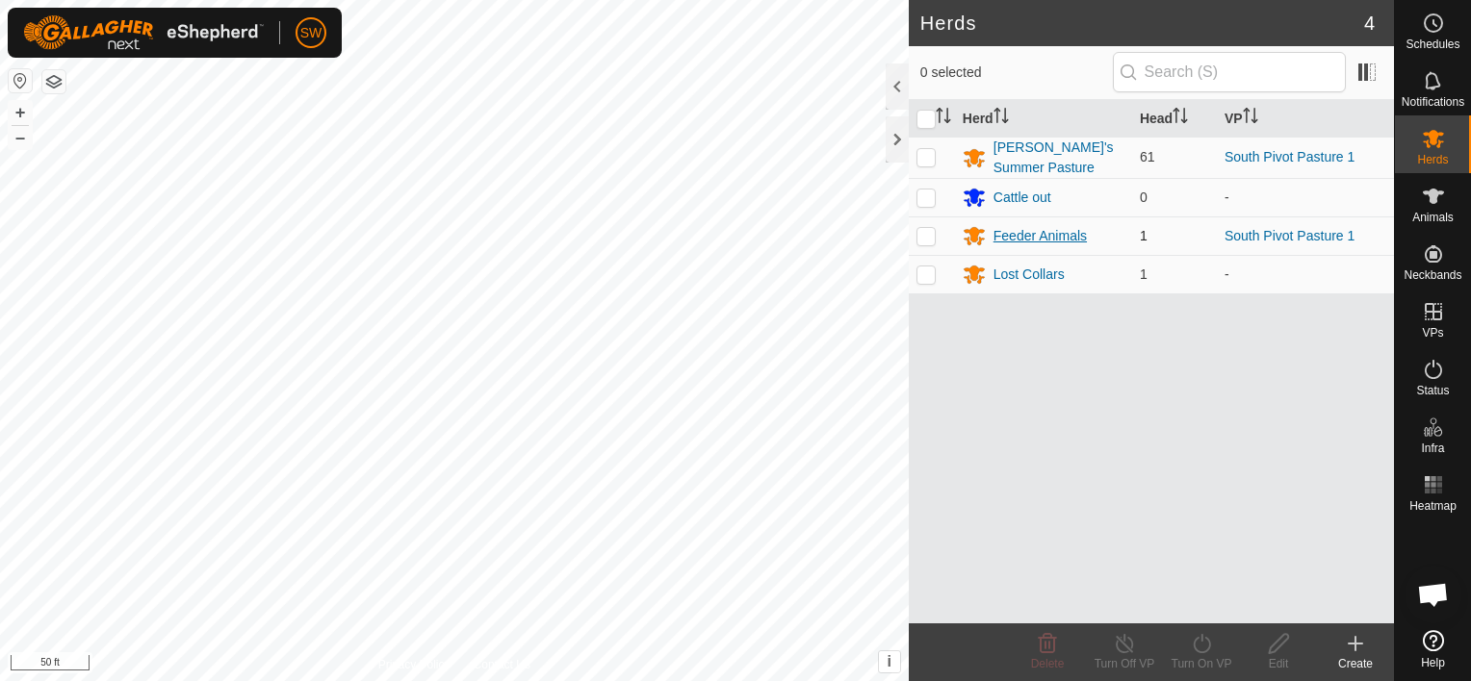
click at [1009, 234] on div "Feeder Animals" at bounding box center [1039, 236] width 93 height 20
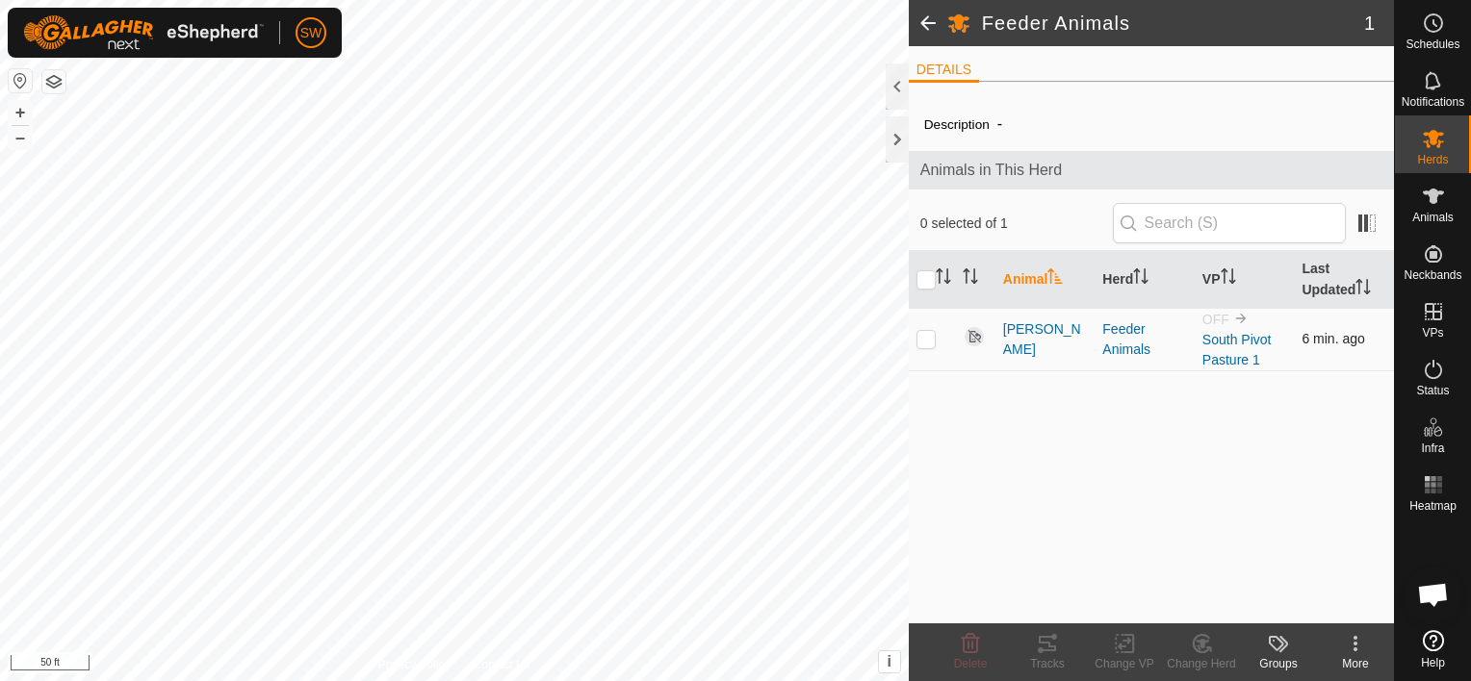
click at [927, 336] on p-checkbox at bounding box center [925, 338] width 19 height 15
checkbox input "true"
drag, startPoint x: 1127, startPoint y: 651, endPoint x: 1107, endPoint y: 657, distance: 21.3
drag, startPoint x: 1107, startPoint y: 657, endPoint x: 1049, endPoint y: 585, distance: 92.4
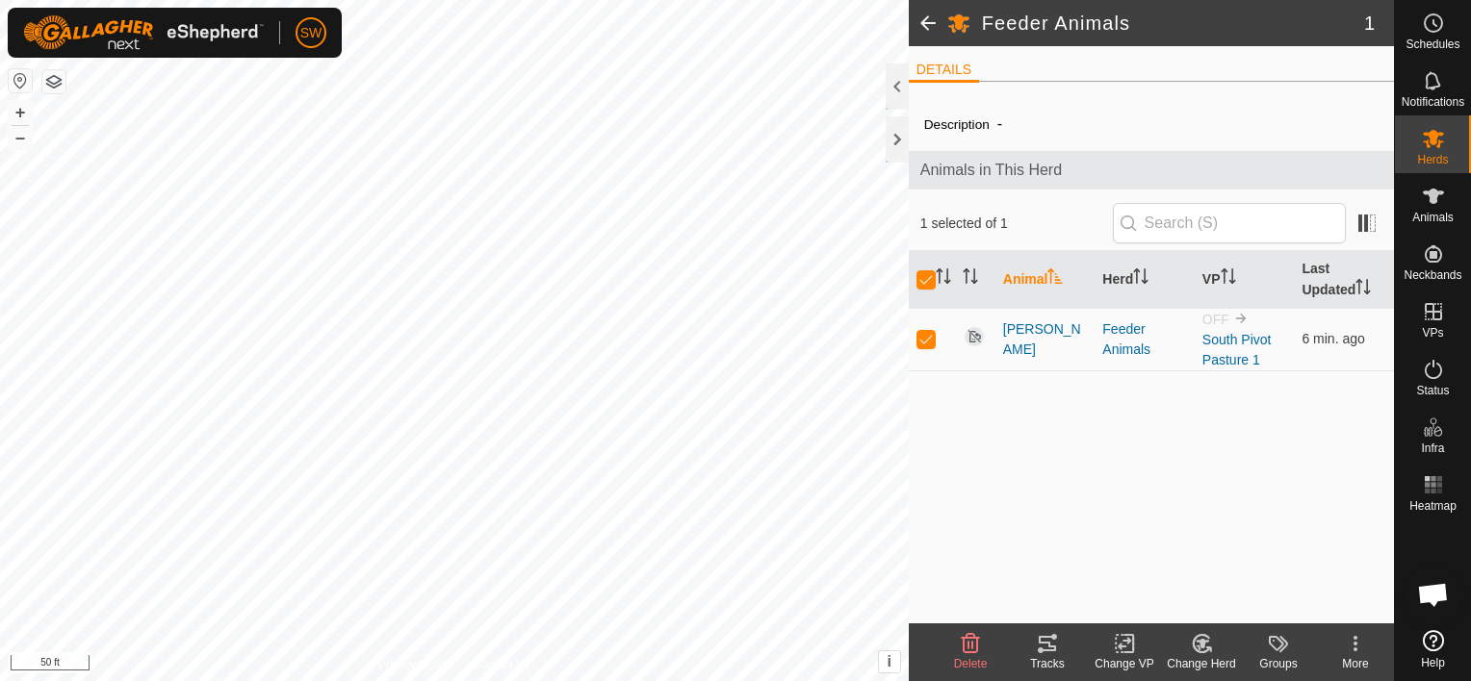
click at [1049, 585] on div "Description - Animals in This Herd 1 selected of 1 Animal Herd VP Last Updated …" at bounding box center [1151, 360] width 485 height 526
click at [1136, 643] on change-vp-svg-icon at bounding box center [1124, 643] width 77 height 23
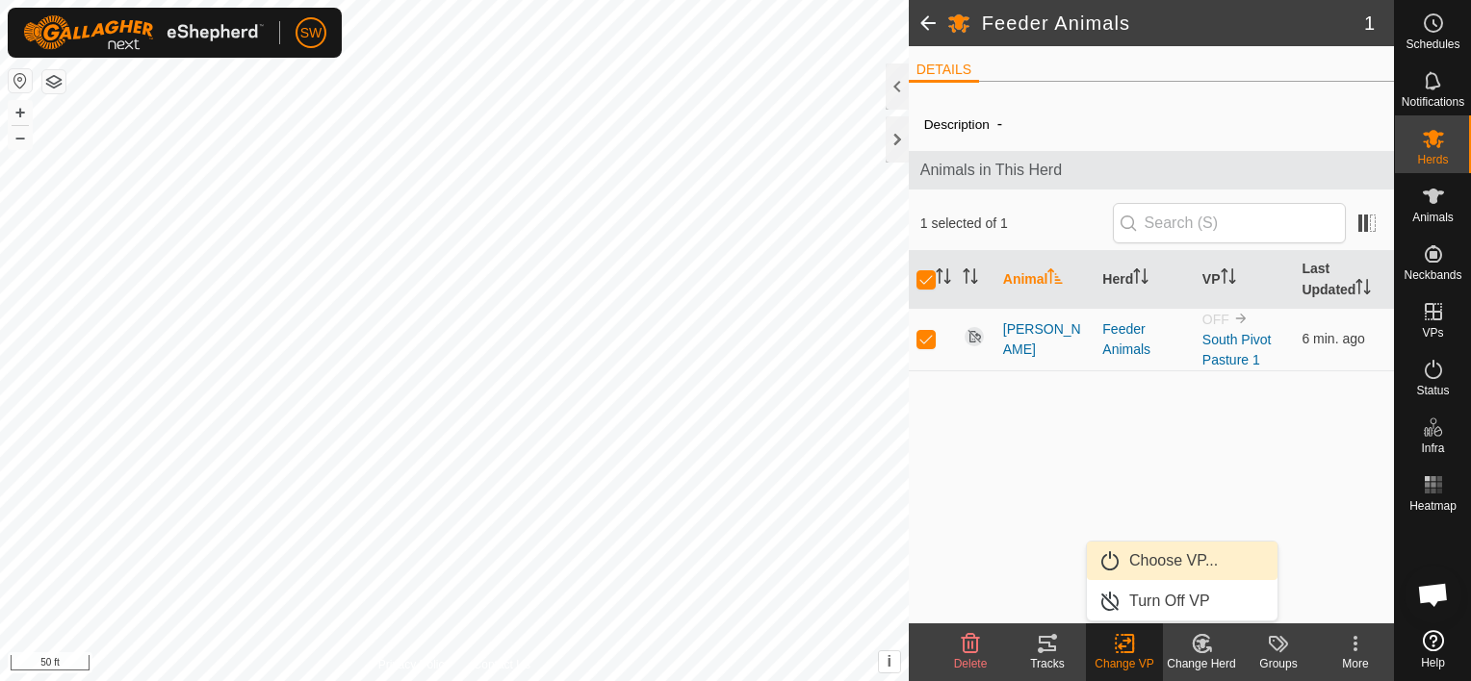
click at [1149, 557] on link "Choose VP..." at bounding box center [1182, 561] width 191 height 39
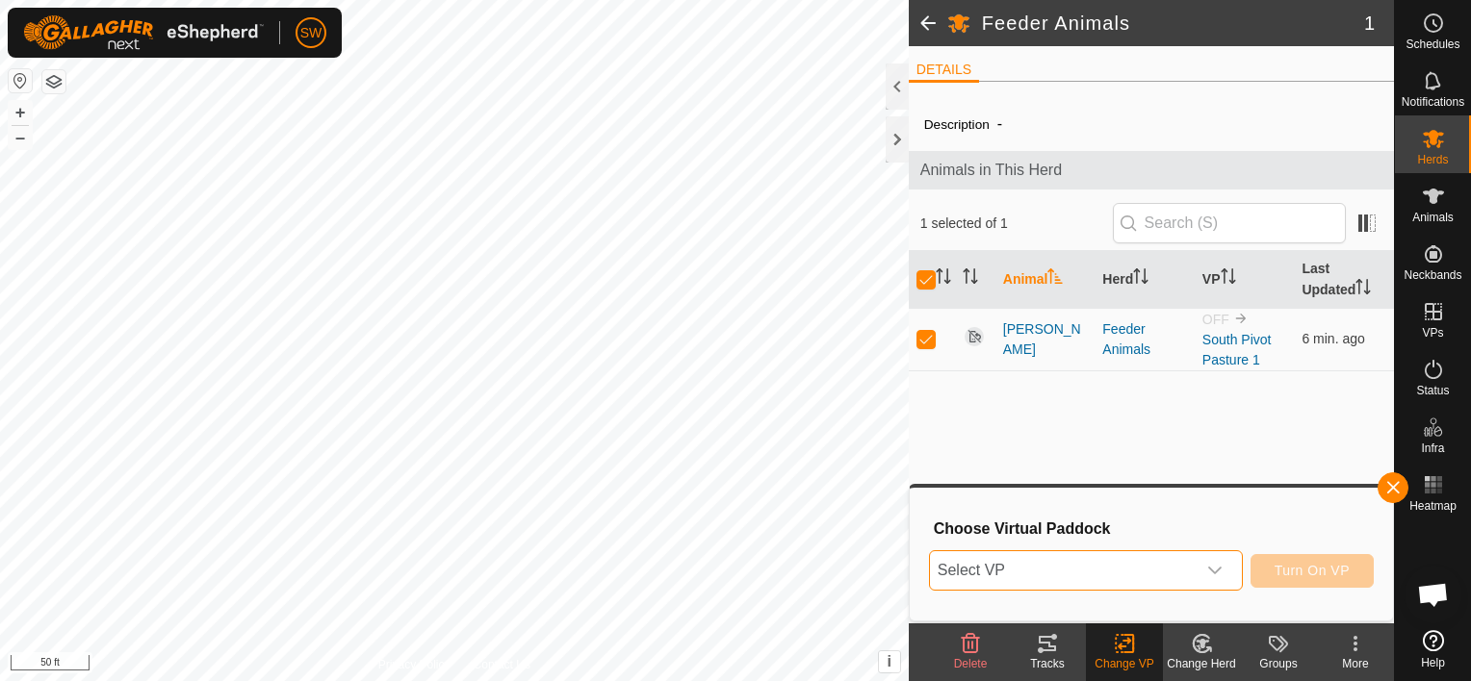
click at [1149, 557] on span "Select VP" at bounding box center [1063, 571] width 266 height 39
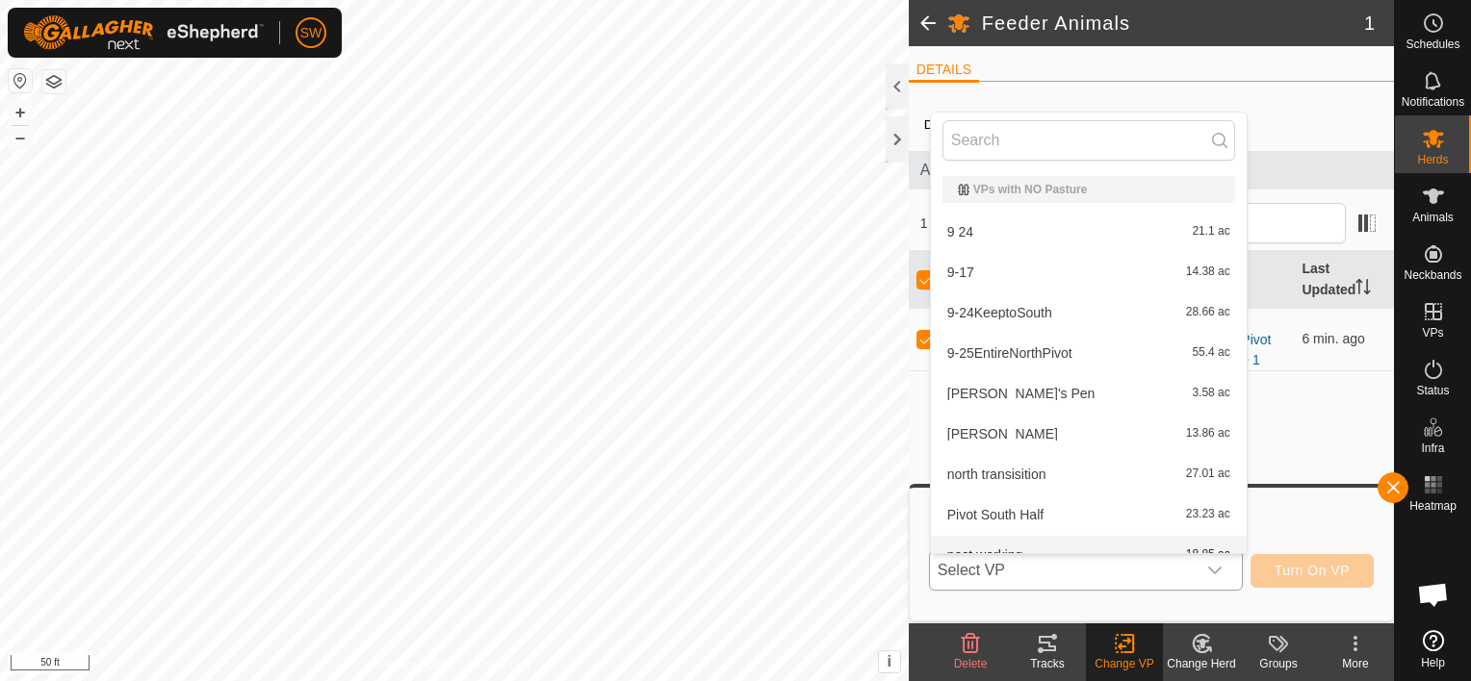
scroll to position [21, 0]
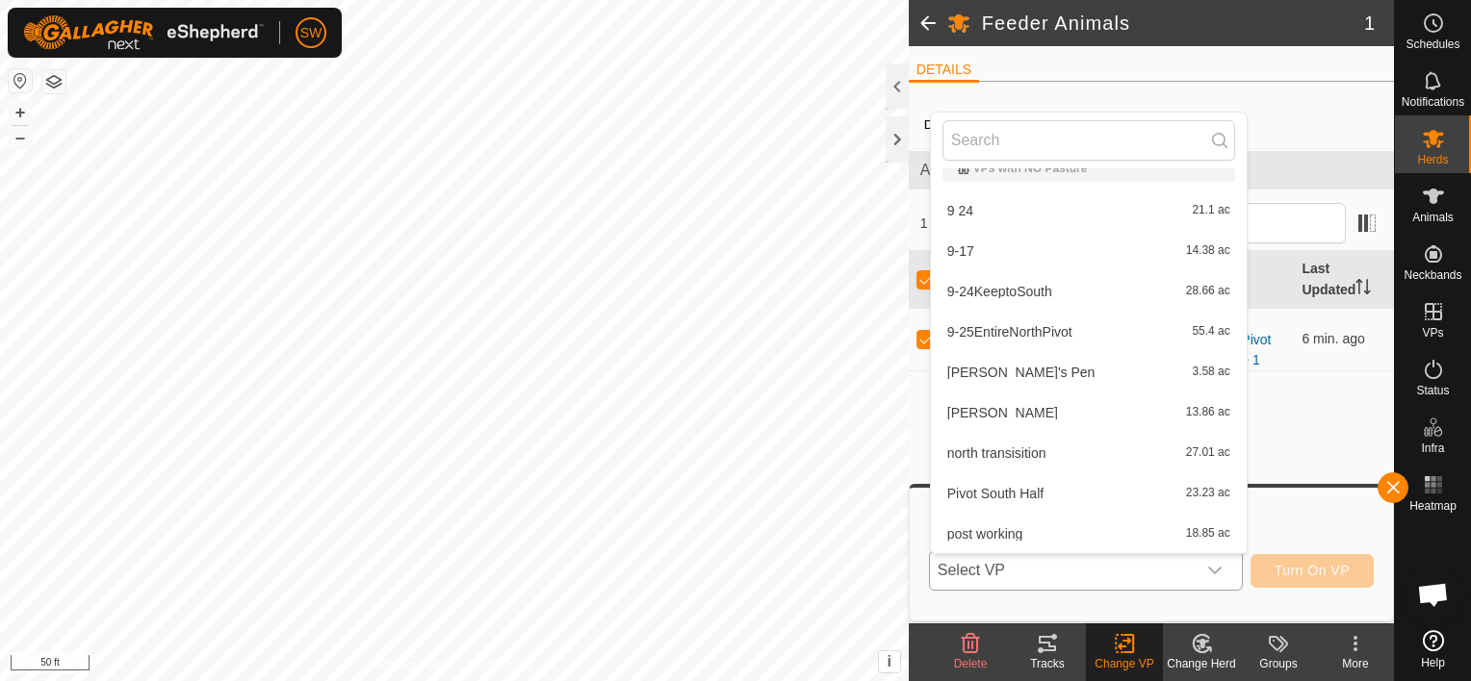
click at [1052, 377] on li "Bridget's Pen 3.58 ac" at bounding box center [1089, 372] width 316 height 39
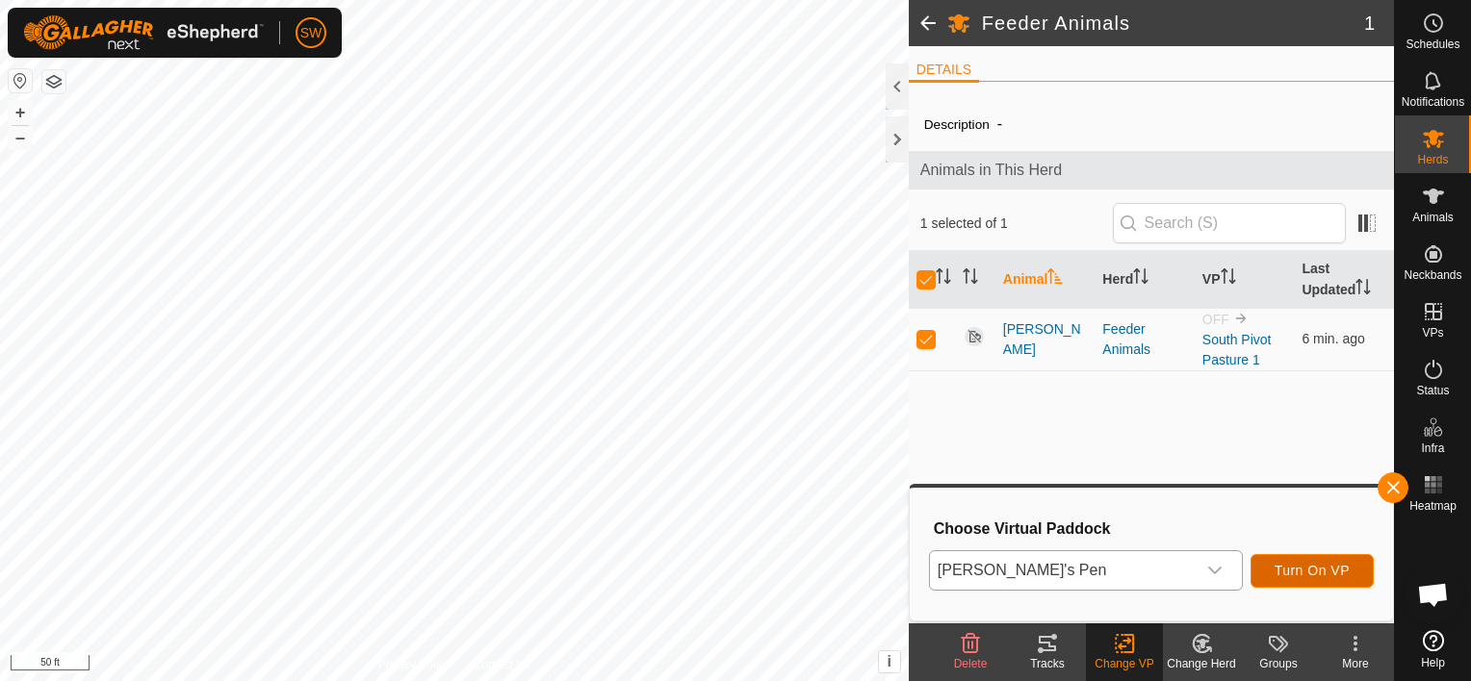
click at [1301, 578] on span "Turn On VP" at bounding box center [1311, 570] width 75 height 15
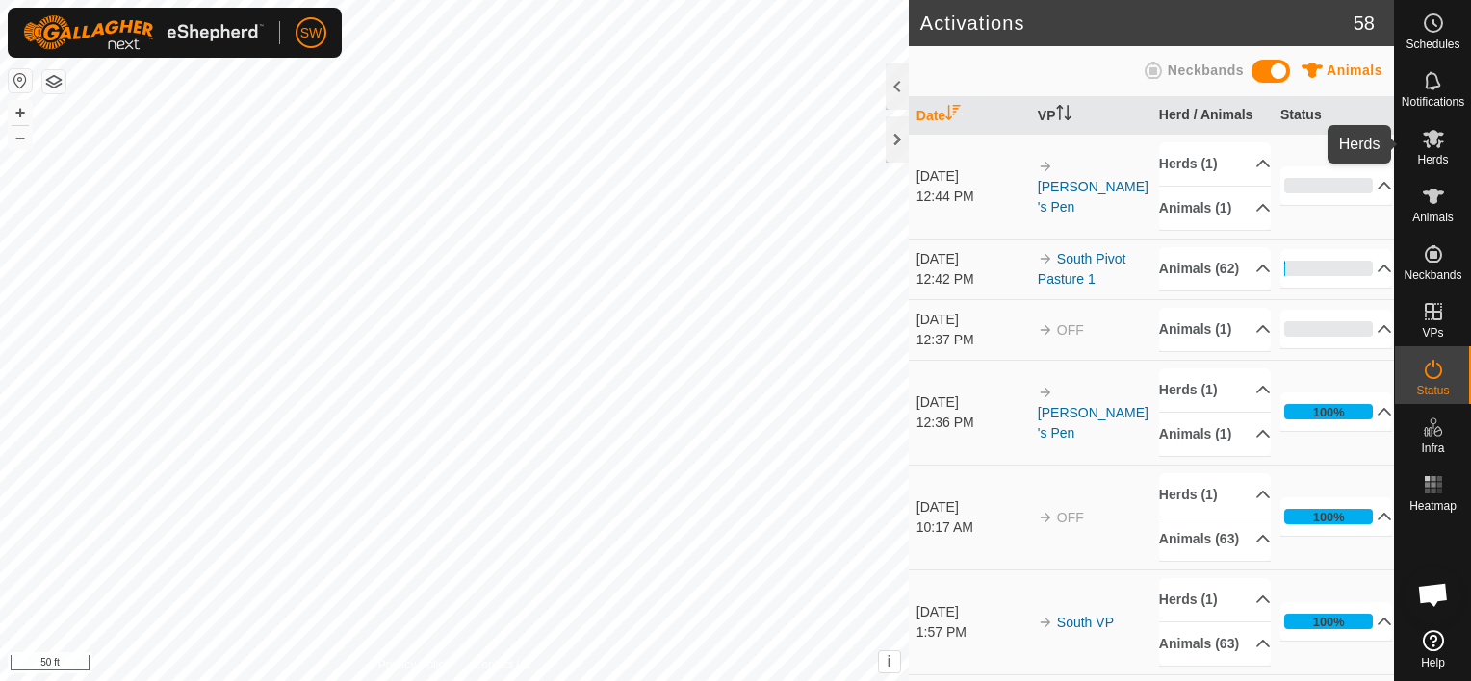
click at [1430, 155] on span "Herds" at bounding box center [1432, 160] width 31 height 12
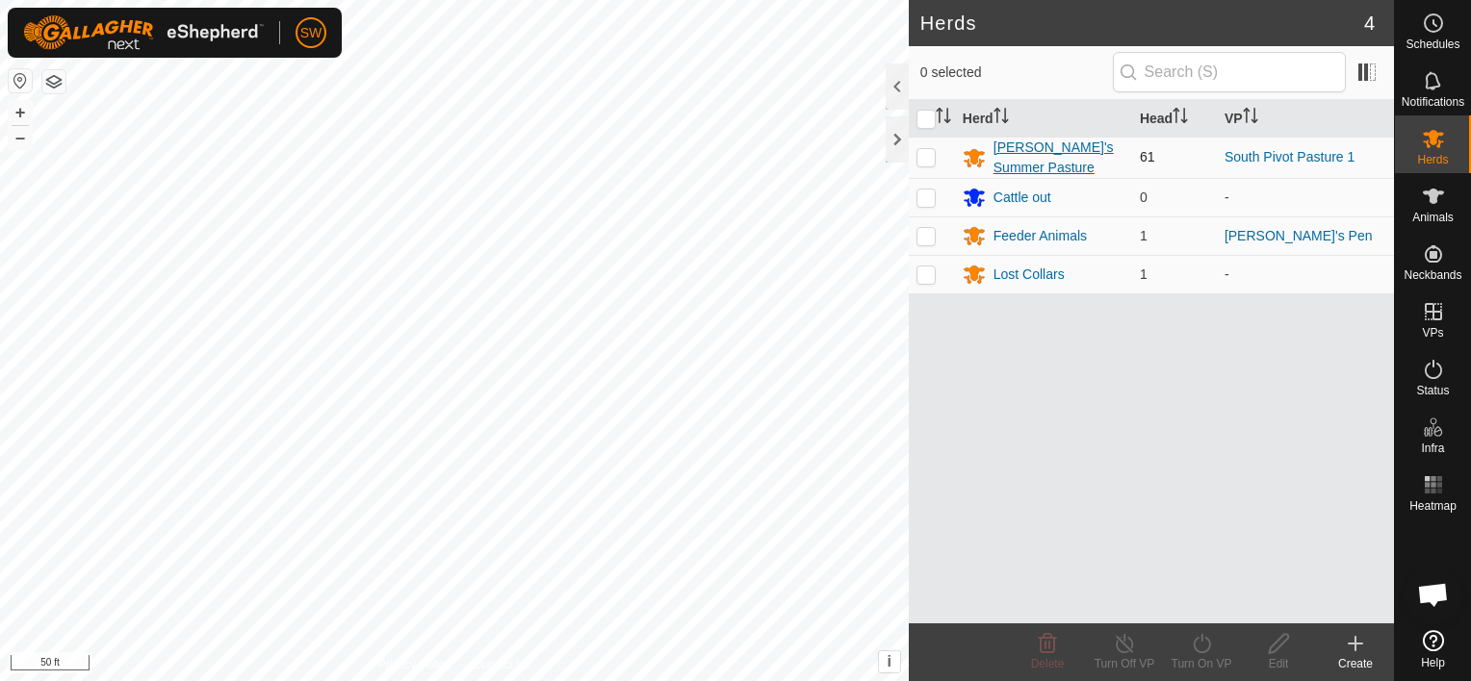
click at [1070, 150] on div "[PERSON_NAME]'s Summer Pasture" at bounding box center [1058, 158] width 131 height 40
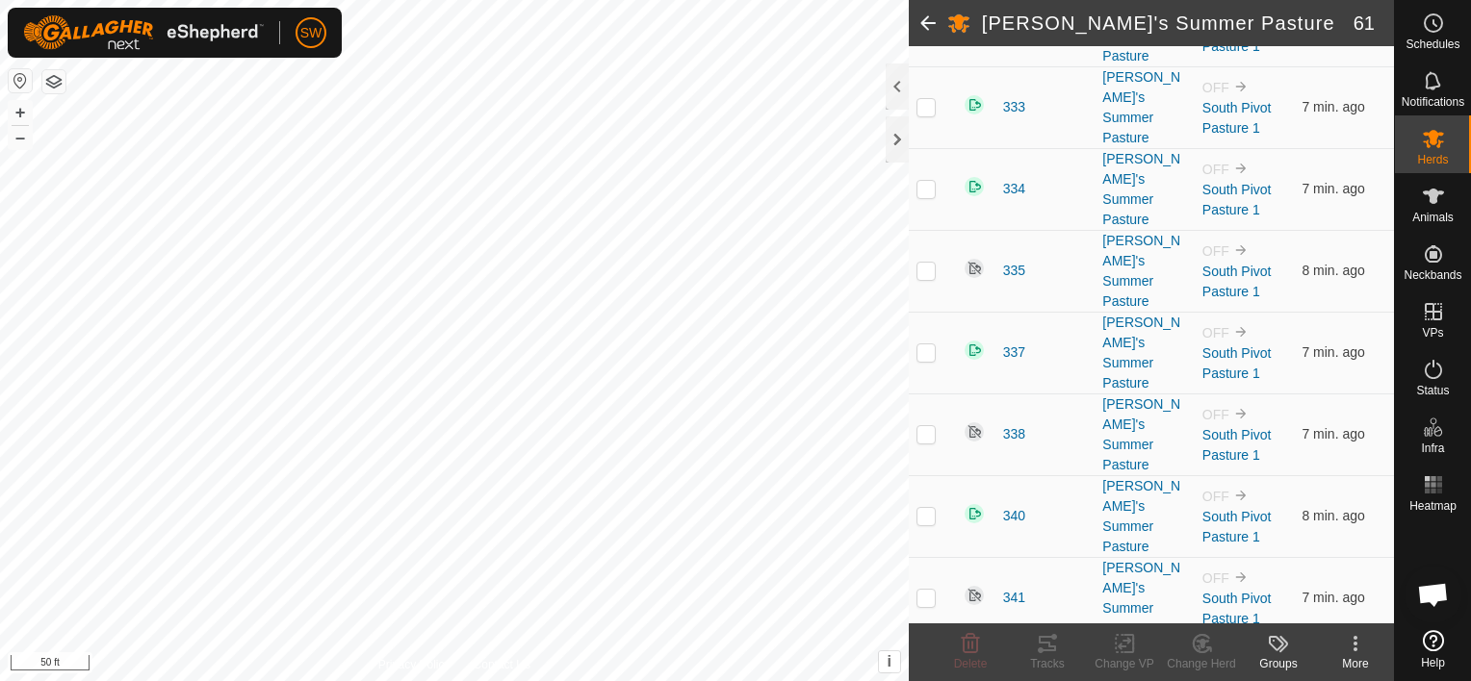
scroll to position [3477, 0]
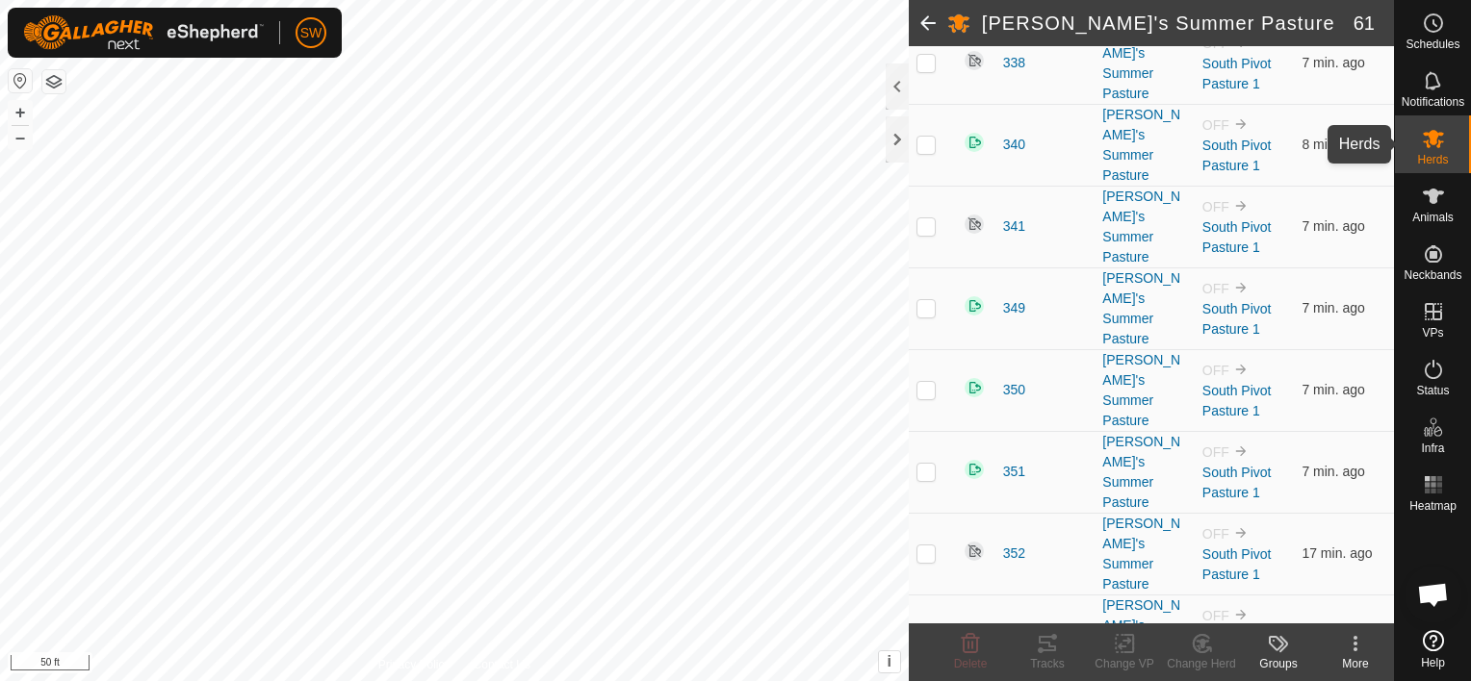
click at [1420, 143] on es-mob-svg-icon at bounding box center [1433, 138] width 35 height 31
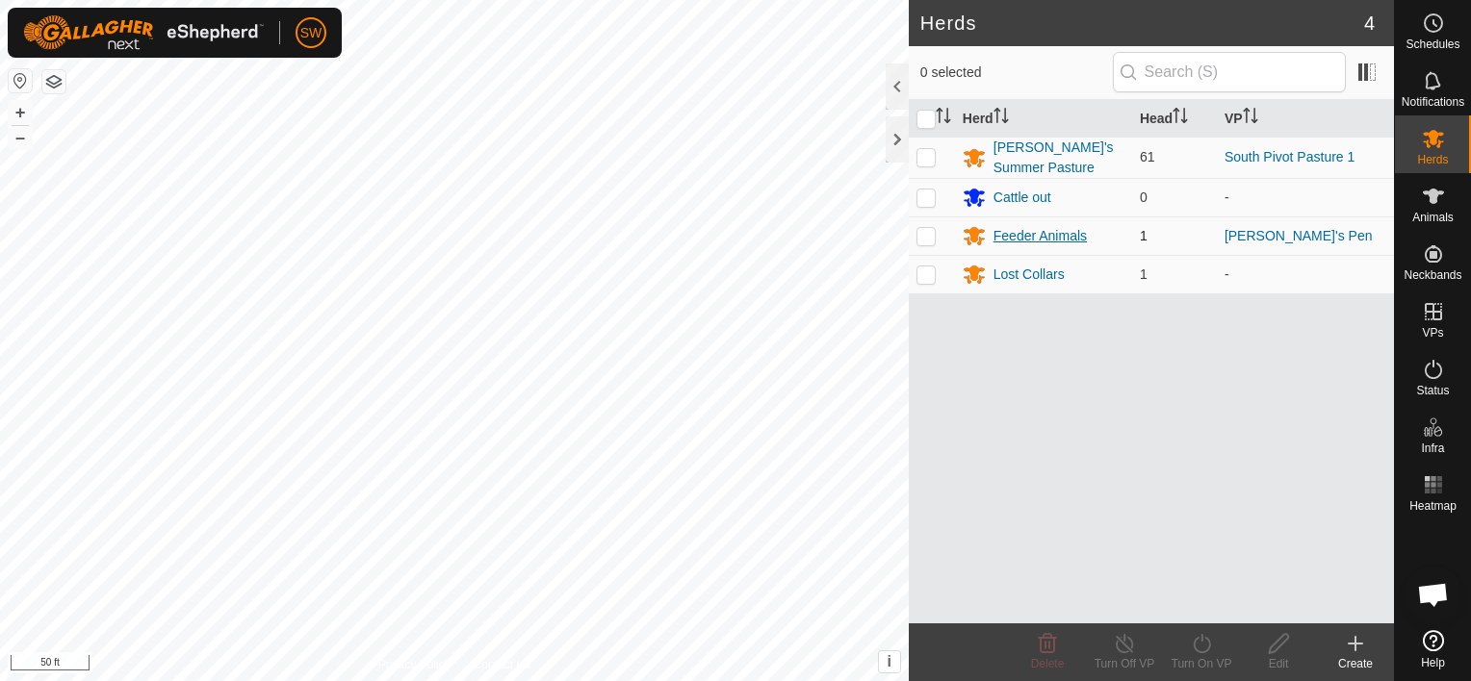
click at [1041, 244] on div "Feeder Animals" at bounding box center [1039, 236] width 93 height 20
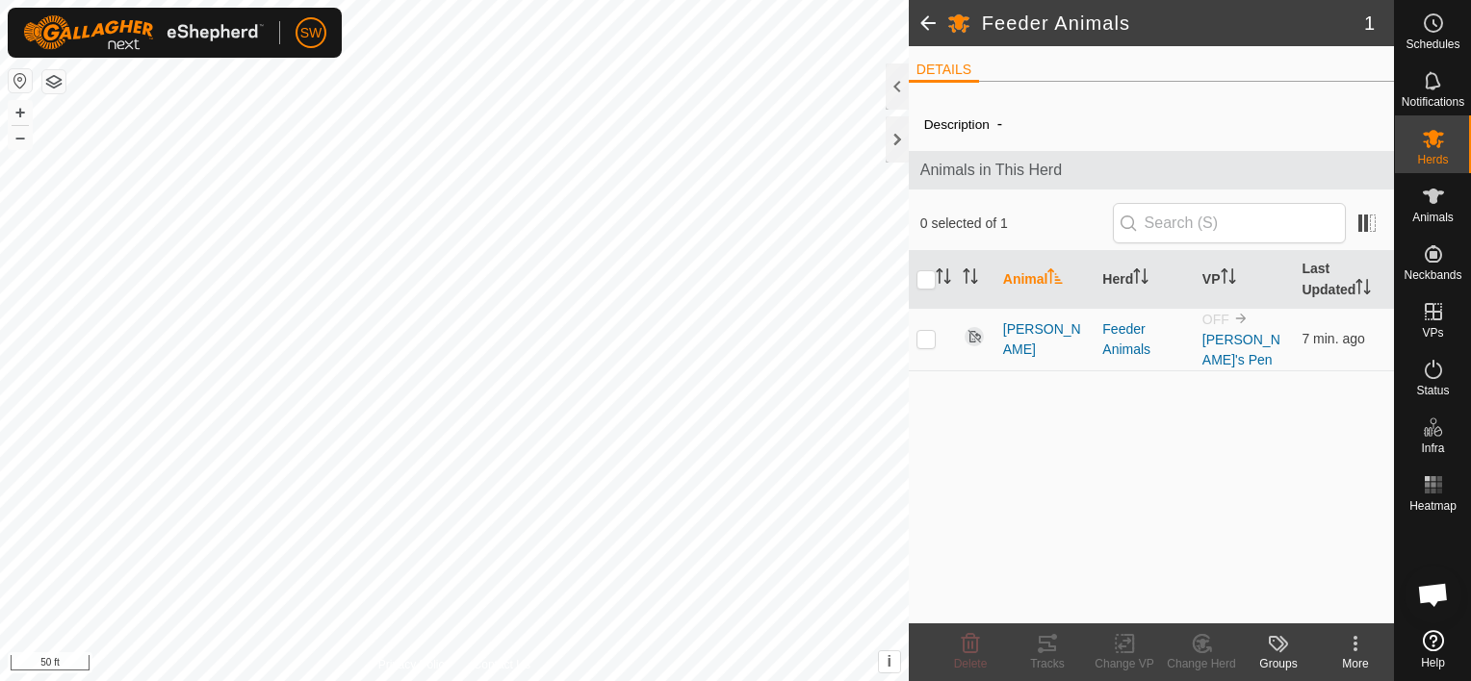
scroll to position [11685, 0]
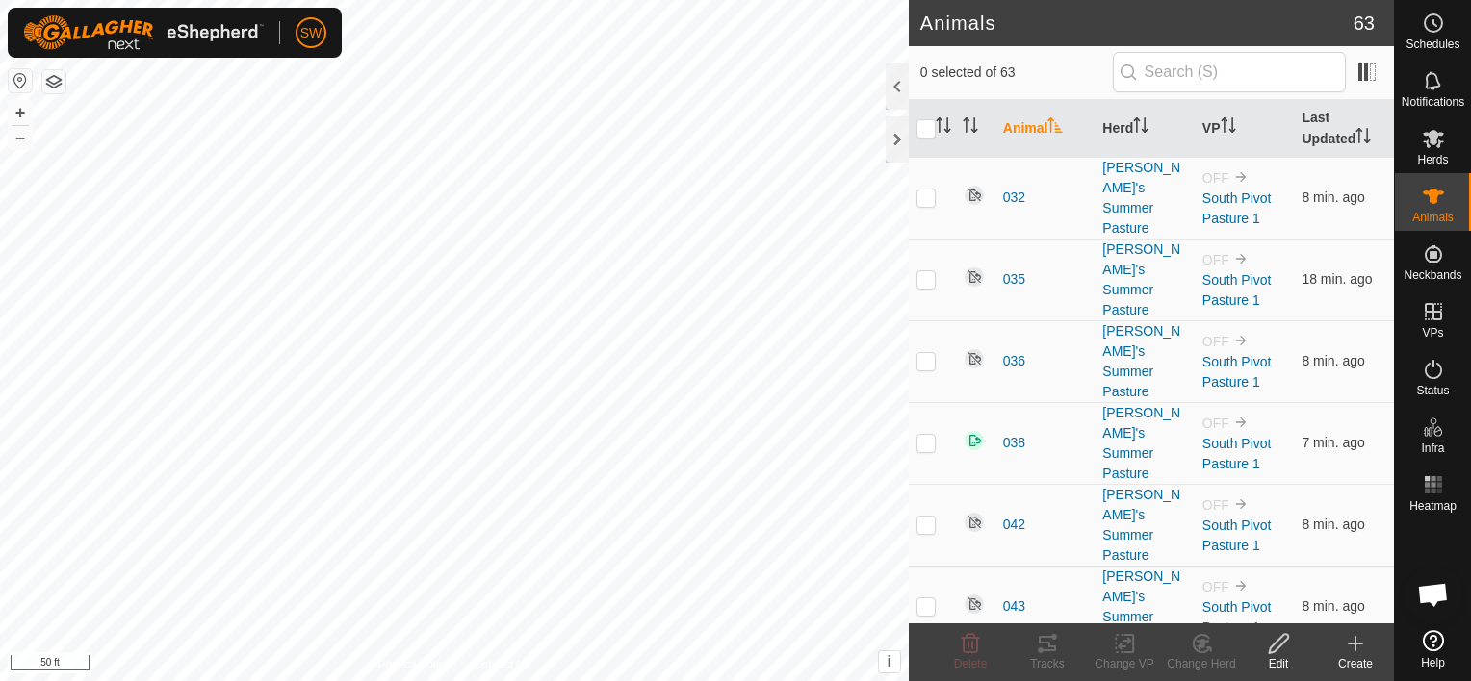
checkbox input "true"
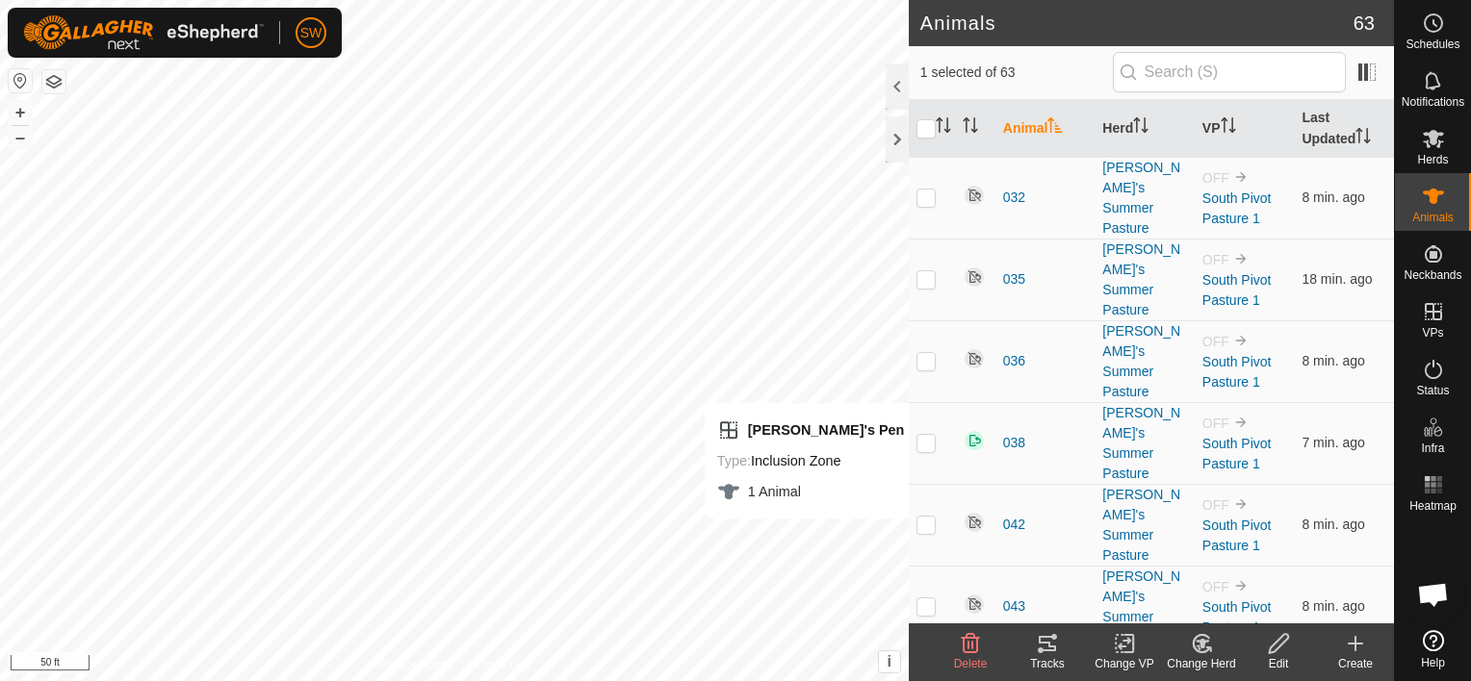
click at [1071, 632] on tracks-svg-icon at bounding box center [1047, 643] width 77 height 23
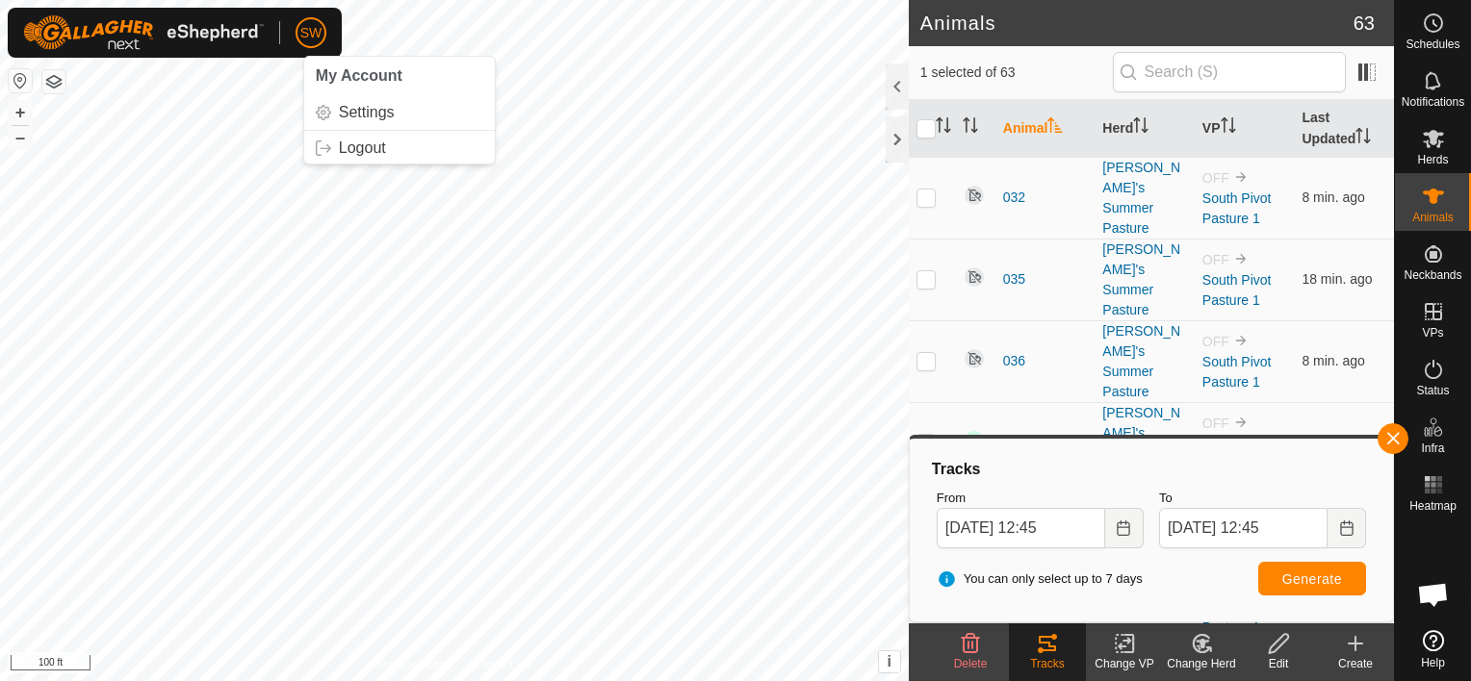
click at [312, 38] on span "SW" at bounding box center [311, 33] width 22 height 20
click at [296, 19] on div "SW" at bounding box center [310, 32] width 31 height 31
click at [377, 162] on link "Logout" at bounding box center [399, 148] width 191 height 31
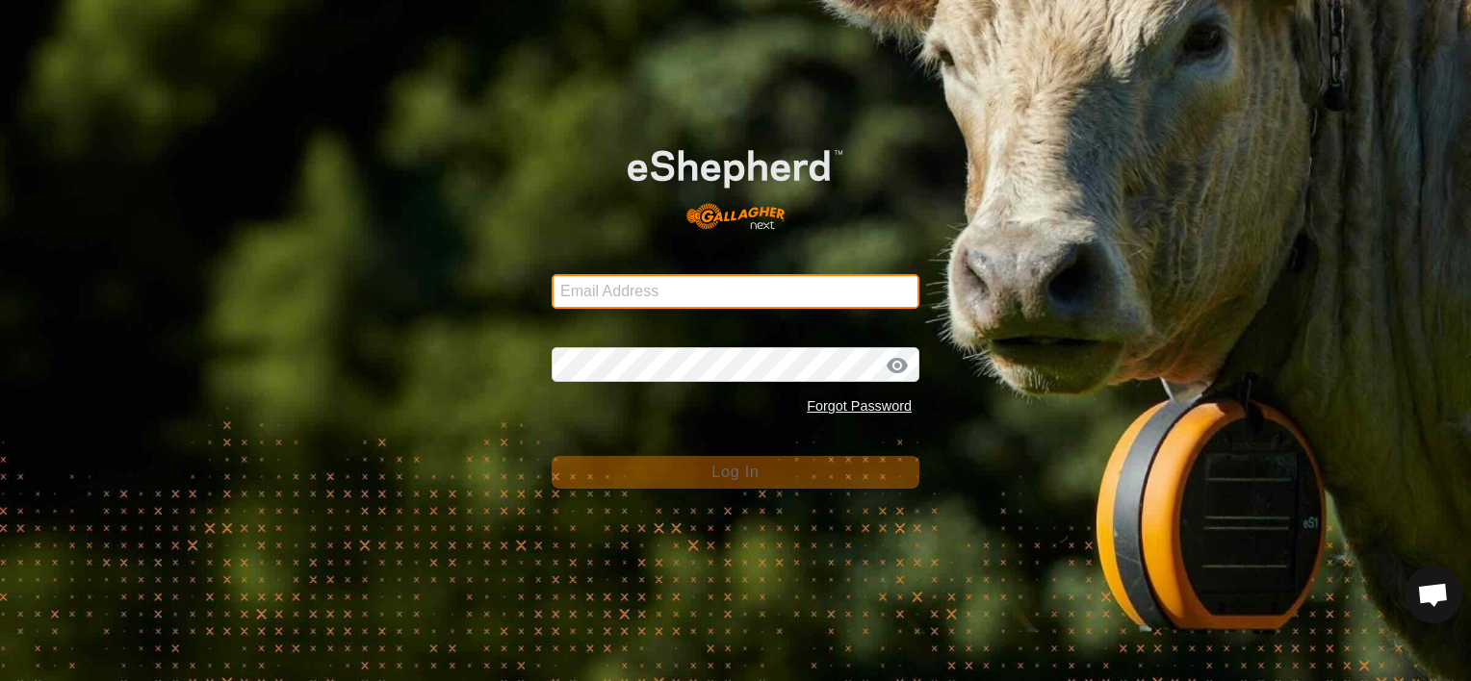
type input "shiellcanyoncattle@gmail.com"
